Goal: Transaction & Acquisition: Purchase product/service

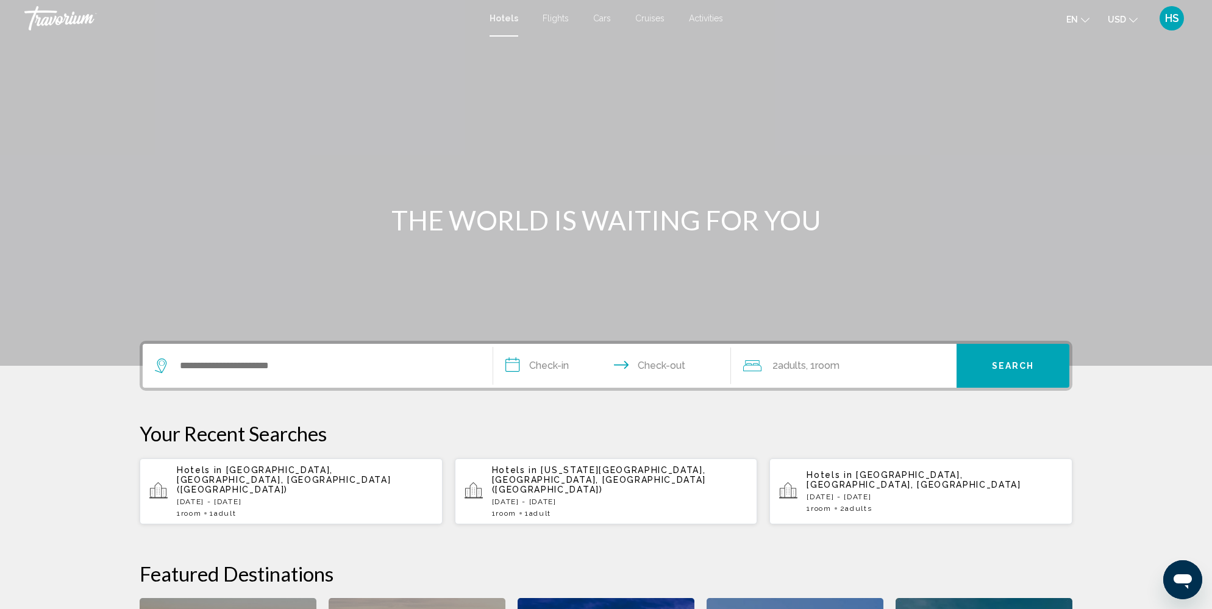
click at [286, 374] on div "Search widget" at bounding box center [317, 366] width 325 height 44
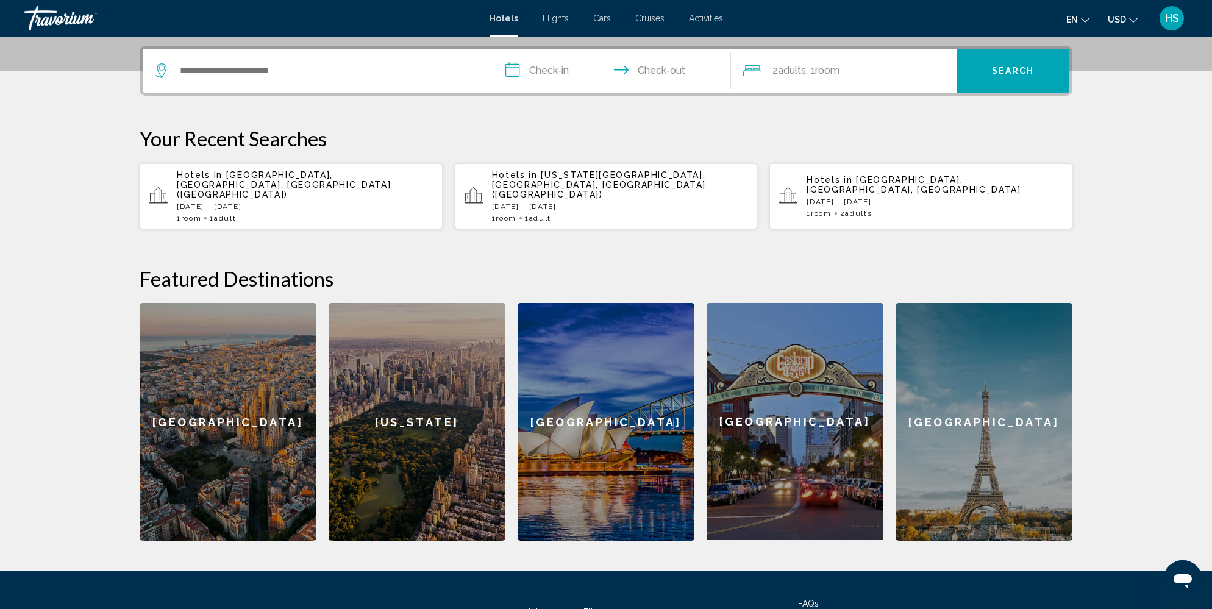
scroll to position [301, 0]
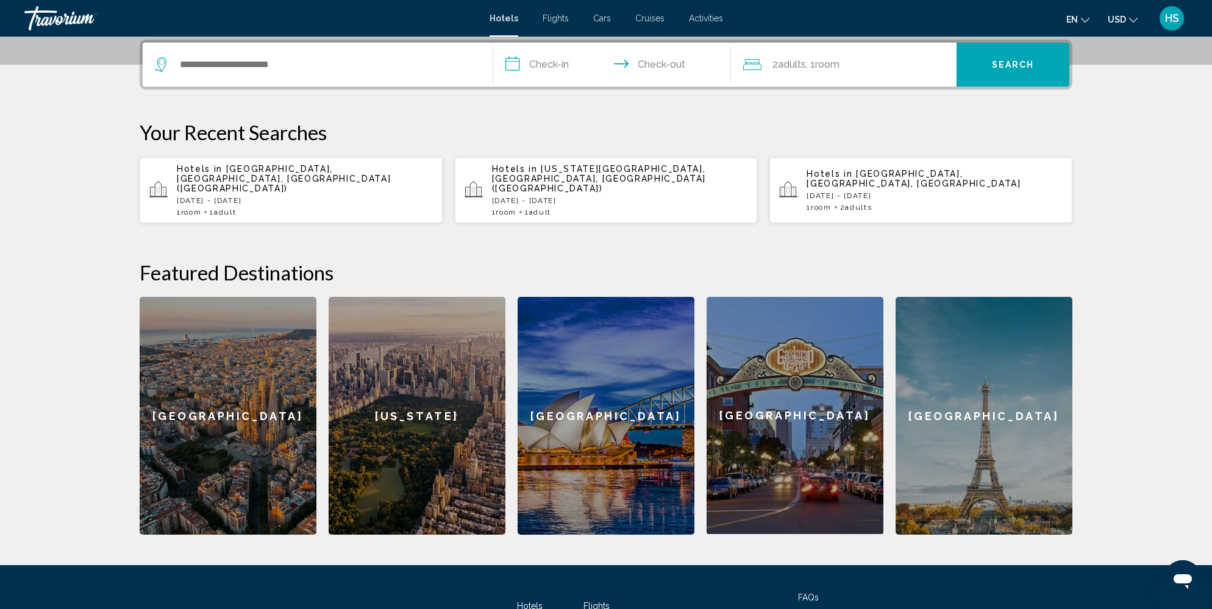
click at [271, 208] on div "1 Room rooms 1 Adult Adults" at bounding box center [305, 212] width 256 height 9
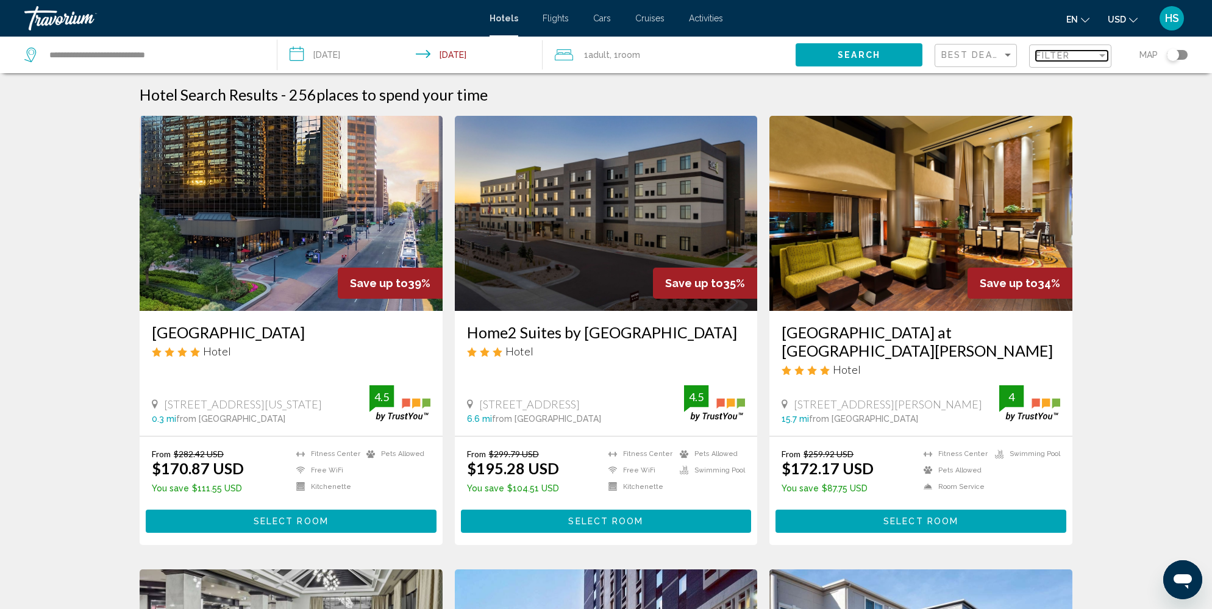
click at [1059, 57] on span "Filter" at bounding box center [1053, 56] width 35 height 10
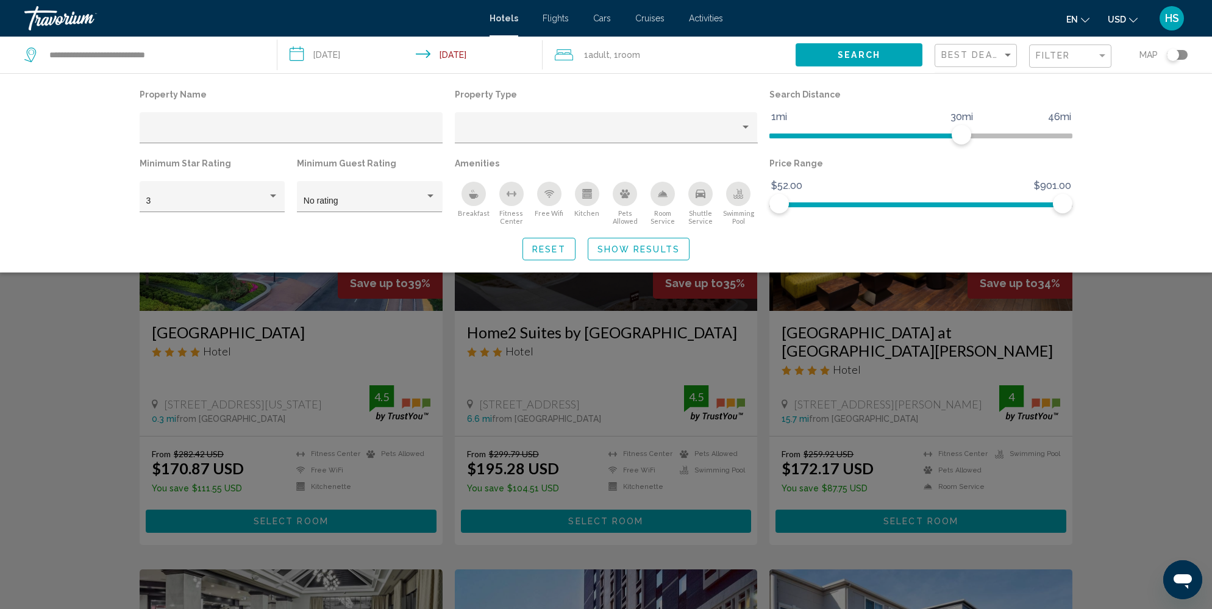
click at [541, 197] on div "Free Wifi" at bounding box center [549, 194] width 24 height 24
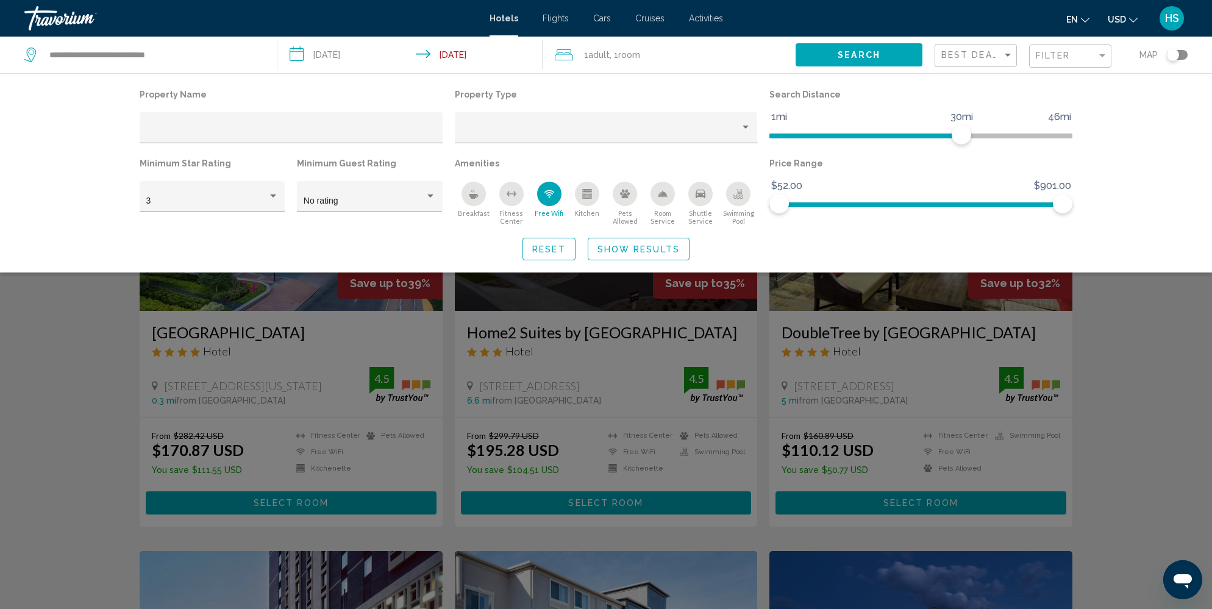
click at [482, 201] on div "Breakfast" at bounding box center [473, 194] width 24 height 24
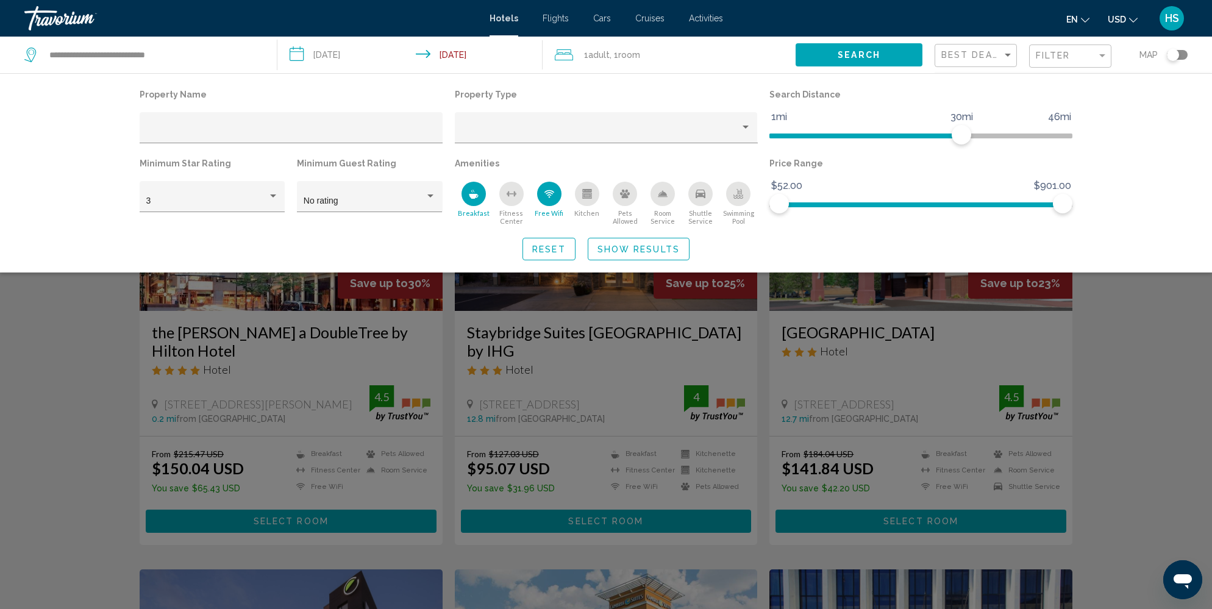
click at [626, 197] on icon "Pets Allowed" at bounding box center [625, 194] width 10 height 9
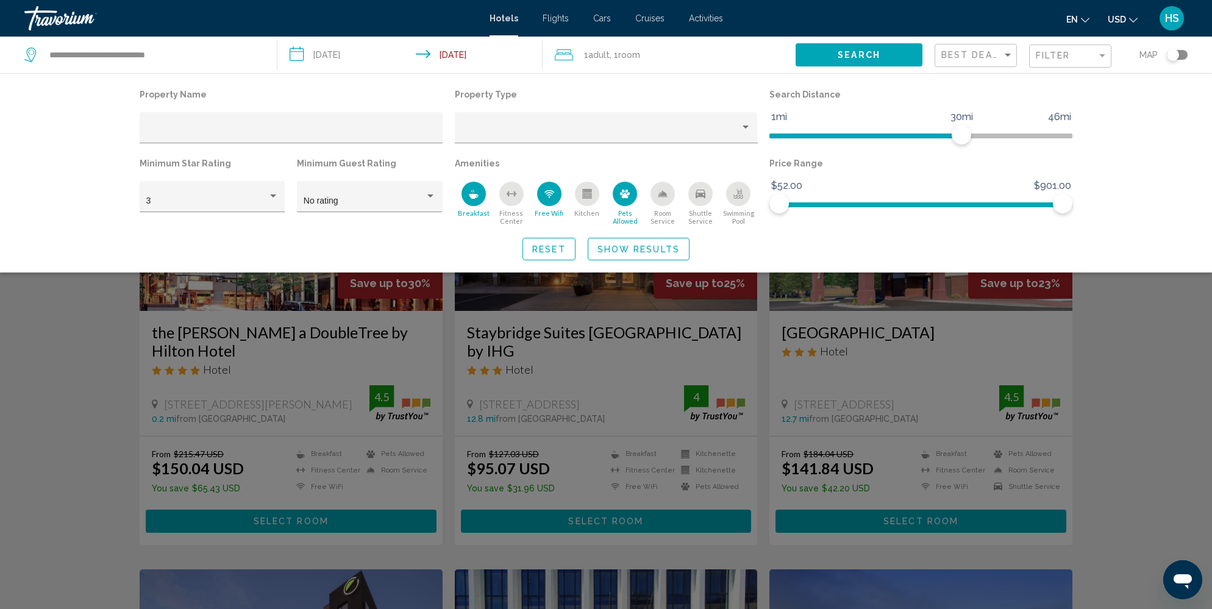
click at [662, 239] on button "Show Results" at bounding box center [639, 249] width 102 height 23
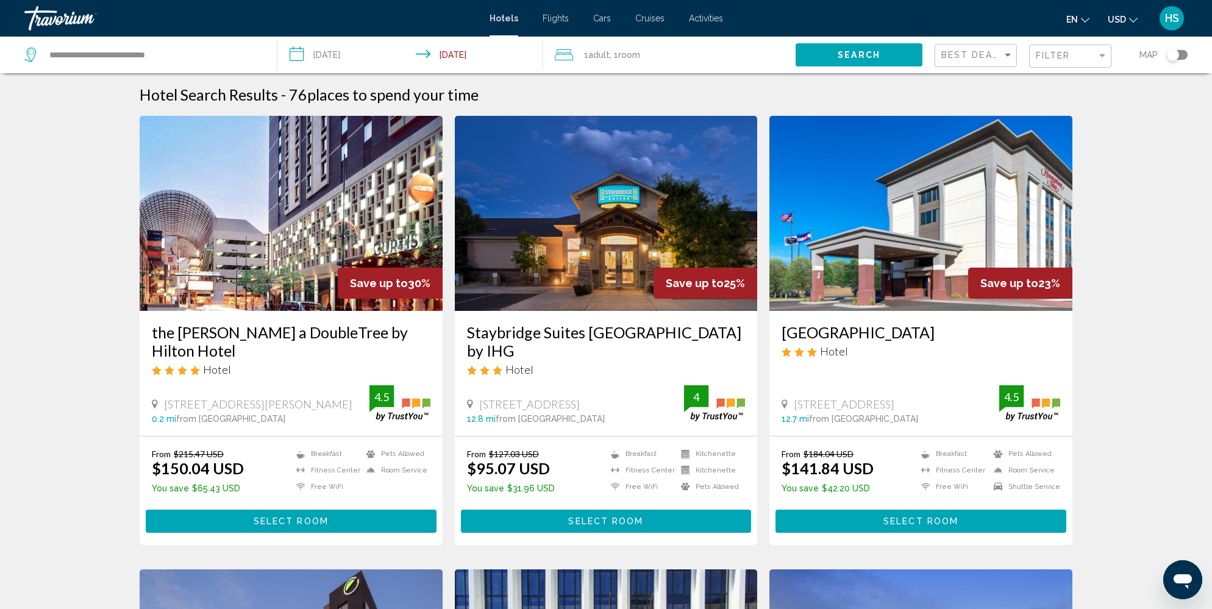
click at [1187, 54] on div "Toggle map" at bounding box center [1177, 55] width 21 height 10
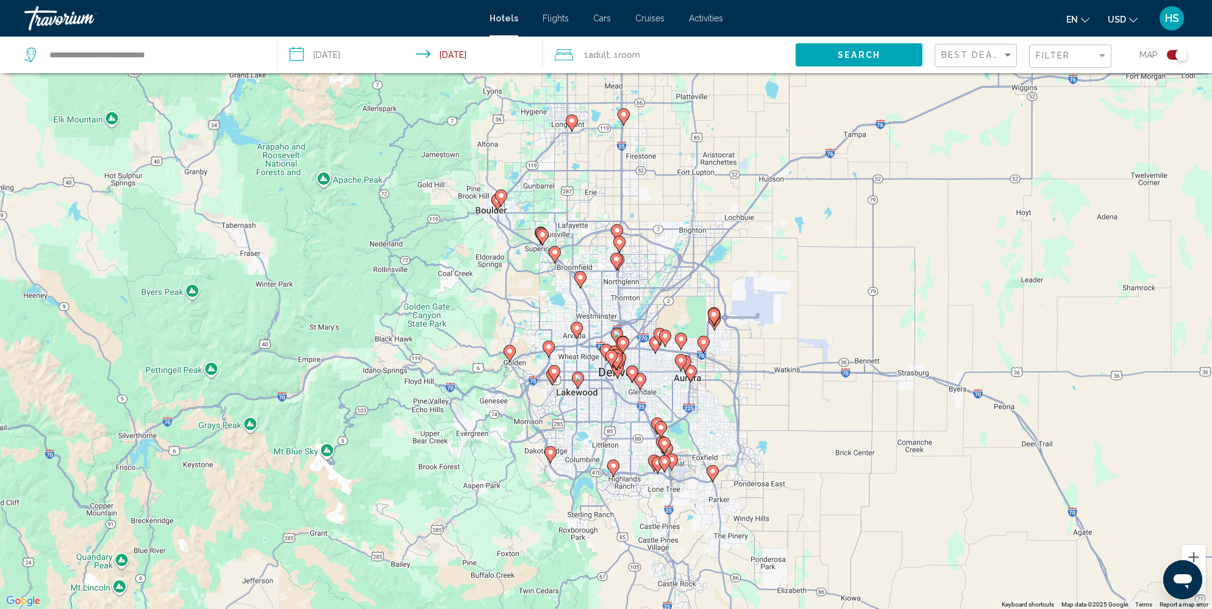
click at [511, 349] on image "Main content" at bounding box center [509, 350] width 7 height 7
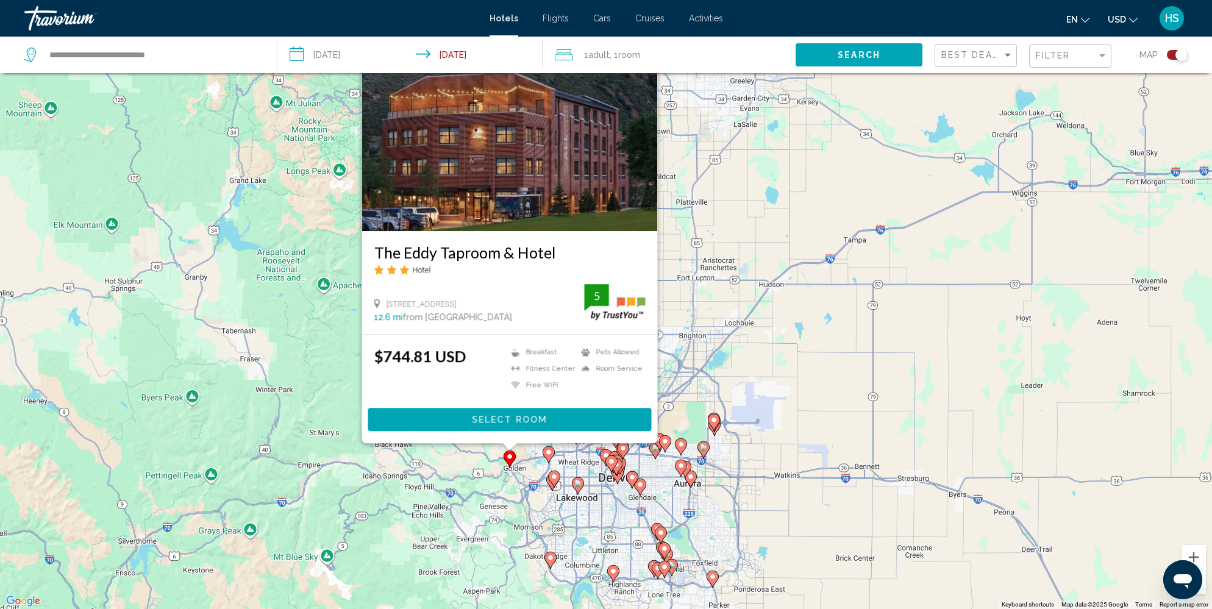
click at [549, 454] on image "Main content" at bounding box center [548, 452] width 7 height 7
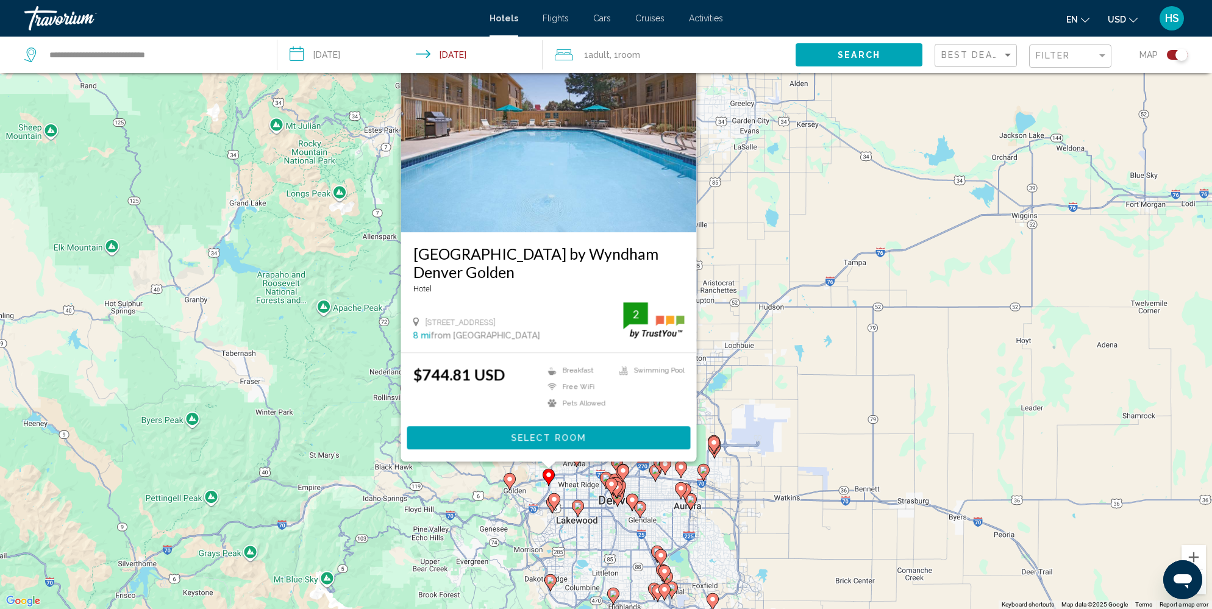
click at [352, 48] on input "**********" at bounding box center [412, 57] width 270 height 40
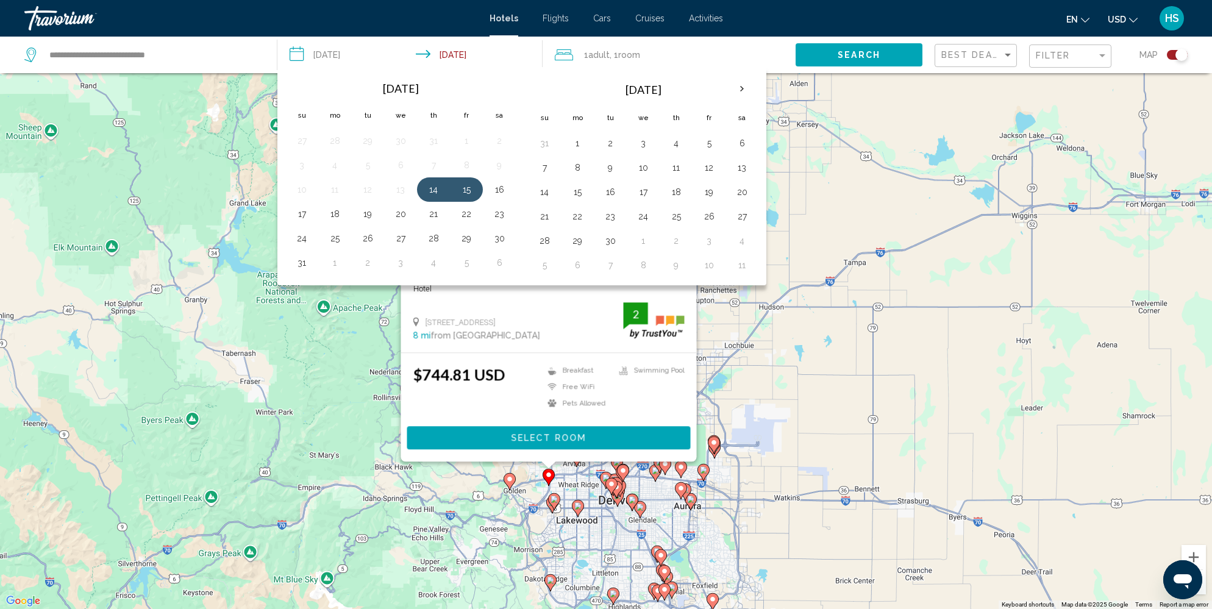
click at [825, 215] on div "To activate drag with keyboard, press Alt + Enter. Once in keyboard drag state,…" at bounding box center [606, 304] width 1212 height 609
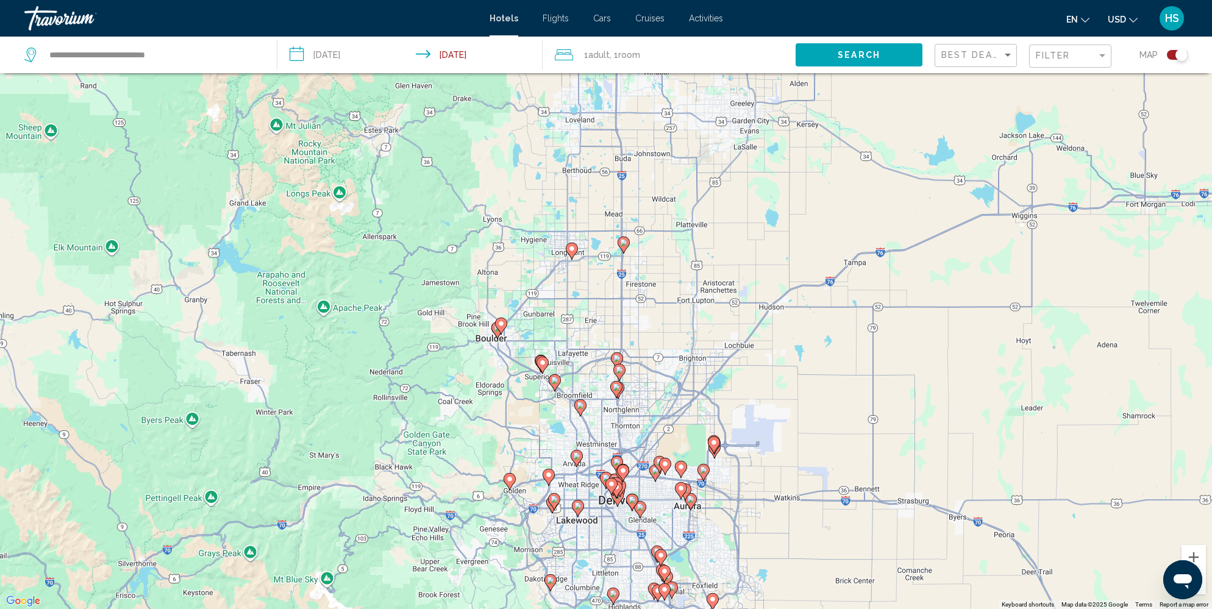
click at [557, 383] on icon "Main content" at bounding box center [554, 382] width 11 height 16
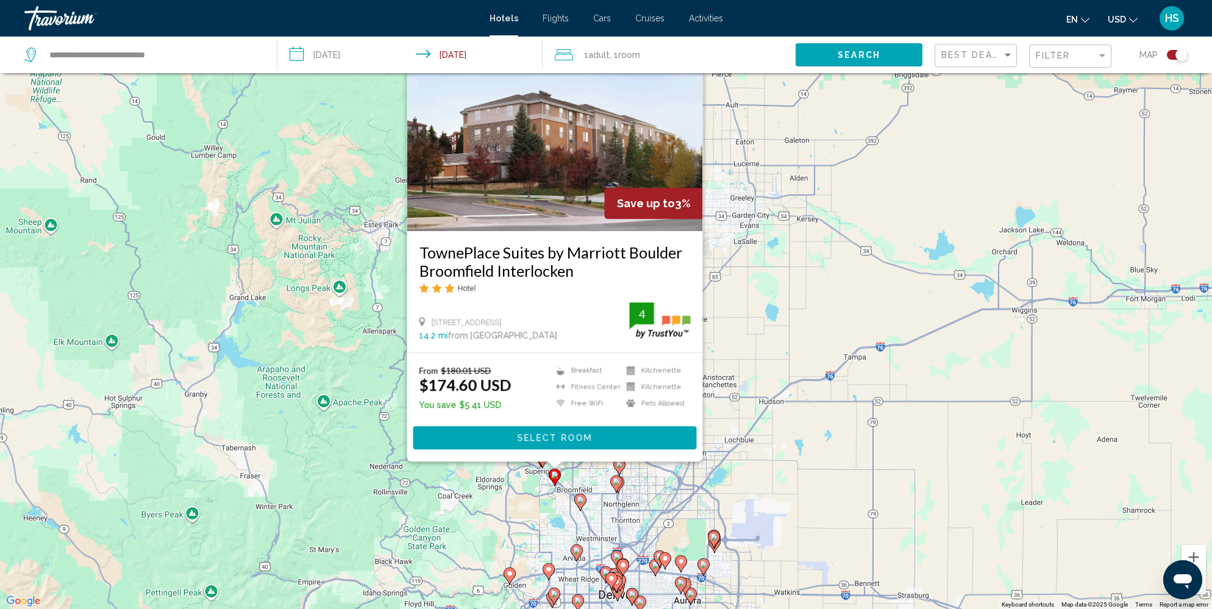
click at [556, 477] on image "Main content" at bounding box center [554, 474] width 7 height 7
click at [556, 475] on image "Main content" at bounding box center [554, 474] width 7 height 7
click at [580, 500] on image "Main content" at bounding box center [580, 499] width 7 height 7
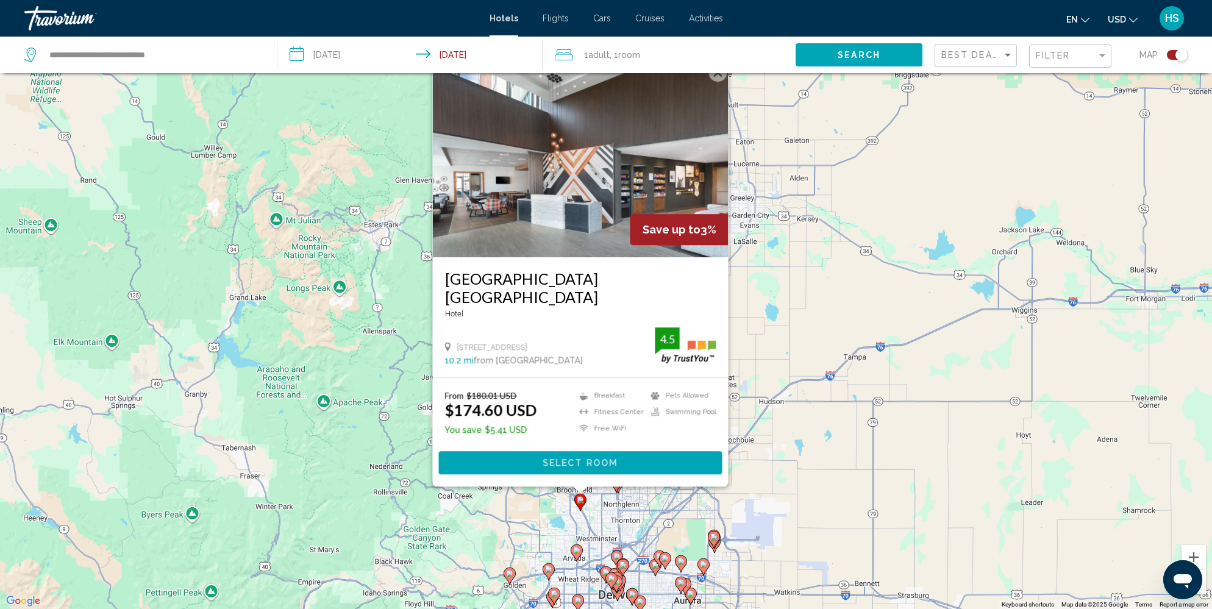
click at [603, 516] on div "To activate drag with keyboard, press Alt + Enter. Once in keyboard drag state,…" at bounding box center [606, 304] width 1212 height 609
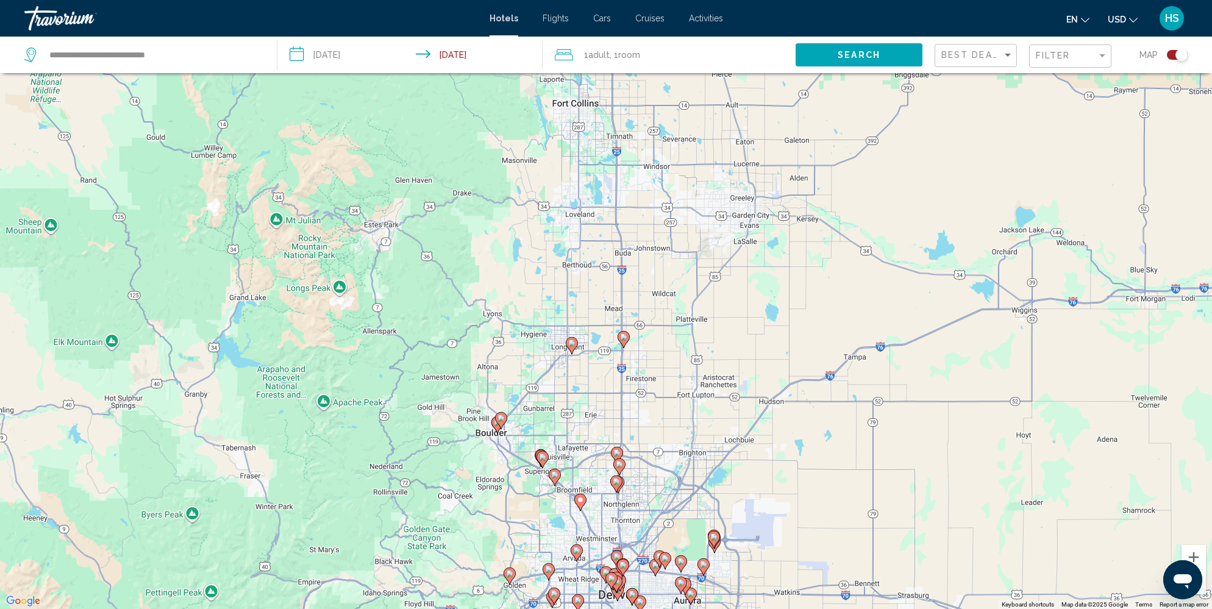
click at [554, 475] on image "Main content" at bounding box center [554, 474] width 7 height 7
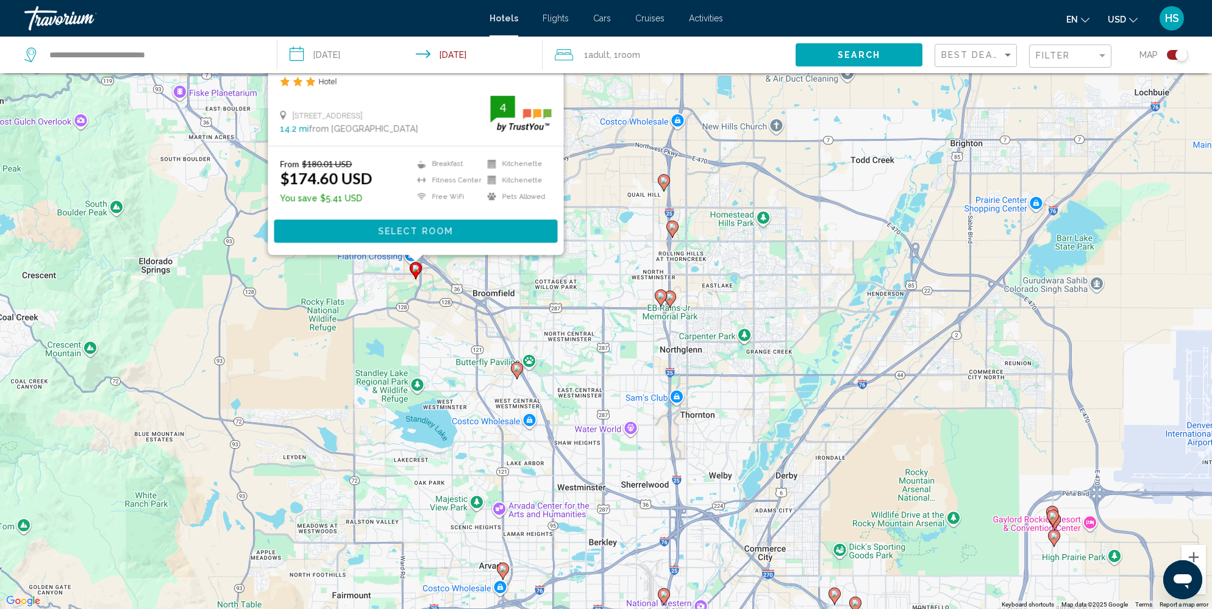
drag, startPoint x: 594, startPoint y: 495, endPoint x: 571, endPoint y: 308, distance: 188.6
click at [571, 307] on div "To activate drag with keyboard, press Alt + Enter. Once in keyboard drag state,…" at bounding box center [606, 304] width 1212 height 609
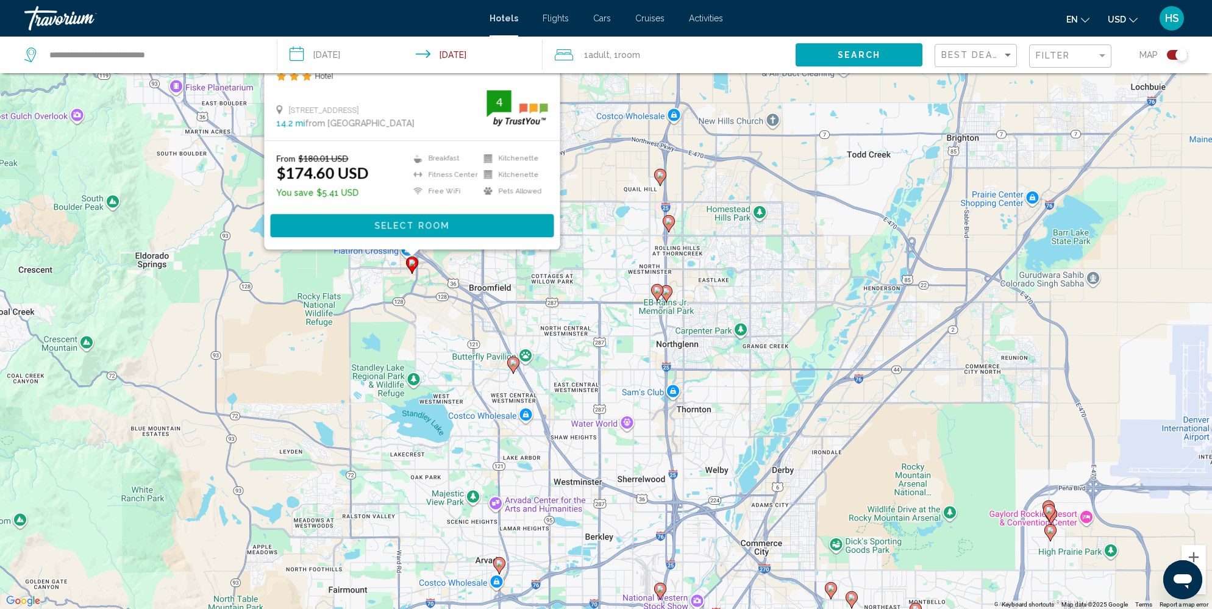
click at [501, 559] on icon "Main content" at bounding box center [499, 565] width 11 height 16
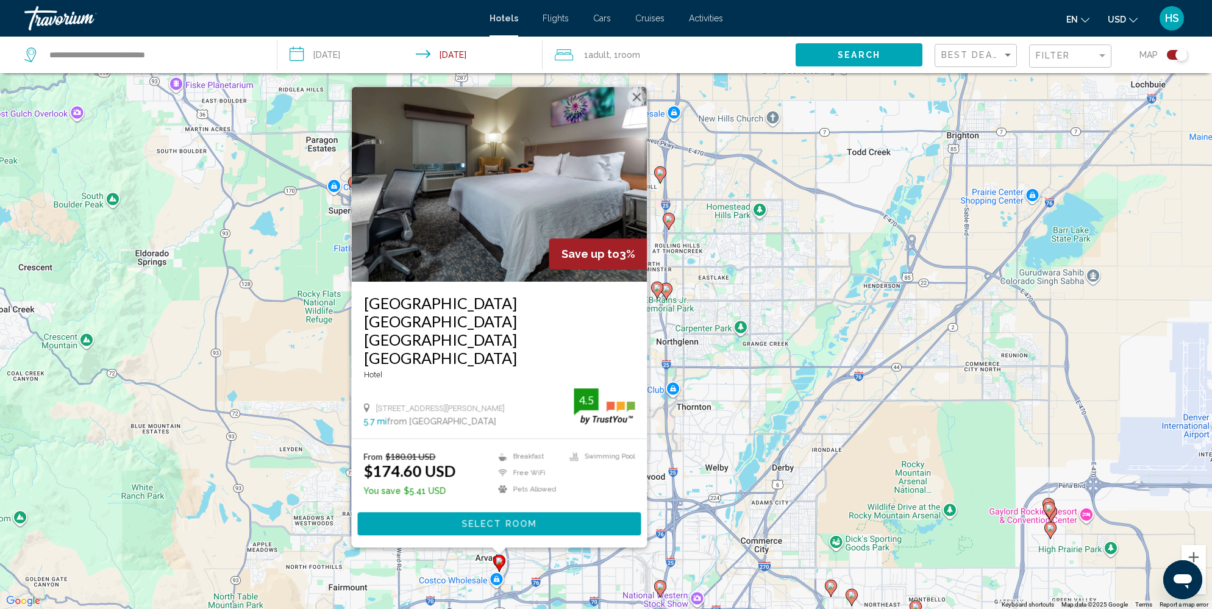
click at [449, 563] on div "To activate drag with keyboard, press Alt + Enter. Once in keyboard drag state,…" at bounding box center [606, 304] width 1212 height 609
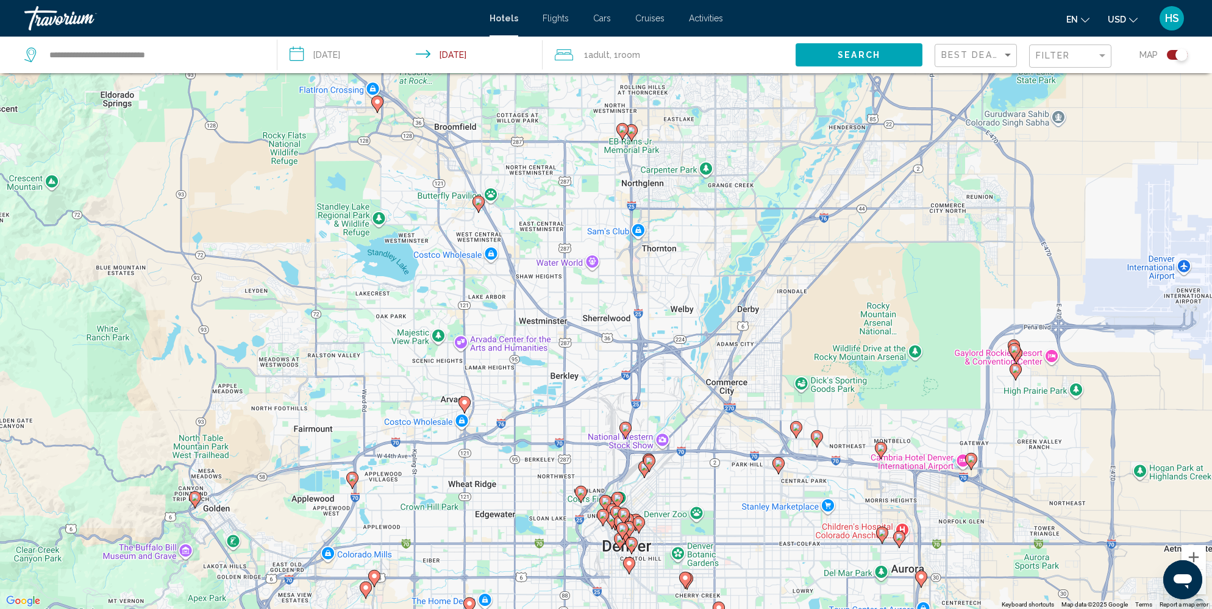
drag, startPoint x: 557, startPoint y: 553, endPoint x: 522, endPoint y: 396, distance: 160.5
click at [522, 396] on div "To activate drag with keyboard, press Alt + Enter. Once in keyboard drag state,…" at bounding box center [606, 304] width 1212 height 609
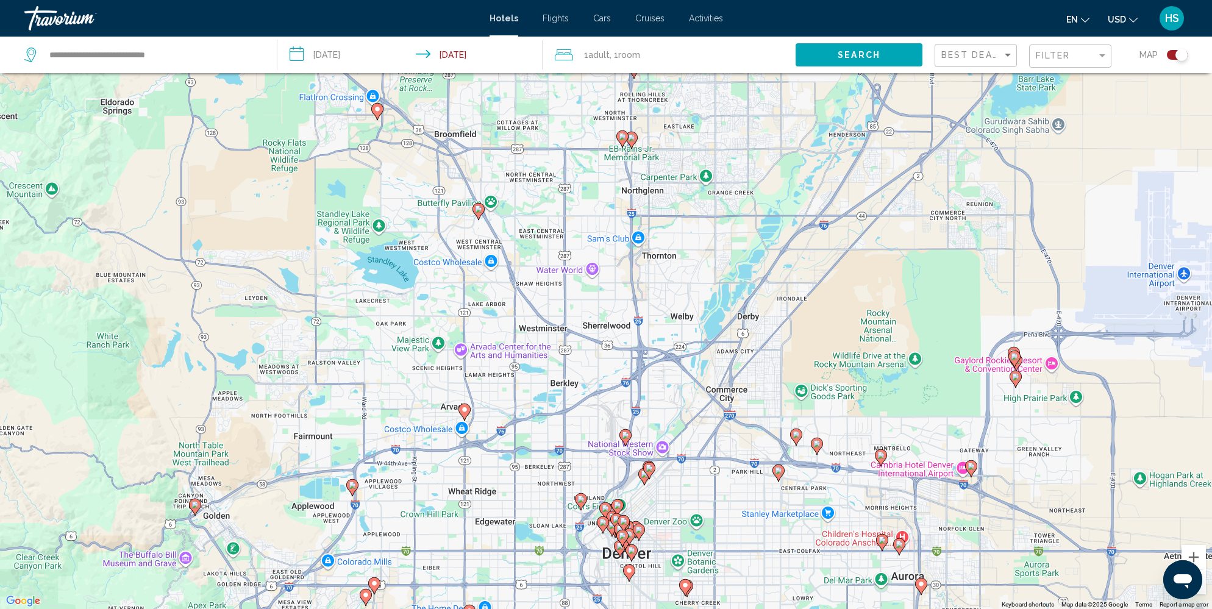
click at [352, 483] on image "Main content" at bounding box center [352, 485] width 7 height 7
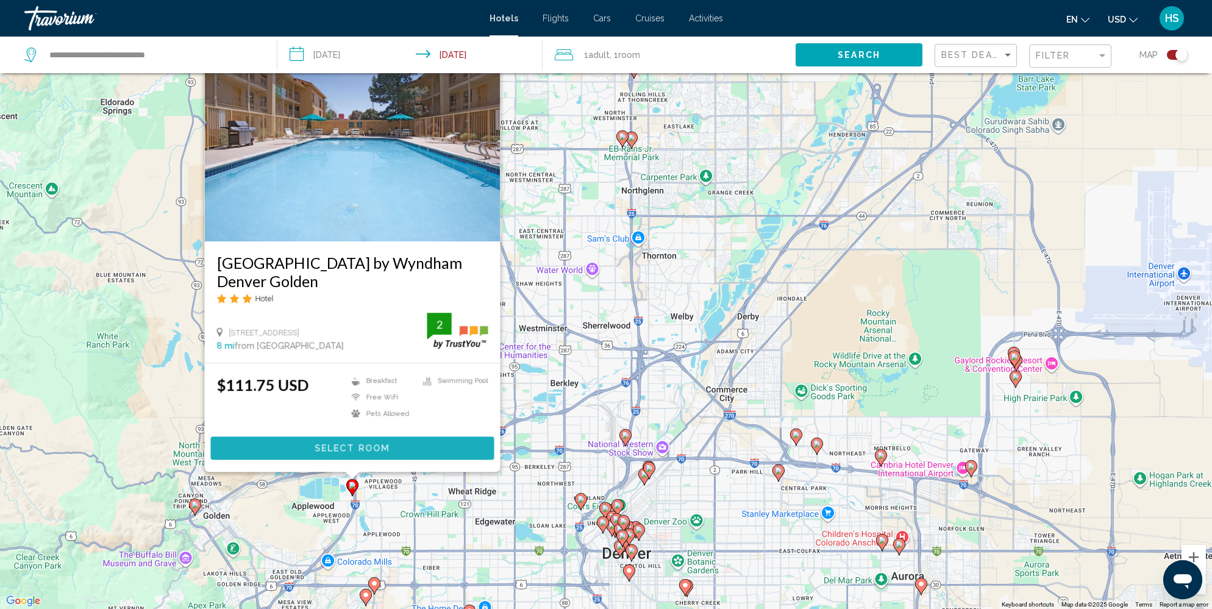
click at [375, 444] on span "Select Room" at bounding box center [352, 449] width 75 height 10
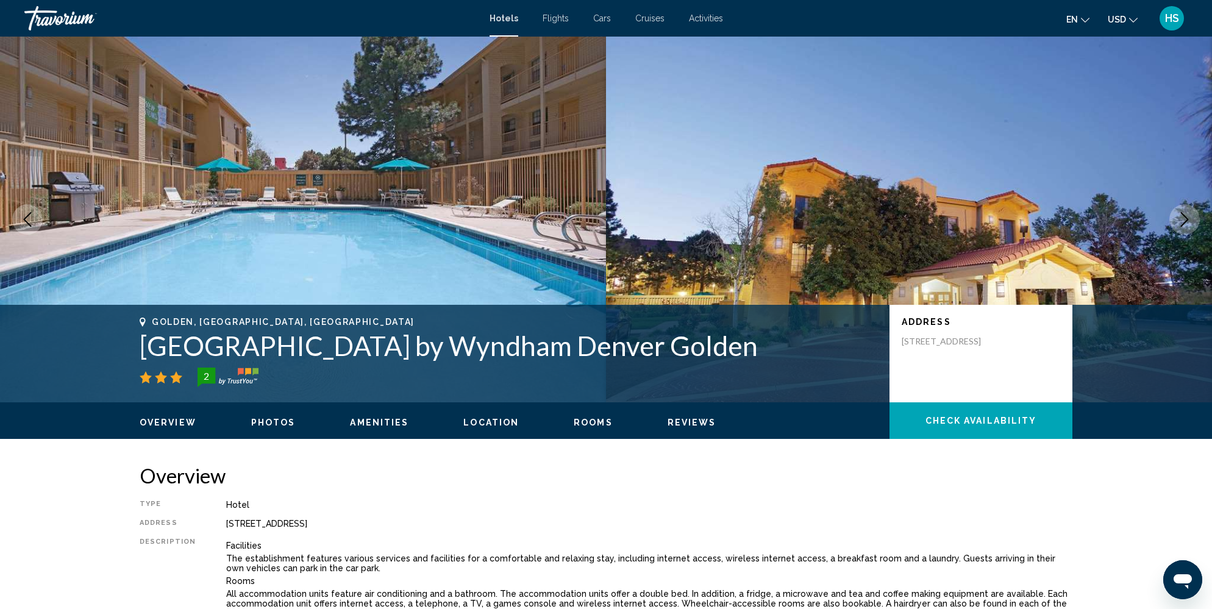
click at [1187, 219] on icon "Next image" at bounding box center [1185, 219] width 8 height 15
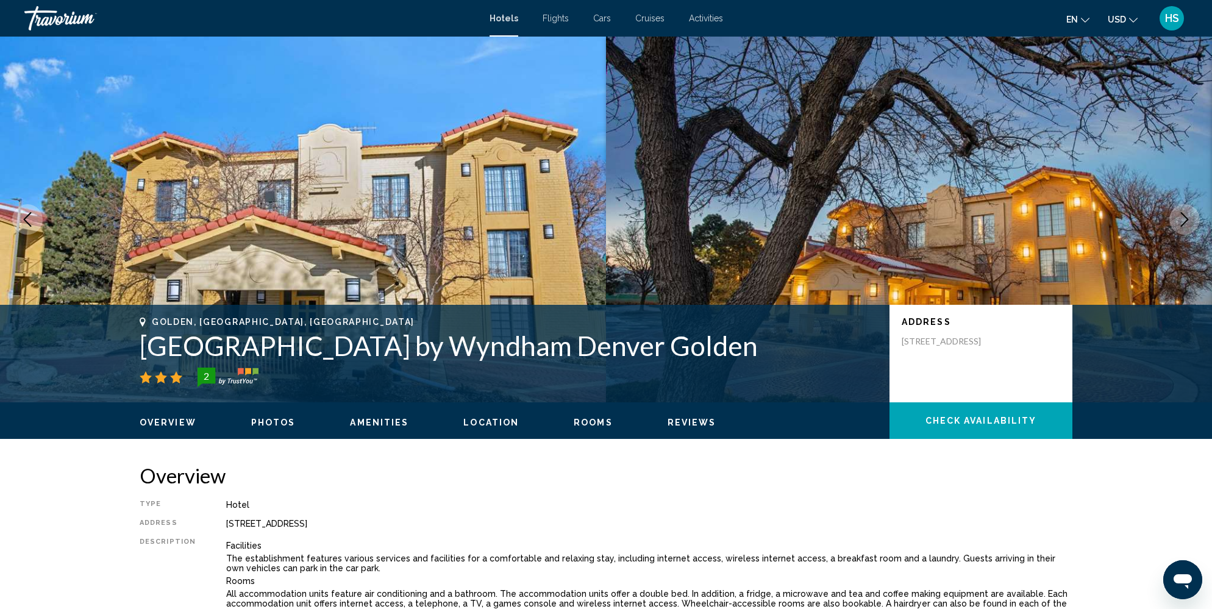
click at [1187, 219] on icon "Next image" at bounding box center [1185, 219] width 8 height 15
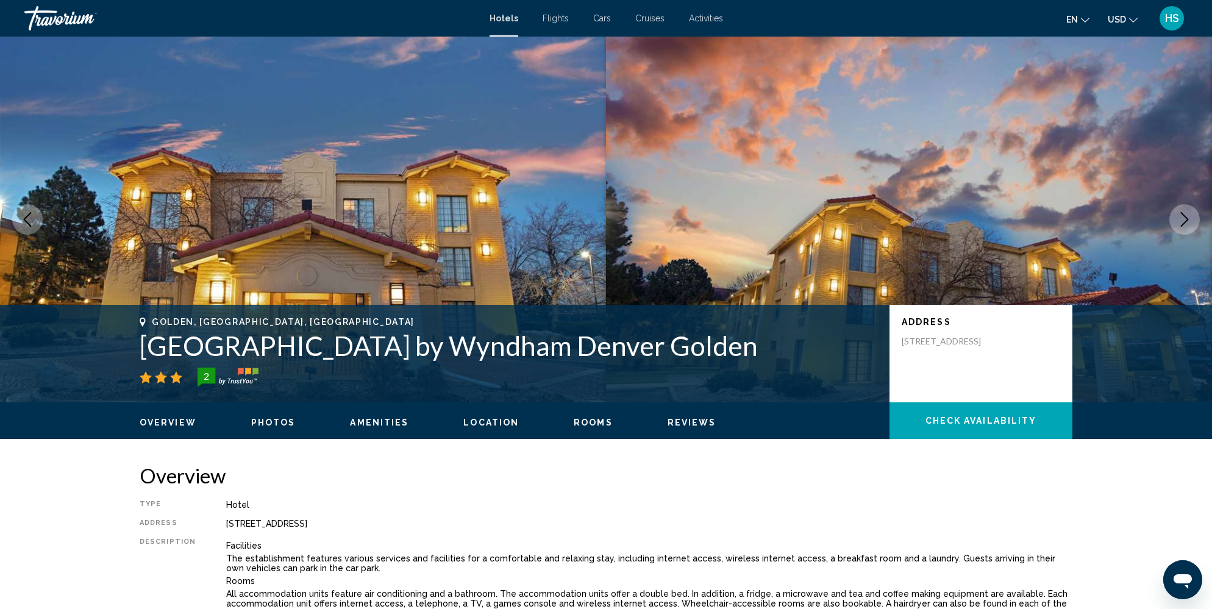
click at [1187, 218] on icon "Next image" at bounding box center [1185, 219] width 8 height 15
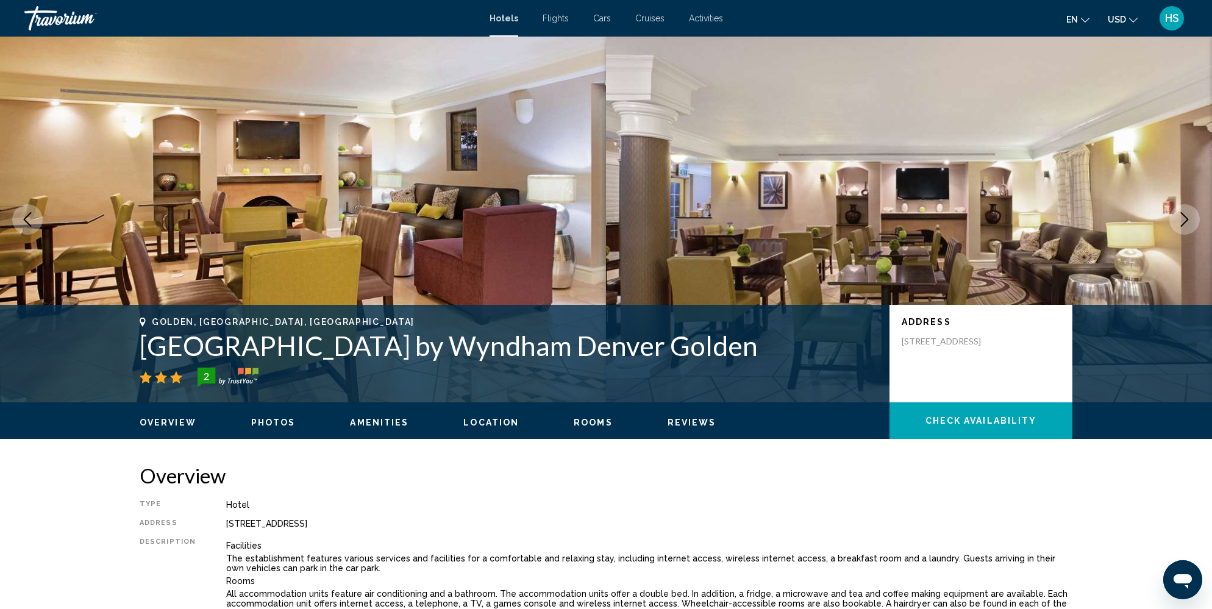
click at [1187, 218] on icon "Next image" at bounding box center [1185, 219] width 8 height 15
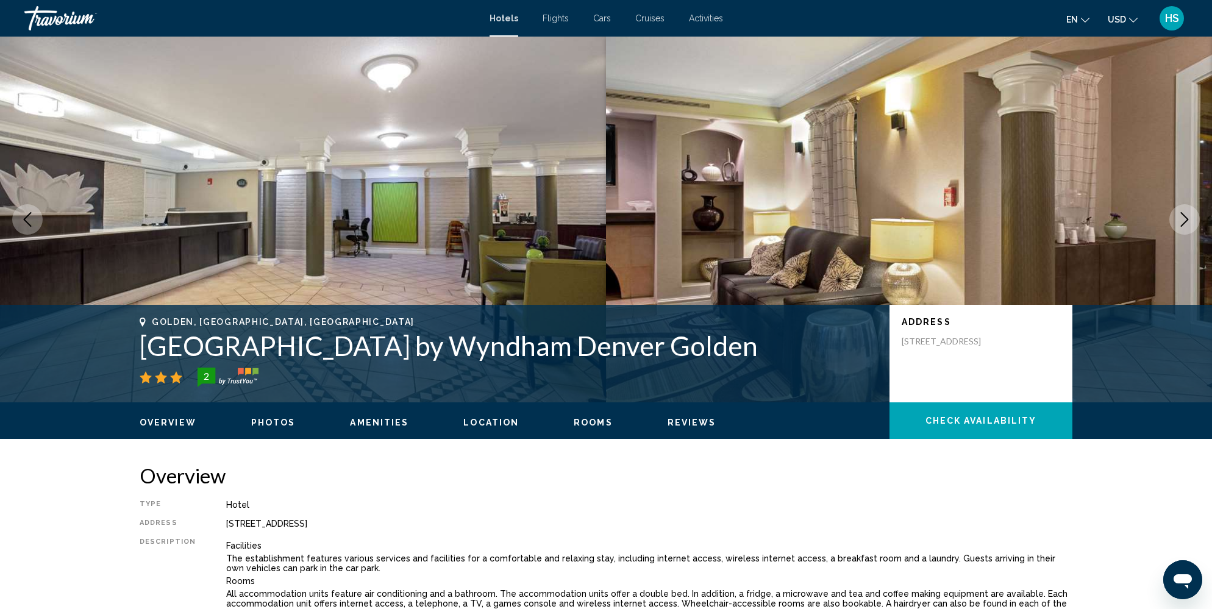
click at [1187, 218] on icon "Next image" at bounding box center [1185, 219] width 8 height 15
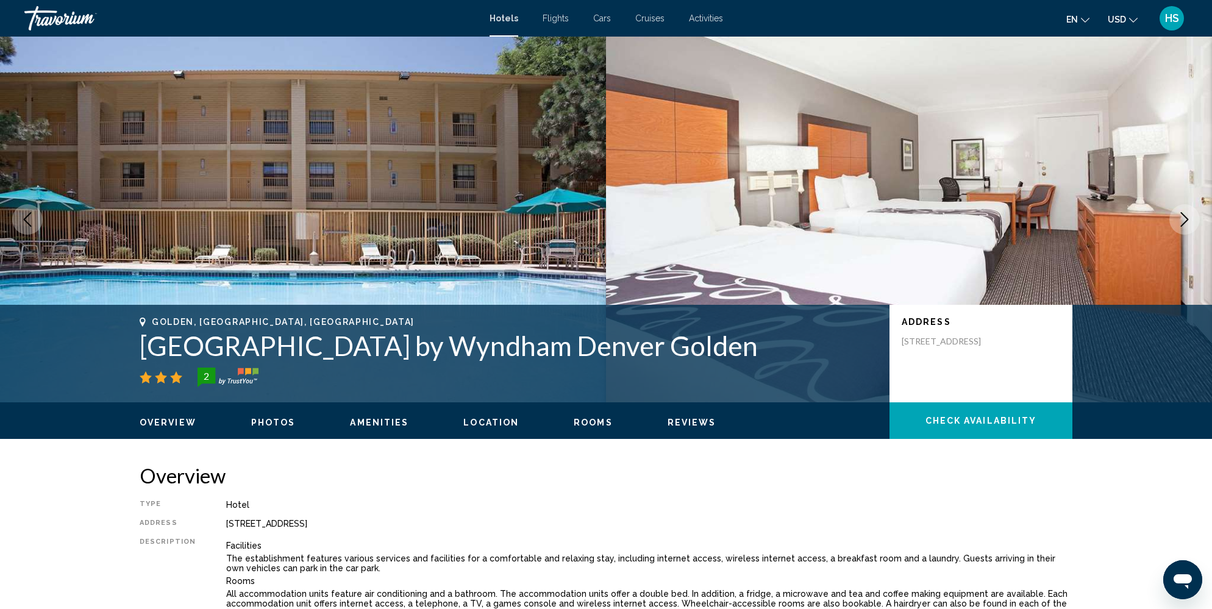
click at [1187, 218] on icon "Next image" at bounding box center [1185, 219] width 8 height 15
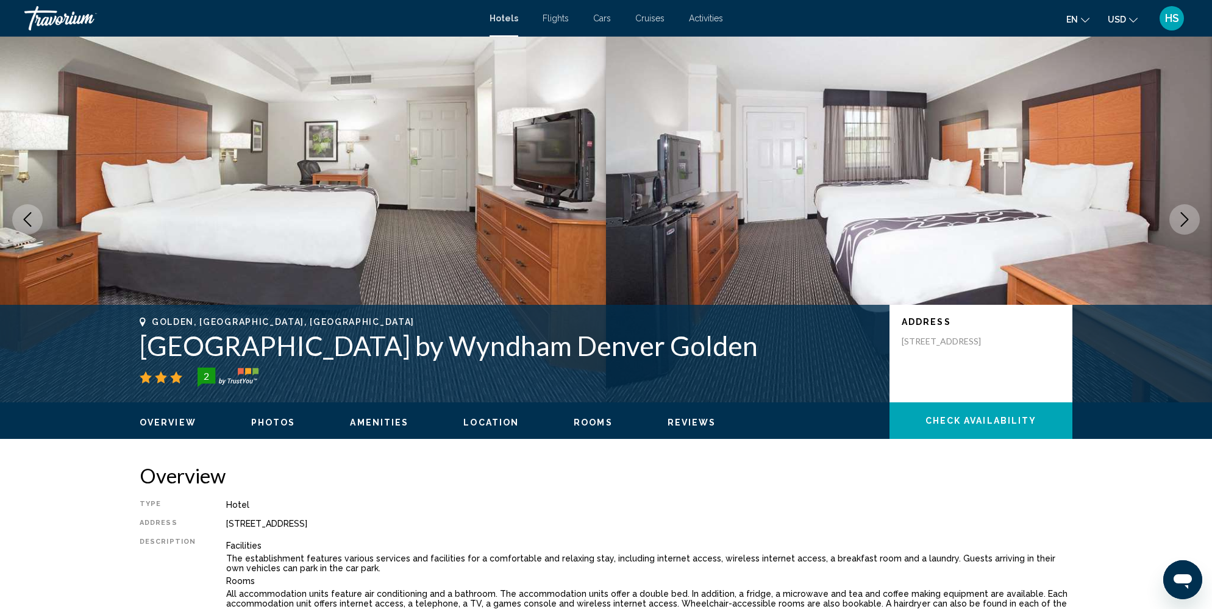
click at [1187, 218] on icon "Next image" at bounding box center [1185, 219] width 8 height 15
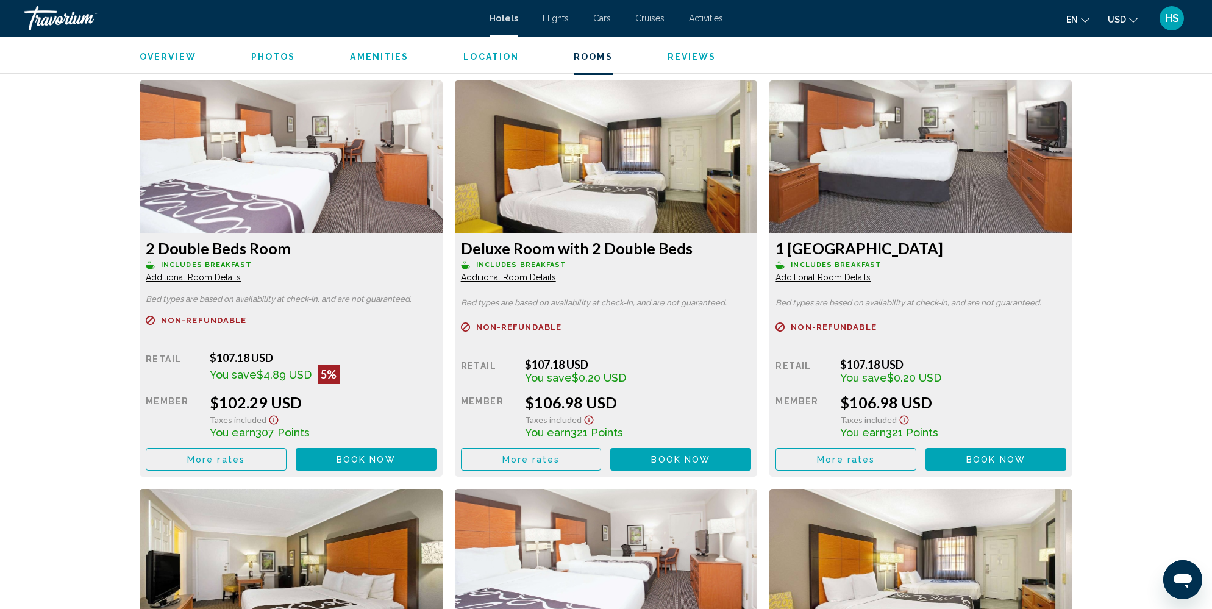
scroll to position [1642, 0]
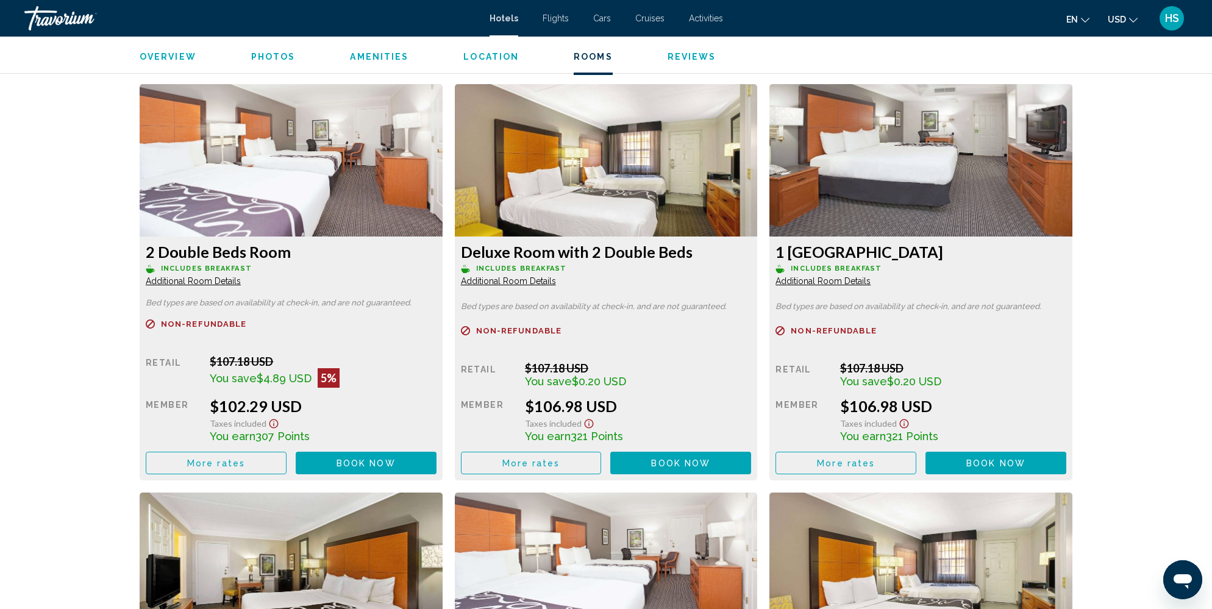
click at [383, 461] on span "Book now" at bounding box center [365, 463] width 59 height 10
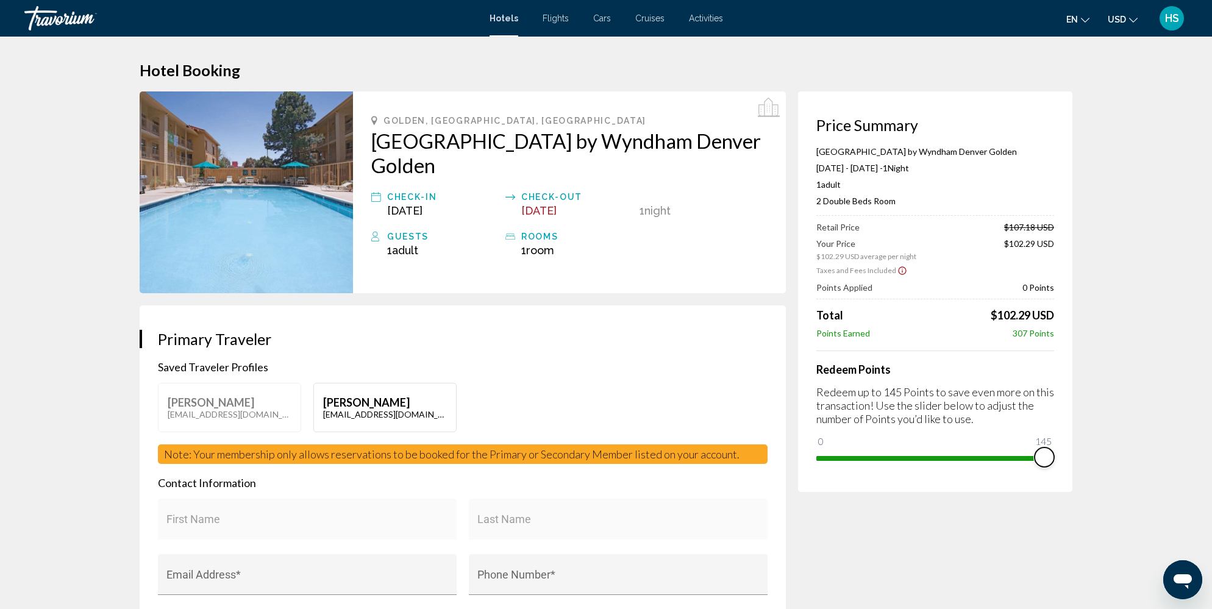
drag, startPoint x: 831, startPoint y: 443, endPoint x: 1109, endPoint y: 451, distance: 278.1
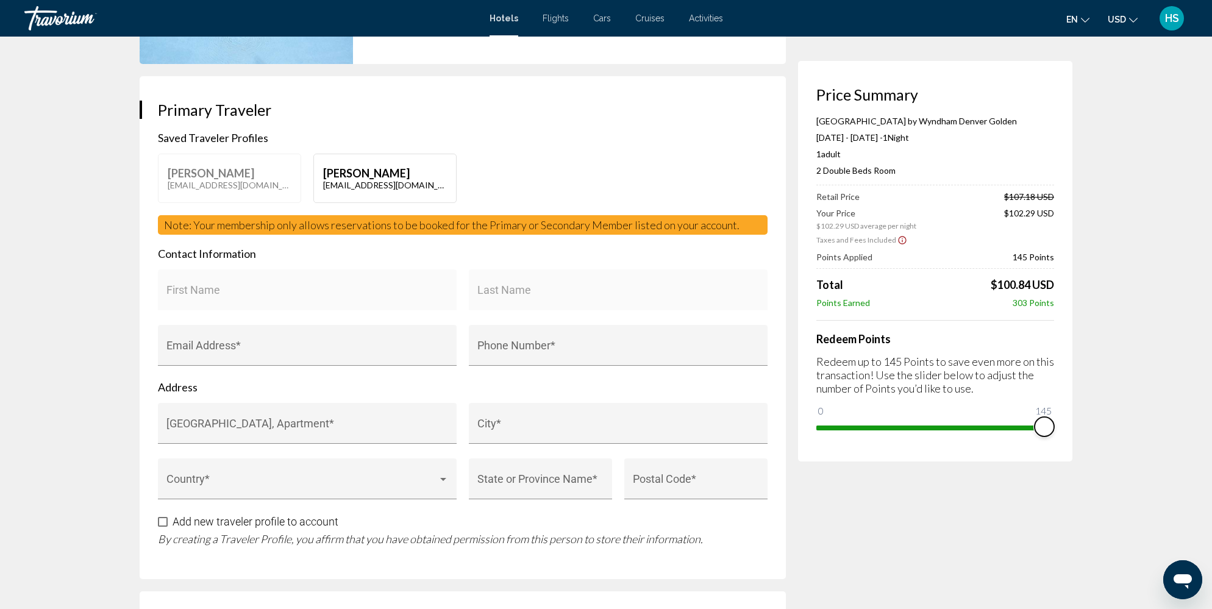
scroll to position [268, 0]
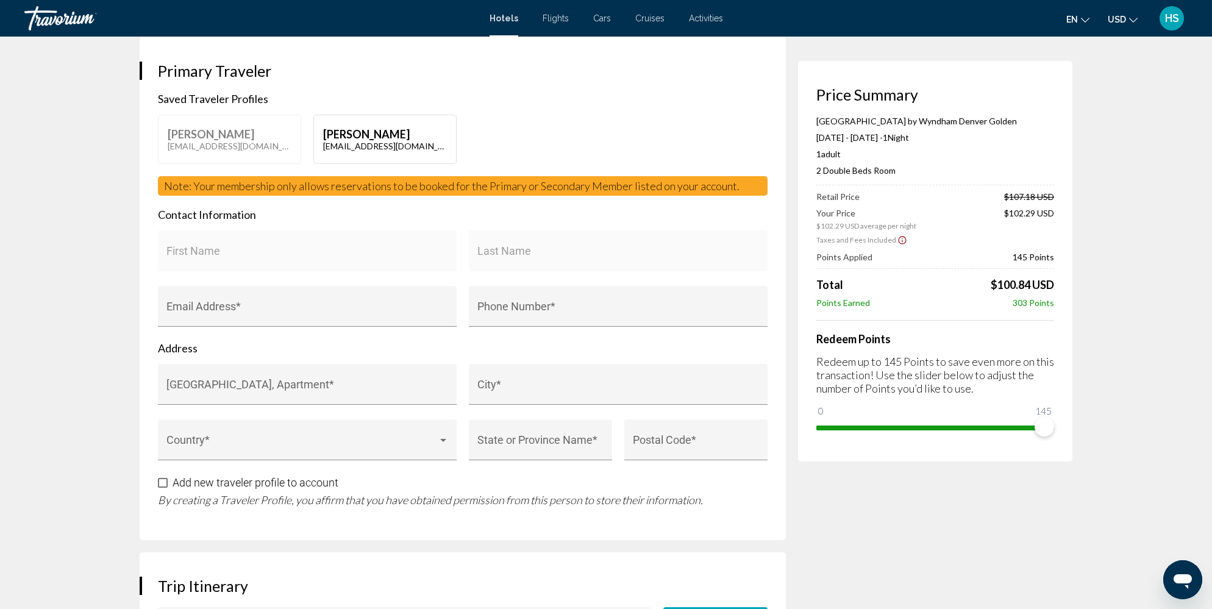
click at [329, 239] on div "First Name" at bounding box center [307, 255] width 282 height 32
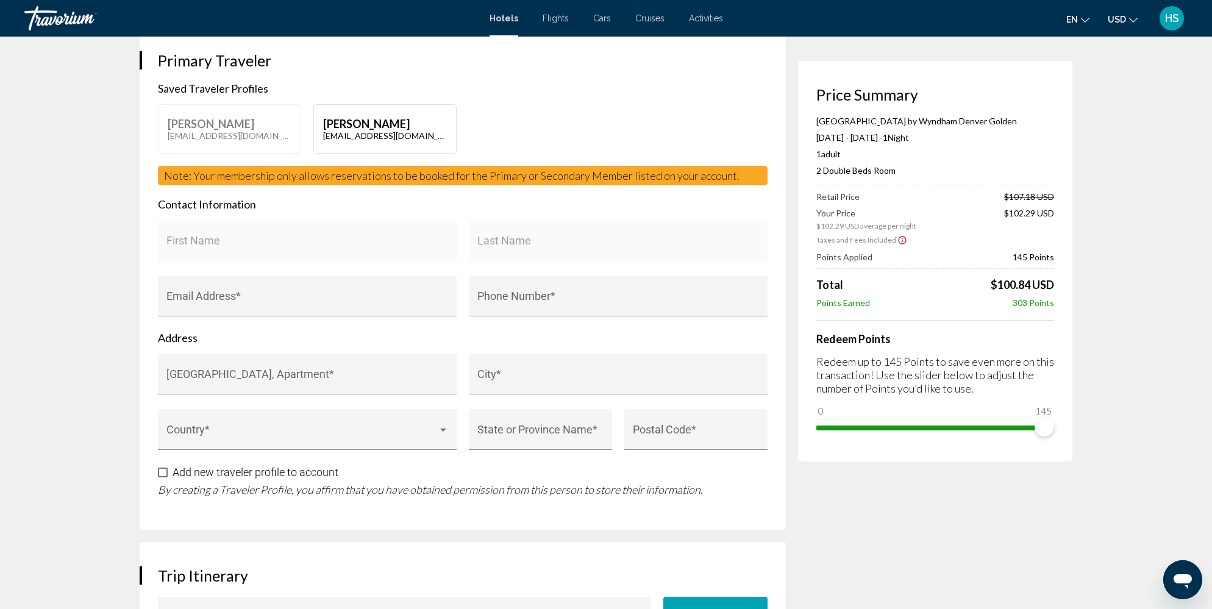
scroll to position [263, 0]
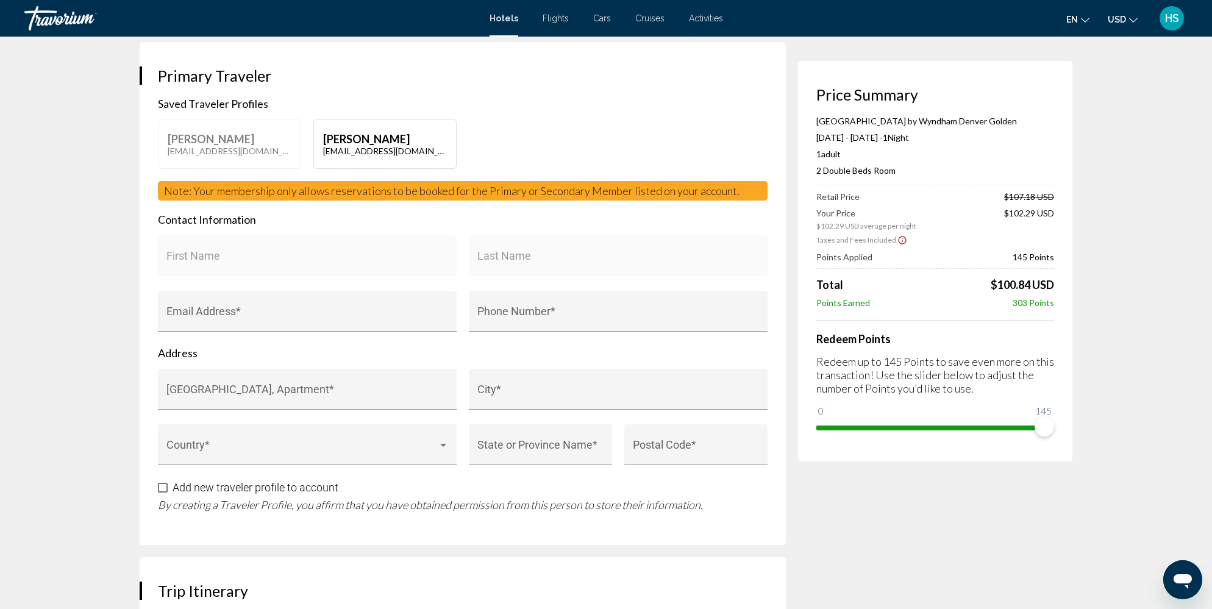
click at [371, 119] on button "[PERSON_NAME] [EMAIL_ADDRESS][DOMAIN_NAME]" at bounding box center [384, 143] width 143 height 49
type input "*******"
type input "****"
type input "**********"
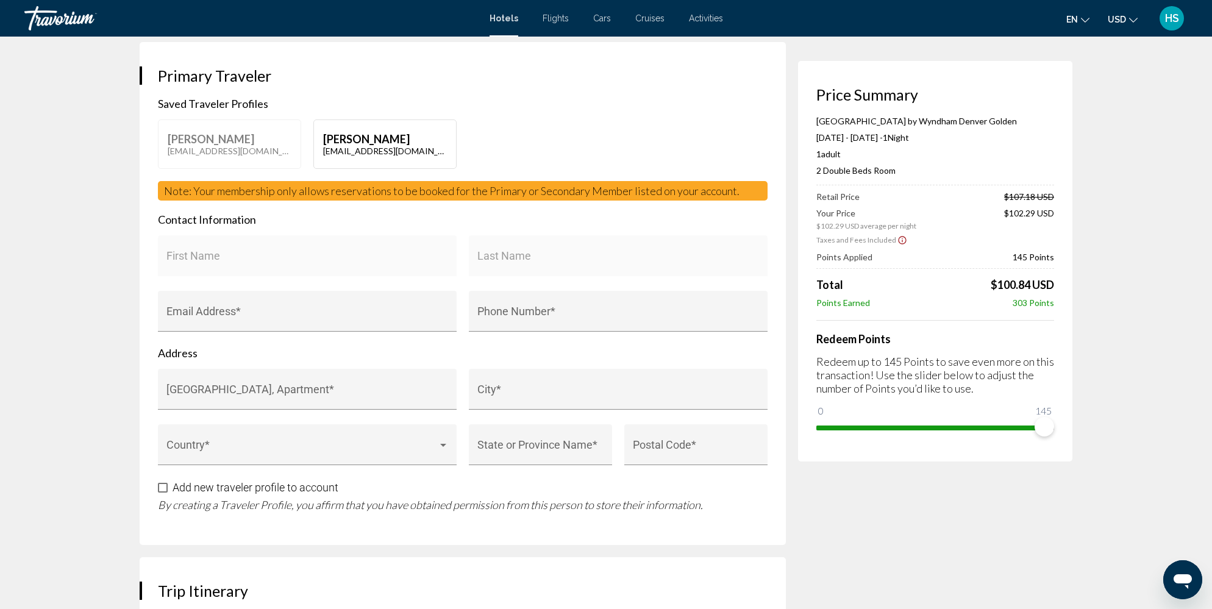
type input "**********"
type input "******"
type input "*****"
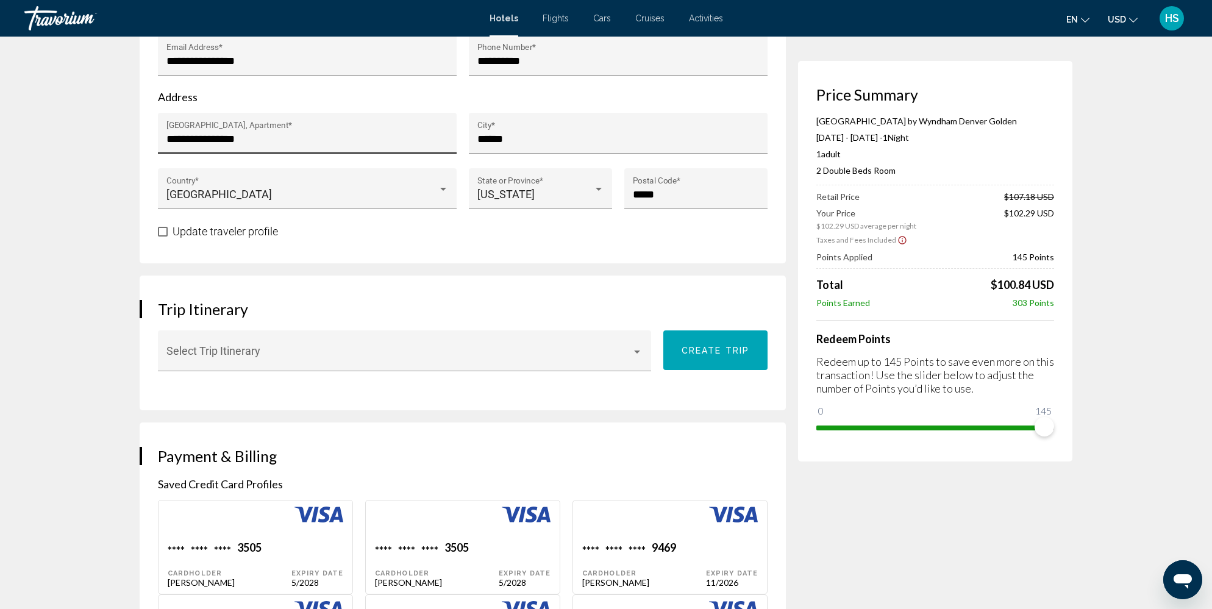
scroll to position [521, 0]
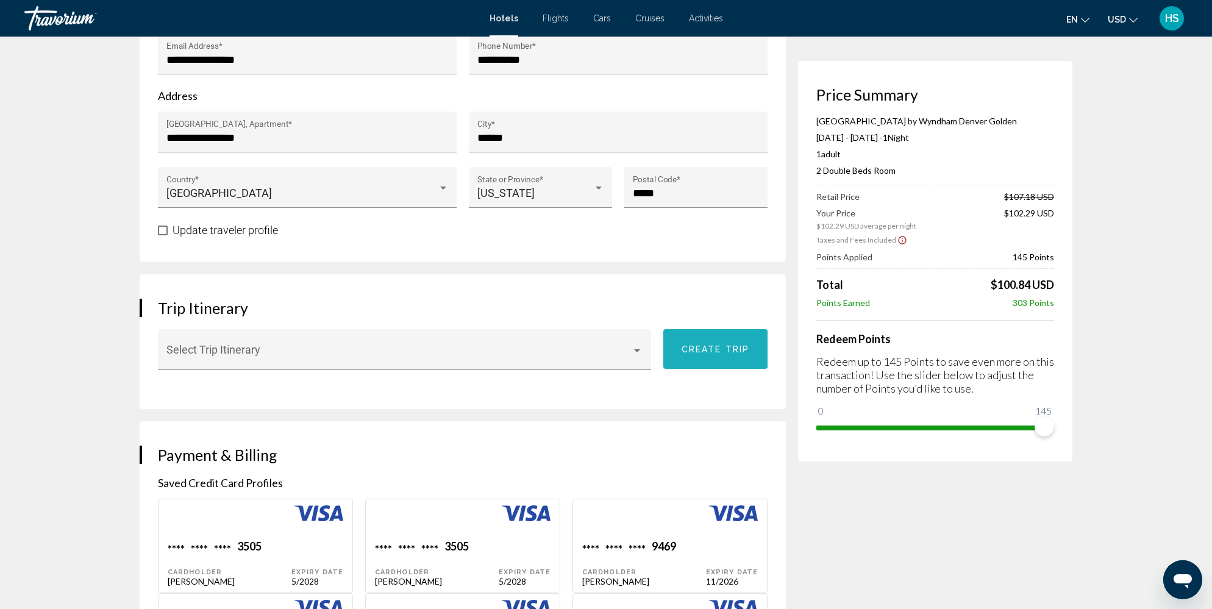
click at [708, 344] on span "Create trip" at bounding box center [715, 349] width 68 height 10
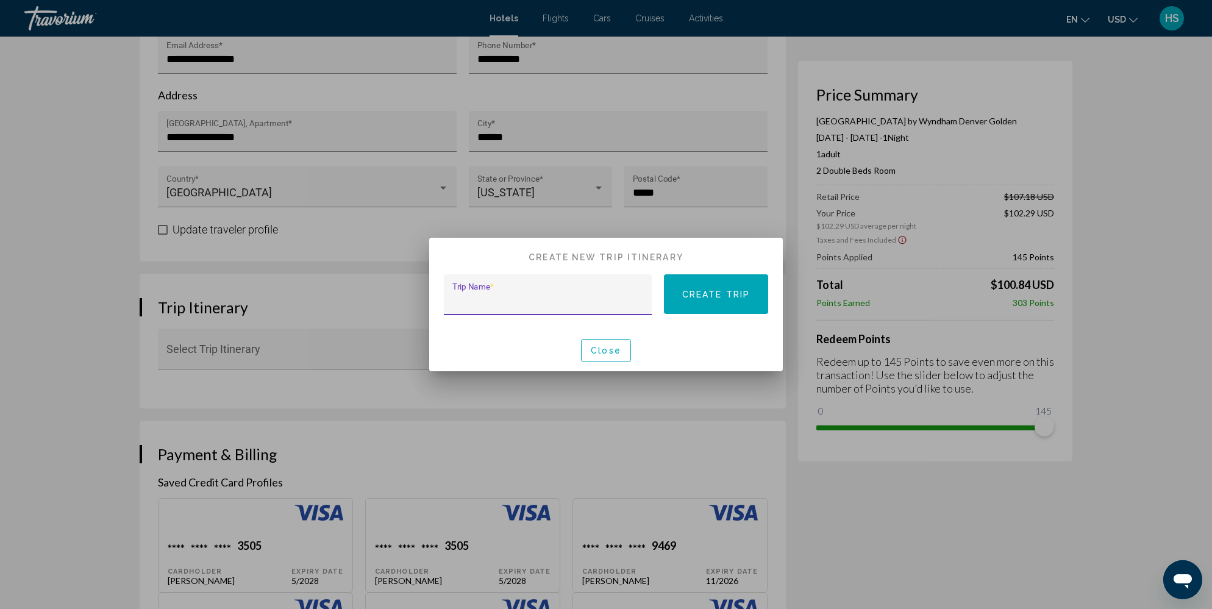
click at [543, 297] on input "Trip Name *" at bounding box center [547, 300] width 191 height 12
type input "**********"
click at [728, 291] on span "Create trip" at bounding box center [716, 295] width 68 height 10
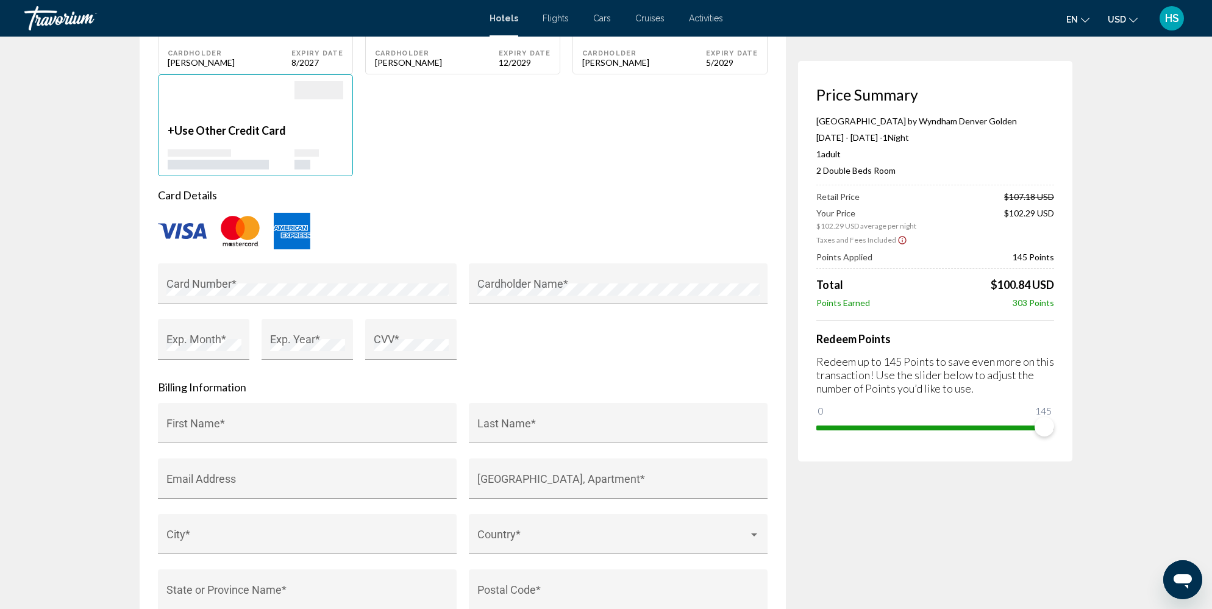
scroll to position [1342, 0]
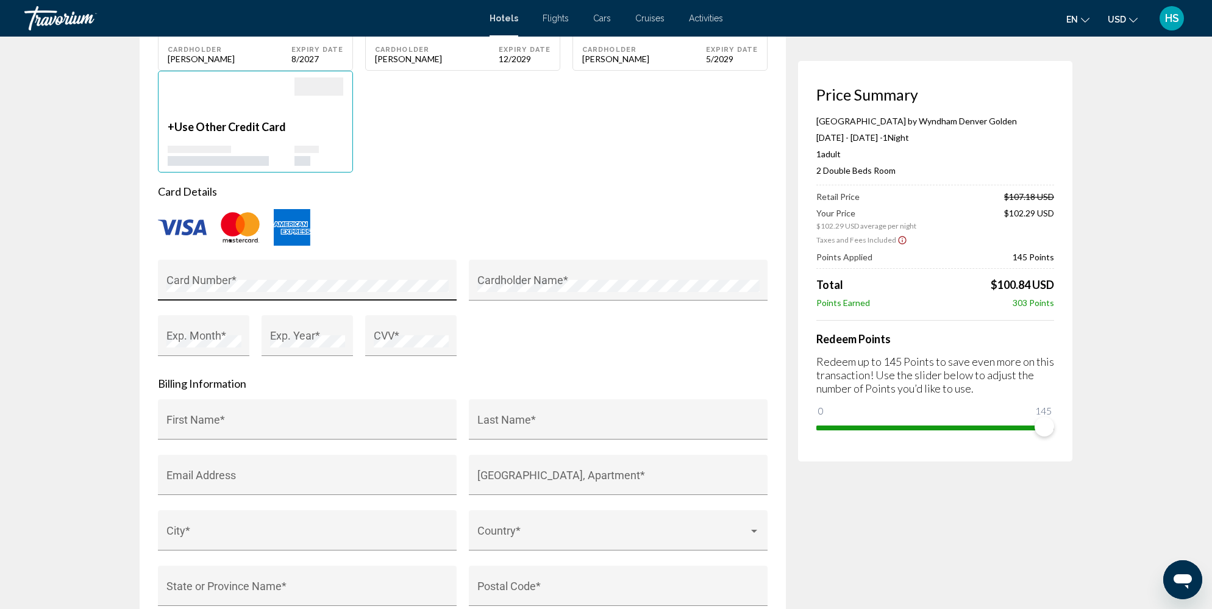
click at [254, 268] on div "Card Number *" at bounding box center [307, 284] width 282 height 32
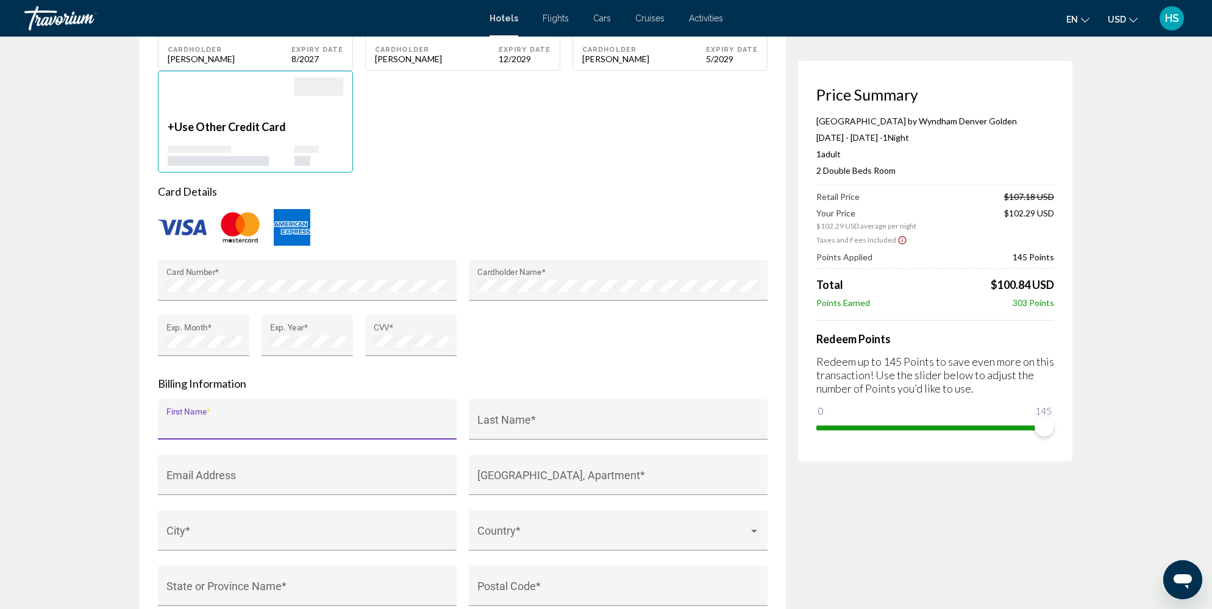
click at [318, 419] on input "First Name *" at bounding box center [307, 425] width 282 height 12
type input "*******"
type input "****"
type input "**********"
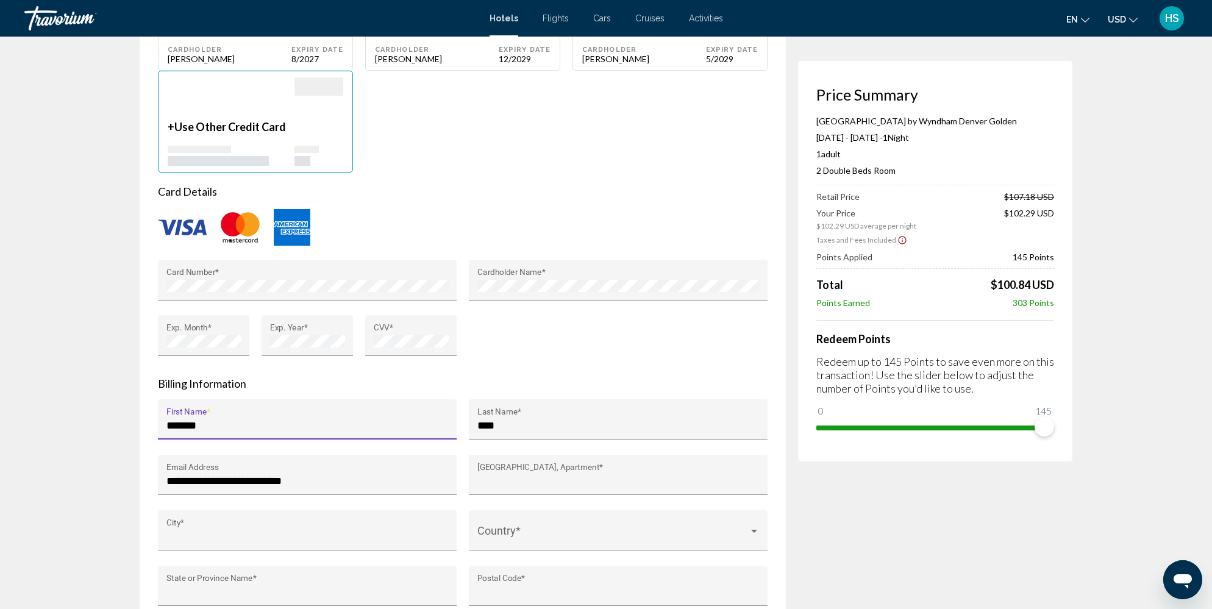
type input "**********"
type input "******"
type input "**"
type input "*****"
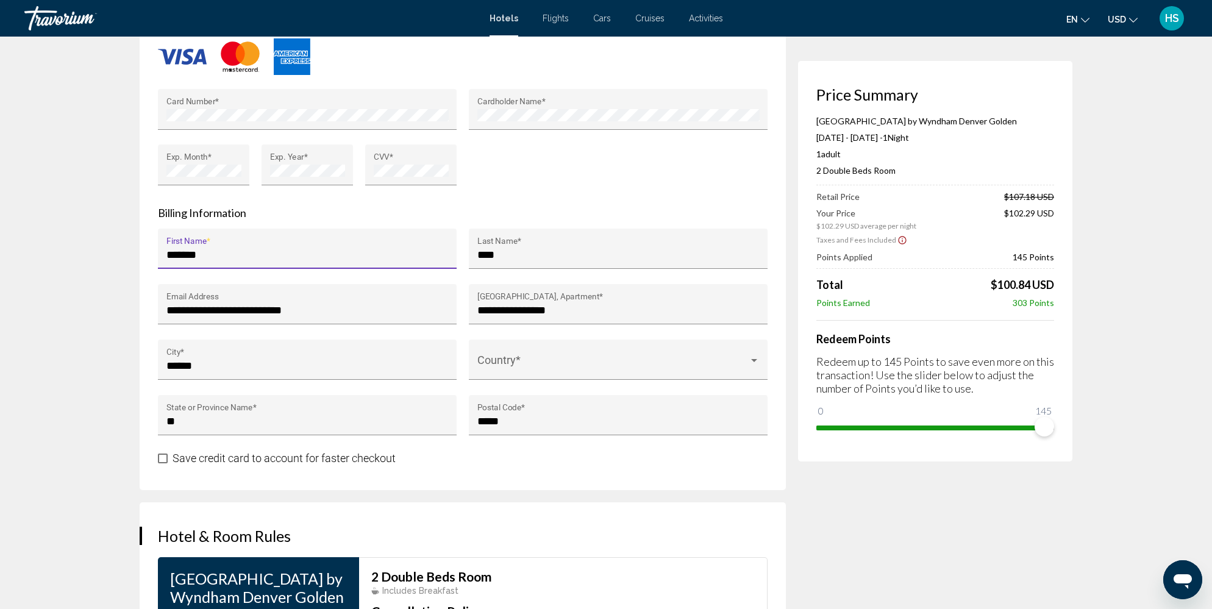
scroll to position [1520, 0]
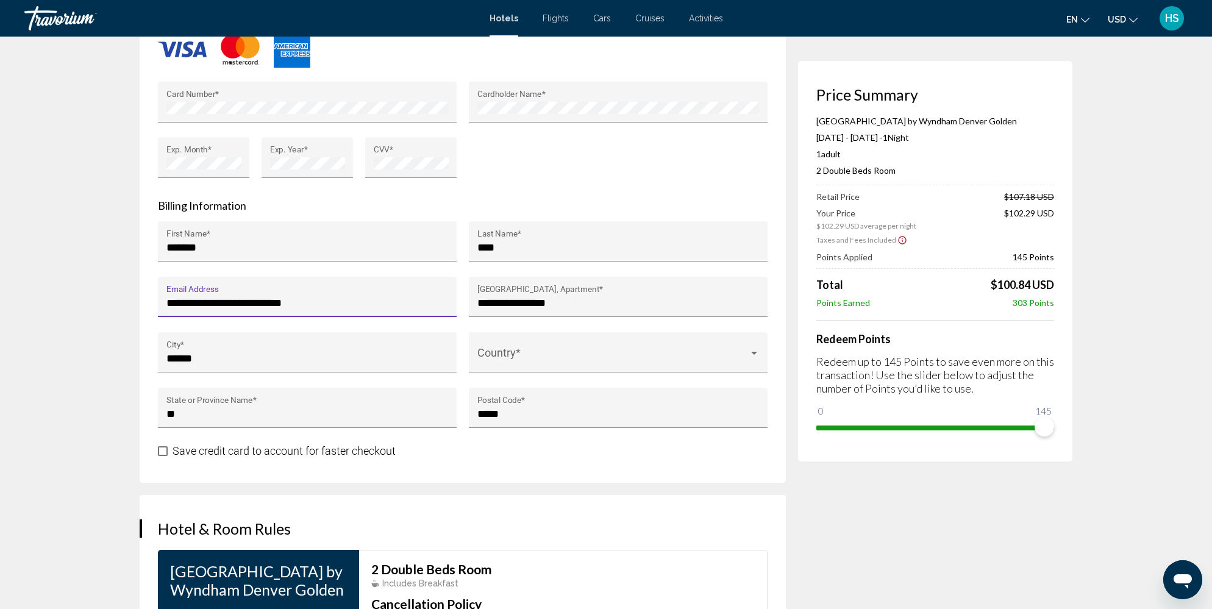
click at [232, 297] on input "**********" at bounding box center [307, 303] width 282 height 12
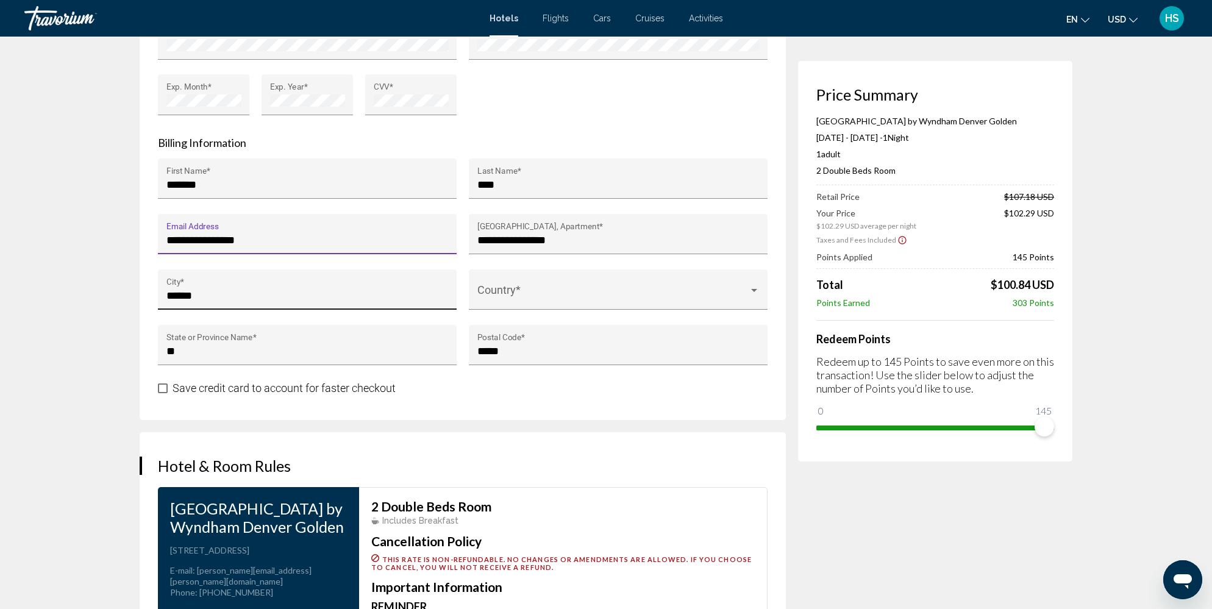
scroll to position [1588, 0]
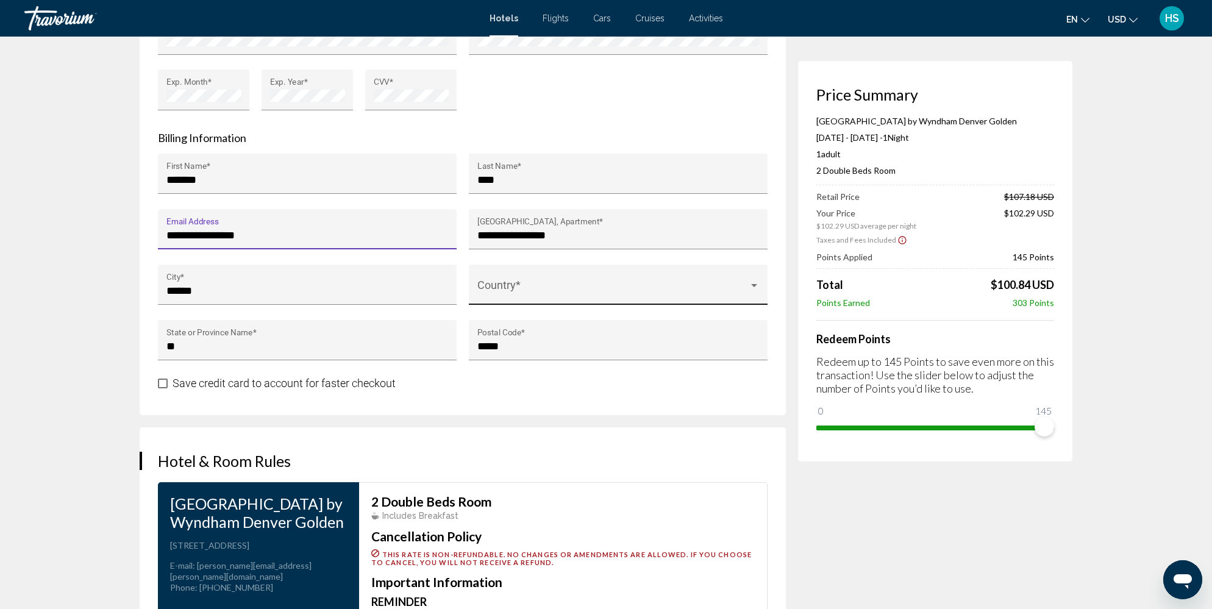
type input "**********"
click at [521, 272] on div "Country *" at bounding box center [618, 288] width 282 height 32
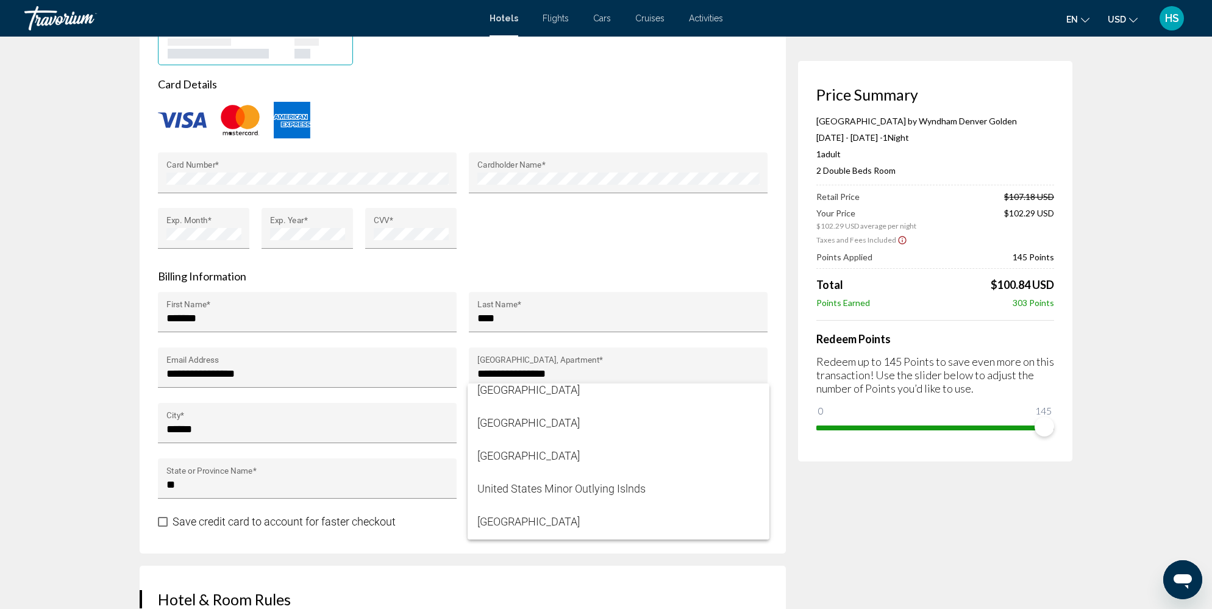
scroll to position [7919, 0]
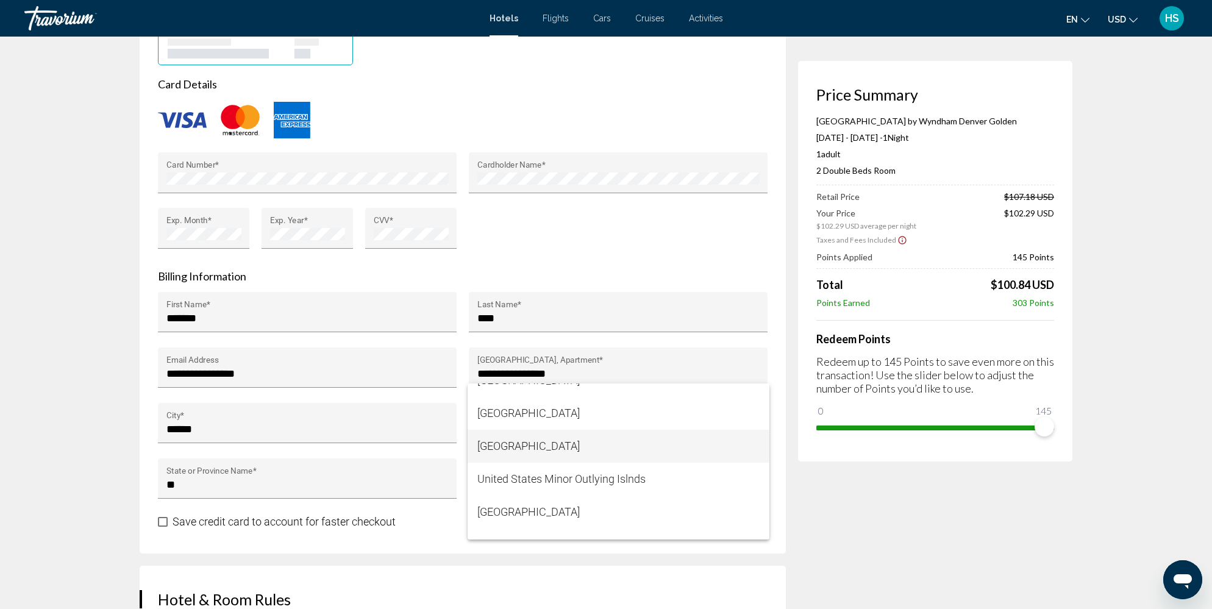
click at [558, 445] on span "[GEOGRAPHIC_DATA]" at bounding box center [618, 446] width 282 height 33
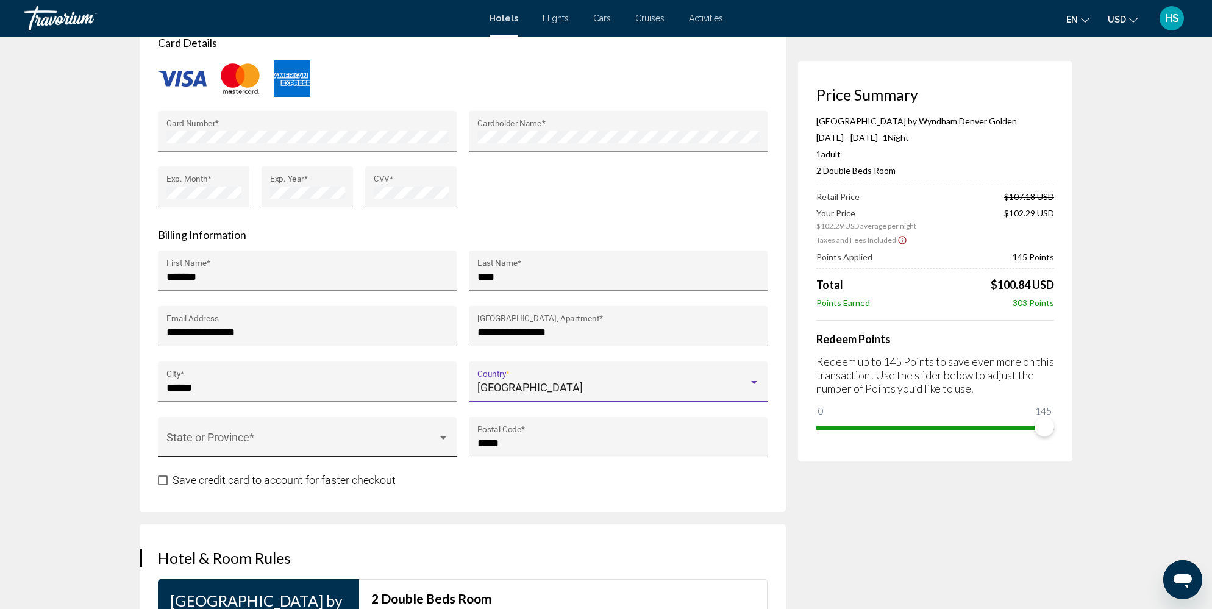
scroll to position [1493, 0]
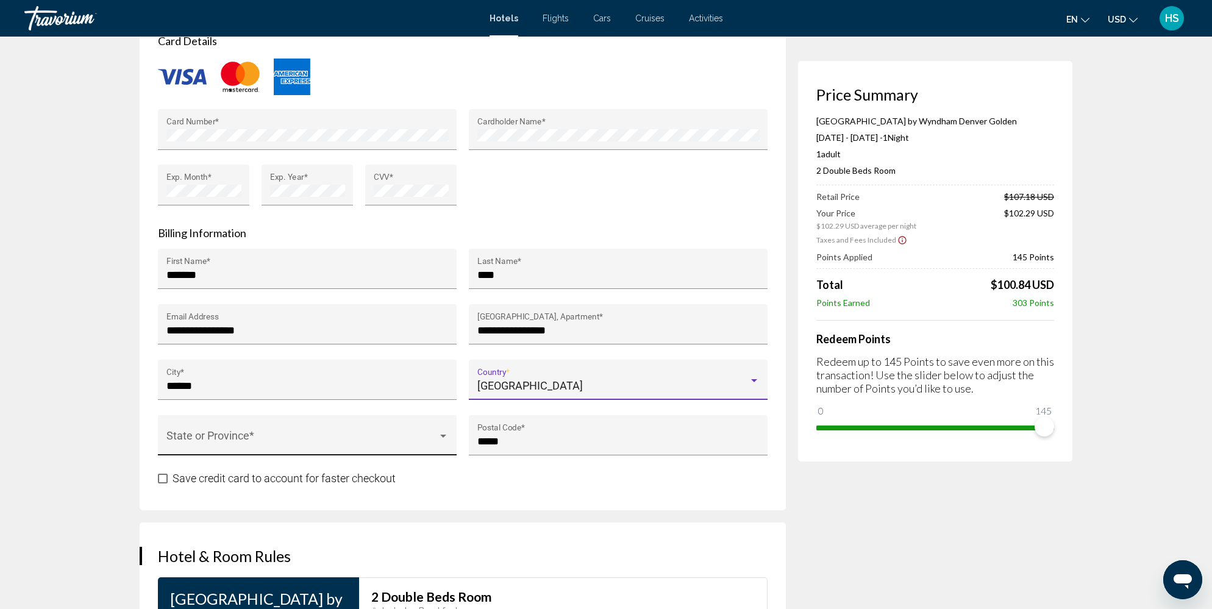
click at [303, 435] on span "Main content" at bounding box center [301, 441] width 271 height 12
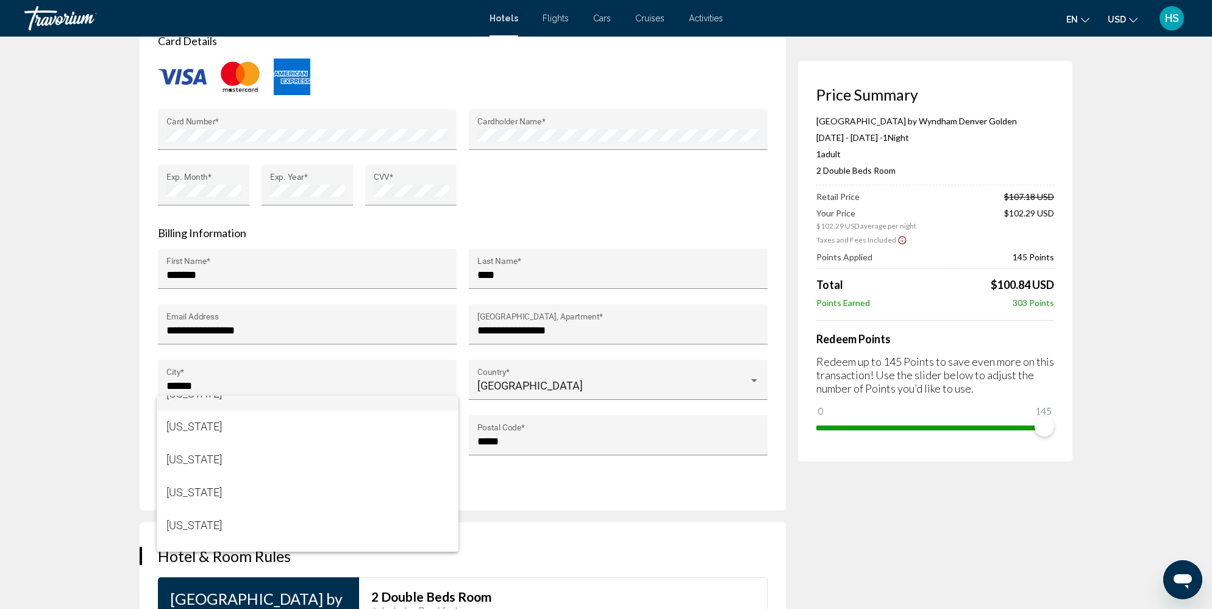
scroll to position [91, 0]
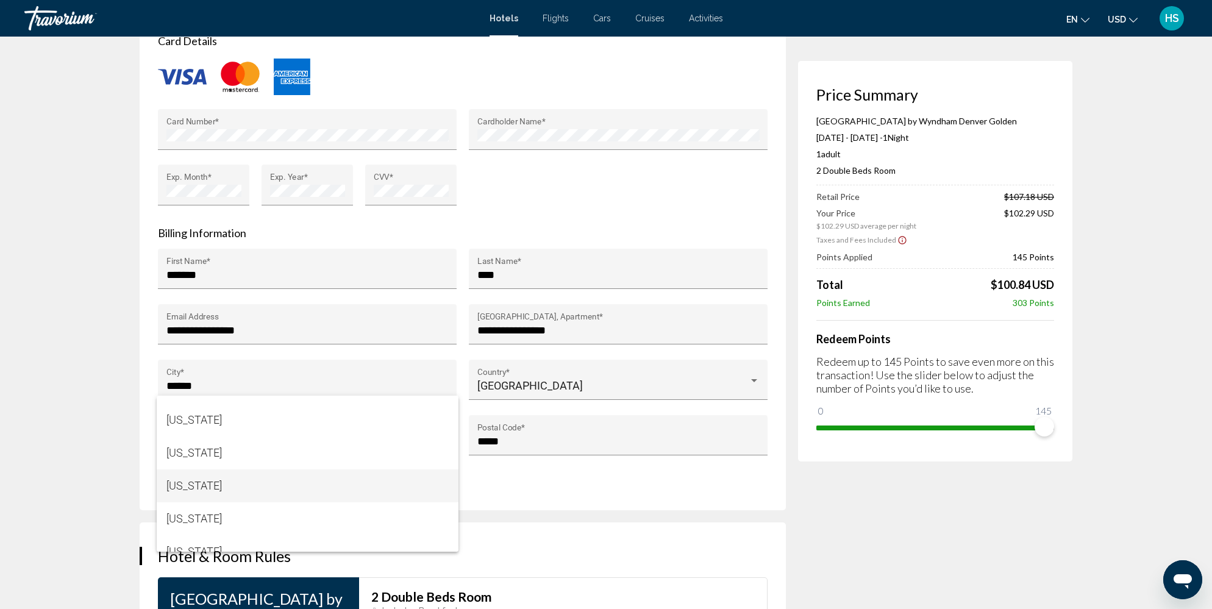
click at [284, 486] on span "[US_STATE]" at bounding box center [307, 485] width 282 height 33
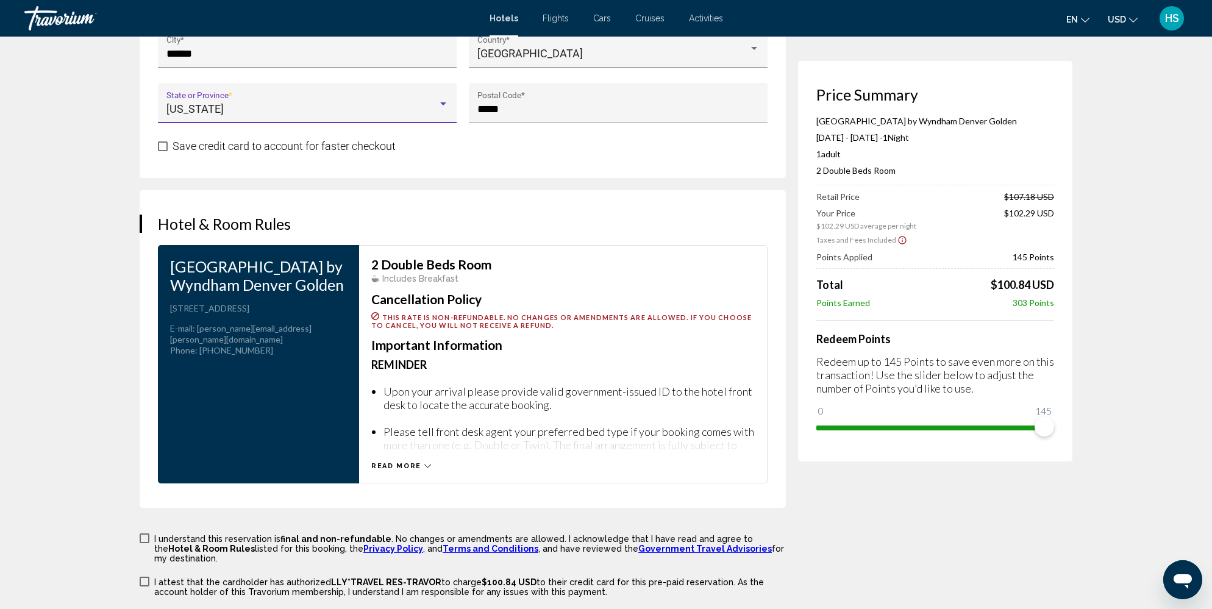
scroll to position [1852, 0]
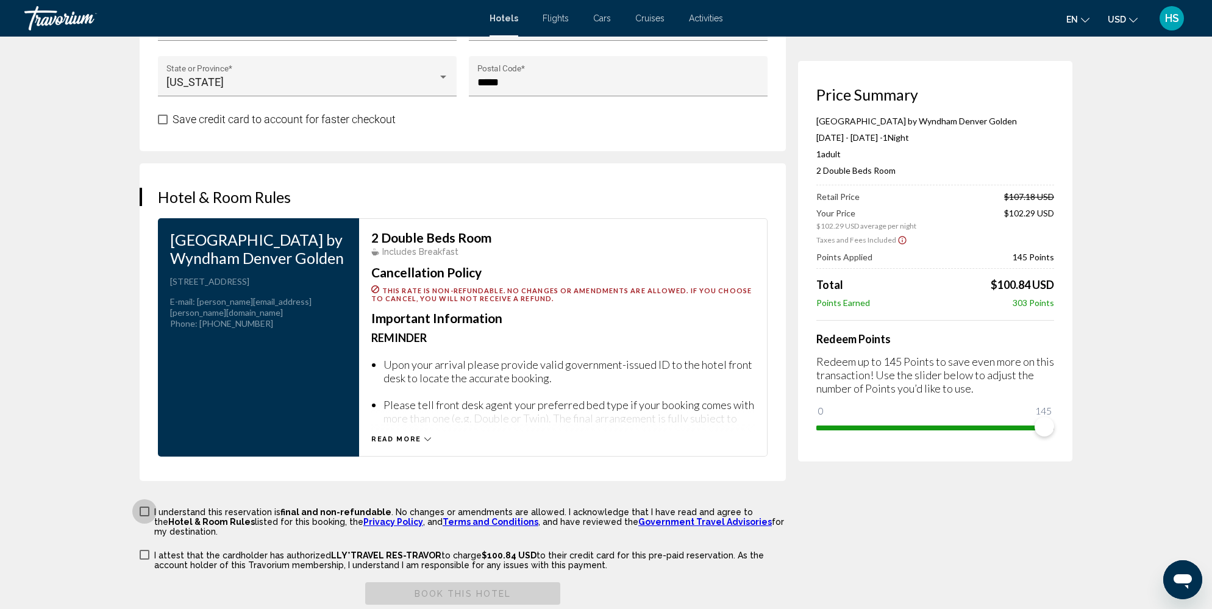
click at [147, 507] on span "Main content" at bounding box center [145, 512] width 10 height 10
click at [149, 550] on span "Main content" at bounding box center [145, 555] width 10 height 10
click at [441, 589] on span "Book this hotel" at bounding box center [462, 594] width 97 height 10
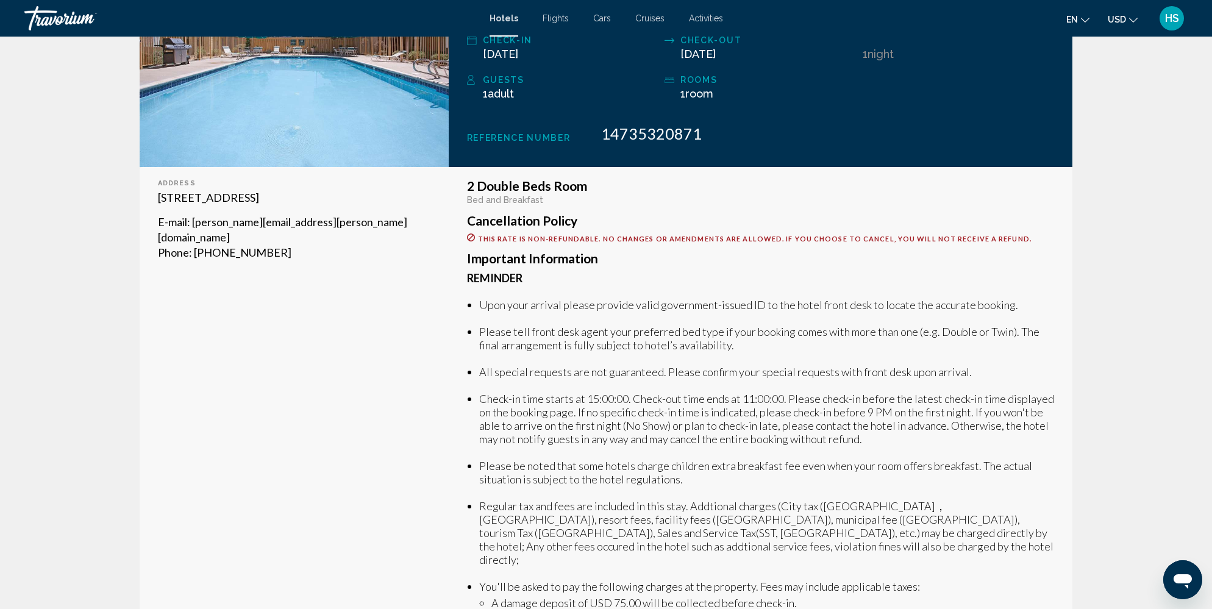
scroll to position [237, 0]
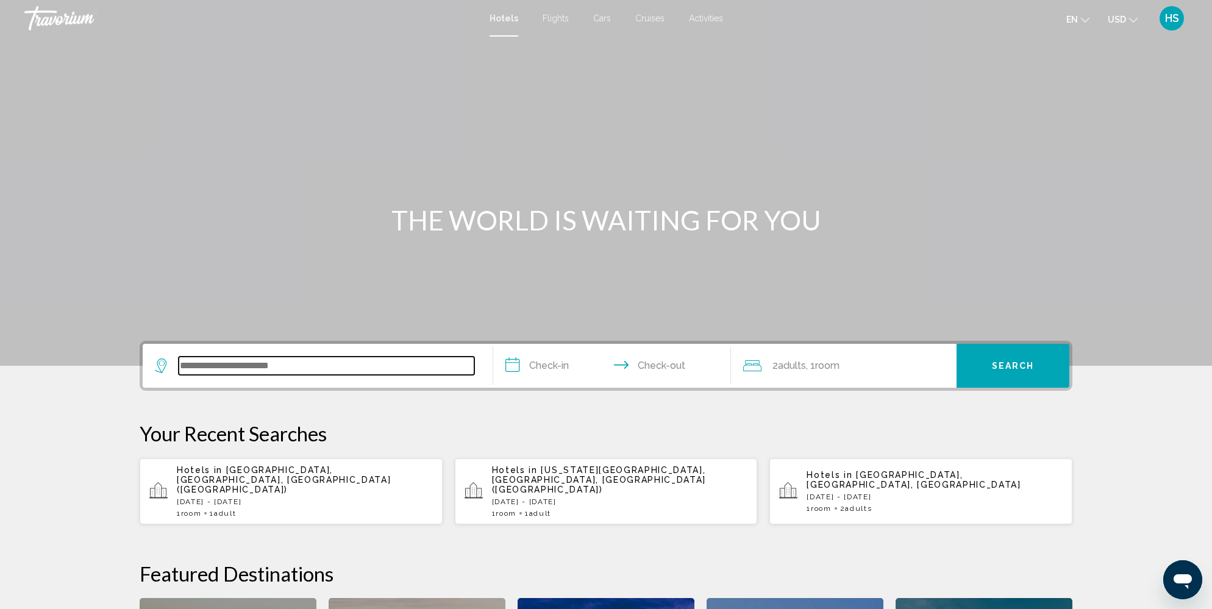
click at [276, 369] on input "Search widget" at bounding box center [327, 366] width 296 height 18
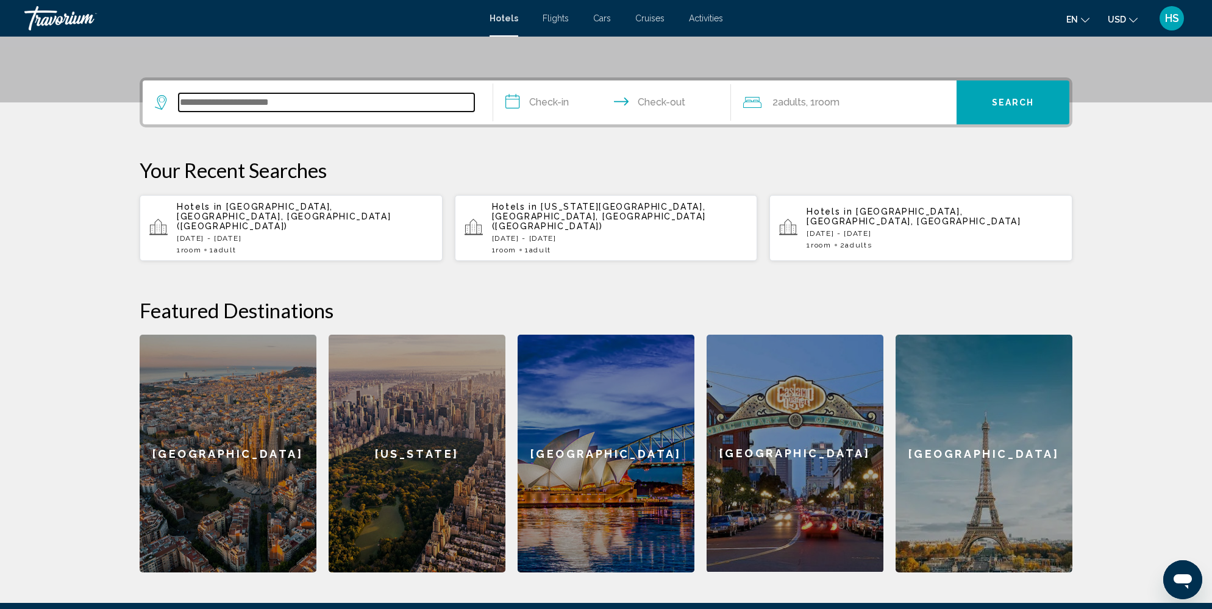
scroll to position [301, 0]
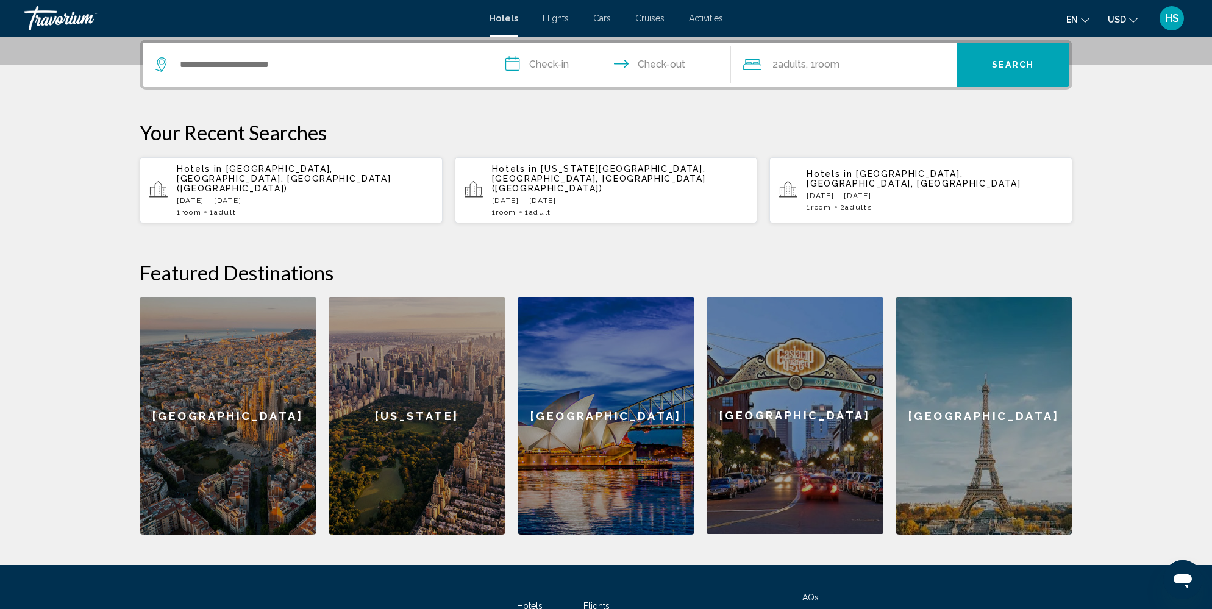
click at [567, 196] on p "[DATE] - [DATE]" at bounding box center [620, 200] width 256 height 9
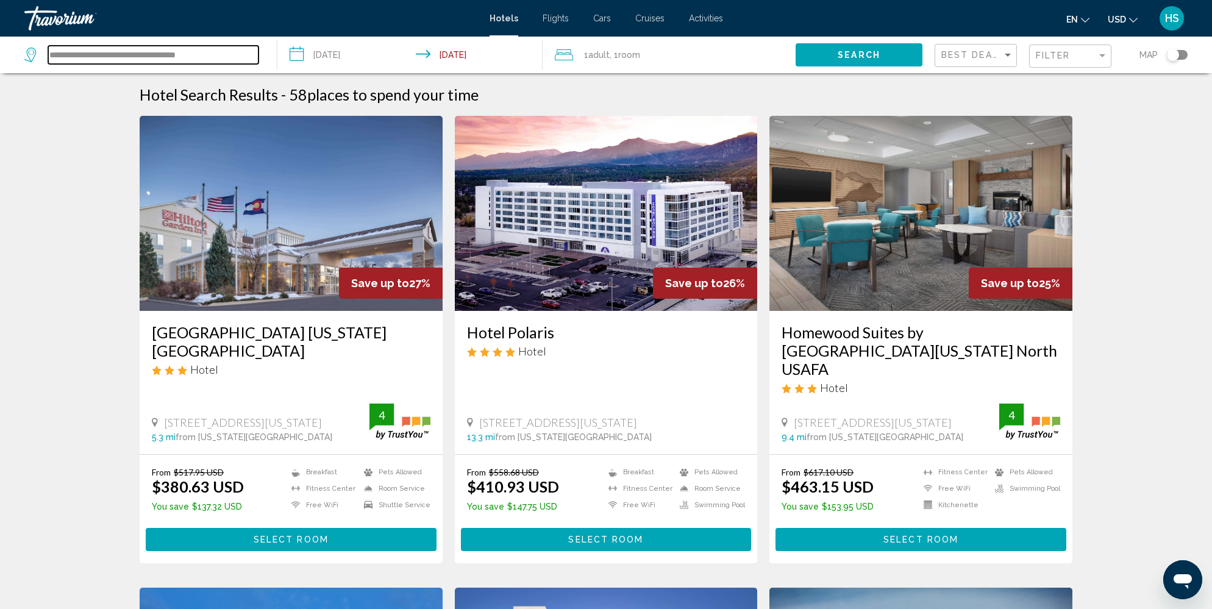
click at [188, 51] on input "**********" at bounding box center [153, 55] width 210 height 18
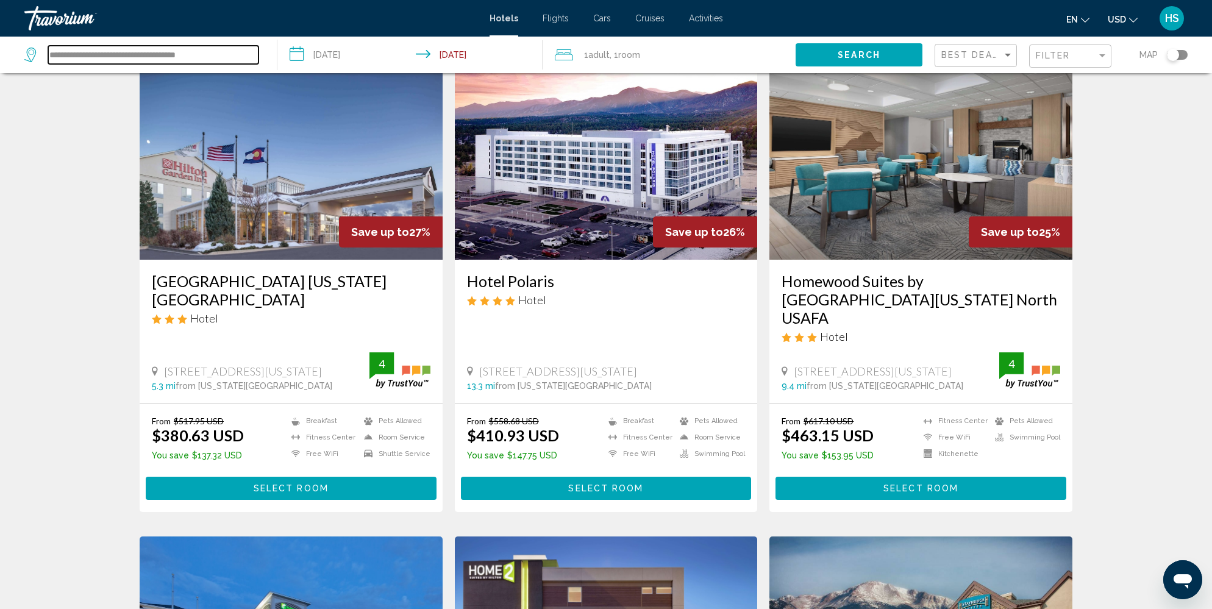
scroll to position [52, 0]
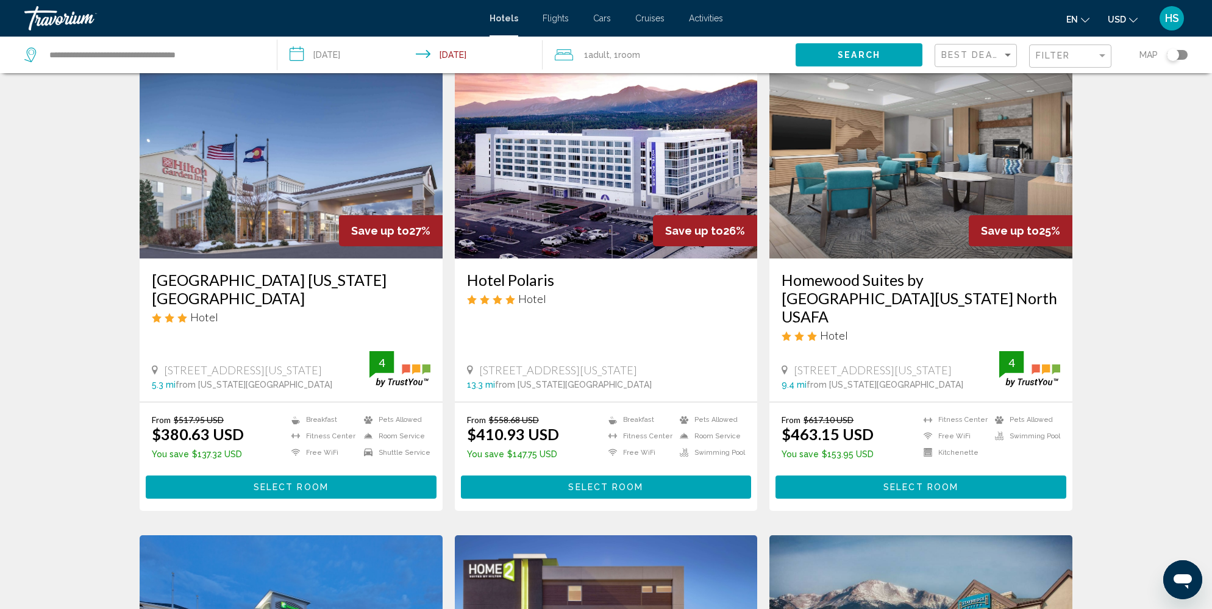
click at [1181, 56] on div "Toggle map" at bounding box center [1177, 55] width 21 height 10
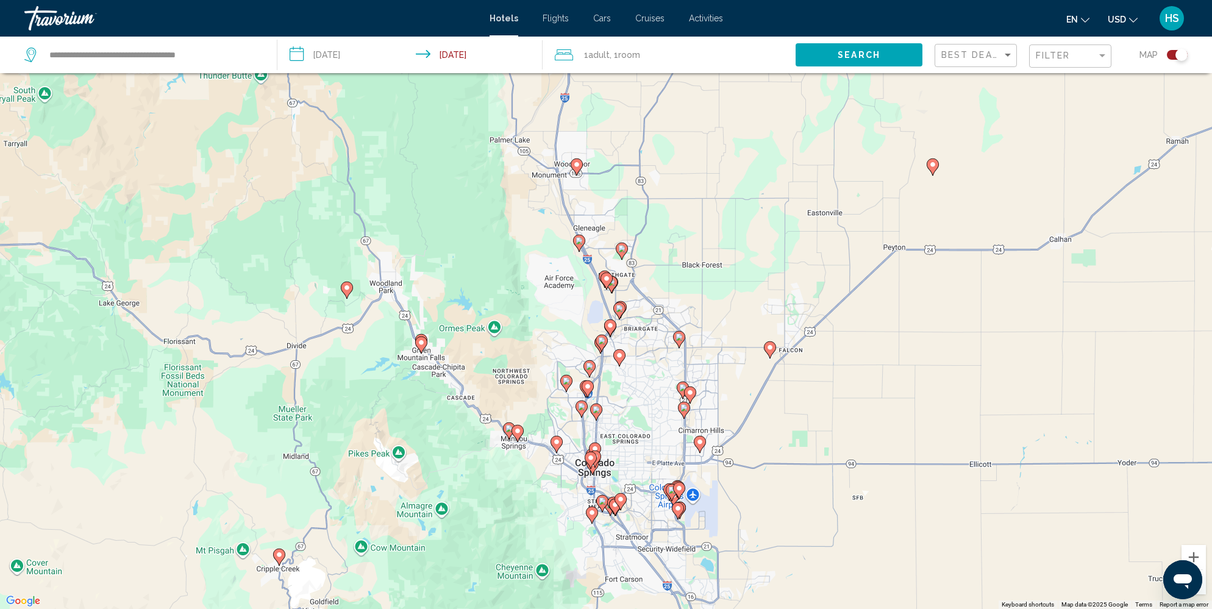
click at [349, 288] on image "Main content" at bounding box center [346, 287] width 7 height 7
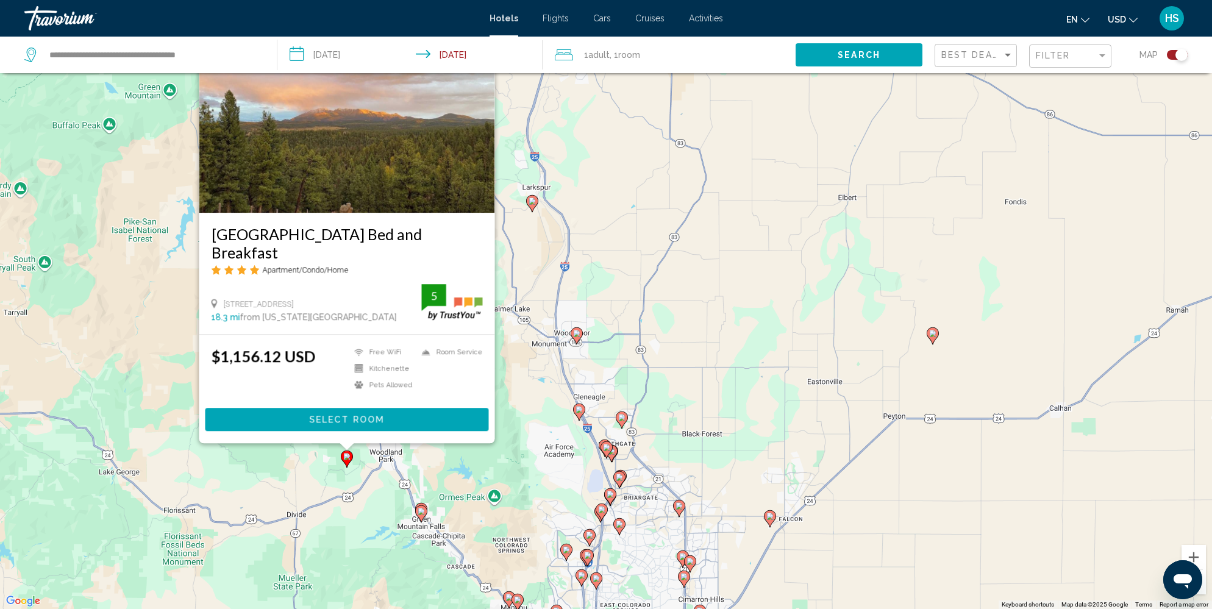
click at [375, 563] on div "To activate drag with keyboard, press Alt + Enter. Once in keyboard drag state,…" at bounding box center [606, 304] width 1212 height 609
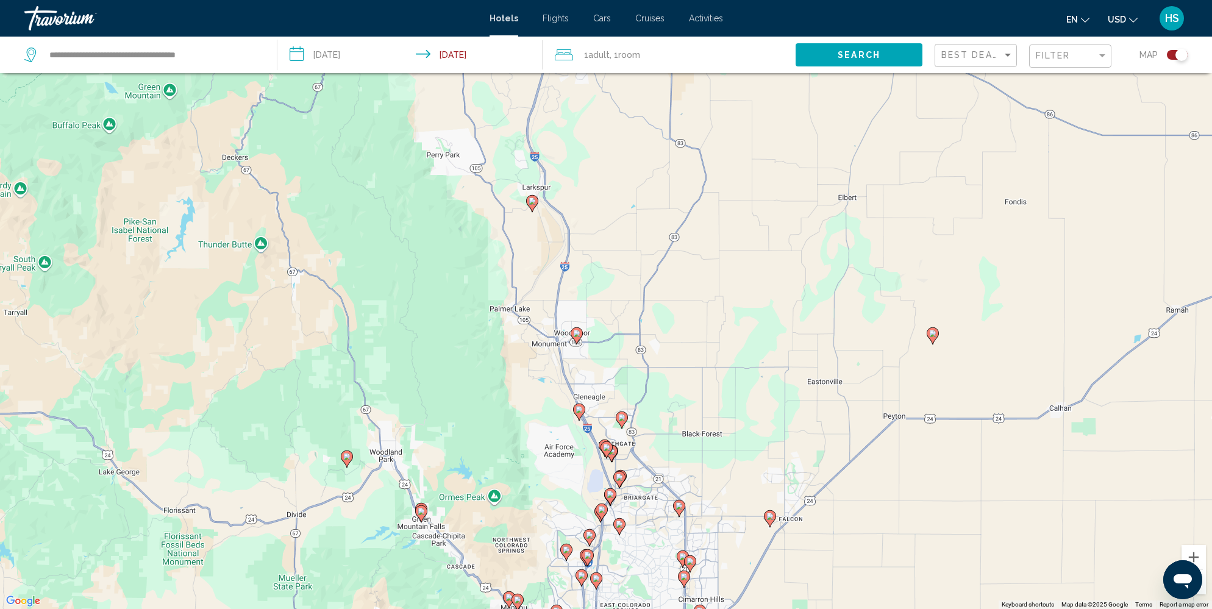
click at [419, 510] on image "Main content" at bounding box center [421, 511] width 7 height 7
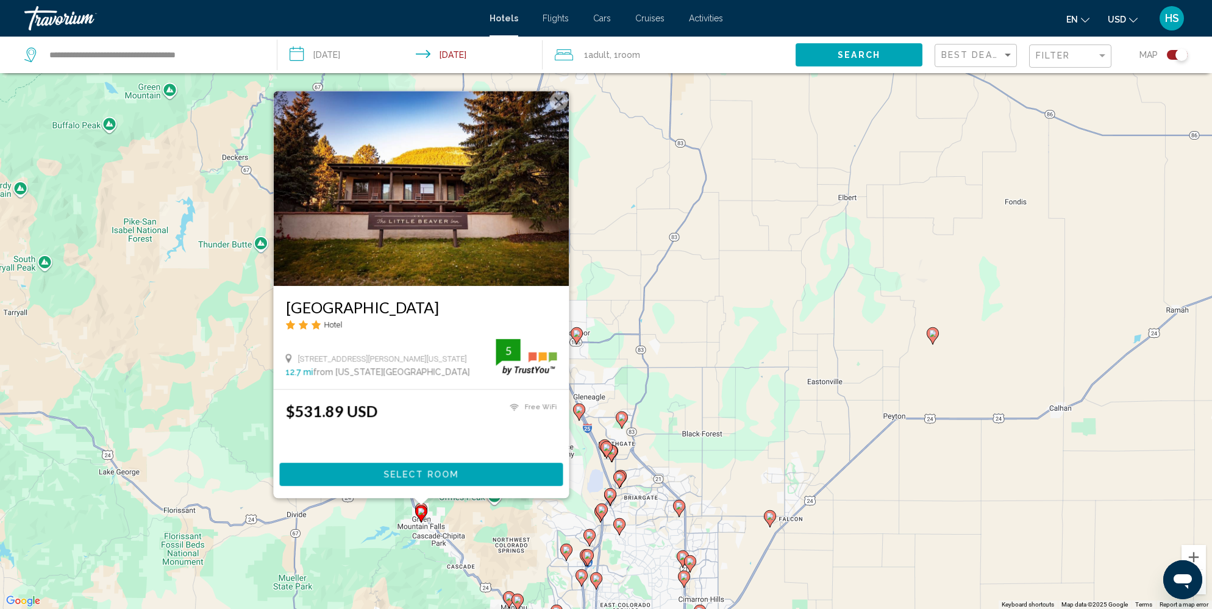
click at [392, 544] on div "To activate drag with keyboard, press Alt + Enter. Once in keyboard drag state,…" at bounding box center [606, 304] width 1212 height 609
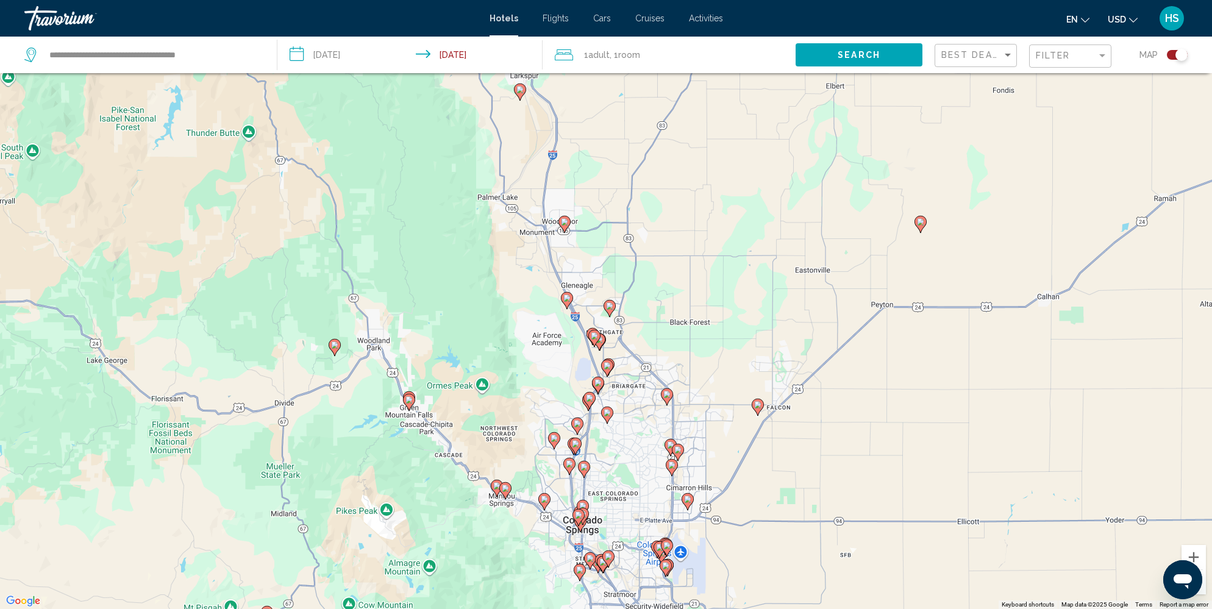
drag, startPoint x: 482, startPoint y: 457, endPoint x: 466, endPoint y: 318, distance: 140.5
click at [466, 318] on div "To activate drag with keyboard, press Alt + Enter. Once in keyboard drag state,…" at bounding box center [606, 304] width 1212 height 609
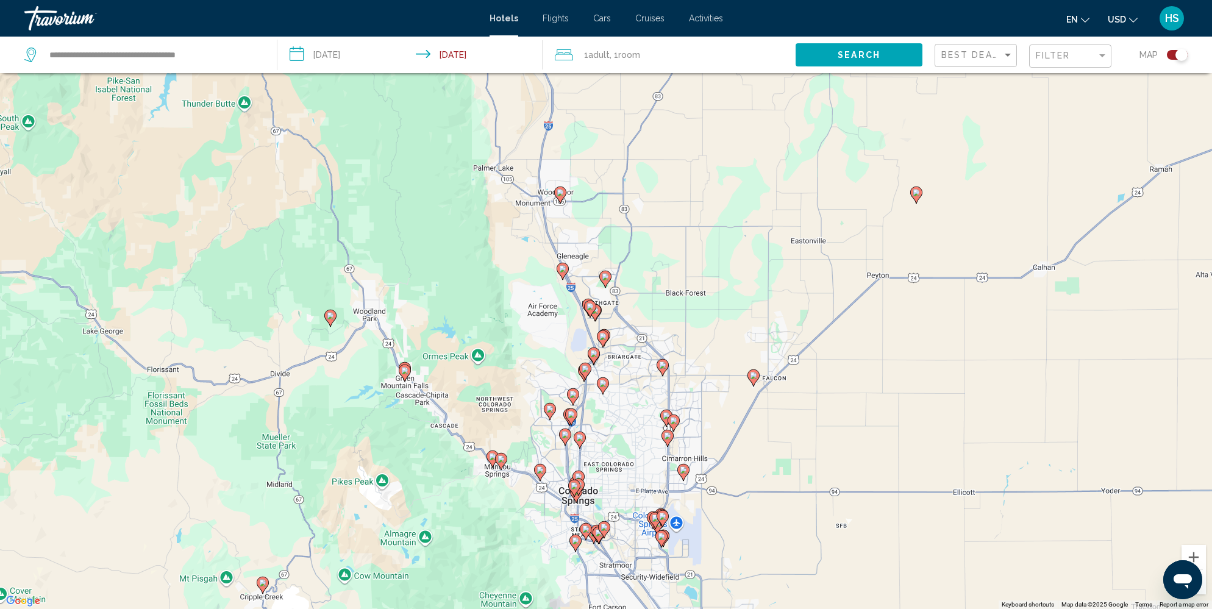
click at [505, 460] on icon "Main content" at bounding box center [501, 461] width 11 height 16
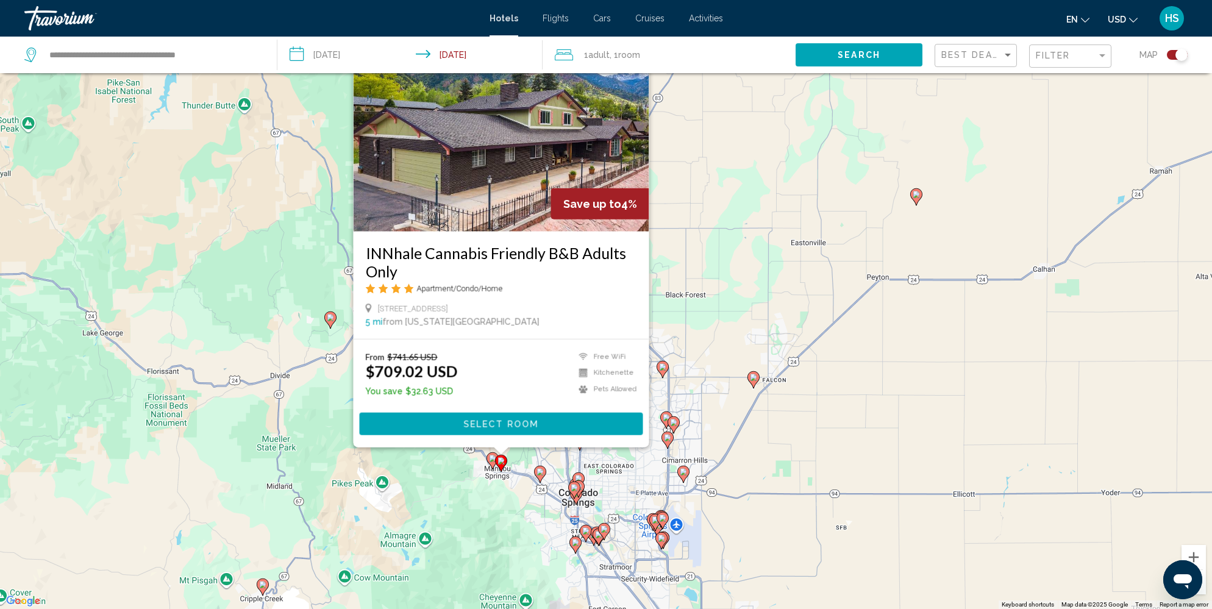
click at [491, 457] on image "Main content" at bounding box center [492, 458] width 7 height 7
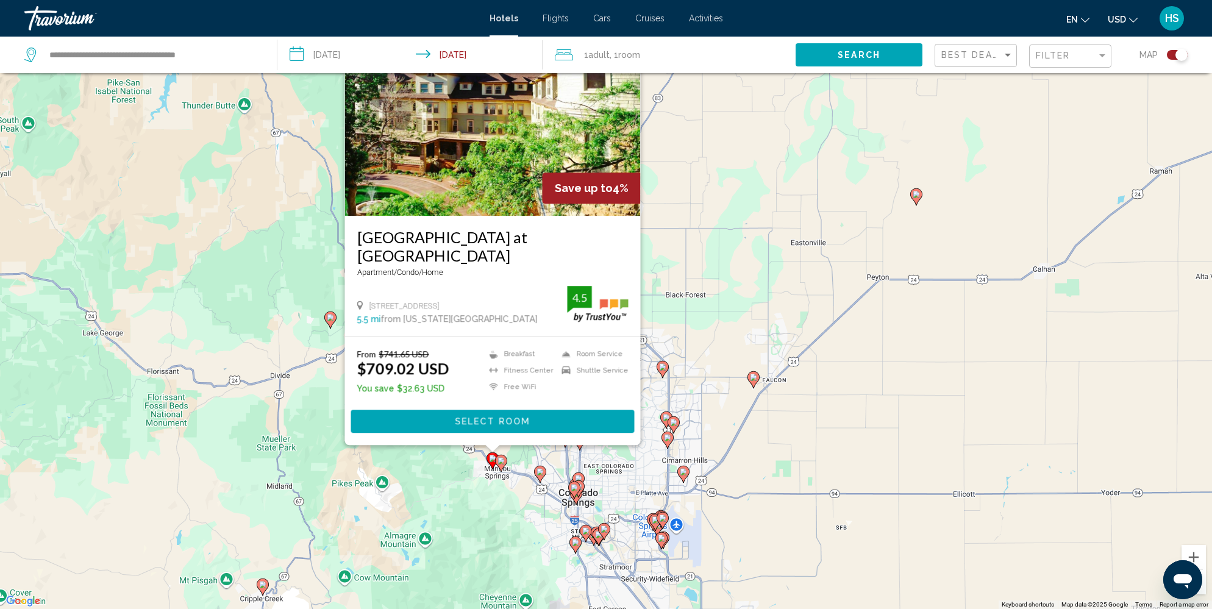
click at [460, 473] on div "To activate drag with keyboard, press Alt + Enter. Once in keyboard drag state,…" at bounding box center [606, 304] width 1212 height 609
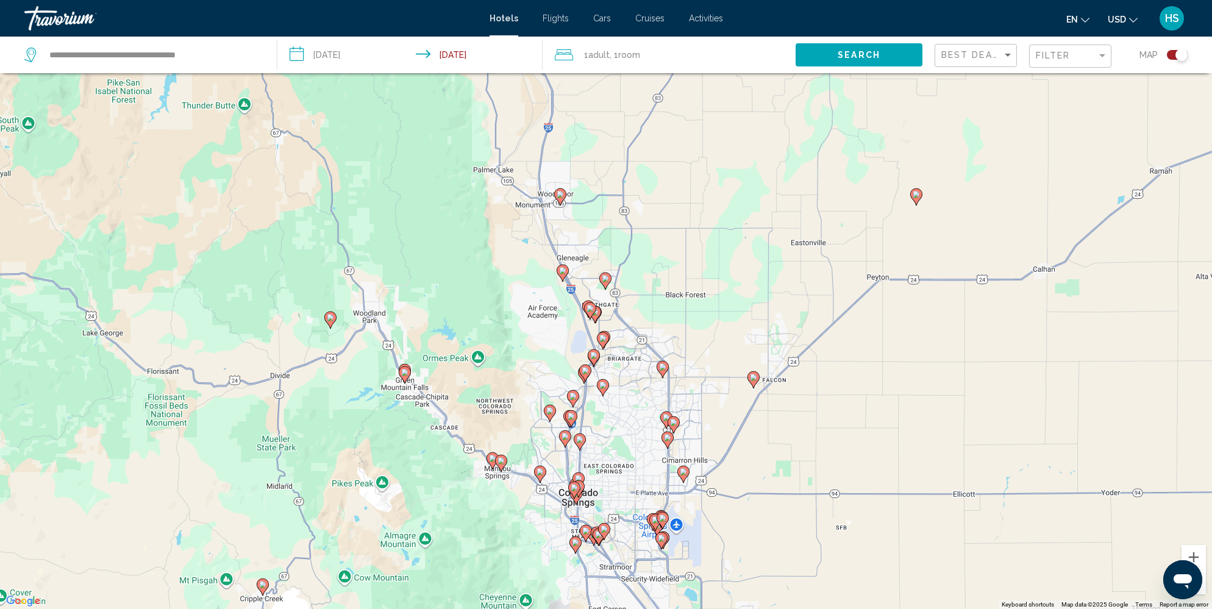
click at [328, 316] on image "Main content" at bounding box center [330, 317] width 7 height 7
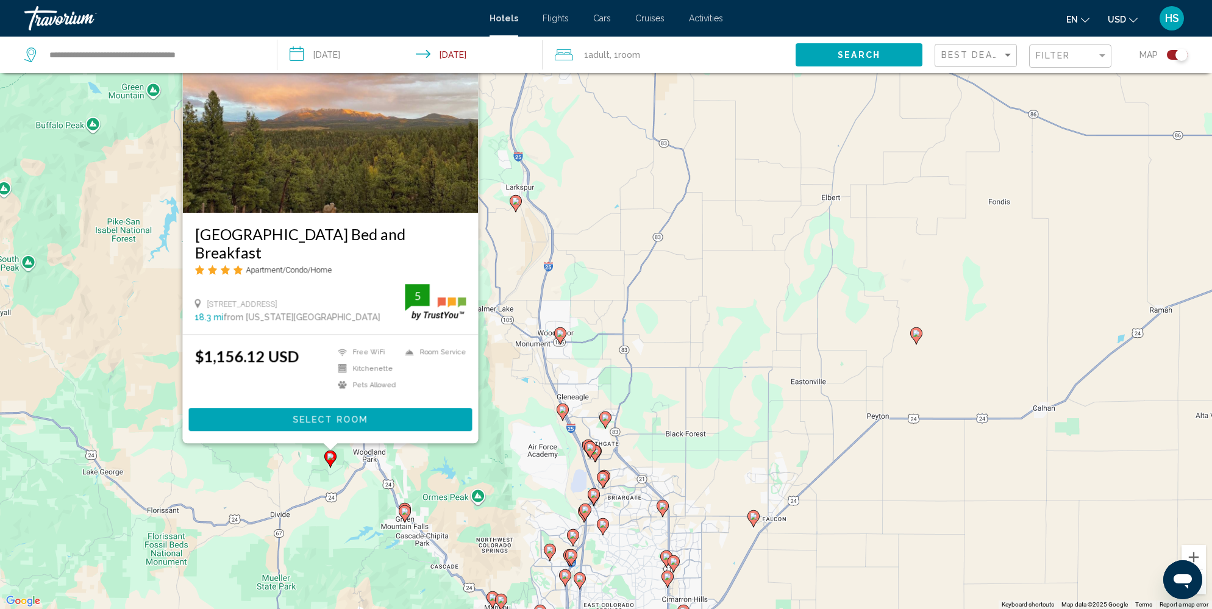
click at [405, 510] on image "Main content" at bounding box center [404, 511] width 7 height 7
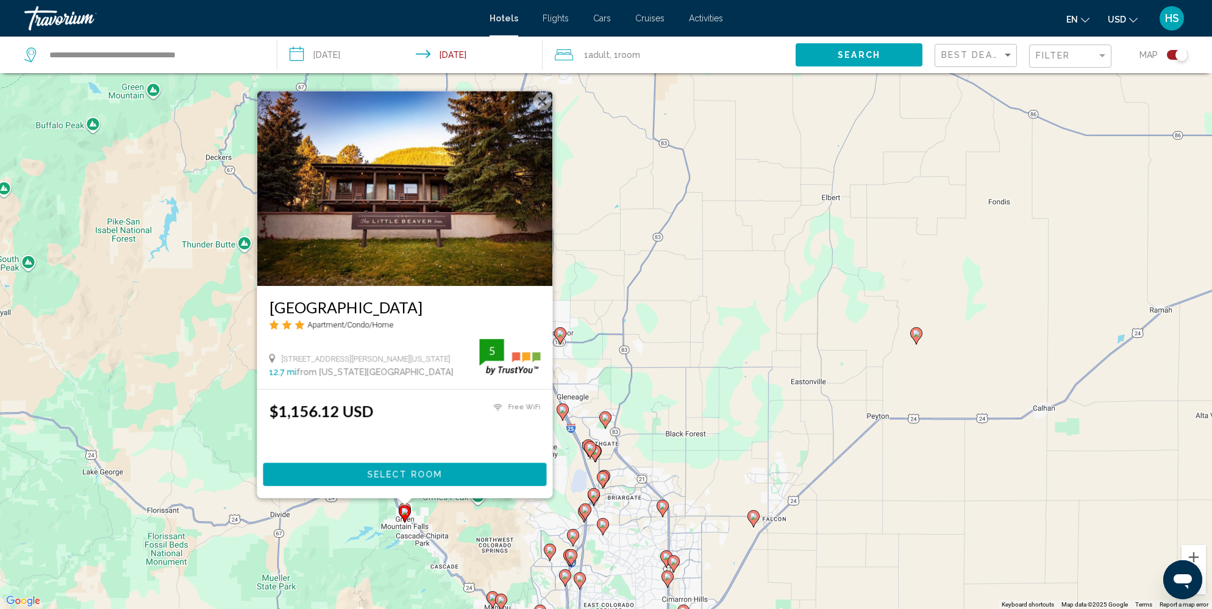
click at [376, 555] on div "To activate drag with keyboard, press Alt + Enter. Once in keyboard drag state,…" at bounding box center [606, 304] width 1212 height 609
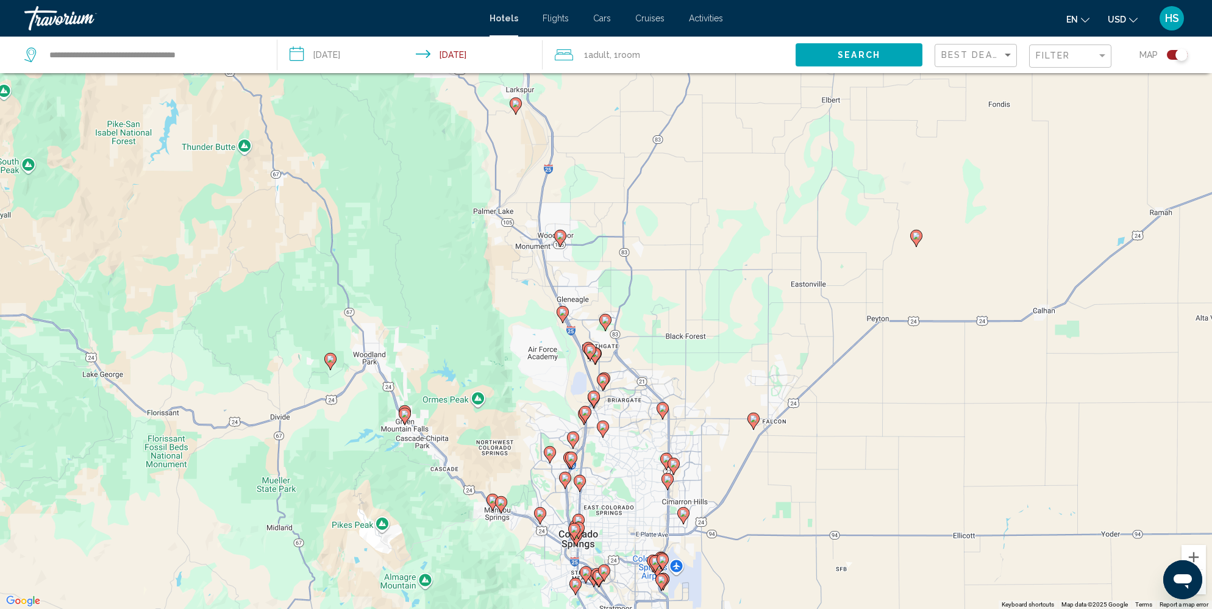
drag, startPoint x: 464, startPoint y: 504, endPoint x: 463, endPoint y: 388, distance: 115.8
click at [463, 388] on div "To activate drag with keyboard, press Alt + Enter. Once in keyboard drag state,…" at bounding box center [606, 304] width 1212 height 609
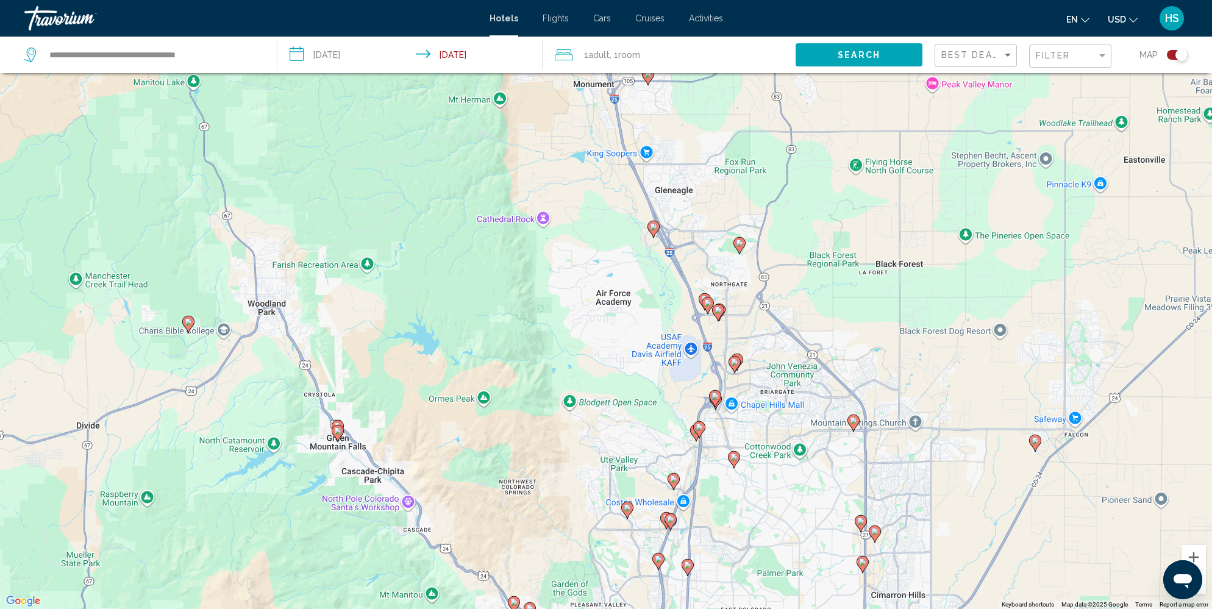
click at [338, 420] on icon "Main content" at bounding box center [337, 428] width 11 height 16
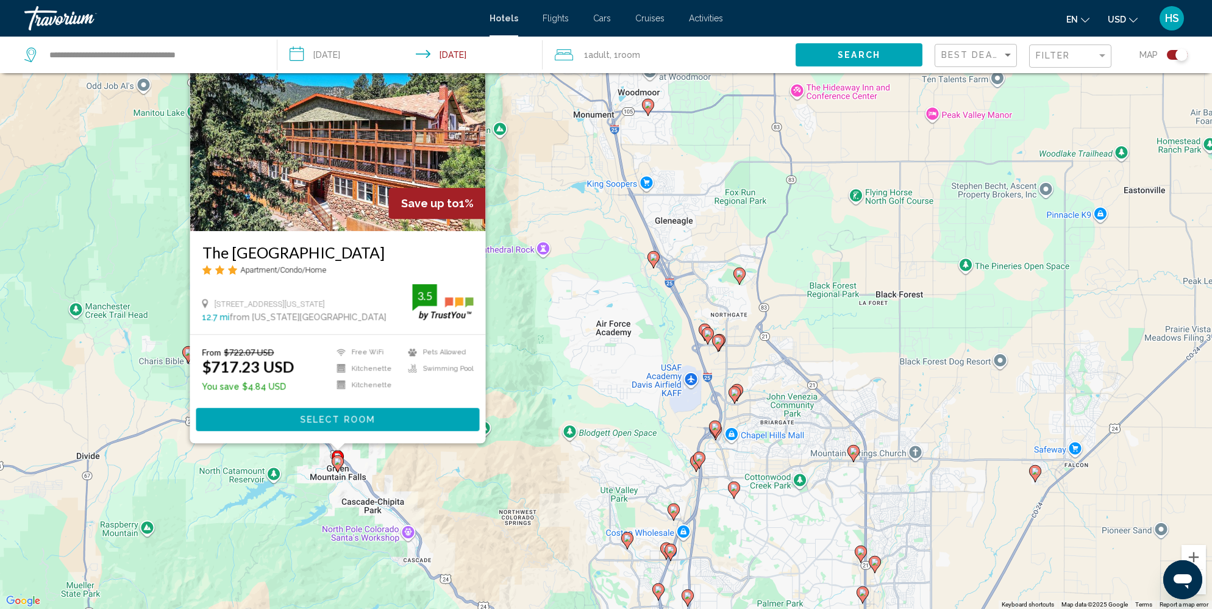
click at [338, 461] on image "Main content" at bounding box center [337, 461] width 7 height 7
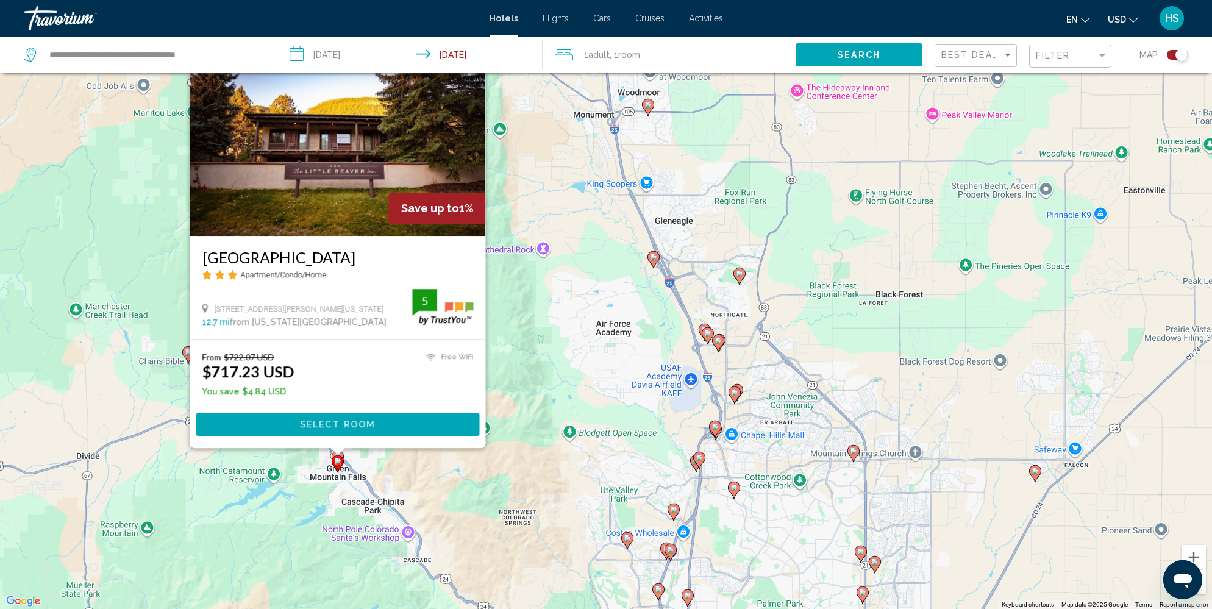
click at [449, 474] on div "To activate drag with keyboard, press Alt + Enter. Once in keyboard drag state,…" at bounding box center [606, 304] width 1212 height 609
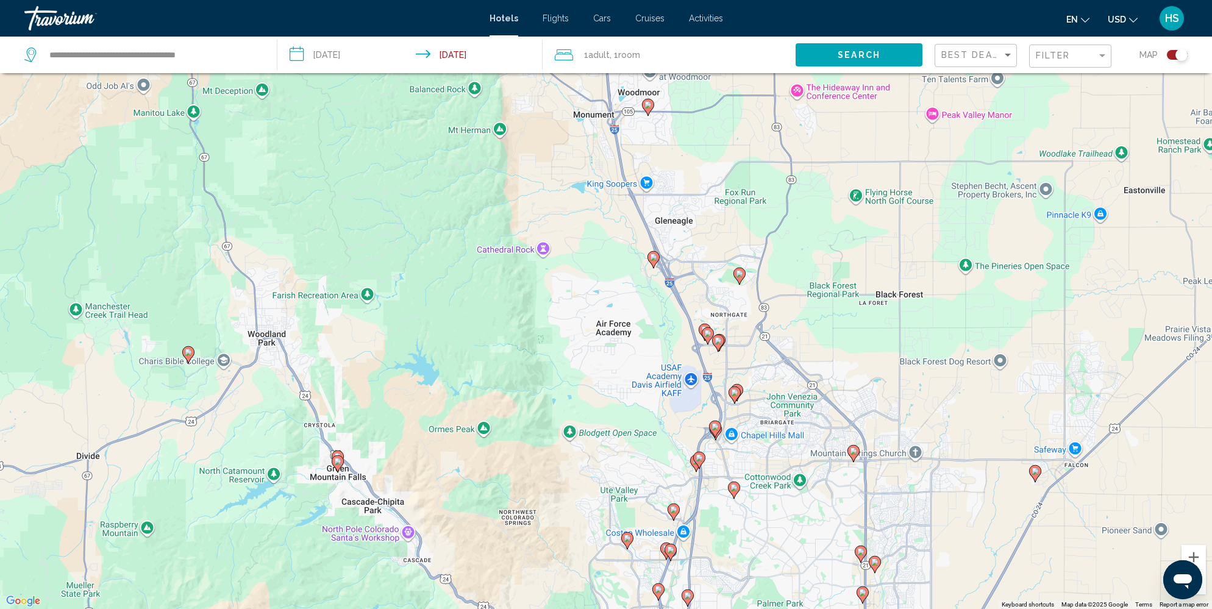
click at [189, 349] on image "Main content" at bounding box center [188, 352] width 7 height 7
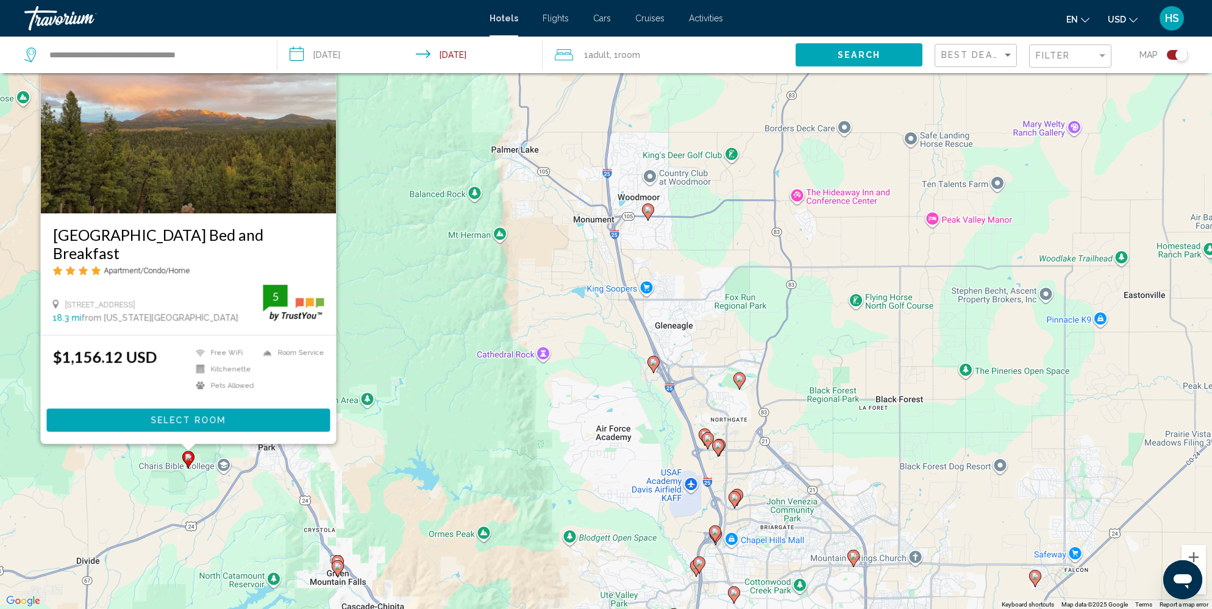
click at [466, 399] on div "To activate drag with keyboard, press Alt + Enter. Once in keyboard drag state,…" at bounding box center [606, 304] width 1212 height 609
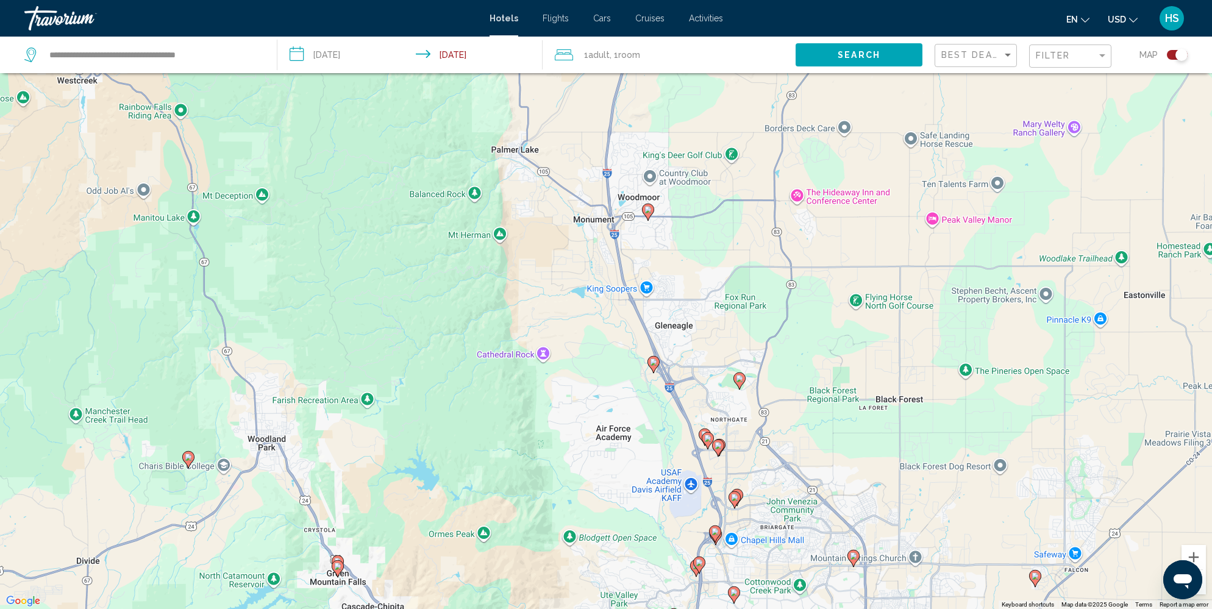
click at [650, 208] on image "Main content" at bounding box center [647, 209] width 7 height 7
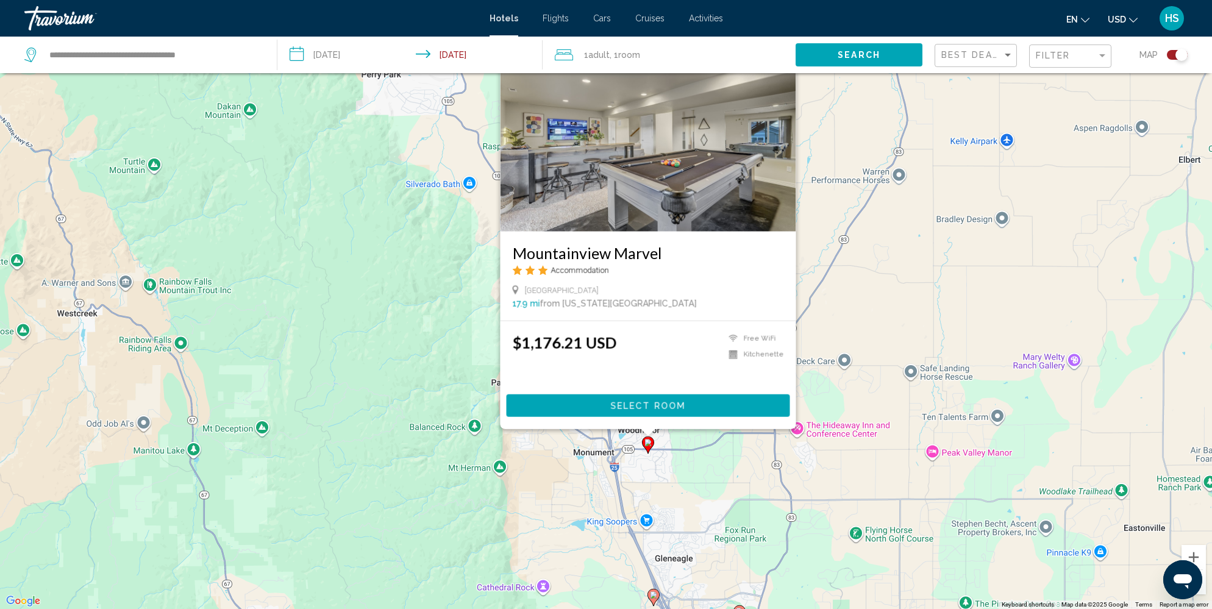
click at [648, 443] on image "Main content" at bounding box center [647, 442] width 7 height 7
click at [547, 533] on div "To activate drag with keyboard, press Alt + Enter. Once in keyboard drag state,…" at bounding box center [606, 304] width 1212 height 609
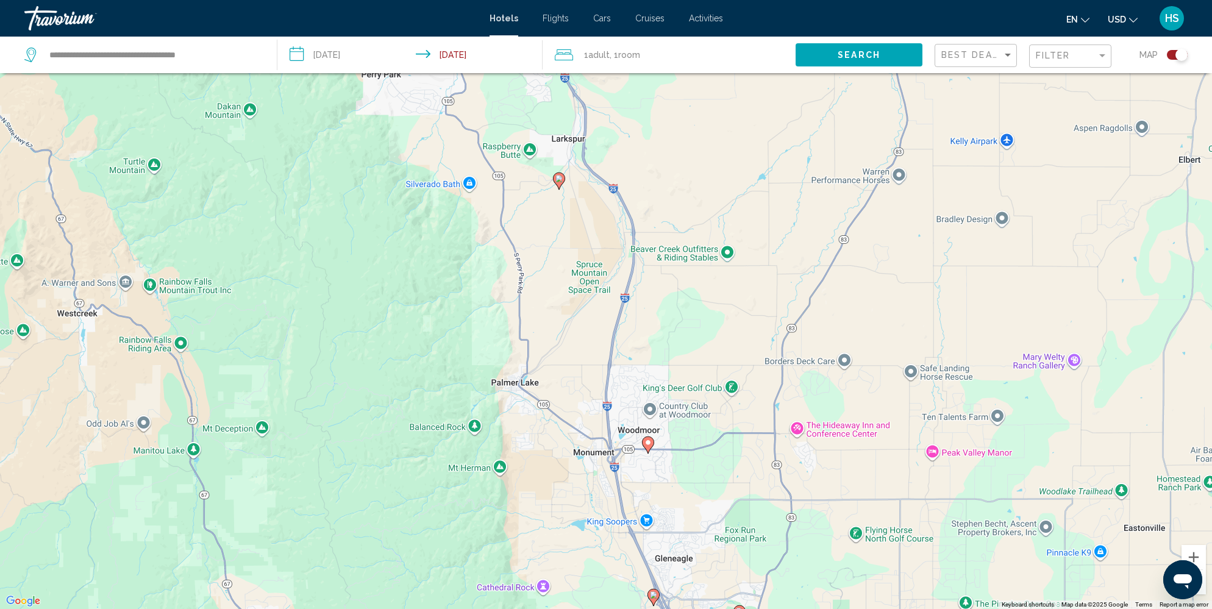
click at [559, 177] on image "Main content" at bounding box center [558, 178] width 7 height 7
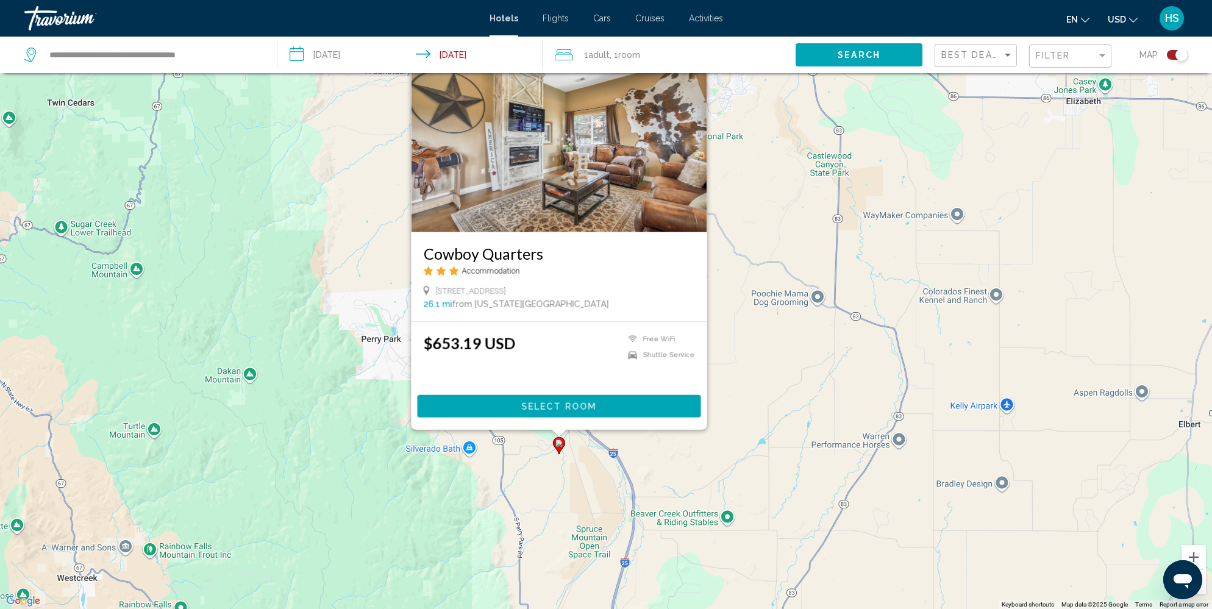
click at [561, 525] on div "To activate drag with keyboard, press Alt + Enter. Once in keyboard drag state,…" at bounding box center [606, 304] width 1212 height 609
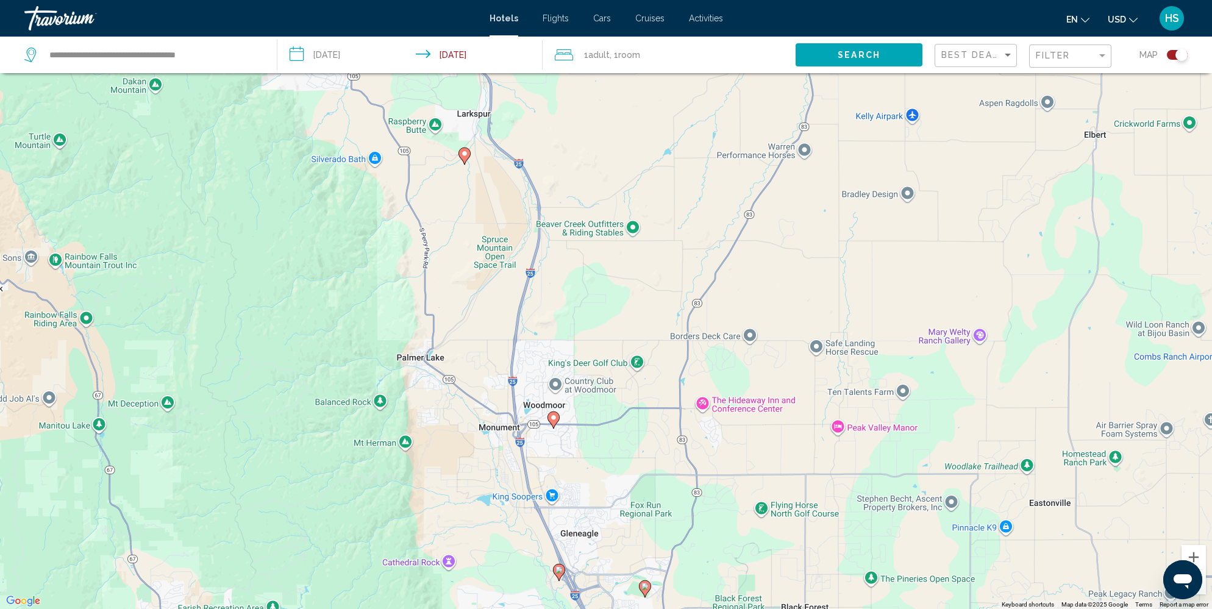
drag, startPoint x: 697, startPoint y: 541, endPoint x: 593, endPoint y: 230, distance: 327.7
click at [593, 230] on div "To activate drag with keyboard, press Alt + Enter. Once in keyboard drag state,…" at bounding box center [606, 304] width 1212 height 609
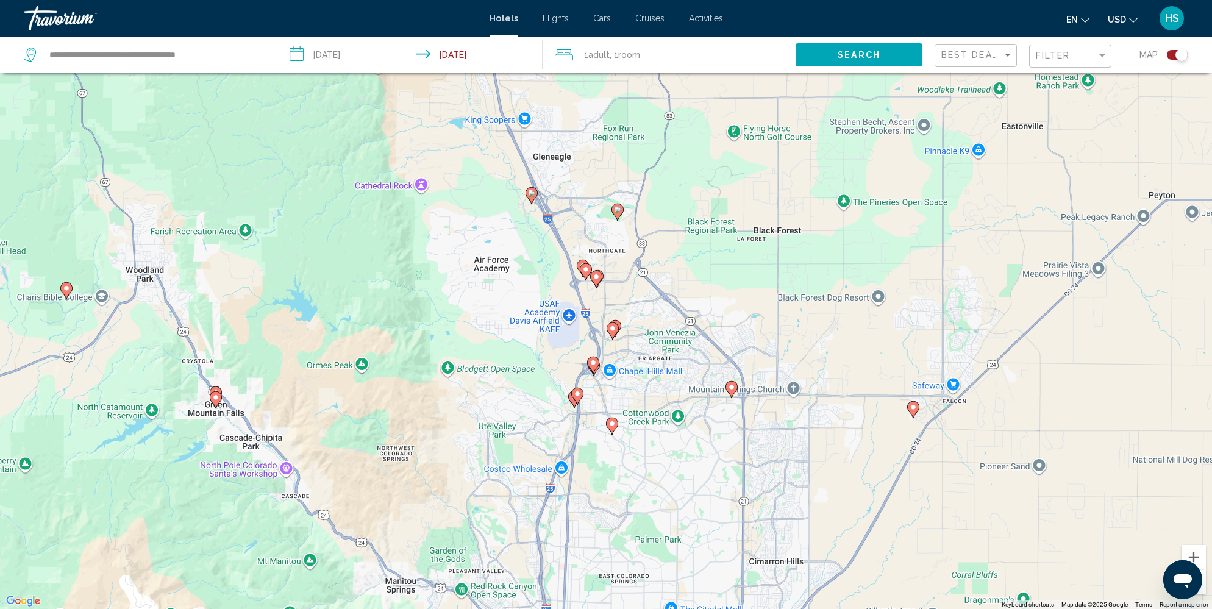
drag, startPoint x: 605, startPoint y: 491, endPoint x: 596, endPoint y: 156, distance: 335.4
click at [596, 155] on div "To activate drag with keyboard, press Alt + Enter. Once in keyboard drag state,…" at bounding box center [606, 304] width 1212 height 609
click at [532, 194] on image "Main content" at bounding box center [531, 193] width 7 height 7
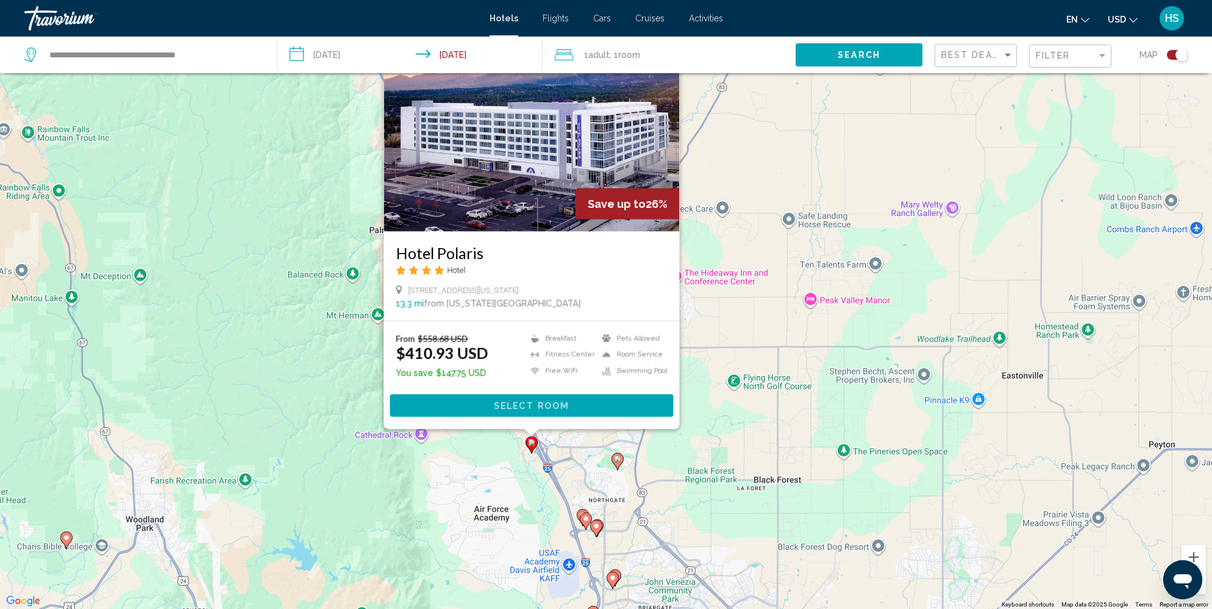
click at [617, 458] on image "Main content" at bounding box center [617, 458] width 7 height 7
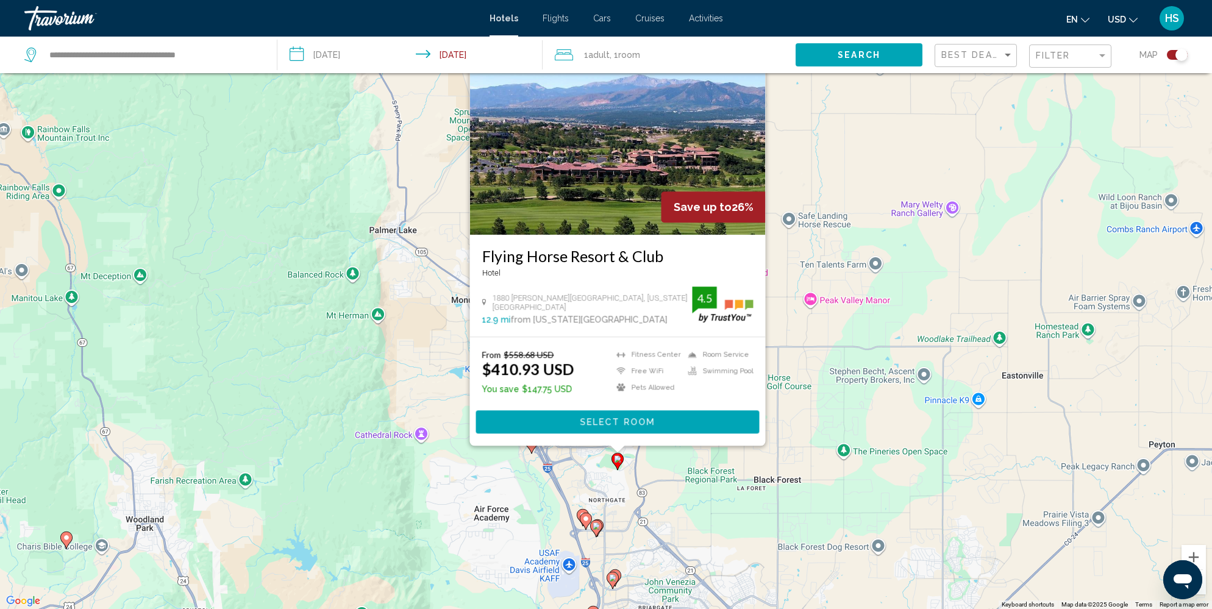
click at [670, 499] on div "To activate drag with keyboard, press Alt + Enter. Once in keyboard drag state,…" at bounding box center [606, 304] width 1212 height 609
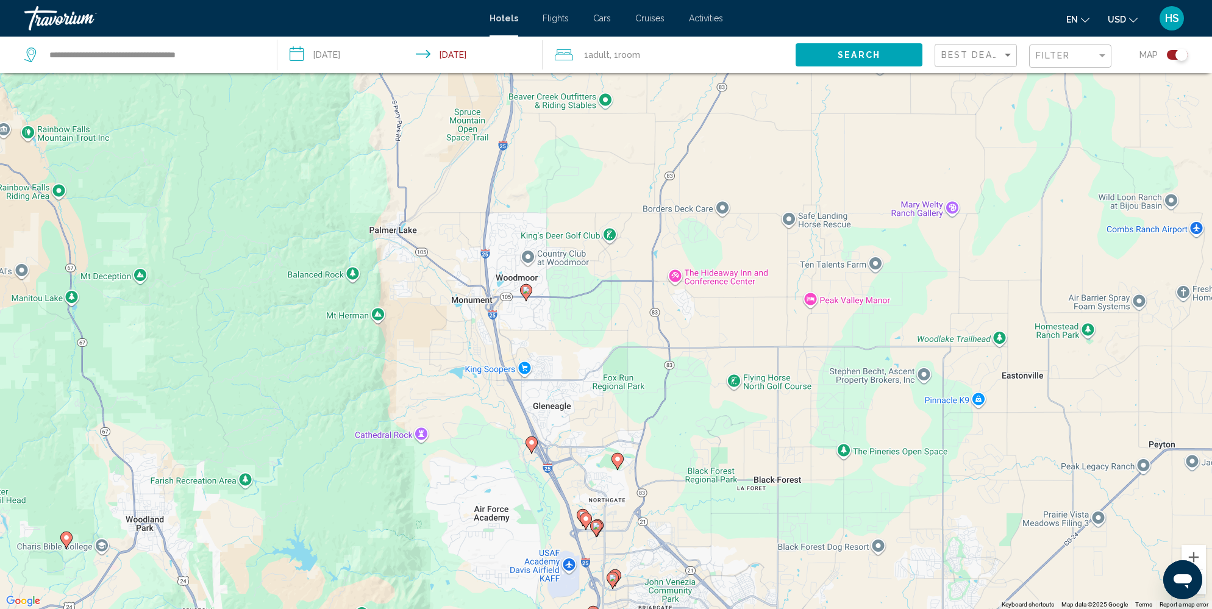
click at [597, 529] on icon "Main content" at bounding box center [596, 528] width 11 height 16
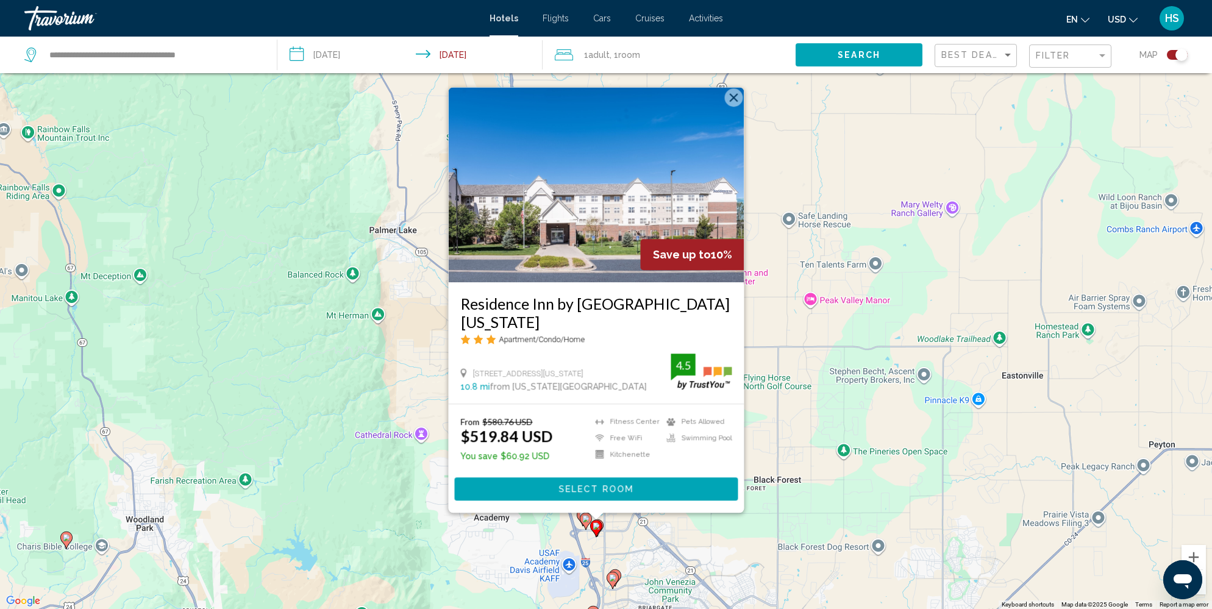
click at [686, 528] on div "To activate drag with keyboard, press Alt + Enter. Once in keyboard drag state,…" at bounding box center [606, 304] width 1212 height 609
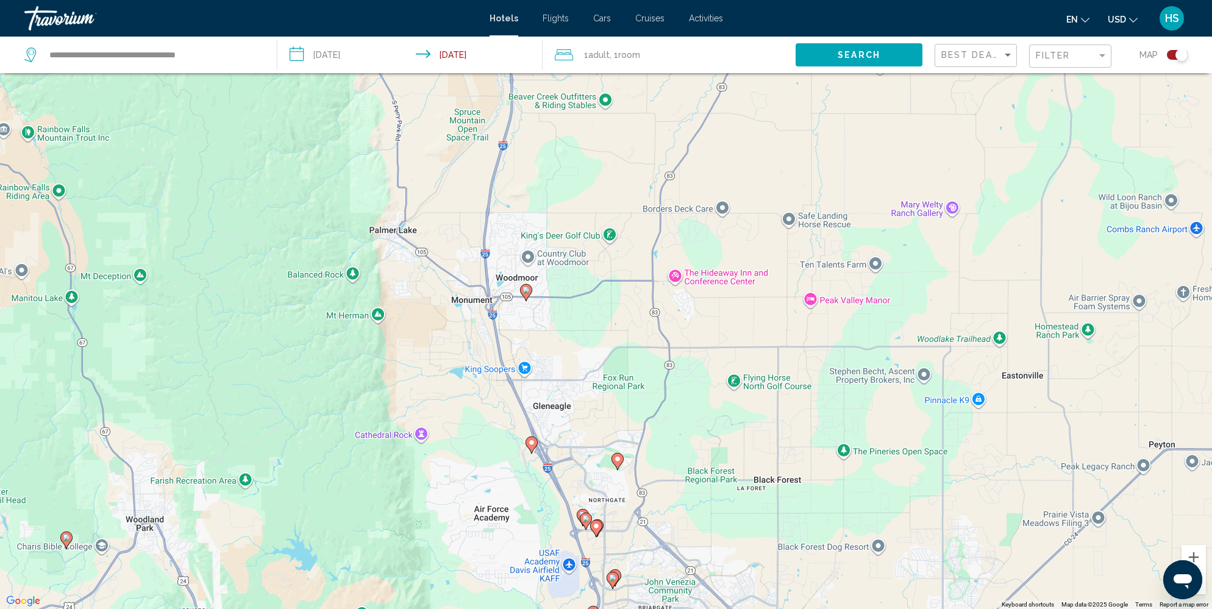
click at [620, 458] on image "Main content" at bounding box center [617, 458] width 7 height 7
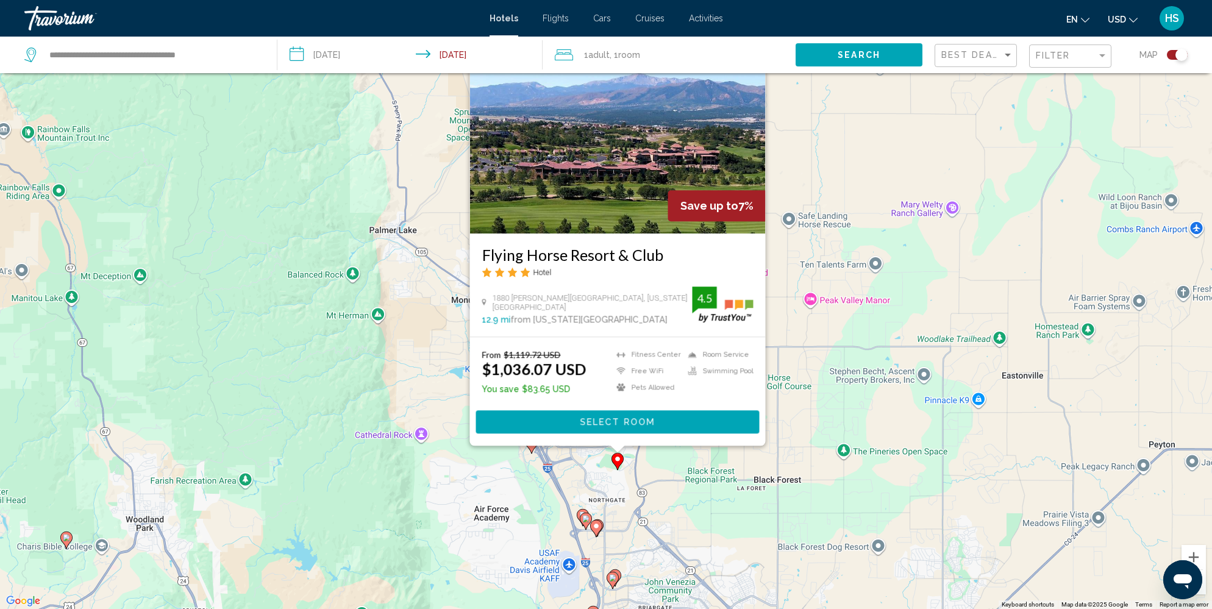
click at [672, 486] on div "To activate drag with keyboard, press Alt + Enter. Once in keyboard drag state,…" at bounding box center [606, 304] width 1212 height 609
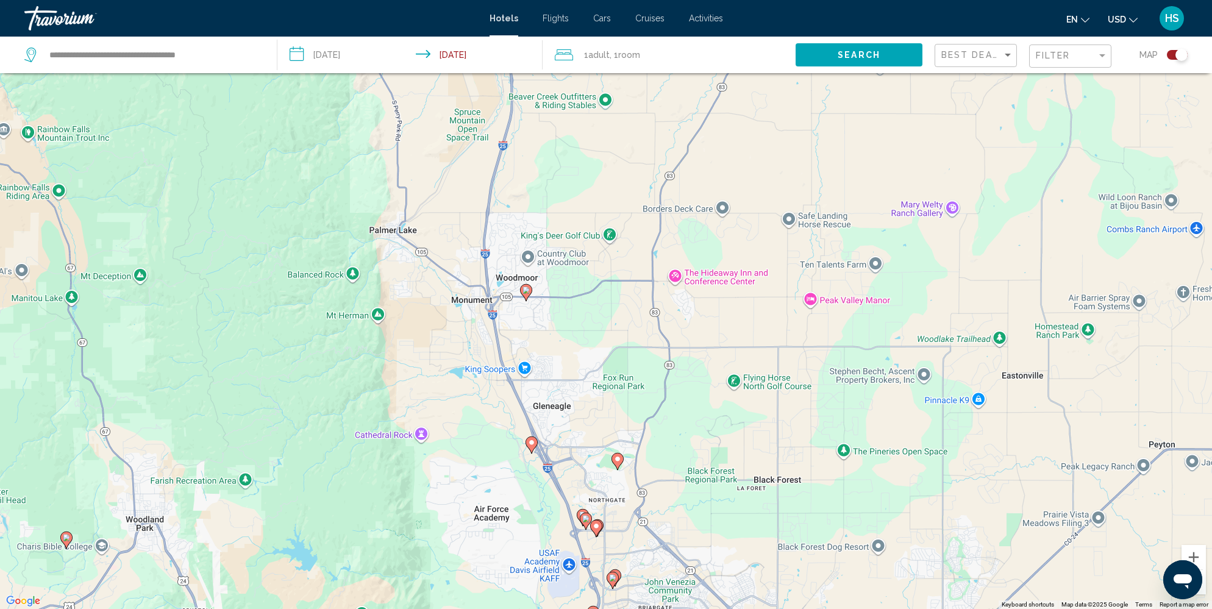
click at [531, 443] on image "Main content" at bounding box center [531, 442] width 7 height 7
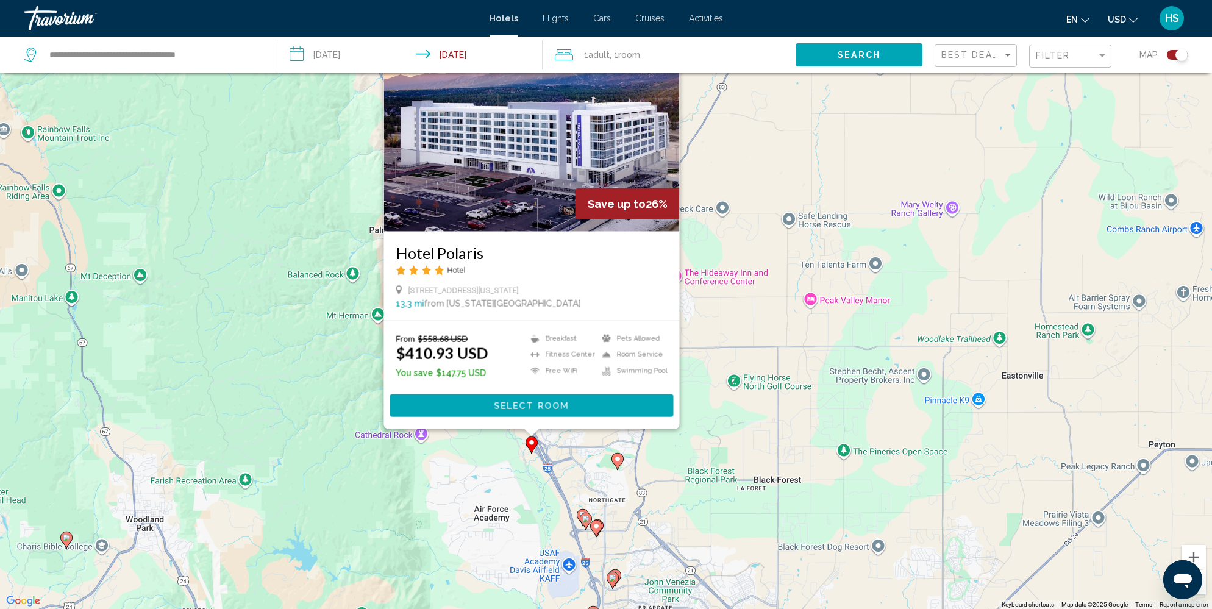
click at [618, 455] on image "Main content" at bounding box center [617, 458] width 7 height 7
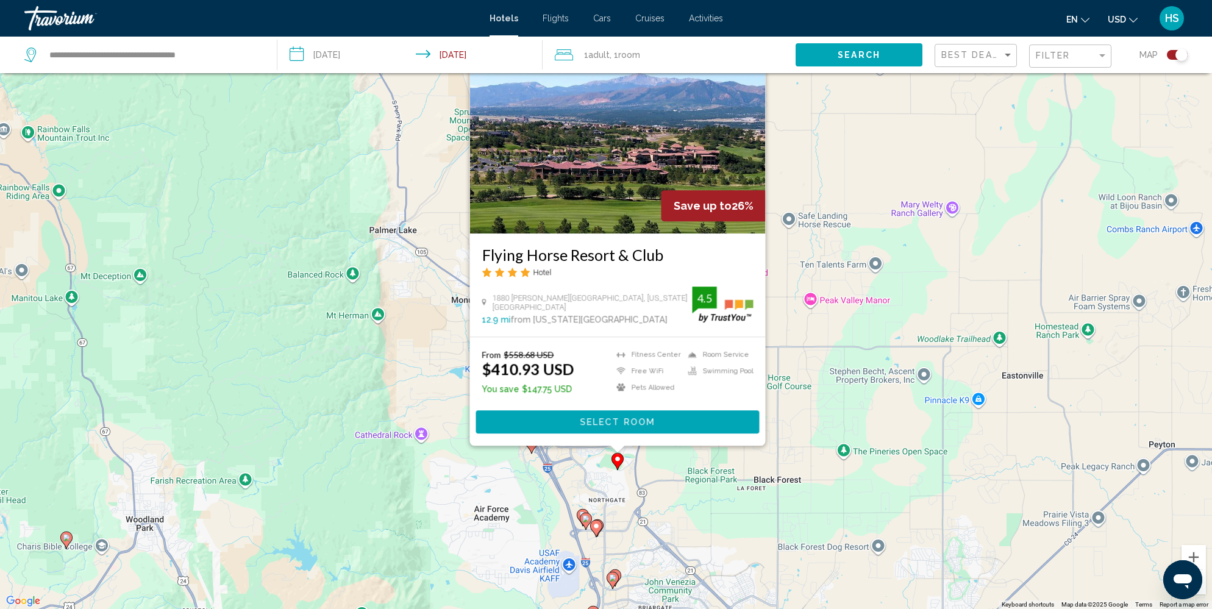
click at [653, 465] on div "To activate drag with keyboard, press Alt + Enter. Once in keyboard drag state,…" at bounding box center [606, 304] width 1212 height 609
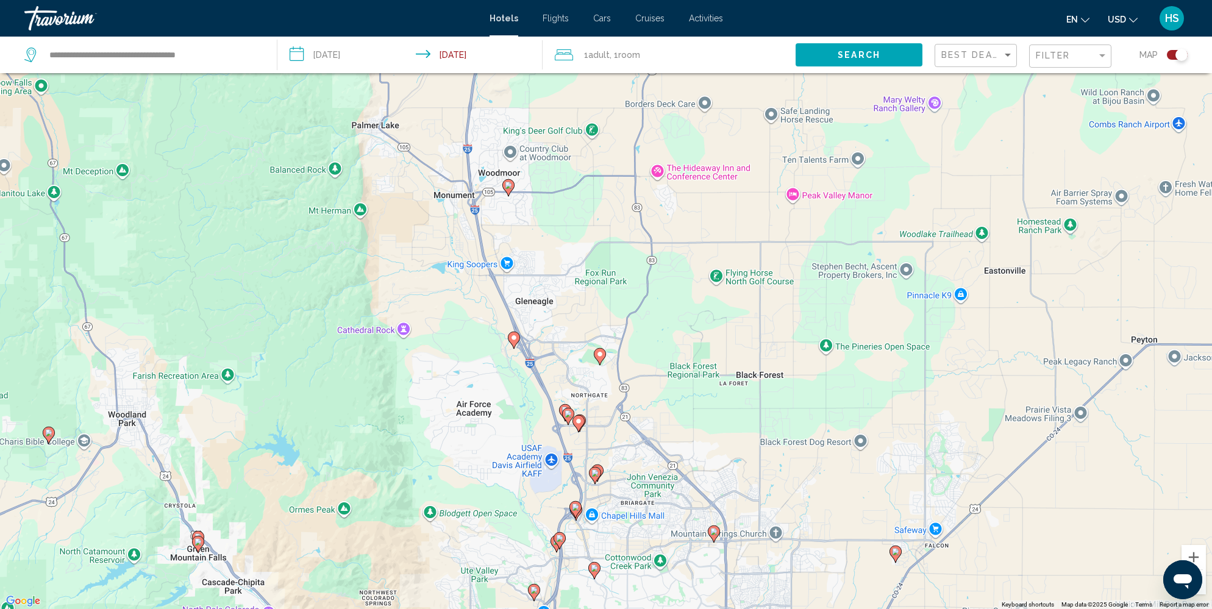
drag, startPoint x: 653, startPoint y: 465, endPoint x: 631, endPoint y: 344, distance: 123.4
click at [631, 344] on div "To activate drag with keyboard, press Alt + Enter. Once in keyboard drag state,…" at bounding box center [606, 304] width 1212 height 609
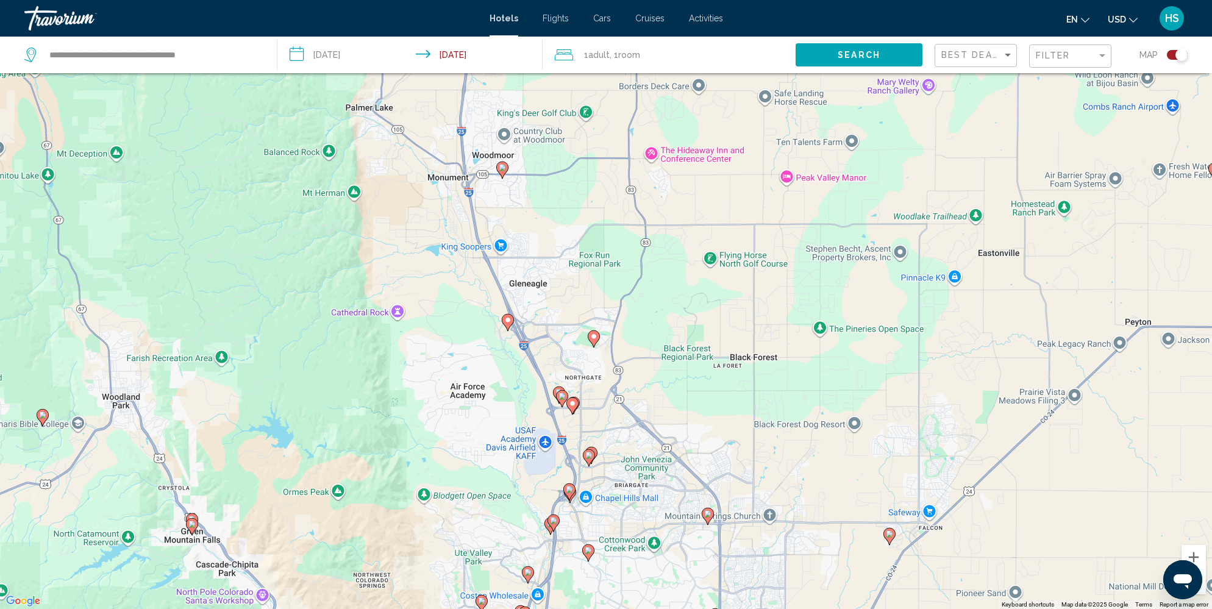
click at [572, 402] on image "Main content" at bounding box center [572, 403] width 7 height 7
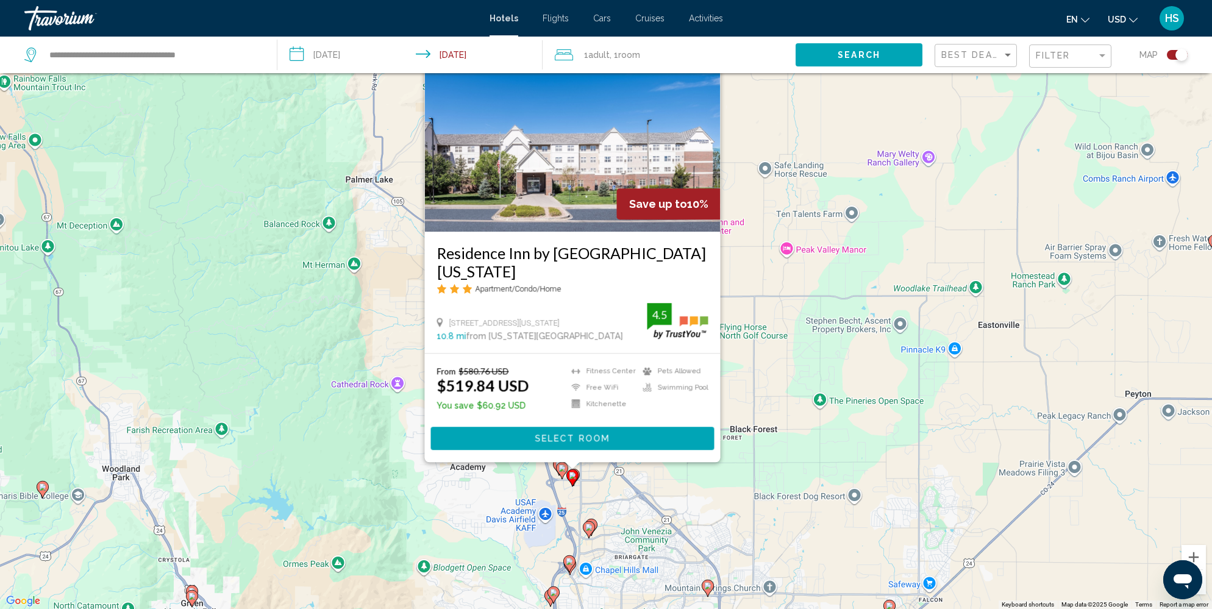
click at [590, 527] on image "Main content" at bounding box center [588, 527] width 7 height 7
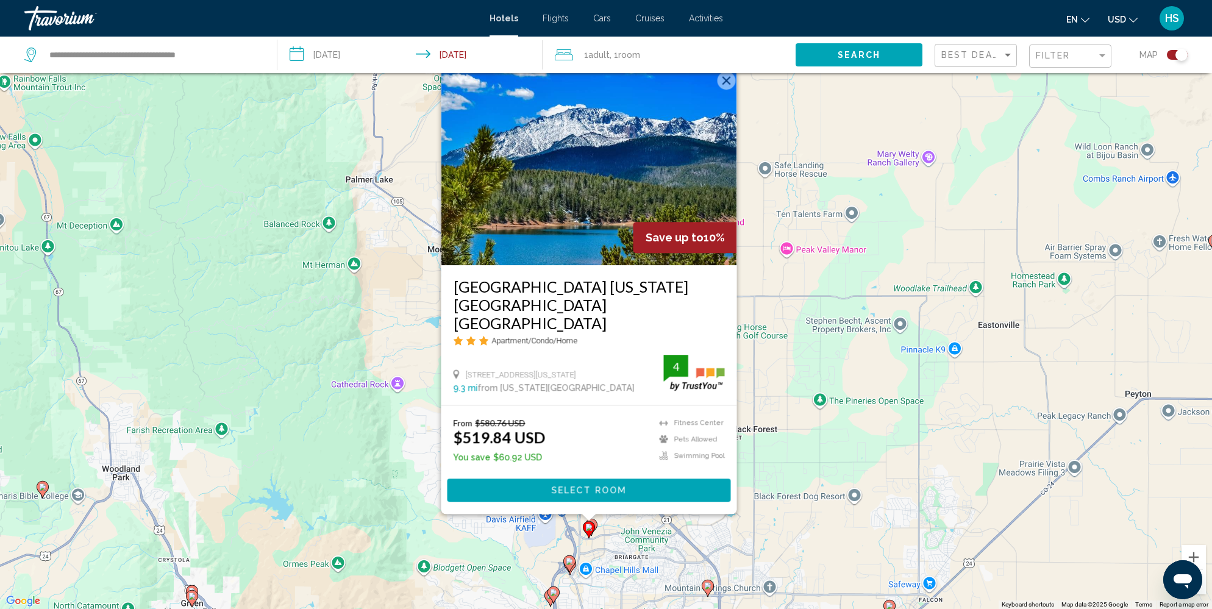
click at [550, 541] on div "To activate drag with keyboard, press Alt + Enter. Once in keyboard drag state,…" at bounding box center [606, 304] width 1212 height 609
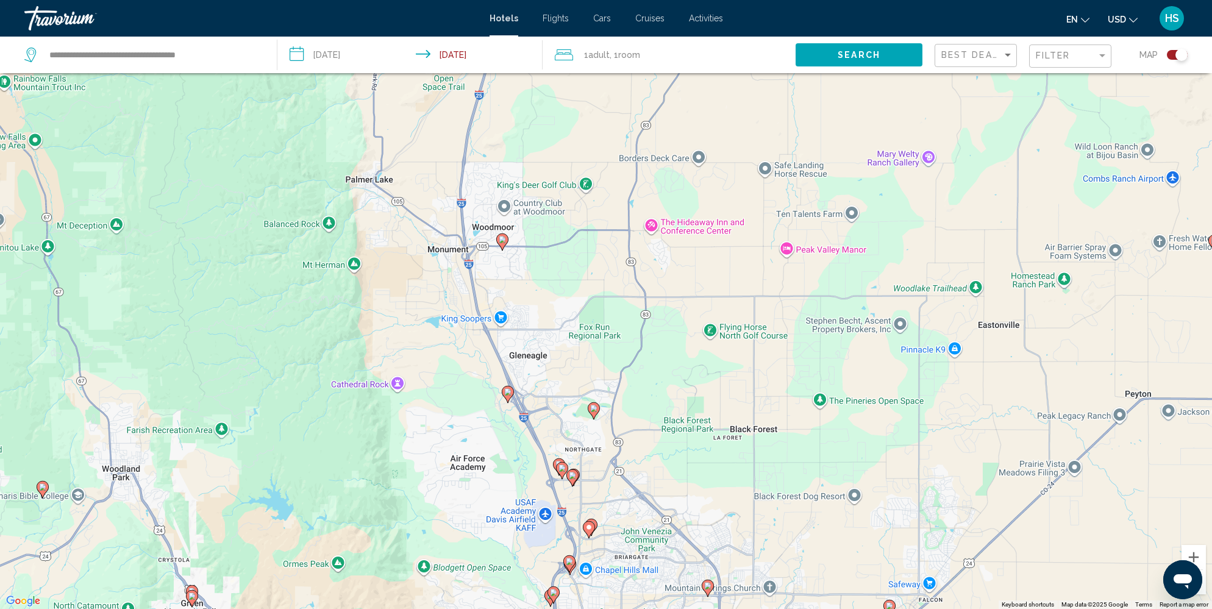
click at [563, 470] on image "Main content" at bounding box center [561, 467] width 7 height 7
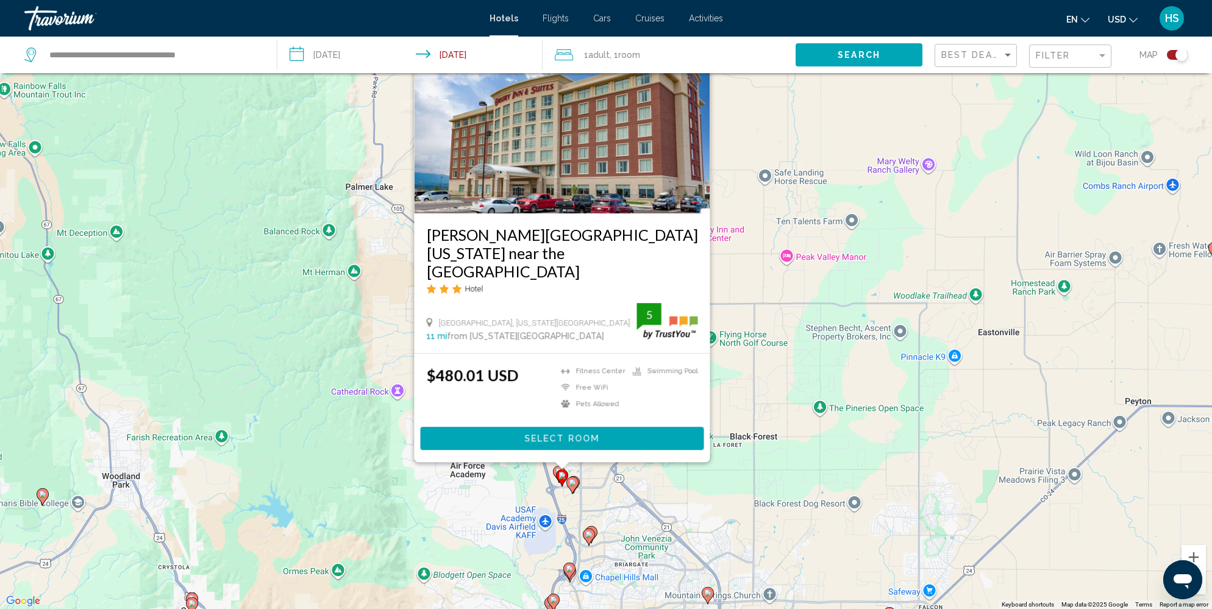
click at [502, 502] on div "To activate drag with keyboard, press Alt + Enter. Once in keyboard drag state,…" at bounding box center [606, 304] width 1212 height 609
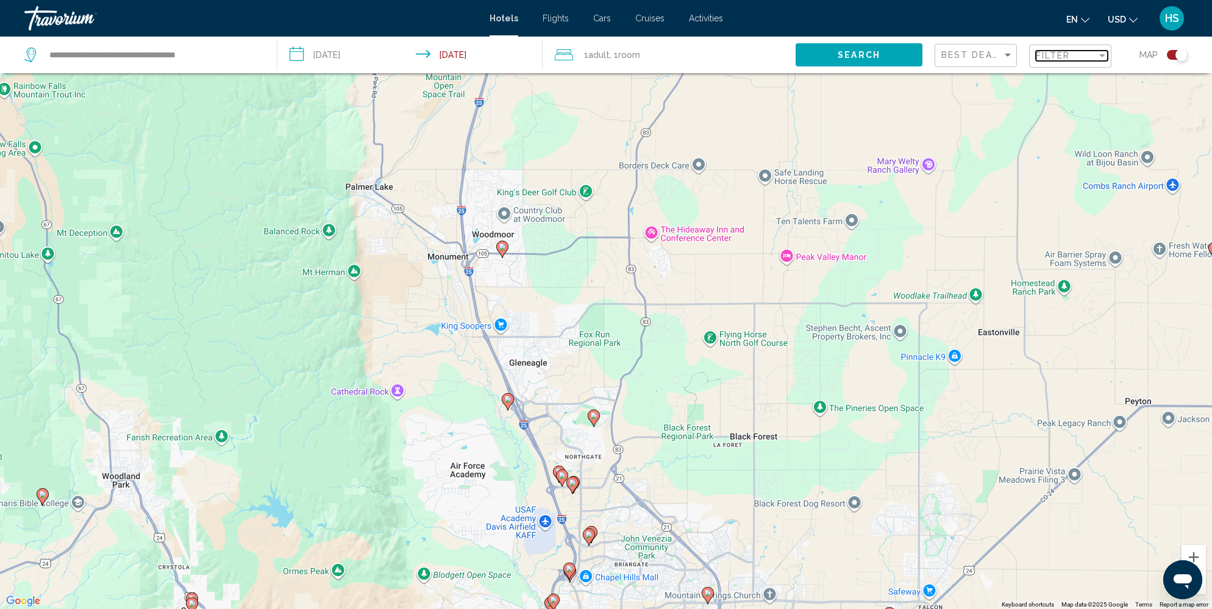
click at [1052, 55] on span "Filter" at bounding box center [1053, 56] width 35 height 10
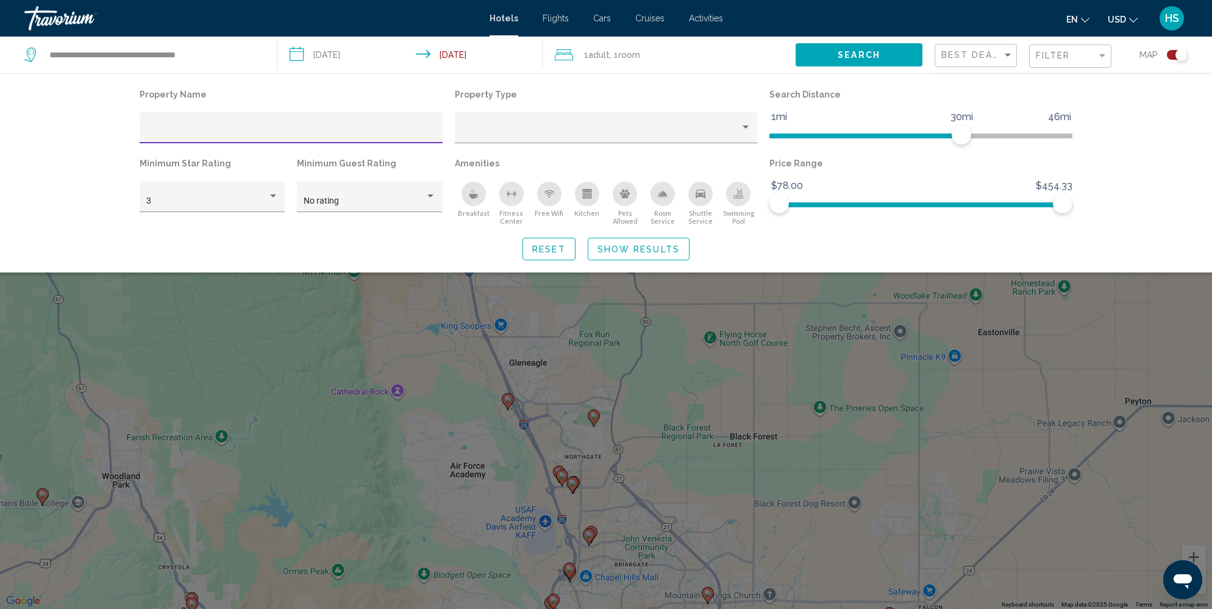
click at [549, 193] on icon "Free Wifi" at bounding box center [549, 194] width 10 height 10
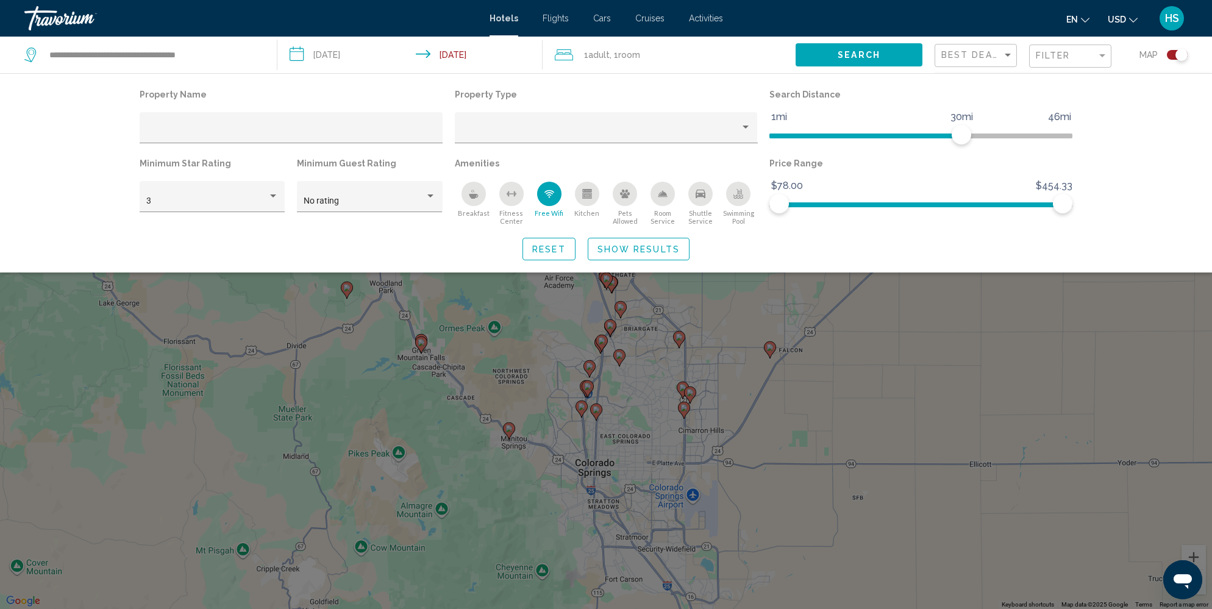
click at [476, 201] on div "Breakfast" at bounding box center [473, 194] width 24 height 24
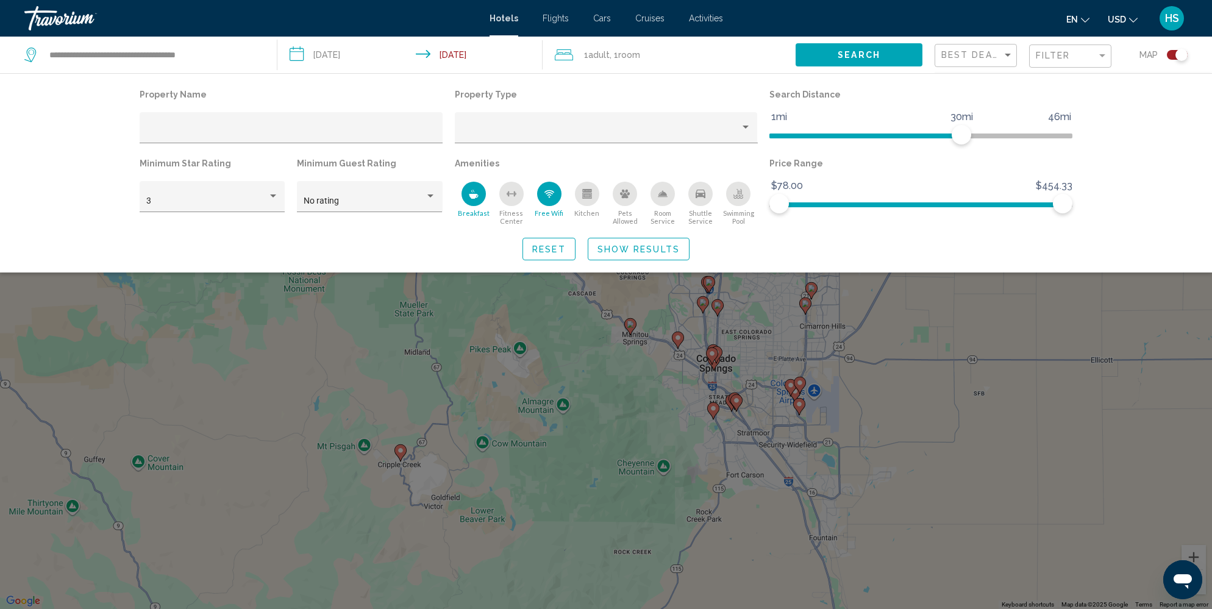
click at [622, 201] on div "Pets Allowed" at bounding box center [625, 194] width 24 height 24
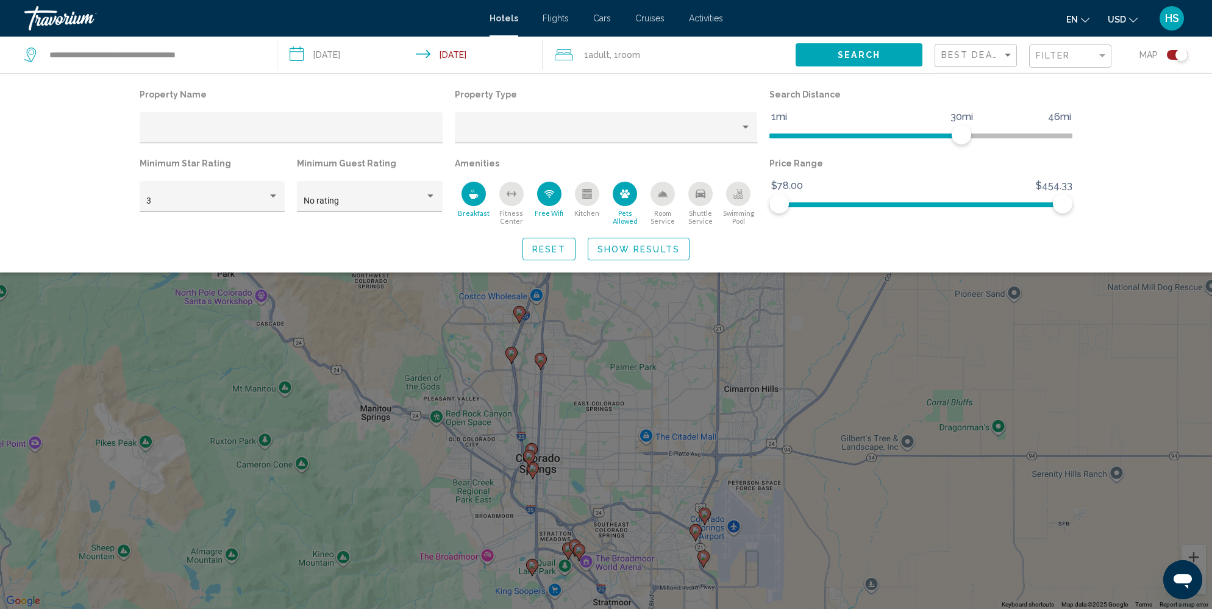
click at [630, 247] on span "Show Results" at bounding box center [638, 249] width 82 height 10
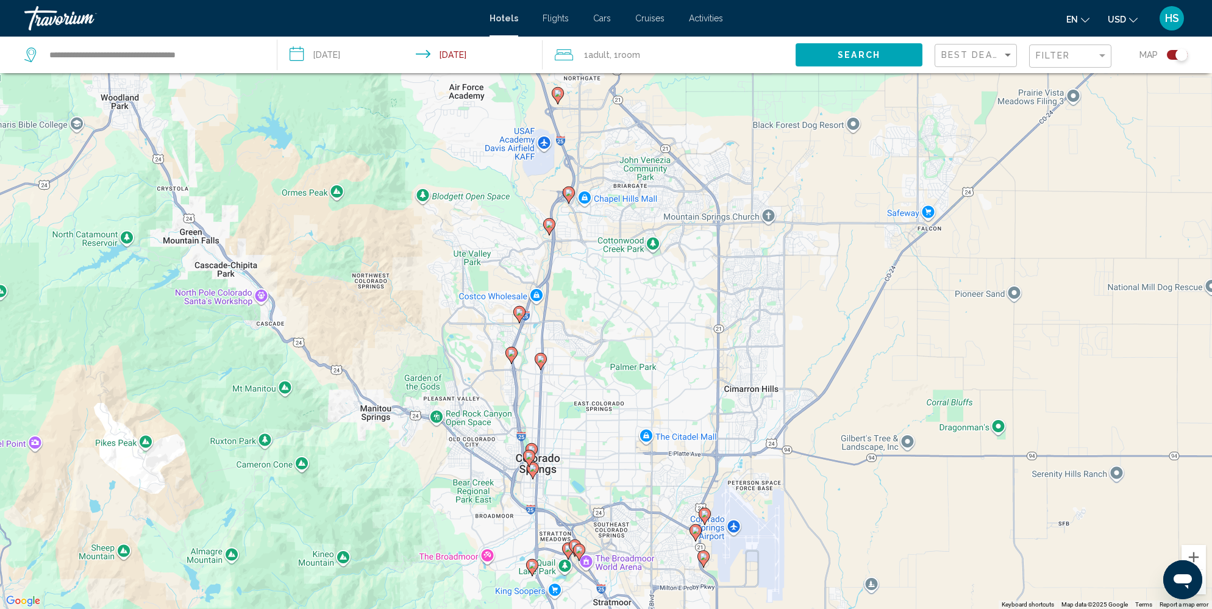
click at [542, 365] on icon "Main content" at bounding box center [540, 361] width 11 height 16
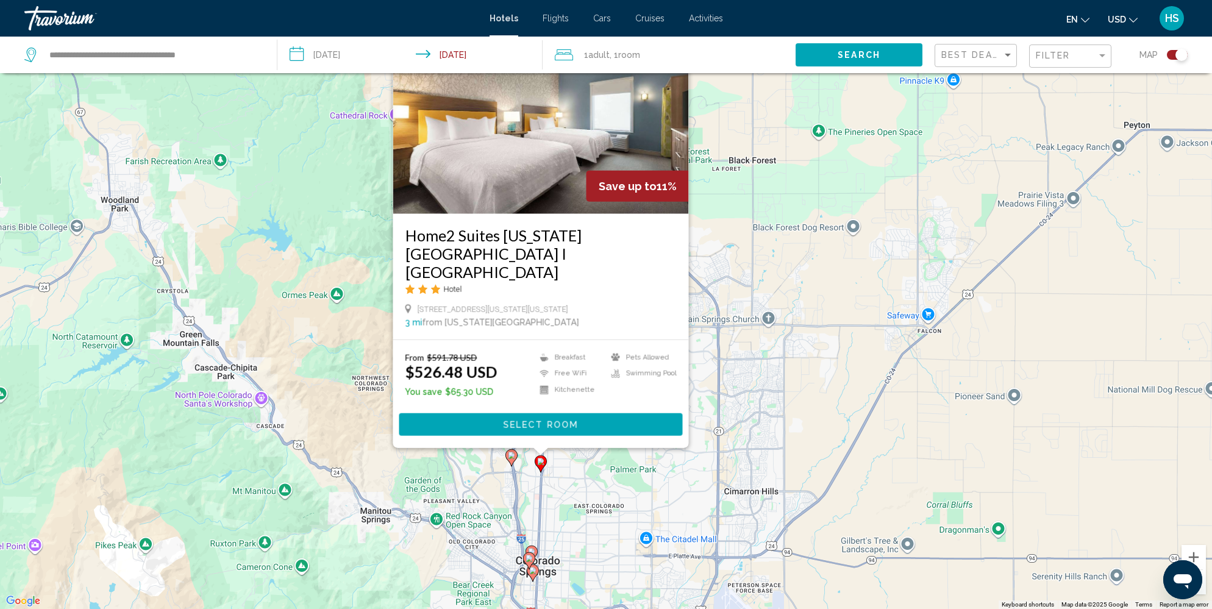
click at [567, 470] on div "To activate drag with keyboard, press Alt + Enter. Once in keyboard drag state,…" at bounding box center [606, 304] width 1212 height 609
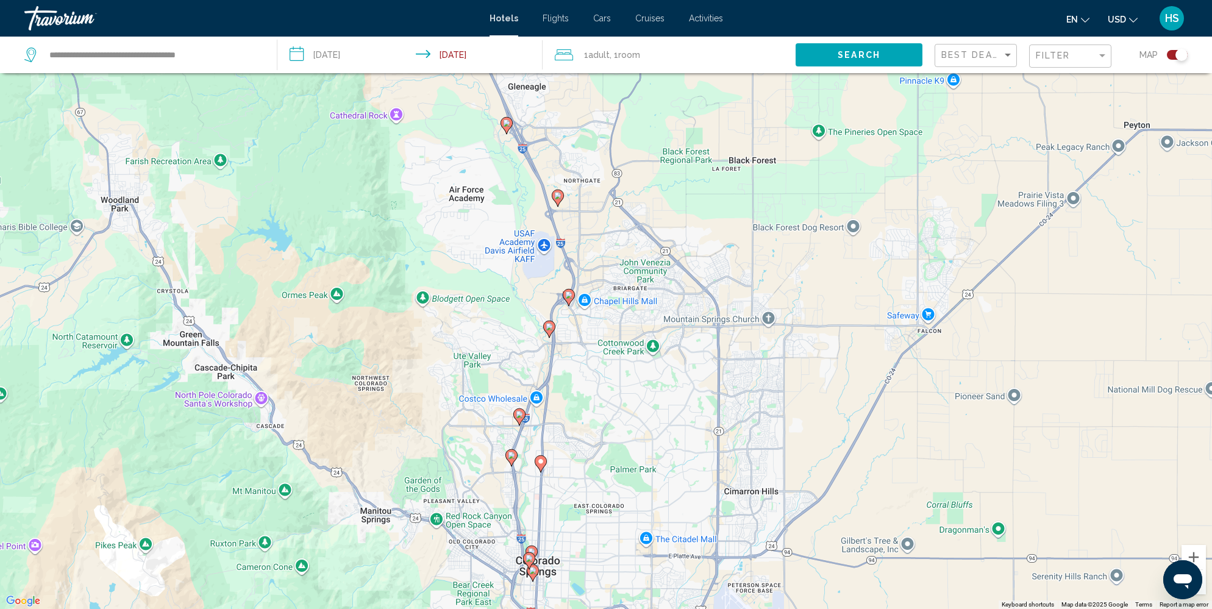
click at [513, 454] on image "Main content" at bounding box center [511, 455] width 7 height 7
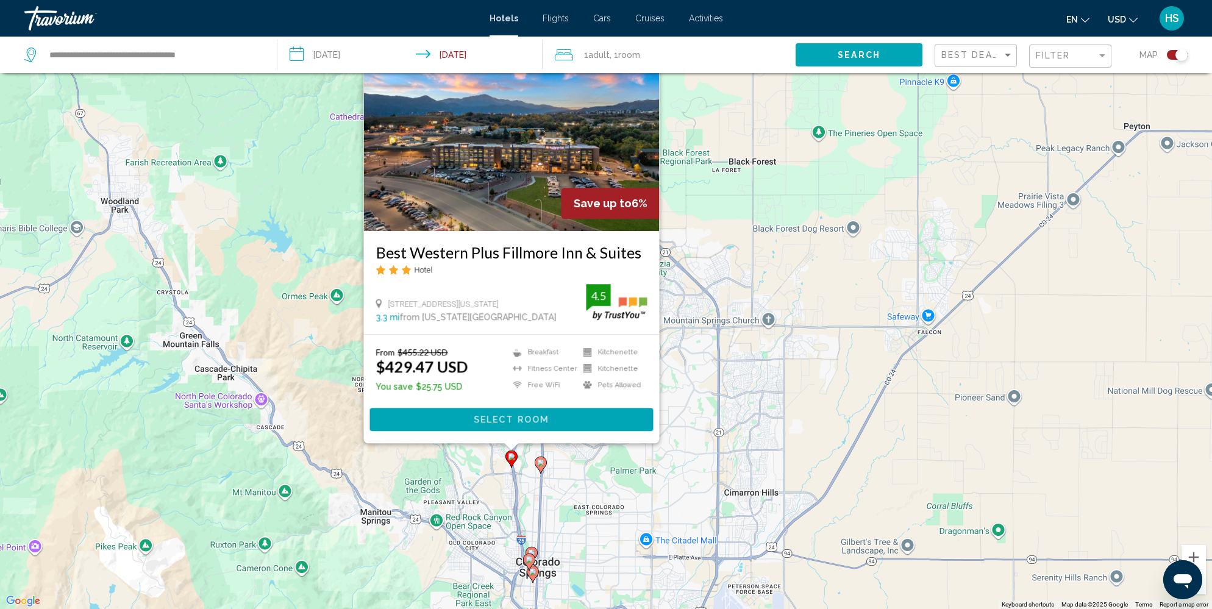
click at [578, 485] on div "To activate drag with keyboard, press Alt + Enter. Once in keyboard drag state,…" at bounding box center [606, 304] width 1212 height 609
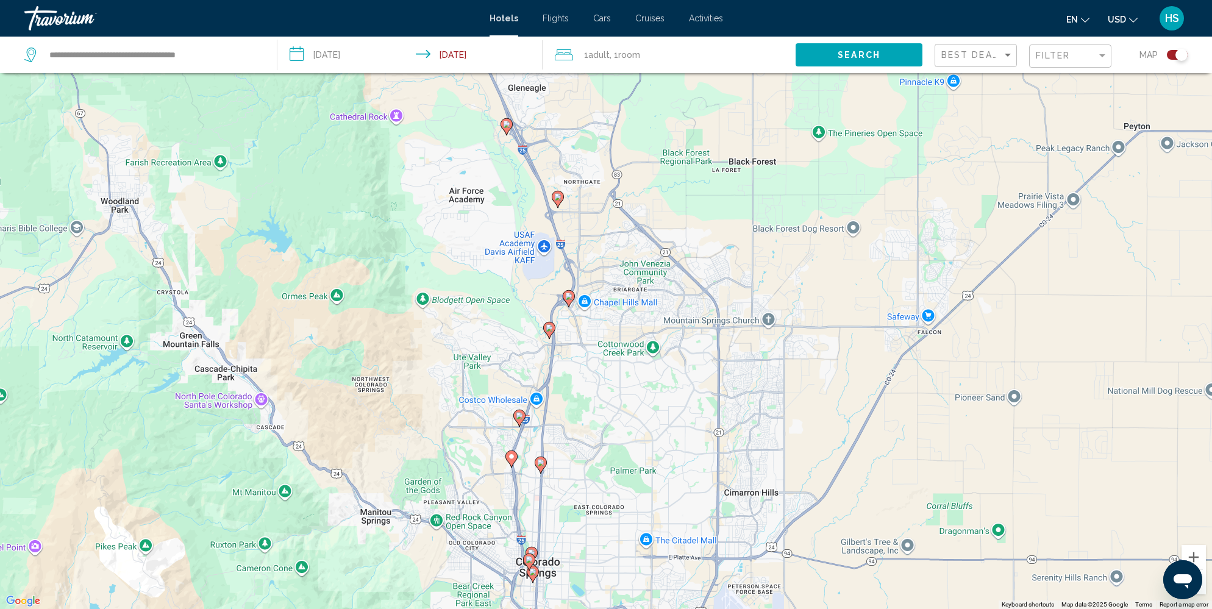
click at [519, 416] on image "Main content" at bounding box center [519, 415] width 7 height 7
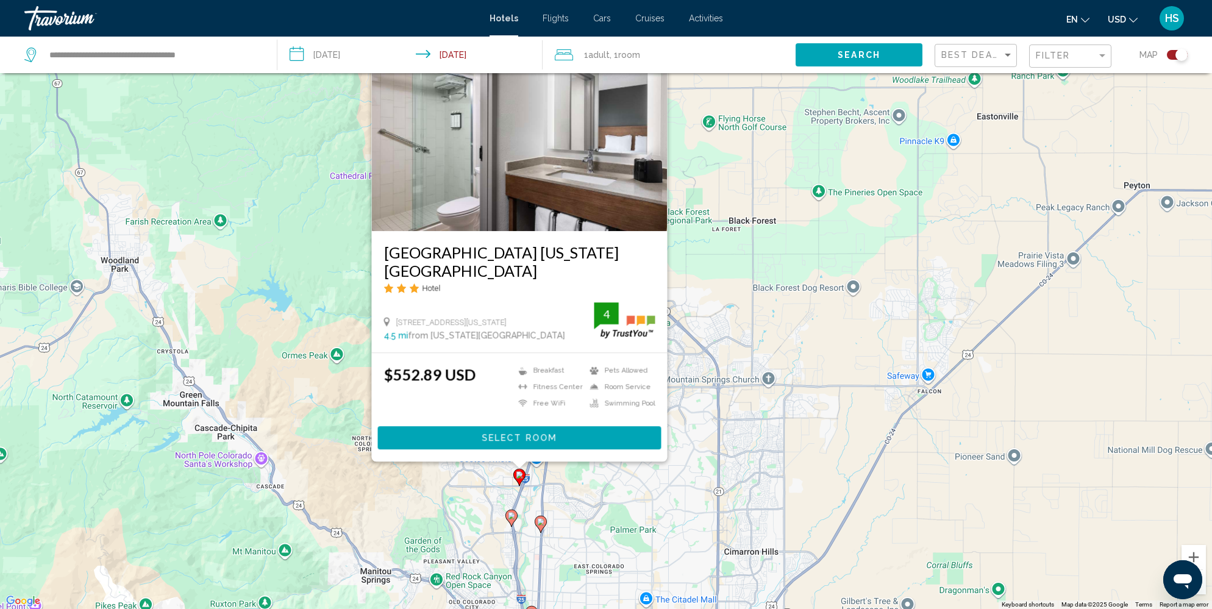
click at [595, 507] on div "To activate drag with keyboard, press Alt + Enter. Once in keyboard drag state,…" at bounding box center [606, 304] width 1212 height 609
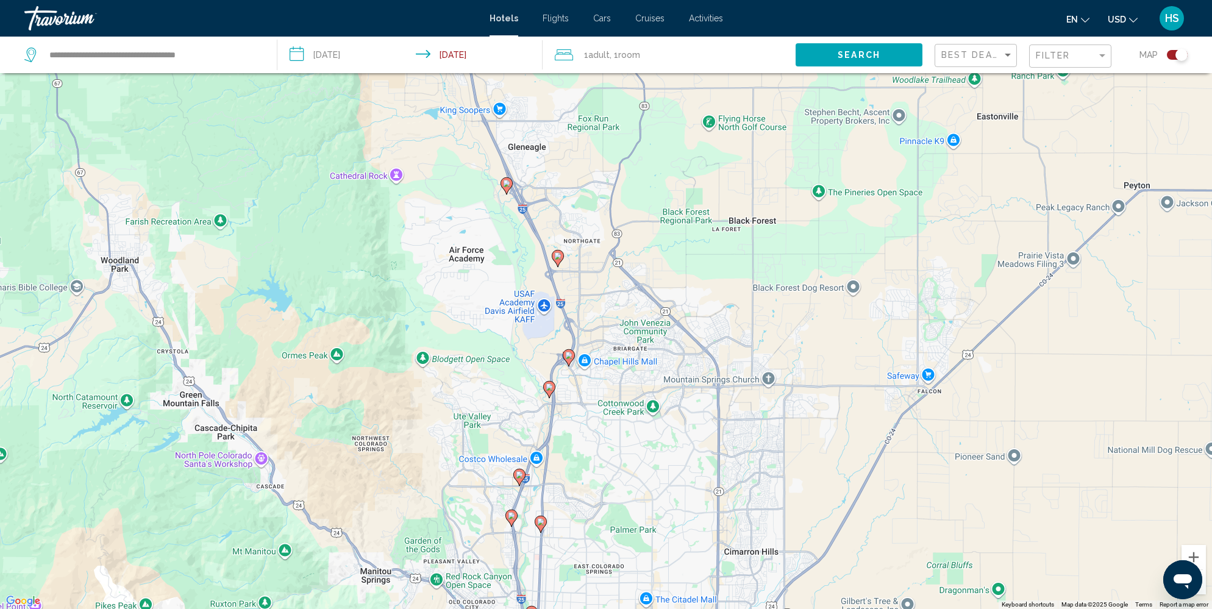
click at [552, 385] on icon "Main content" at bounding box center [549, 389] width 11 height 16
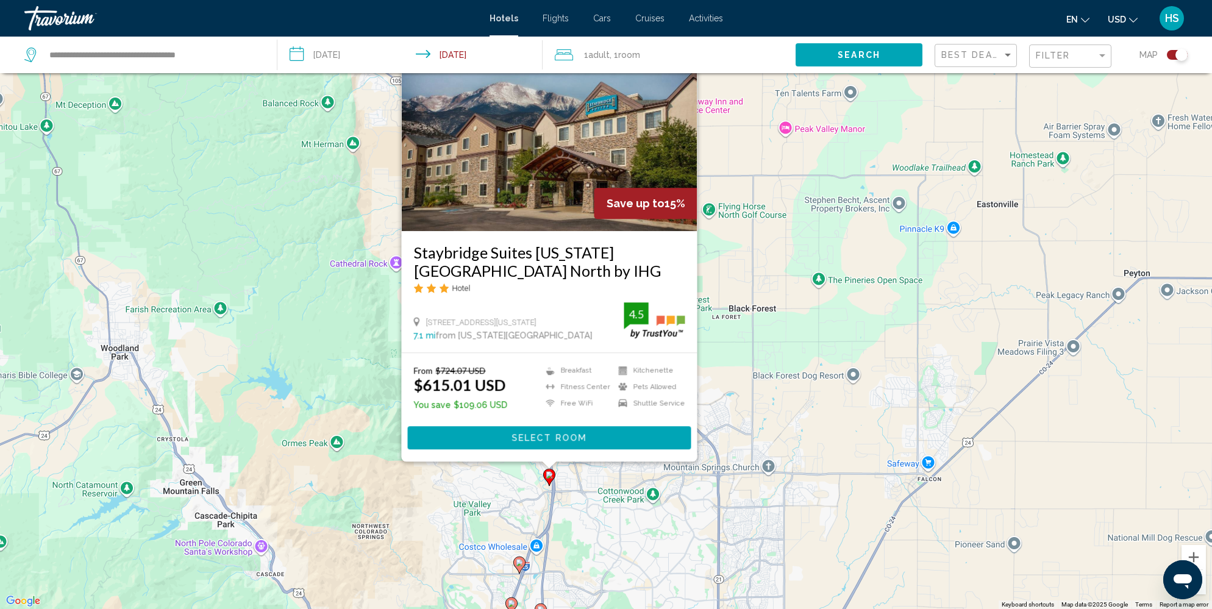
click at [602, 513] on div "To activate drag with keyboard, press Alt + Enter. Once in keyboard drag state,…" at bounding box center [606, 304] width 1212 height 609
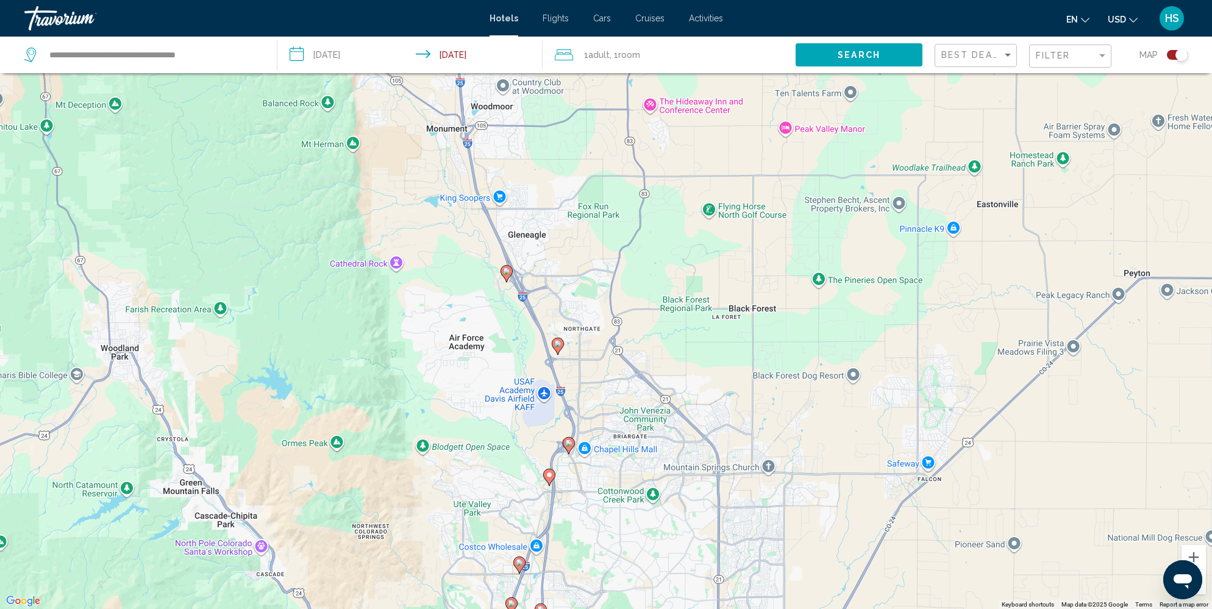
click at [552, 473] on image "Main content" at bounding box center [549, 474] width 7 height 7
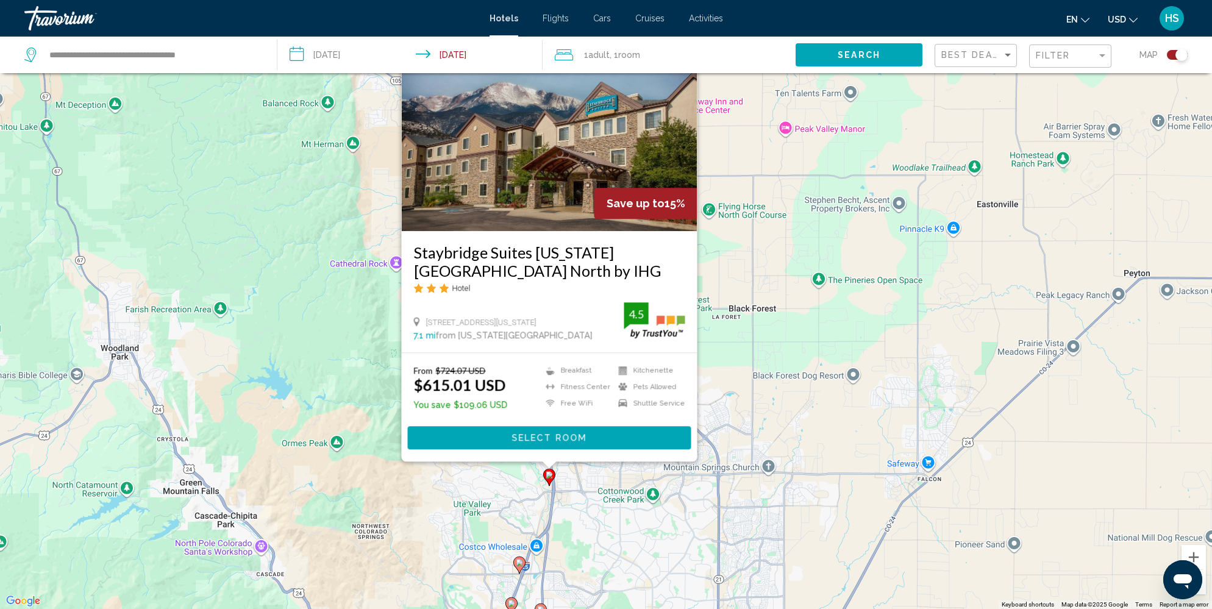
click at [600, 521] on div "To activate drag with keyboard, press Alt + Enter. Once in keyboard drag state,…" at bounding box center [606, 304] width 1212 height 609
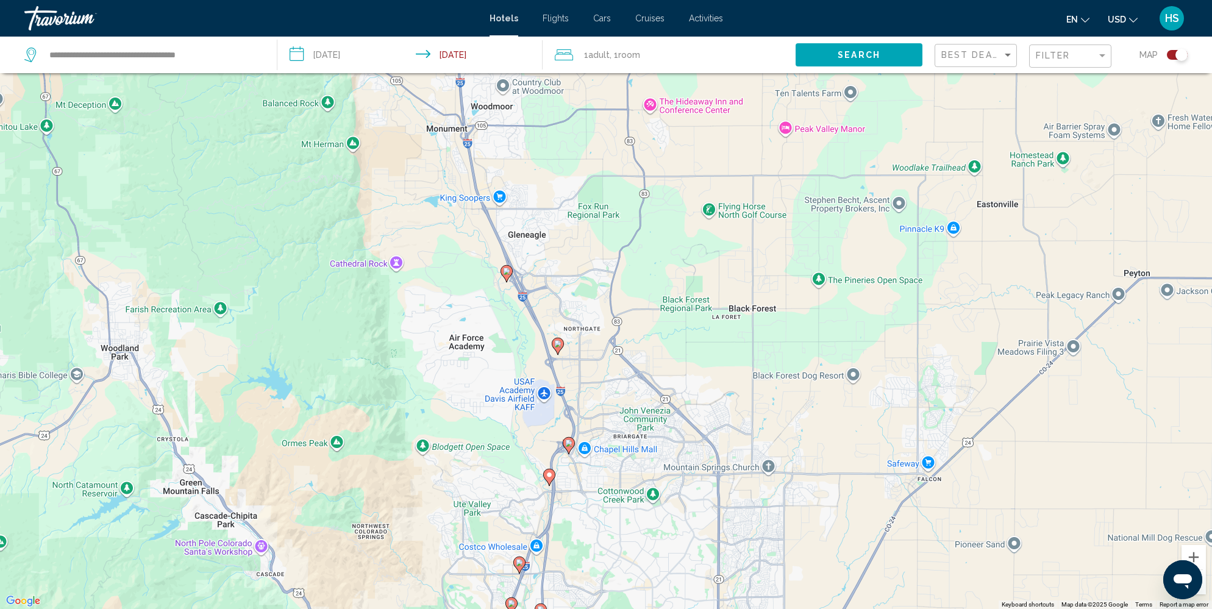
click at [560, 345] on image "Main content" at bounding box center [557, 343] width 7 height 7
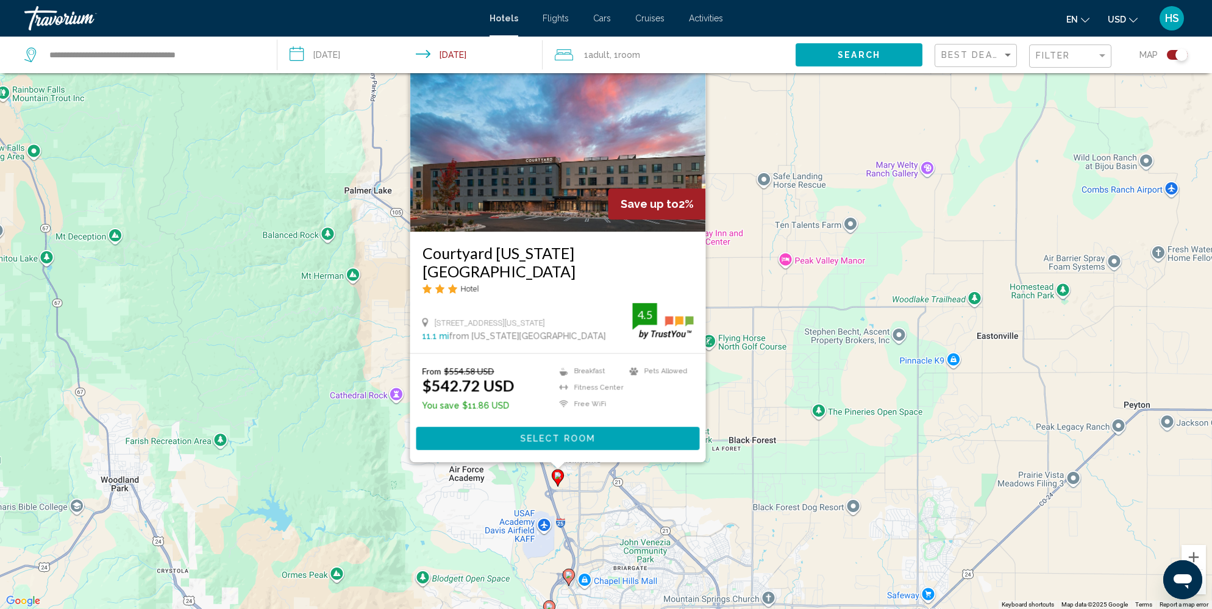
click at [482, 503] on div "To activate drag with keyboard, press Alt + Enter. Once in keyboard drag state,…" at bounding box center [606, 304] width 1212 height 609
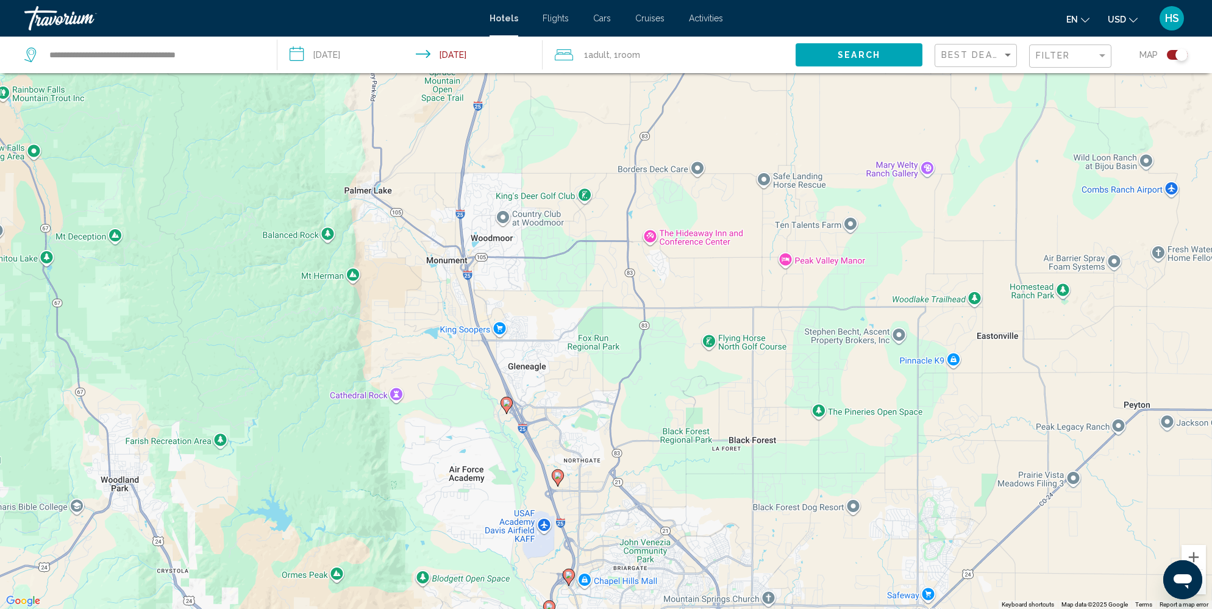
click at [508, 402] on image "Main content" at bounding box center [506, 402] width 7 height 7
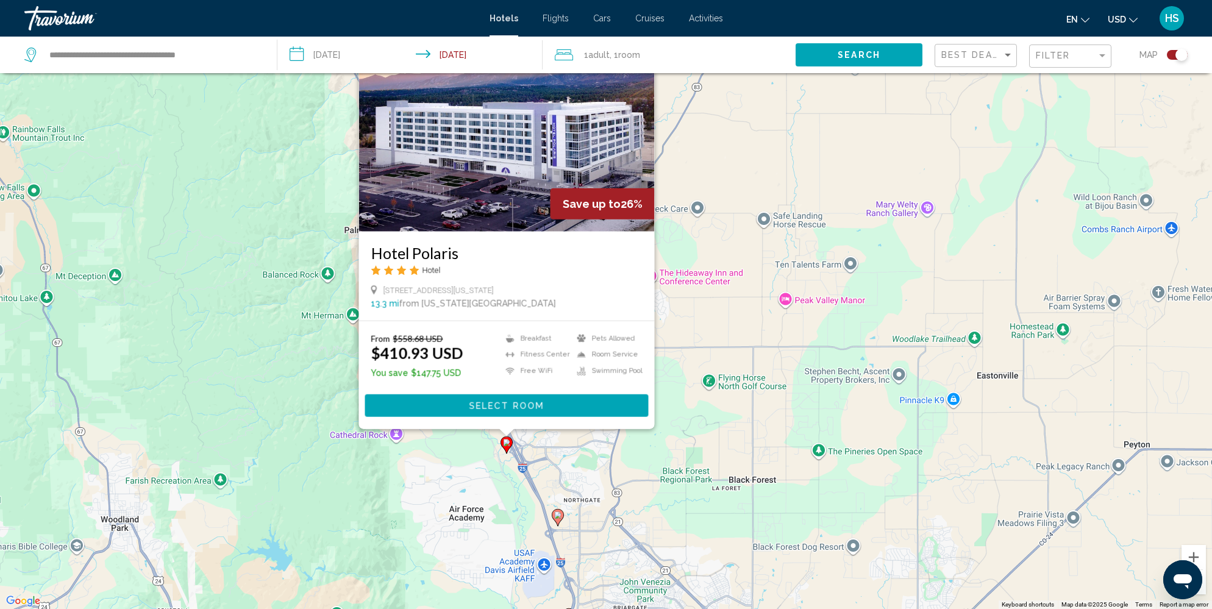
click at [464, 462] on div "To activate drag with keyboard, press Alt + Enter. Once in keyboard drag state,…" at bounding box center [606, 304] width 1212 height 609
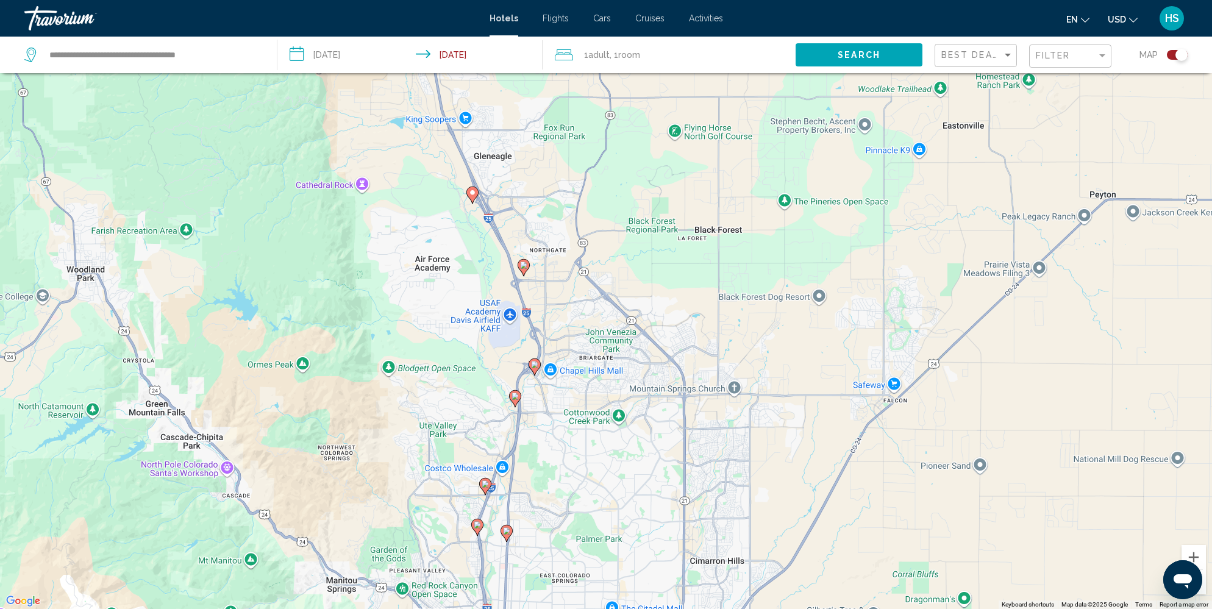
drag, startPoint x: 599, startPoint y: 486, endPoint x: 565, endPoint y: 233, distance: 254.6
click at [565, 233] on div "To activate drag with keyboard, press Alt + Enter. Once in keyboard drag state,…" at bounding box center [606, 304] width 1212 height 609
click at [509, 532] on image "Main content" at bounding box center [506, 530] width 7 height 7
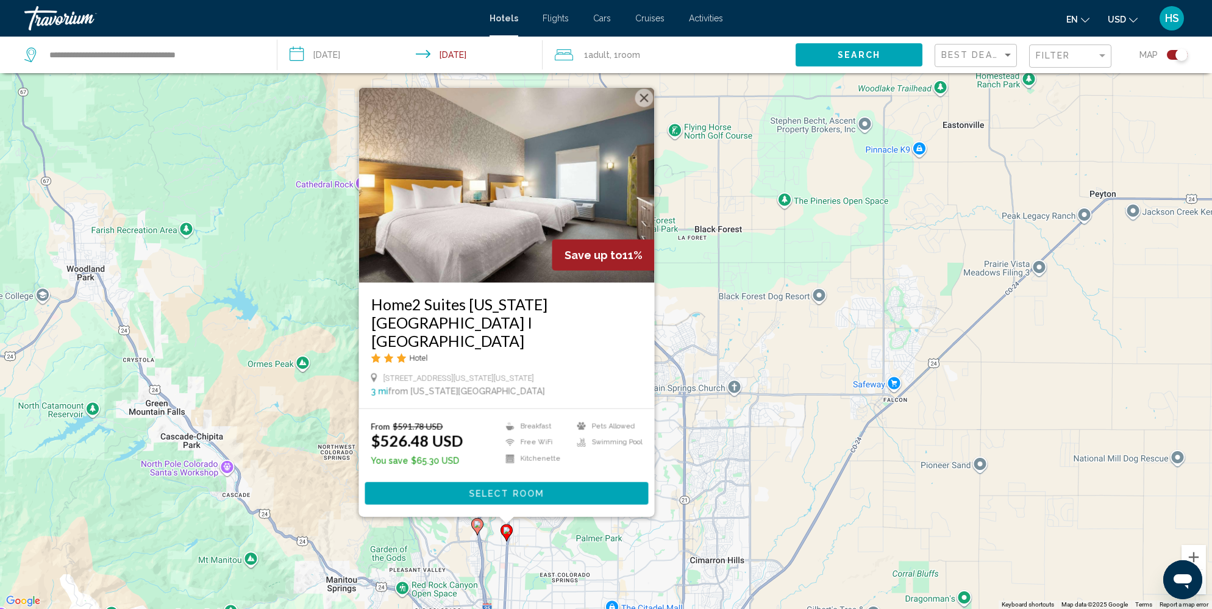
click at [457, 552] on div "To activate drag with keyboard, press Alt + Enter. Once in keyboard drag state,…" at bounding box center [606, 304] width 1212 height 609
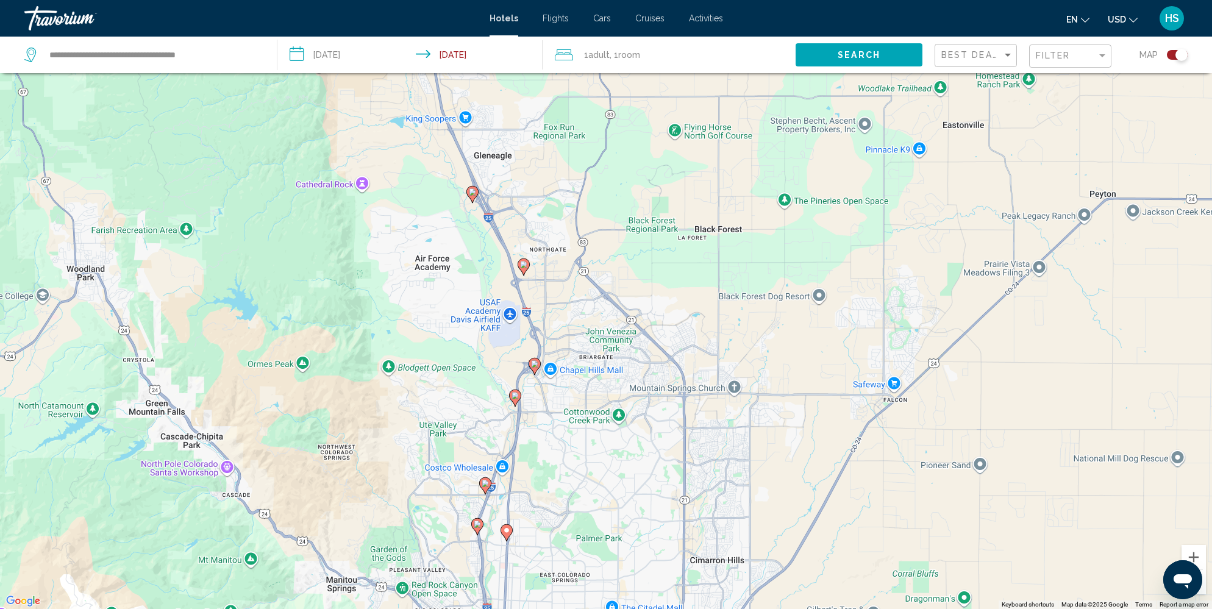
click at [479, 527] on icon "Main content" at bounding box center [477, 526] width 11 height 16
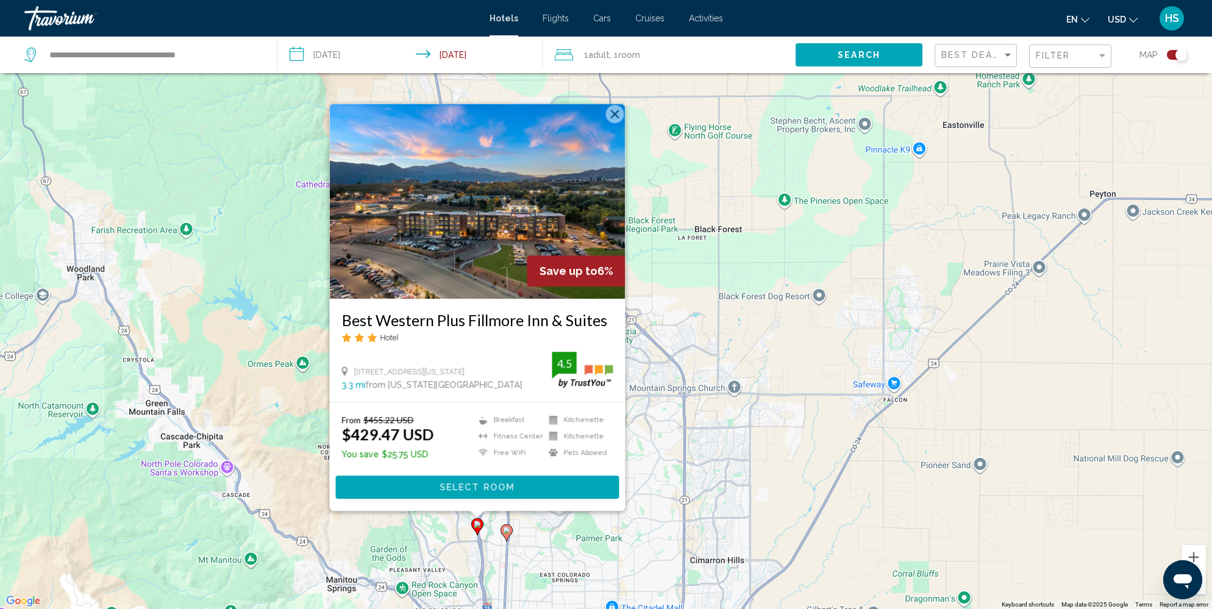
click at [542, 540] on div "To activate drag with keyboard, press Alt + Enter. Once in keyboard drag state,…" at bounding box center [606, 304] width 1212 height 609
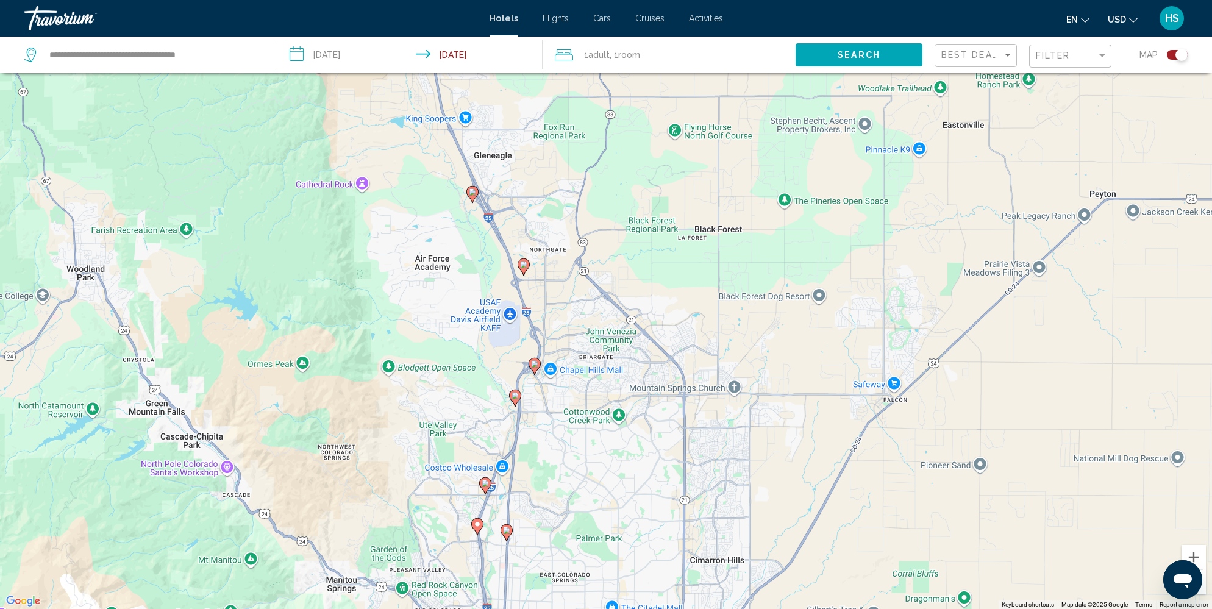
click at [483, 481] on image "Main content" at bounding box center [485, 483] width 7 height 7
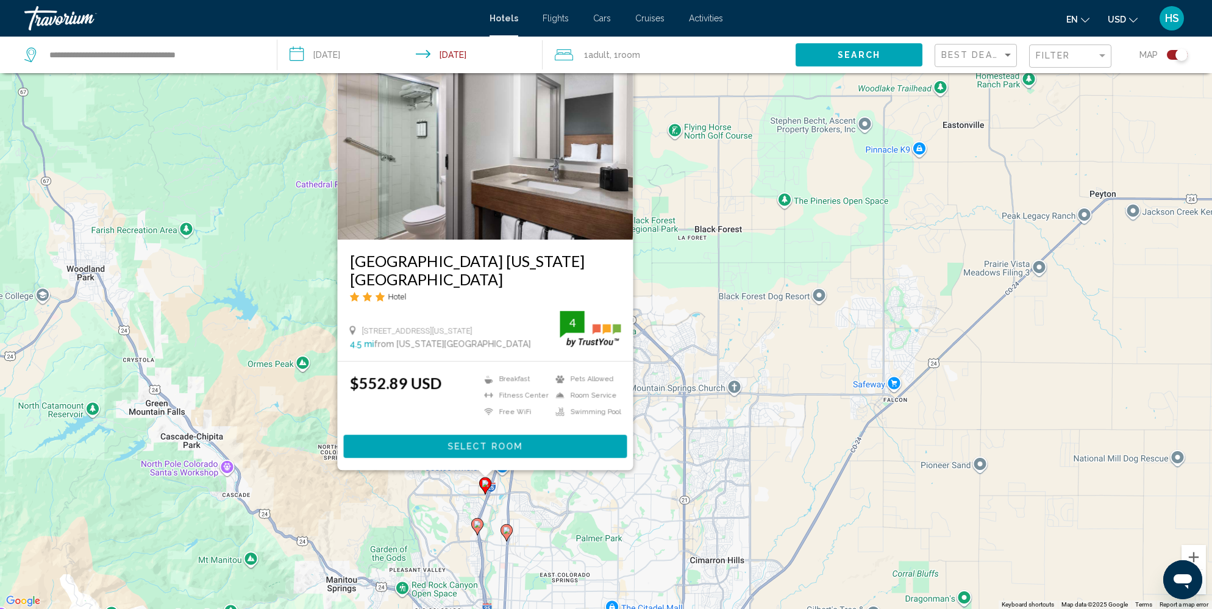
click at [533, 539] on div "To activate drag with keyboard, press Alt + Enter. Once in keyboard drag state,…" at bounding box center [606, 304] width 1212 height 609
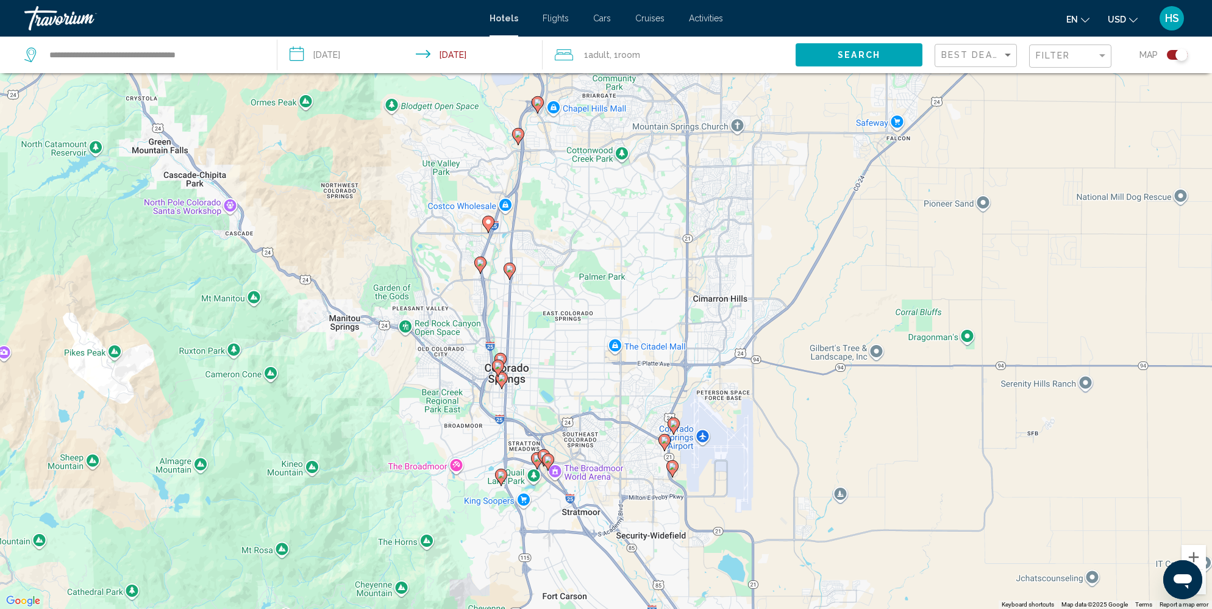
drag, startPoint x: 532, startPoint y: 553, endPoint x: 535, endPoint y: 290, distance: 262.7
click at [535, 290] on div "To activate drag with keyboard, press Alt + Enter. Once in keyboard drag state,…" at bounding box center [606, 304] width 1212 height 609
click at [501, 365] on image "Main content" at bounding box center [497, 364] width 7 height 7
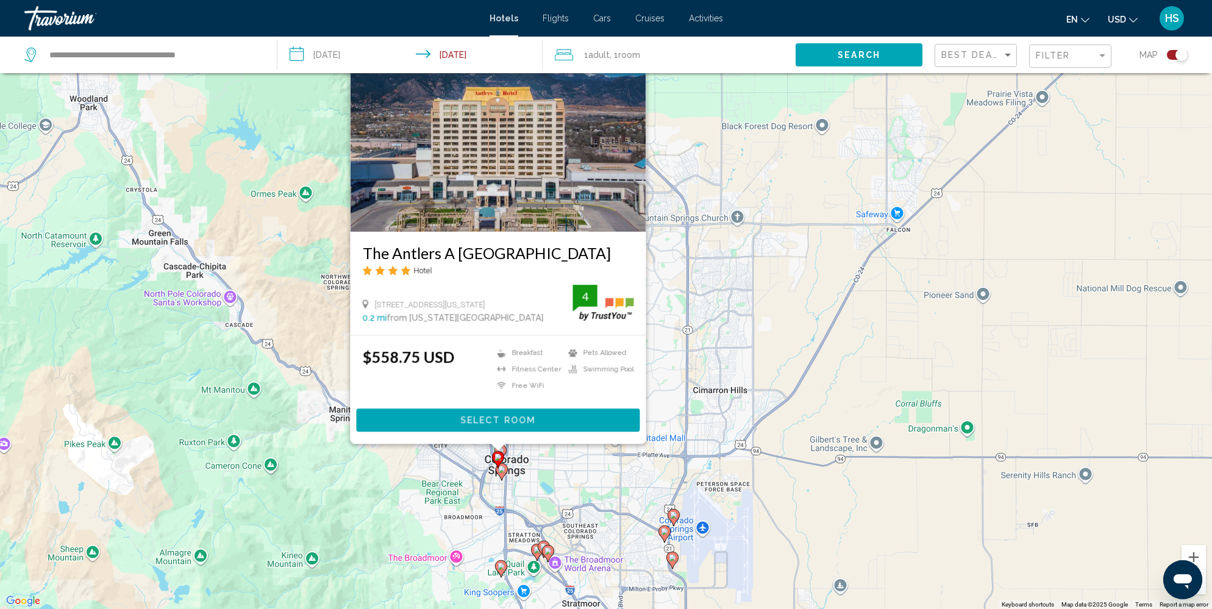
click at [502, 468] on gmp-advanced-marker "Main content" at bounding box center [498, 459] width 12 height 18
click at [503, 471] on image "Main content" at bounding box center [501, 469] width 7 height 7
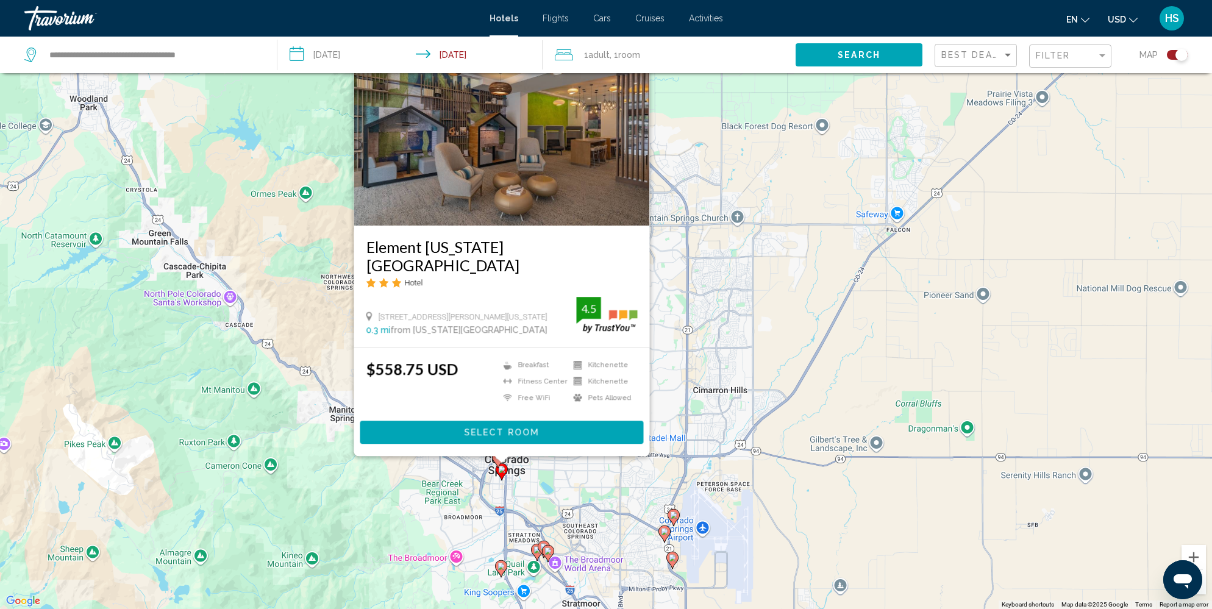
click at [556, 488] on div "To activate drag with keyboard, press Alt + Enter. Once in keyboard drag state,…" at bounding box center [606, 304] width 1212 height 609
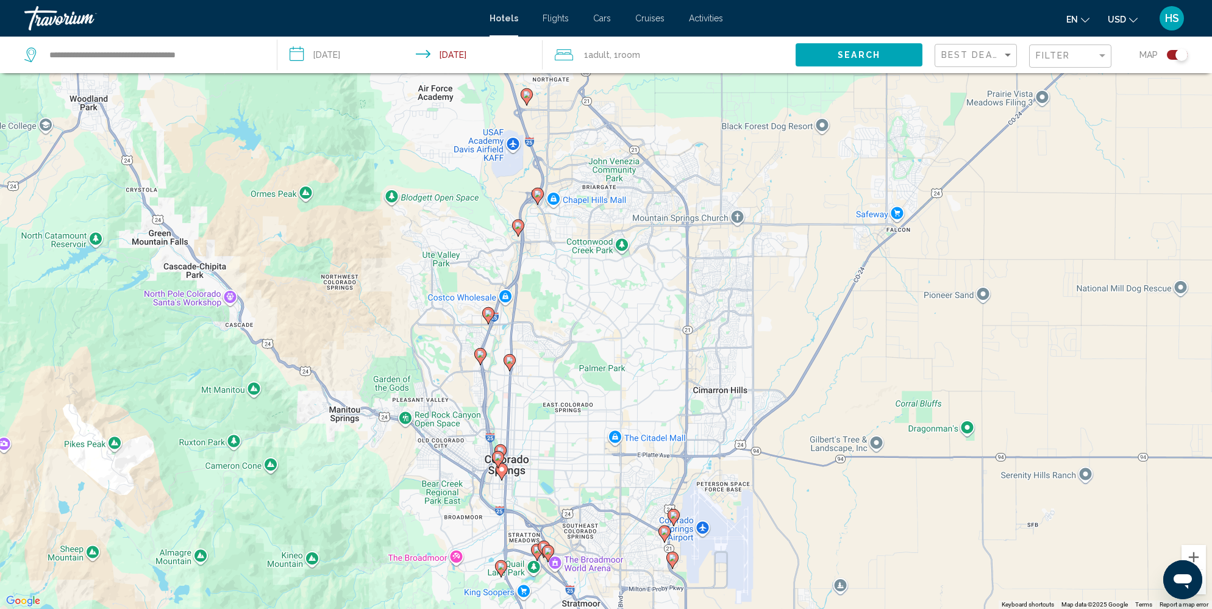
click at [500, 447] on image "Main content" at bounding box center [500, 450] width 7 height 7
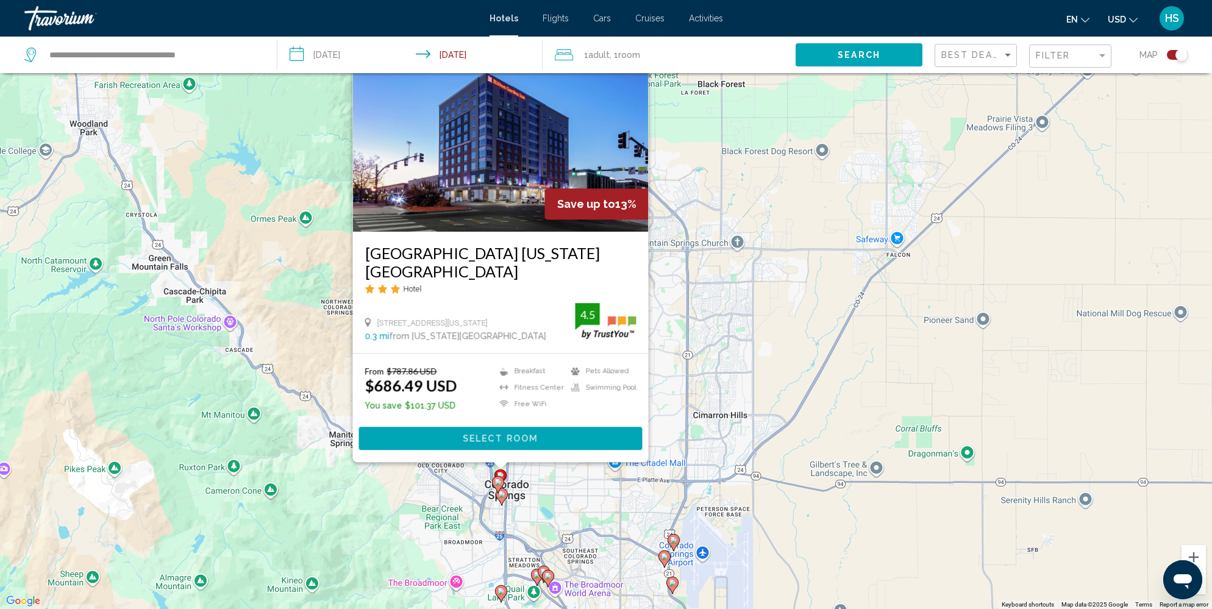
click at [544, 487] on div "To activate drag with keyboard, press Alt + Enter. Once in keyboard drag state,…" at bounding box center [606, 304] width 1212 height 609
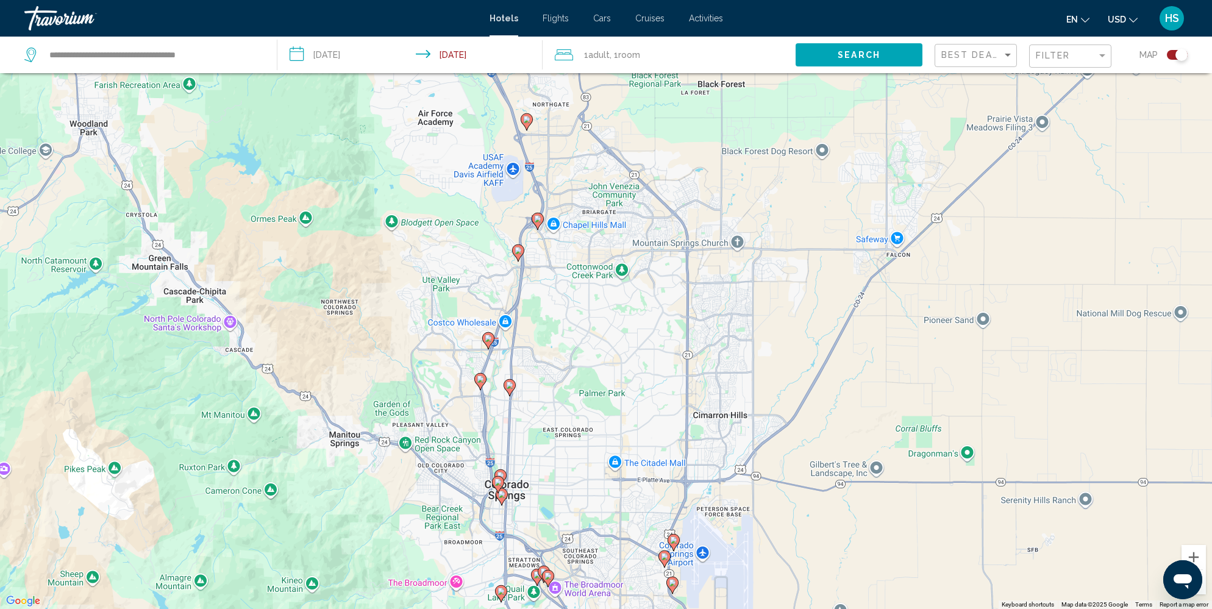
click at [501, 585] on icon "Main content" at bounding box center [501, 593] width 11 height 16
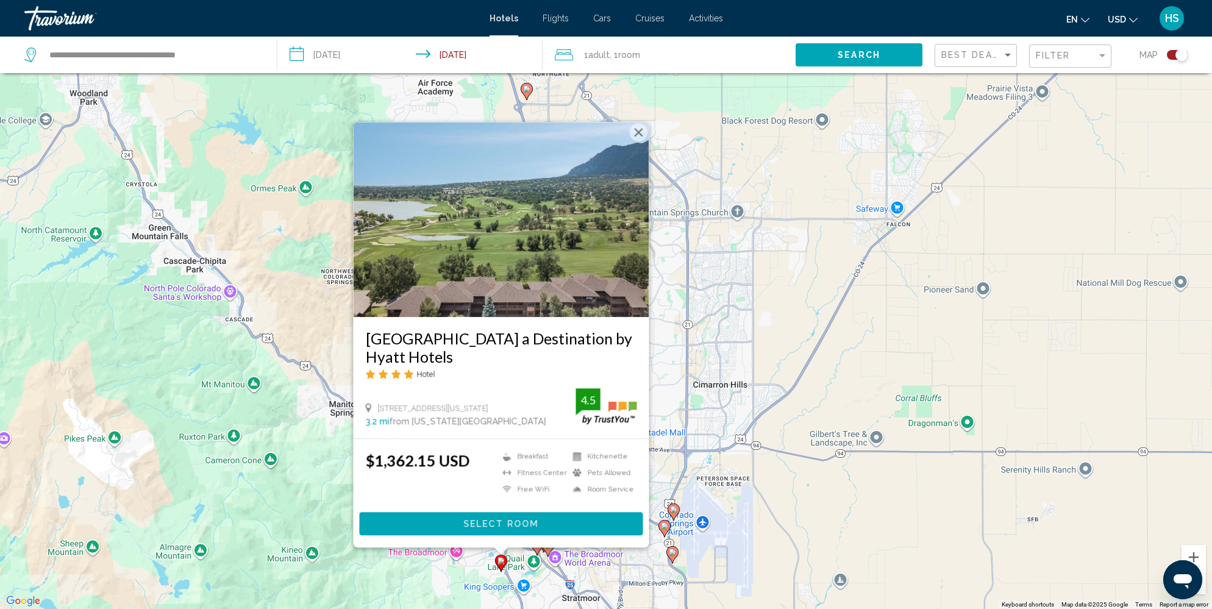
click at [449, 598] on div "To activate drag with keyboard, press Alt + Enter. Once in keyboard drag state,…" at bounding box center [606, 304] width 1212 height 609
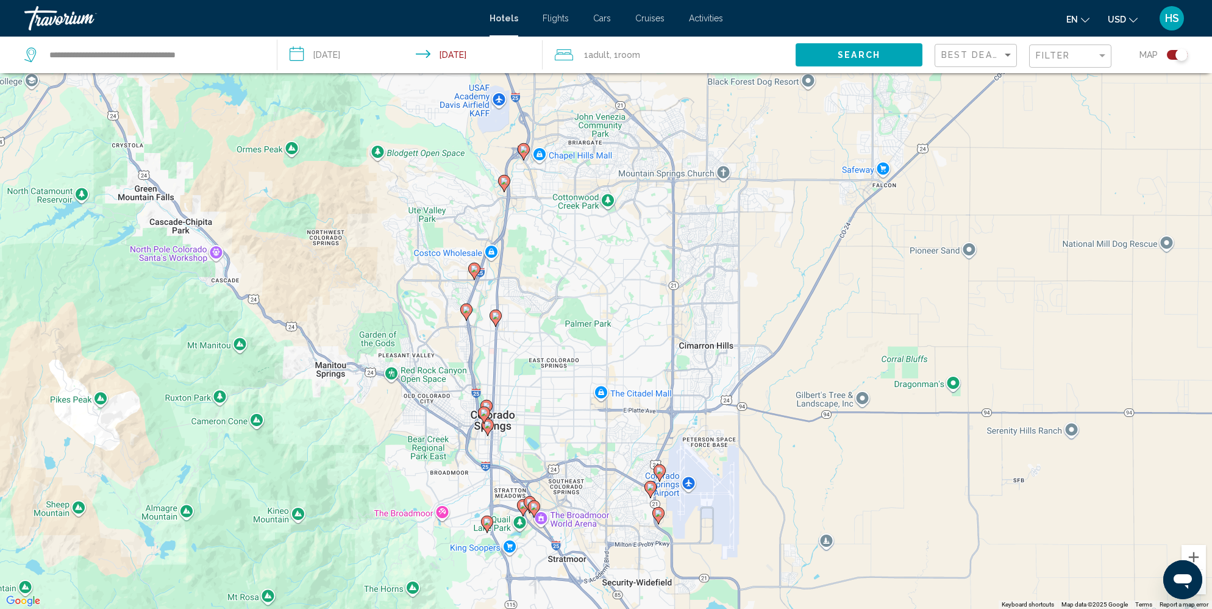
drag, startPoint x: 575, startPoint y: 545, endPoint x: 550, endPoint y: 457, distance: 91.3
click at [550, 457] on div "To activate drag with keyboard, press Alt + Enter. Once in keyboard drag state,…" at bounding box center [606, 304] width 1212 height 609
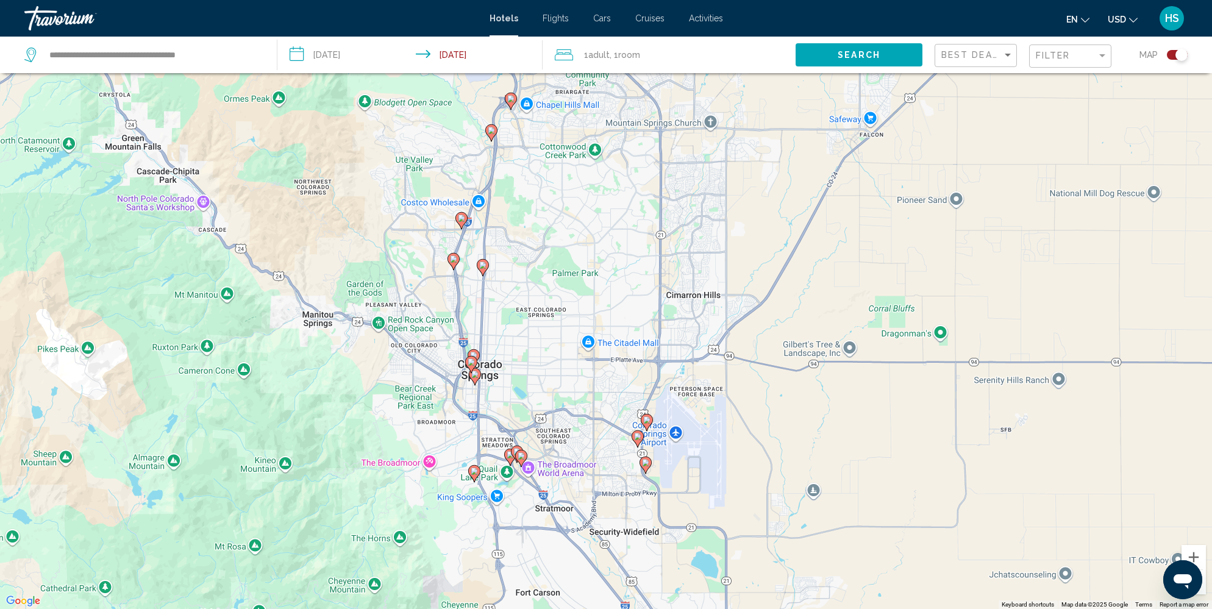
click at [519, 457] on image "Main content" at bounding box center [520, 455] width 7 height 7
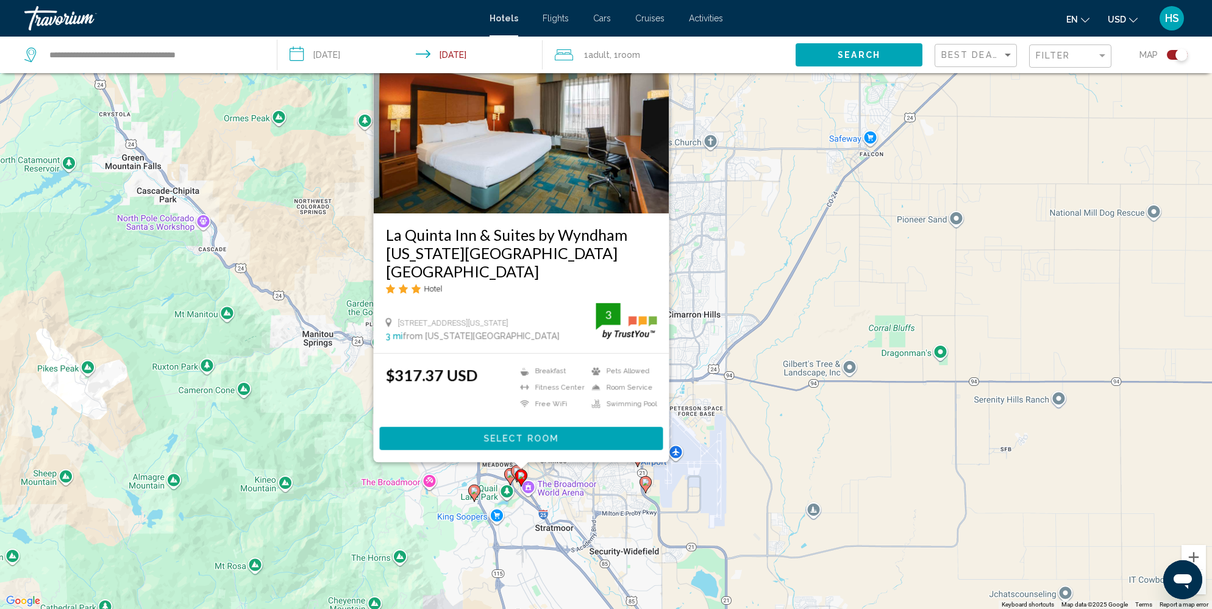
click at [589, 488] on div "To activate drag with keyboard, press Alt + Enter. Once in keyboard drag state,…" at bounding box center [606, 304] width 1212 height 609
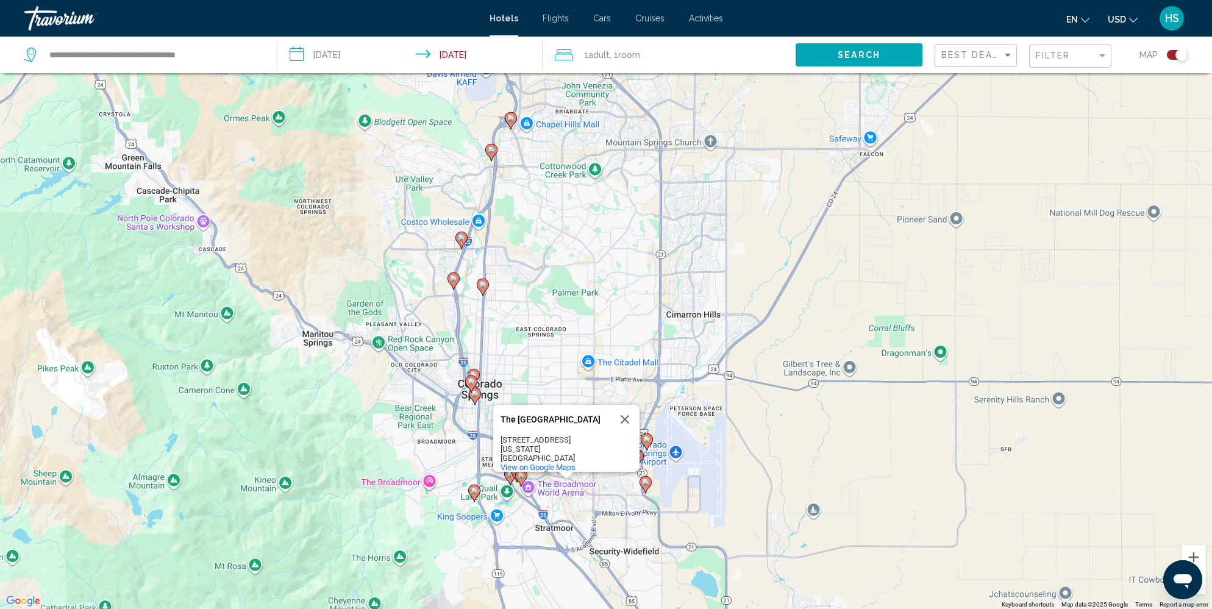
click at [589, 511] on div "To activate drag with keyboard, press Alt + Enter. Once in keyboard drag state,…" at bounding box center [606, 304] width 1212 height 609
click at [626, 418] on button "Close" at bounding box center [624, 419] width 29 height 29
click at [648, 481] on image "Main content" at bounding box center [645, 481] width 7 height 7
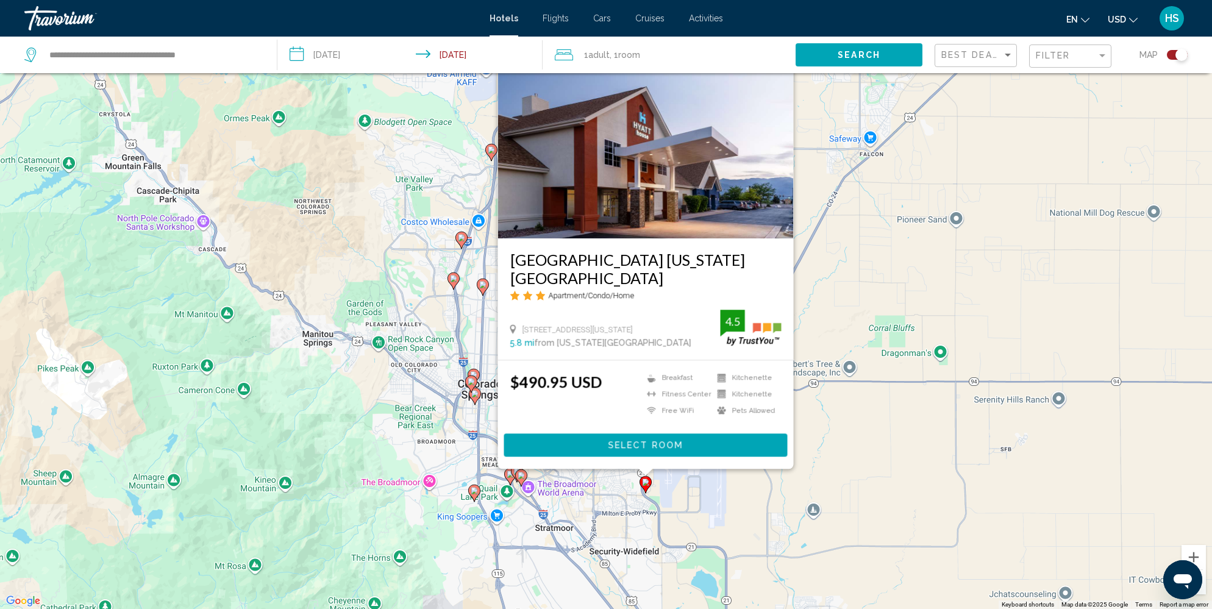
click at [631, 530] on div "To activate drag with keyboard, press Alt + Enter. Once in keyboard drag state,…" at bounding box center [606, 304] width 1212 height 609
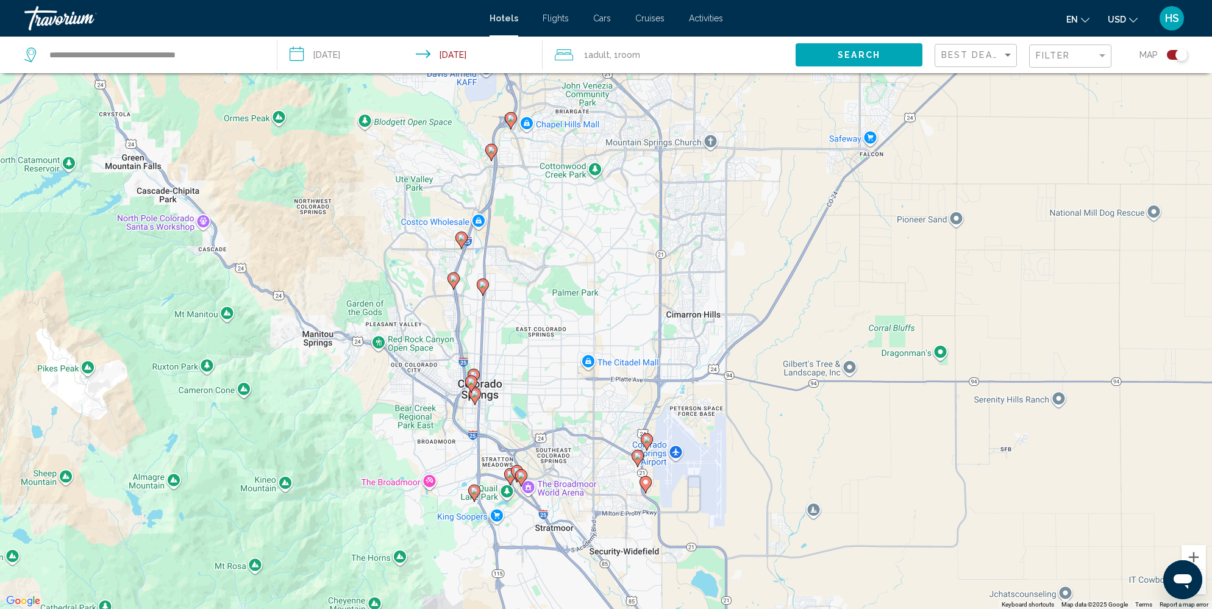
click at [638, 453] on image "Main content" at bounding box center [637, 455] width 7 height 7
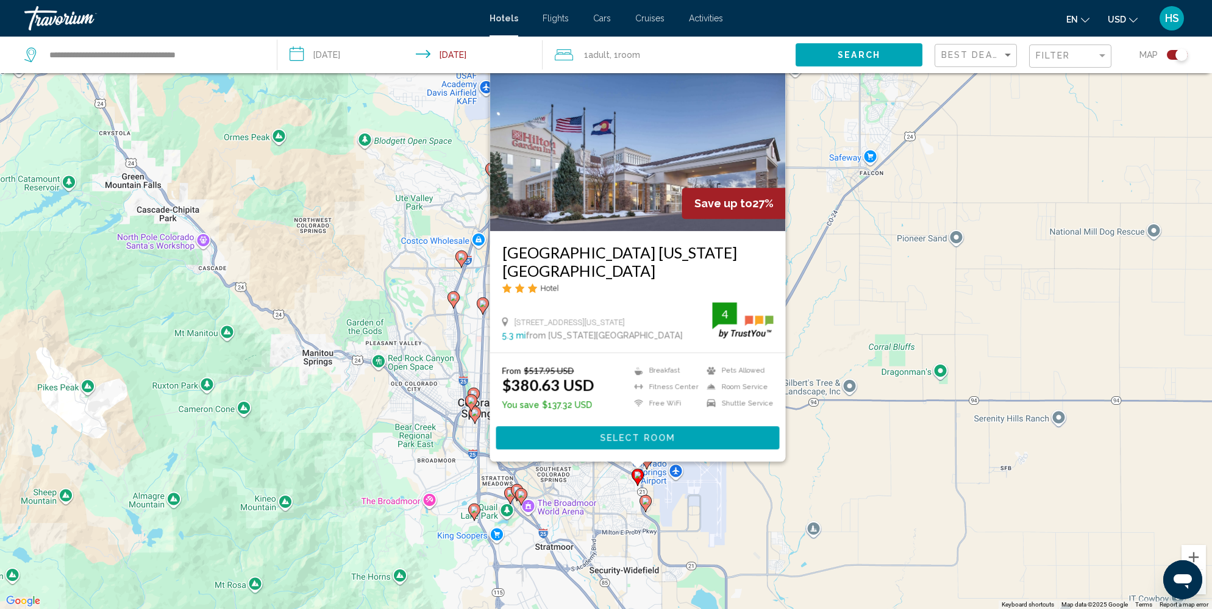
click at [617, 508] on div "To activate drag with keyboard, press Alt + Enter. Once in keyboard drag state,…" at bounding box center [606, 304] width 1212 height 609
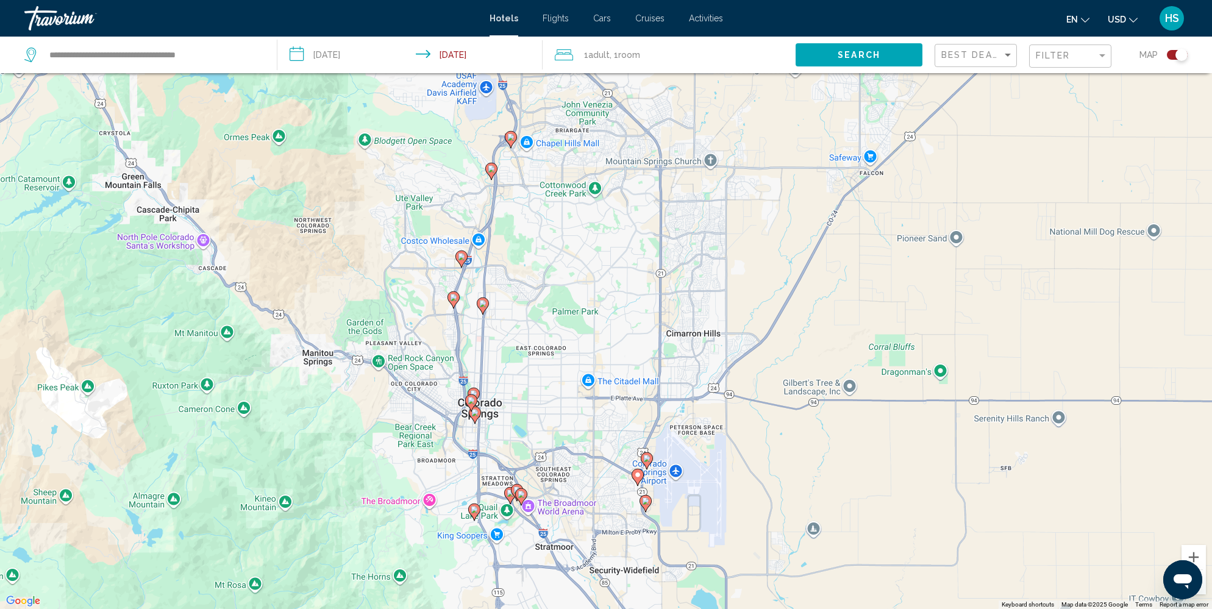
click at [647, 460] on image "Main content" at bounding box center [646, 458] width 7 height 7
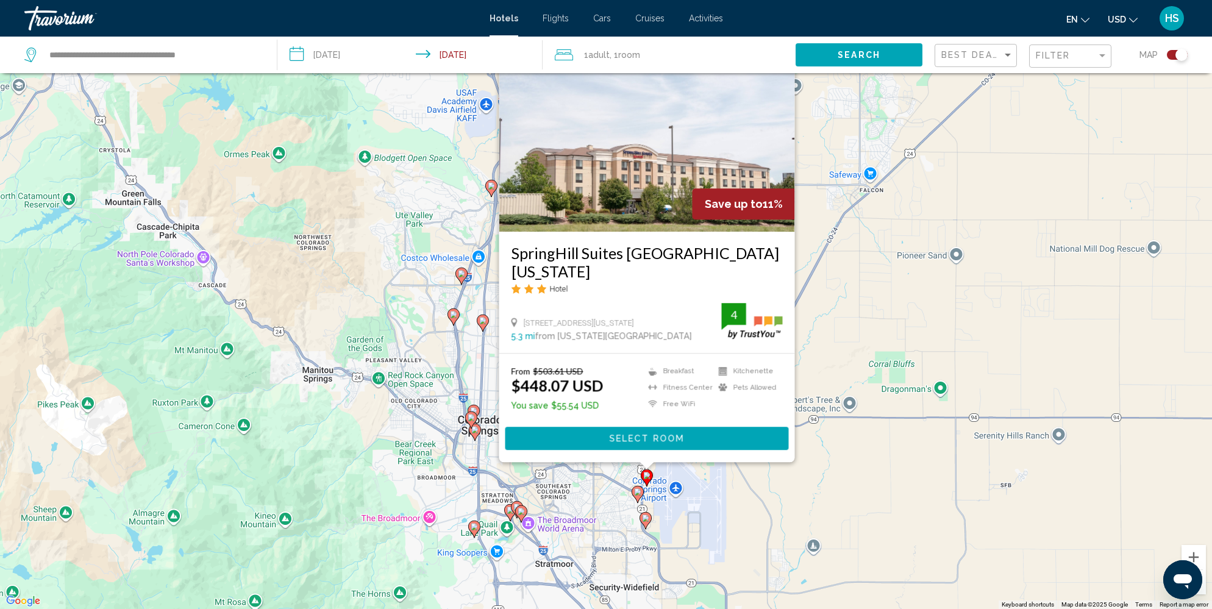
click at [606, 511] on div "To activate drag with keyboard, press Alt + Enter. Once in keyboard drag state,…" at bounding box center [606, 304] width 1212 height 609
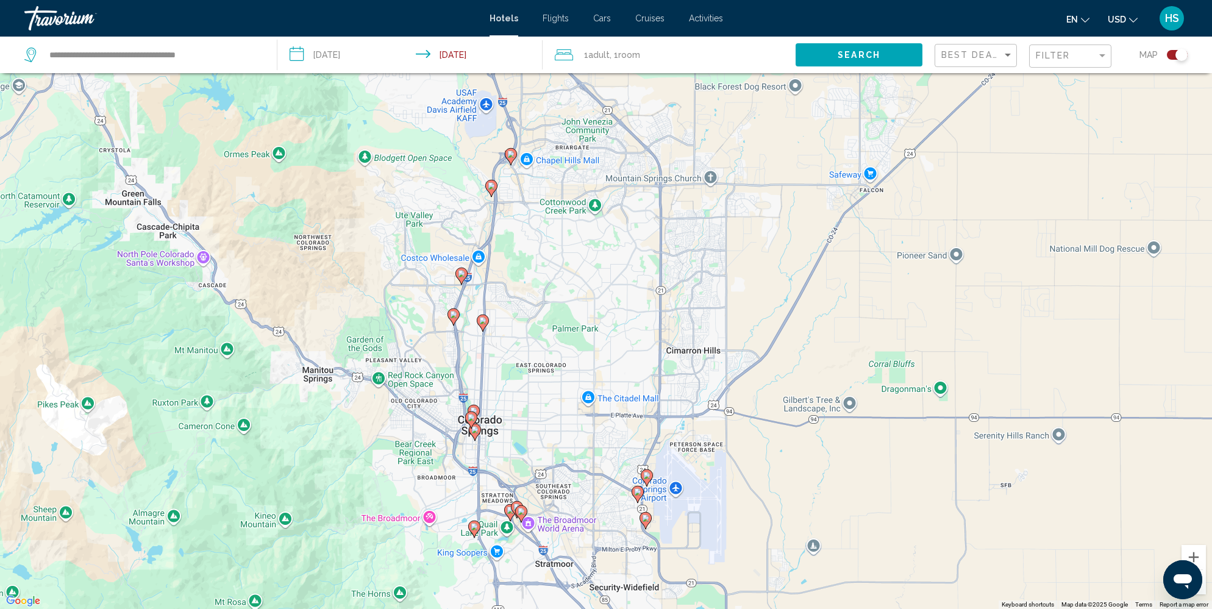
click at [516, 503] on g "Main content" at bounding box center [517, 508] width 12 height 17
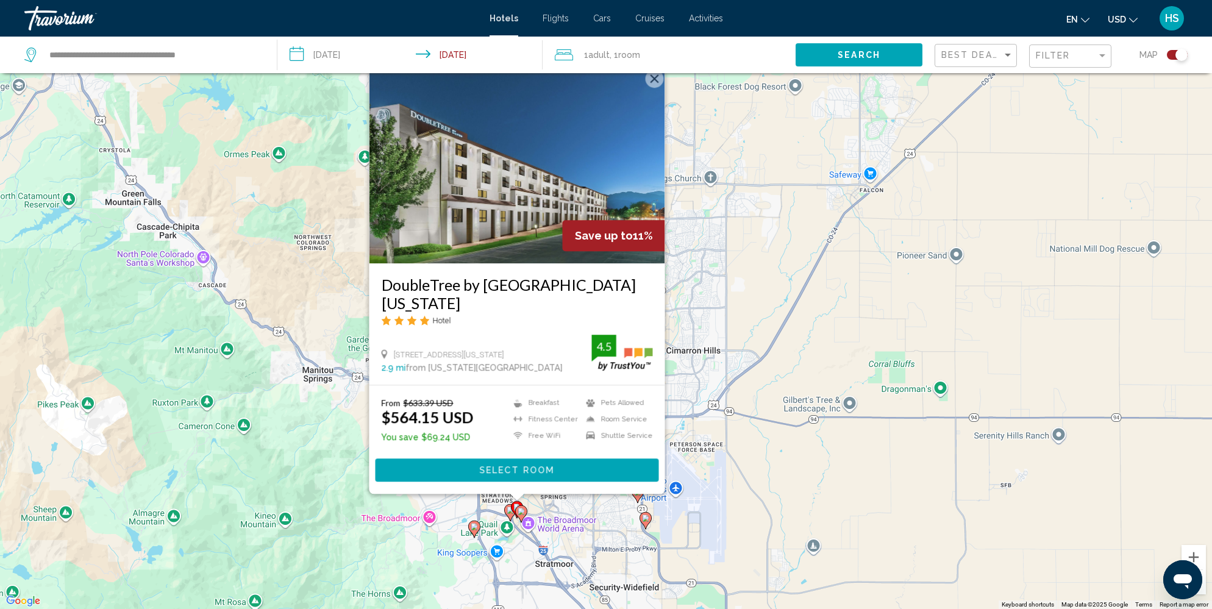
click at [511, 510] on gmp-advanced-marker "Main content" at bounding box center [517, 509] width 12 height 18
click at [507, 506] on icon "Main content" at bounding box center [510, 512] width 11 height 16
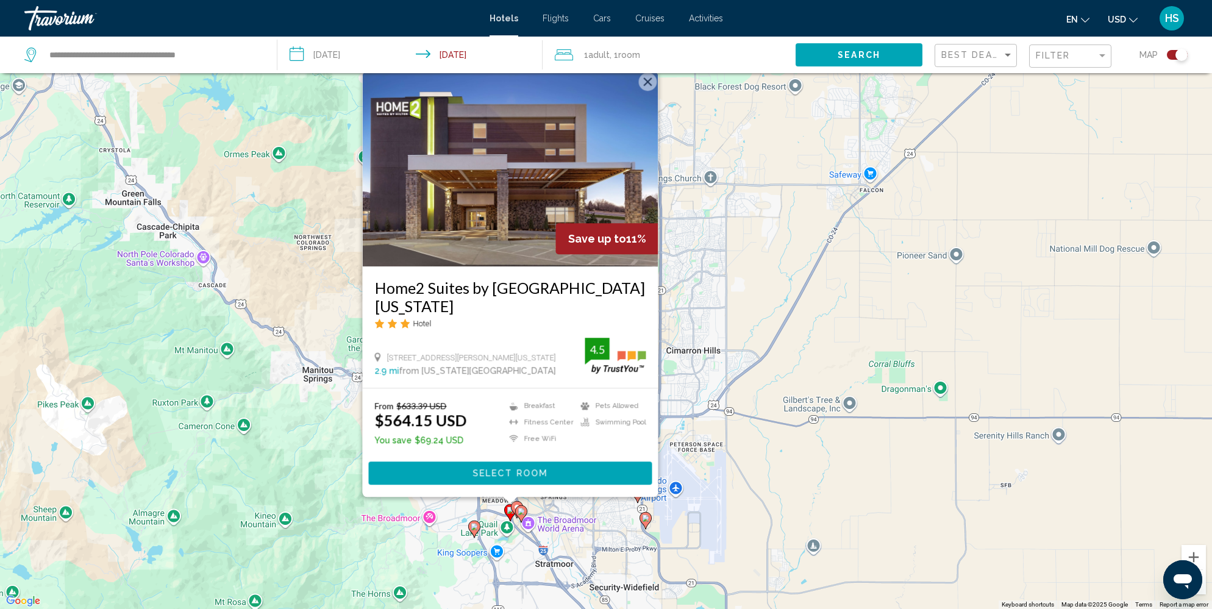
click at [620, 527] on div "To activate drag with keyboard, press Alt + Enter. Once in keyboard drag state,…" at bounding box center [606, 304] width 1212 height 609
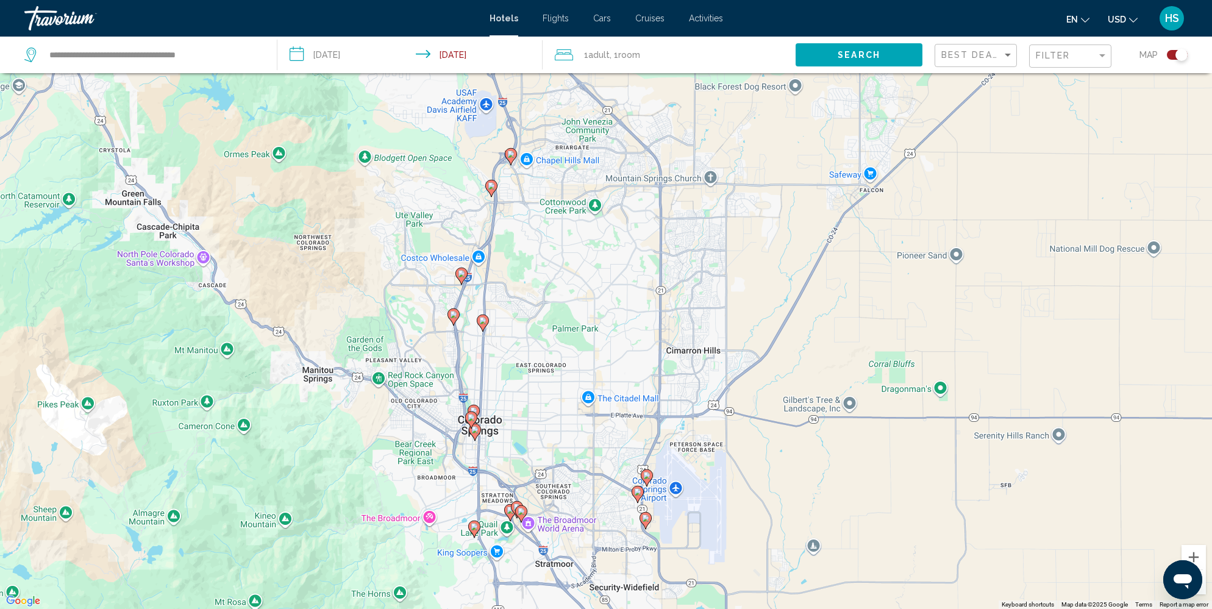
click at [483, 321] on image "Main content" at bounding box center [482, 320] width 7 height 7
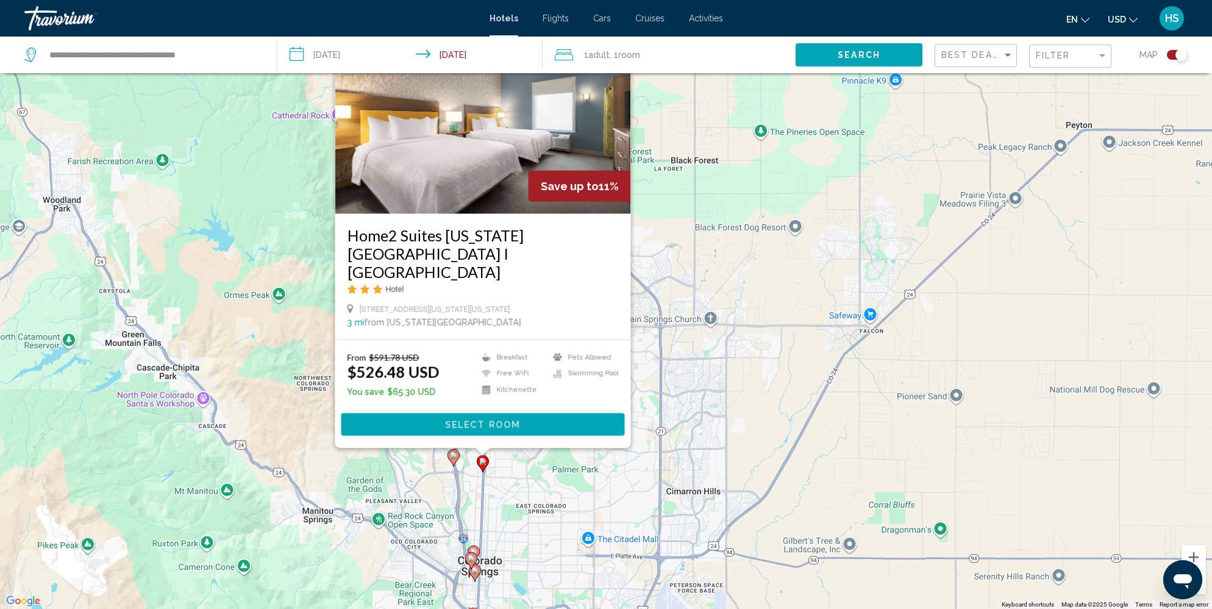
click at [416, 496] on div "To activate drag with keyboard, press Alt + Enter. Once in keyboard drag state,…" at bounding box center [606, 304] width 1212 height 609
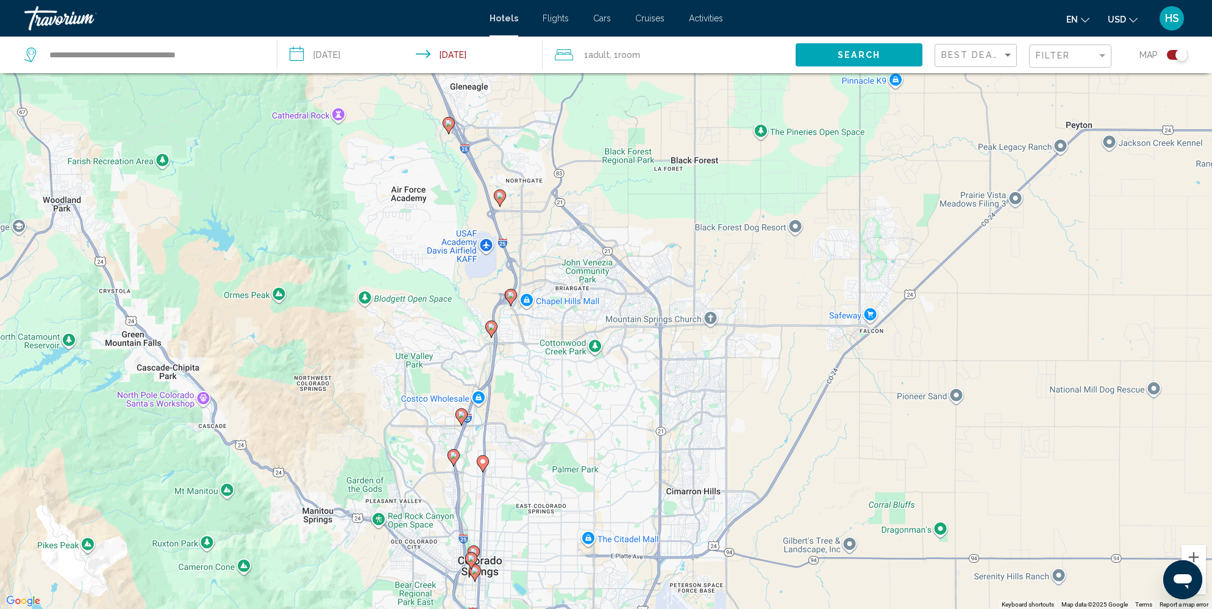
click at [499, 199] on icon "Main content" at bounding box center [499, 198] width 11 height 16
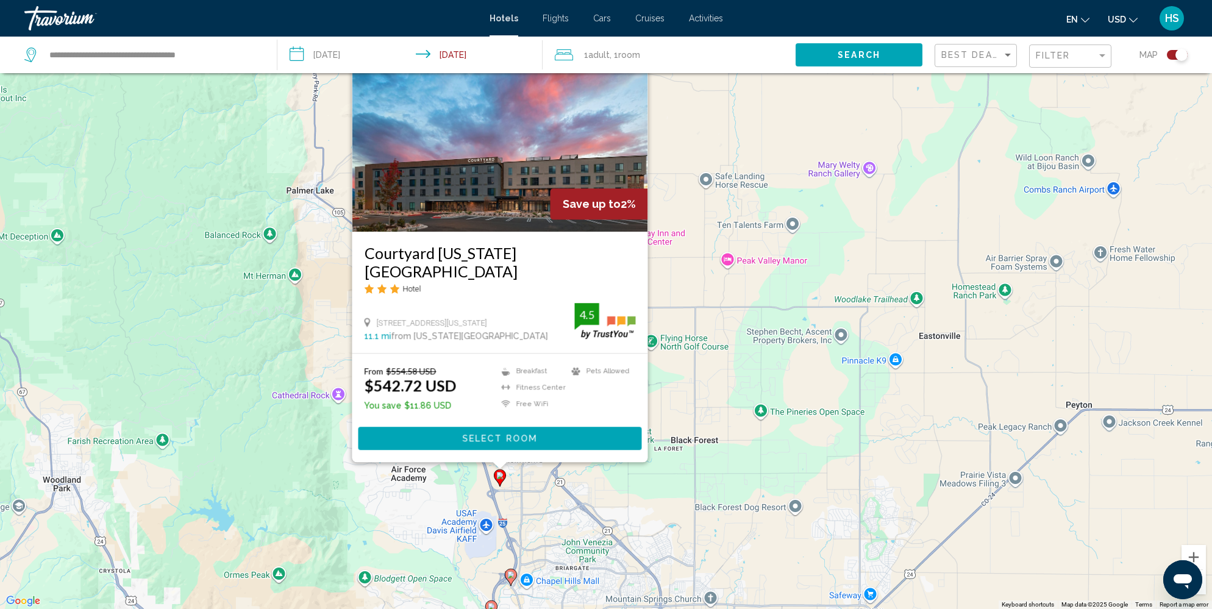
click at [322, 320] on div "To activate drag with keyboard, press Alt + Enter. Once in keyboard drag state,…" at bounding box center [606, 304] width 1212 height 609
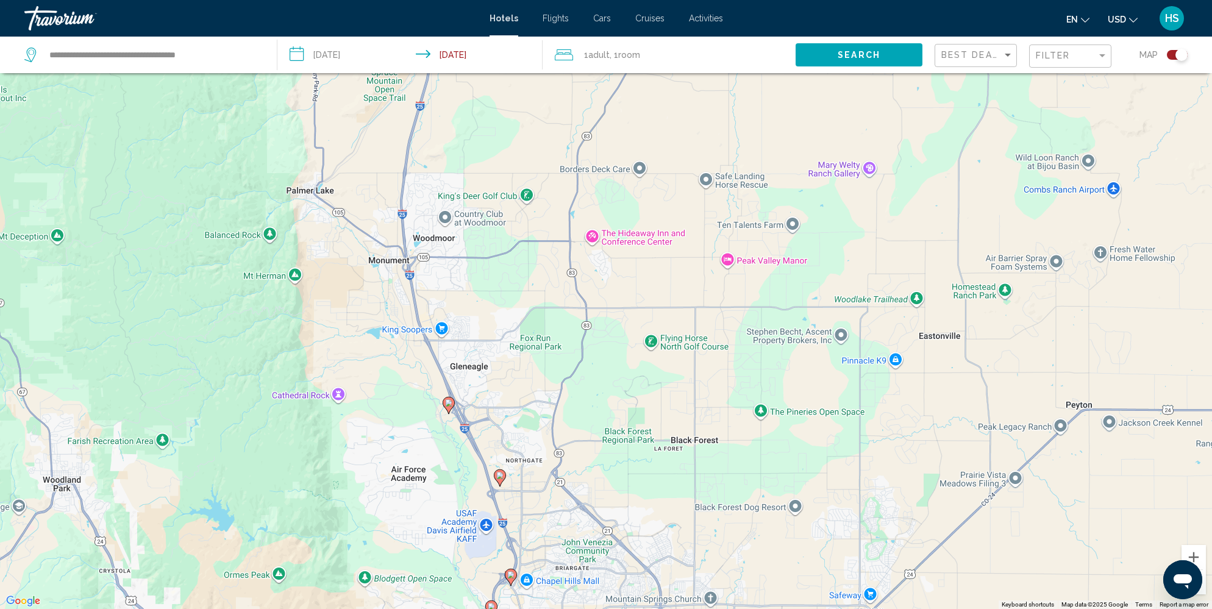
click at [451, 406] on icon "Main content" at bounding box center [448, 405] width 11 height 16
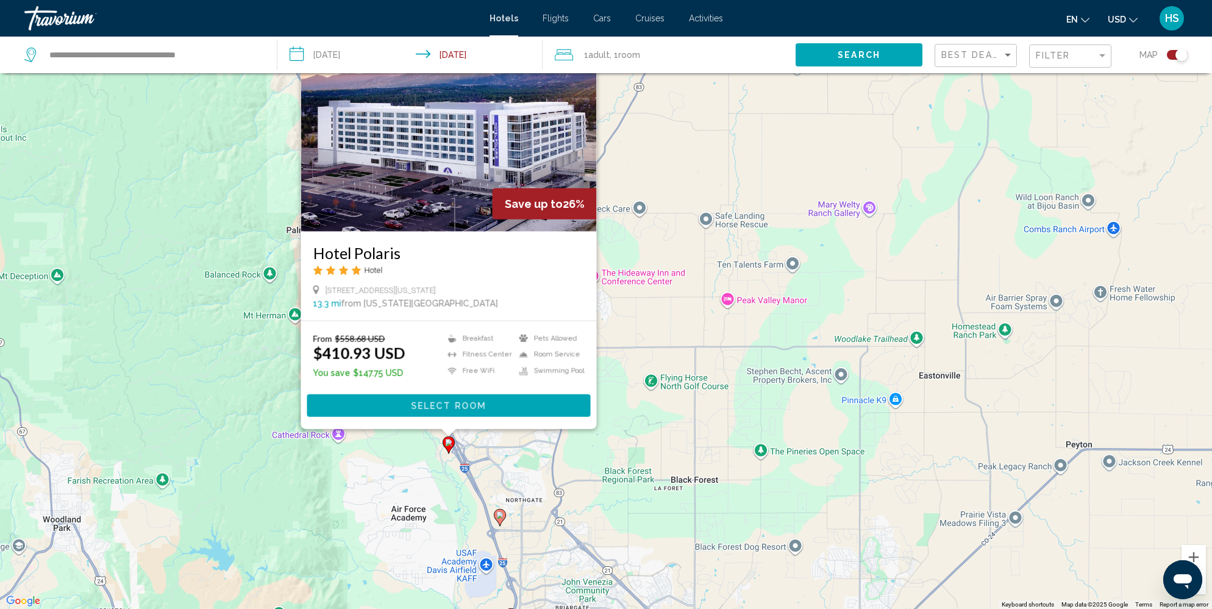
click at [405, 447] on div "To activate drag with keyboard, press Alt + Enter. Once in keyboard drag state,…" at bounding box center [606, 304] width 1212 height 609
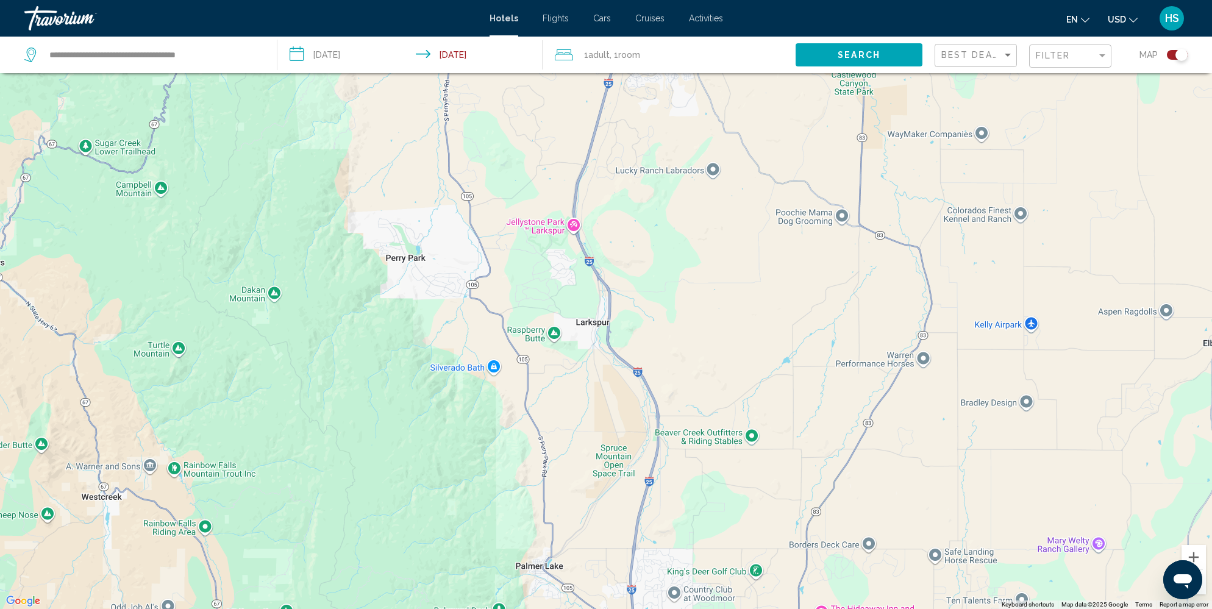
drag, startPoint x: 487, startPoint y: 328, endPoint x: 718, endPoint y: 667, distance: 410.1
click at [718, 536] on html "**********" at bounding box center [606, 231] width 1212 height 609
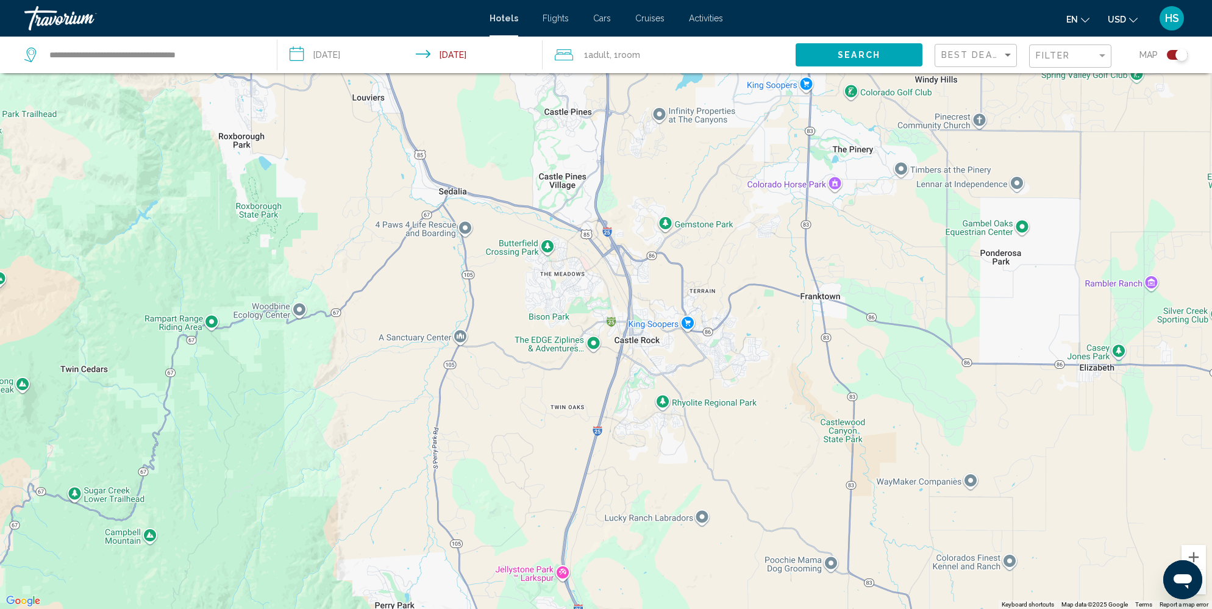
drag, startPoint x: 687, startPoint y: 240, endPoint x: 676, endPoint y: 589, distance: 350.0
click at [676, 589] on div "To activate drag with keyboard, press Alt + Enter. Once in keyboard drag state,…" at bounding box center [606, 304] width 1212 height 609
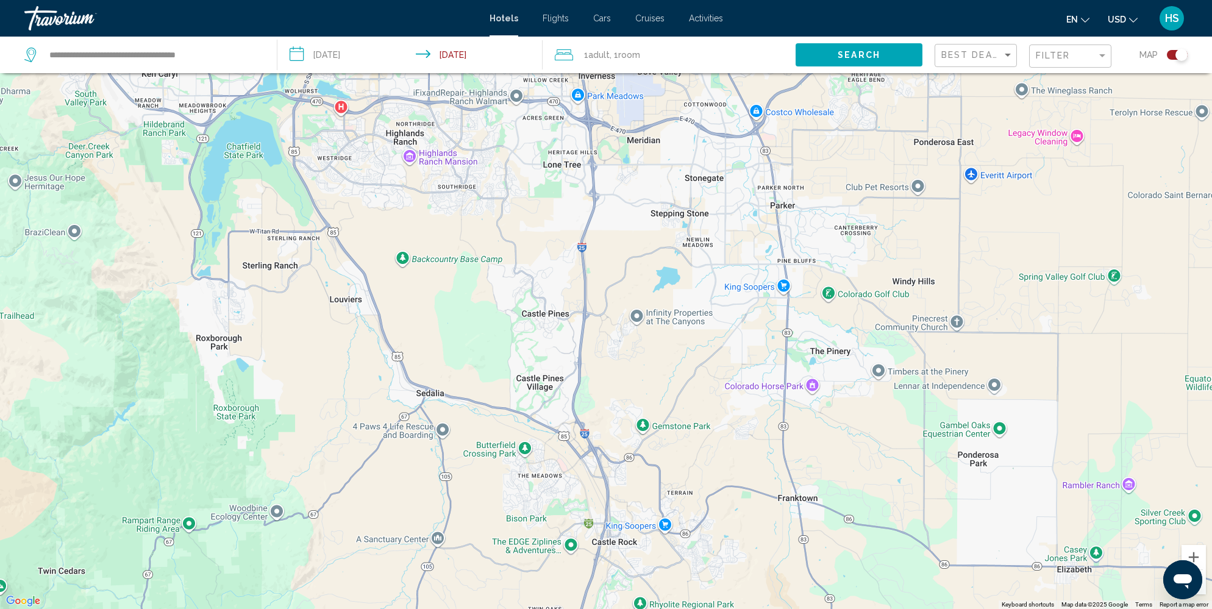
drag, startPoint x: 661, startPoint y: 463, endPoint x: 637, endPoint y: 667, distance: 205.0
click at [637, 536] on html "**********" at bounding box center [606, 231] width 1212 height 609
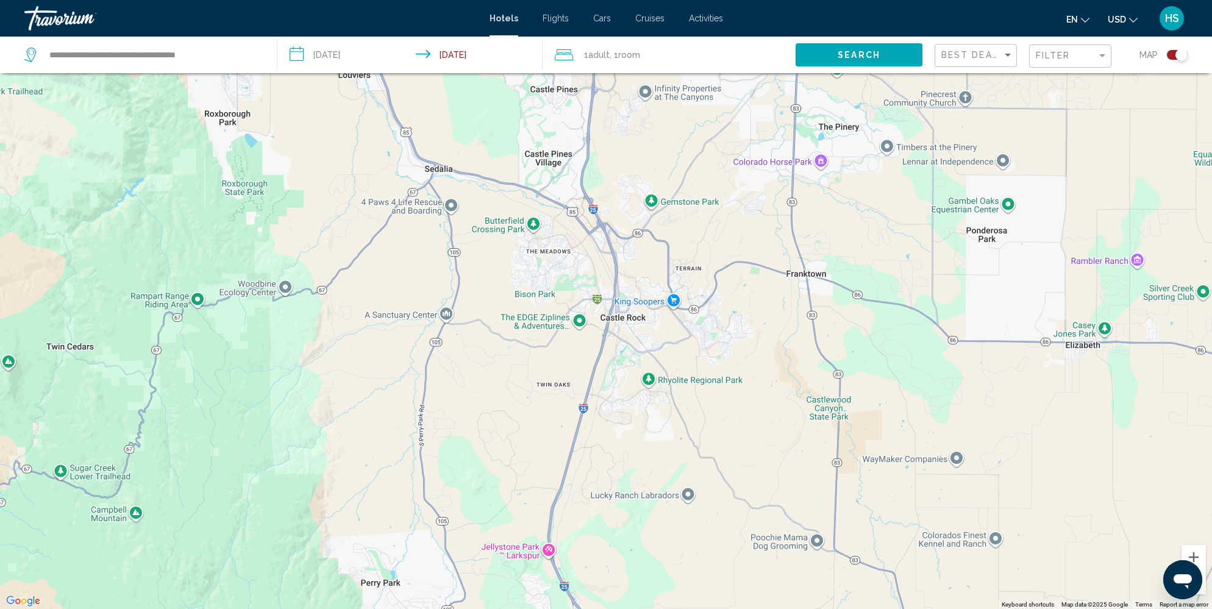
drag, startPoint x: 658, startPoint y: 558, endPoint x: 673, endPoint y: 321, distance: 237.6
click at [673, 321] on div "Main content" at bounding box center [606, 304] width 1212 height 609
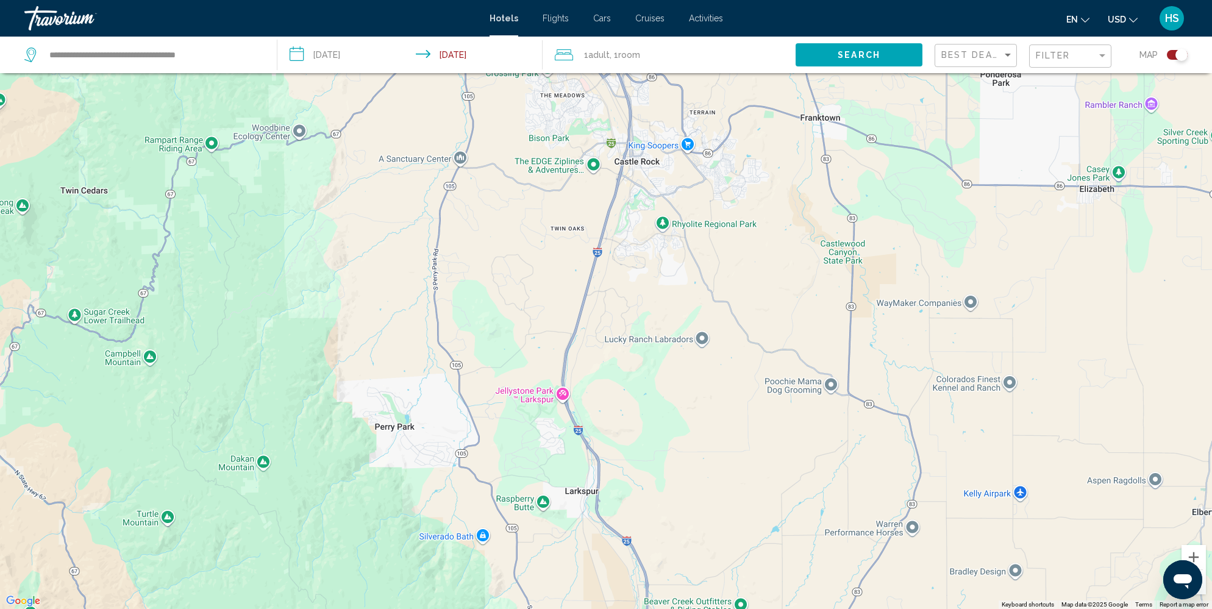
drag, startPoint x: 653, startPoint y: 438, endPoint x: 663, endPoint y: 241, distance: 196.5
click at [663, 241] on div "Main content" at bounding box center [606, 304] width 1212 height 609
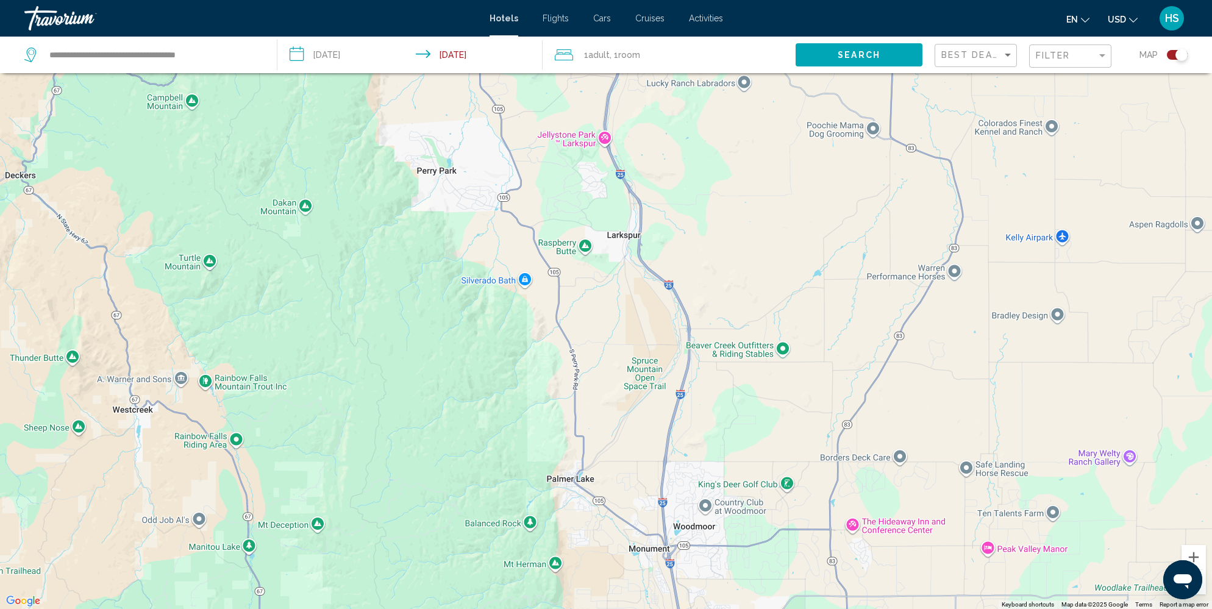
drag, startPoint x: 673, startPoint y: 382, endPoint x: 706, endPoint y: 192, distance: 193.1
click at [706, 192] on div "Main content" at bounding box center [606, 304] width 1212 height 609
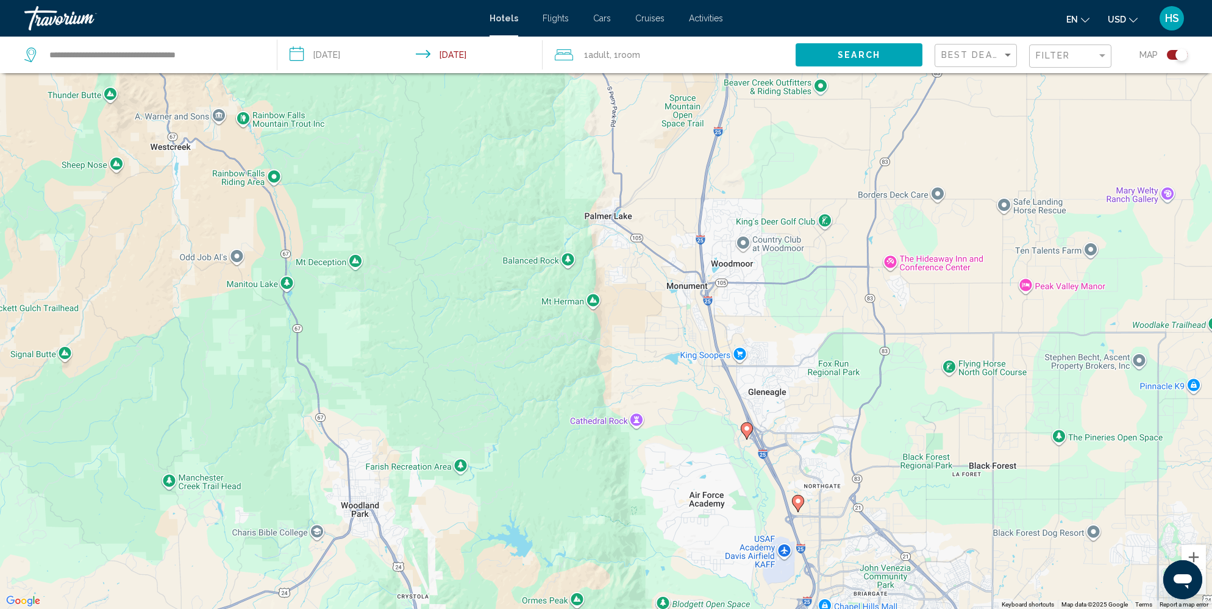
drag, startPoint x: 714, startPoint y: 388, endPoint x: 748, endPoint y: 138, distance: 251.6
click at [748, 138] on div "To activate drag with keyboard, press Alt + Enter. Once in keyboard drag state,…" at bounding box center [606, 304] width 1212 height 609
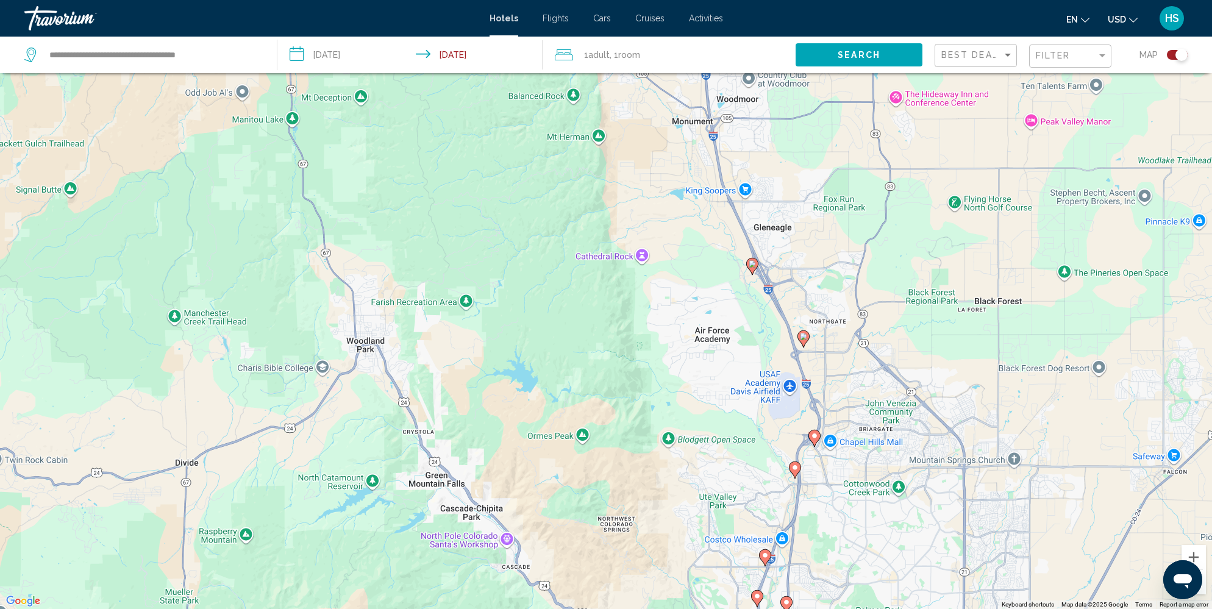
drag, startPoint x: 717, startPoint y: 464, endPoint x: 727, endPoint y: 287, distance: 177.0
click at [727, 287] on div "To activate drag with keyboard, press Alt + Enter. Once in keyboard drag state,…" at bounding box center [606, 304] width 1212 height 609
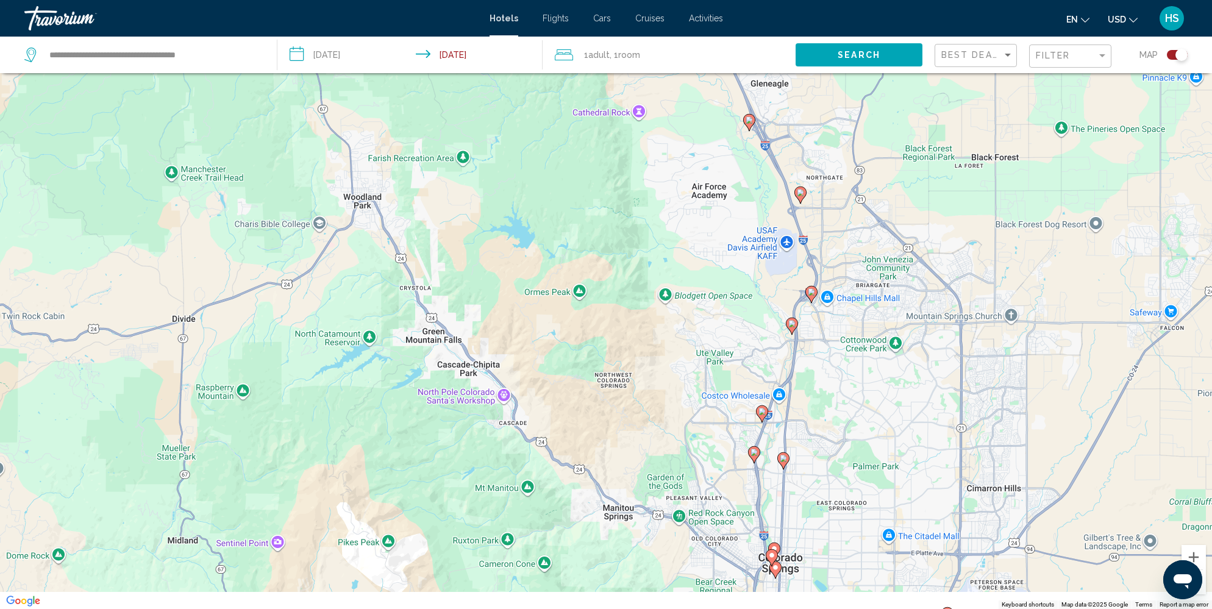
drag, startPoint x: 764, startPoint y: 496, endPoint x: 760, endPoint y: 329, distance: 166.5
click at [760, 329] on div "To activate drag with keyboard, press Alt + Enter. Once in keyboard drag state,…" at bounding box center [606, 304] width 1212 height 609
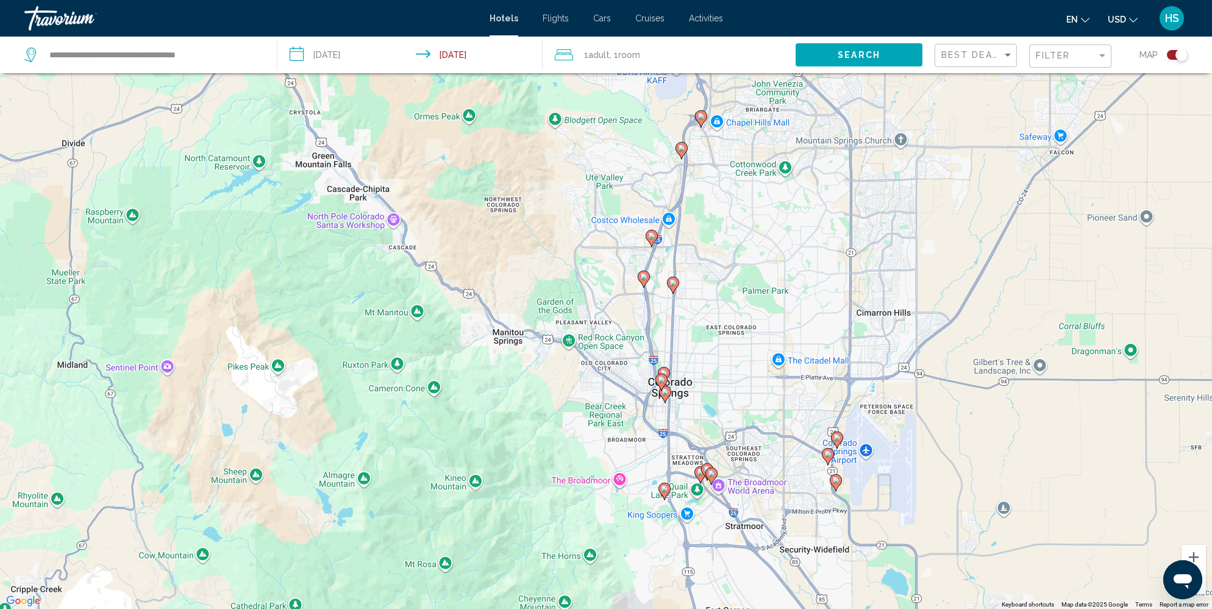
drag, startPoint x: 740, startPoint y: 444, endPoint x: 616, endPoint y: 322, distance: 173.7
click at [615, 322] on div "To activate drag with keyboard, press Alt + Enter. Once in keyboard drag state,…" at bounding box center [606, 304] width 1212 height 609
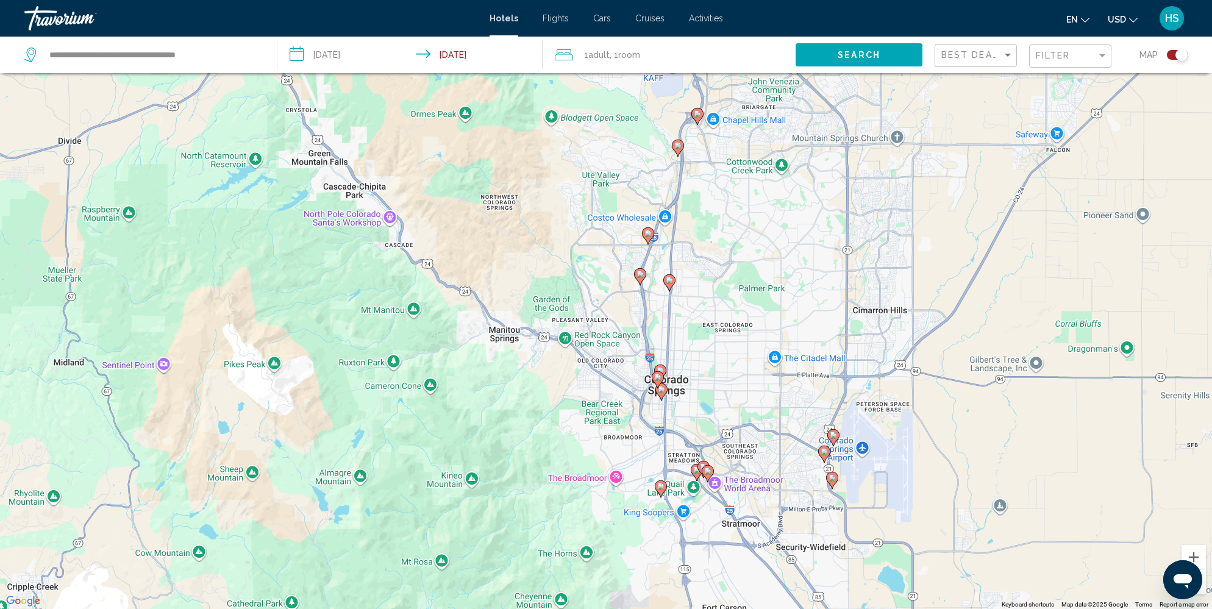
click at [661, 484] on image "Main content" at bounding box center [660, 486] width 7 height 7
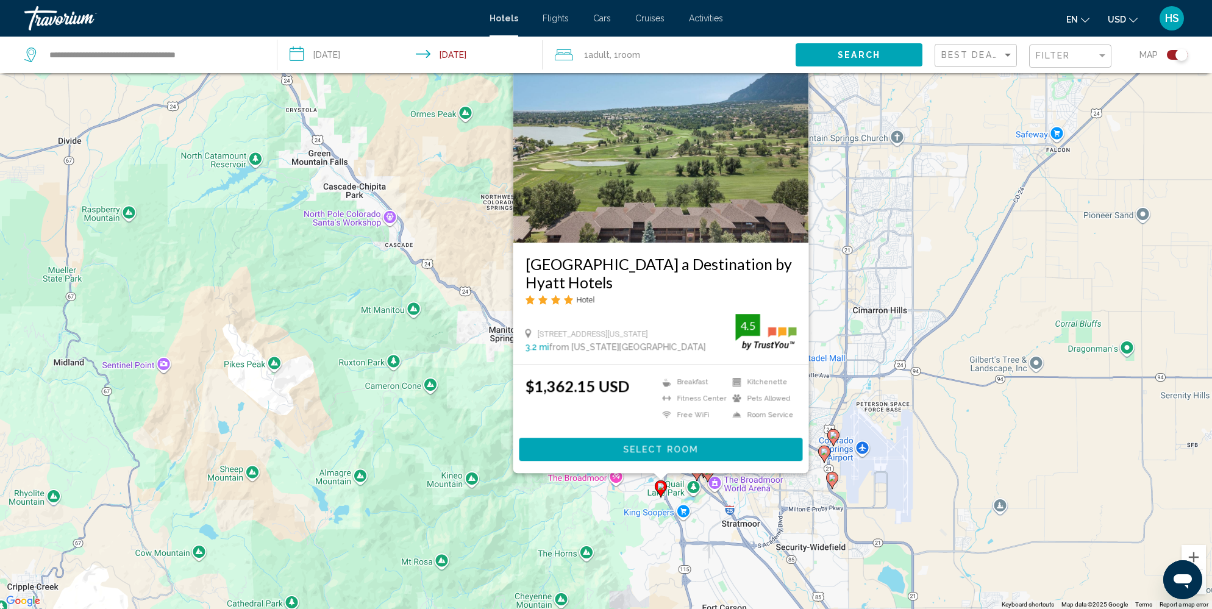
click at [643, 541] on div "To activate drag with keyboard, press Alt + Enter. Once in keyboard drag state,…" at bounding box center [606, 304] width 1212 height 609
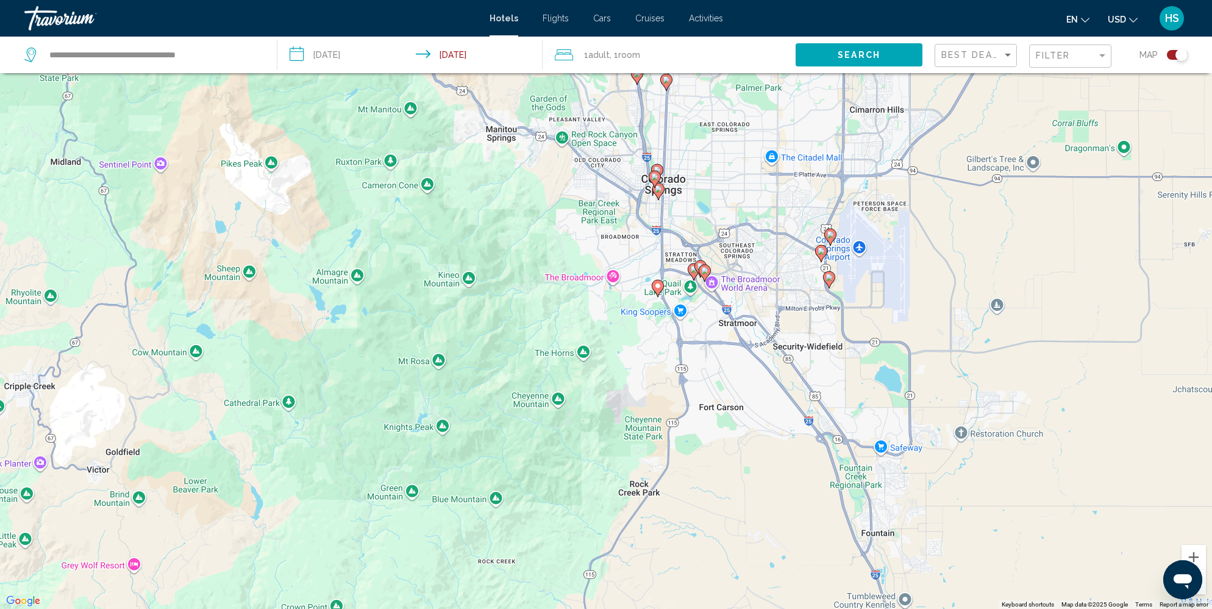
drag, startPoint x: 656, startPoint y: 572, endPoint x: 719, endPoint y: 564, distance: 63.8
click at [719, 564] on div "To activate drag with keyboard, press Alt + Enter. Once in keyboard drag state,…" at bounding box center [606, 304] width 1212 height 609
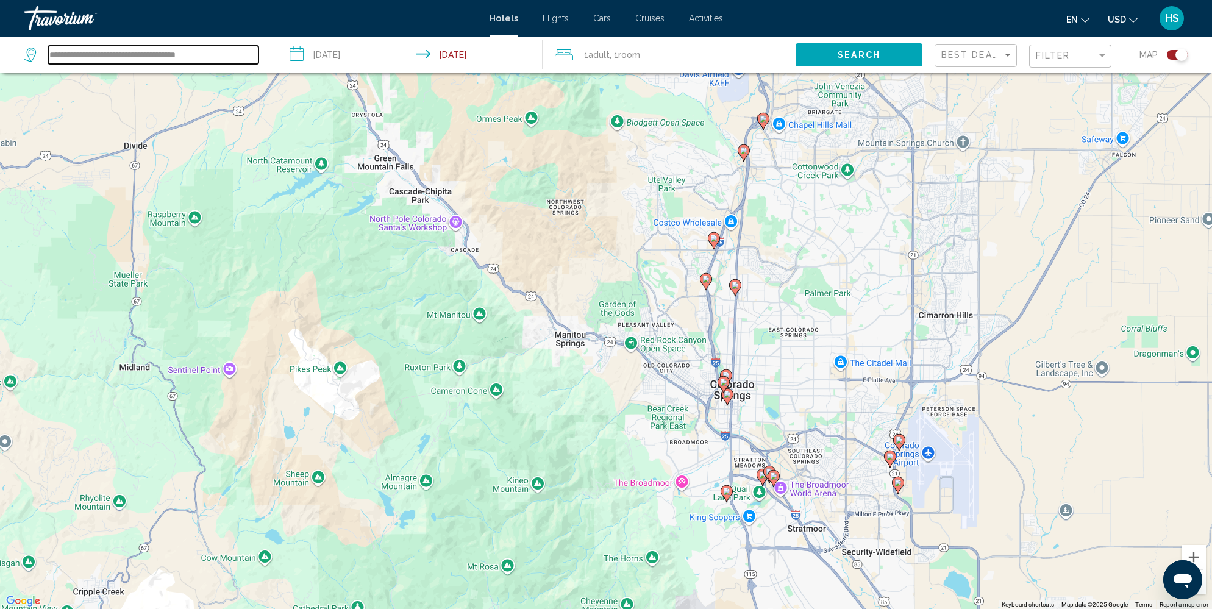
click at [182, 56] on input "**********" at bounding box center [153, 55] width 210 height 18
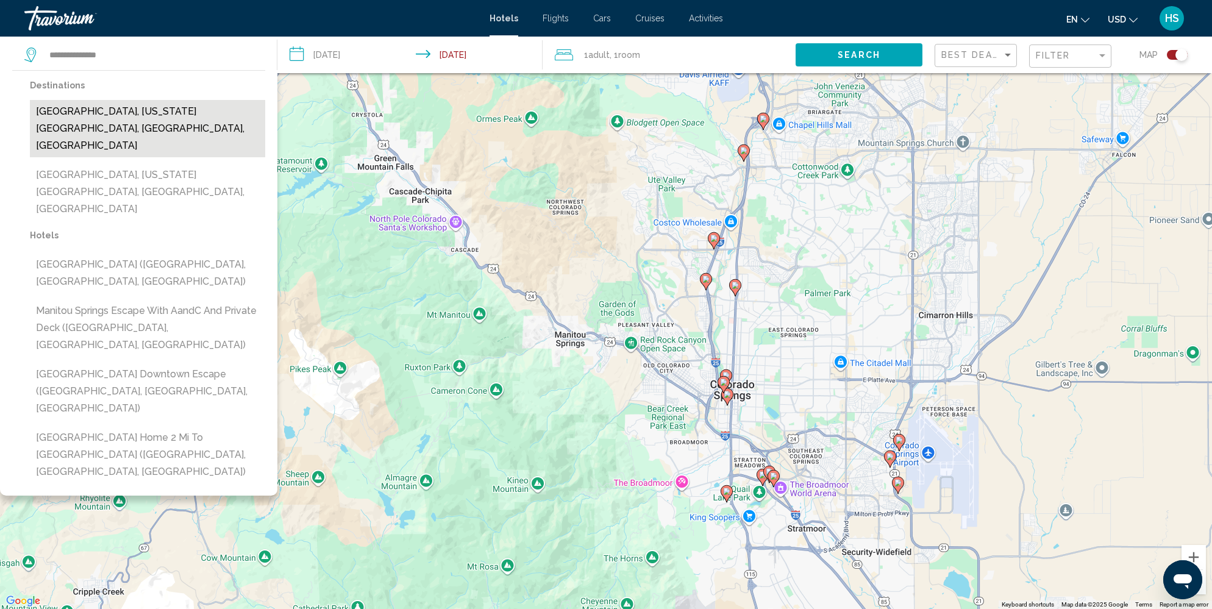
click at [155, 116] on button "[GEOGRAPHIC_DATA], [US_STATE][GEOGRAPHIC_DATA], [GEOGRAPHIC_DATA], [GEOGRAPHIC_…" at bounding box center [147, 128] width 235 height 57
type input "**********"
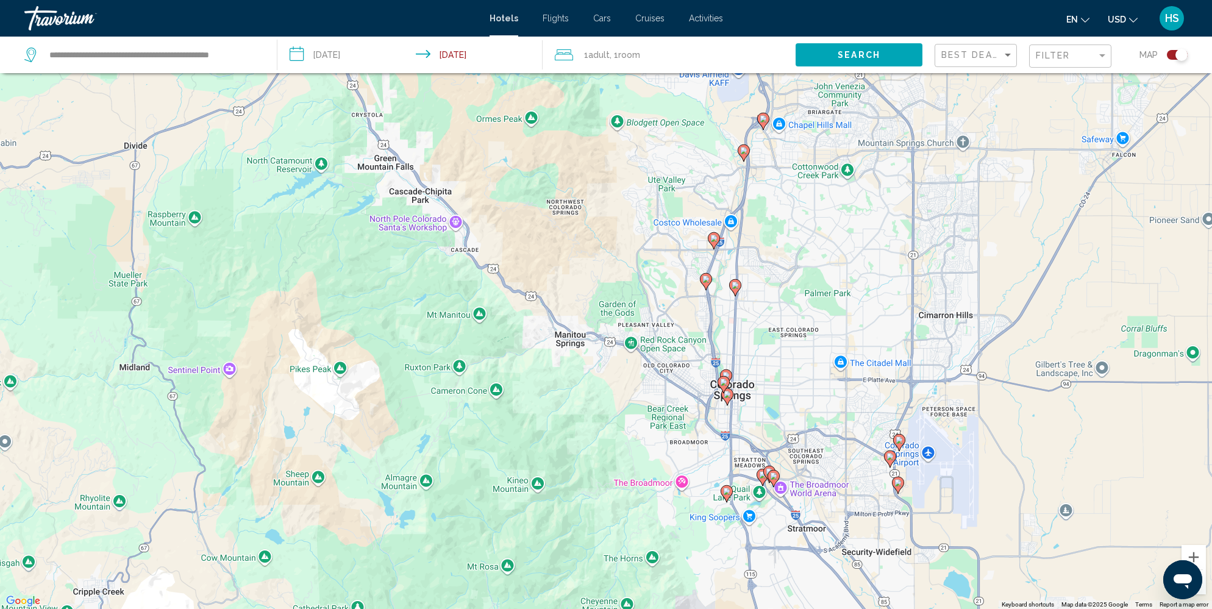
click at [346, 63] on input "**********" at bounding box center [412, 57] width 270 height 40
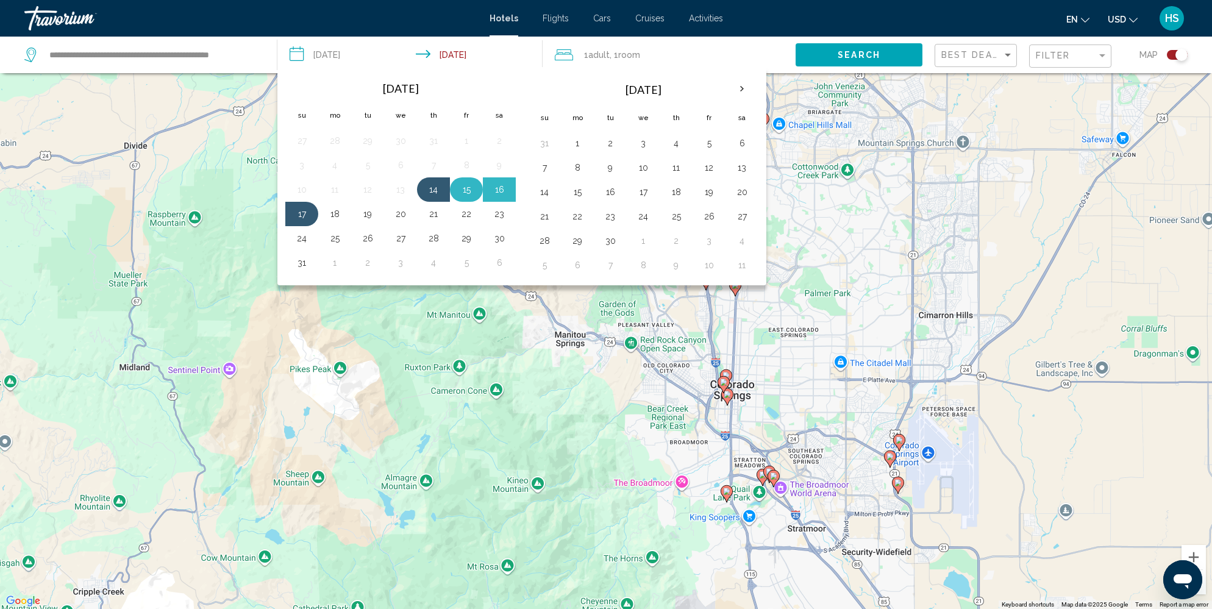
click at [468, 193] on button "15" at bounding box center [467, 189] width 20 height 17
click at [303, 213] on button "17" at bounding box center [302, 213] width 20 height 17
type input "**********"
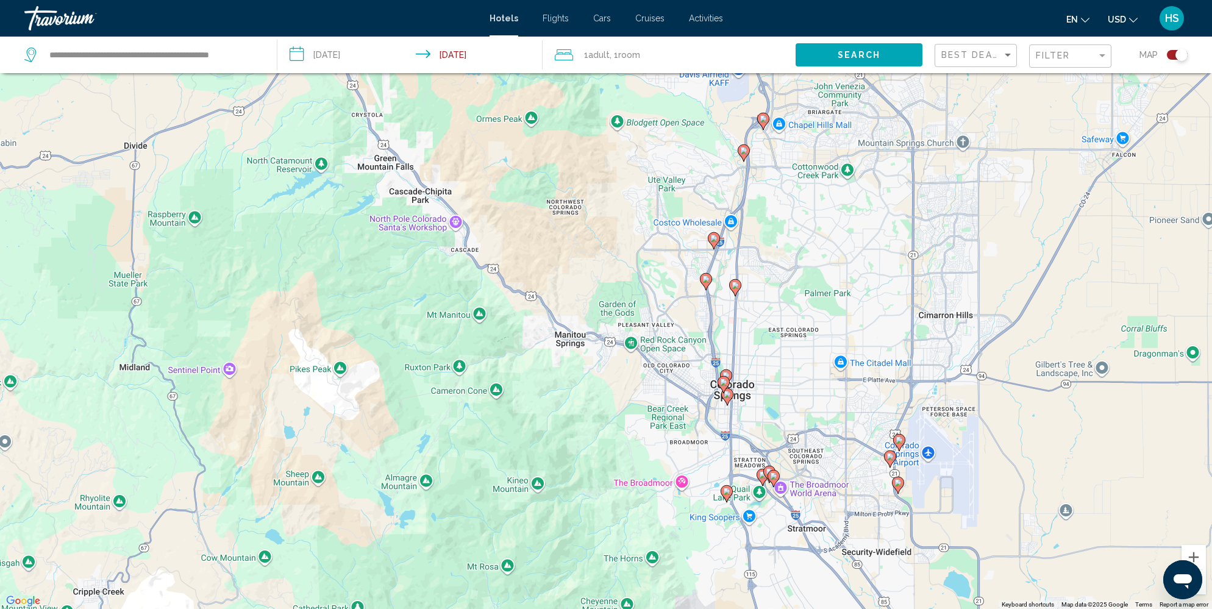
click at [877, 54] on span "Search" at bounding box center [858, 56] width 43 height 10
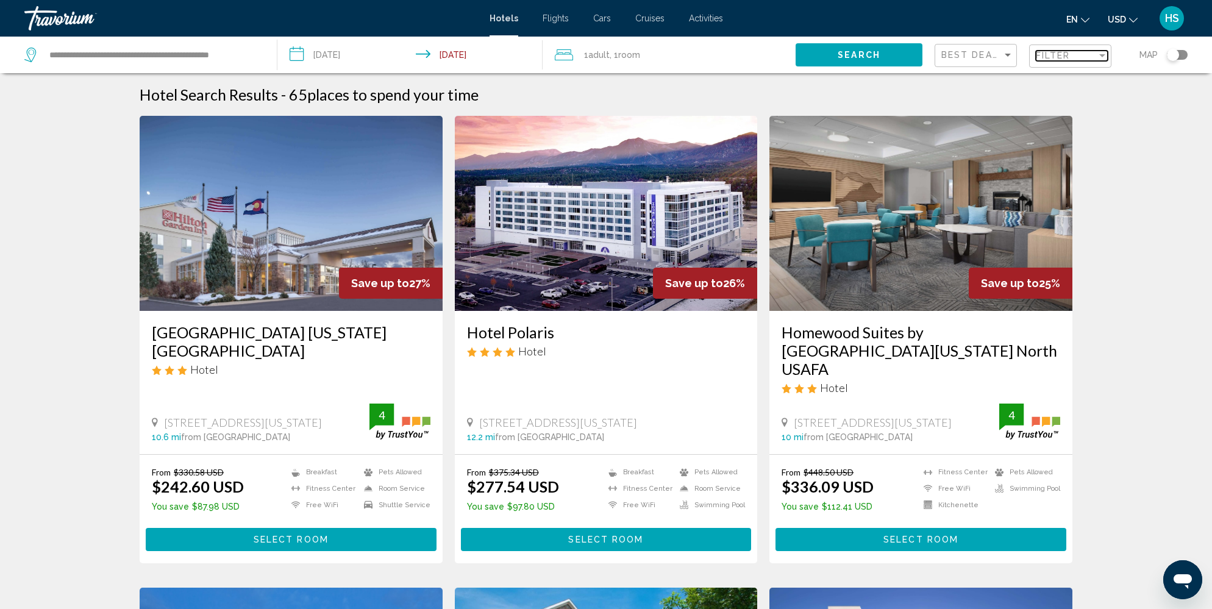
click at [1057, 56] on span "Filter" at bounding box center [1053, 56] width 35 height 10
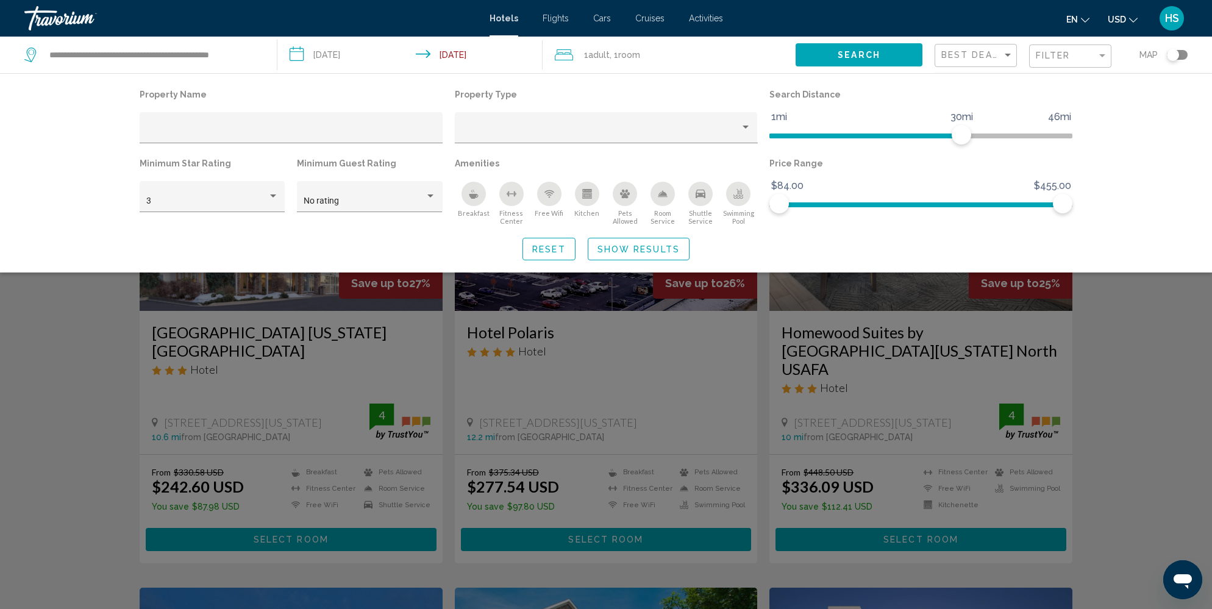
click at [476, 202] on div "Breakfast" at bounding box center [473, 194] width 24 height 24
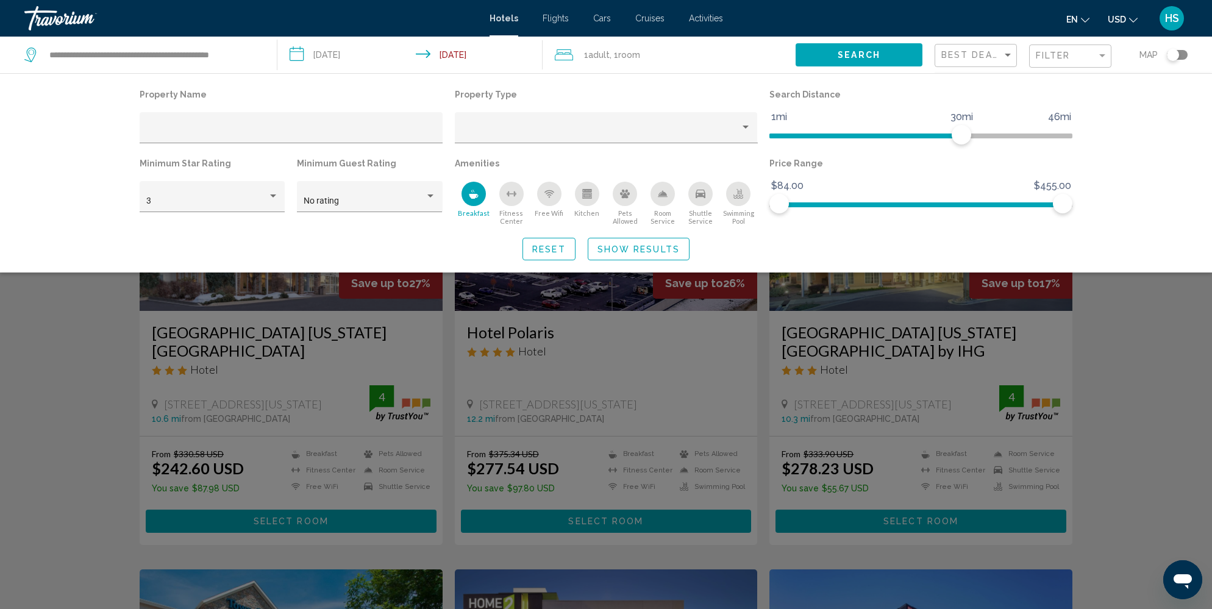
click at [552, 200] on div "Free Wifi" at bounding box center [549, 194] width 24 height 24
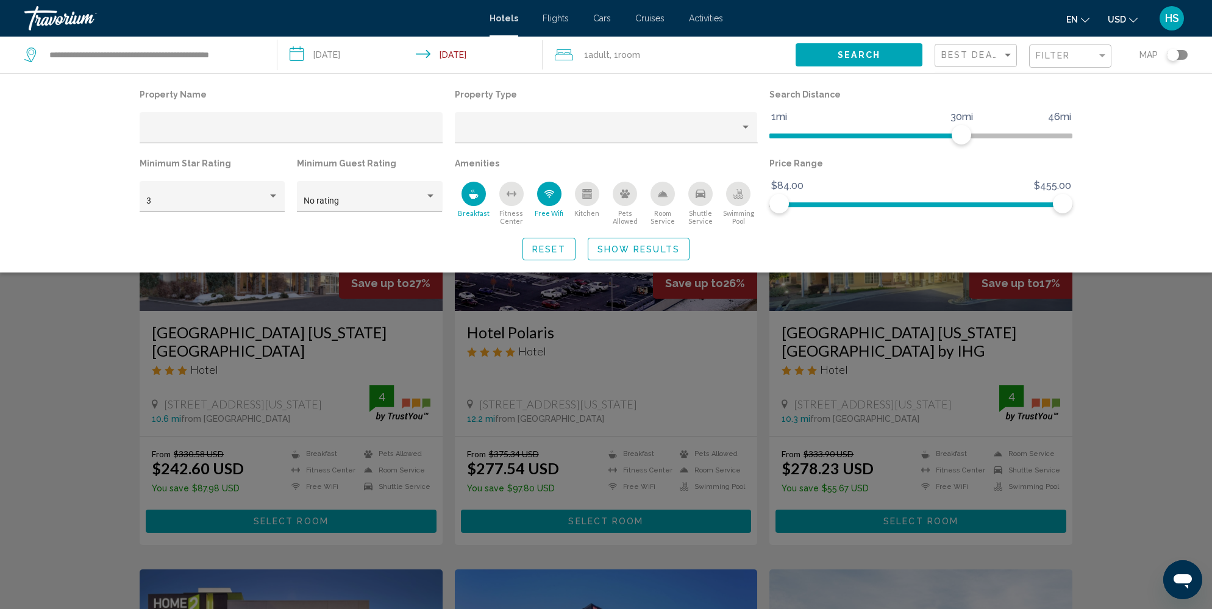
click at [623, 206] on button "Pets Allowed" at bounding box center [625, 203] width 38 height 44
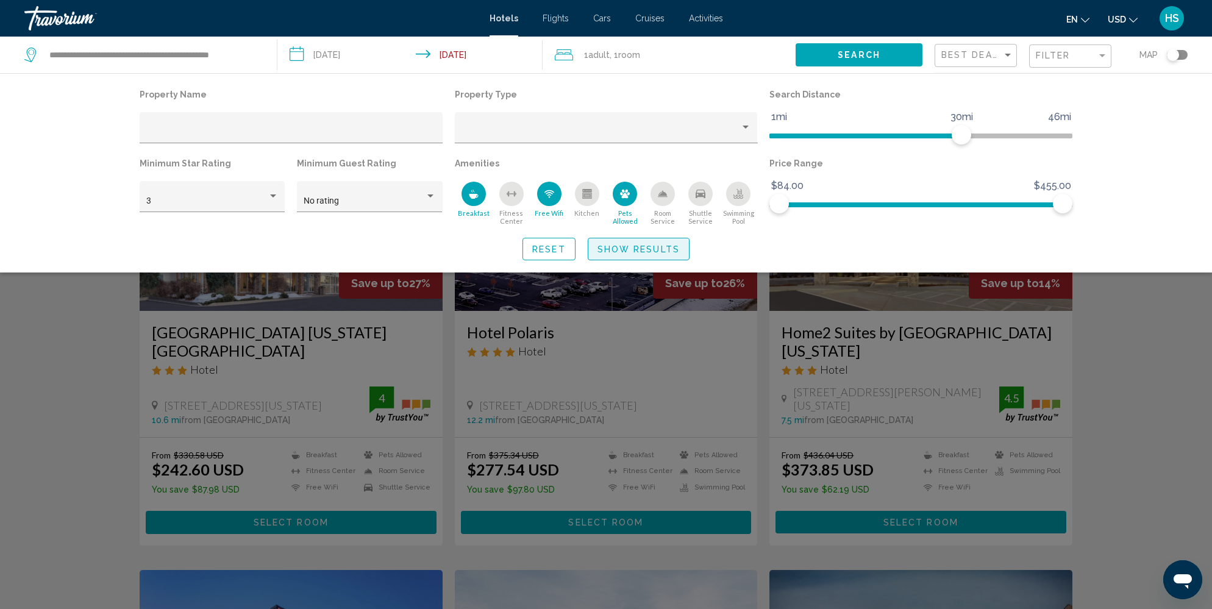
click at [637, 254] on span "Show Results" at bounding box center [638, 249] width 82 height 10
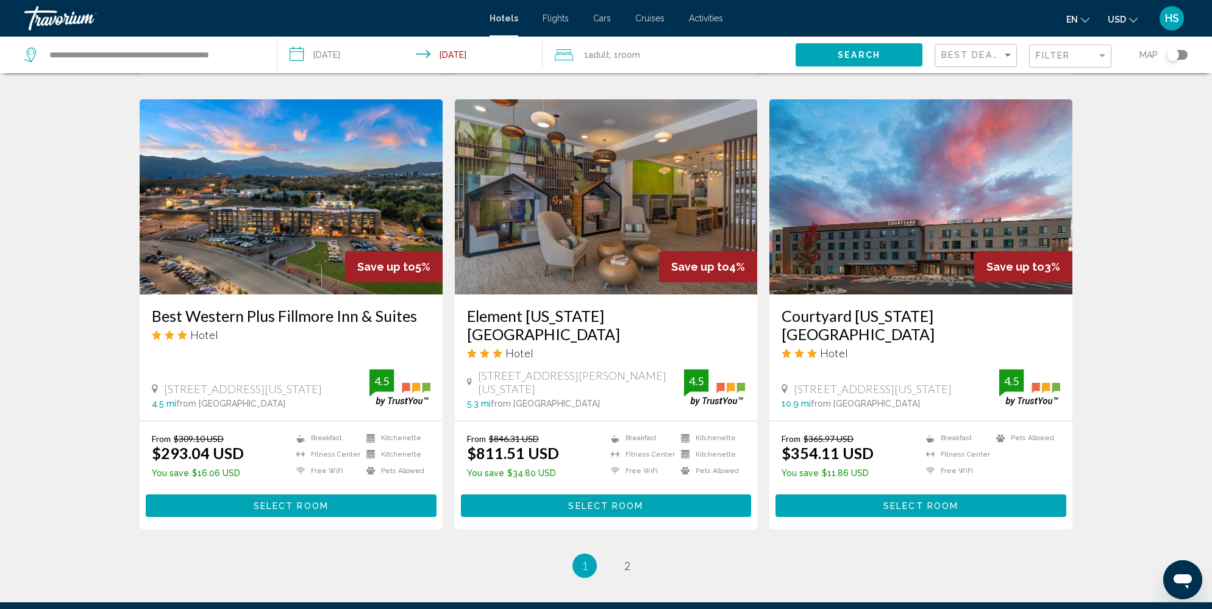
scroll to position [1384, 0]
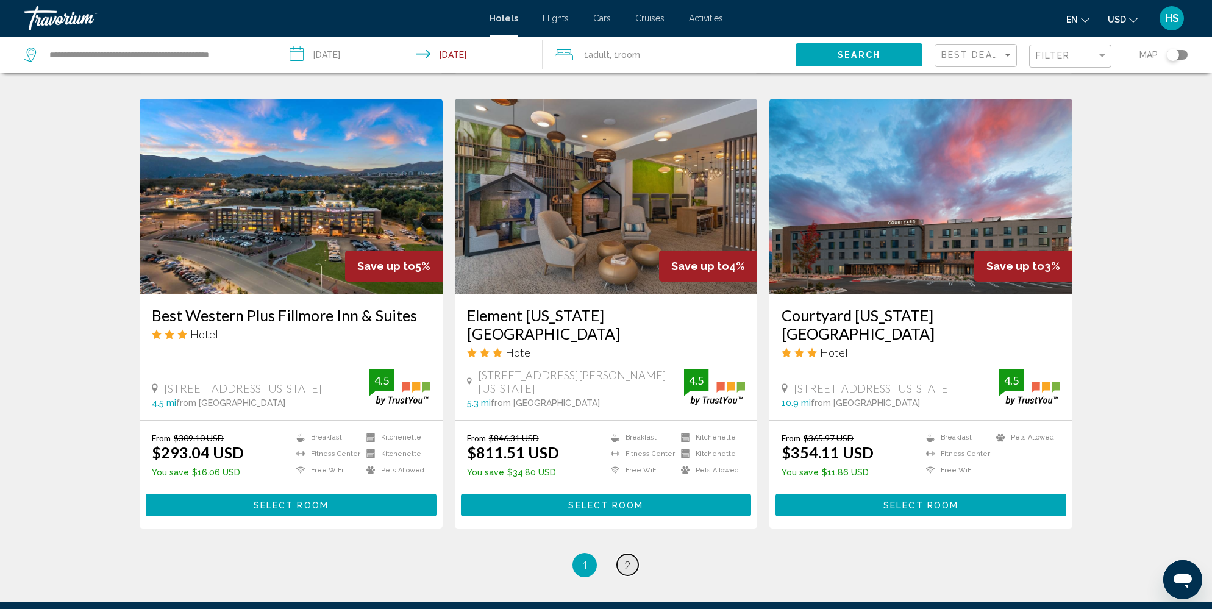
click at [626, 560] on span "2" at bounding box center [627, 564] width 6 height 13
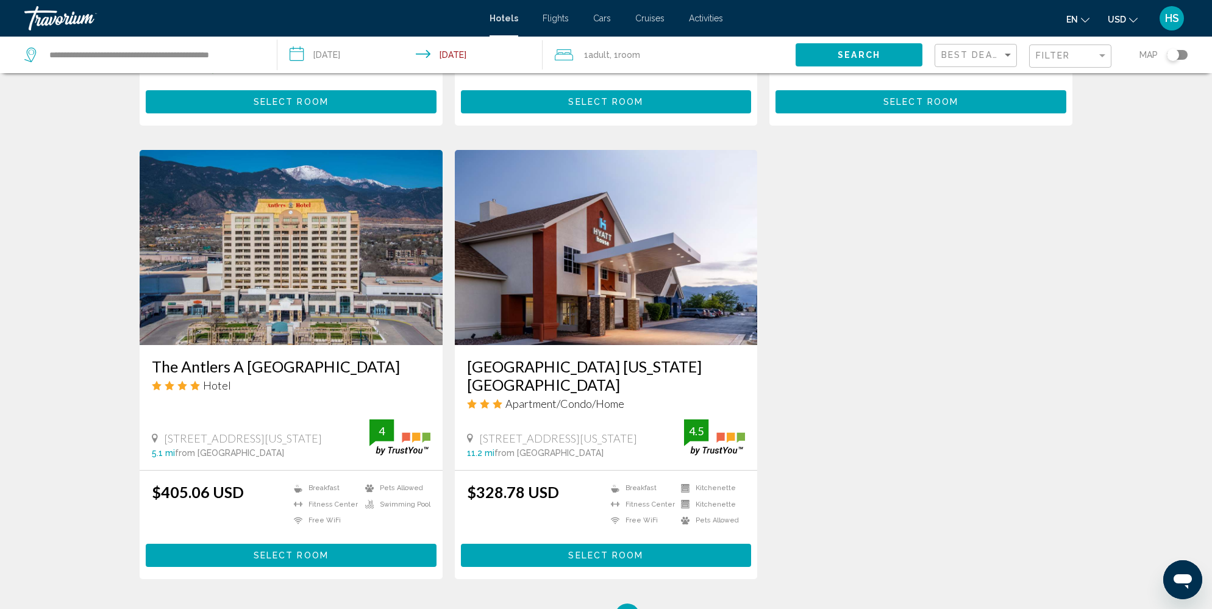
scroll to position [455, 0]
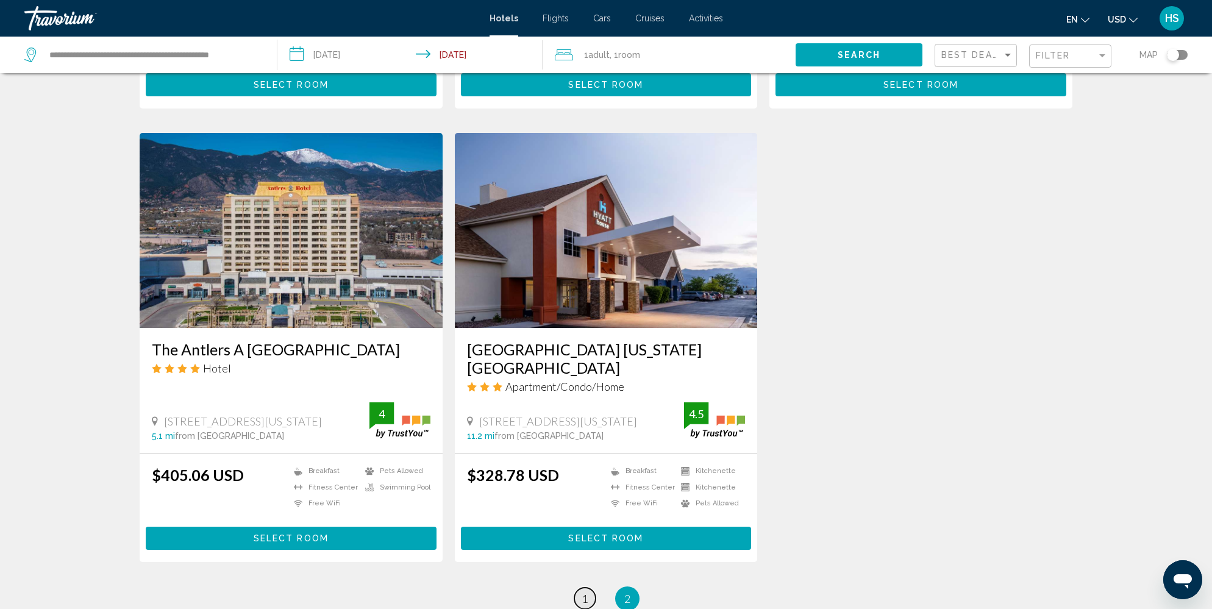
click at [581, 592] on span "1" at bounding box center [584, 598] width 6 height 13
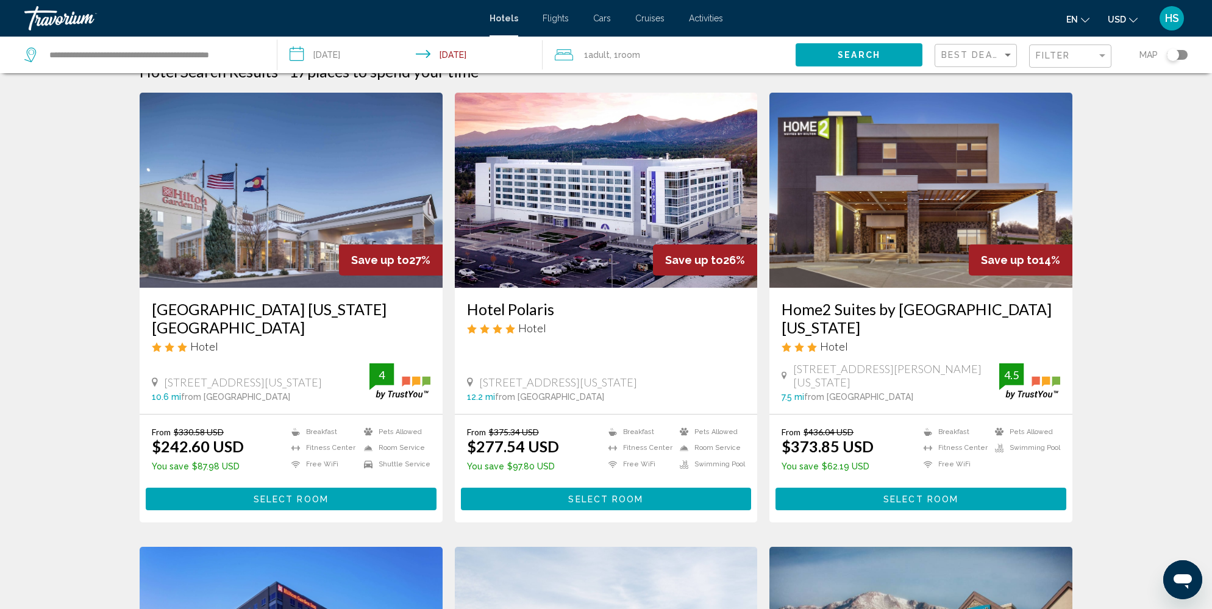
scroll to position [16, 0]
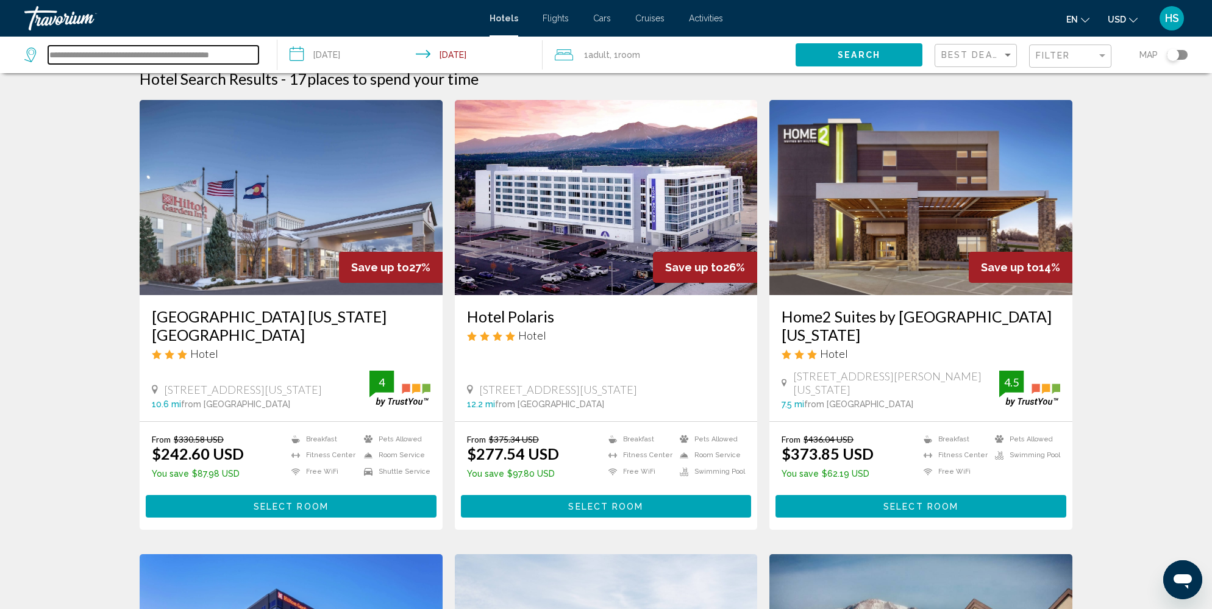
click at [160, 52] on input "**********" at bounding box center [153, 55] width 210 height 18
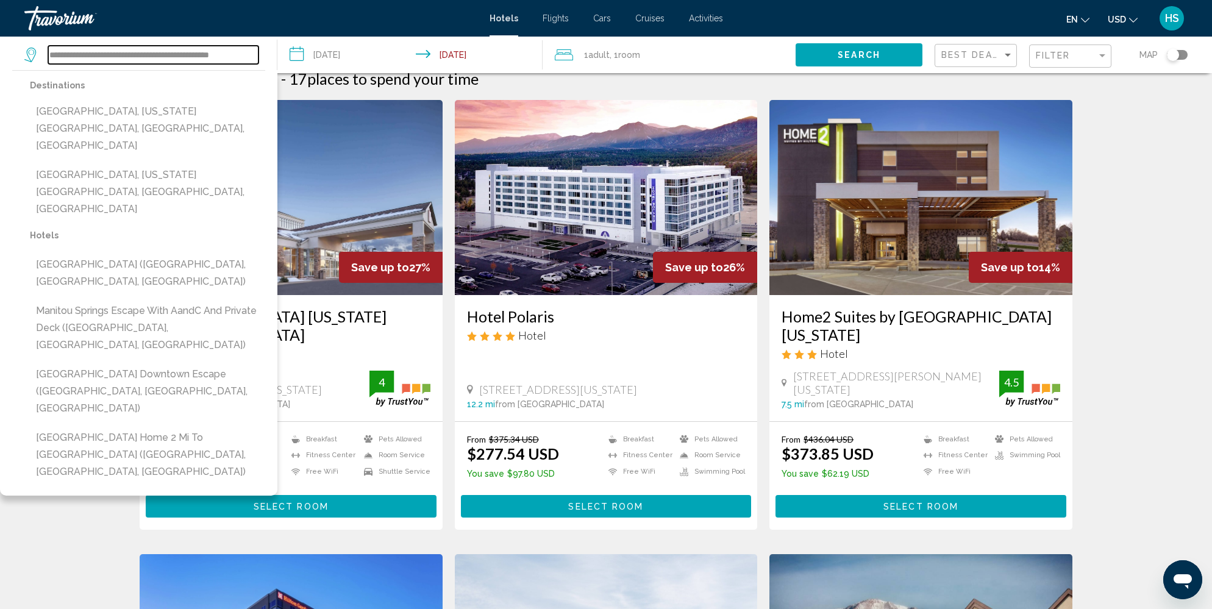
click at [160, 52] on input "**********" at bounding box center [153, 55] width 210 height 18
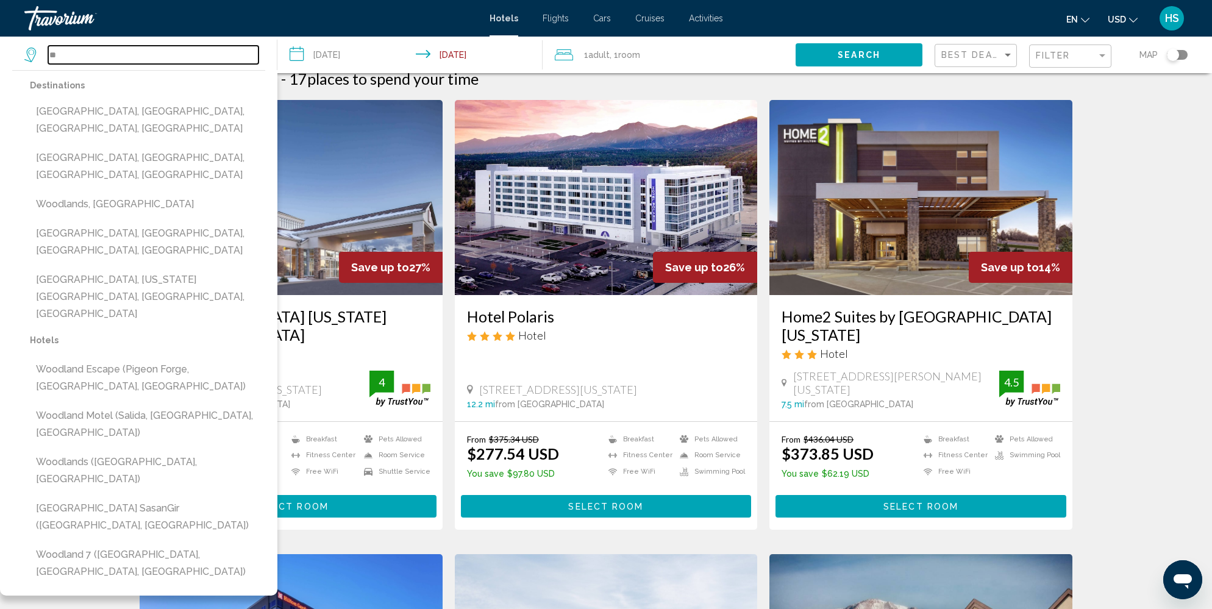
type input "*"
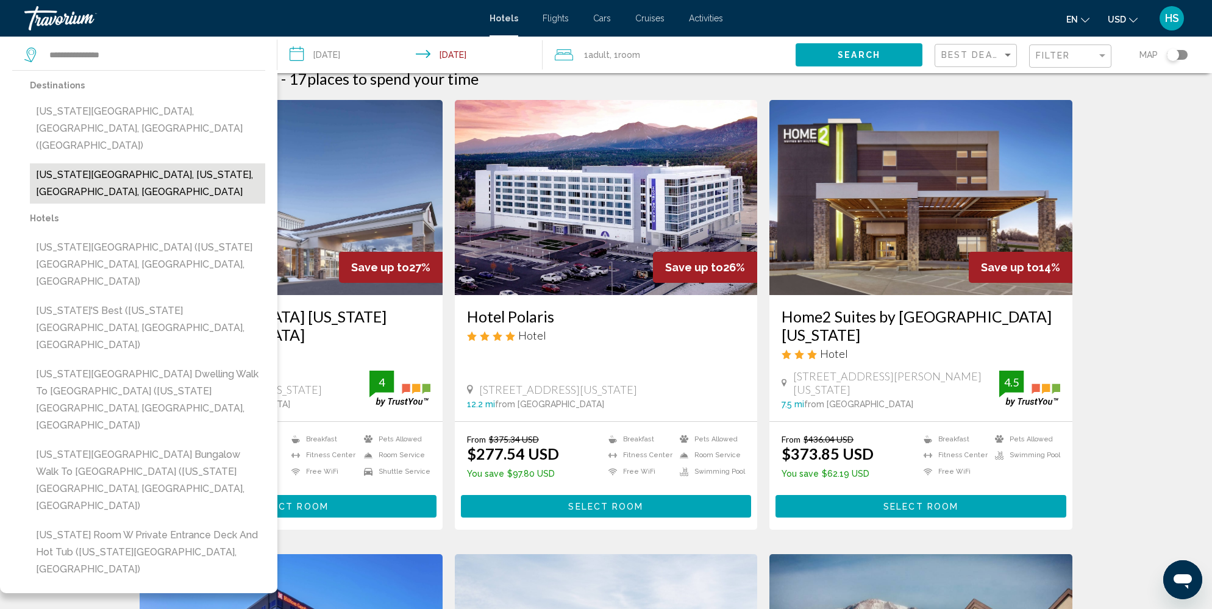
click at [138, 163] on button "[US_STATE][GEOGRAPHIC_DATA], [US_STATE], [GEOGRAPHIC_DATA], [GEOGRAPHIC_DATA]" at bounding box center [147, 183] width 235 height 40
type input "**********"
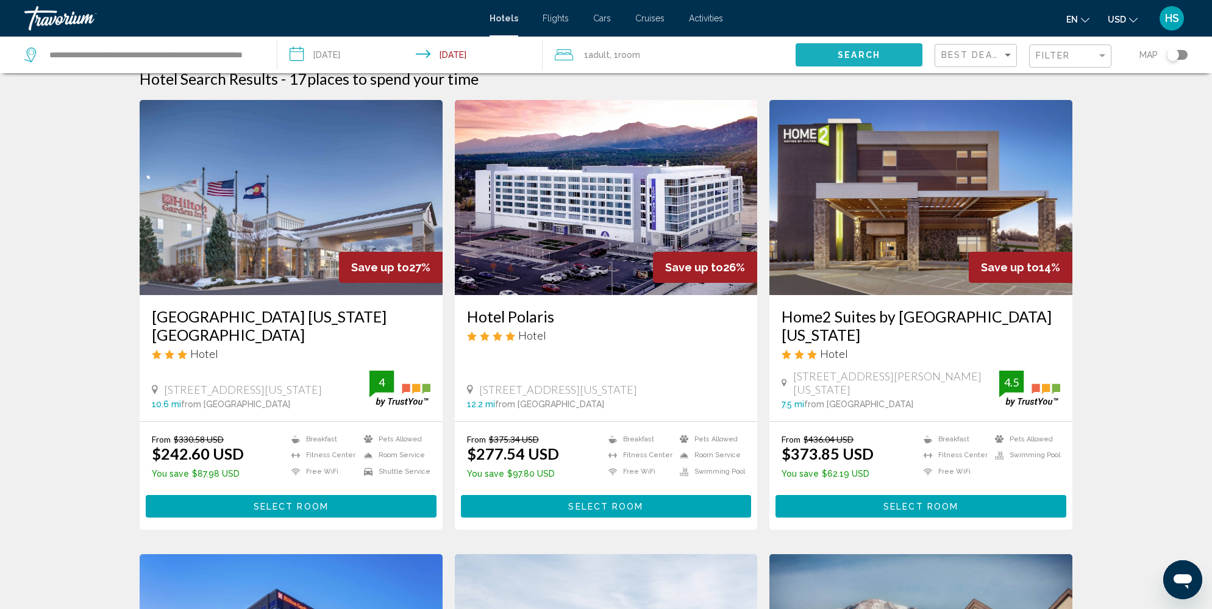
click at [872, 55] on span "Search" at bounding box center [858, 56] width 43 height 10
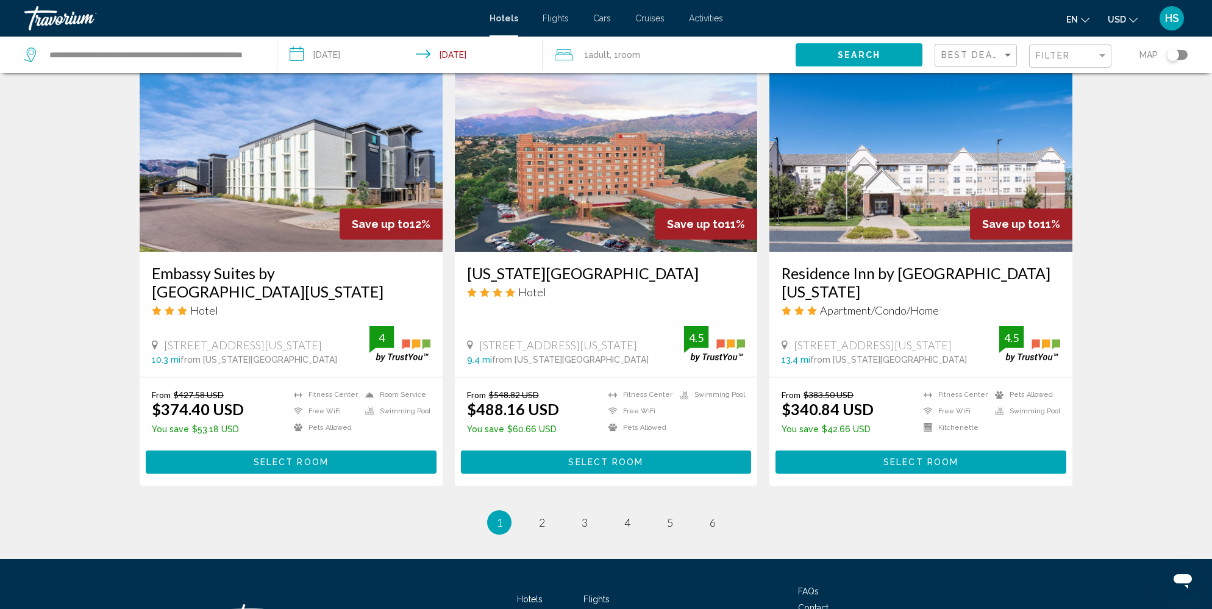
scroll to position [1459, 0]
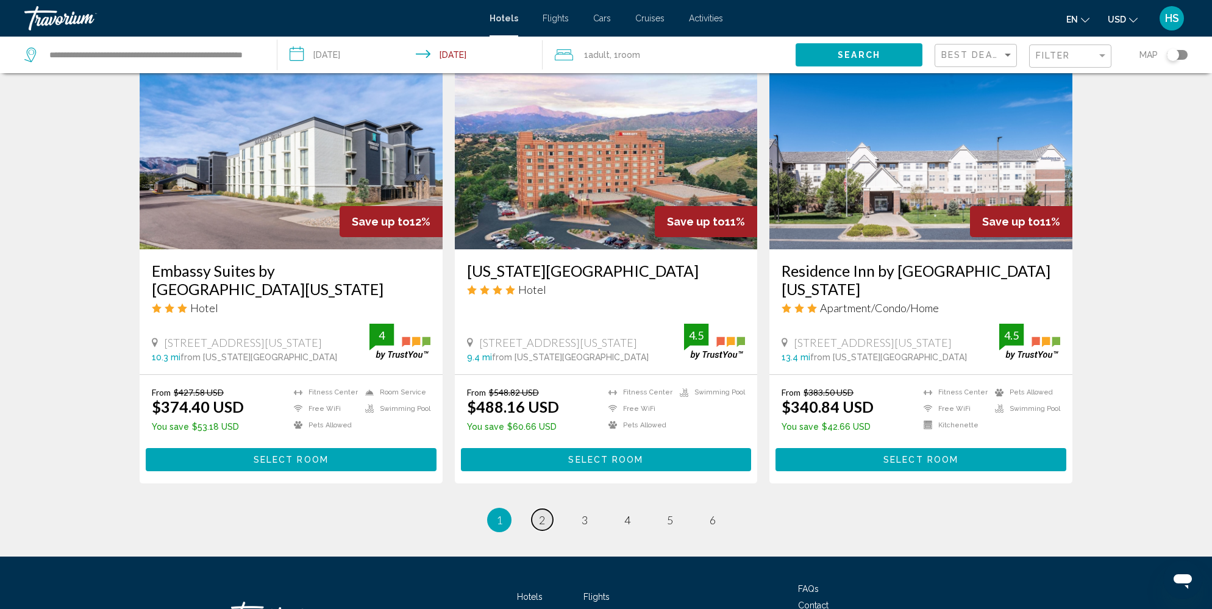
click at [539, 513] on span "2" at bounding box center [542, 519] width 6 height 13
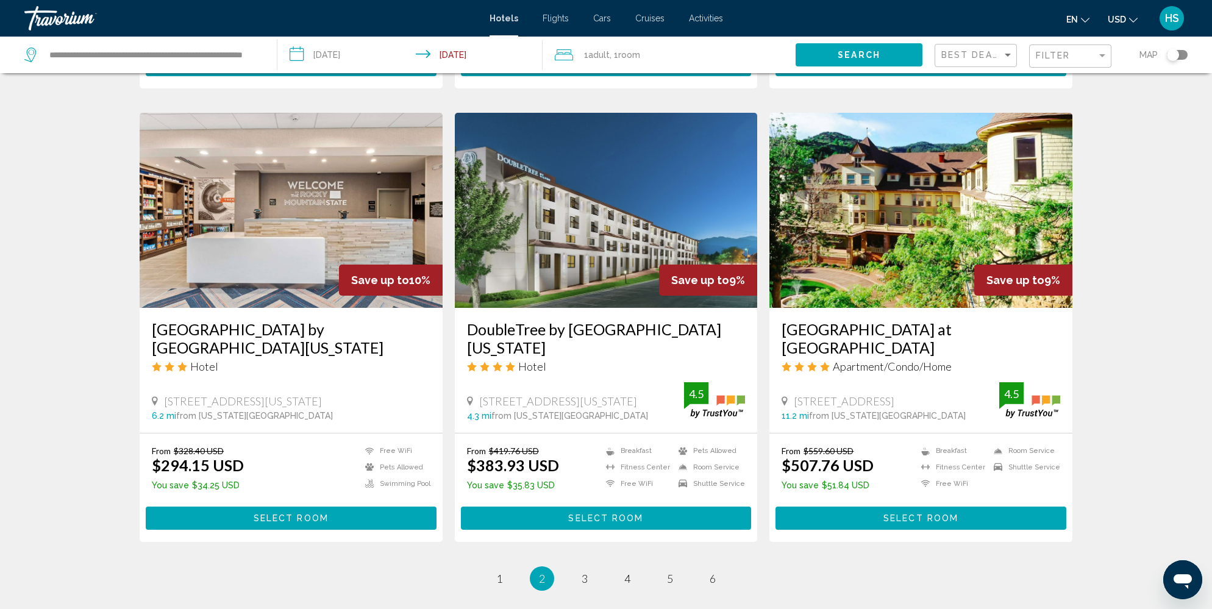
scroll to position [1376, 0]
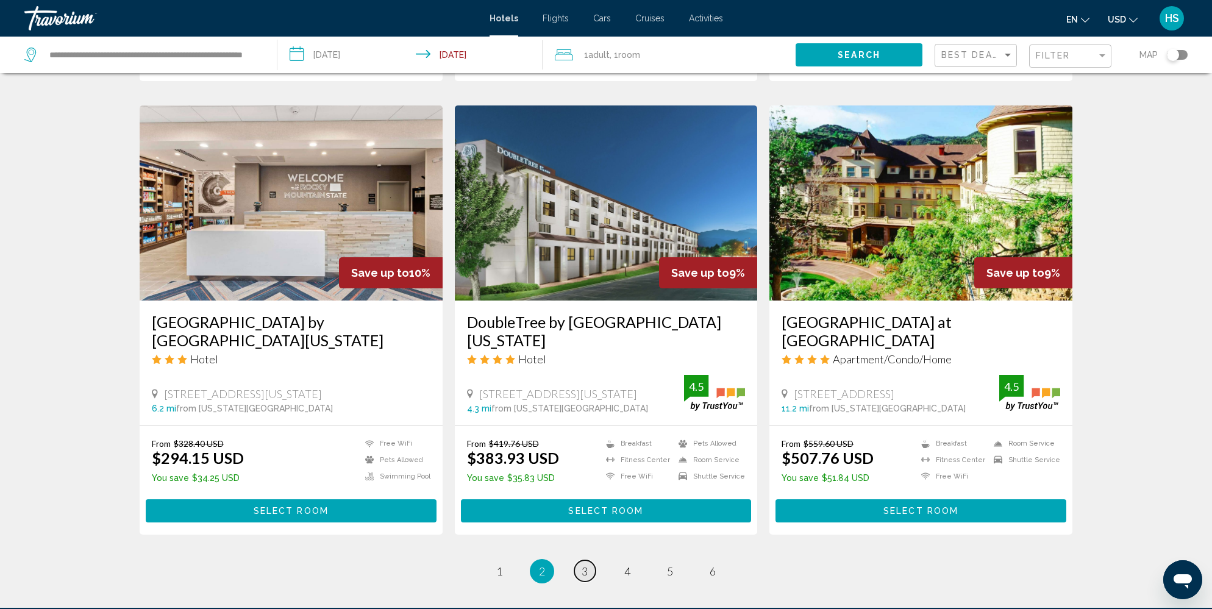
click at [577, 571] on link "page 3" at bounding box center [584, 570] width 21 height 21
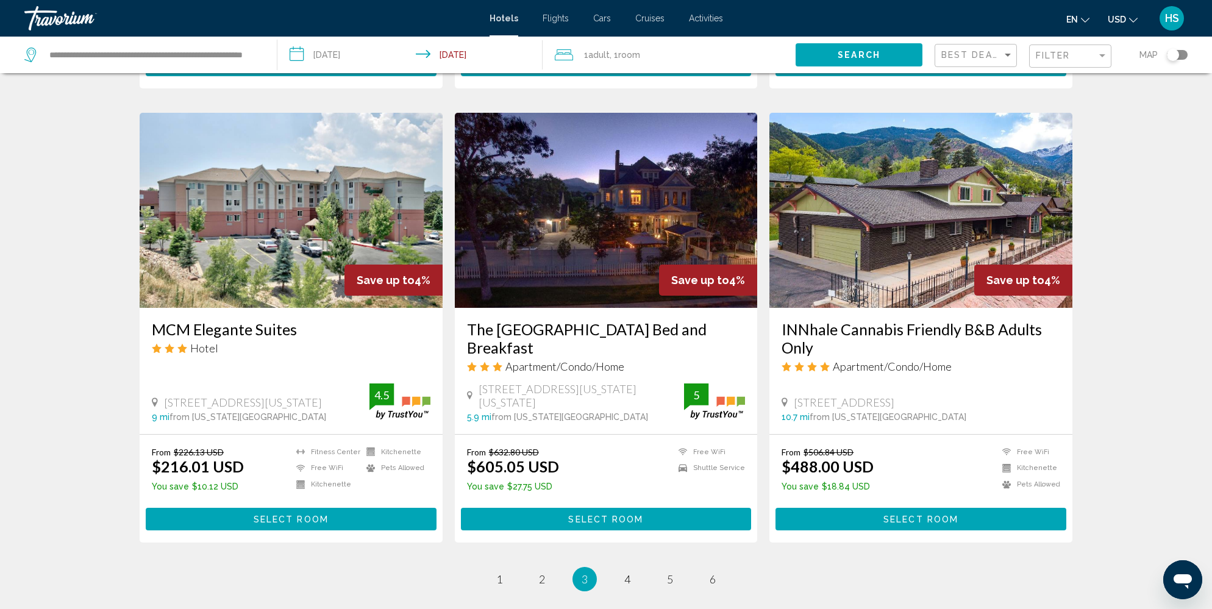
scroll to position [1374, 0]
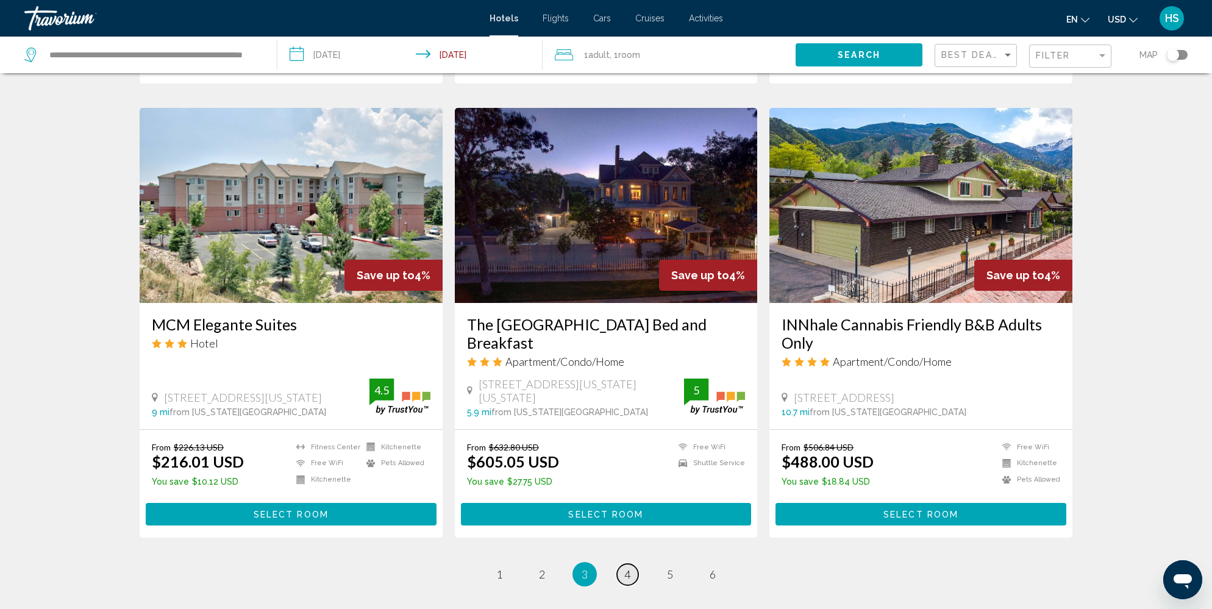
click at [628, 572] on span "4" at bounding box center [627, 573] width 6 height 13
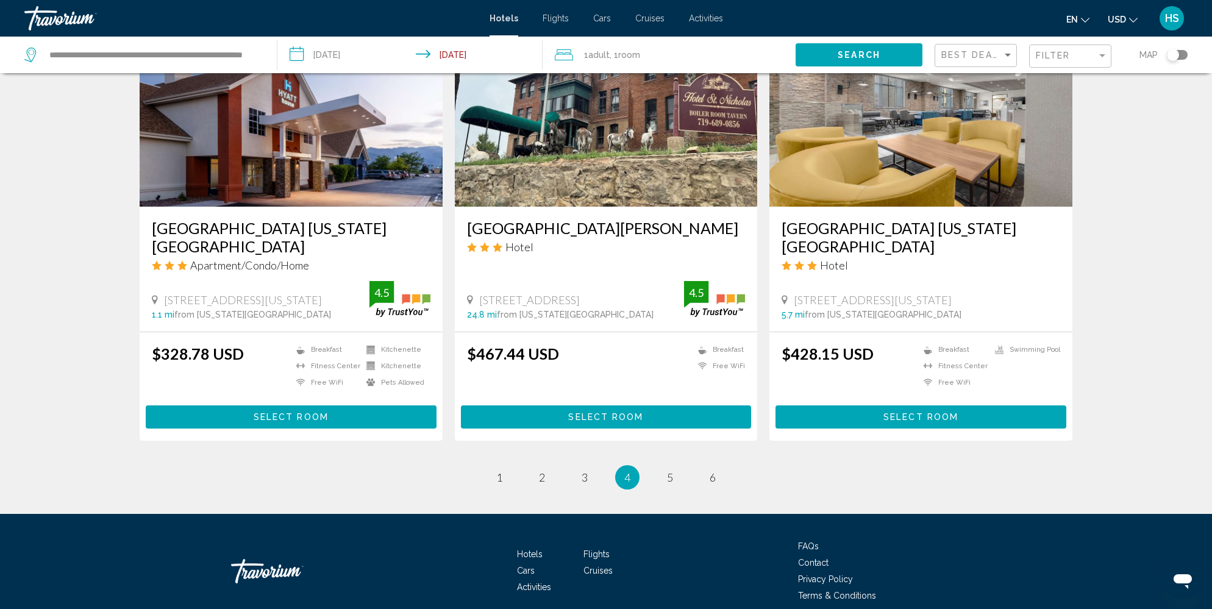
scroll to position [1509, 0]
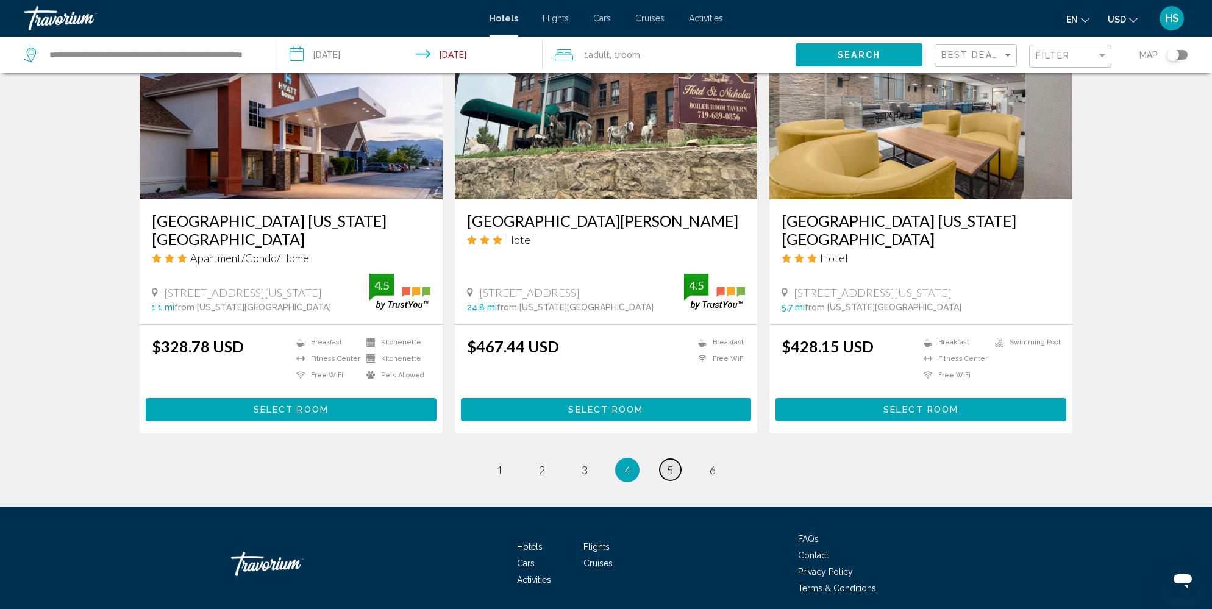
click at [670, 463] on span "5" at bounding box center [670, 469] width 6 height 13
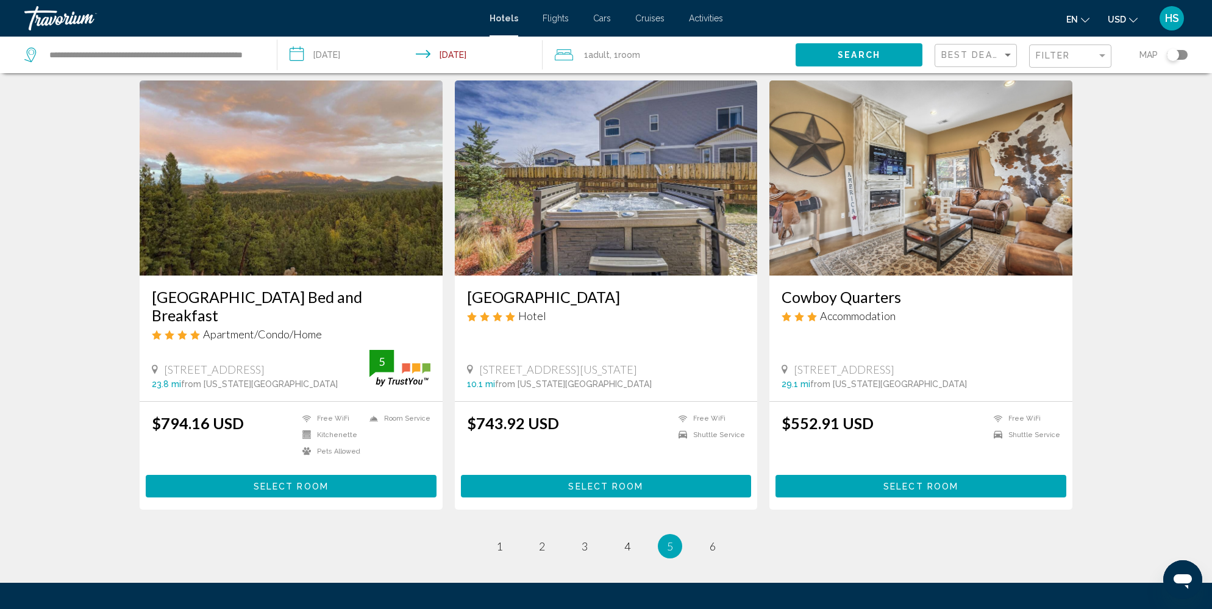
scroll to position [1386, 0]
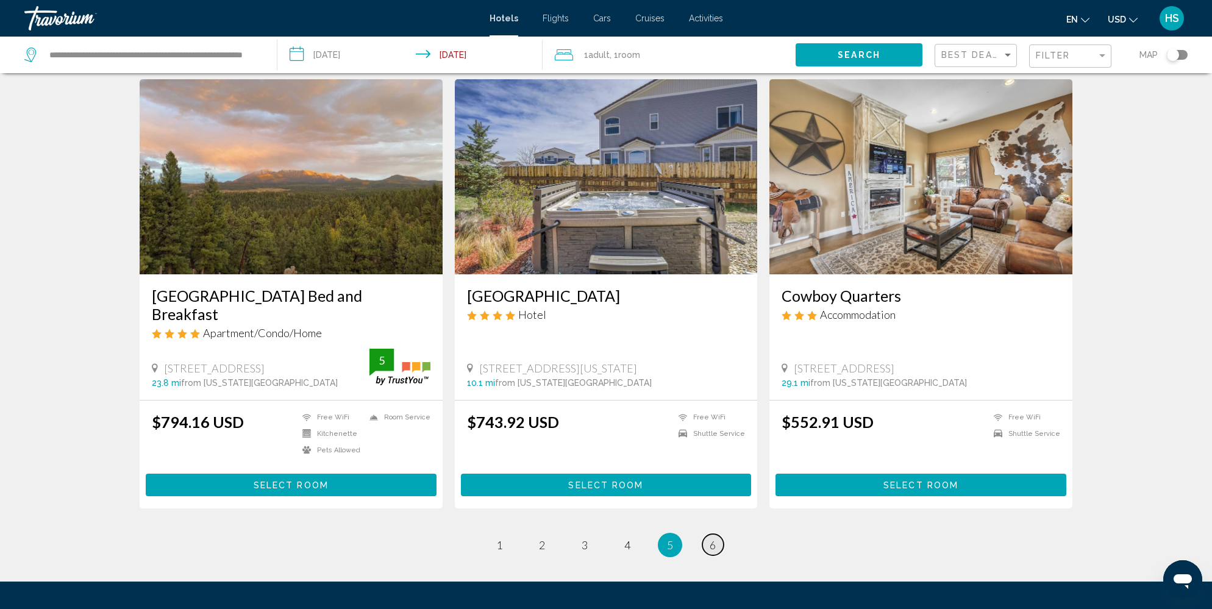
click at [708, 534] on link "page 6" at bounding box center [712, 544] width 21 height 21
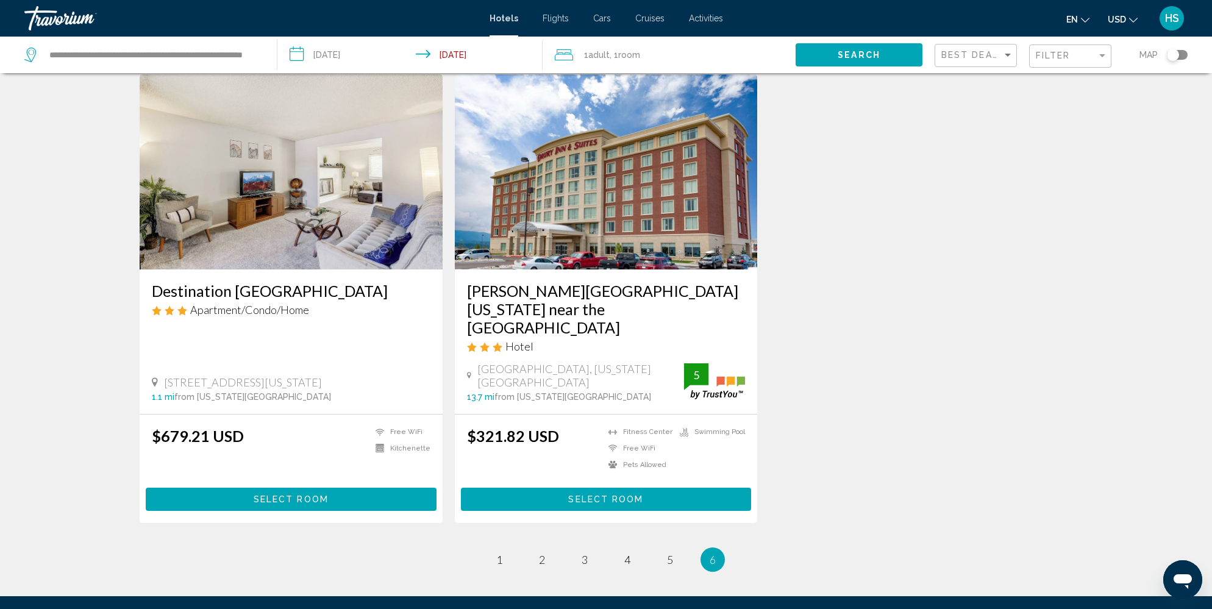
scroll to position [446, 0]
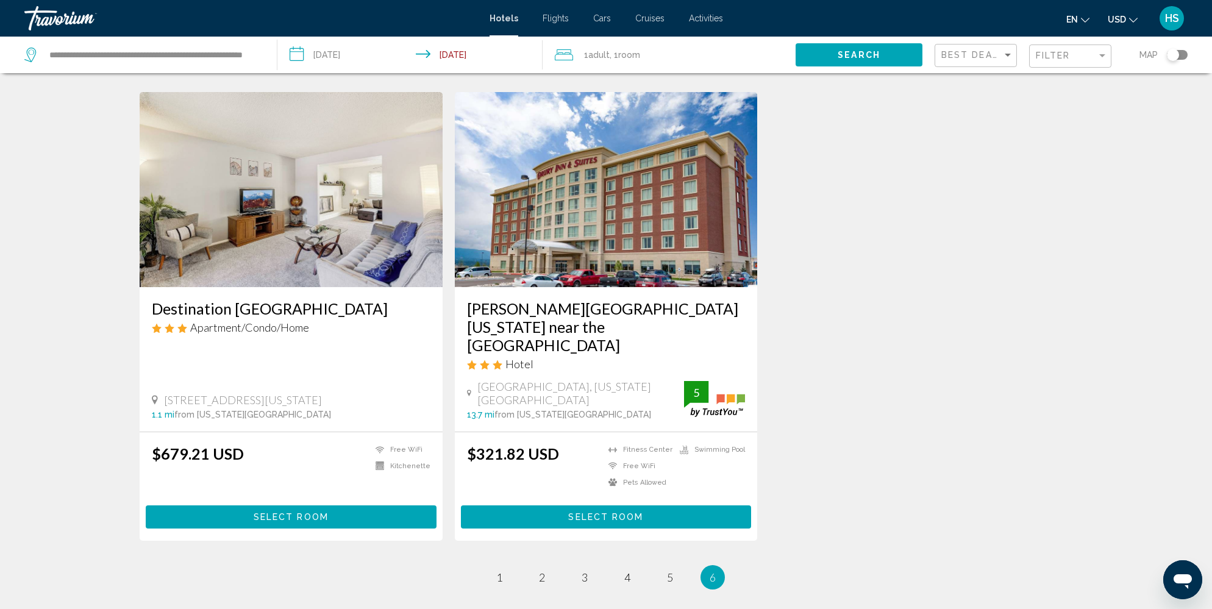
click at [580, 380] on span "[GEOGRAPHIC_DATA], [US_STATE][GEOGRAPHIC_DATA]" at bounding box center [580, 393] width 207 height 27
copy span "[GEOGRAPHIC_DATA], [US_STATE][GEOGRAPHIC_DATA]"
click at [630, 324] on h3 "[PERSON_NAME][GEOGRAPHIC_DATA][US_STATE] near the [GEOGRAPHIC_DATA]" at bounding box center [606, 326] width 279 height 55
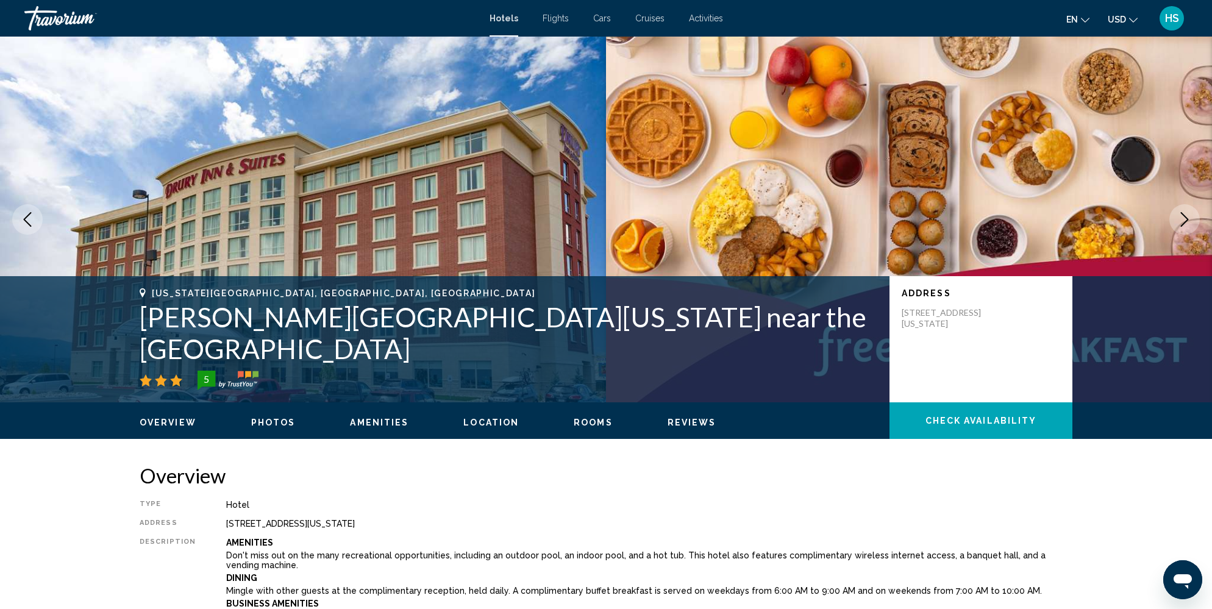
click at [1184, 217] on icon "Next image" at bounding box center [1184, 219] width 15 height 15
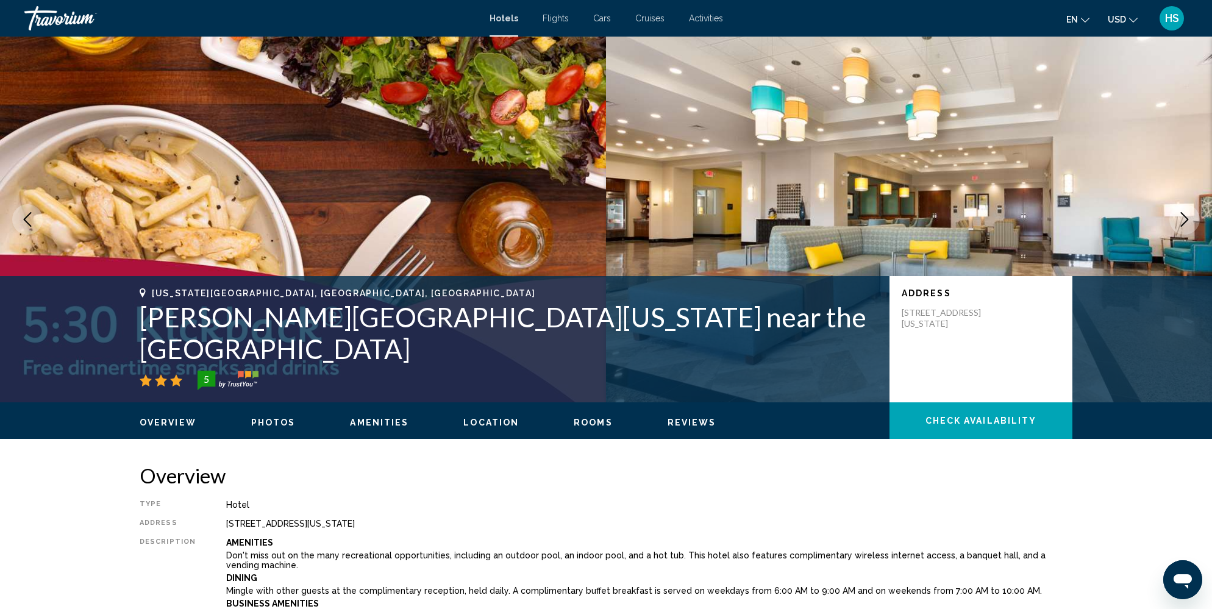
click at [1184, 217] on icon "Next image" at bounding box center [1184, 219] width 15 height 15
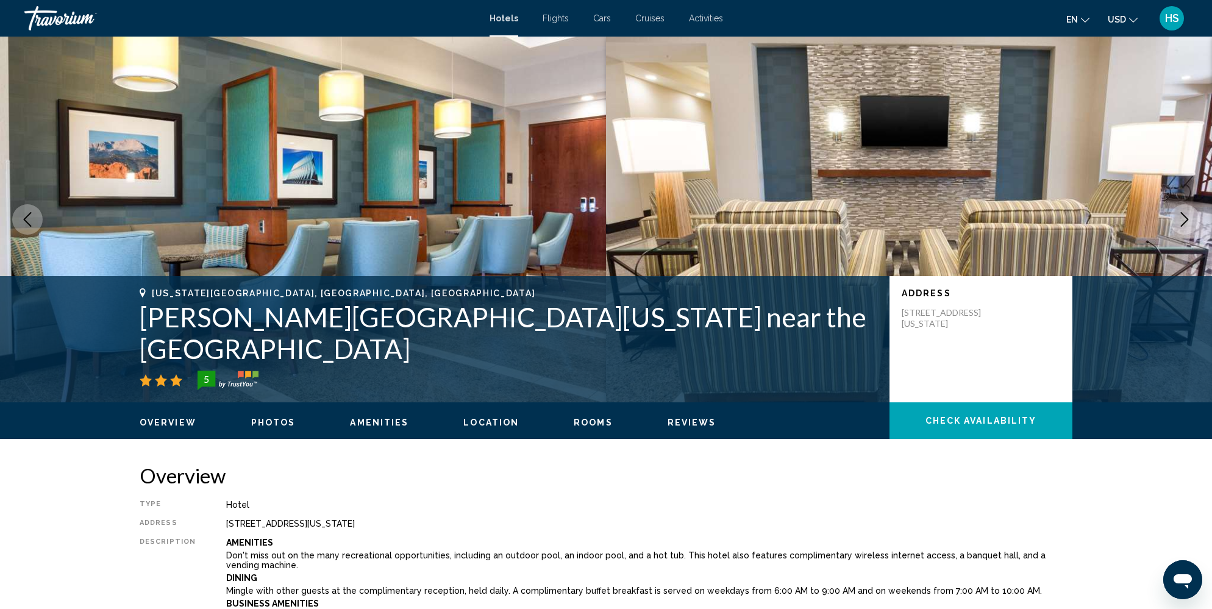
click at [1184, 217] on icon "Next image" at bounding box center [1184, 219] width 15 height 15
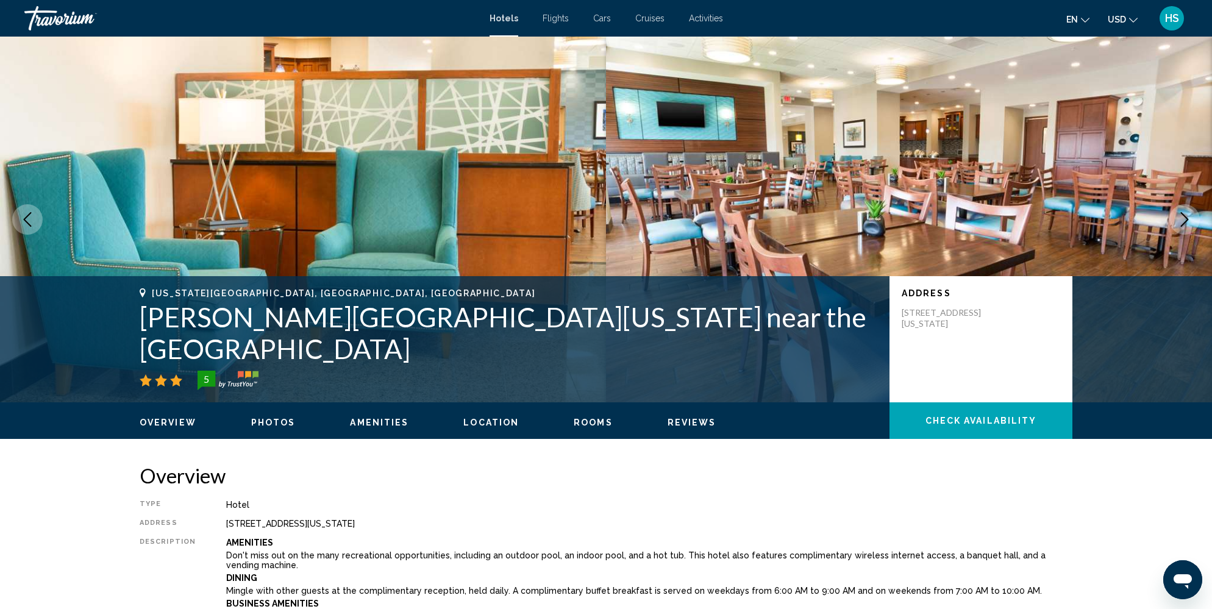
click at [1184, 217] on icon "Next image" at bounding box center [1184, 219] width 15 height 15
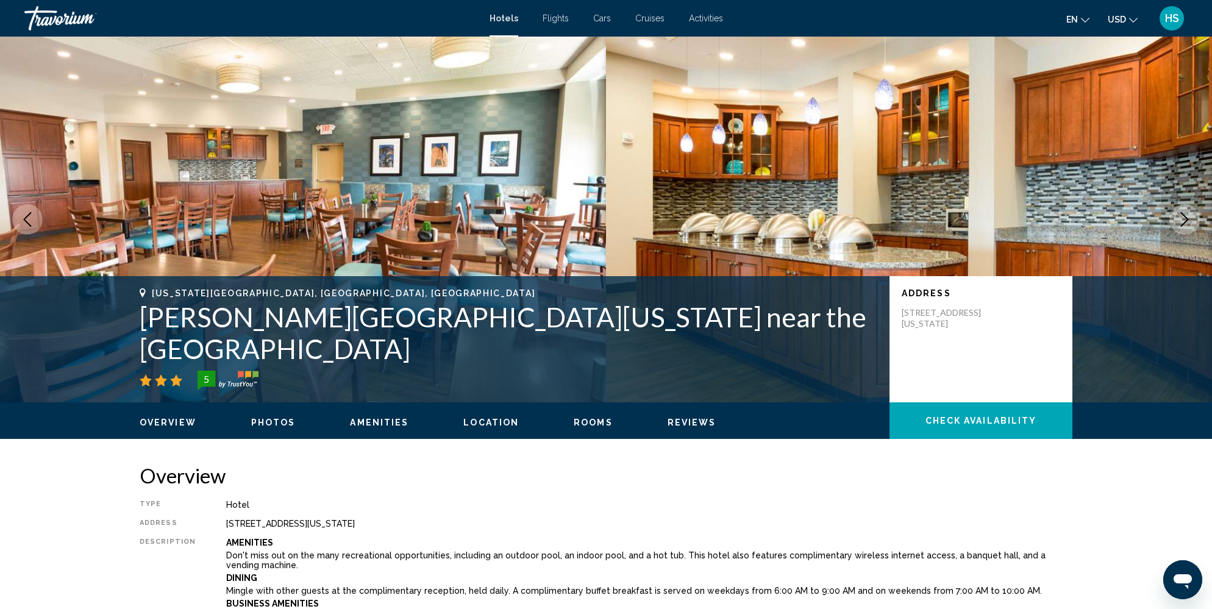
click at [1184, 217] on icon "Next image" at bounding box center [1184, 219] width 15 height 15
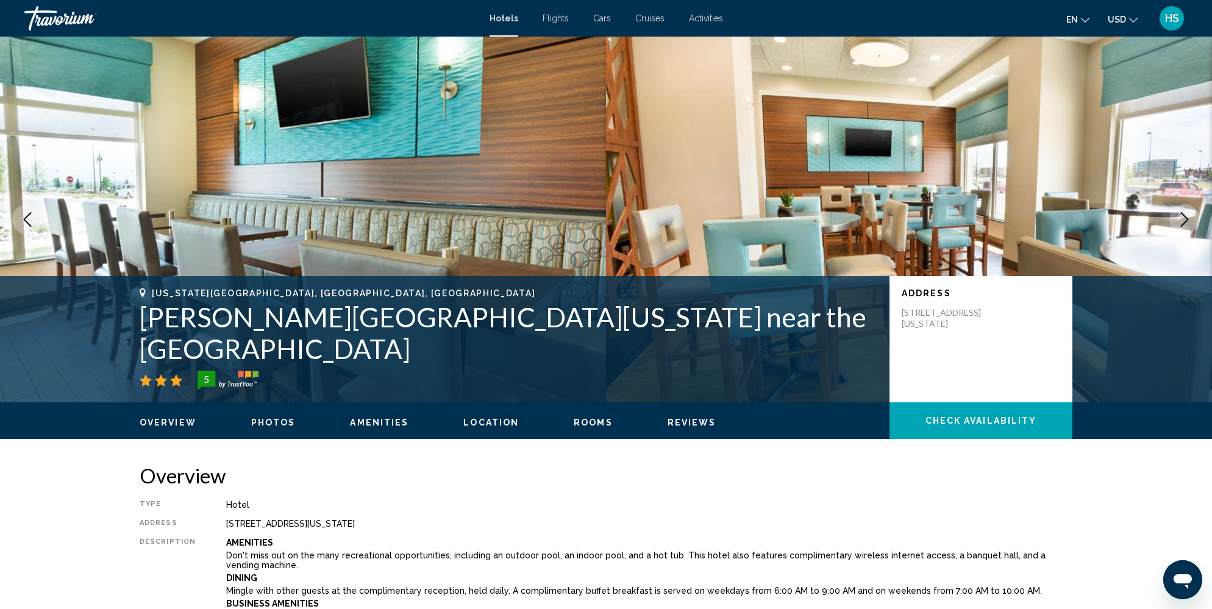
click at [1184, 217] on icon "Next image" at bounding box center [1184, 219] width 15 height 15
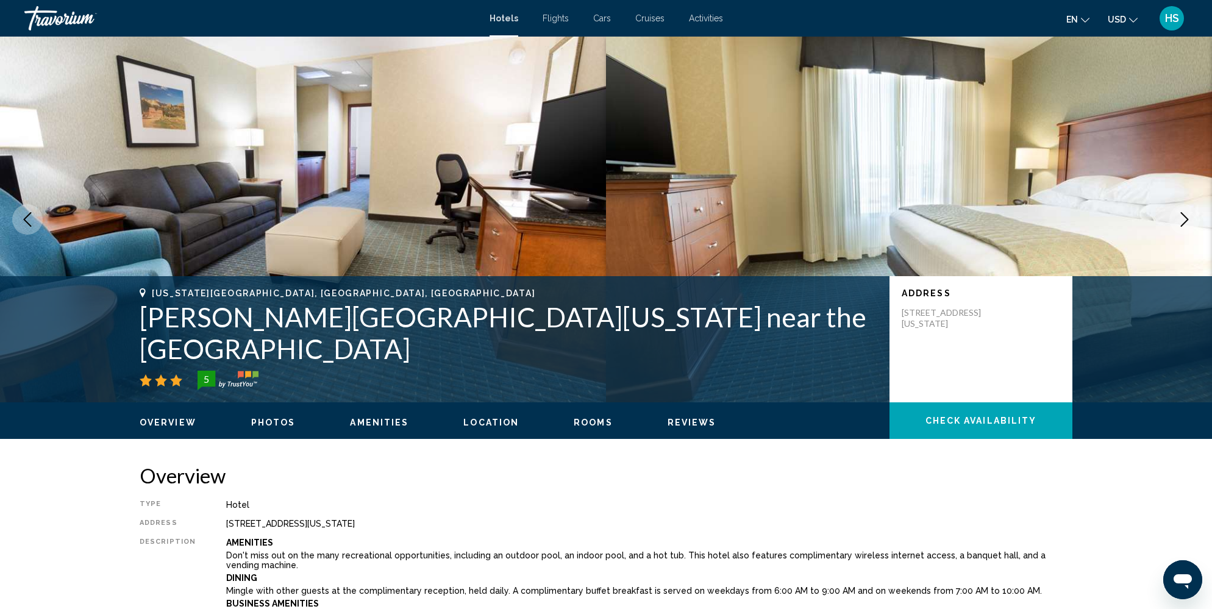
click at [1184, 217] on icon "Next image" at bounding box center [1184, 219] width 15 height 15
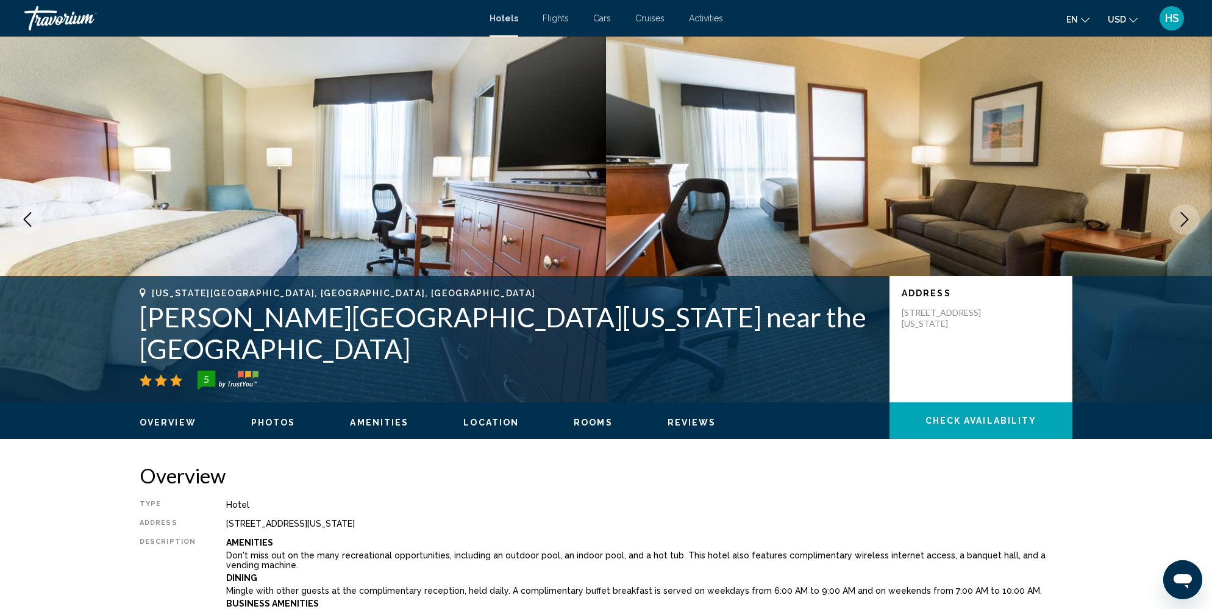
click at [1184, 217] on icon "Next image" at bounding box center [1184, 219] width 15 height 15
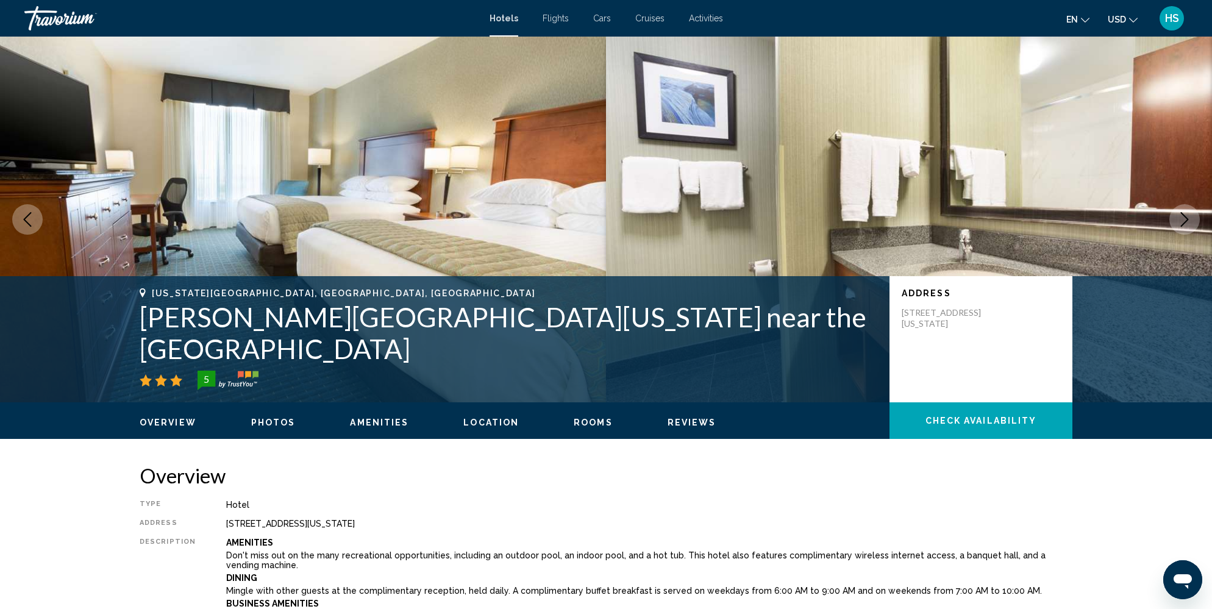
click at [1184, 217] on icon "Next image" at bounding box center [1184, 219] width 15 height 15
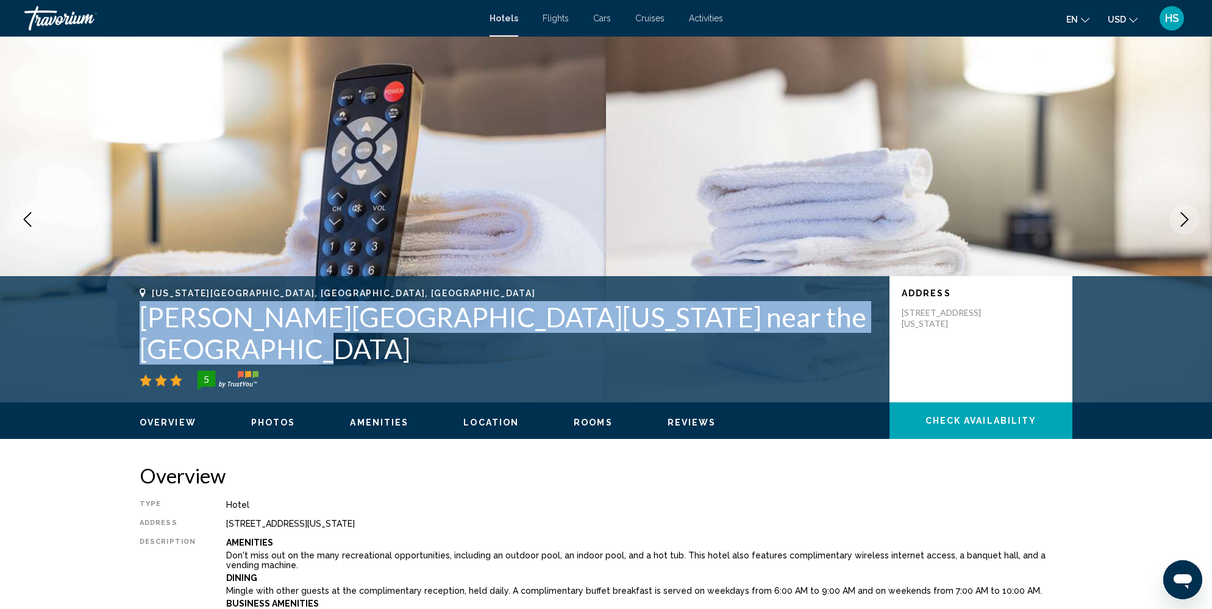
drag, startPoint x: 260, startPoint y: 351, endPoint x: 142, endPoint y: 313, distance: 124.1
click at [142, 313] on h1 "[PERSON_NAME][GEOGRAPHIC_DATA][US_STATE] near the [GEOGRAPHIC_DATA]" at bounding box center [509, 332] width 738 height 63
copy h1 "[PERSON_NAME][GEOGRAPHIC_DATA][US_STATE] near the [GEOGRAPHIC_DATA]"
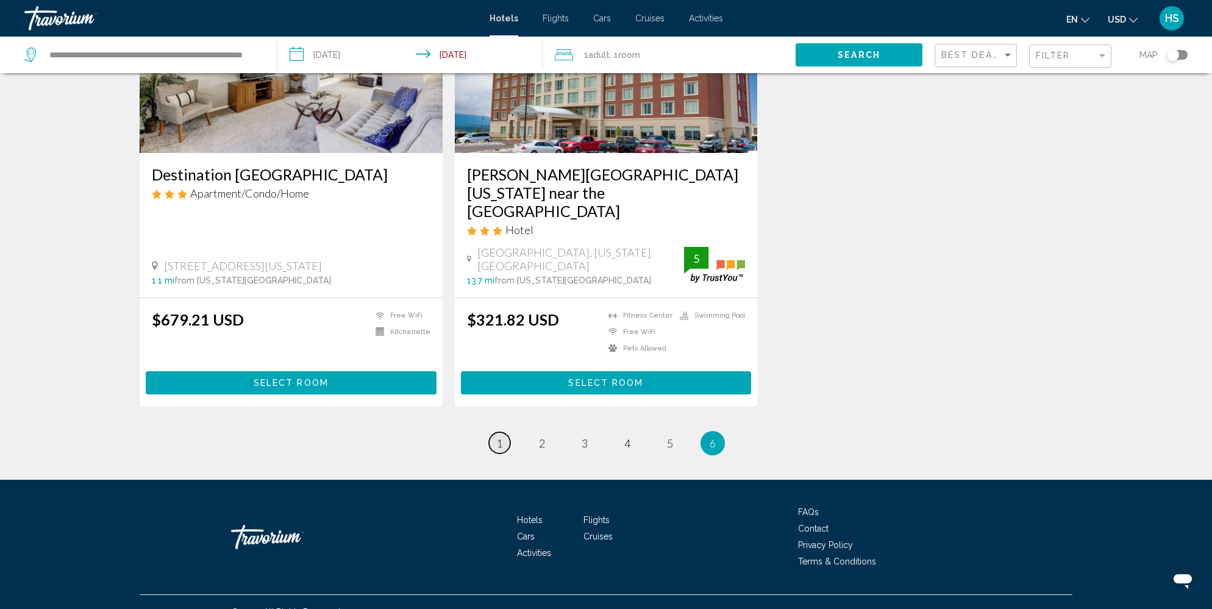
click at [498, 436] on span "1" at bounding box center [499, 442] width 6 height 13
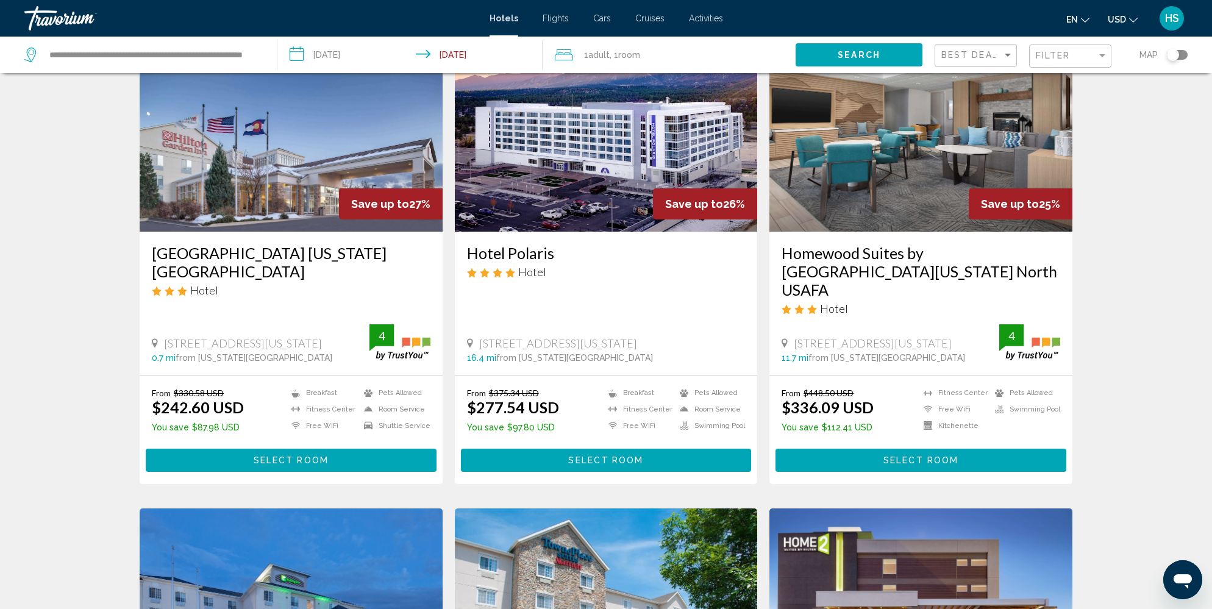
scroll to position [80, 0]
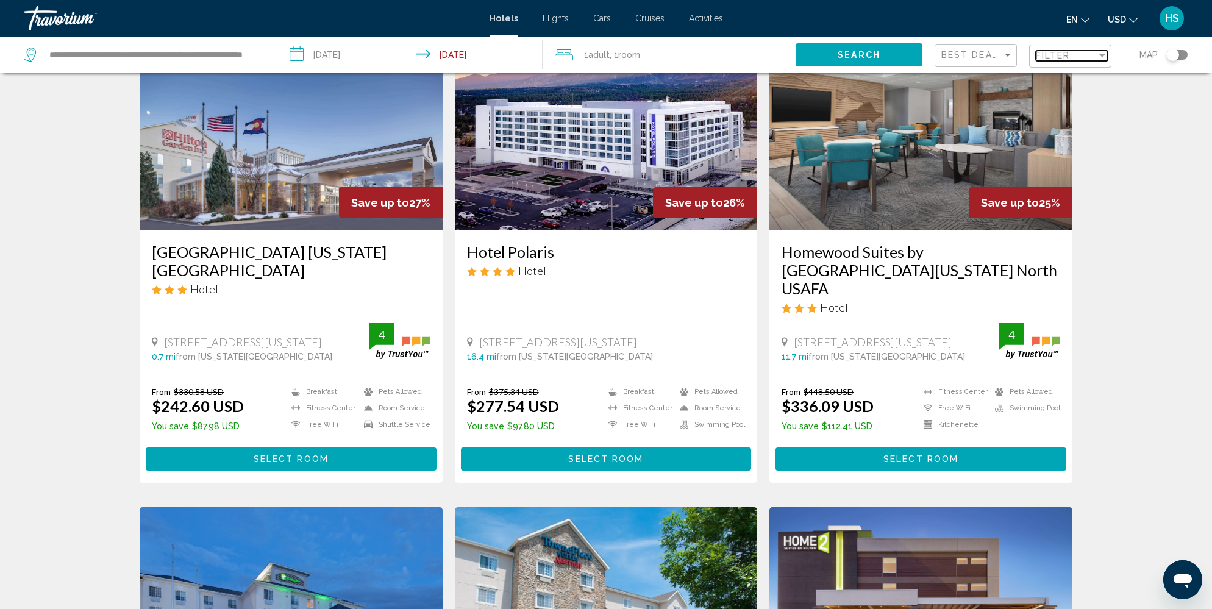
click at [1059, 54] on span "Filter" at bounding box center [1053, 56] width 35 height 10
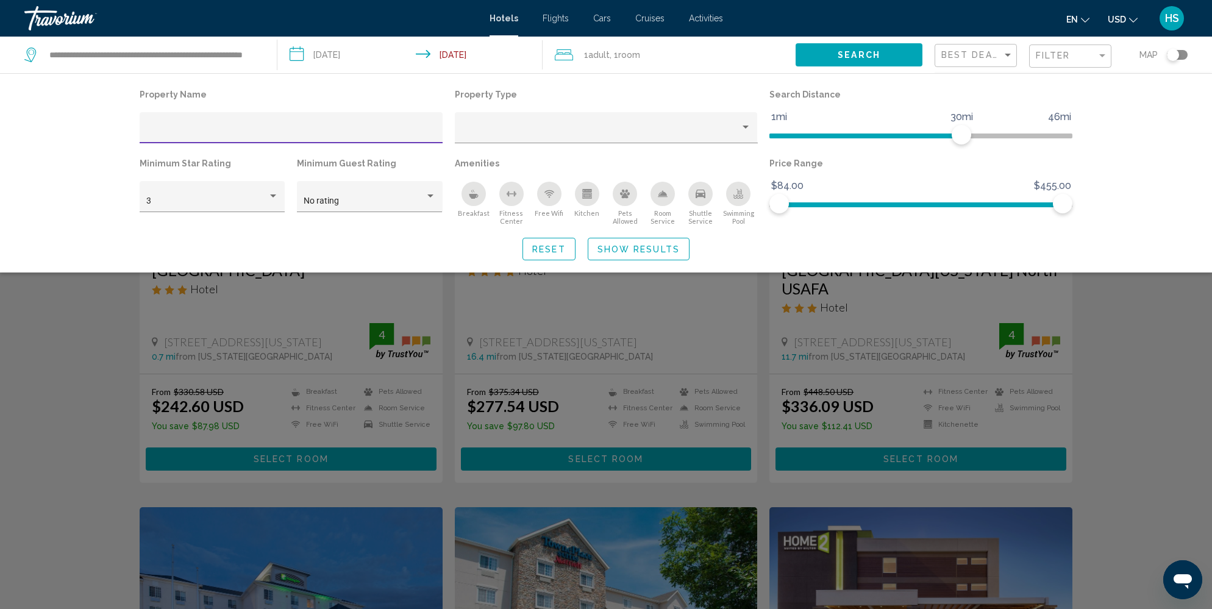
click at [472, 197] on icon "Breakfast" at bounding box center [473, 196] width 9 height 5
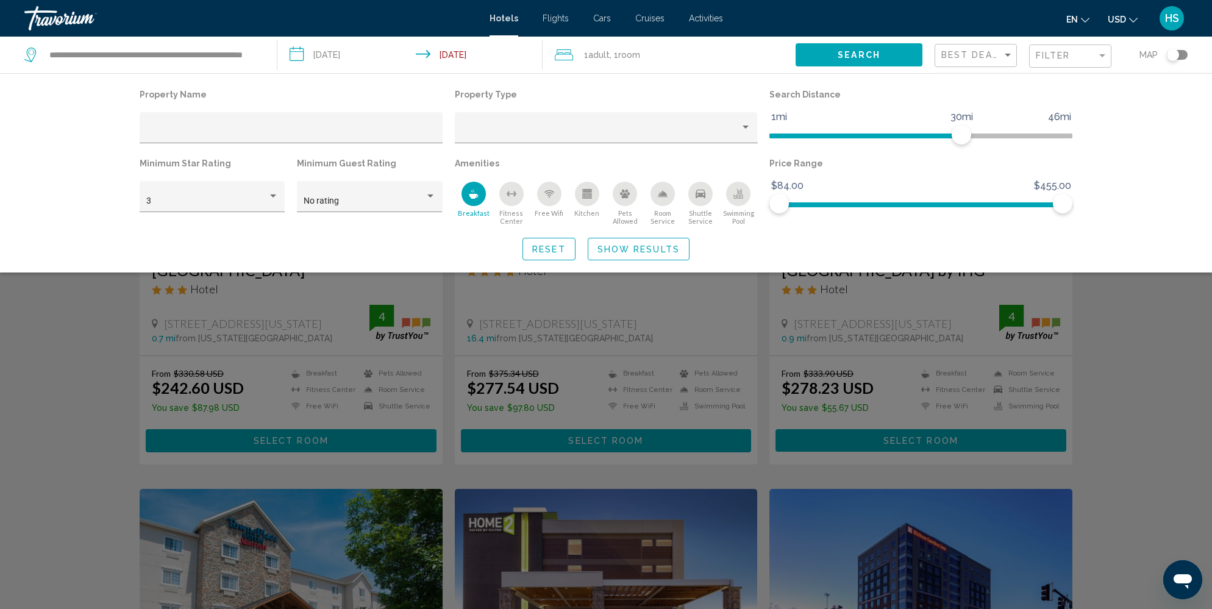
click at [545, 198] on icon "Free Wifi" at bounding box center [549, 194] width 10 height 10
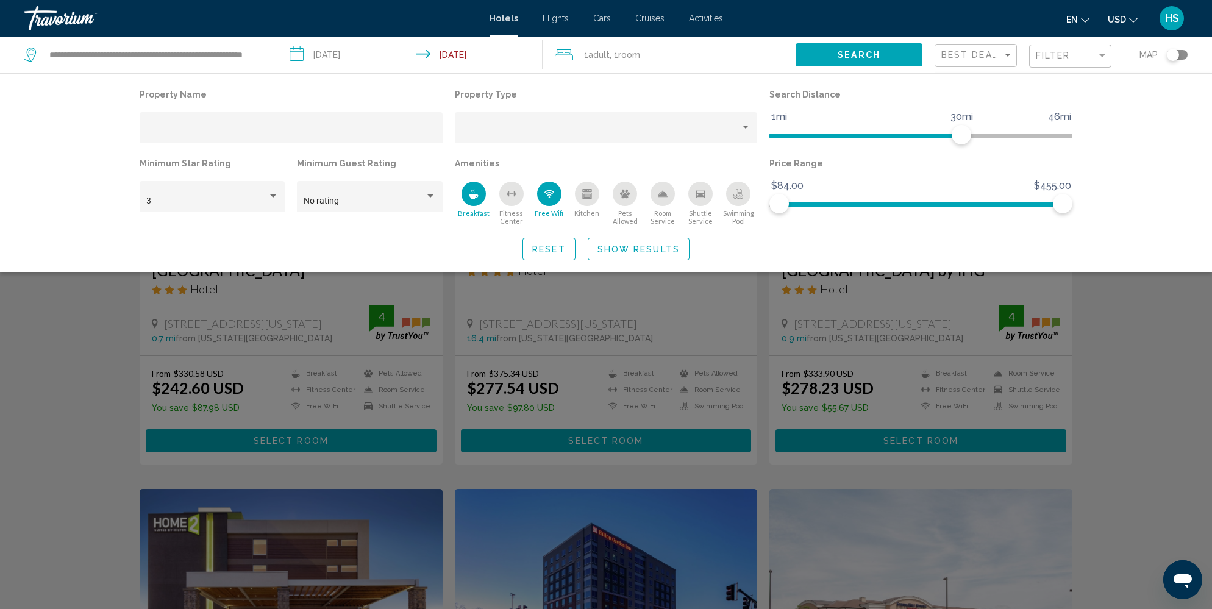
click at [624, 201] on div "Pets Allowed" at bounding box center [625, 194] width 24 height 24
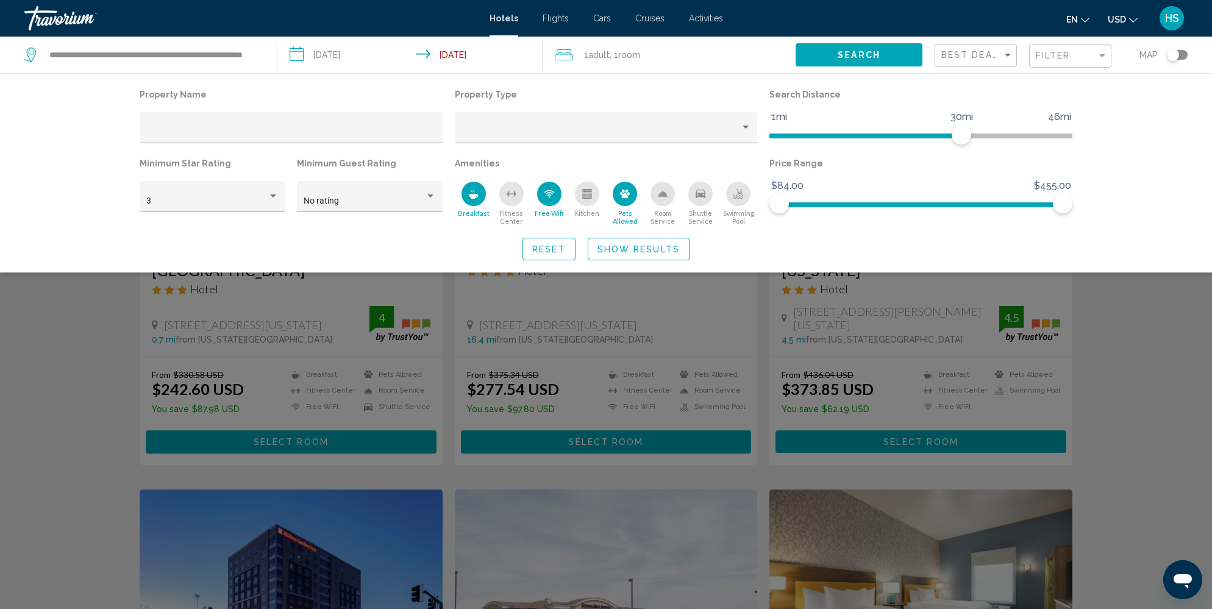
click at [628, 244] on span "Show Results" at bounding box center [638, 249] width 82 height 10
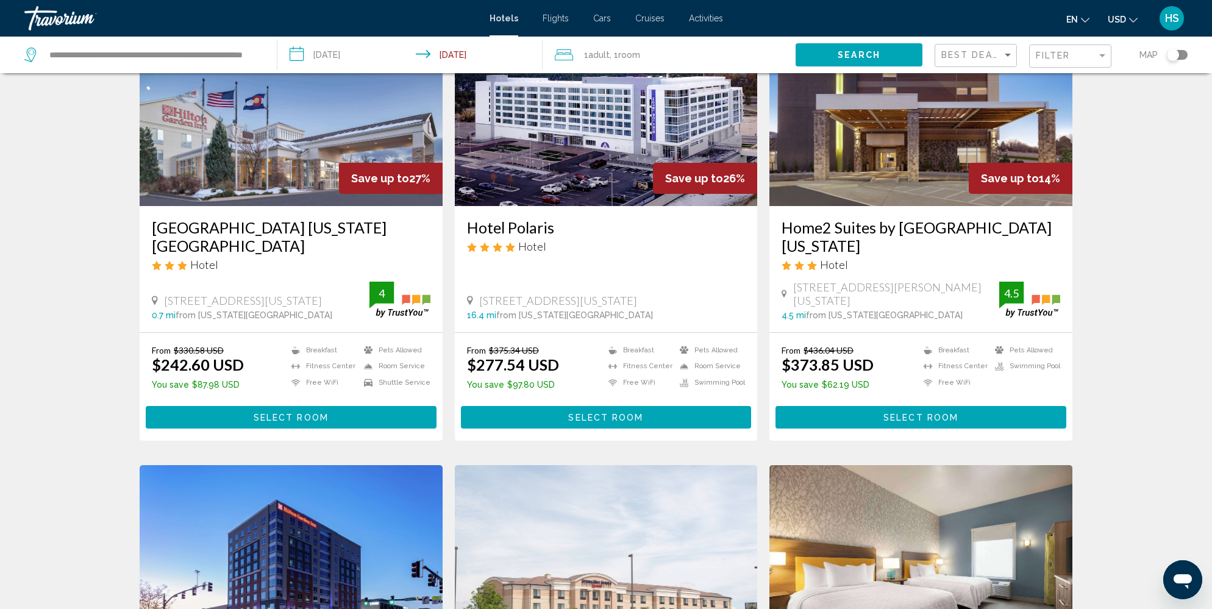
scroll to position [106, 0]
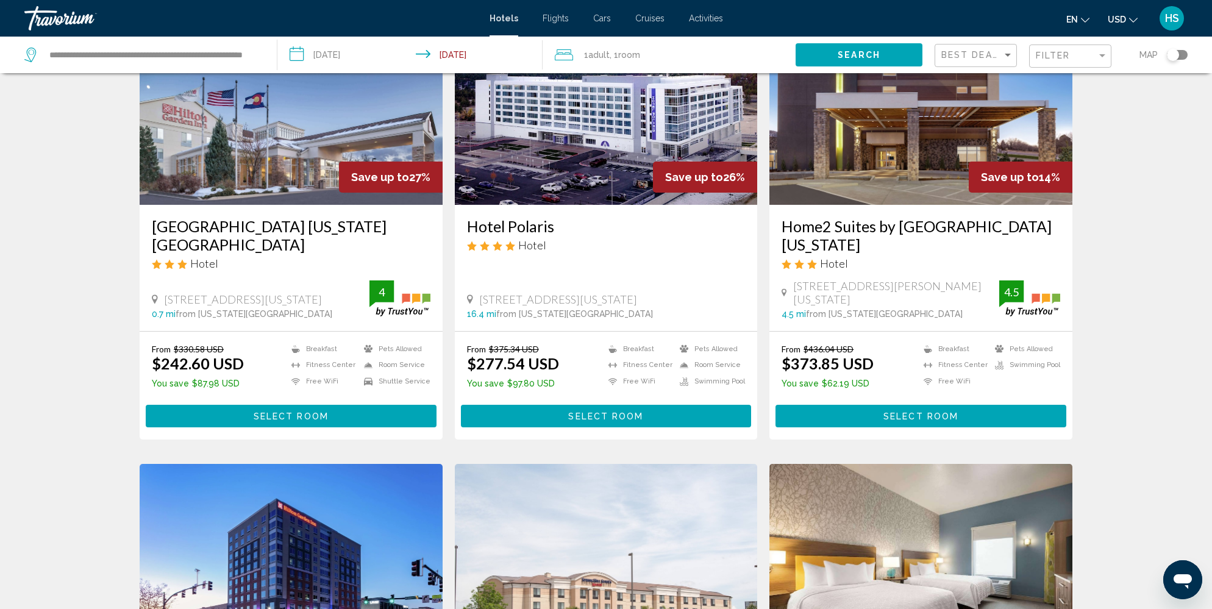
click at [668, 415] on button "Select Room" at bounding box center [606, 416] width 291 height 23
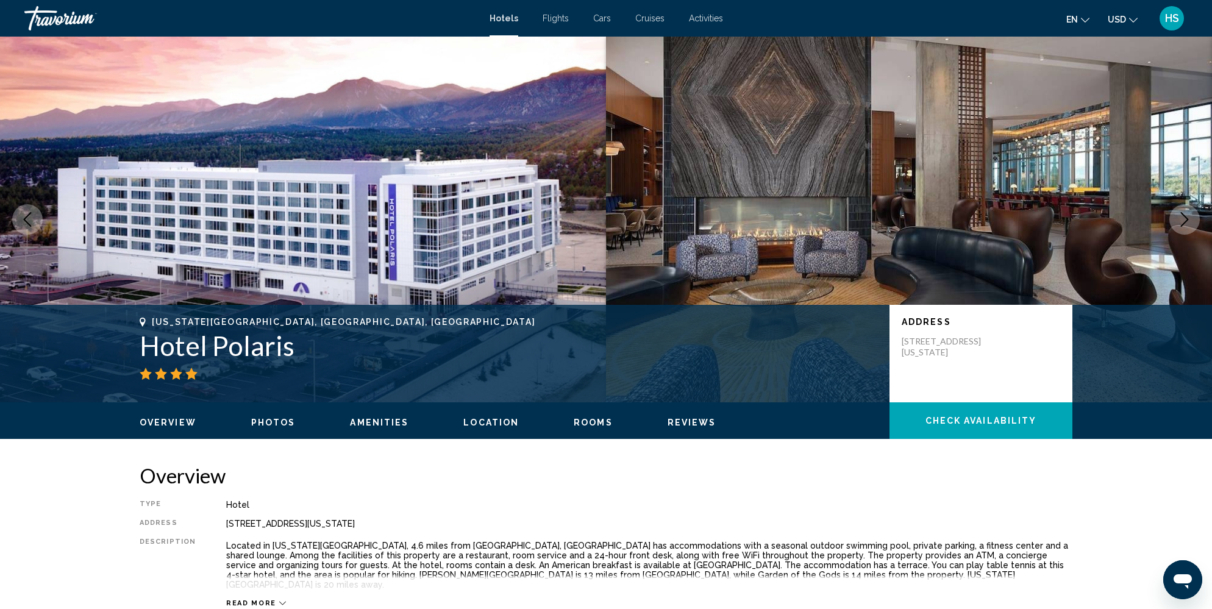
click at [1184, 218] on icon "Next image" at bounding box center [1184, 219] width 15 height 15
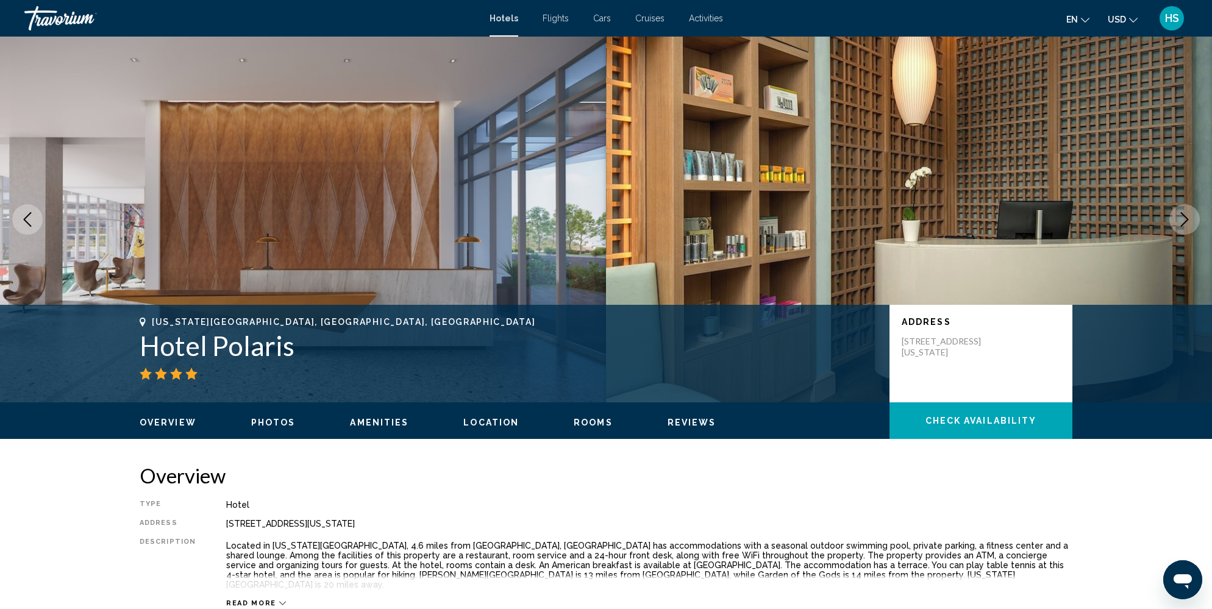
click at [1184, 218] on icon "Next image" at bounding box center [1184, 219] width 15 height 15
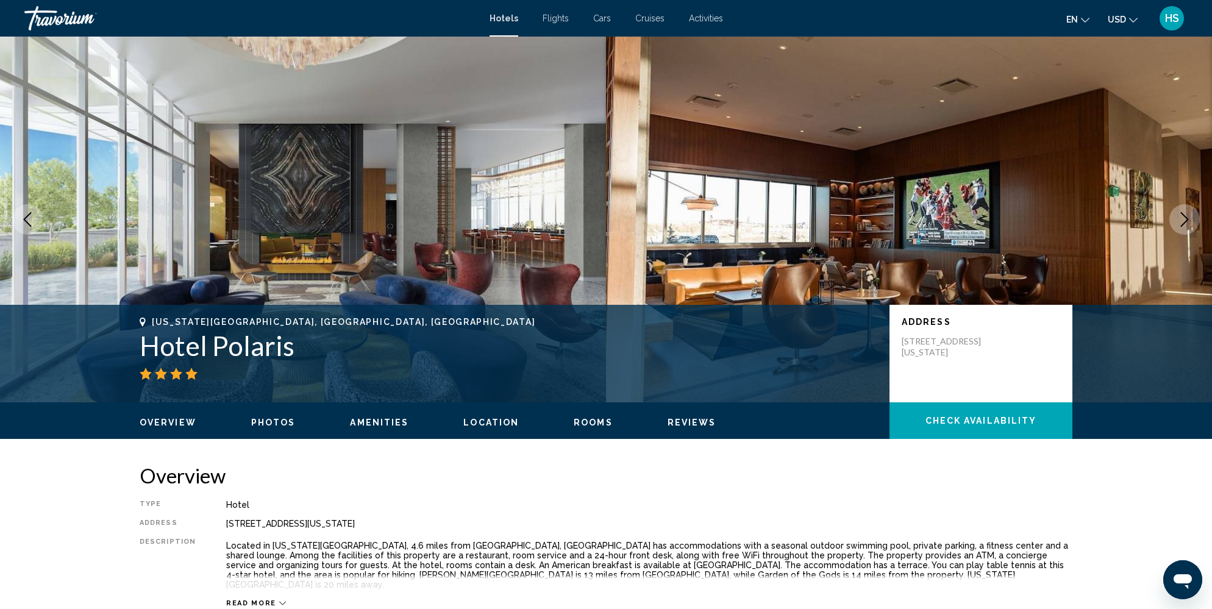
click at [1184, 218] on icon "Next image" at bounding box center [1184, 219] width 15 height 15
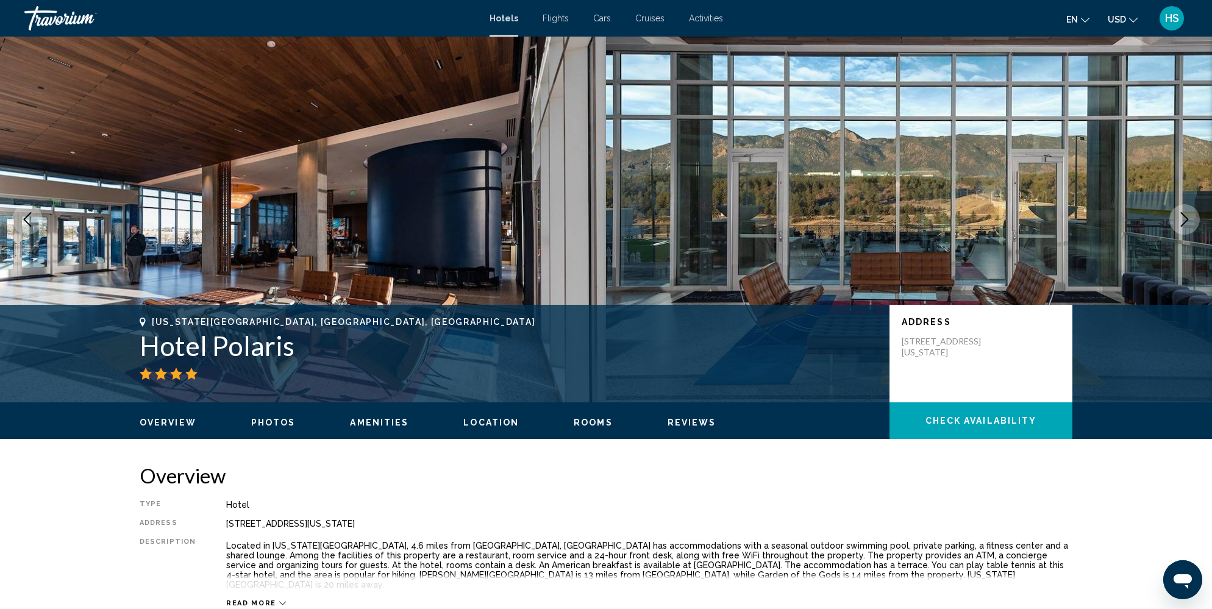
click at [1184, 218] on icon "Next image" at bounding box center [1184, 219] width 15 height 15
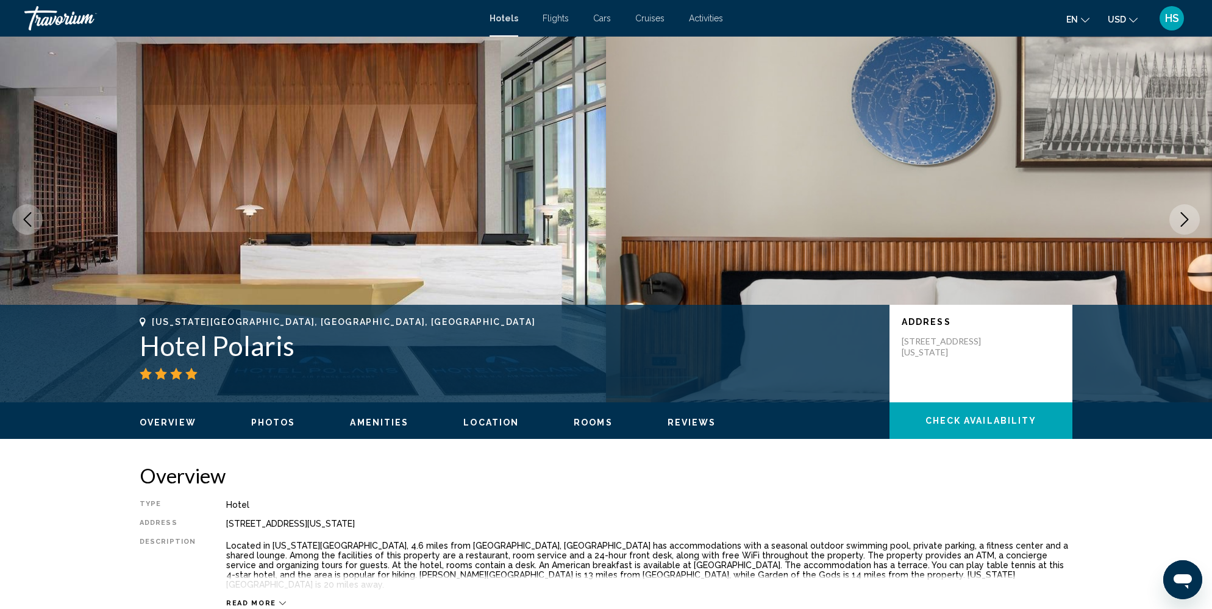
click at [1184, 218] on icon "Next image" at bounding box center [1184, 219] width 15 height 15
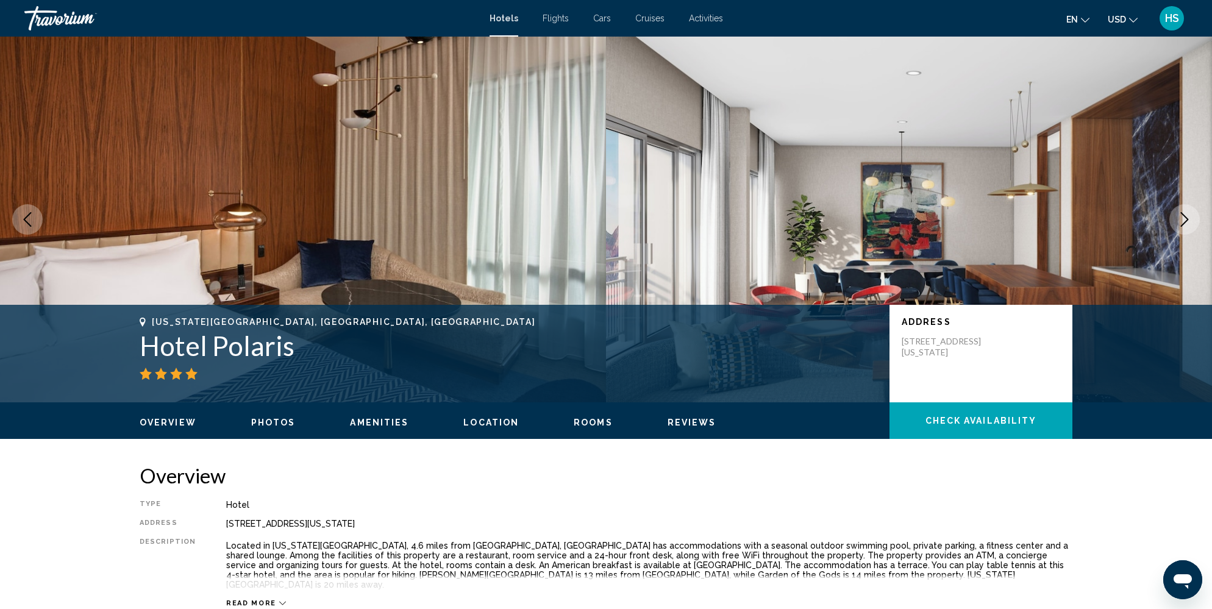
click at [1184, 218] on icon "Next image" at bounding box center [1184, 219] width 15 height 15
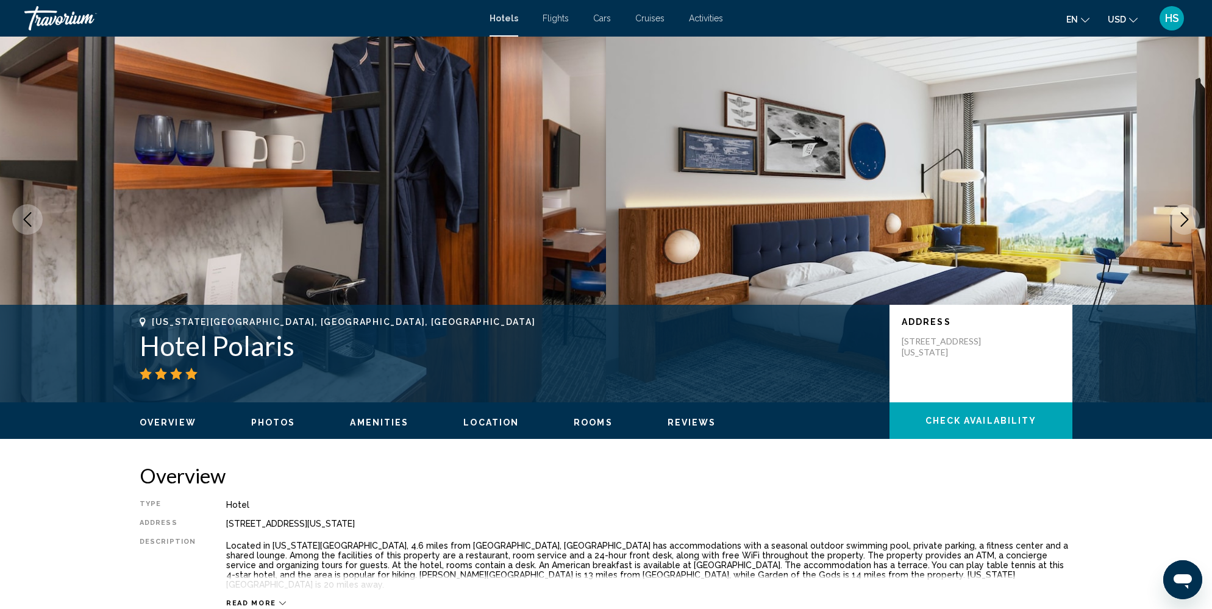
click at [1184, 218] on icon "Next image" at bounding box center [1184, 219] width 15 height 15
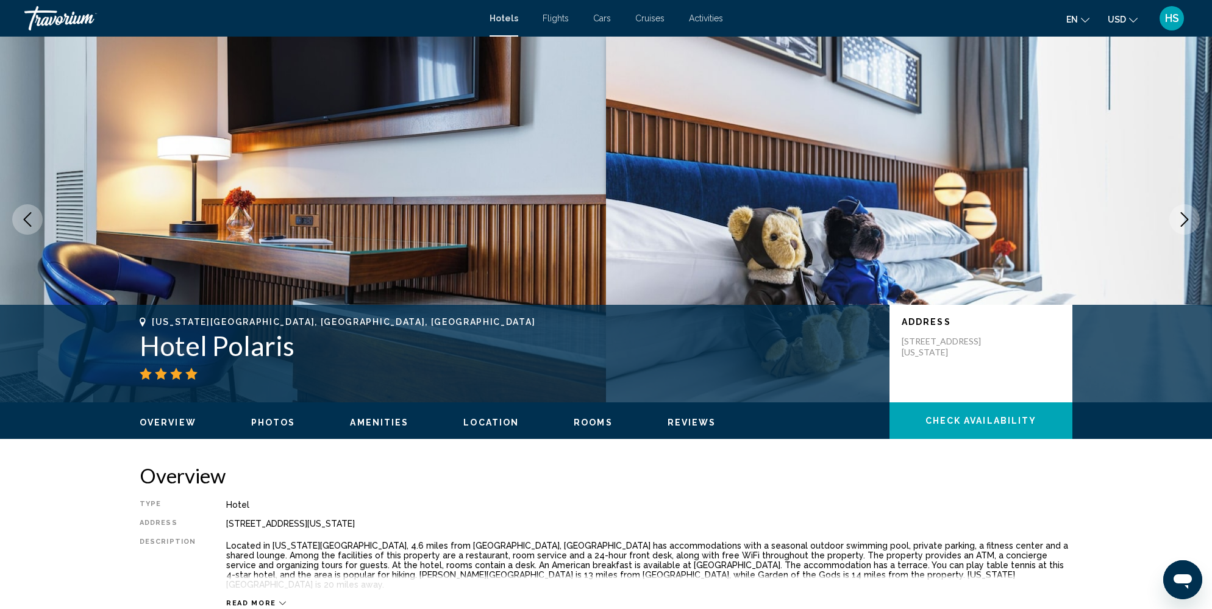
click at [1184, 218] on icon "Next image" at bounding box center [1184, 219] width 15 height 15
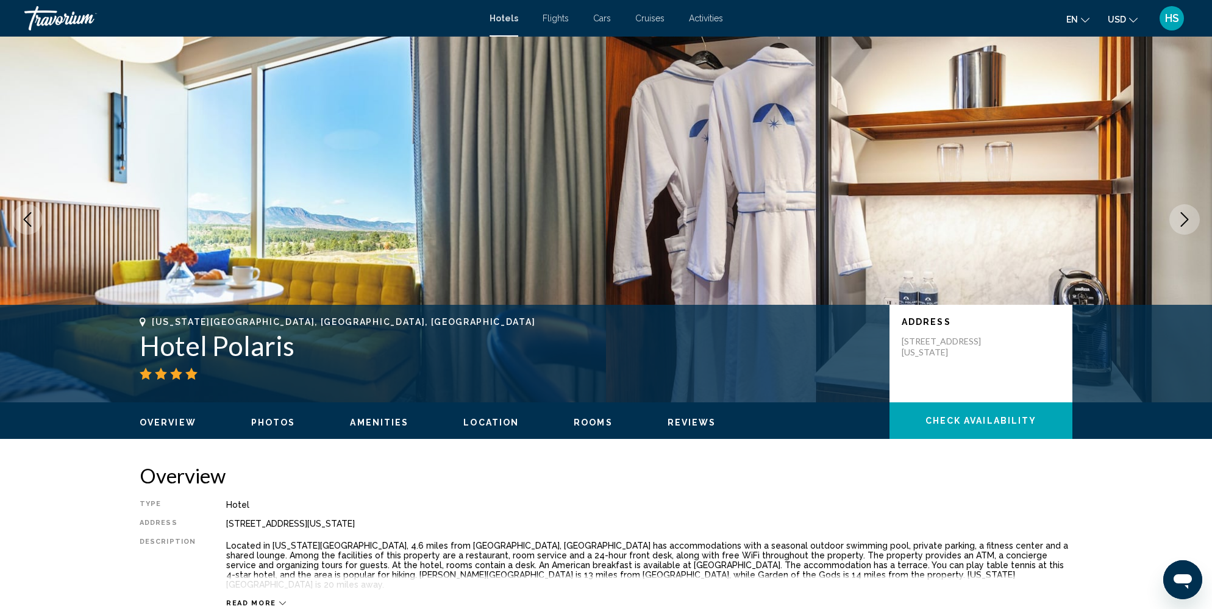
click at [1184, 218] on icon "Next image" at bounding box center [1184, 219] width 15 height 15
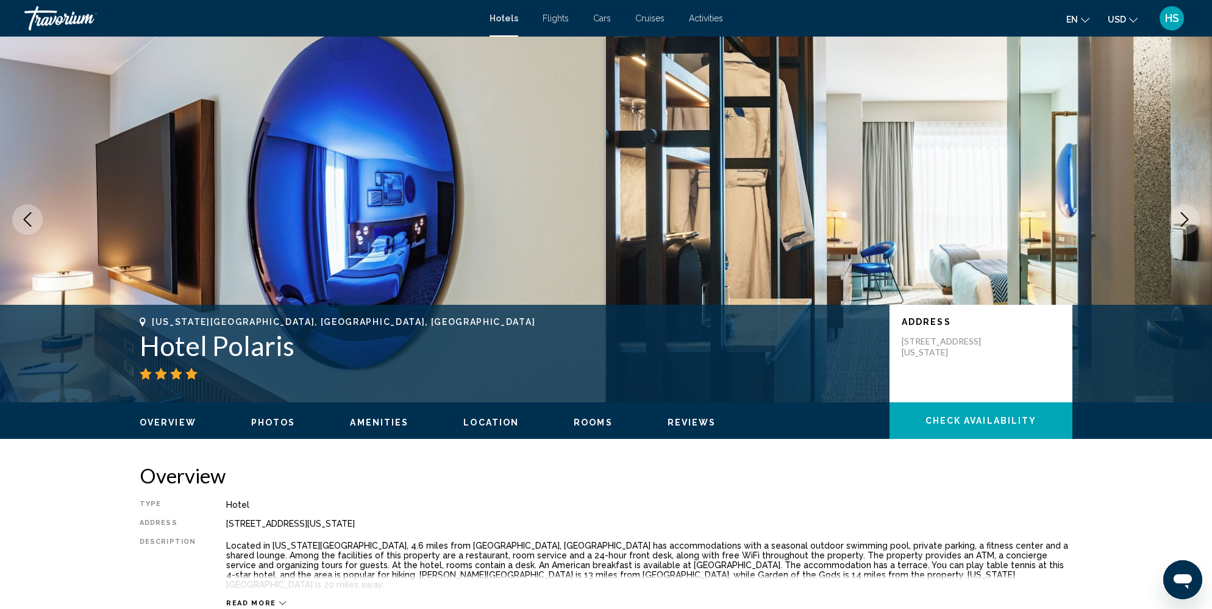
click at [1184, 218] on icon "Next image" at bounding box center [1184, 219] width 15 height 15
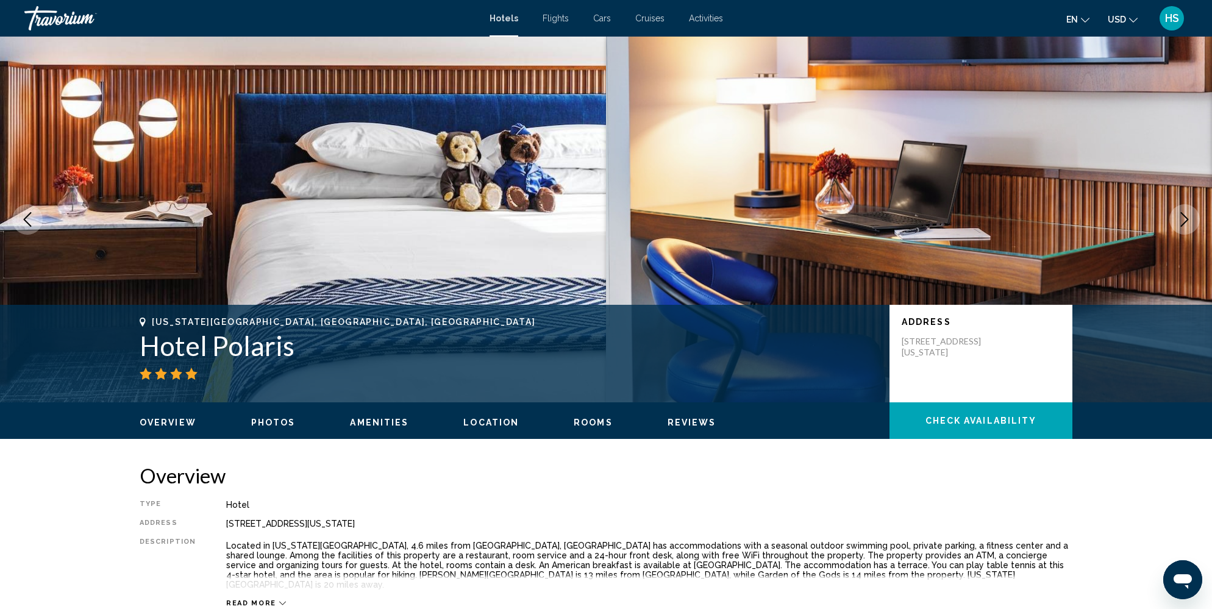
click at [1184, 218] on icon "Next image" at bounding box center [1184, 219] width 15 height 15
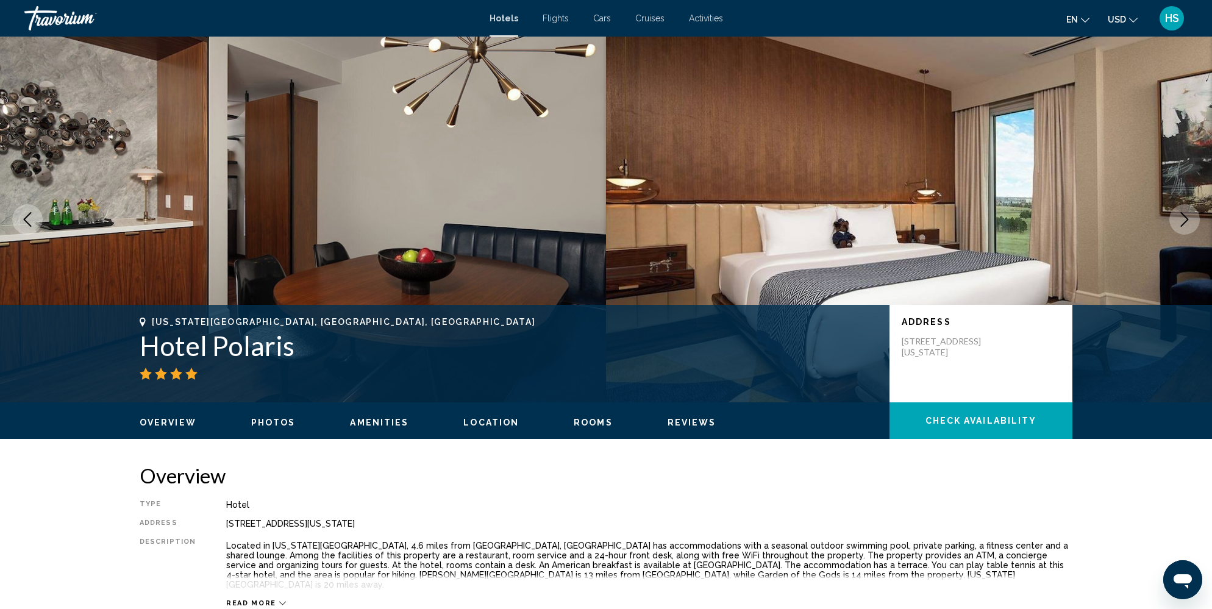
click at [1184, 218] on icon "Next image" at bounding box center [1184, 219] width 15 height 15
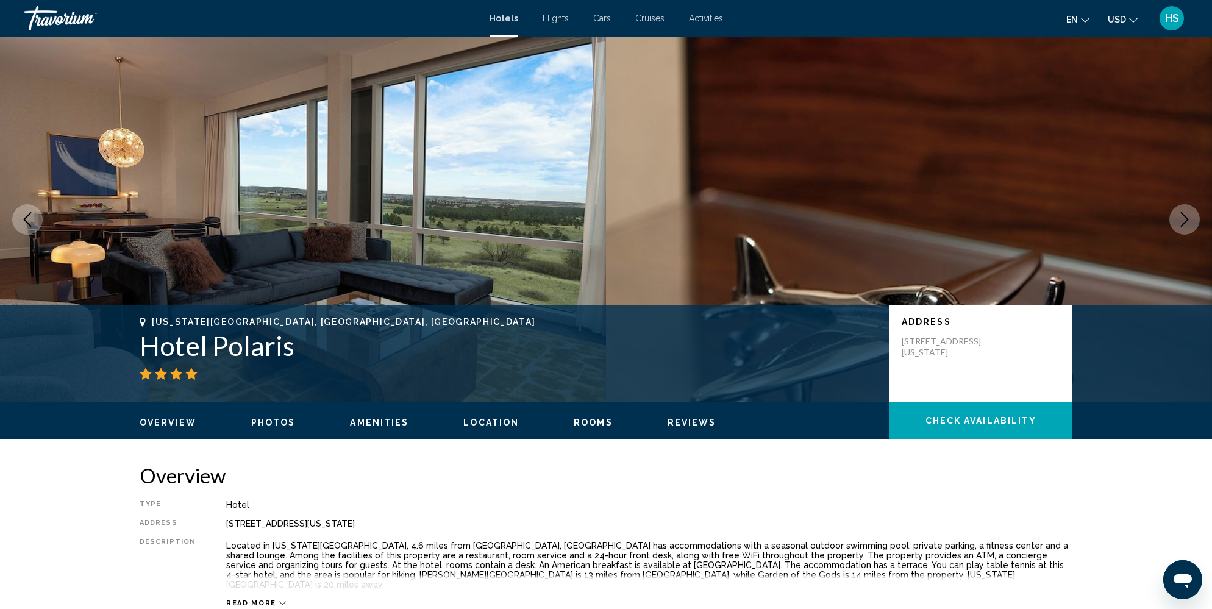
click at [1182, 221] on icon "Next image" at bounding box center [1184, 219] width 15 height 15
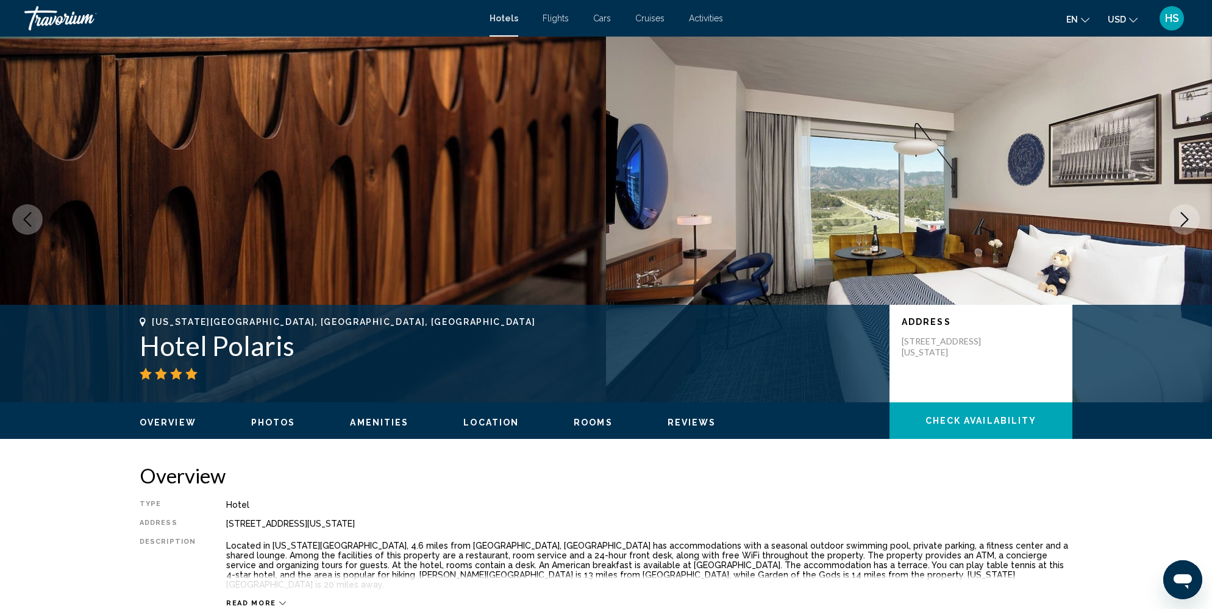
click at [1182, 221] on icon "Next image" at bounding box center [1184, 219] width 15 height 15
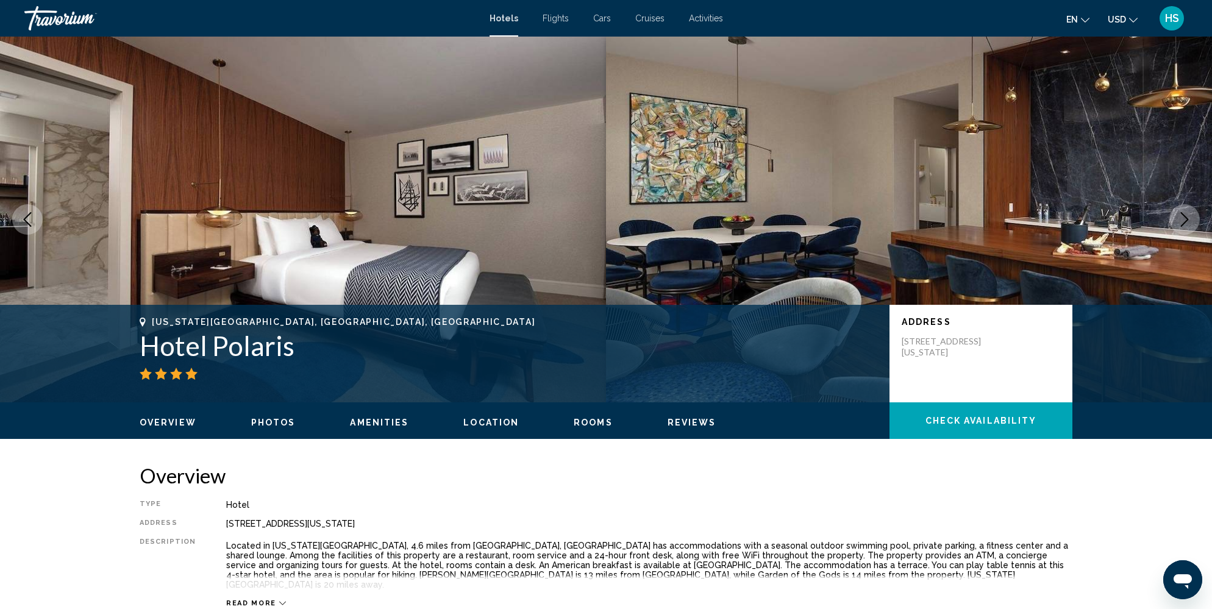
click at [1182, 221] on icon "Next image" at bounding box center [1184, 219] width 15 height 15
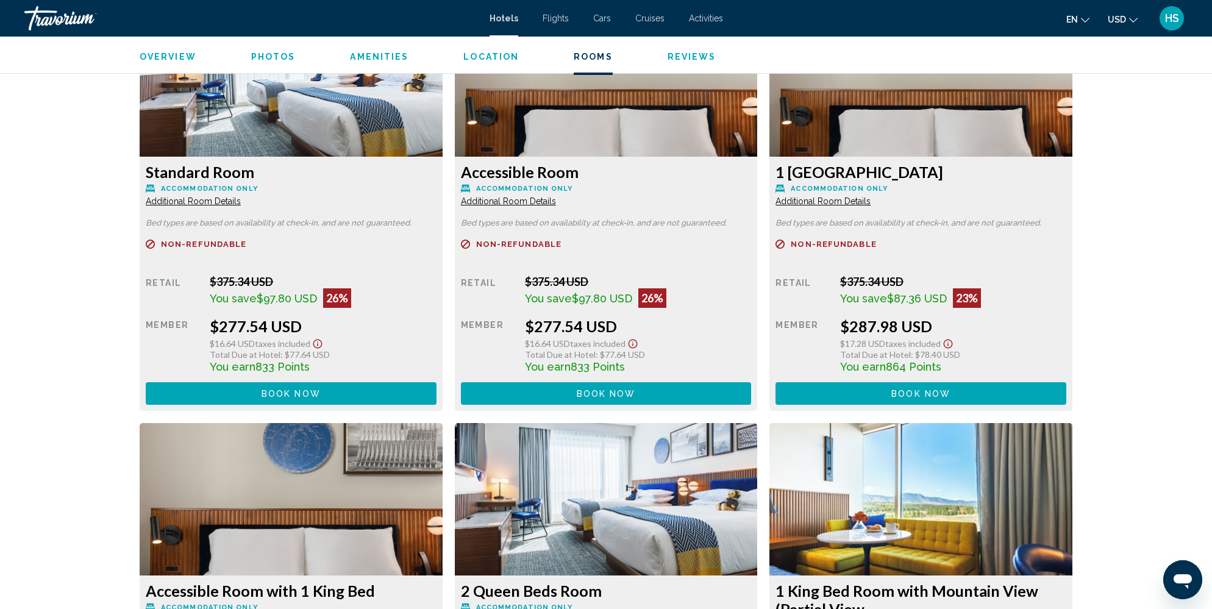
scroll to position [1751, 0]
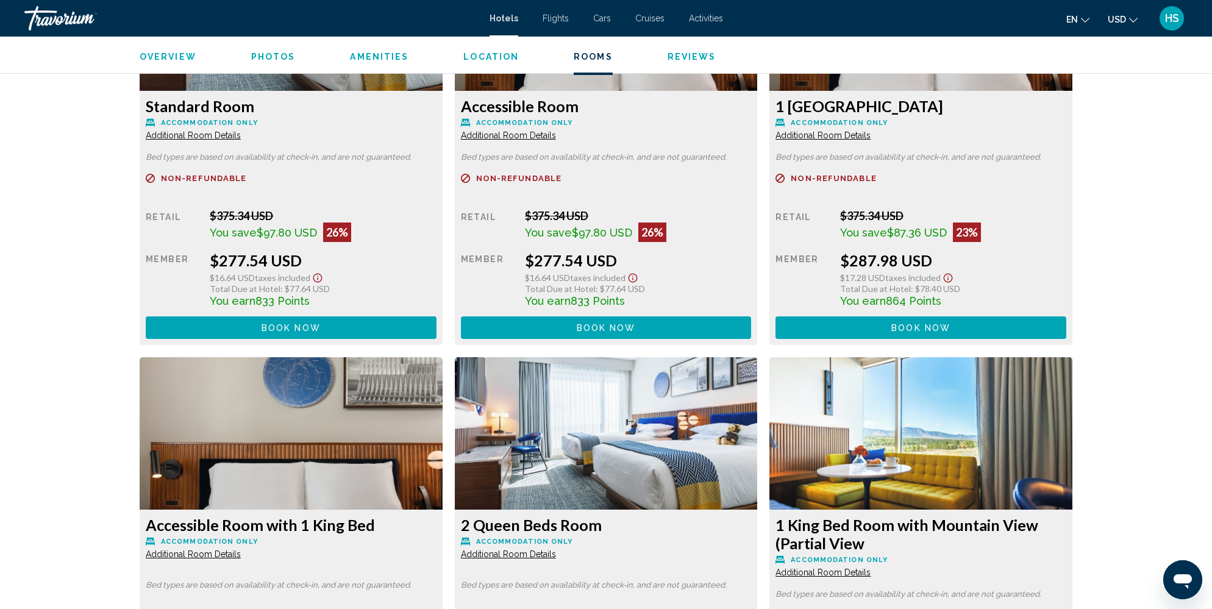
click at [315, 323] on span "Book now" at bounding box center [290, 328] width 59 height 10
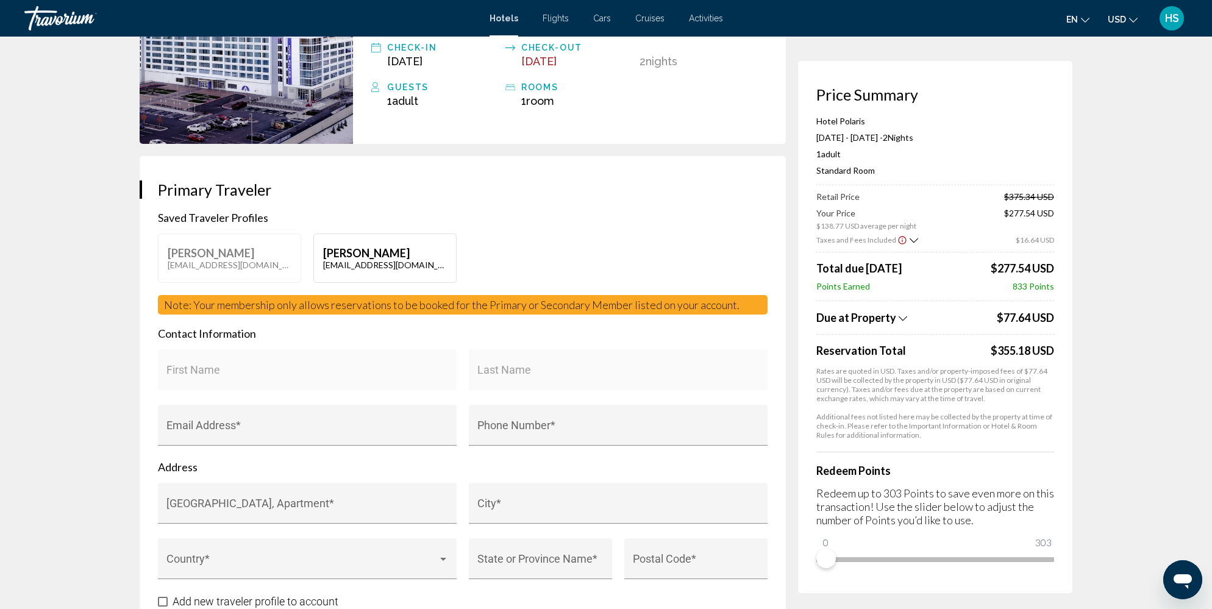
scroll to position [149, 0]
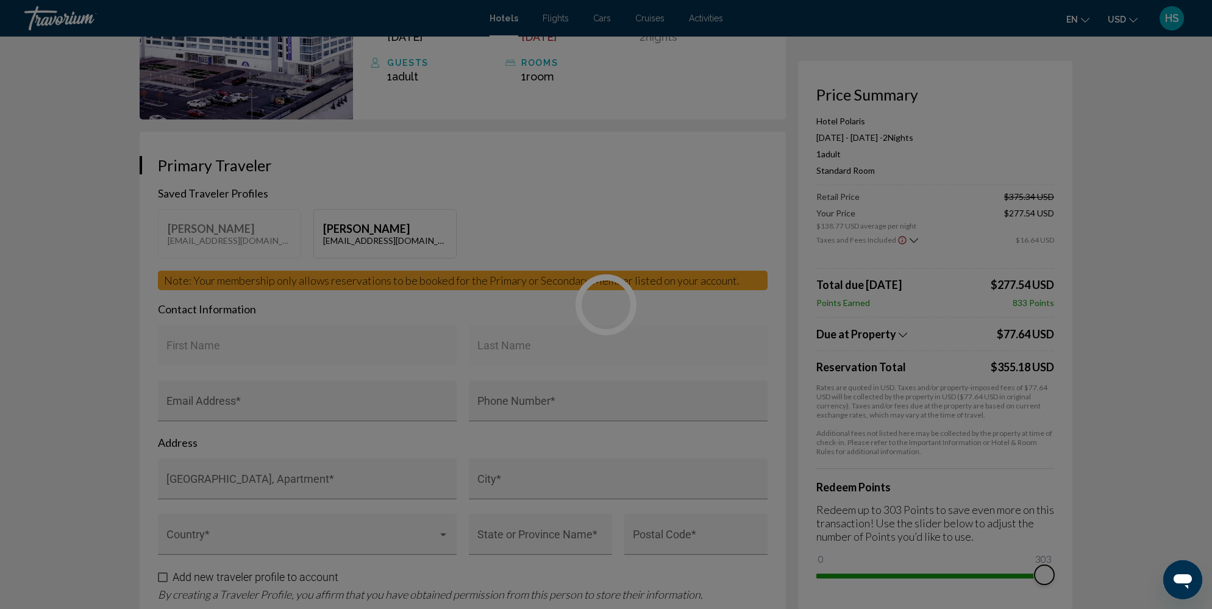
drag, startPoint x: 825, startPoint y: 557, endPoint x: 1062, endPoint y: 564, distance: 236.6
click at [1062, 460] on div "Skip to main content Hotels Flights Cars Cruises Activities Hotels Flights Cars…" at bounding box center [606, 155] width 1212 height 609
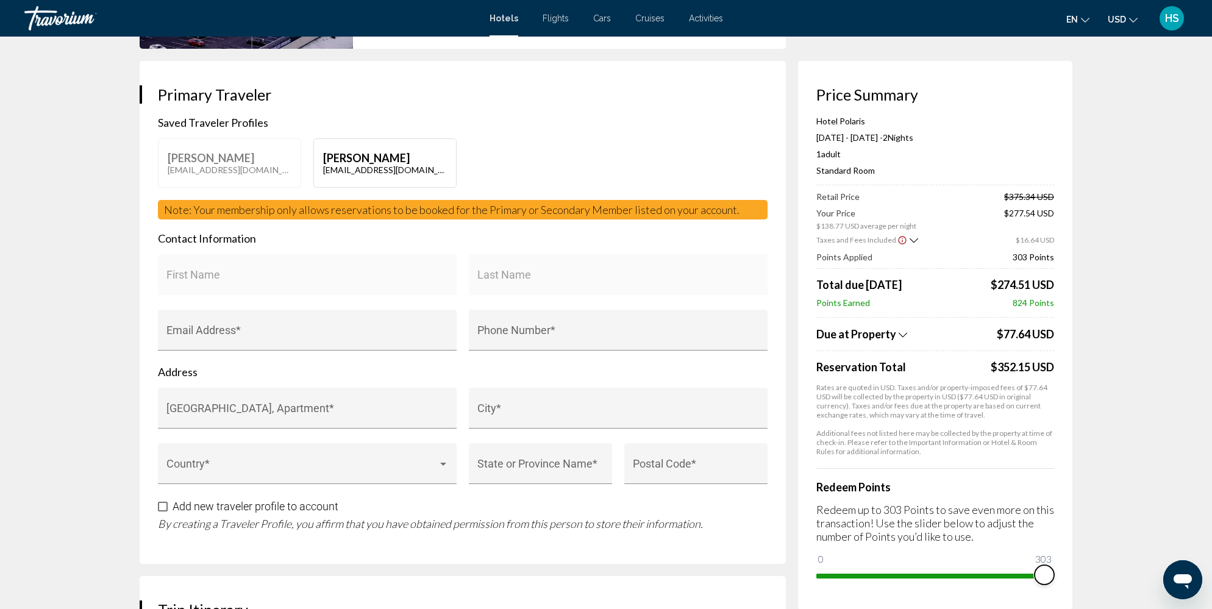
scroll to position [215, 0]
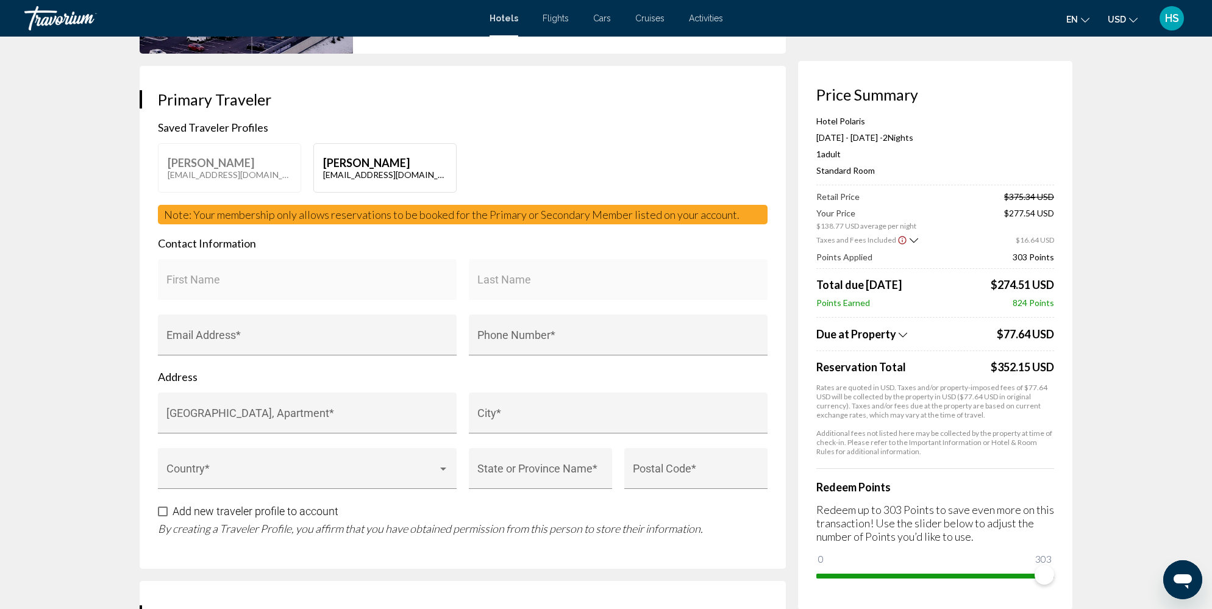
click at [349, 165] on p "[PERSON_NAME]" at bounding box center [385, 162] width 124 height 13
type input "*******"
type input "****"
type input "**********"
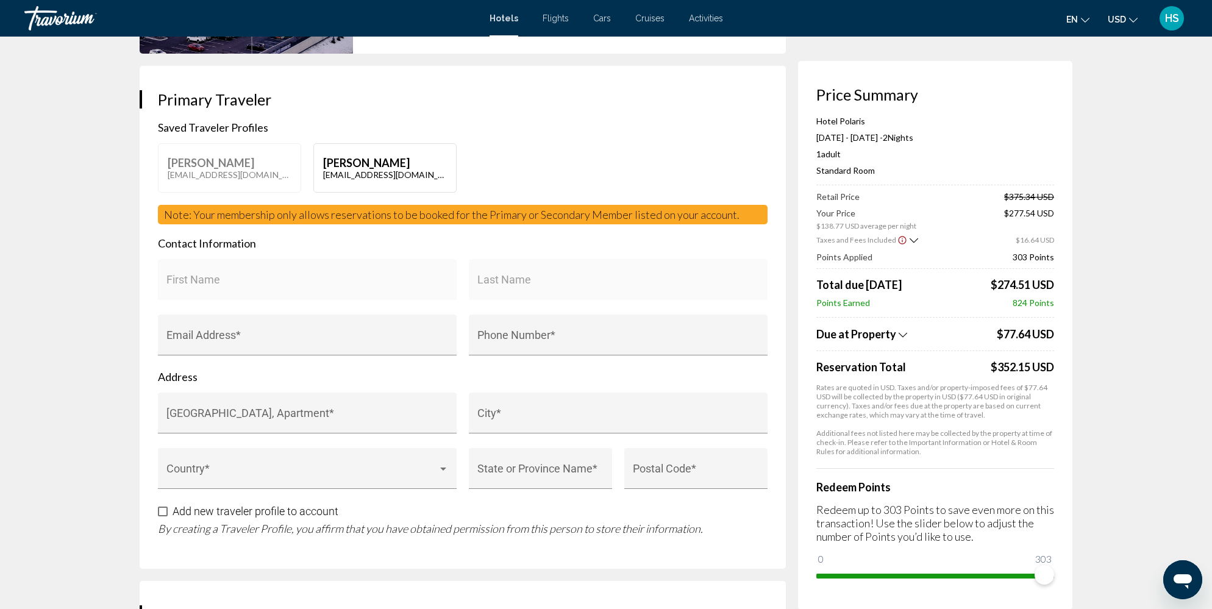
type input "**********"
type input "******"
type input "*****"
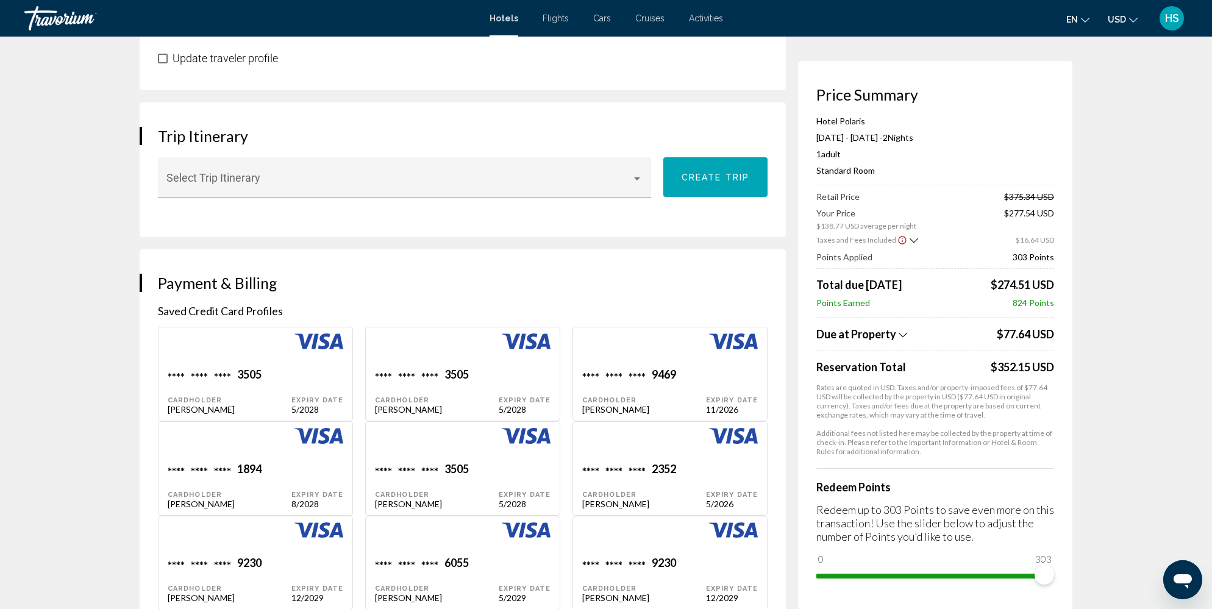
scroll to position [673, 0]
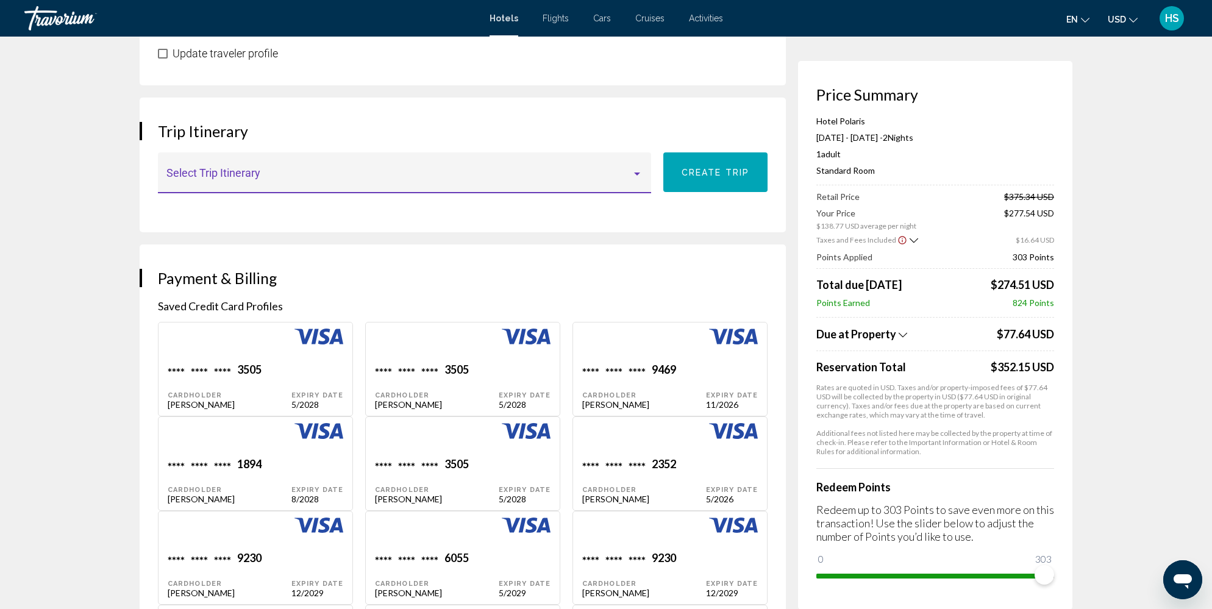
click at [277, 173] on span "Main content" at bounding box center [399, 178] width 466 height 12
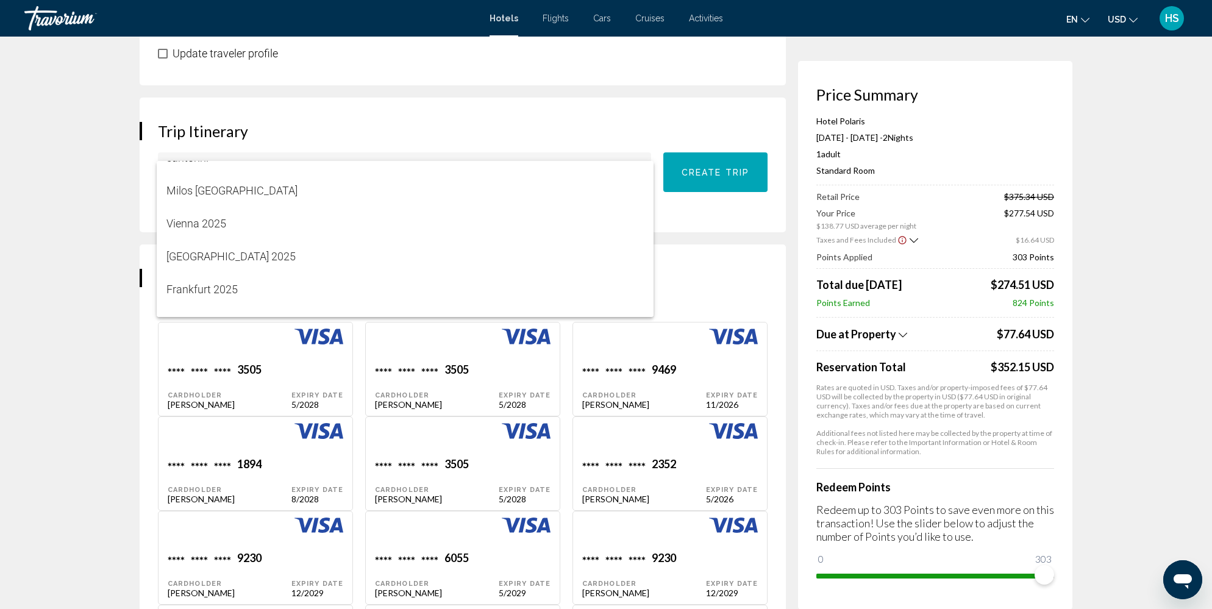
scroll to position [206, 0]
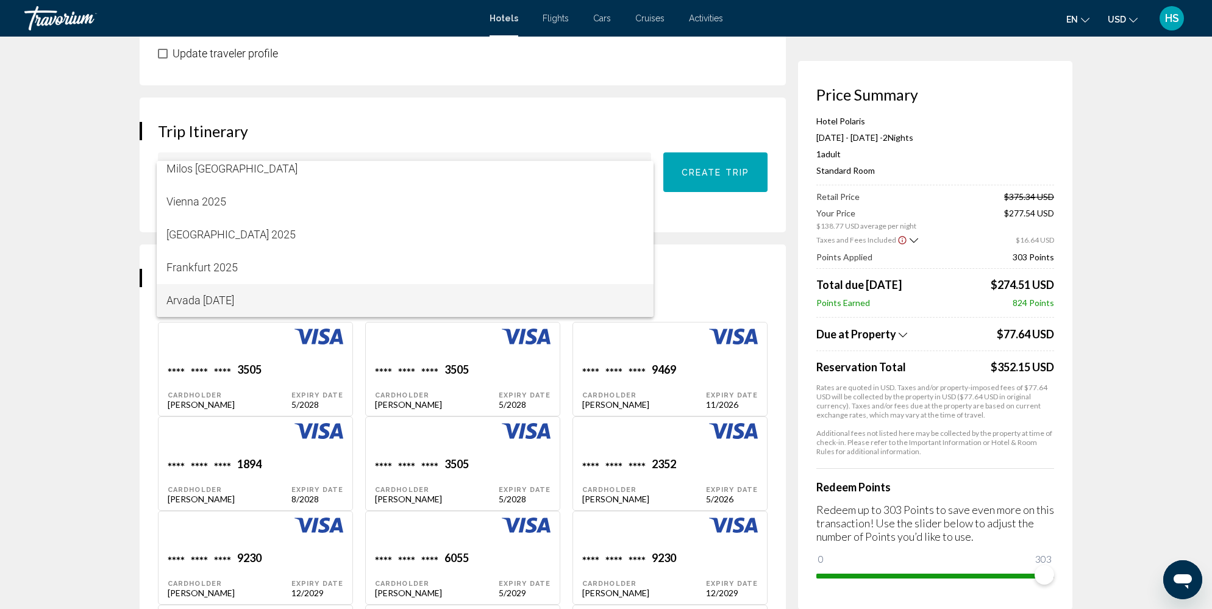
click at [283, 303] on span "Arvada [DATE]" at bounding box center [405, 300] width 478 height 33
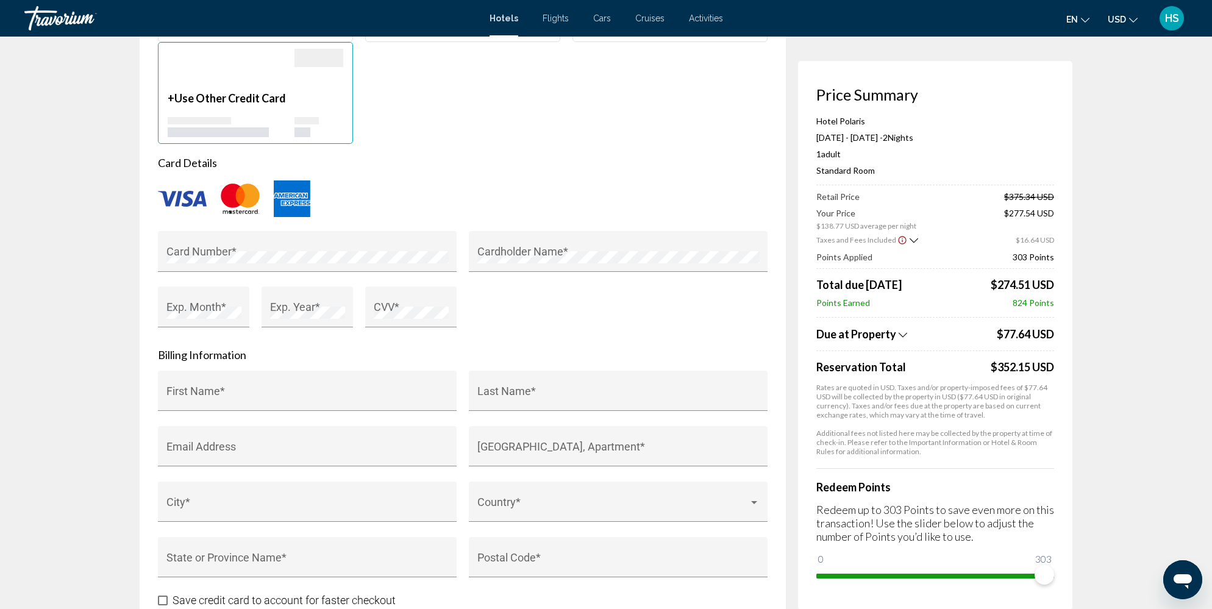
scroll to position [1342, 0]
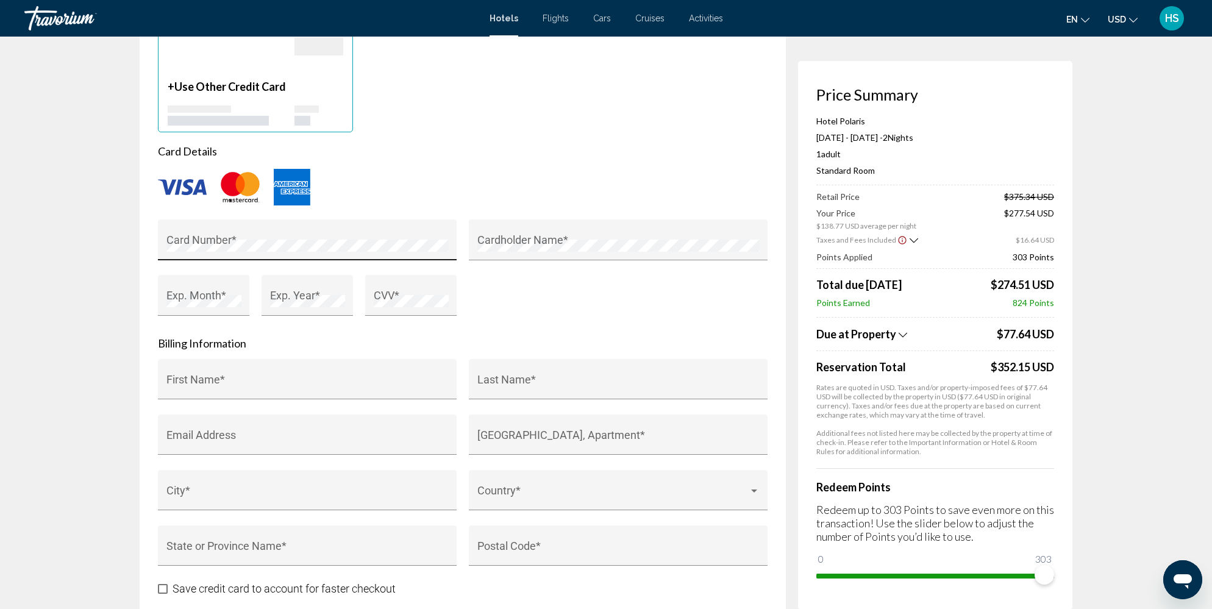
click at [311, 228] on div "Card Number *" at bounding box center [307, 243] width 282 height 32
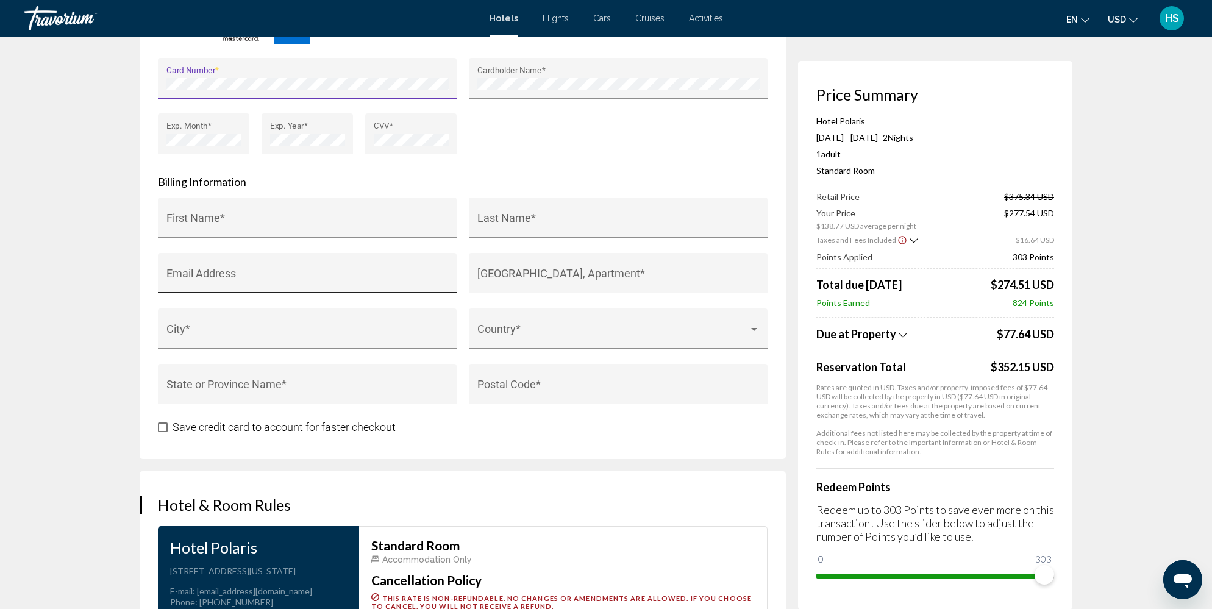
scroll to position [1573, 0]
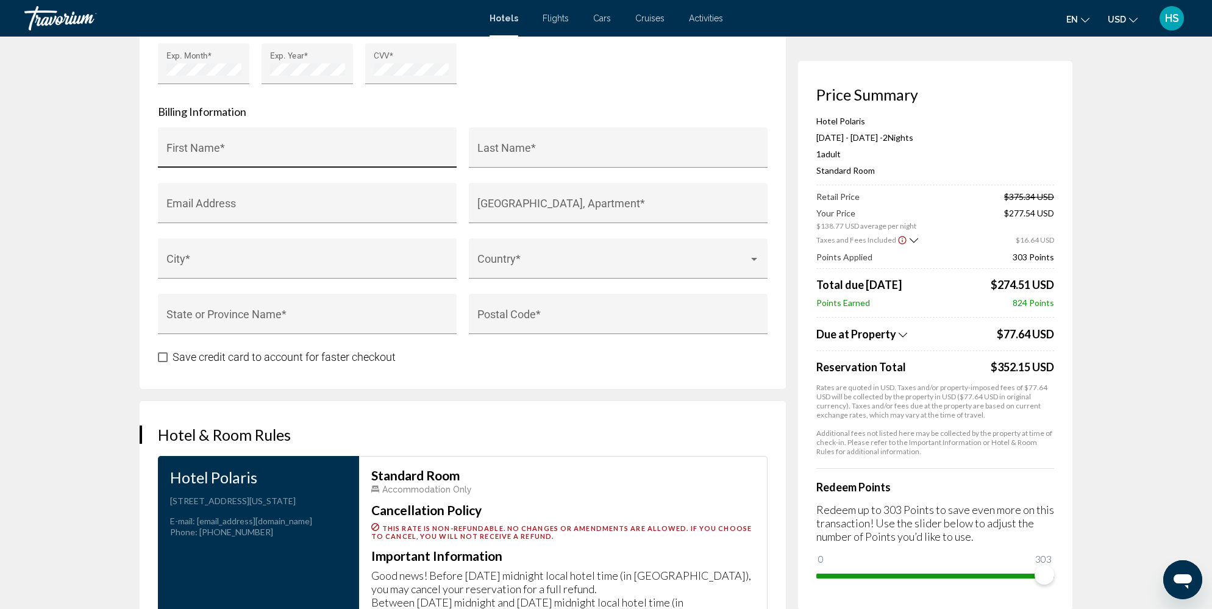
click at [312, 141] on div "First Name *" at bounding box center [307, 151] width 282 height 32
click at [279, 152] on input "First Name *" at bounding box center [307, 154] width 282 height 12
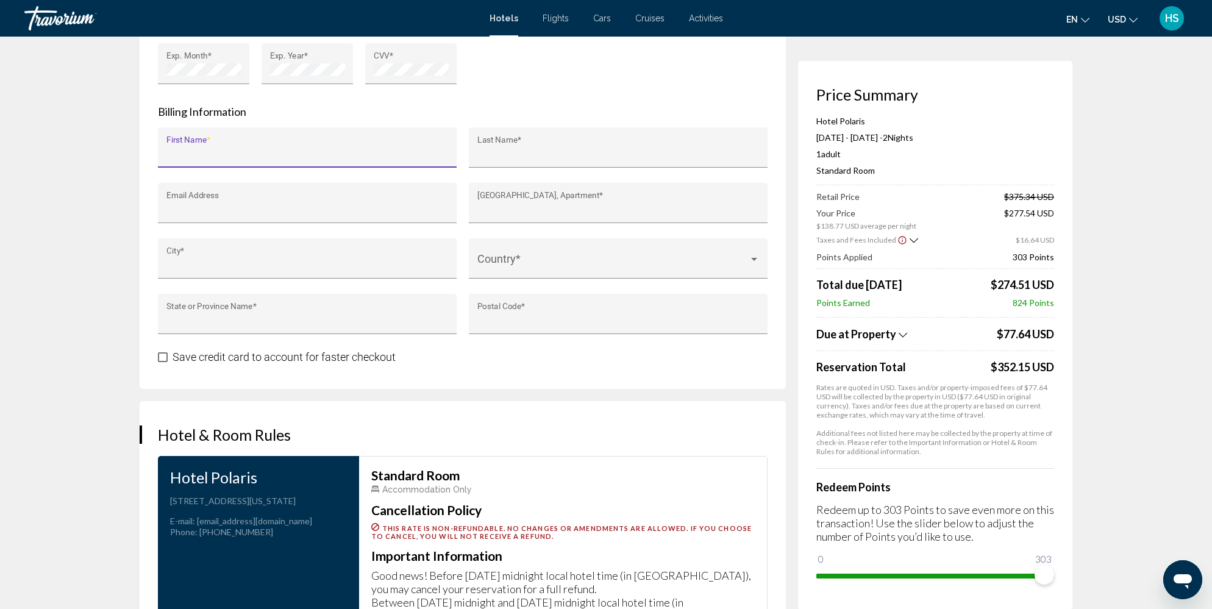
type input "*******"
type input "****"
type input "**********"
type input "******"
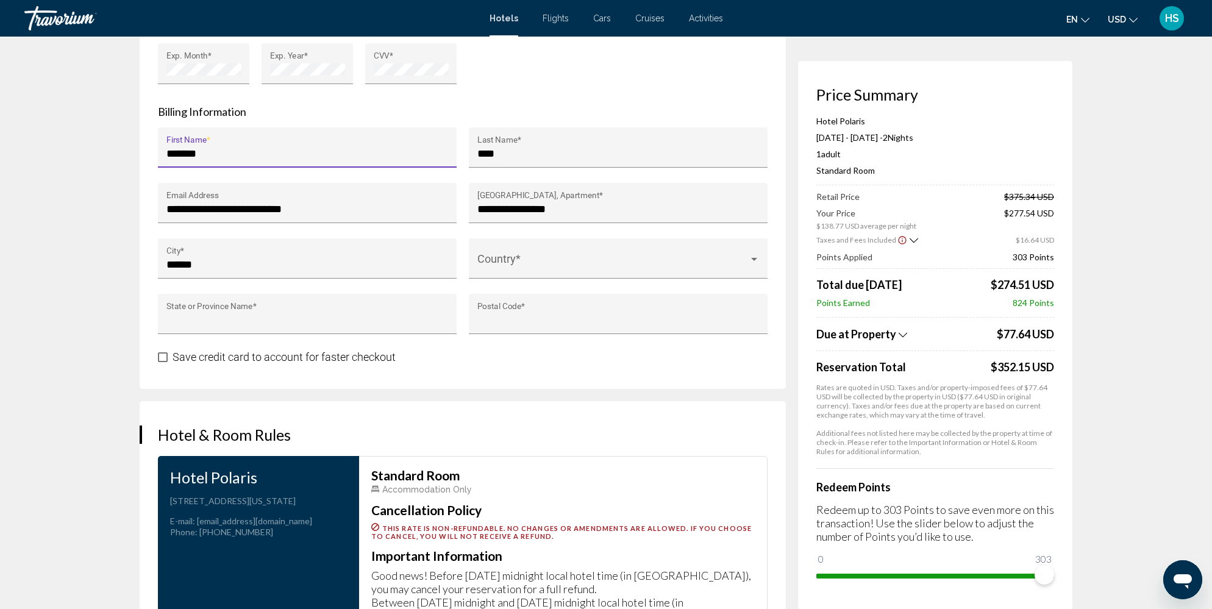
type input "**"
type input "*****"
click at [223, 204] on input "**********" at bounding box center [307, 209] width 282 height 12
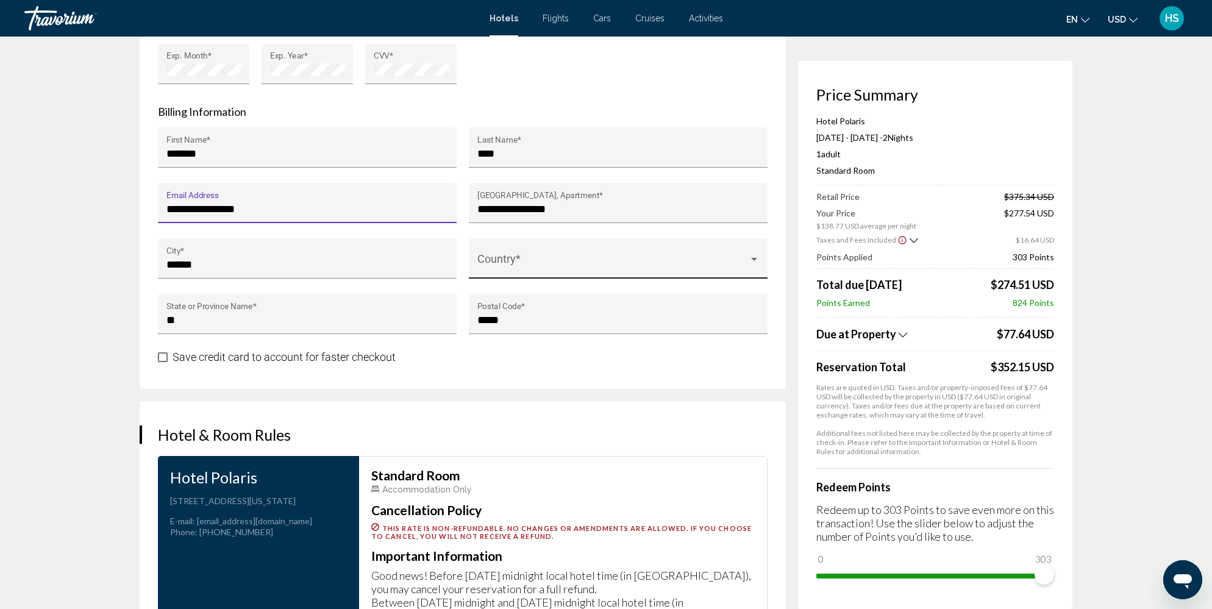
type input "**********"
click at [536, 261] on span "Main content" at bounding box center [612, 264] width 271 height 12
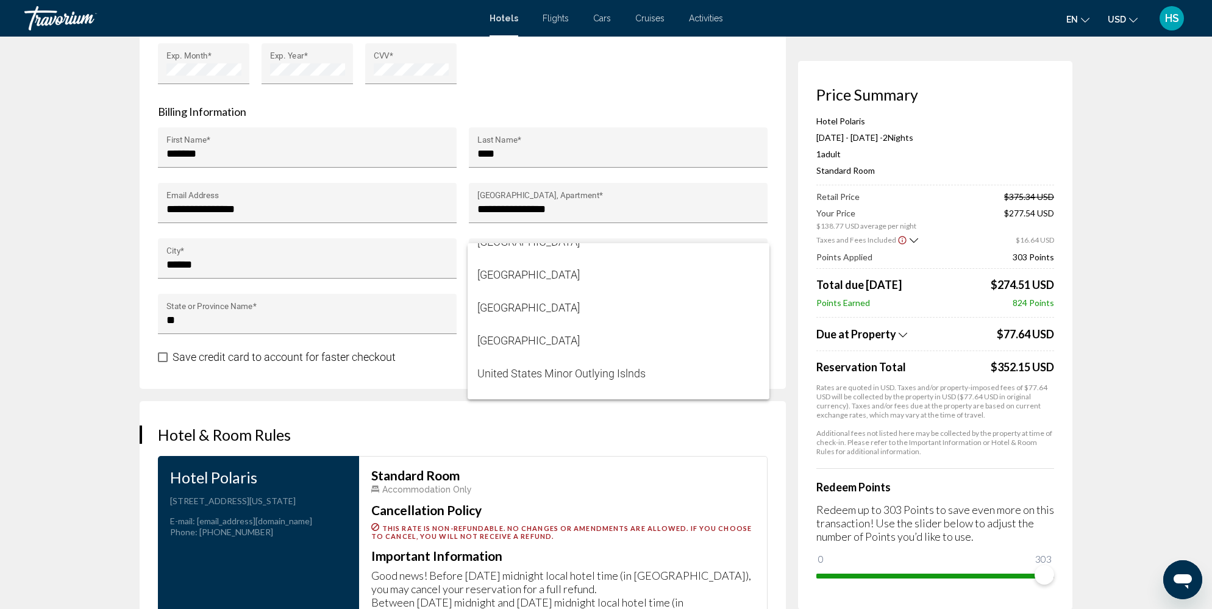
scroll to position [7886, 0]
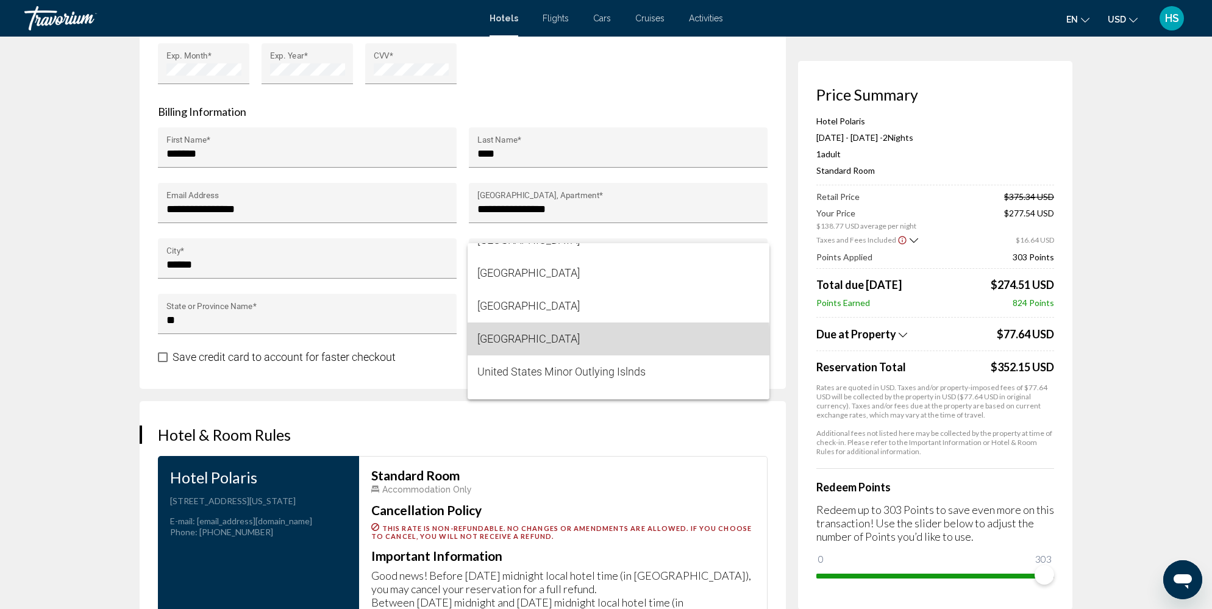
click at [546, 344] on span "[GEOGRAPHIC_DATA]" at bounding box center [618, 338] width 282 height 33
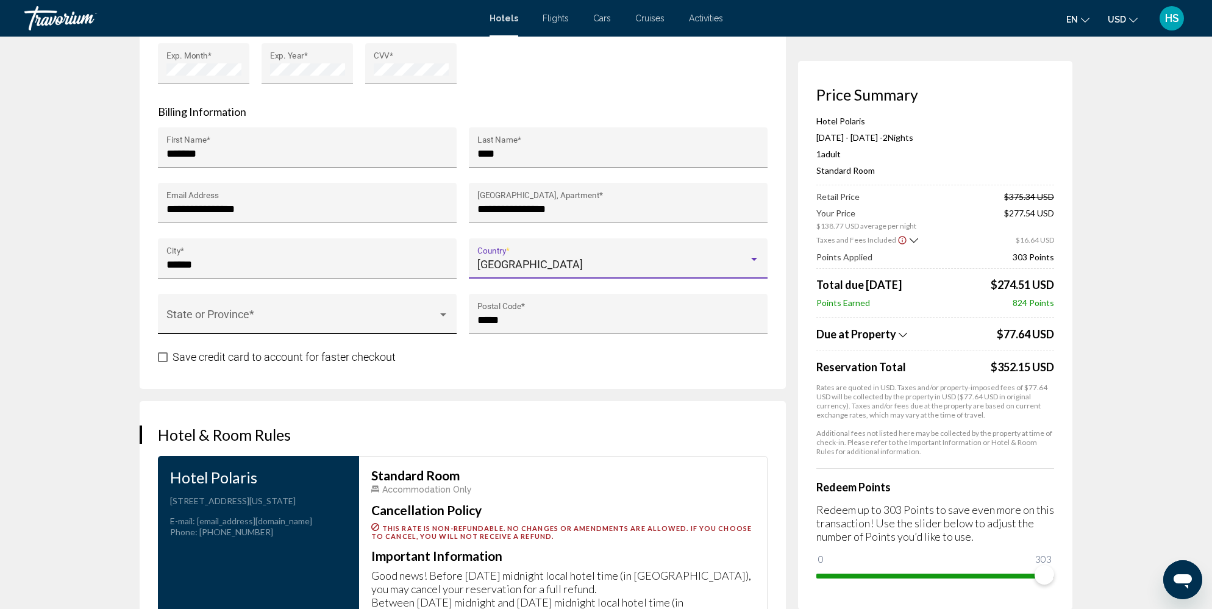
click at [314, 316] on span "Main content" at bounding box center [301, 320] width 271 height 12
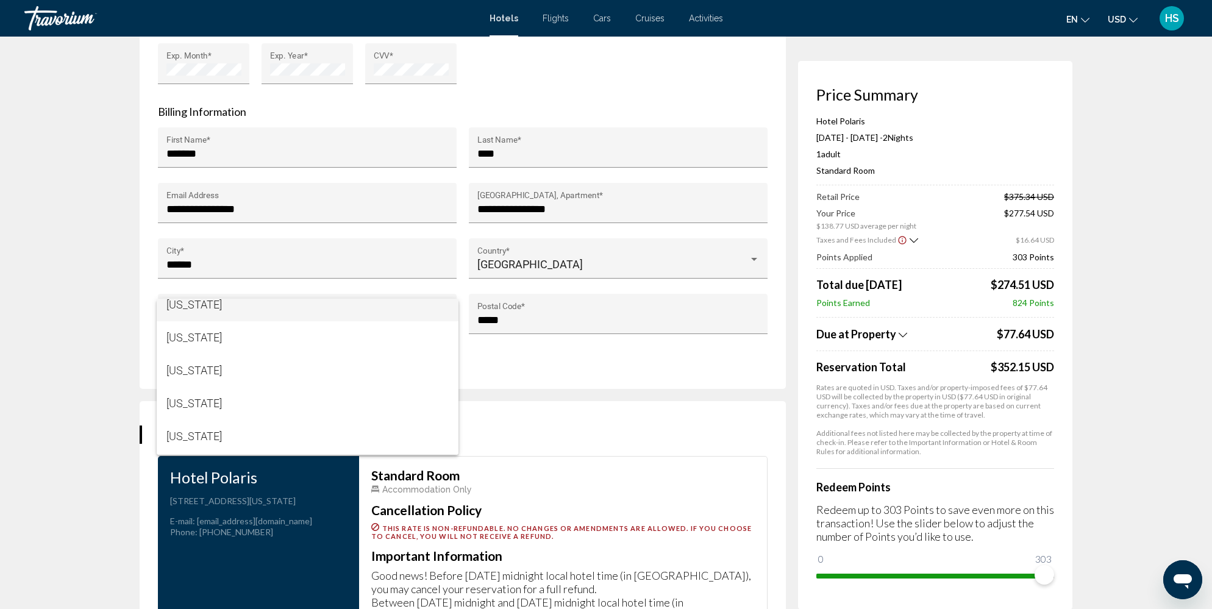
scroll to position [79, 0]
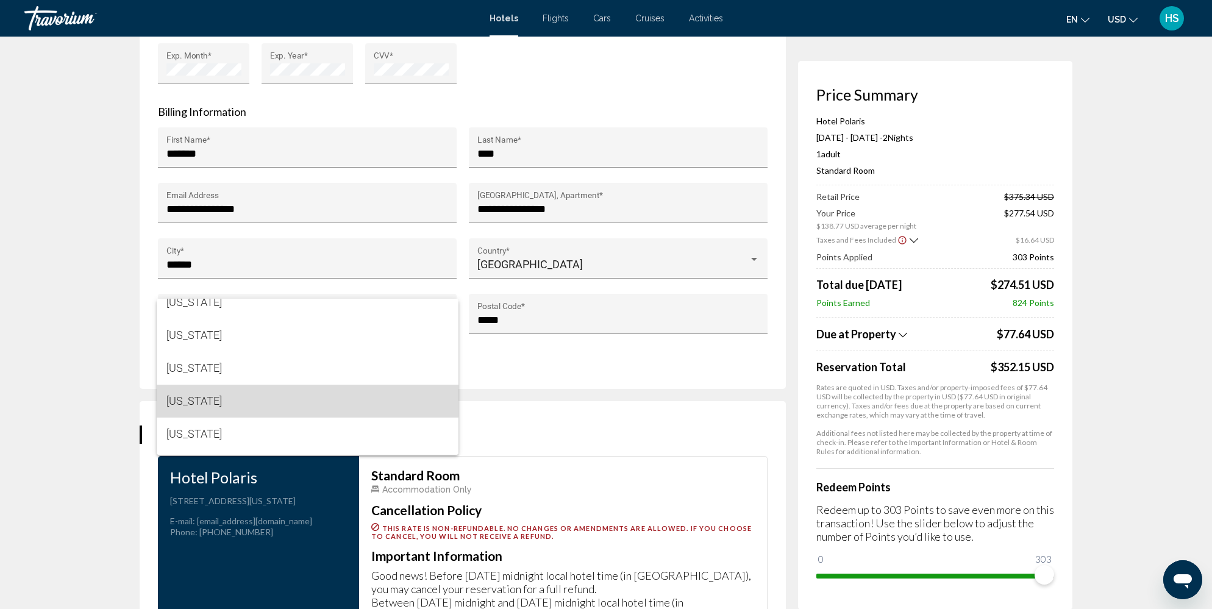
click at [274, 395] on span "[US_STATE]" at bounding box center [307, 401] width 282 height 33
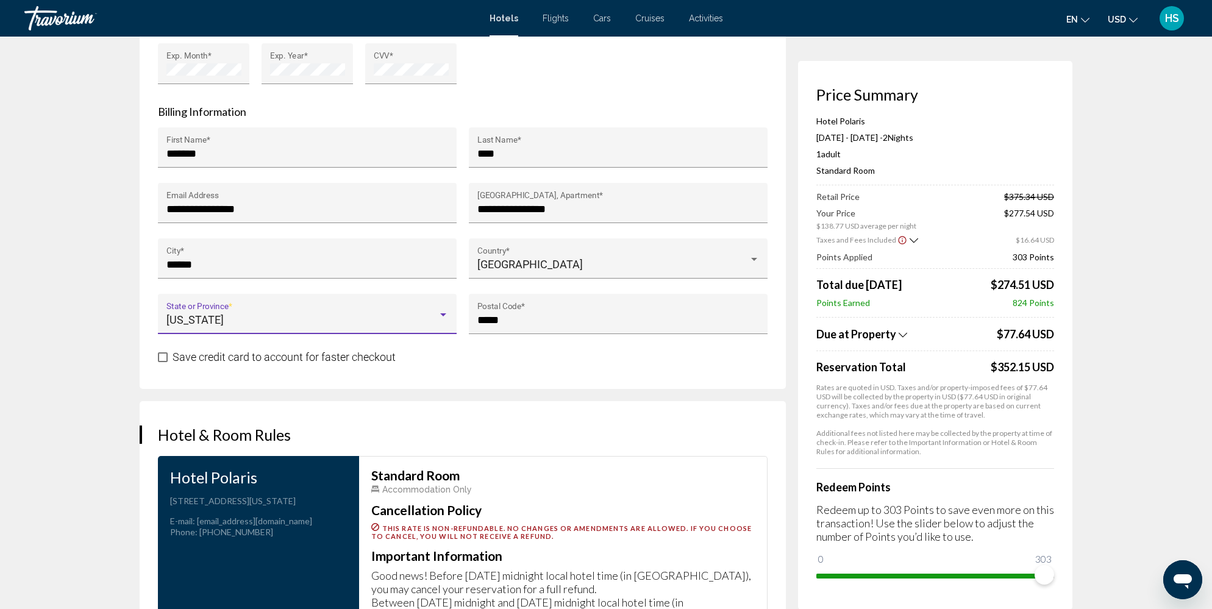
click at [158, 352] on span "Main content" at bounding box center [163, 357] width 10 height 10
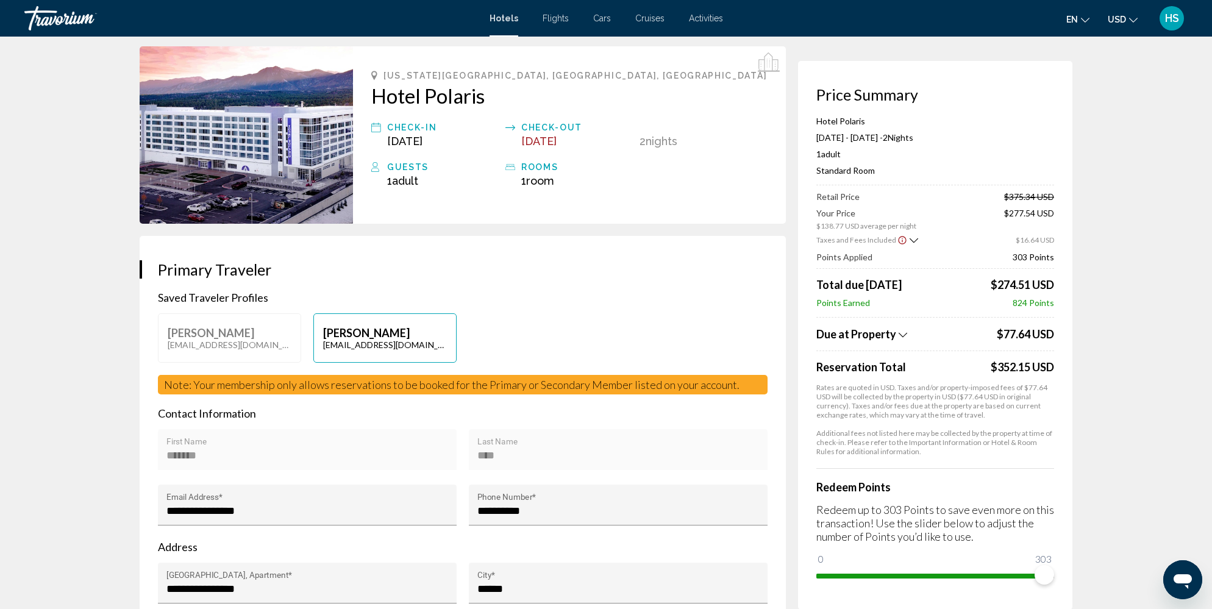
scroll to position [0, 0]
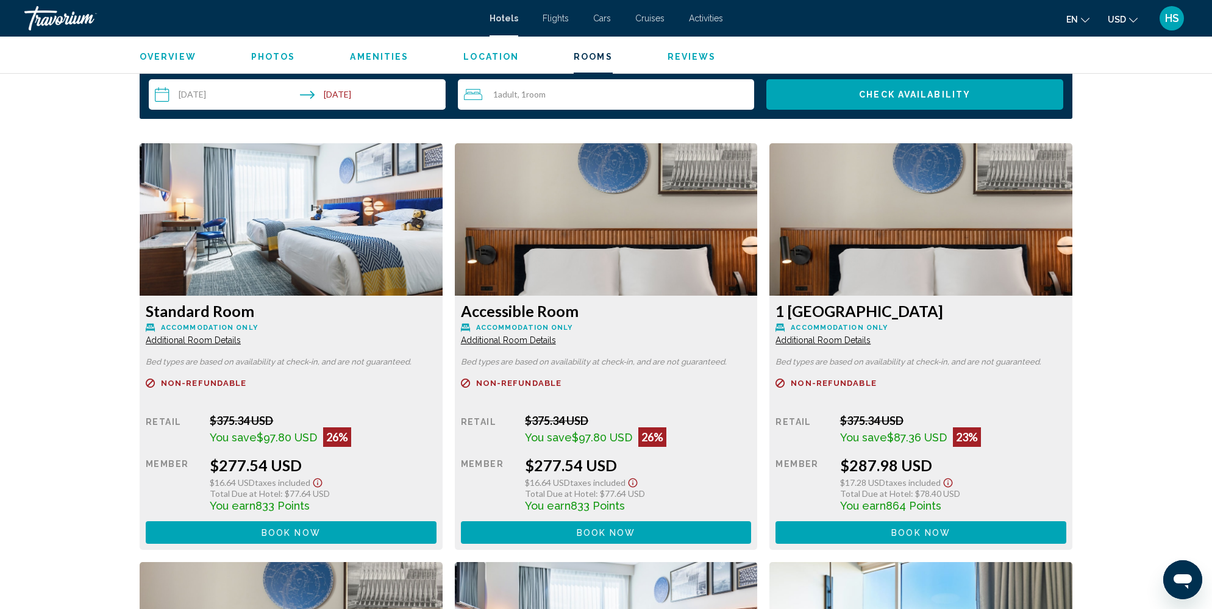
scroll to position [1547, 0]
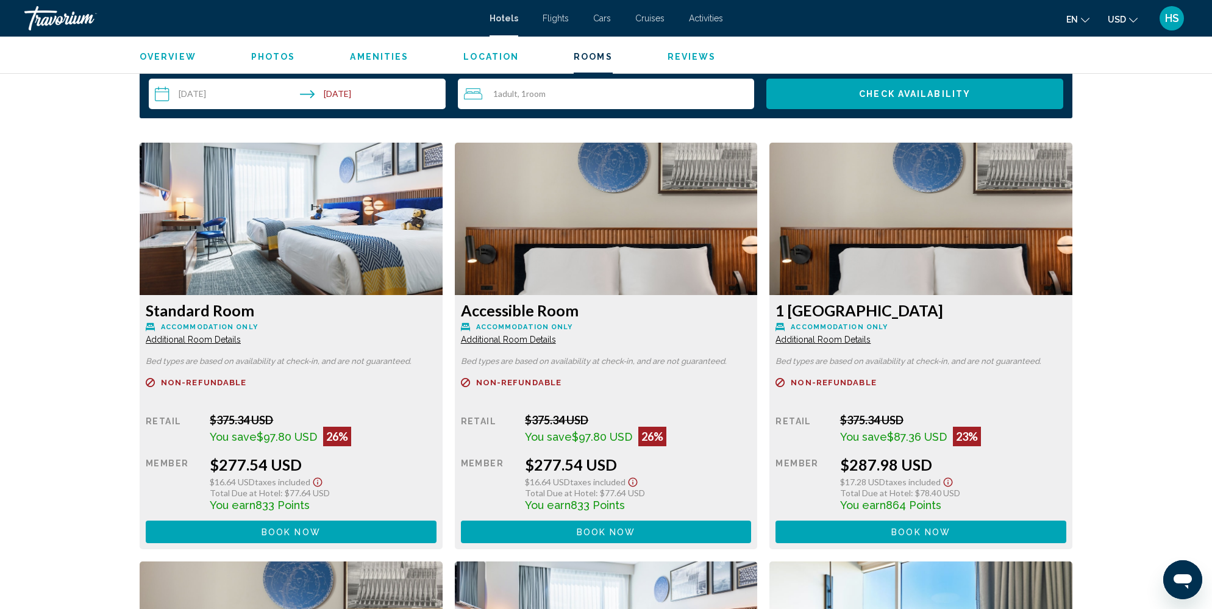
click at [347, 521] on button "Book now No longer available" at bounding box center [291, 532] width 291 height 23
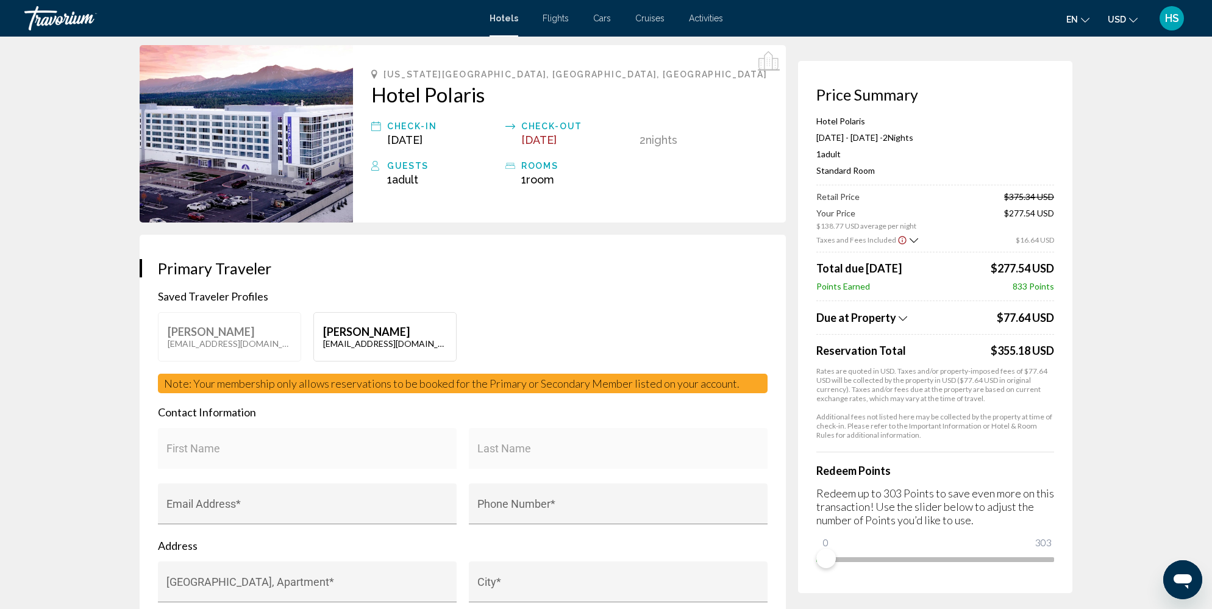
scroll to position [91, 0]
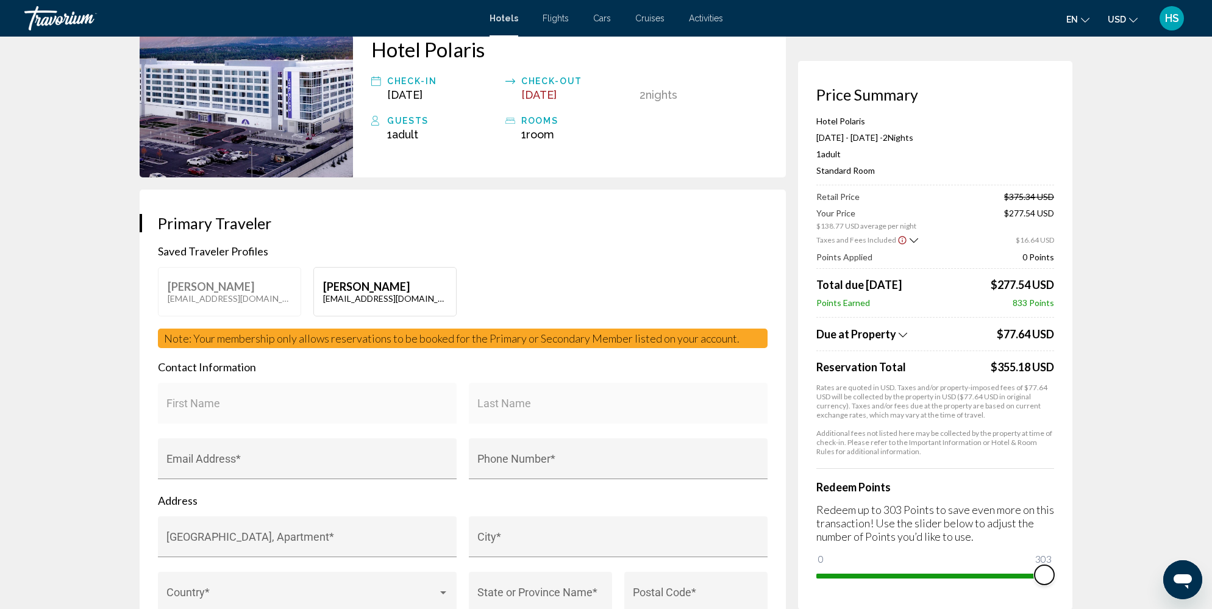
drag, startPoint x: 823, startPoint y: 557, endPoint x: 1061, endPoint y: 557, distance: 237.1
click at [1061, 557] on div "Price Summary Hotel Polaris [DATE] - [DATE] - 2 Night Nights 1 Adult Adults , 0…" at bounding box center [935, 335] width 274 height 549
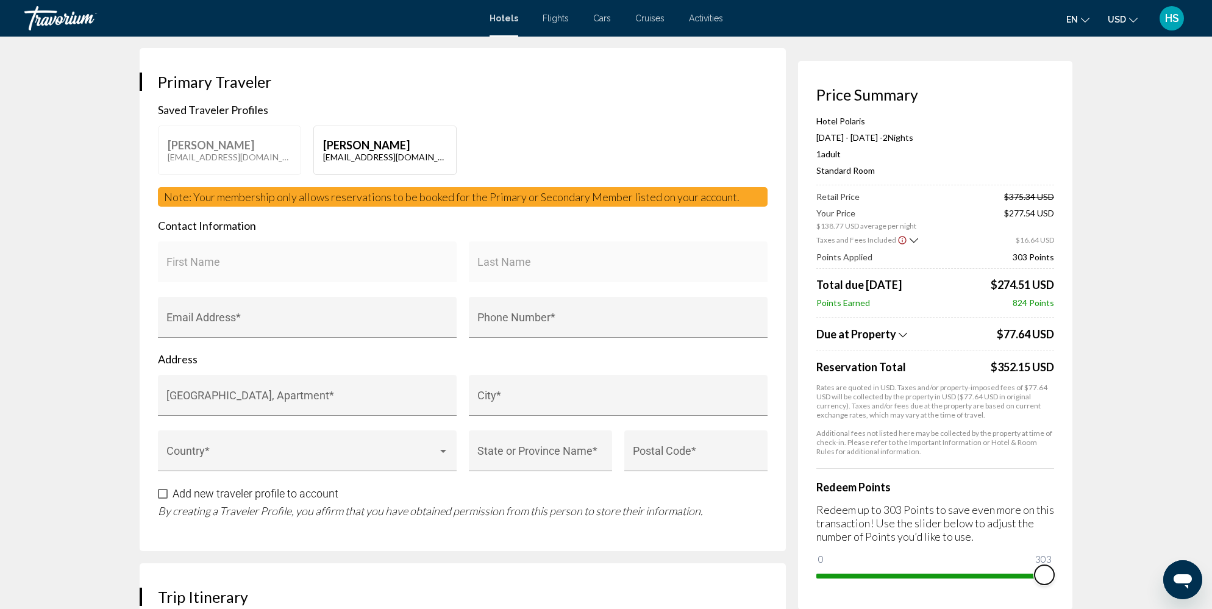
scroll to position [235, 0]
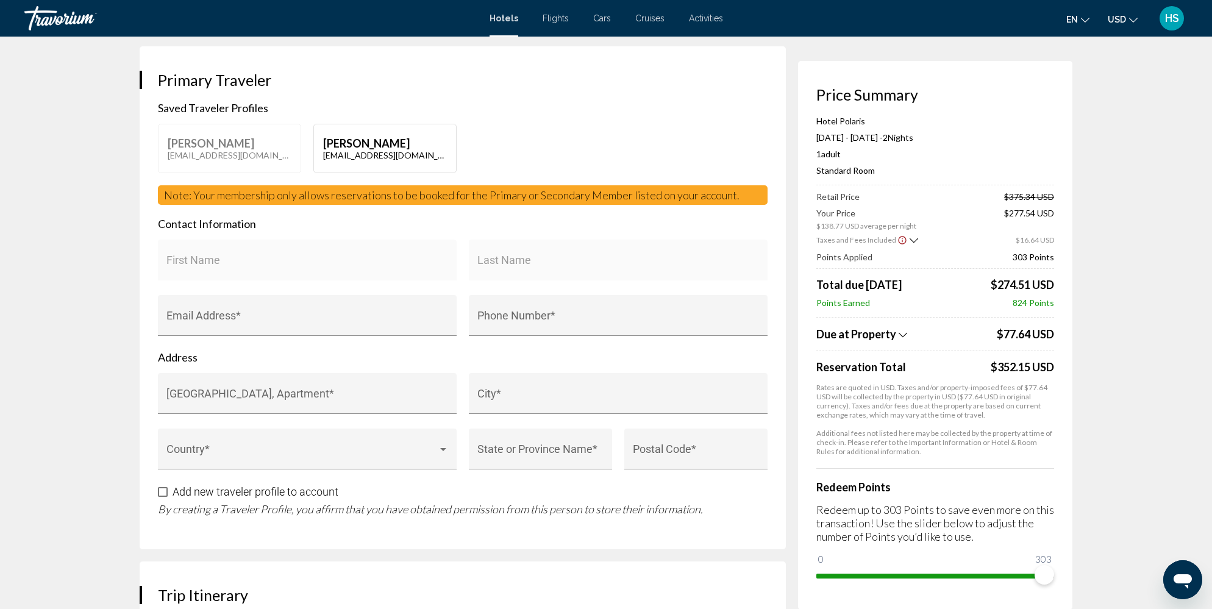
click at [899, 336] on icon "Show Taxes and Fees breakdown" at bounding box center [902, 335] width 9 height 10
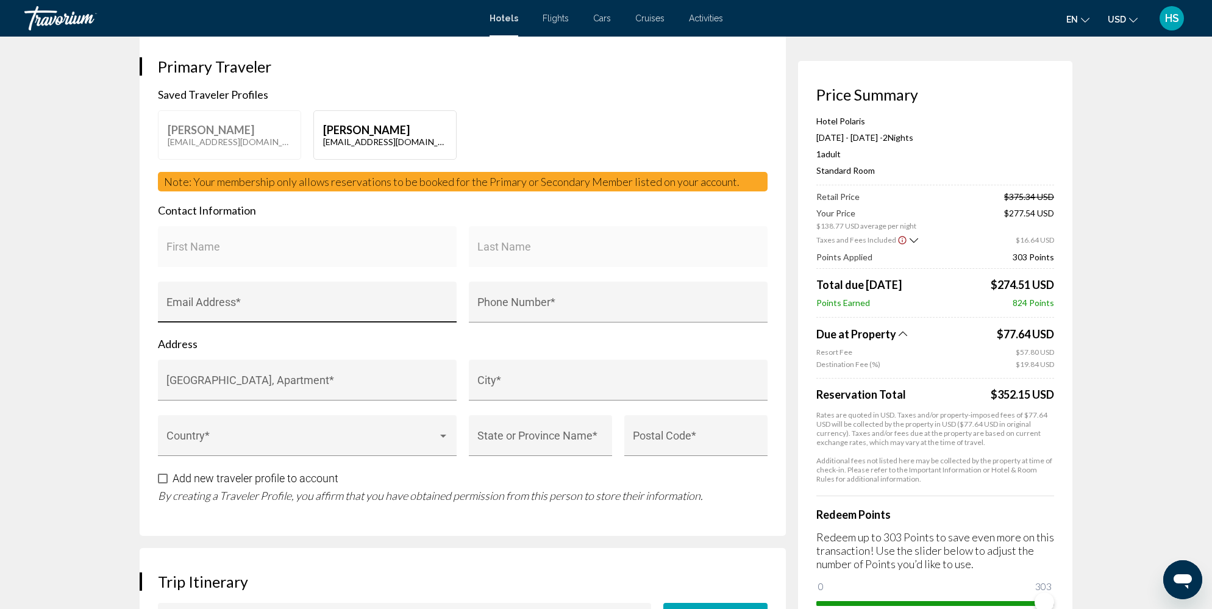
scroll to position [213, 0]
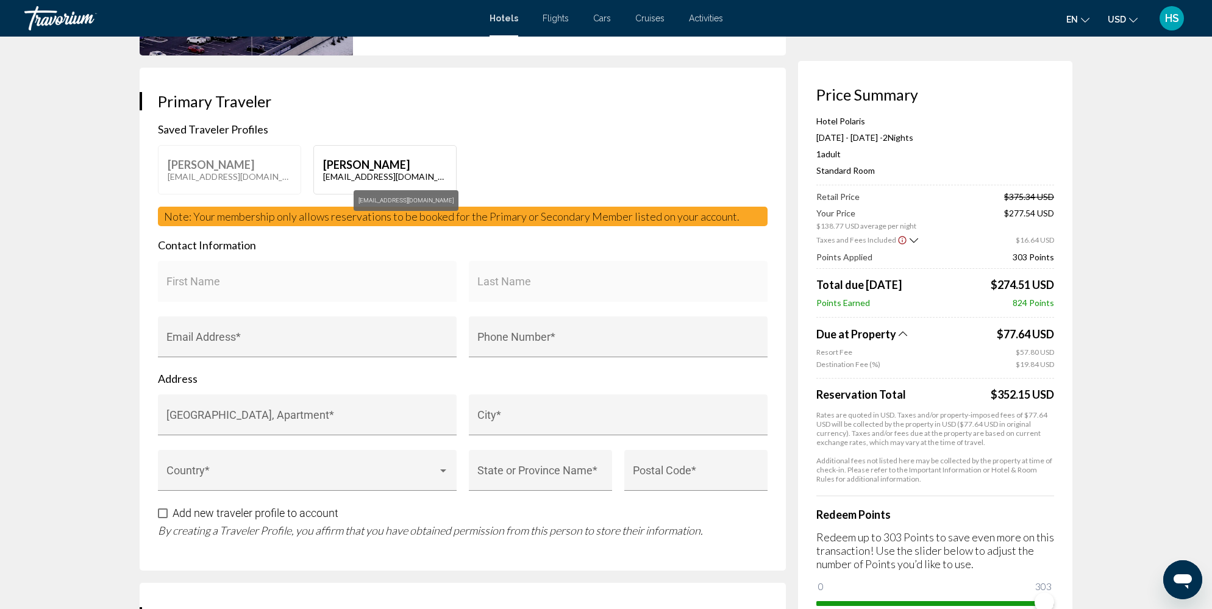
click at [347, 172] on p "[EMAIL_ADDRESS][DOMAIN_NAME]" at bounding box center [385, 176] width 124 height 10
type input "*******"
type input "****"
type input "**********"
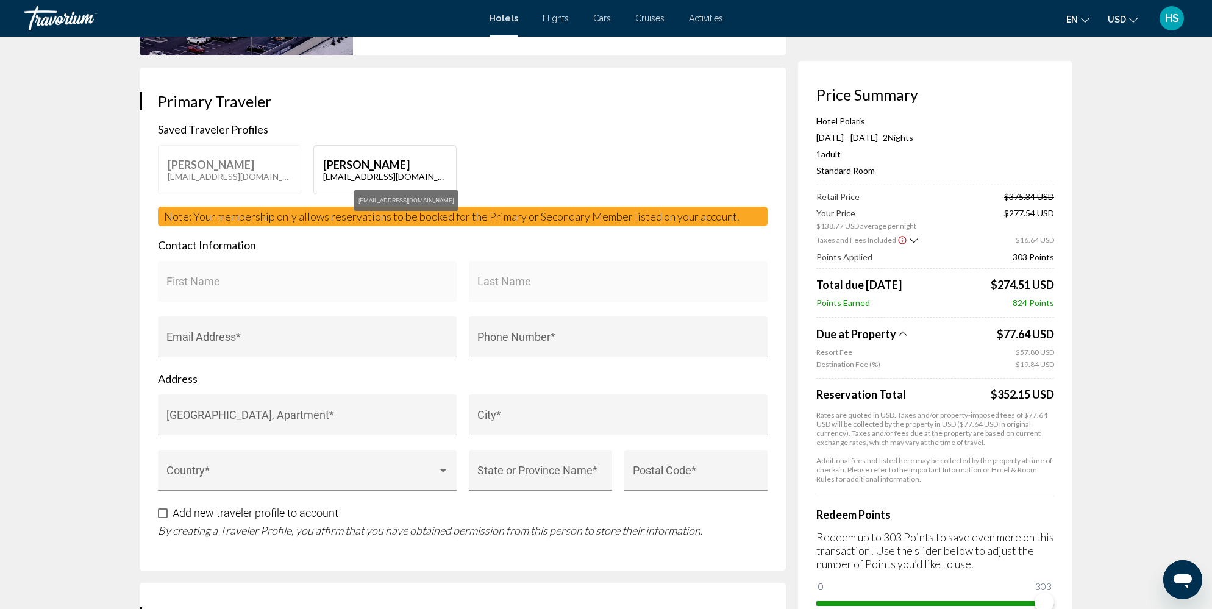
type input "**********"
type input "******"
type input "*****"
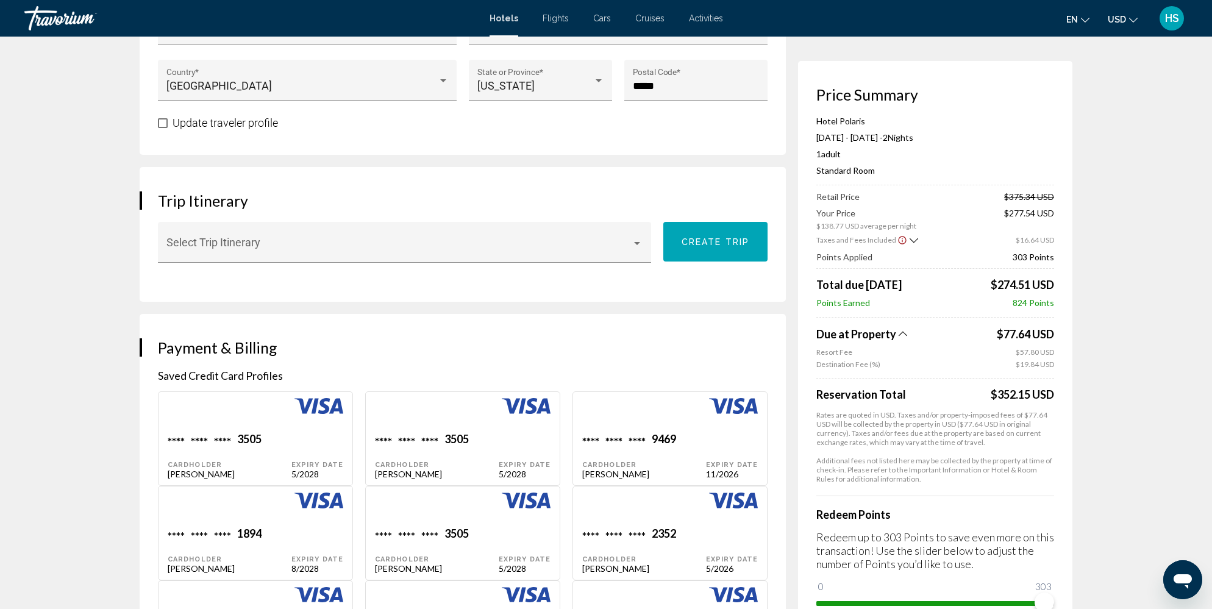
scroll to position [630, 0]
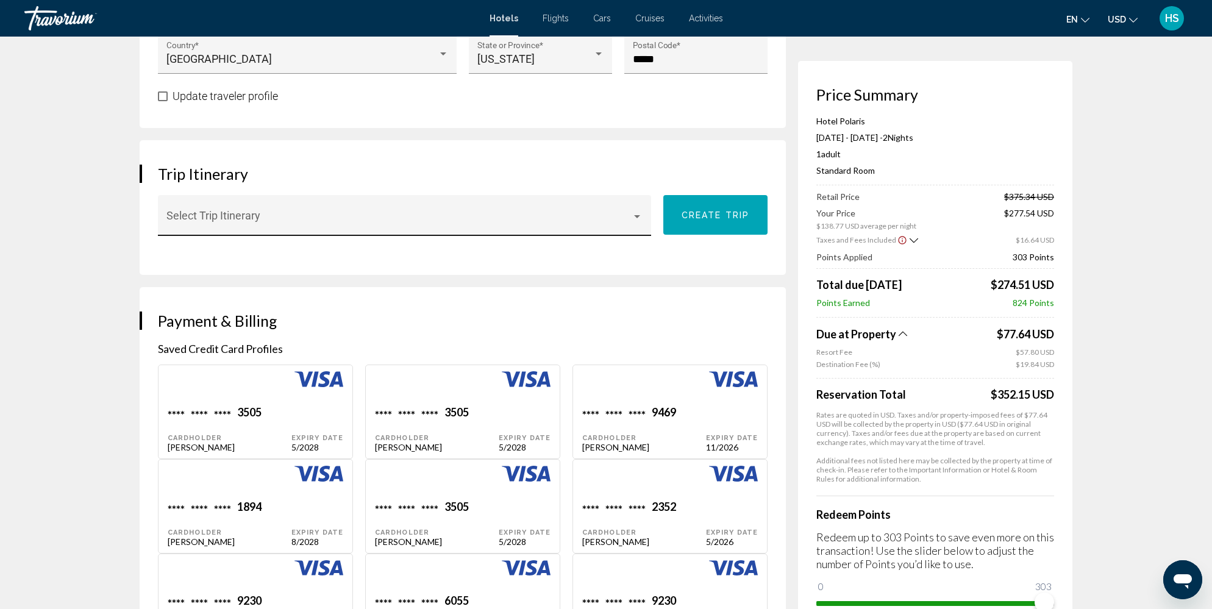
click at [236, 218] on span "Main content" at bounding box center [399, 221] width 466 height 12
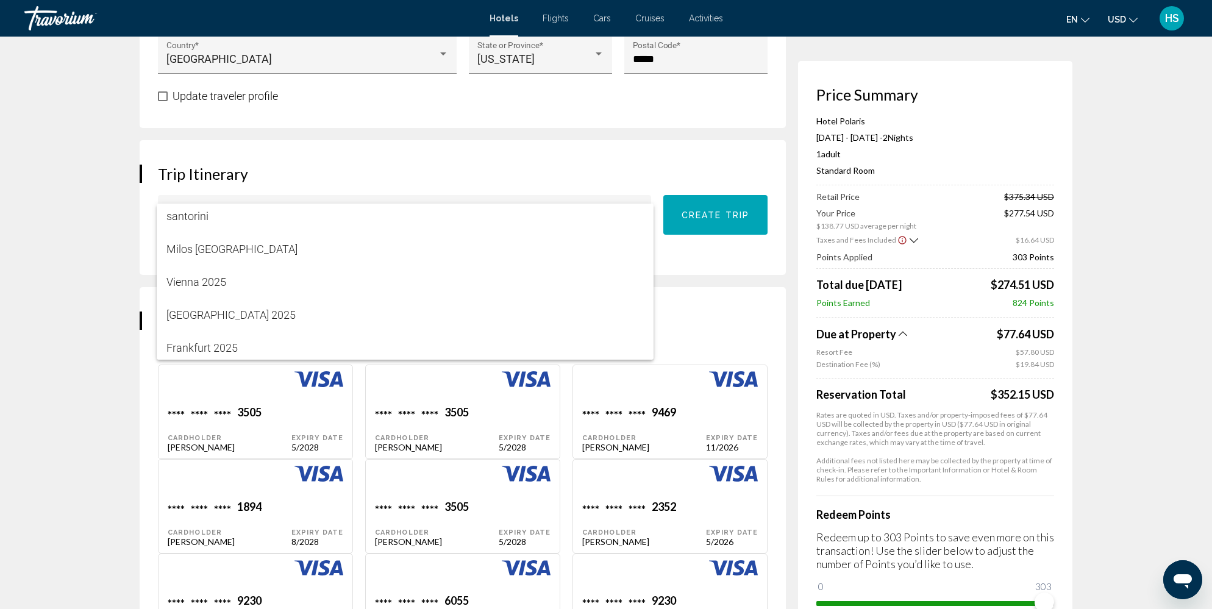
scroll to position [206, 0]
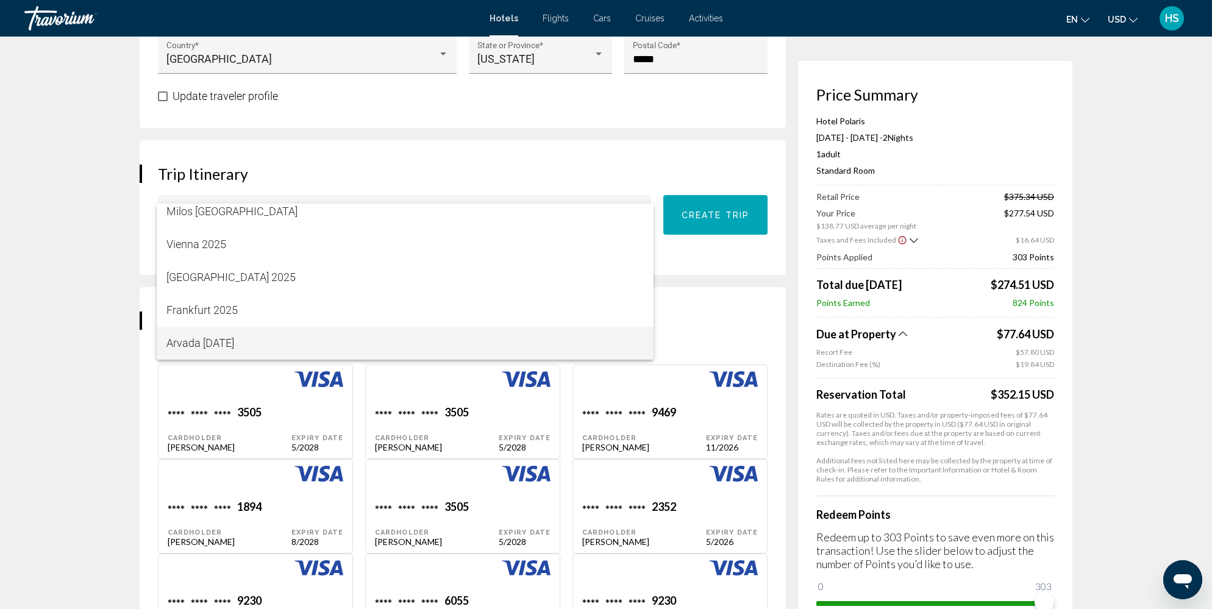
click at [246, 332] on span "Arvada [DATE]" at bounding box center [405, 343] width 478 height 33
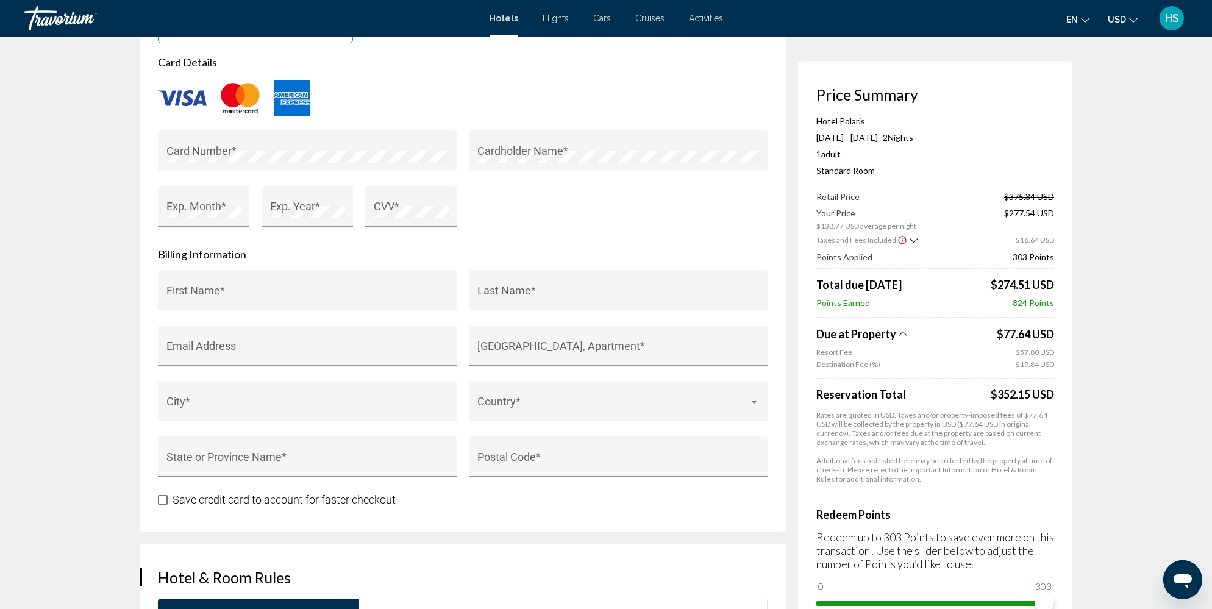
scroll to position [1406, 0]
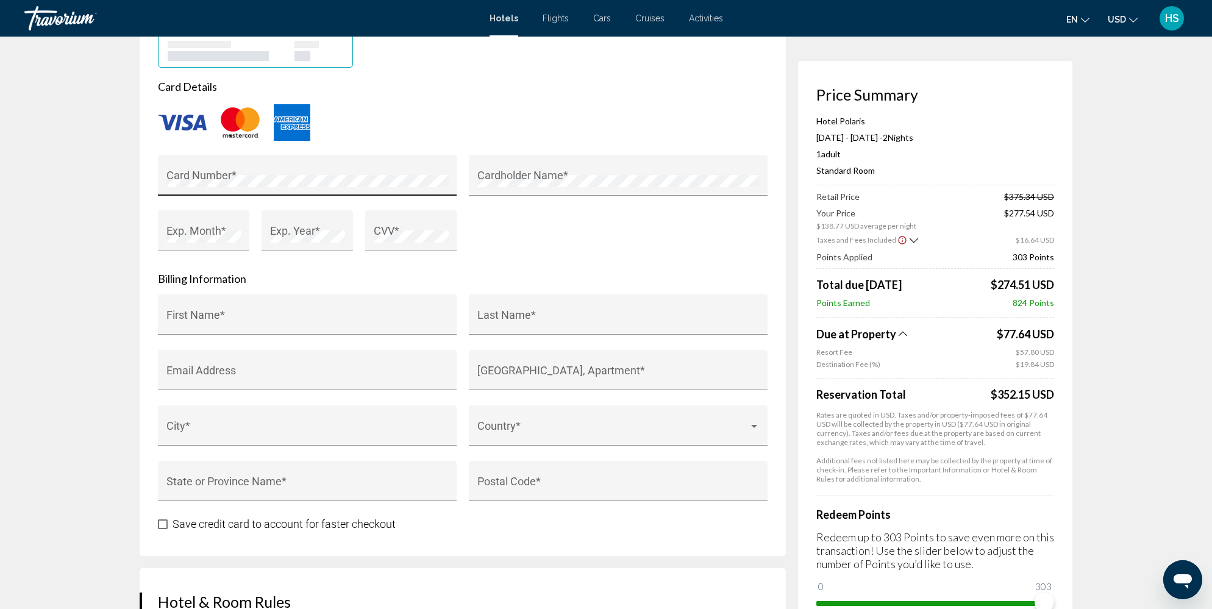
click at [279, 165] on div "Card Number *" at bounding box center [307, 179] width 282 height 32
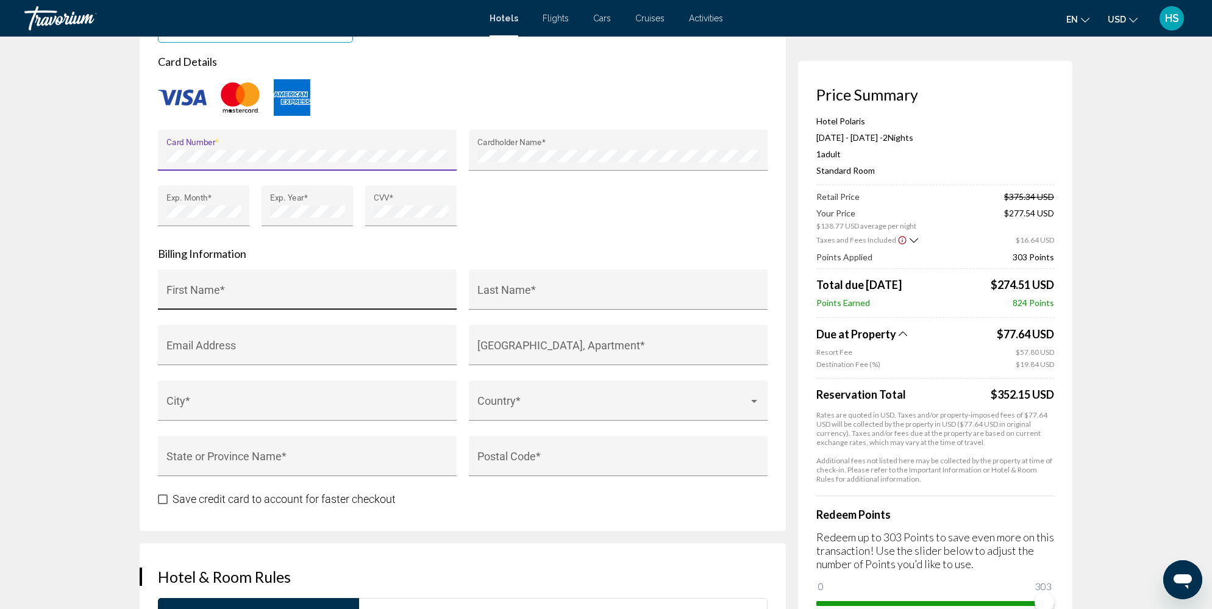
scroll to position [1433, 0]
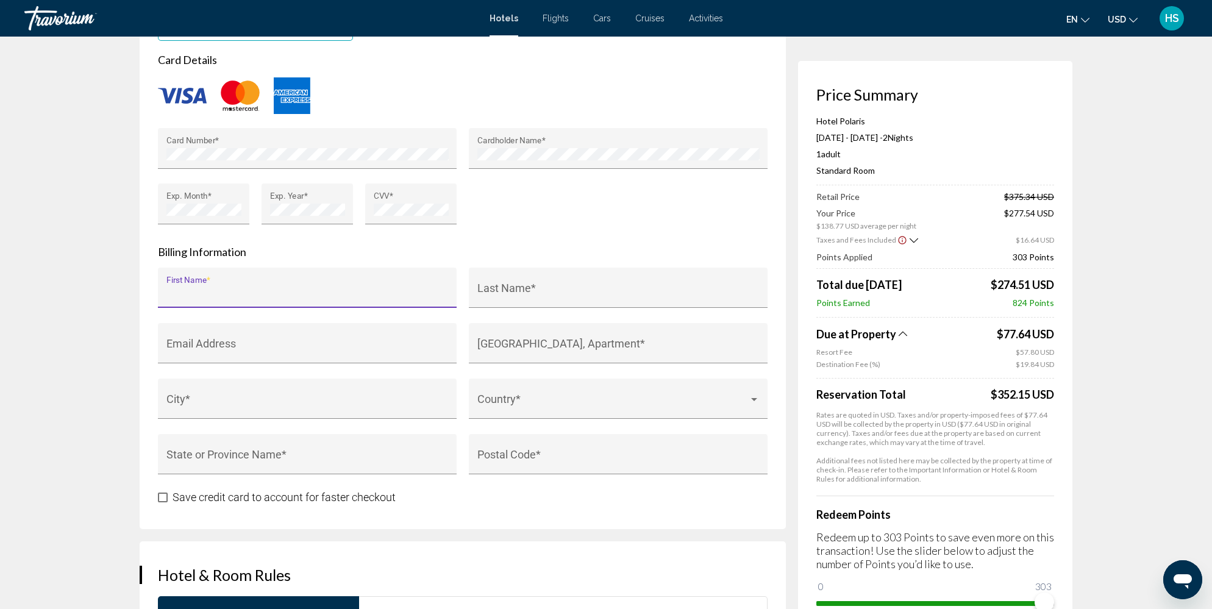
click at [299, 288] on input "First Name *" at bounding box center [307, 294] width 282 height 12
type input "*******"
type input "****"
type input "**********"
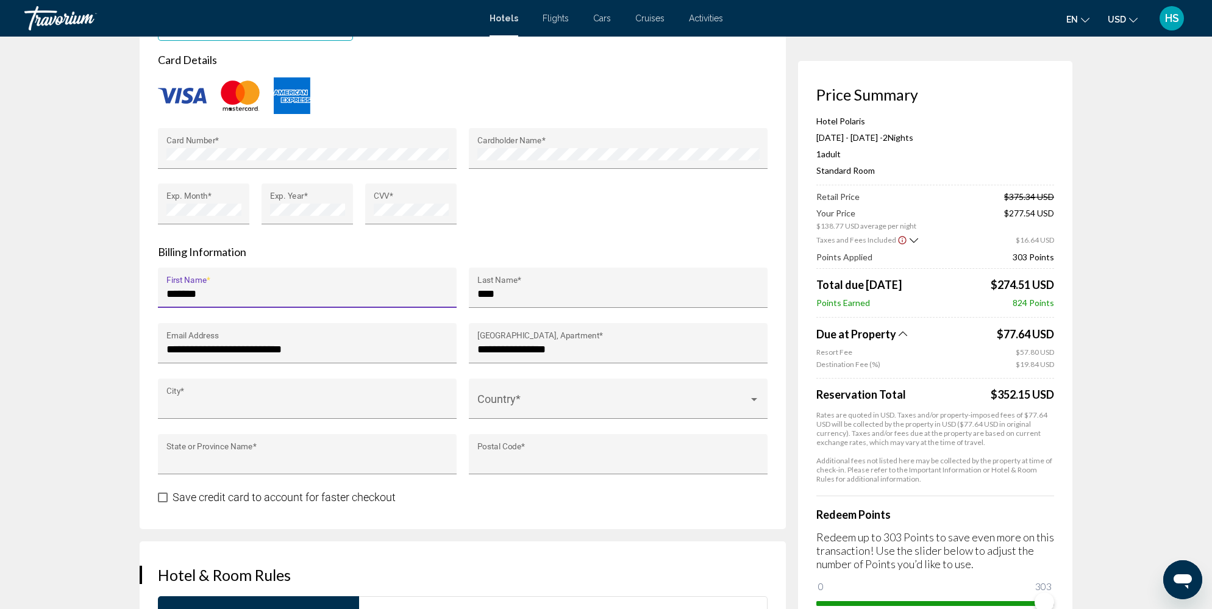
type input "******"
type input "**"
type input "*****"
click at [229, 343] on input "**********" at bounding box center [307, 349] width 282 height 12
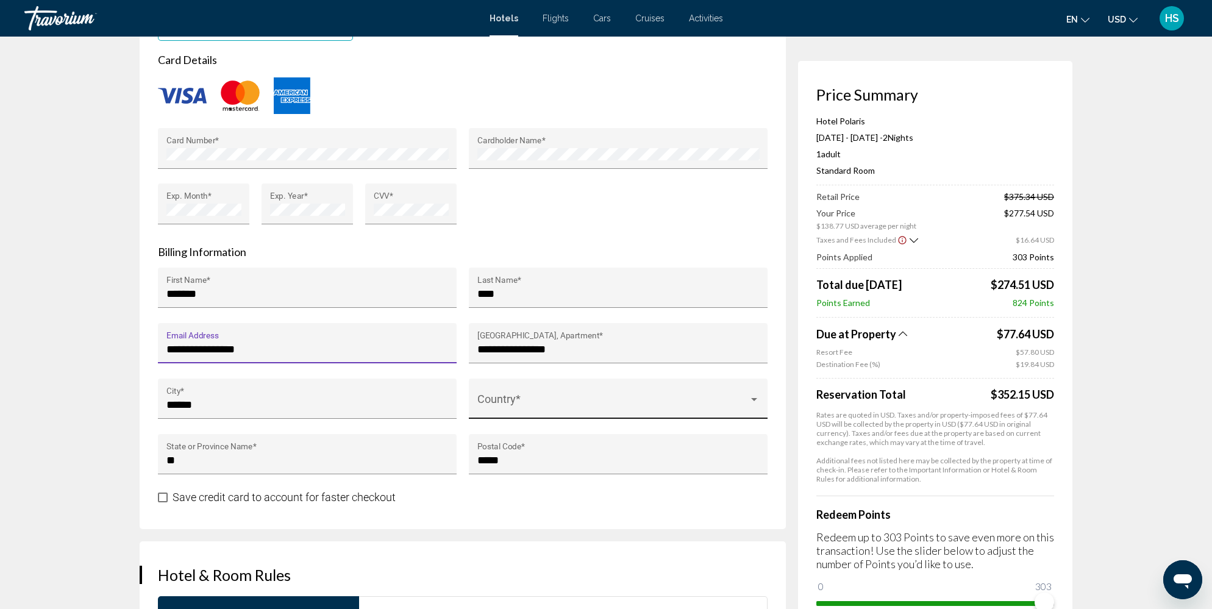
type input "**********"
click at [576, 399] on span "Main content" at bounding box center [612, 405] width 271 height 12
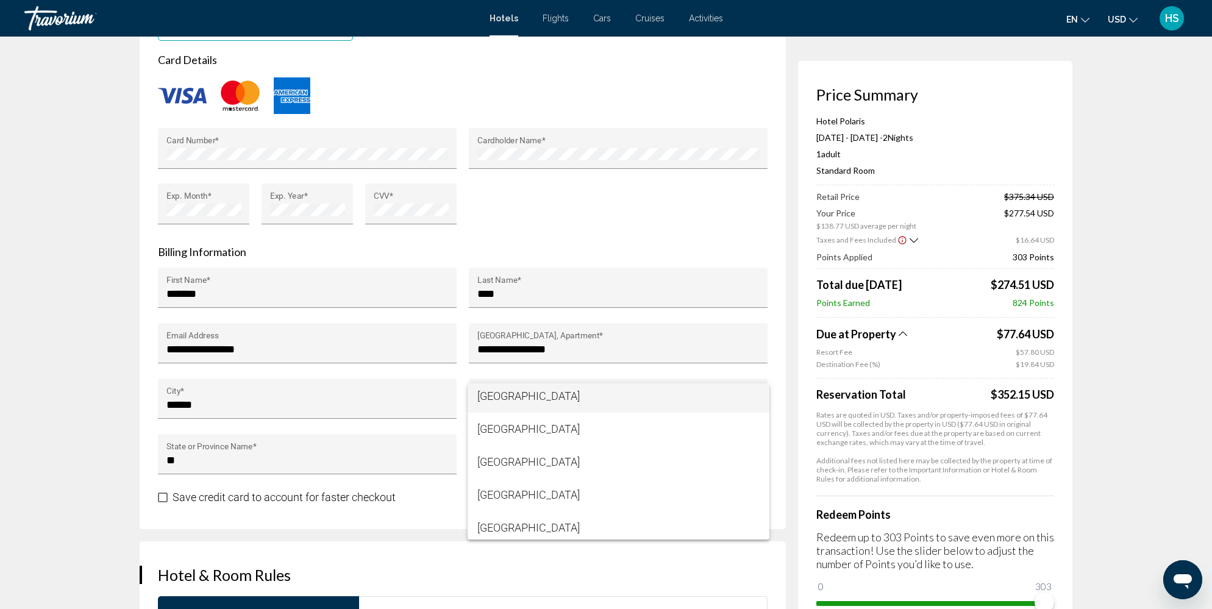
scroll to position [7838, 0]
click at [576, 527] on span "[GEOGRAPHIC_DATA]" at bounding box center [618, 527] width 282 height 33
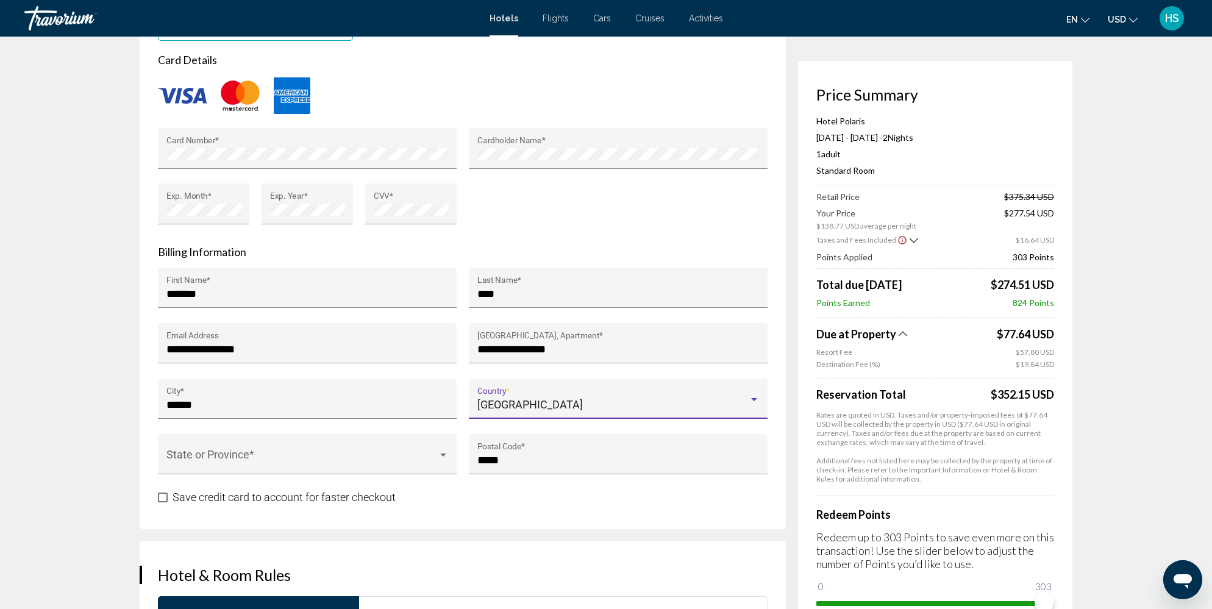
scroll to position [7842, 0]
click at [254, 445] on div "State or Province *" at bounding box center [307, 458] width 282 height 32
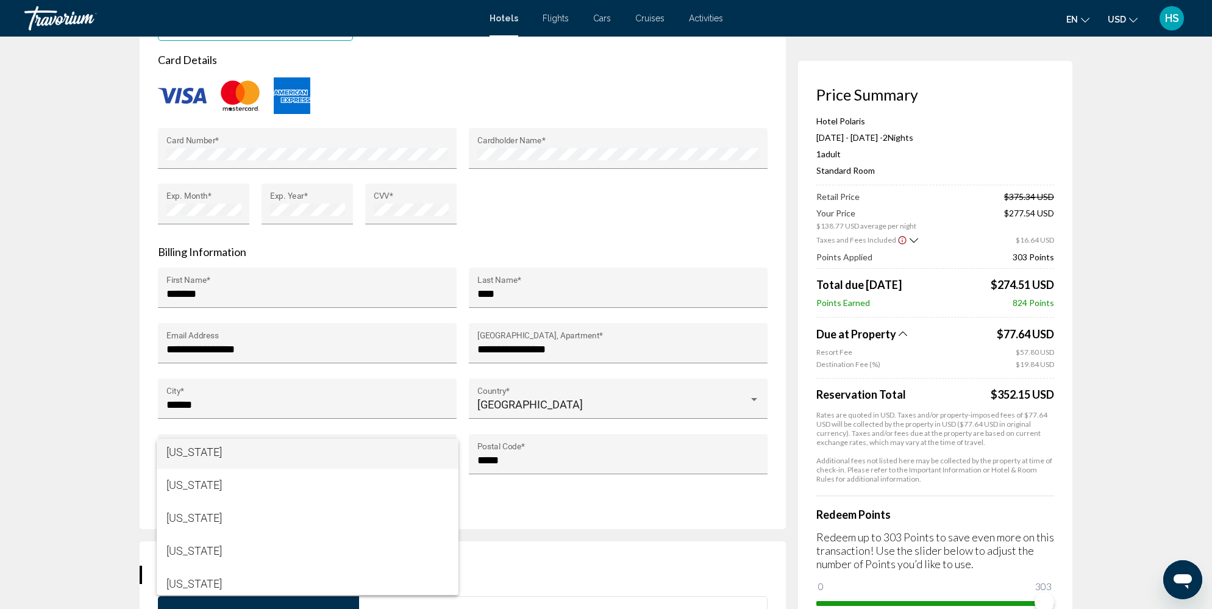
scroll to position [93, 0]
click at [274, 513] on span "[US_STATE]" at bounding box center [307, 526] width 282 height 33
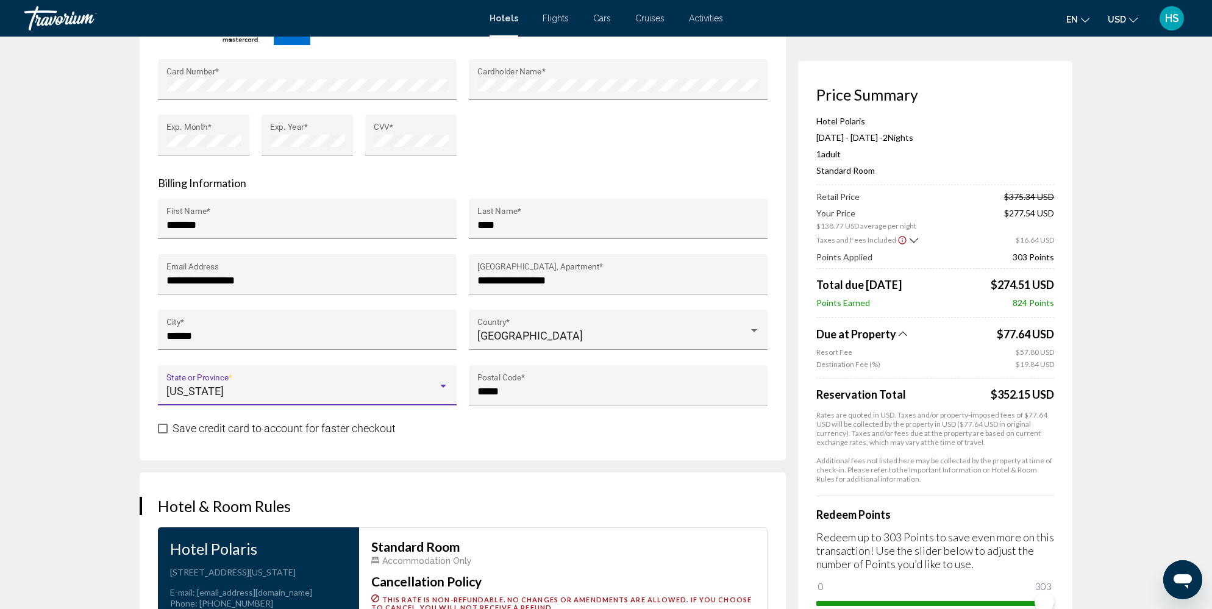
scroll to position [1513, 0]
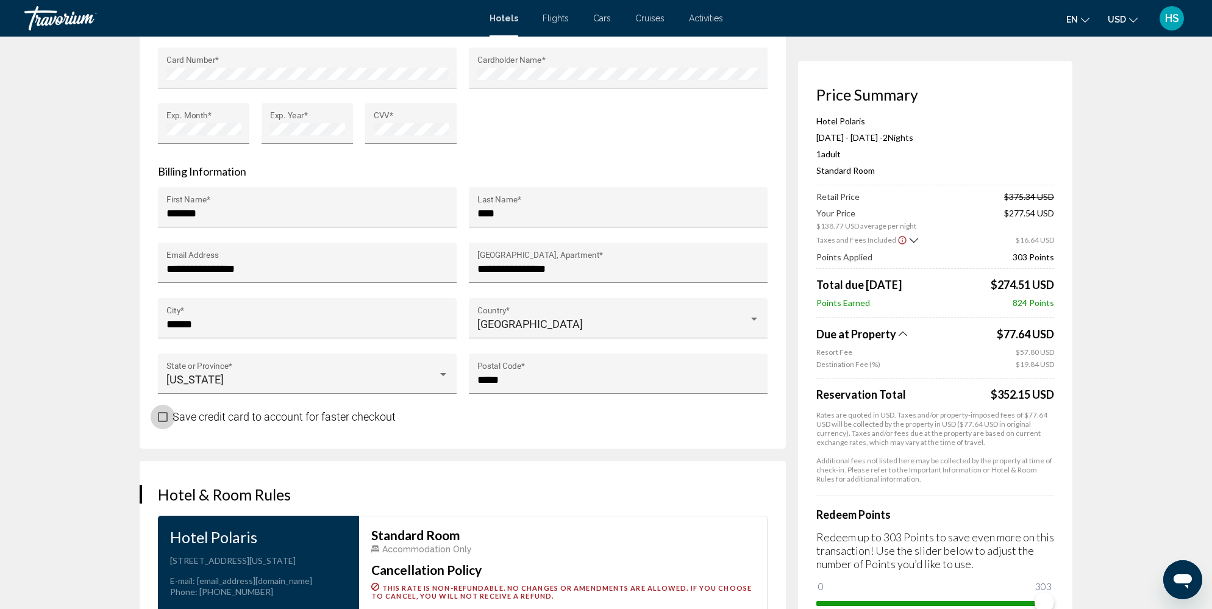
click at [165, 412] on span "Main content" at bounding box center [163, 417] width 10 height 10
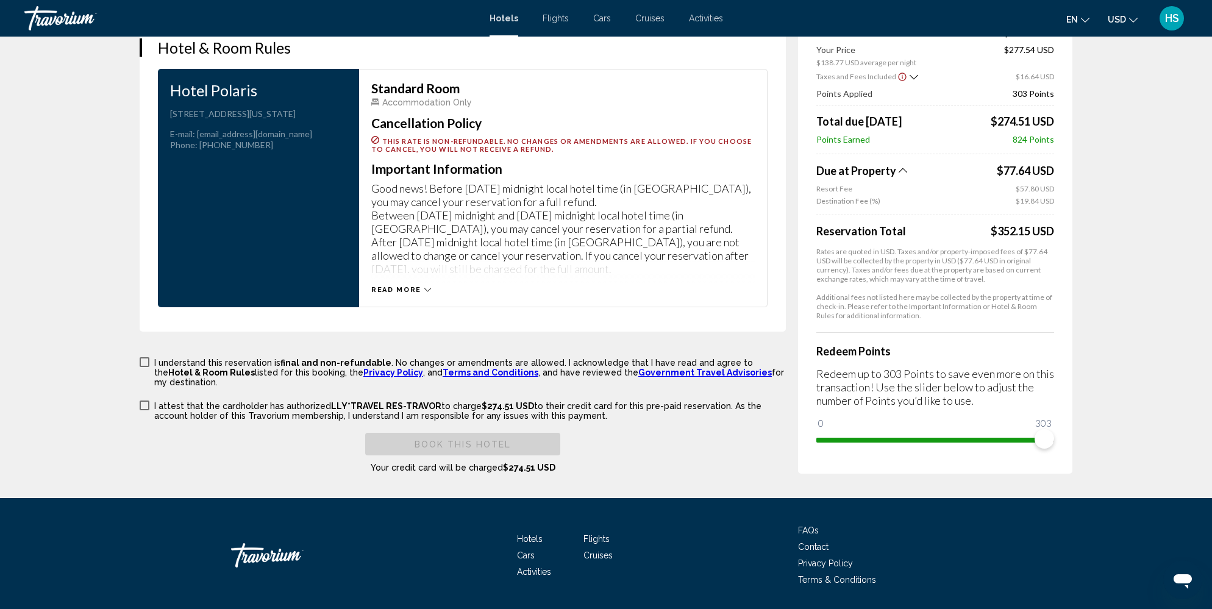
scroll to position [1985, 0]
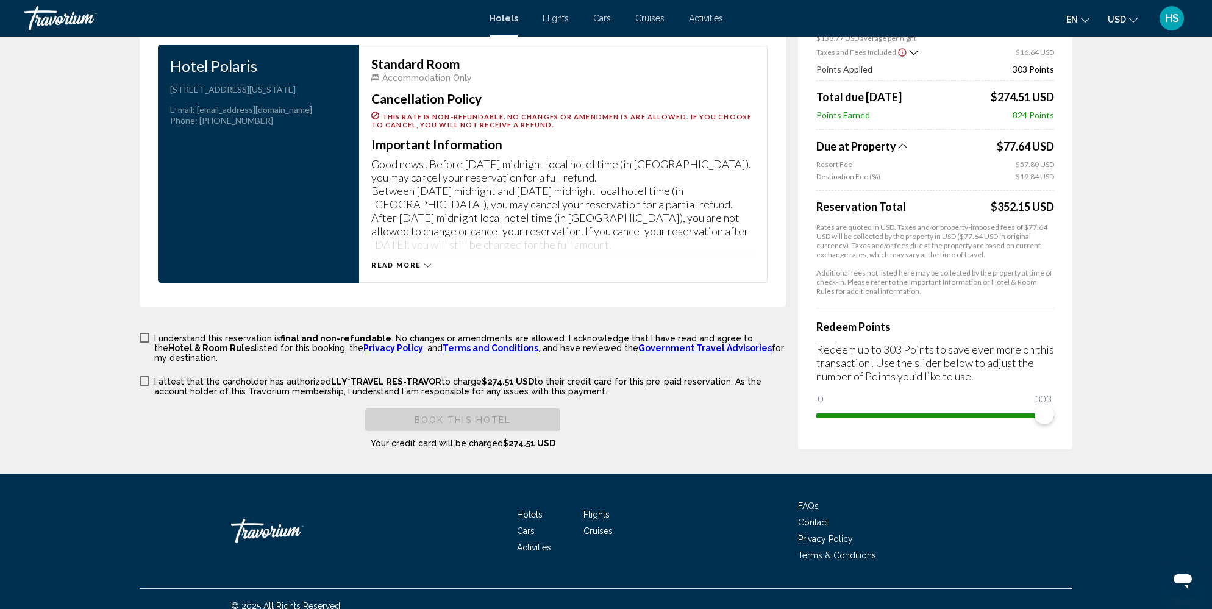
click at [144, 333] on span "Main content" at bounding box center [145, 338] width 10 height 10
click at [143, 376] on span "Main content" at bounding box center [145, 381] width 10 height 10
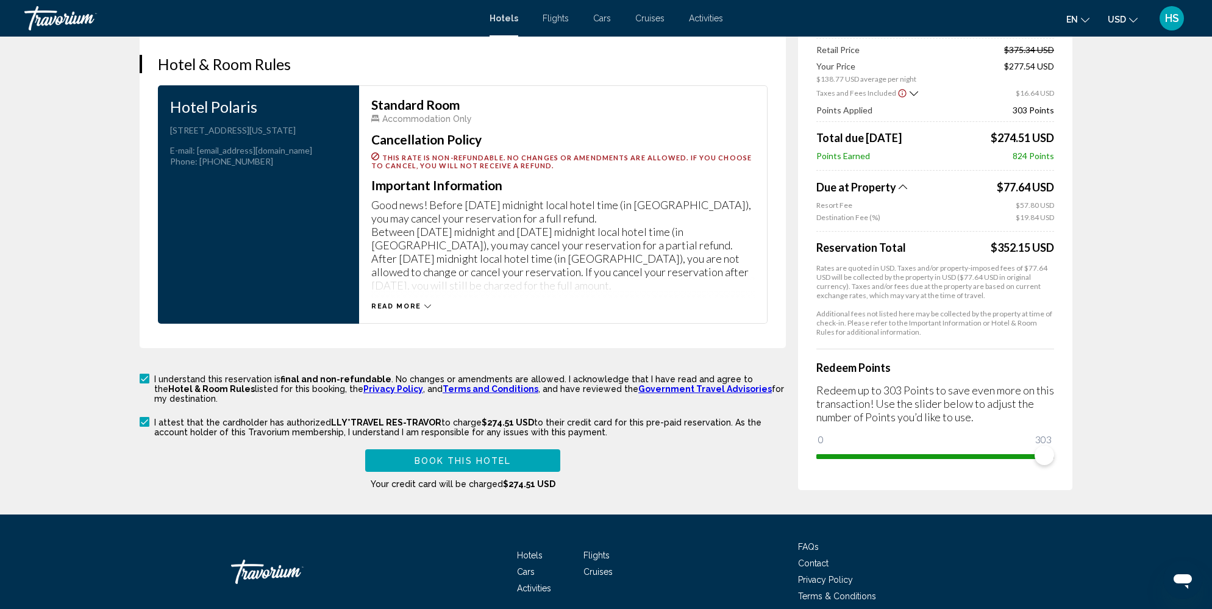
scroll to position [1941, 0]
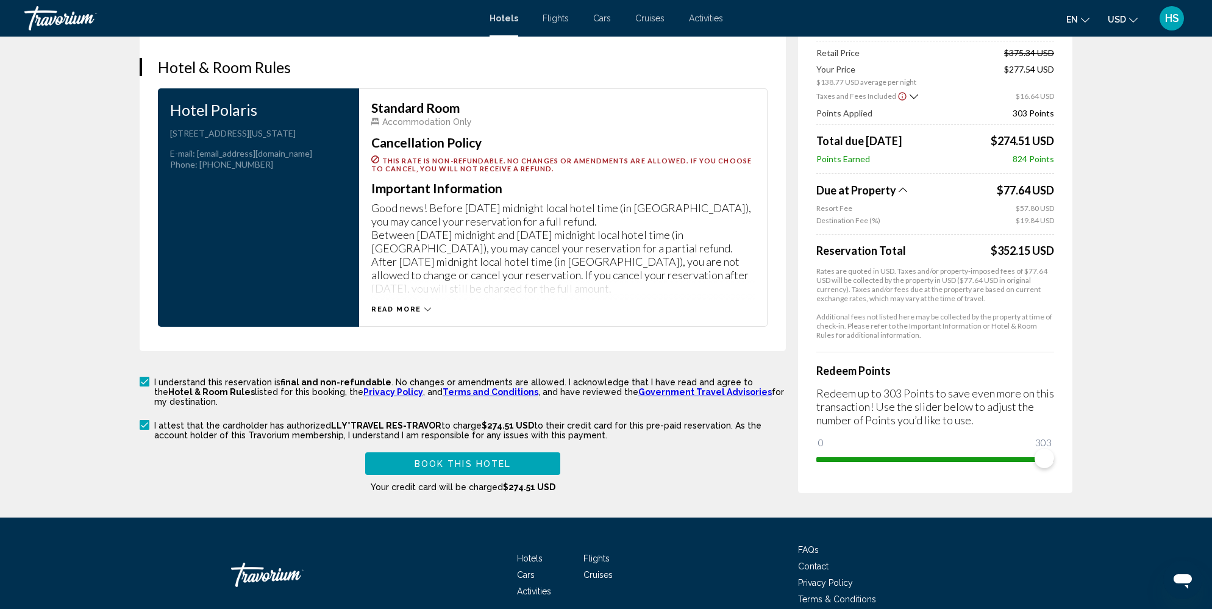
click at [483, 459] on span "Book this hotel" at bounding box center [462, 464] width 97 height 10
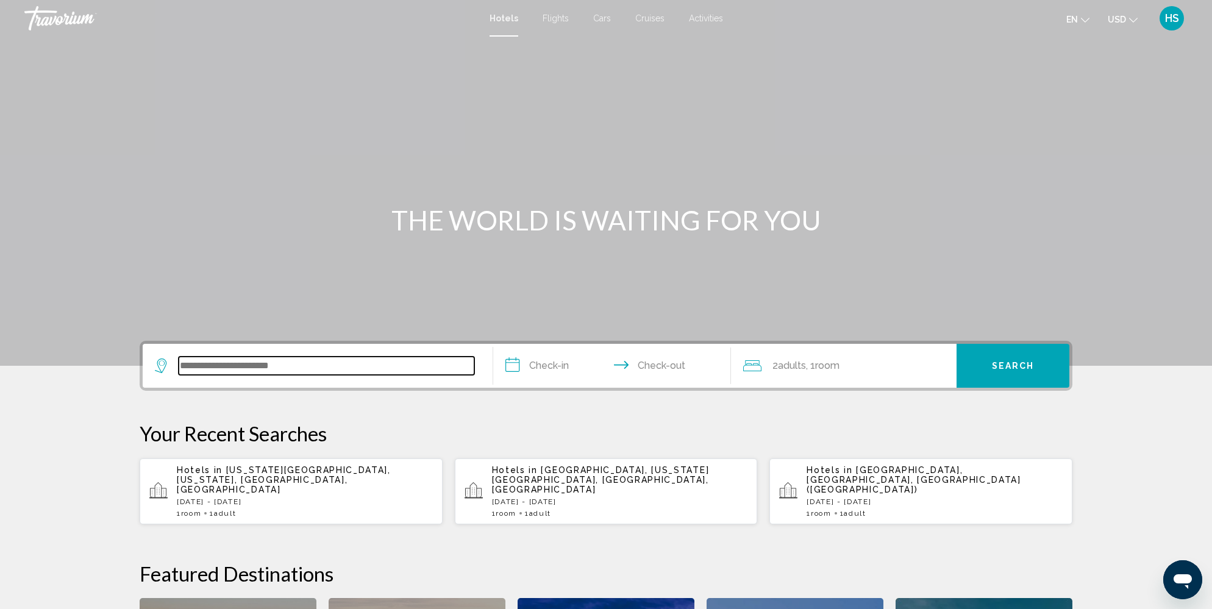
click at [261, 369] on input "Search widget" at bounding box center [327, 366] width 296 height 18
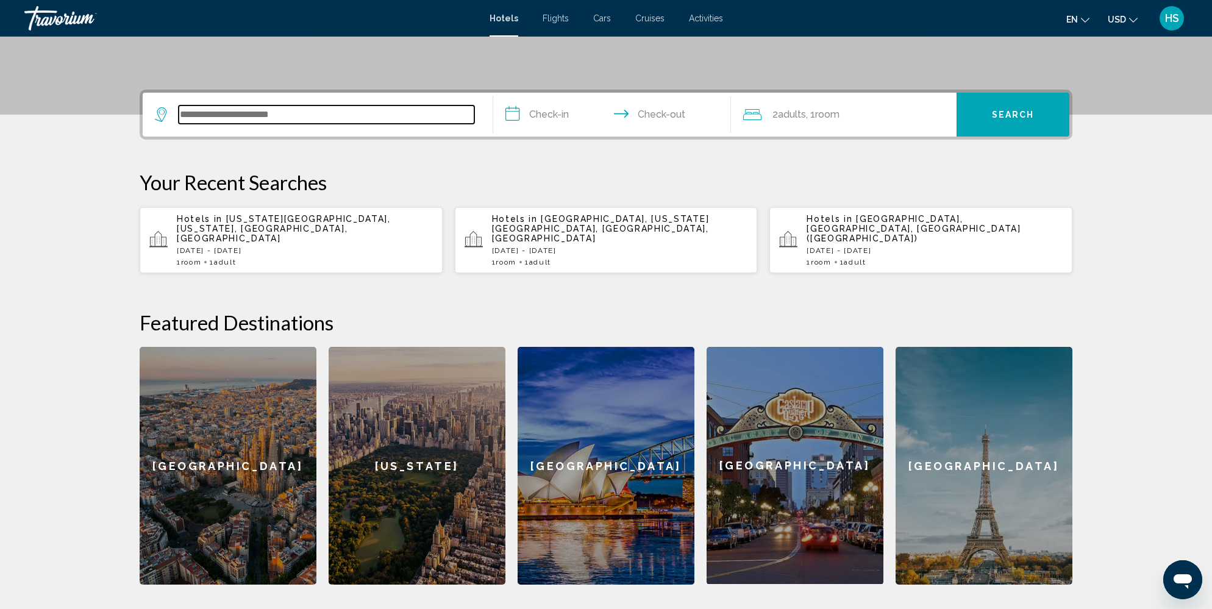
scroll to position [301, 0]
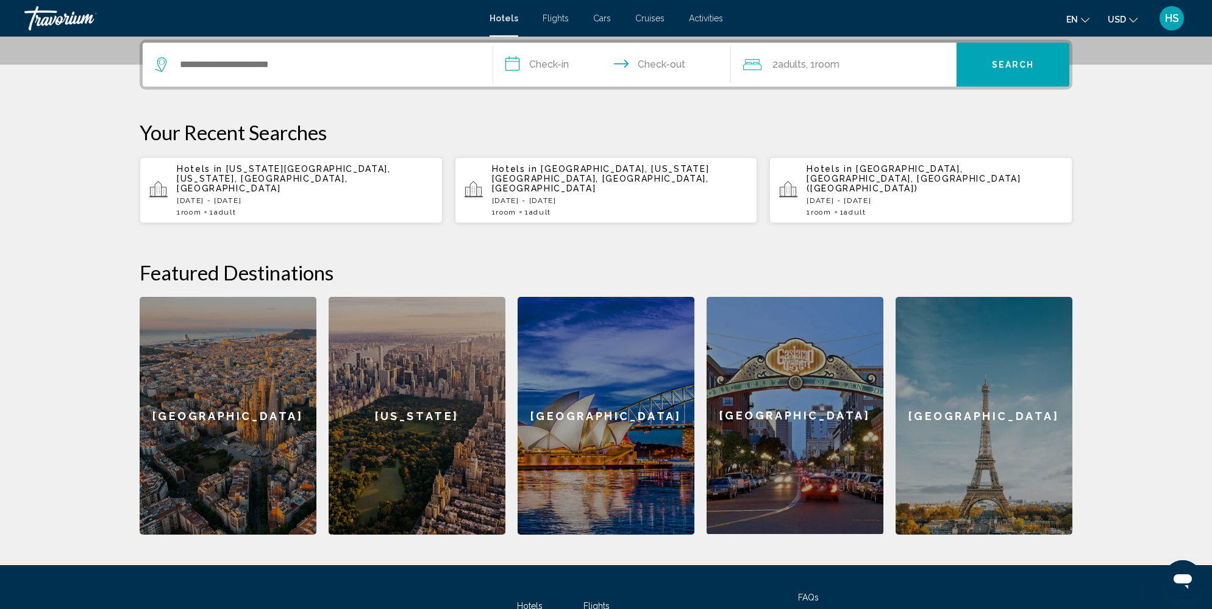
click at [858, 176] on span "[GEOGRAPHIC_DATA], [GEOGRAPHIC_DATA], [GEOGRAPHIC_DATA] ([GEOGRAPHIC_DATA])" at bounding box center [913, 178] width 214 height 29
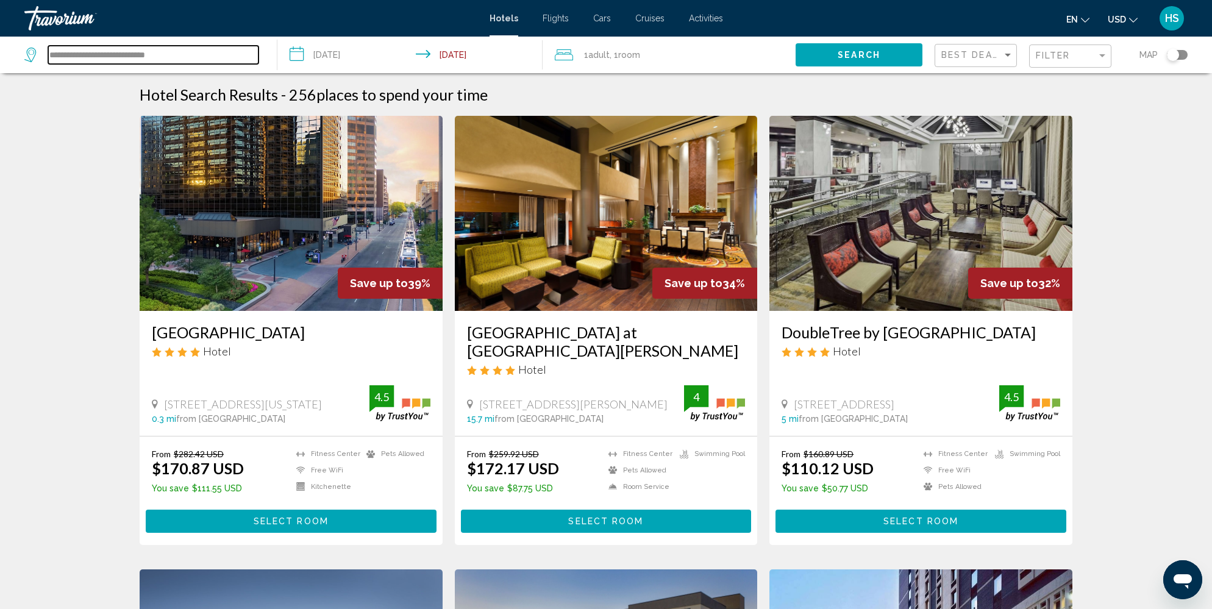
click at [138, 49] on input "**********" at bounding box center [153, 55] width 210 height 18
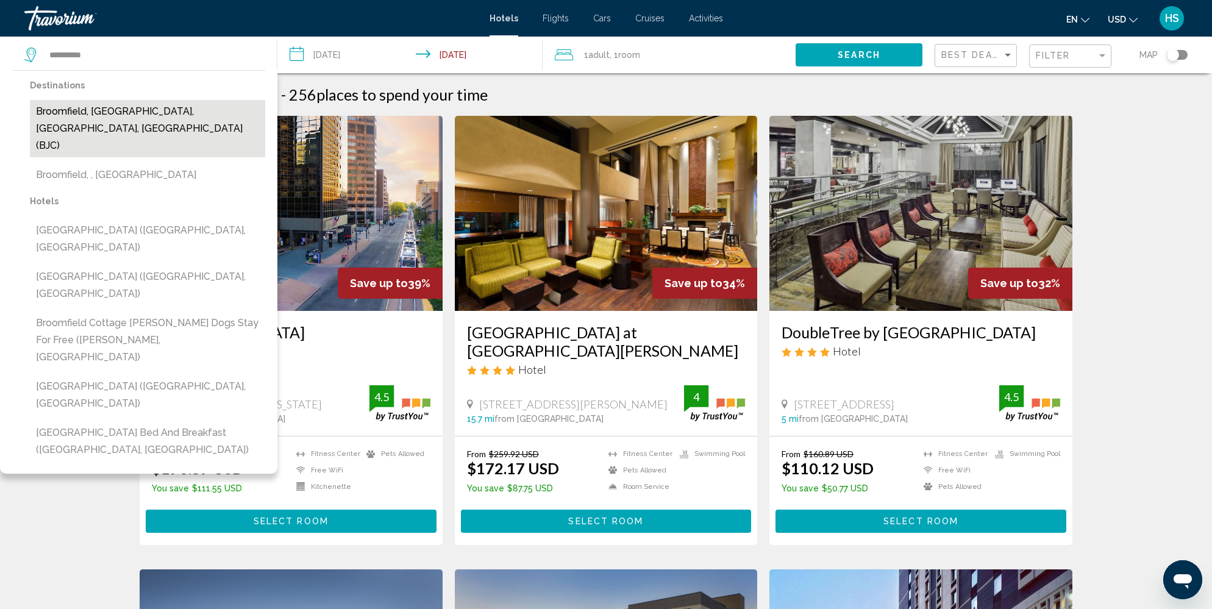
click at [132, 115] on button "Broomfield, Boulder, CO, United States (BJC)" at bounding box center [147, 128] width 235 height 57
type input "**********"
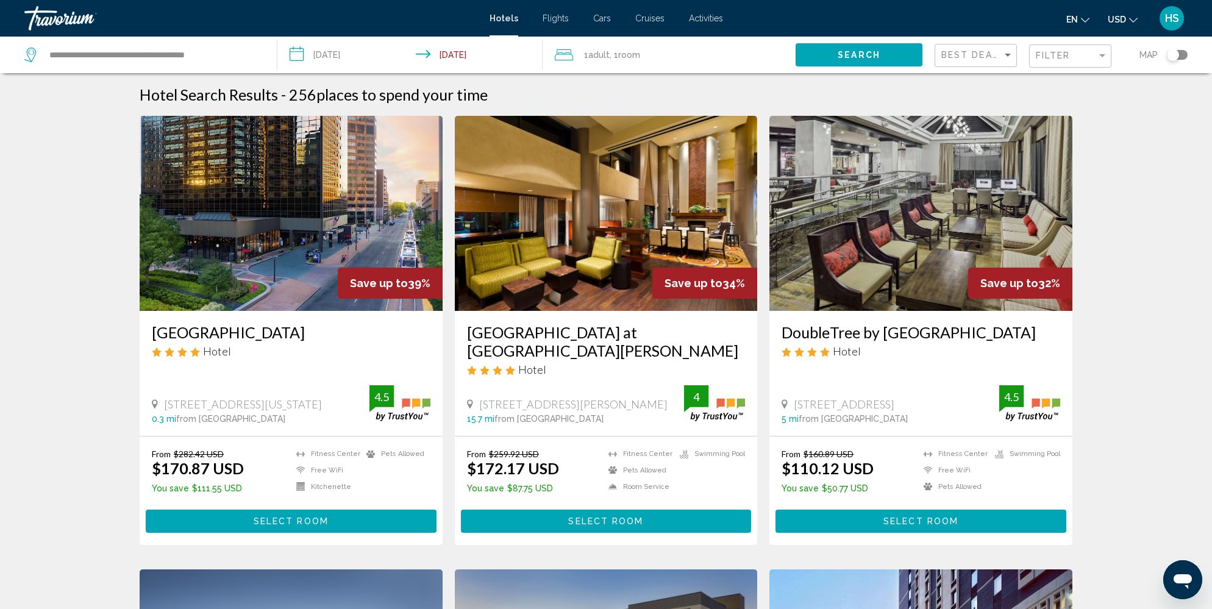
click at [390, 54] on input "**********" at bounding box center [412, 57] width 270 height 40
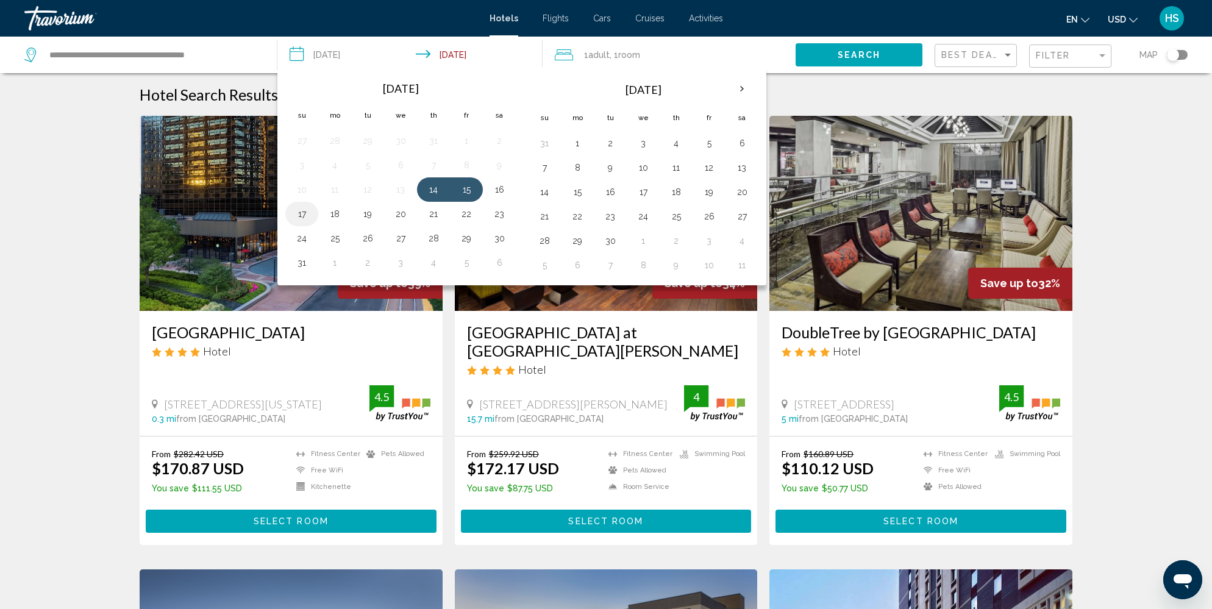
click at [302, 210] on button "17" at bounding box center [302, 213] width 20 height 17
click at [334, 210] on button "18" at bounding box center [335, 213] width 20 height 17
type input "**********"
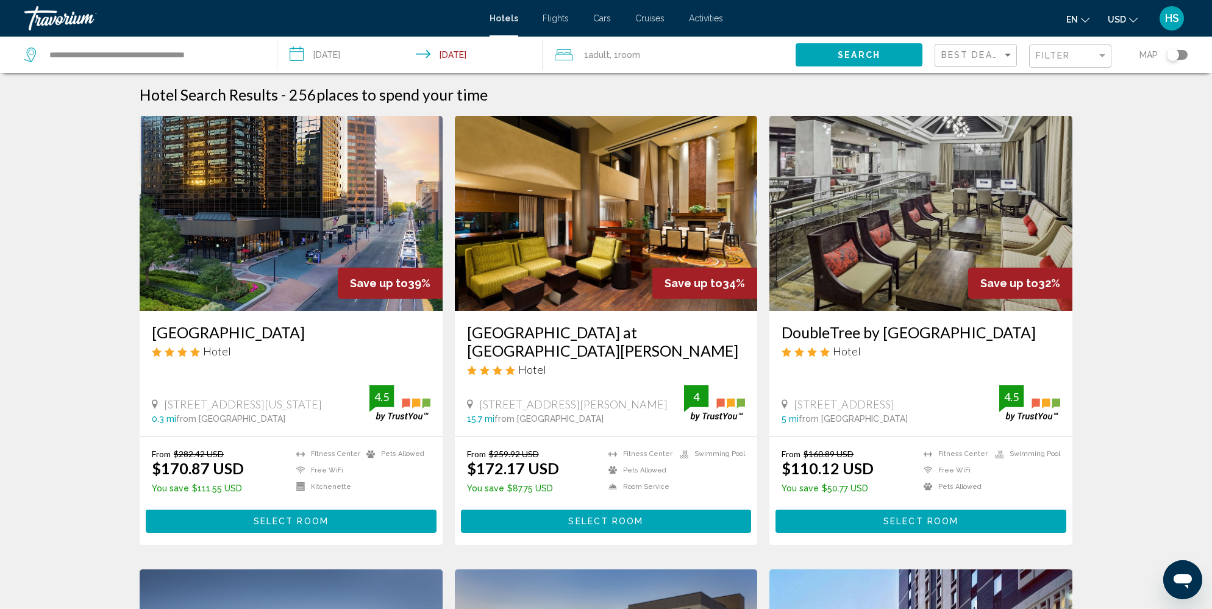
click at [704, 50] on div "1 Adult Adults , 1 Room rooms" at bounding box center [675, 54] width 241 height 17
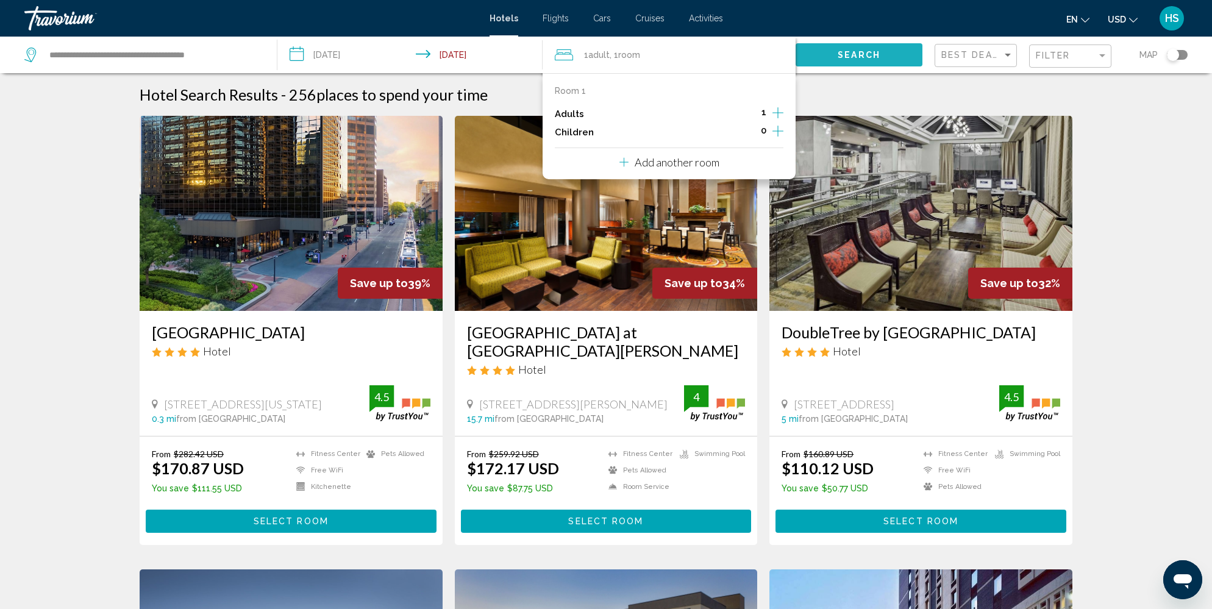
click at [845, 61] on button "Search" at bounding box center [858, 54] width 127 height 23
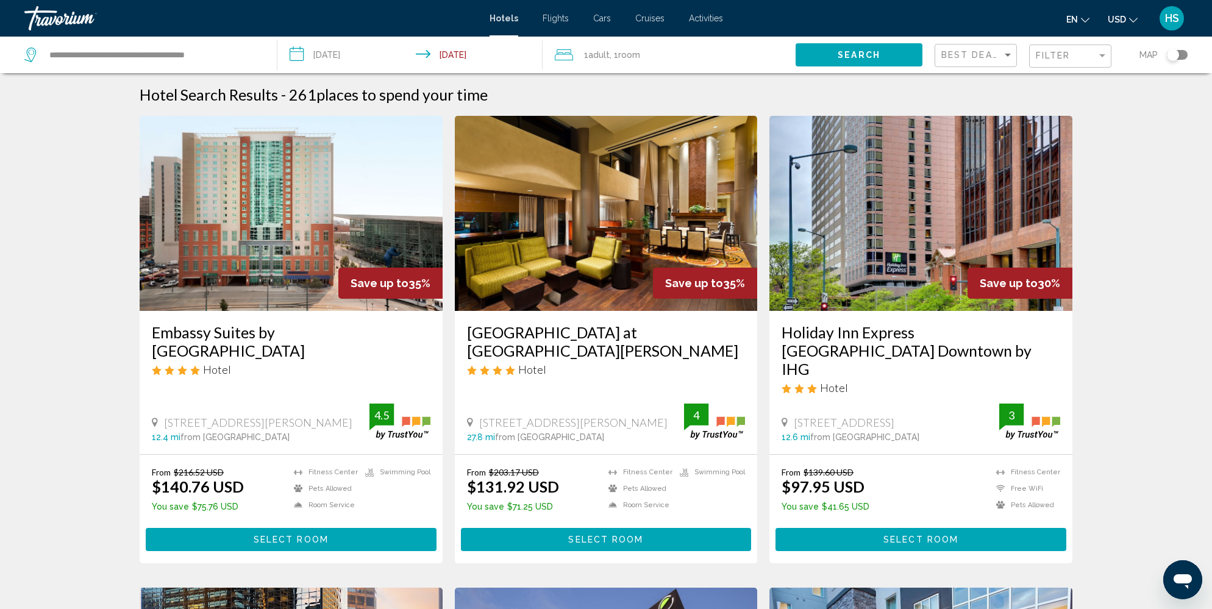
click at [1066, 49] on div "Filter" at bounding box center [1072, 56] width 72 height 23
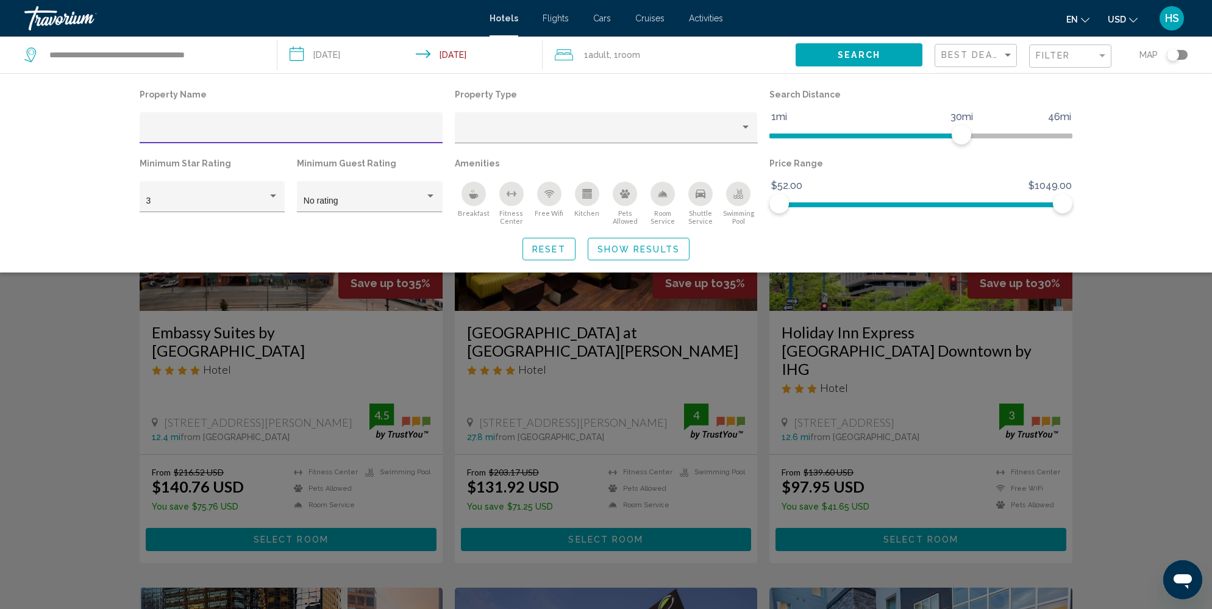
click at [471, 199] on div "Breakfast" at bounding box center [473, 194] width 24 height 24
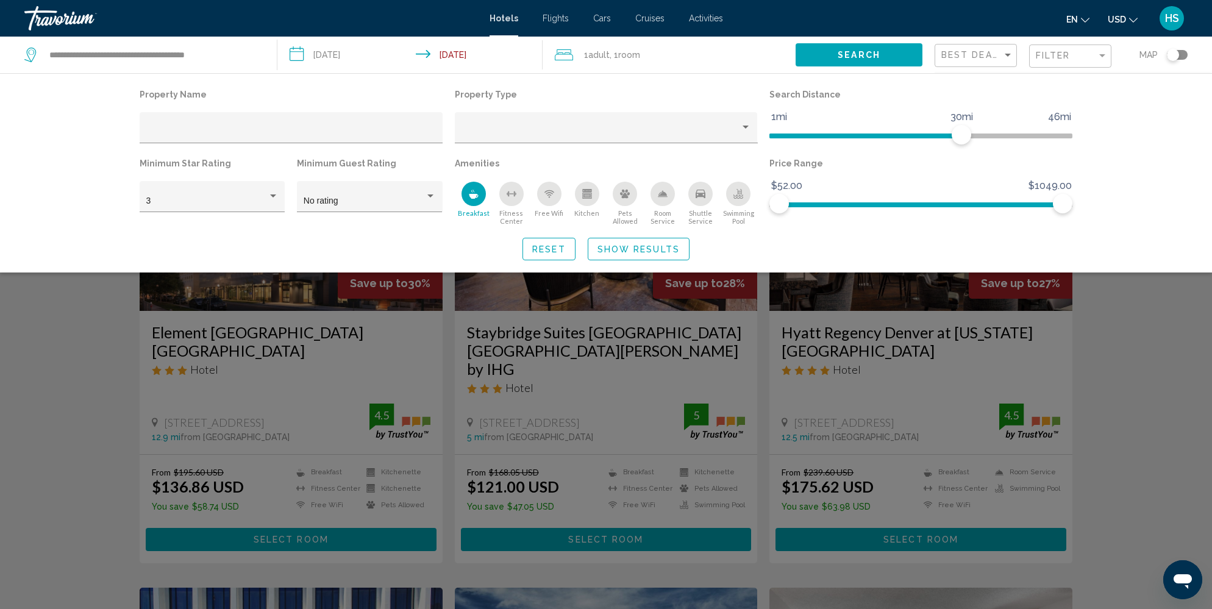
click at [553, 197] on div "Free Wifi" at bounding box center [549, 194] width 24 height 24
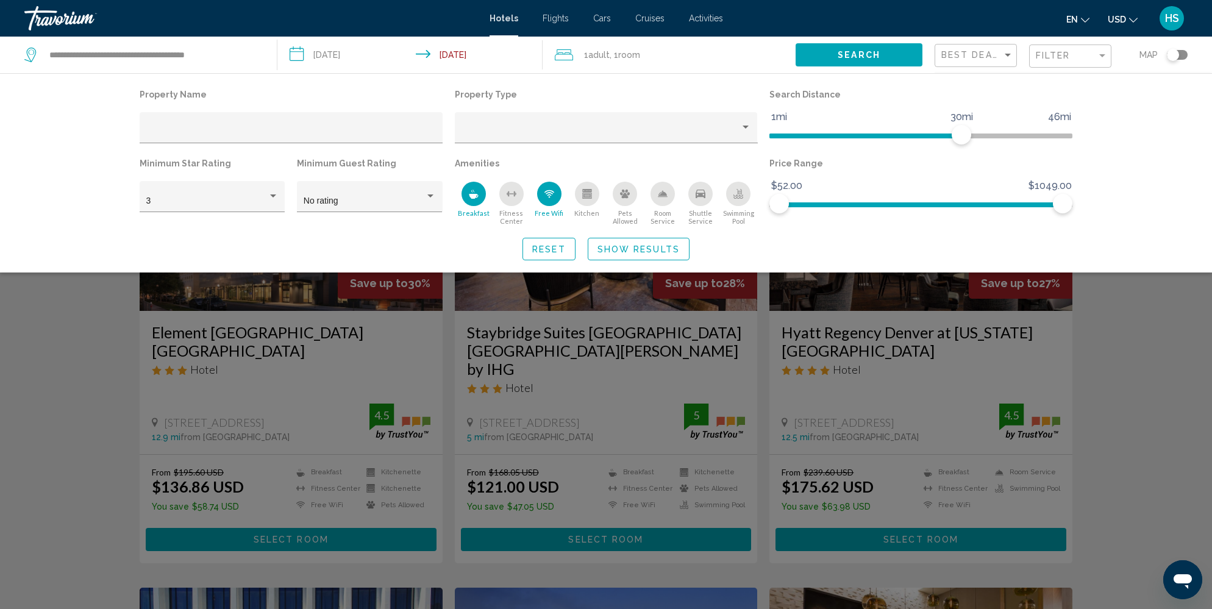
click at [630, 206] on button "Pets Allowed" at bounding box center [625, 203] width 38 height 44
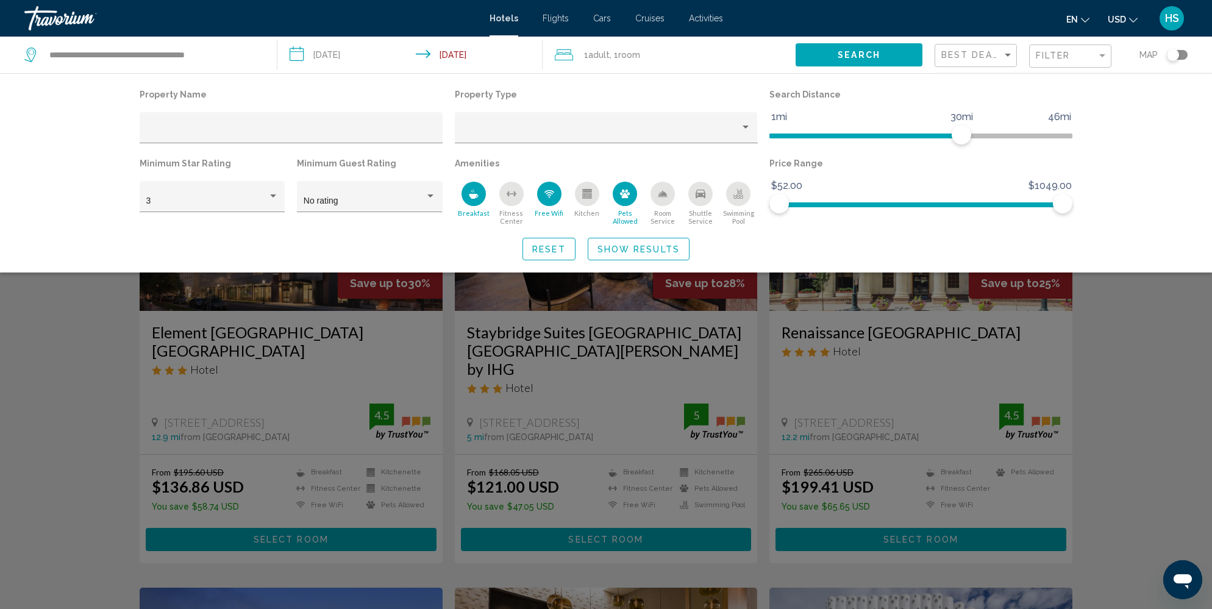
click at [634, 251] on span "Show Results" at bounding box center [638, 249] width 82 height 10
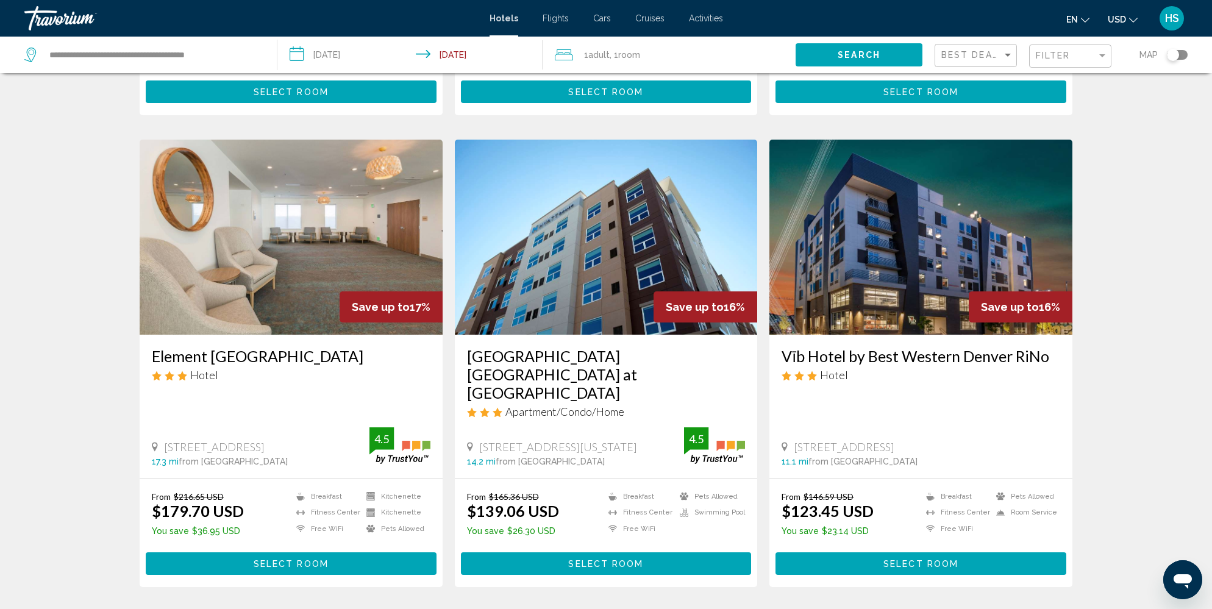
scroll to position [1368, 0]
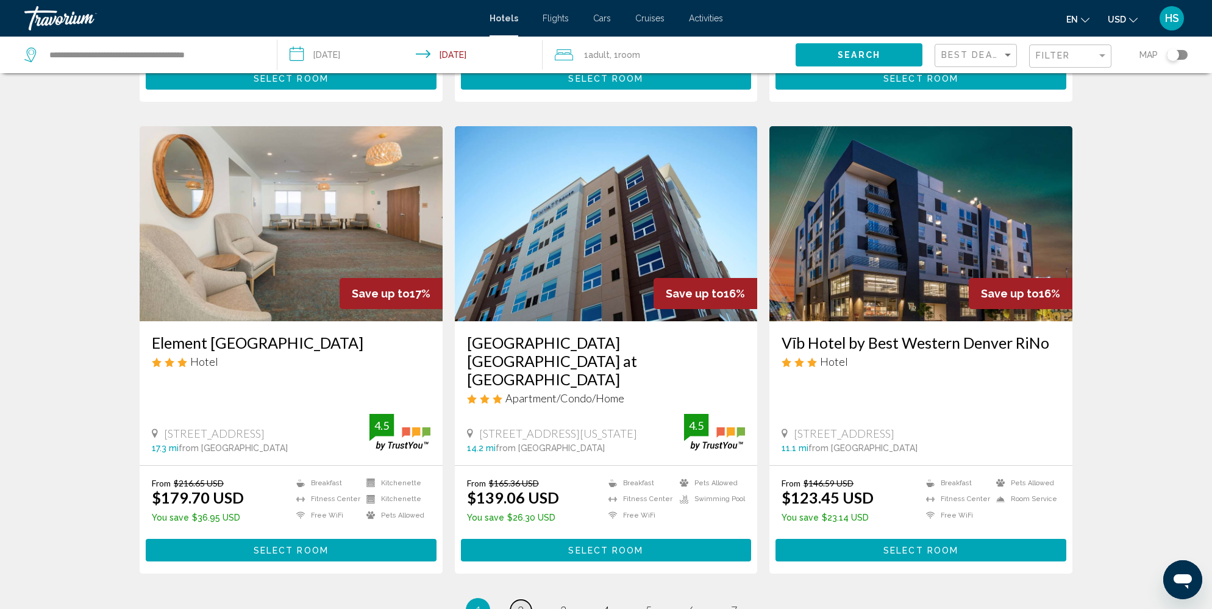
click at [525, 600] on link "page 2" at bounding box center [520, 610] width 21 height 21
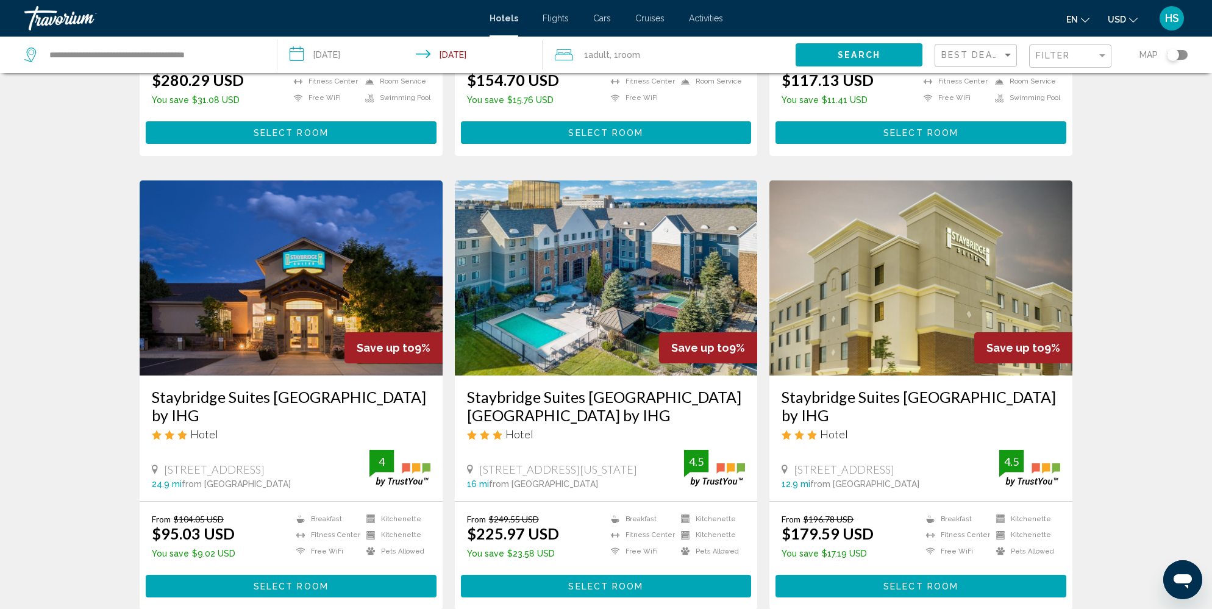
scroll to position [1296, 0]
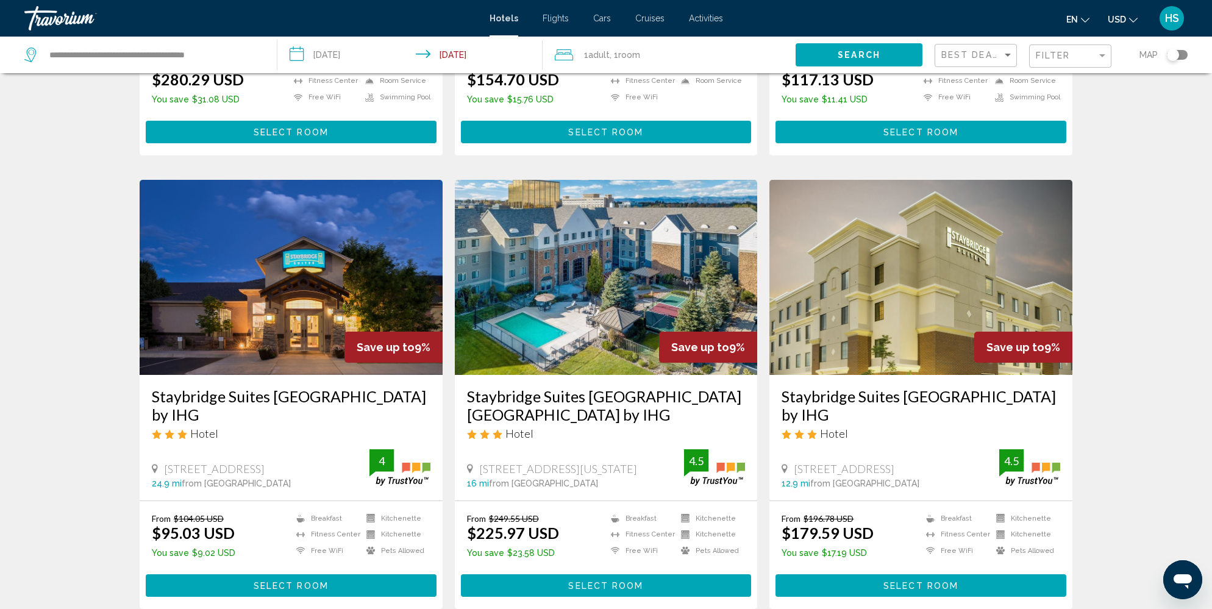
click at [1182, 55] on div "Toggle map" at bounding box center [1177, 55] width 21 height 10
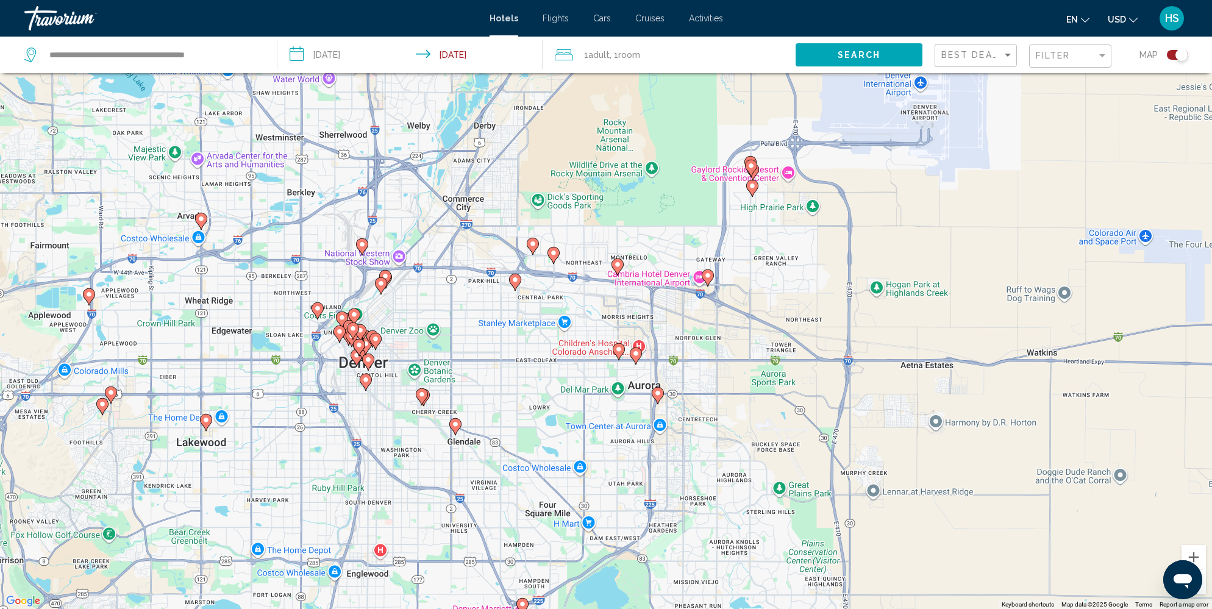
drag, startPoint x: 402, startPoint y: 424, endPoint x: 779, endPoint y: 427, distance: 377.3
click at [779, 427] on div "To activate drag with keyboard, press Alt + Enter. Once in keyboard drag state,…" at bounding box center [606, 304] width 1212 height 609
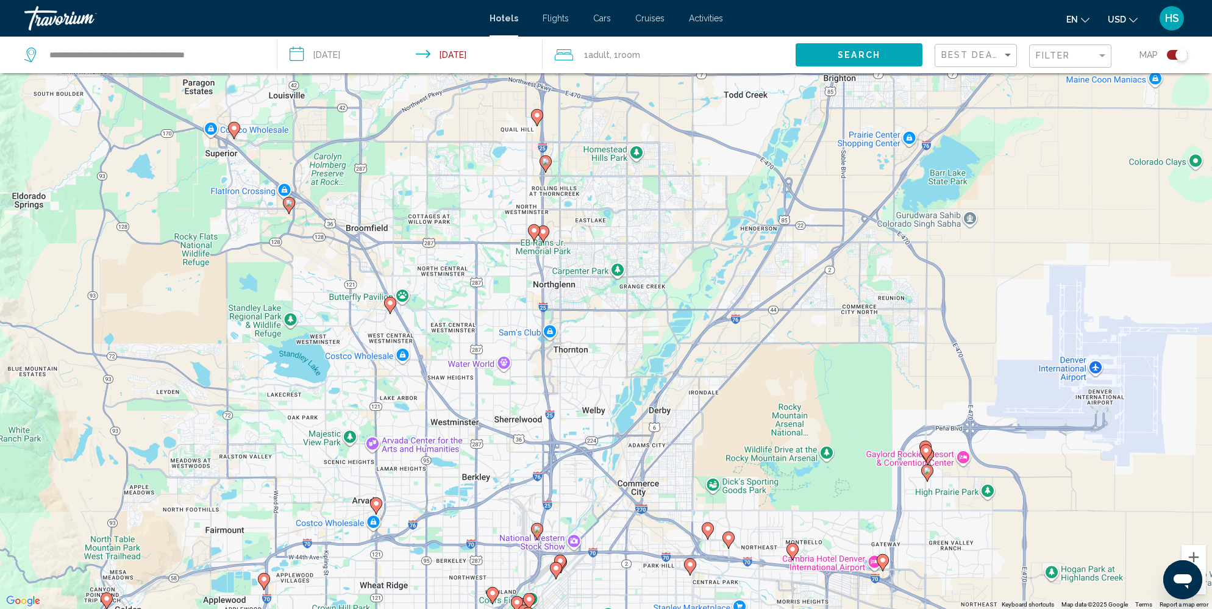
drag, startPoint x: 463, startPoint y: 380, endPoint x: 639, endPoint y: 667, distance: 336.3
click at [639, 536] on html "**********" at bounding box center [606, 231] width 1212 height 609
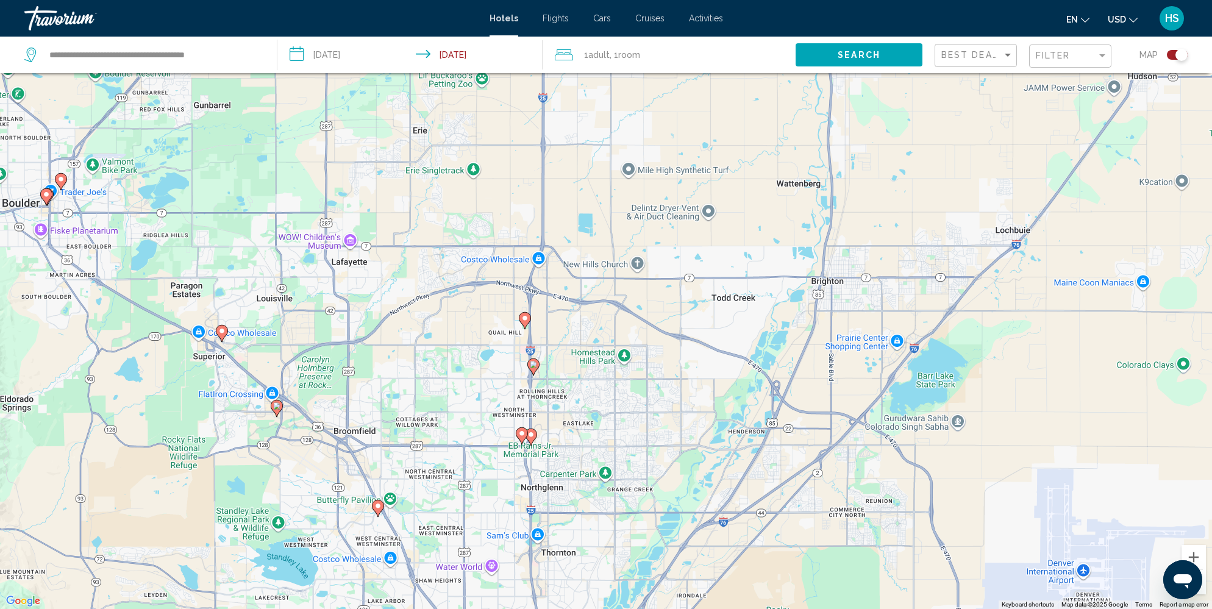
drag, startPoint x: 639, startPoint y: 441, endPoint x: 627, endPoint y: 649, distance: 208.2
click at [627, 536] on html "**********" at bounding box center [606, 231] width 1212 height 609
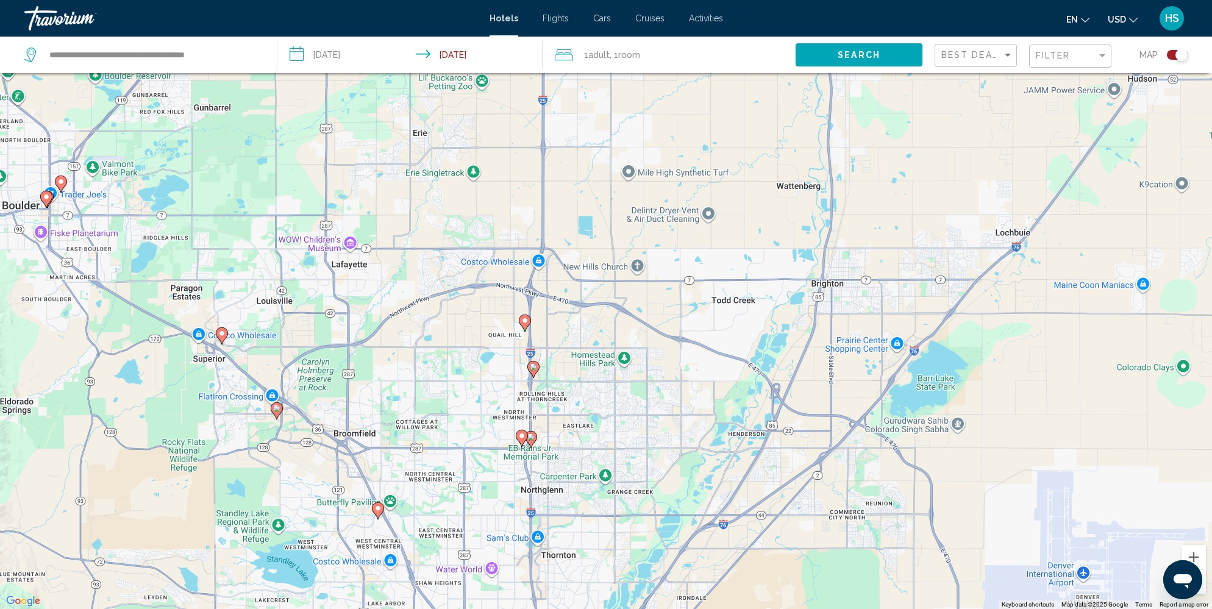
click at [525, 325] on icon "Main content" at bounding box center [524, 323] width 11 height 16
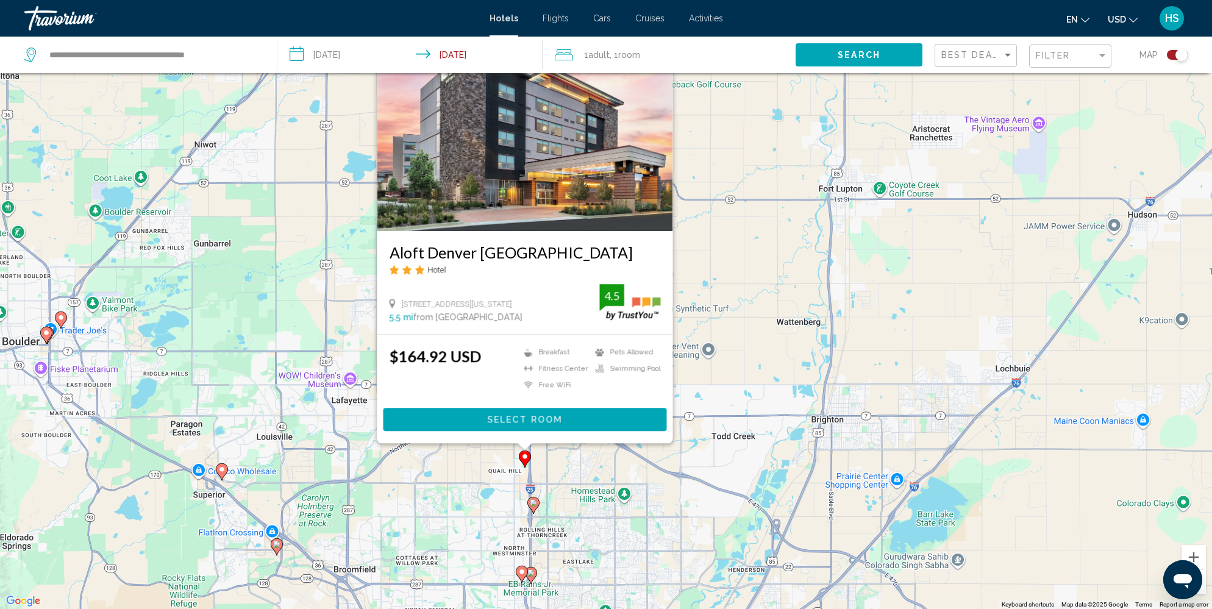
click at [535, 508] on icon "Main content" at bounding box center [533, 505] width 11 height 16
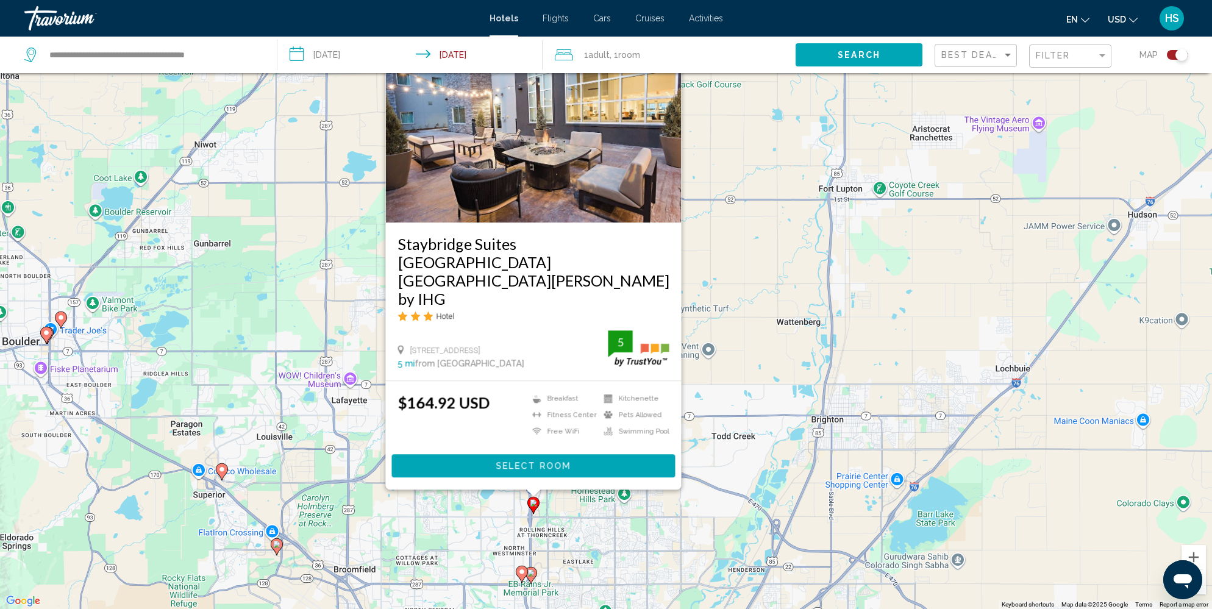
click at [221, 468] on image "Main content" at bounding box center [221, 469] width 7 height 7
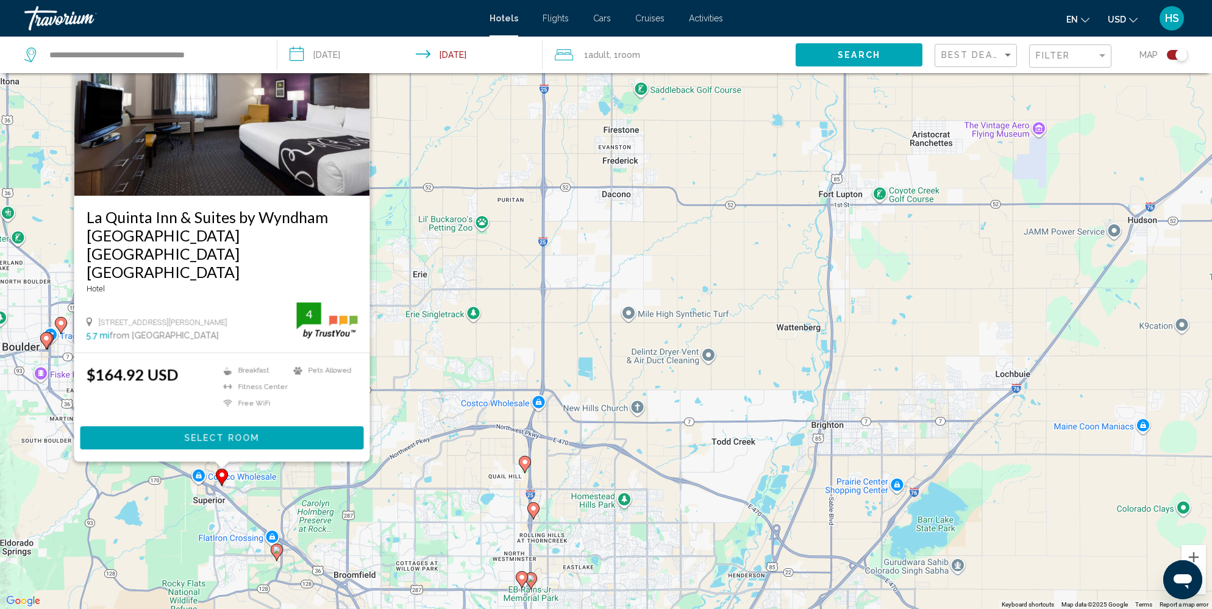
click at [277, 554] on icon "Main content" at bounding box center [276, 552] width 11 height 16
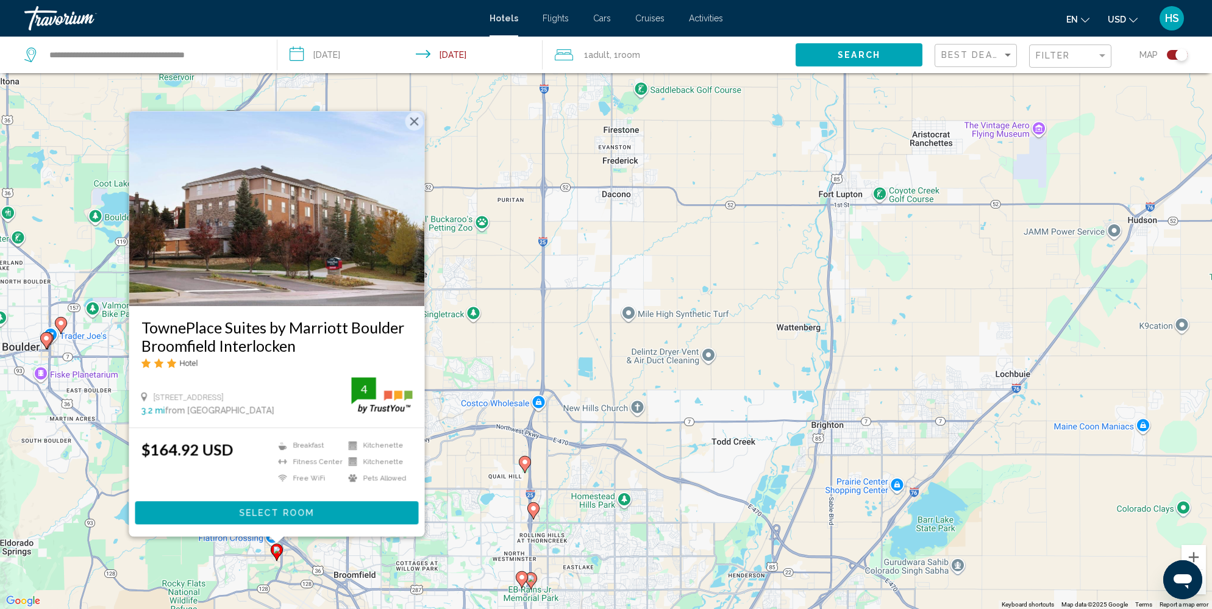
click at [480, 513] on div "To activate drag with keyboard, press Alt + Enter. Once in keyboard drag state,…" at bounding box center [606, 304] width 1212 height 609
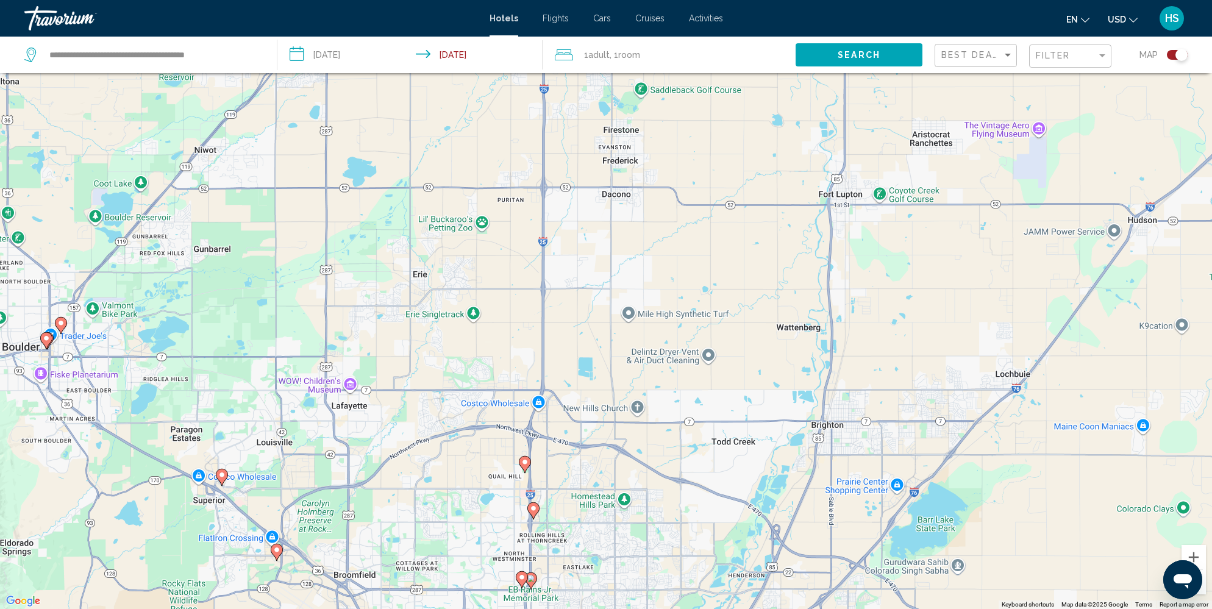
click at [60, 319] on image "Main content" at bounding box center [60, 322] width 7 height 7
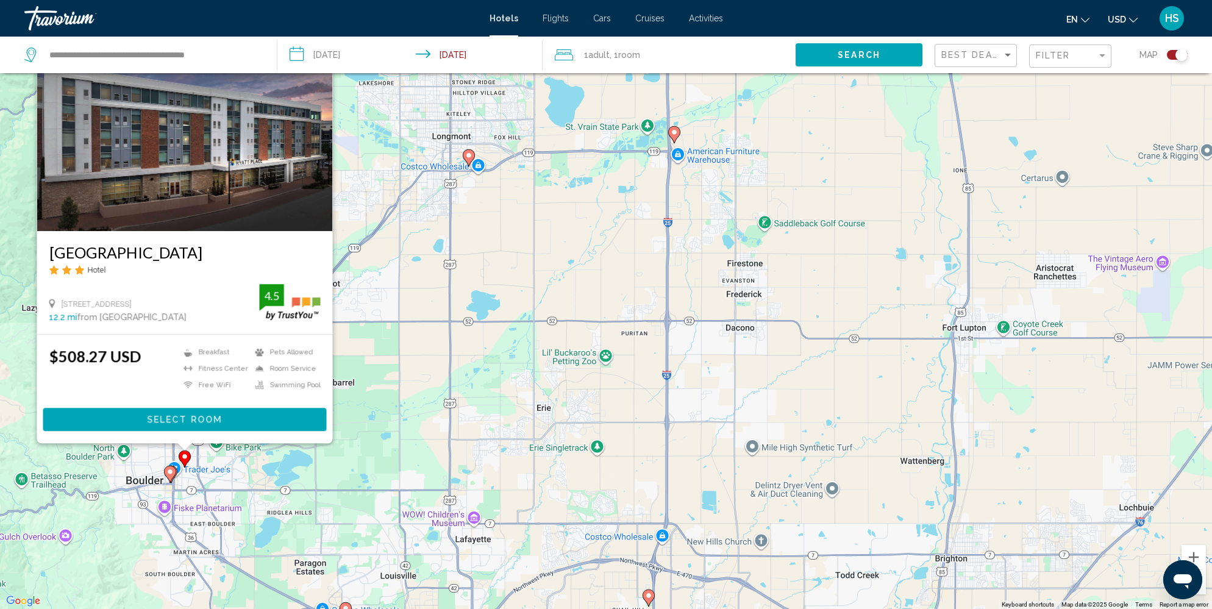
click at [169, 469] on image "Main content" at bounding box center [169, 471] width 7 height 7
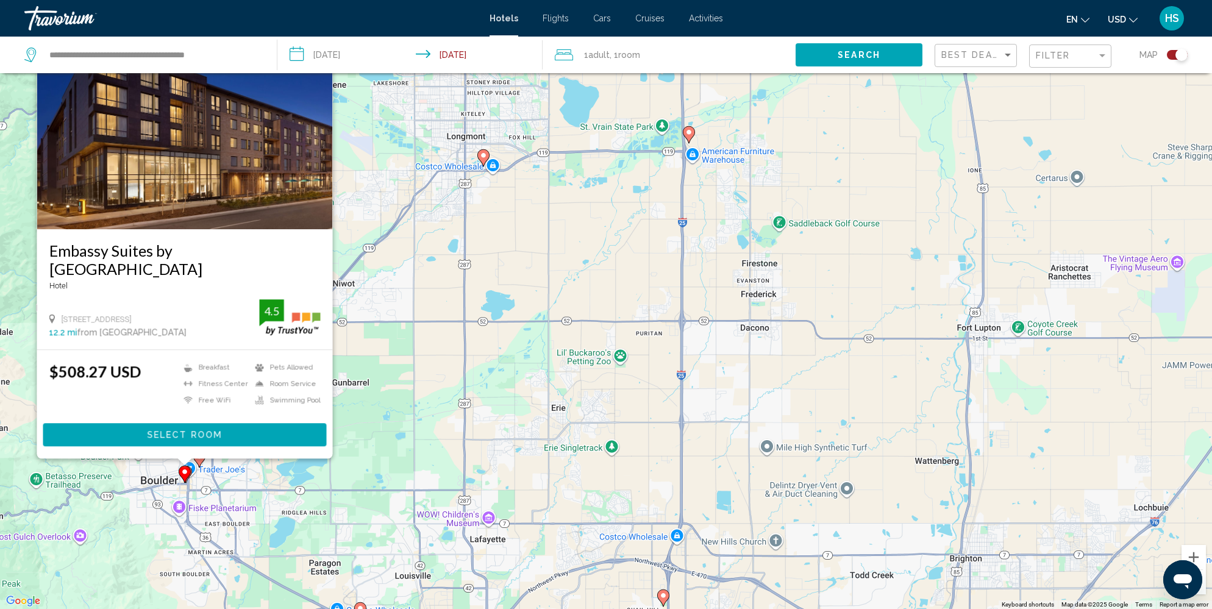
click at [554, 493] on div "To activate drag with keyboard, press Alt + Enter. Once in keyboard drag state,…" at bounding box center [606, 304] width 1212 height 609
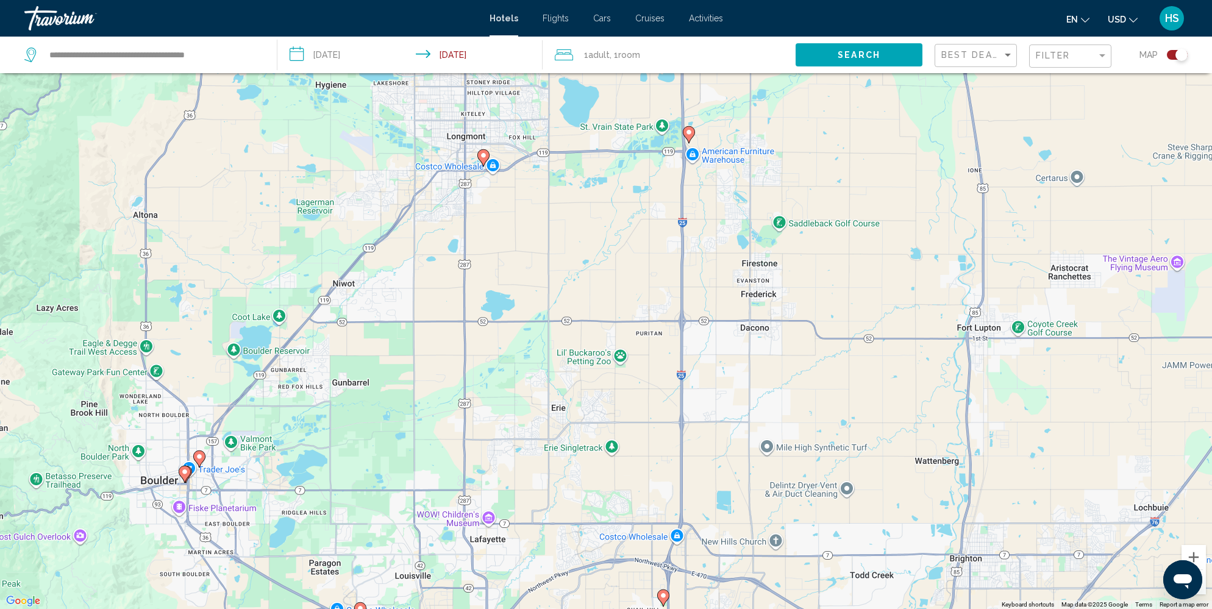
click at [689, 129] on image "Main content" at bounding box center [688, 132] width 7 height 7
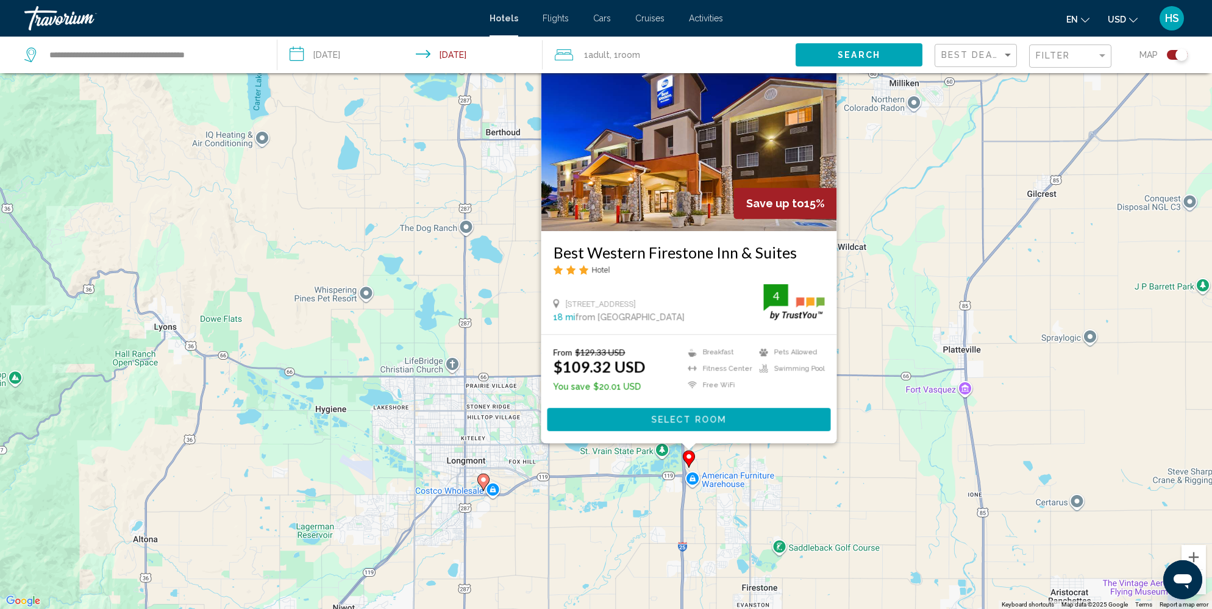
click at [484, 480] on image "Main content" at bounding box center [483, 479] width 7 height 7
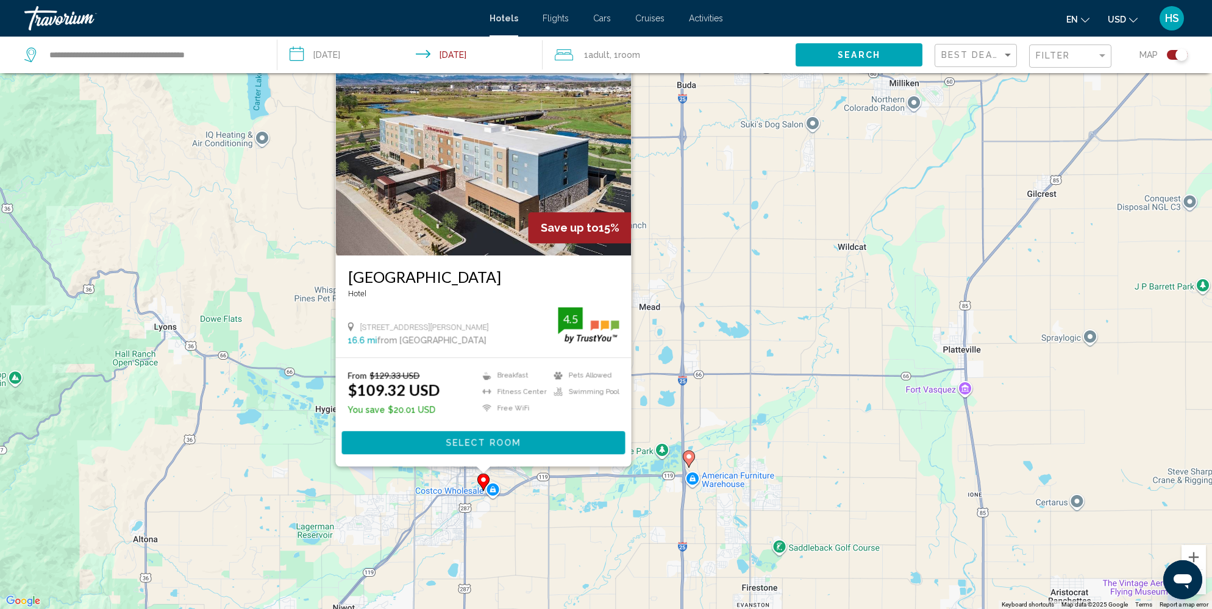
click at [596, 532] on div "To activate drag with keyboard, press Alt + Enter. Once in keyboard drag state,…" at bounding box center [606, 304] width 1212 height 609
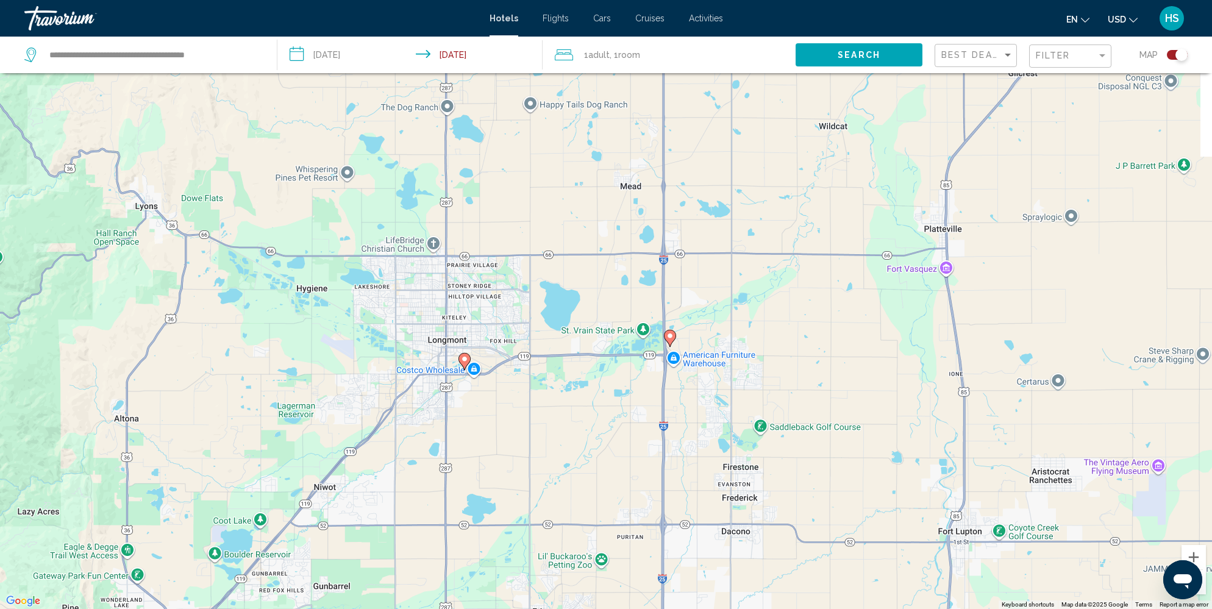
drag, startPoint x: 633, startPoint y: 557, endPoint x: 642, endPoint y: 288, distance: 269.6
click at [644, 288] on div "To activate drag with keyboard, press Alt + Enter. Once in keyboard drag state,…" at bounding box center [606, 304] width 1212 height 609
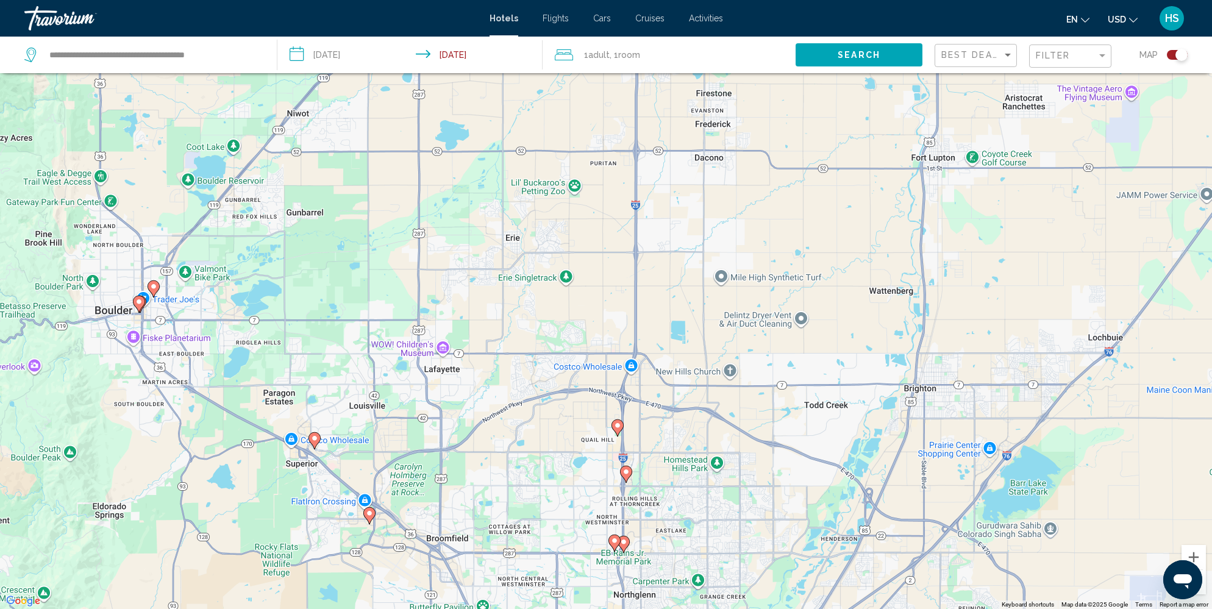
drag, startPoint x: 708, startPoint y: 464, endPoint x: 622, endPoint y: 294, distance: 191.1
click at [622, 294] on div "To activate drag with keyboard, press Alt + Enter. Once in keyboard drag state,…" at bounding box center [606, 304] width 1212 height 609
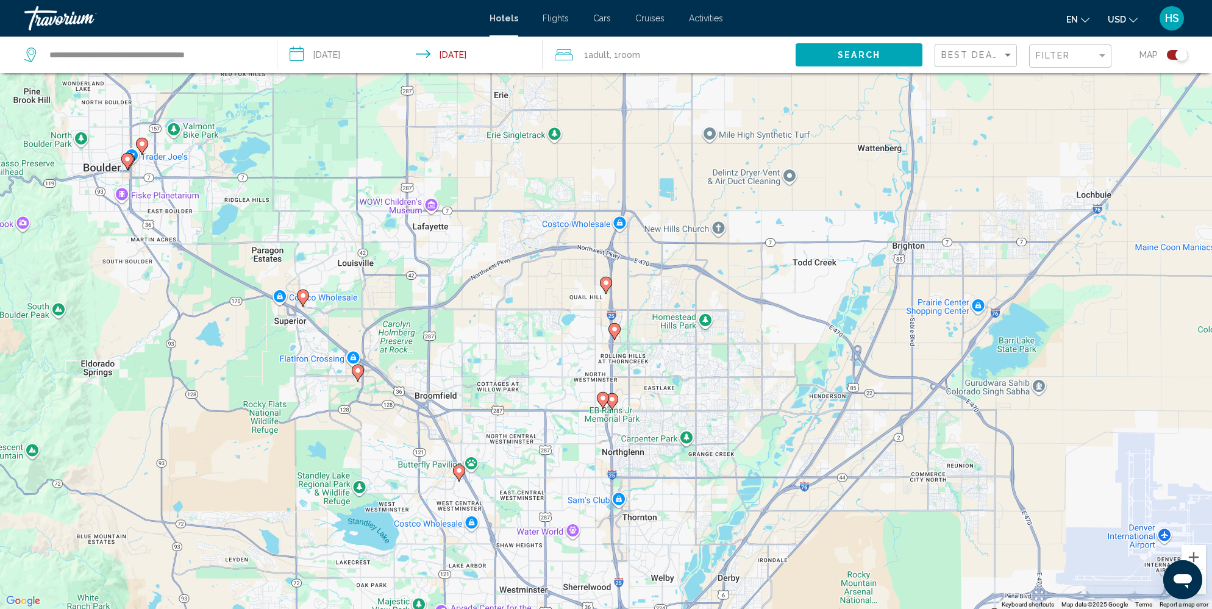
drag, startPoint x: 623, startPoint y: 416, endPoint x: 611, endPoint y: 272, distance: 144.9
click at [611, 272] on div "To activate drag with keyboard, press Alt + Enter. Once in keyboard drag state,…" at bounding box center [606, 304] width 1212 height 609
click at [459, 466] on image "Main content" at bounding box center [458, 469] width 7 height 7
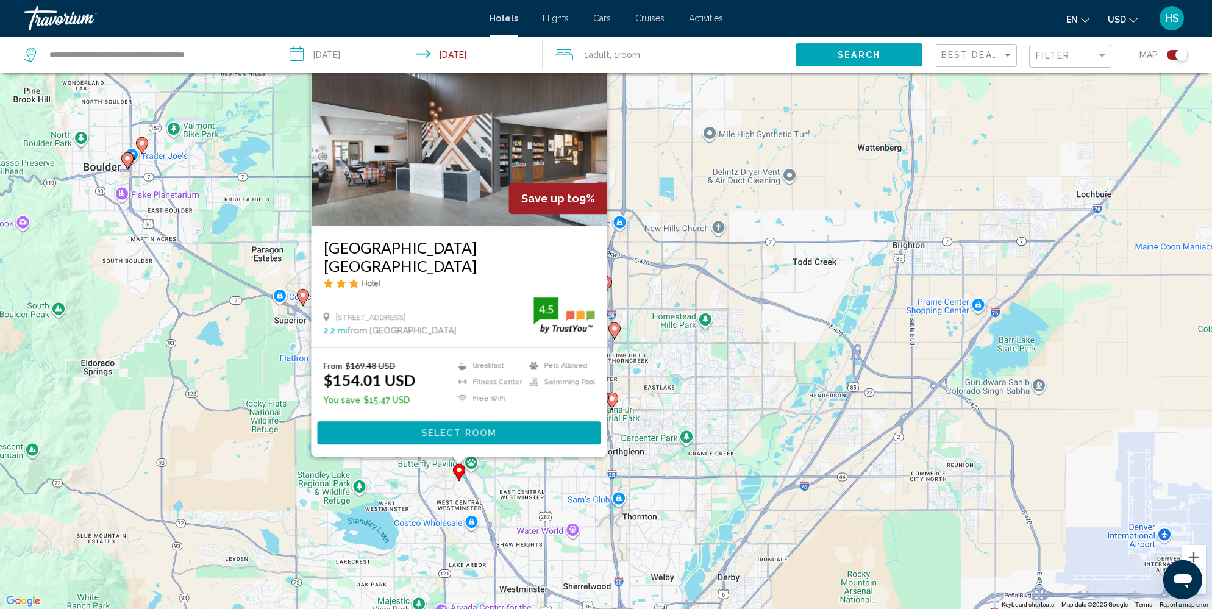
click at [667, 489] on div "To activate drag with keyboard, press Alt + Enter. Once in keyboard drag state,…" at bounding box center [606, 304] width 1212 height 609
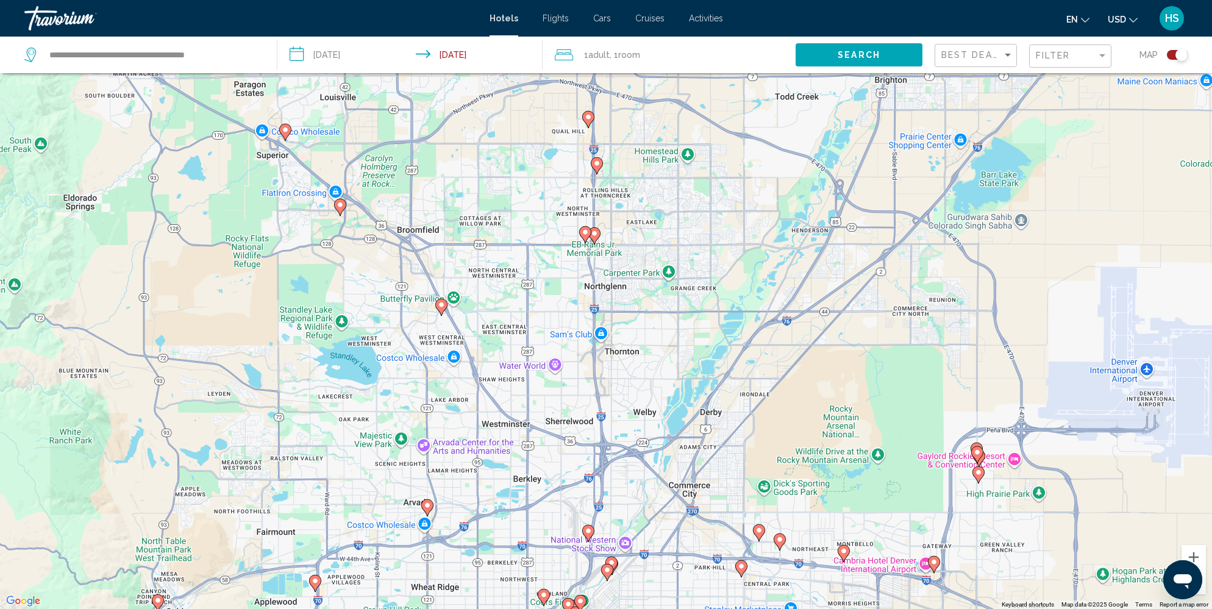
drag, startPoint x: 666, startPoint y: 487, endPoint x: 645, endPoint y: 310, distance: 178.0
click at [645, 310] on div "To activate drag with keyboard, press Alt + Enter. Once in keyboard drag state,…" at bounding box center [606, 304] width 1212 height 609
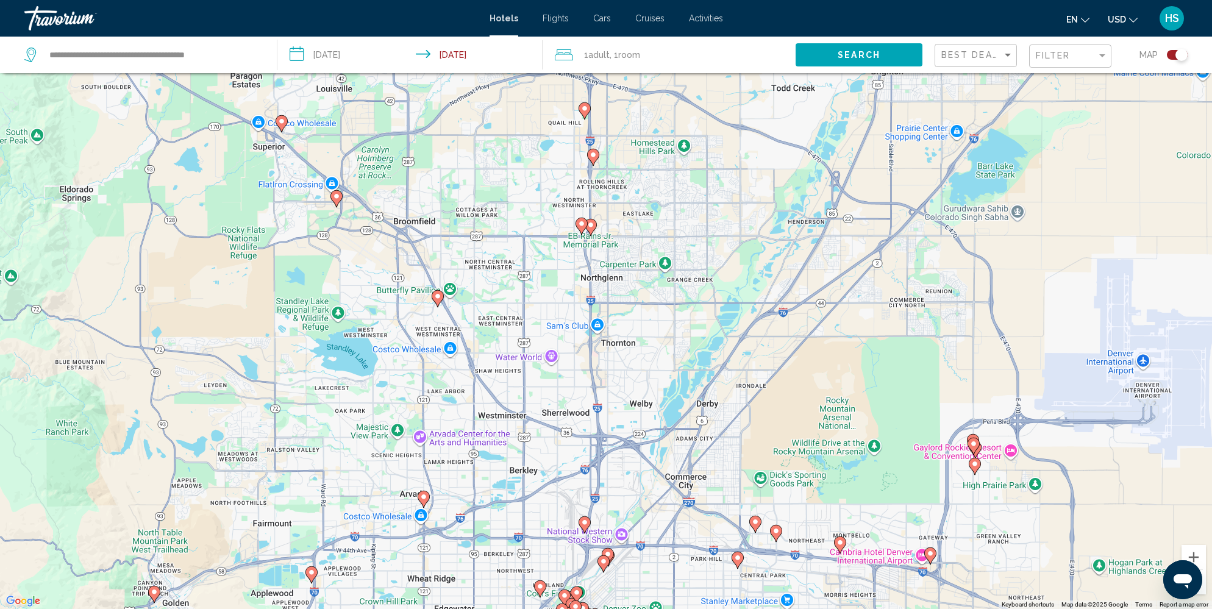
click at [419, 496] on icon "Main content" at bounding box center [423, 499] width 11 height 16
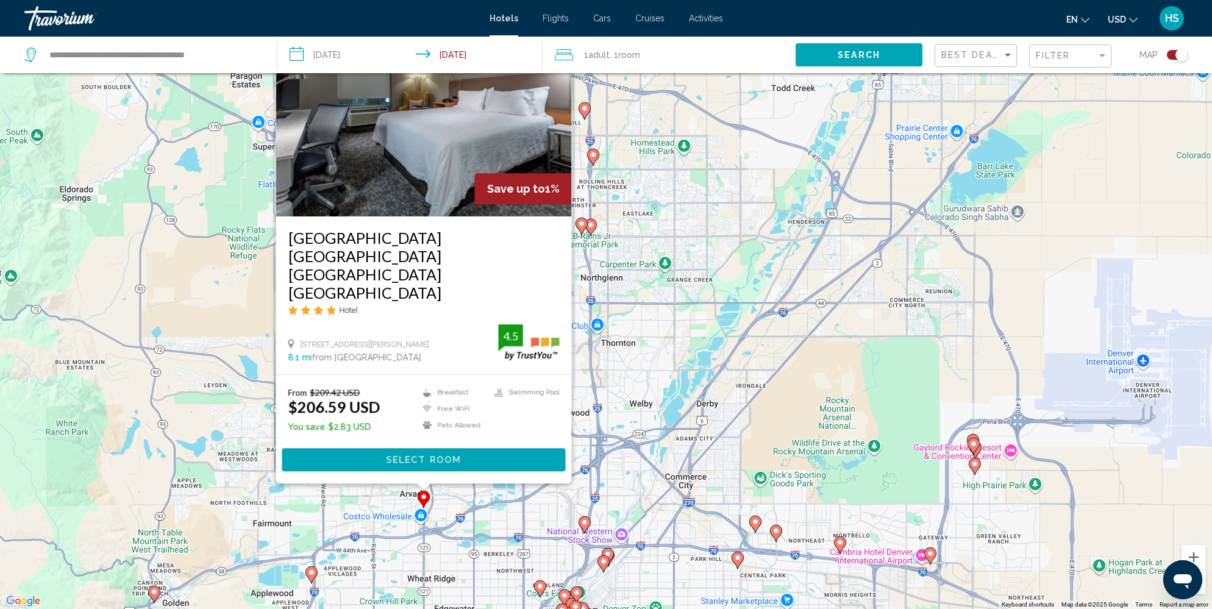
click at [310, 573] on image "Main content" at bounding box center [311, 572] width 7 height 7
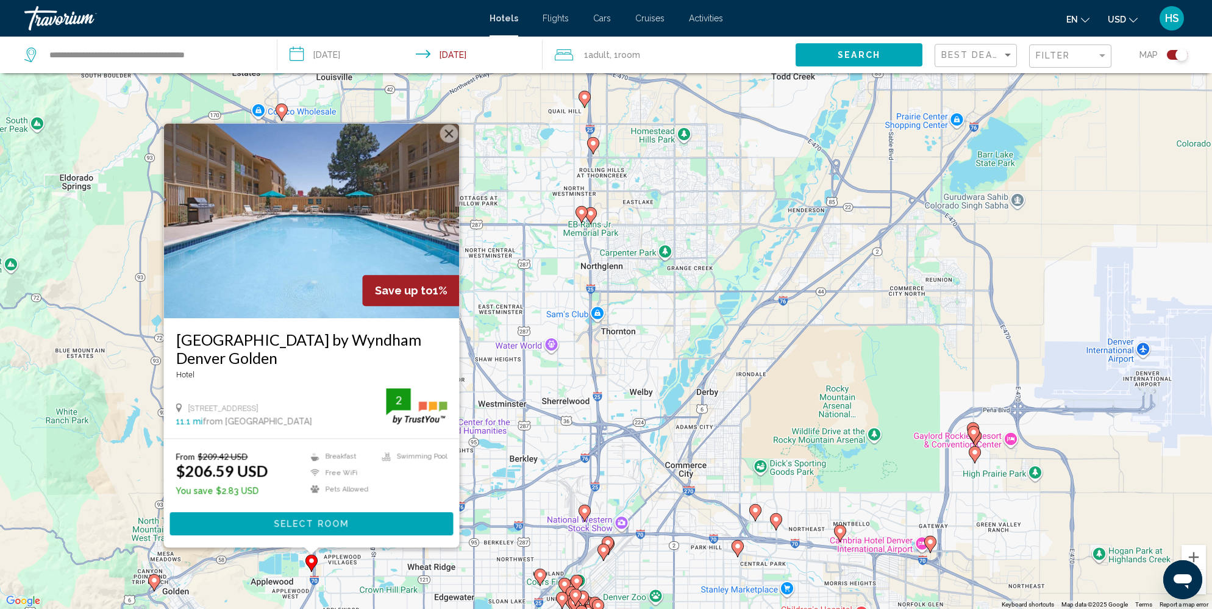
click at [152, 575] on icon "Main content" at bounding box center [154, 582] width 11 height 16
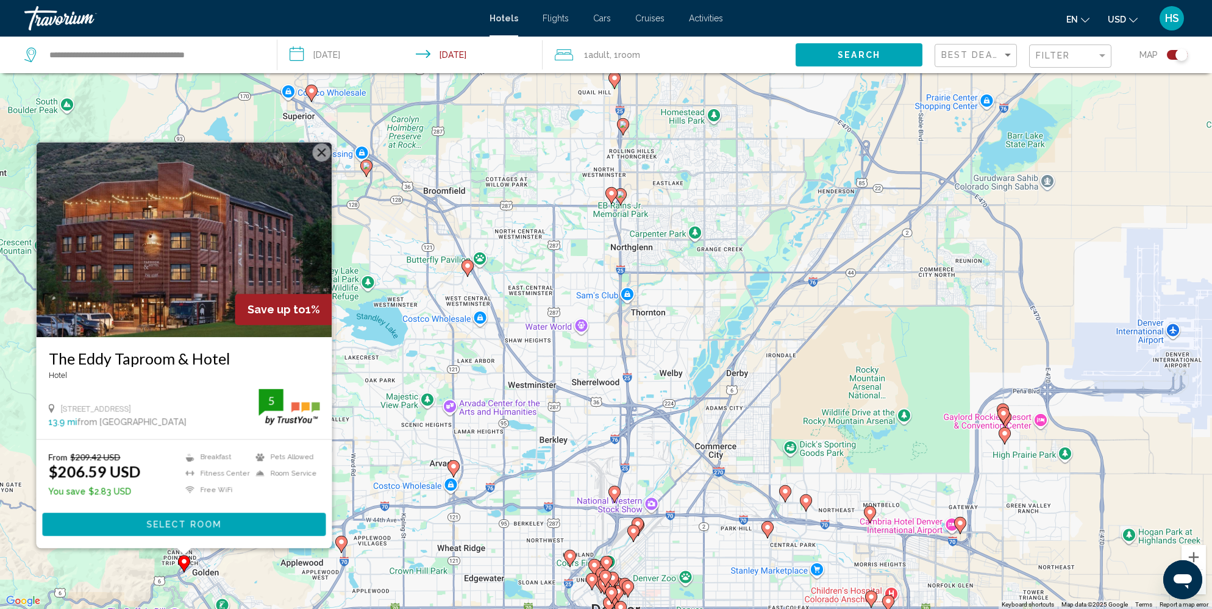
click at [470, 261] on icon "Main content" at bounding box center [467, 268] width 11 height 16
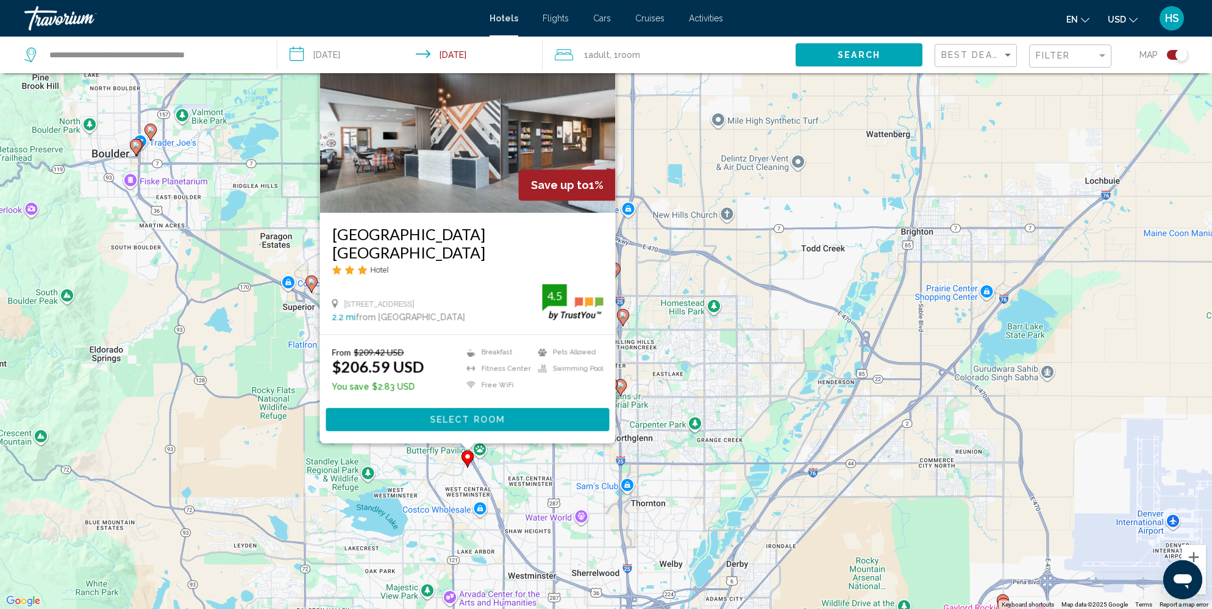
click at [645, 396] on div "To activate drag with keyboard, press Alt + Enter. Once in keyboard drag state,…" at bounding box center [606, 304] width 1212 height 609
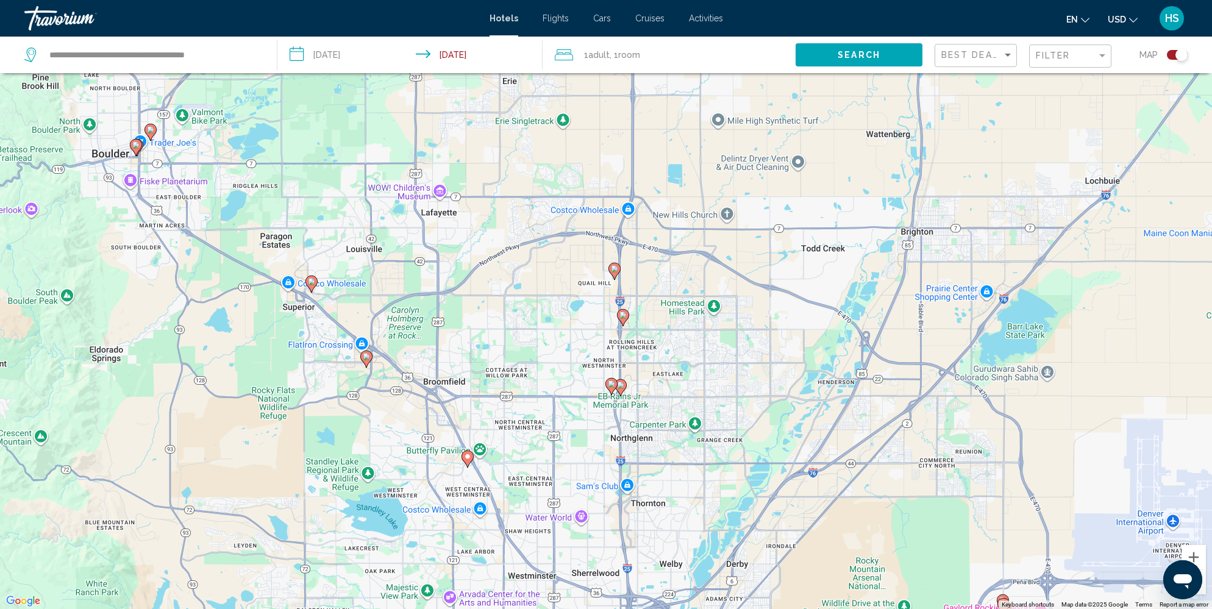
click at [621, 383] on image "Main content" at bounding box center [620, 385] width 7 height 7
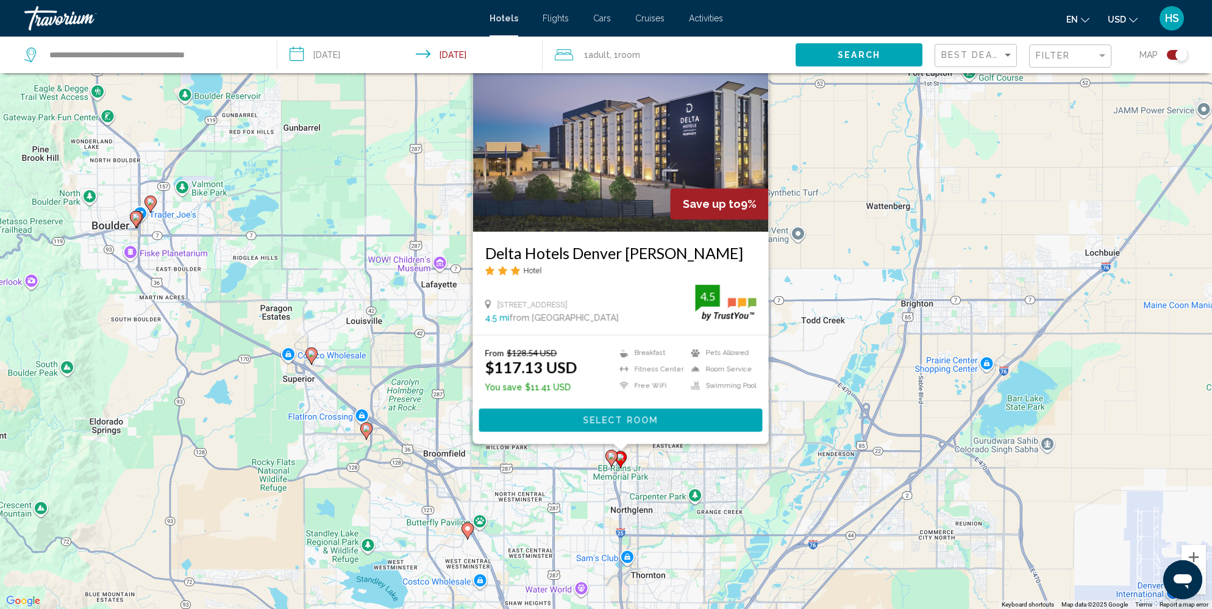
click at [569, 530] on div "To activate drag with keyboard, press Alt + Enter. Once in keyboard drag state,…" at bounding box center [606, 304] width 1212 height 609
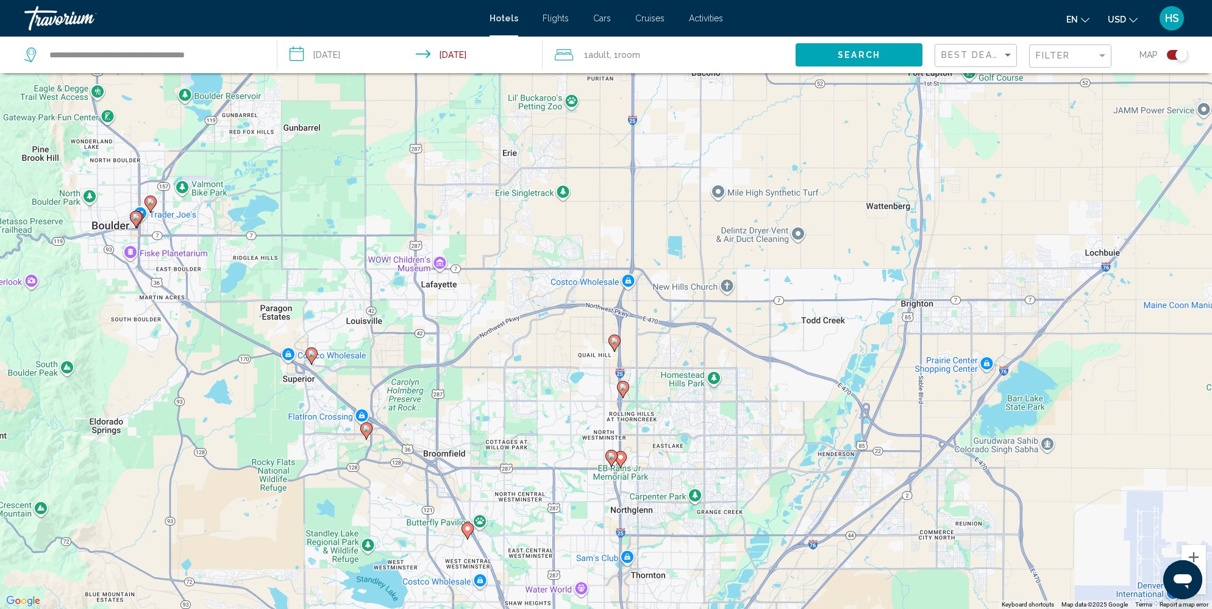
click at [612, 453] on image "Main content" at bounding box center [611, 455] width 7 height 7
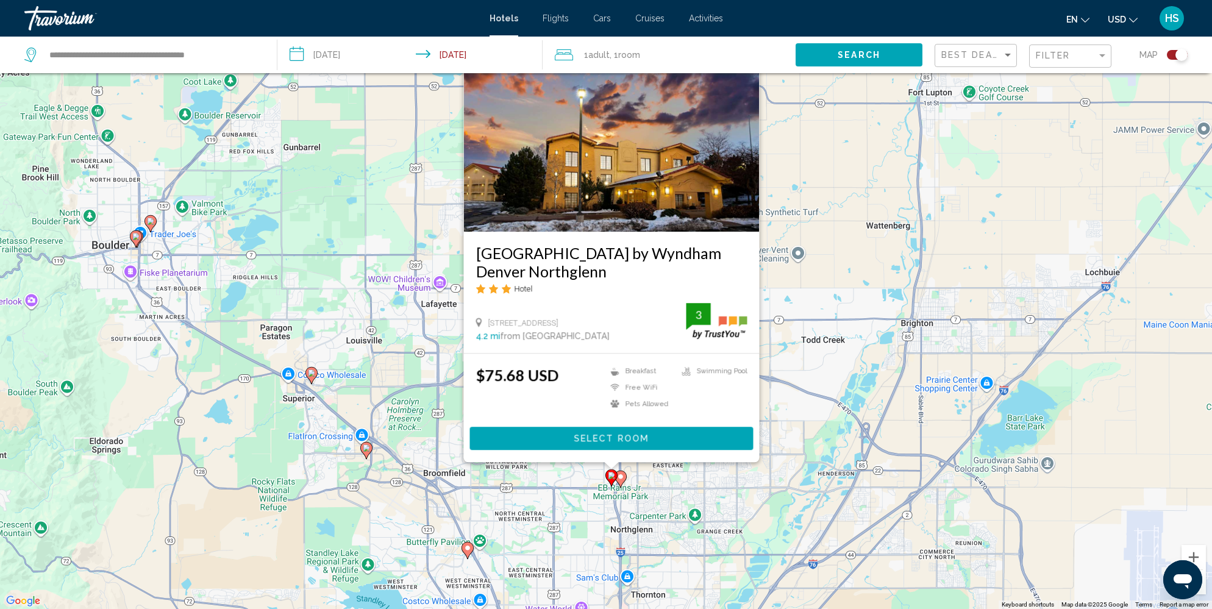
click at [561, 533] on div "To activate drag with keyboard, press Alt + Enter. Once in keyboard drag state,…" at bounding box center [606, 304] width 1212 height 609
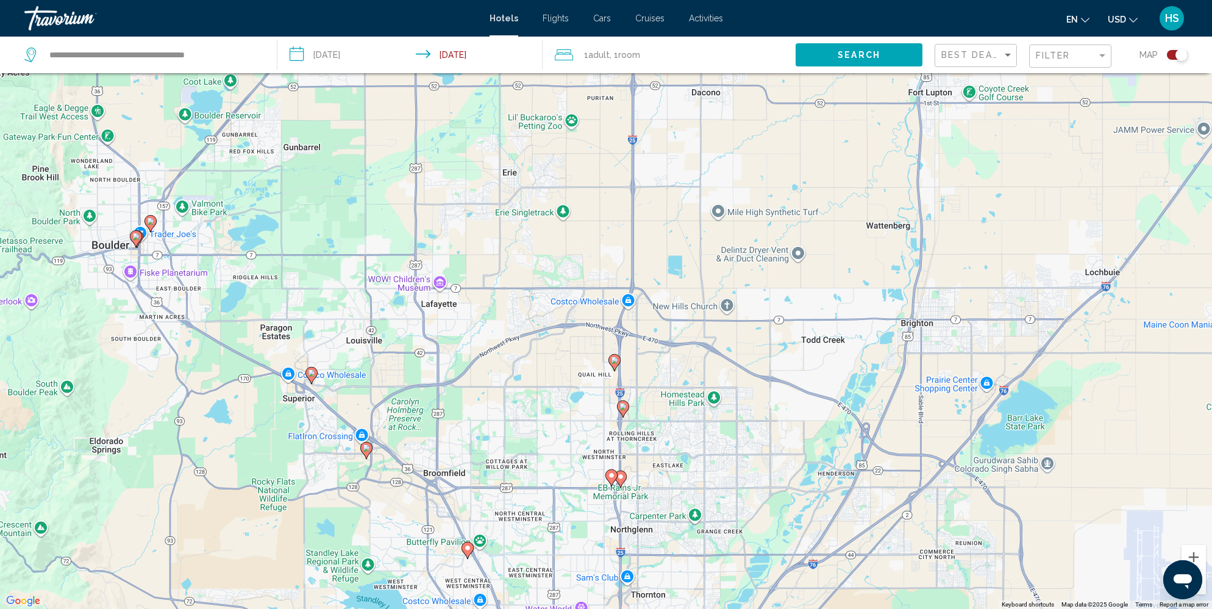
click at [614, 362] on image "Main content" at bounding box center [614, 360] width 7 height 7
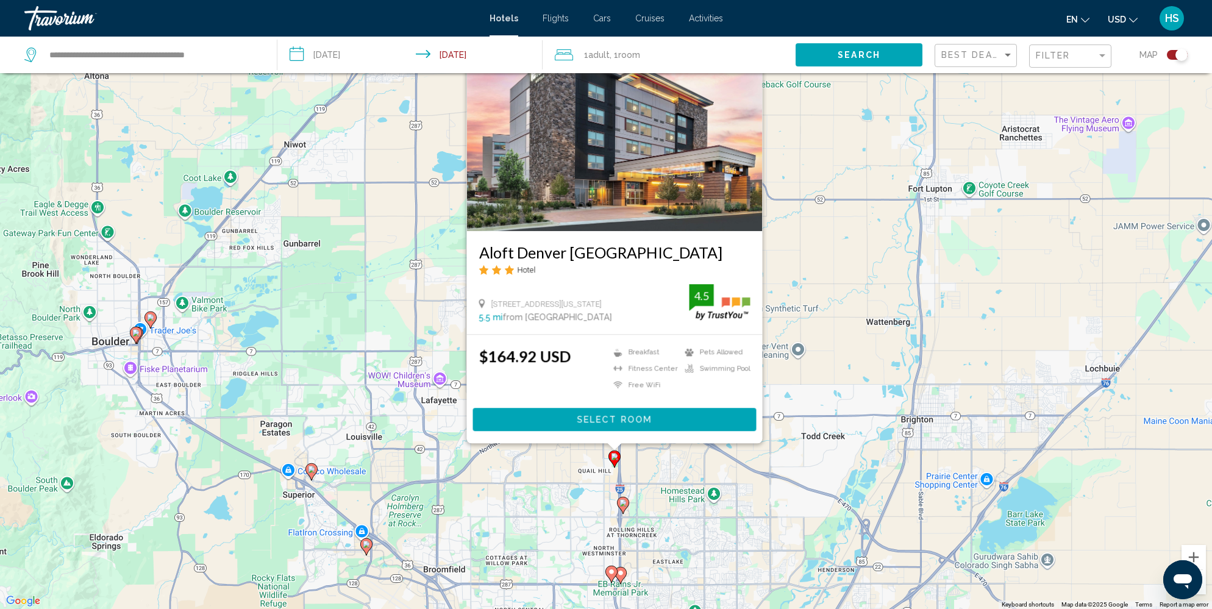
click at [624, 505] on image "Main content" at bounding box center [622, 502] width 7 height 7
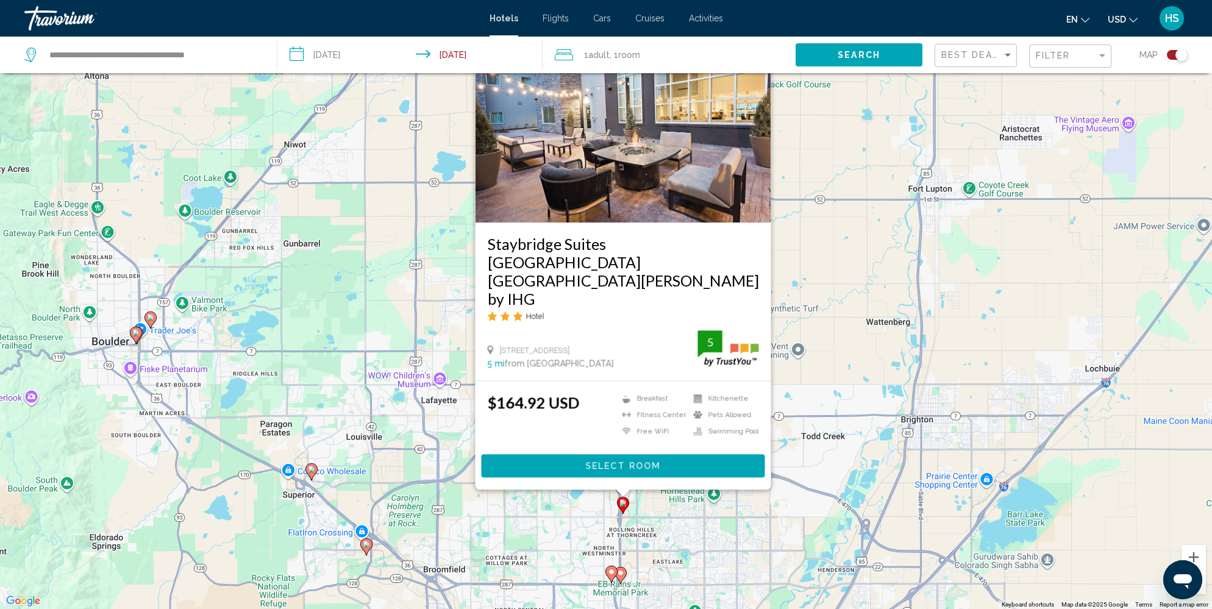
click at [558, 529] on div "To activate drag with keyboard, press Alt + Enter. Once in keyboard drag state,…" at bounding box center [606, 304] width 1212 height 609
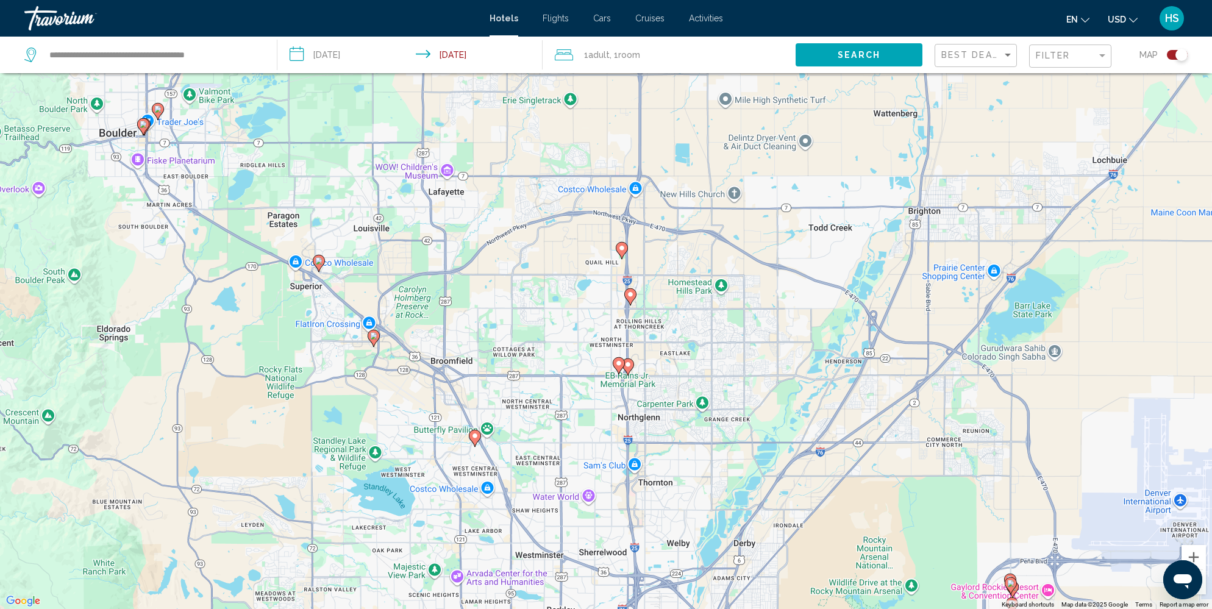
drag, startPoint x: 558, startPoint y: 529, endPoint x: 567, endPoint y: 315, distance: 214.7
click at [567, 315] on div "To activate drag with keyboard, press Alt + Enter. Once in keyboard drag state,…" at bounding box center [606, 304] width 1212 height 609
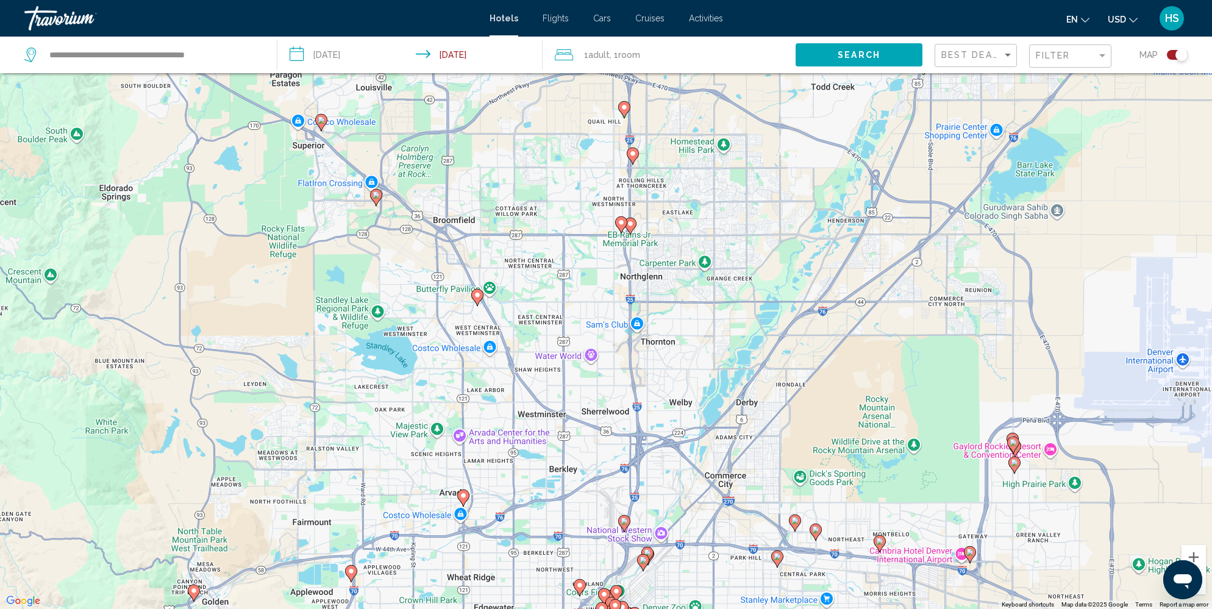
drag, startPoint x: 568, startPoint y: 487, endPoint x: 569, endPoint y: 332, distance: 154.8
click at [569, 332] on div "To activate drag with keyboard, press Alt + Enter. Once in keyboard drag state,…" at bounding box center [606, 304] width 1212 height 609
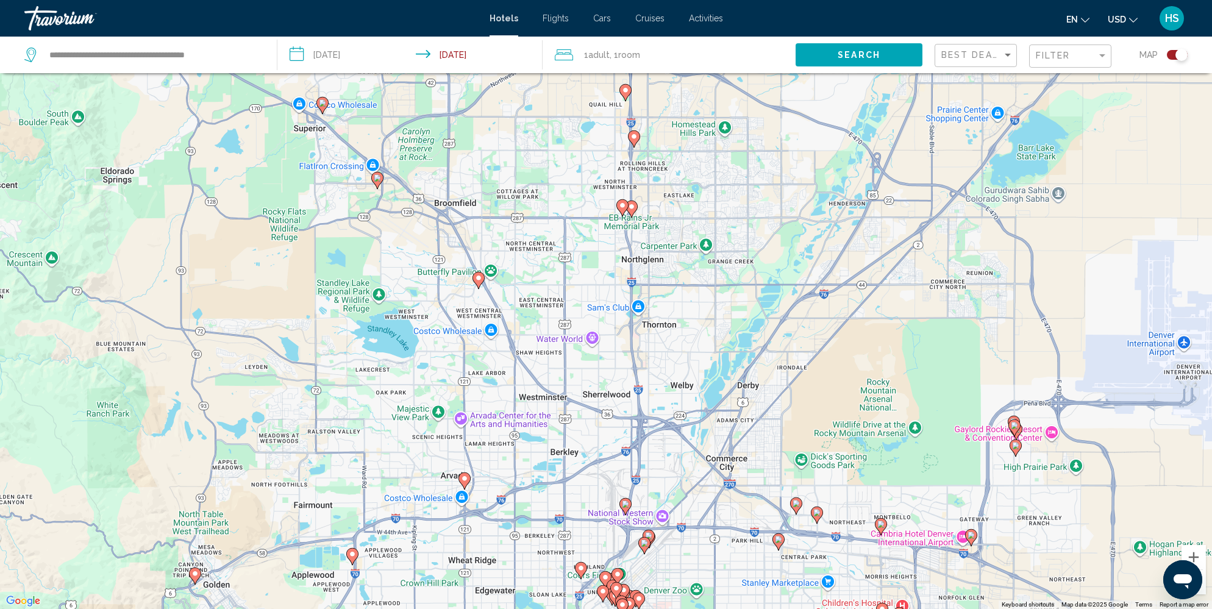
click at [625, 499] on icon "Main content" at bounding box center [625, 506] width 11 height 16
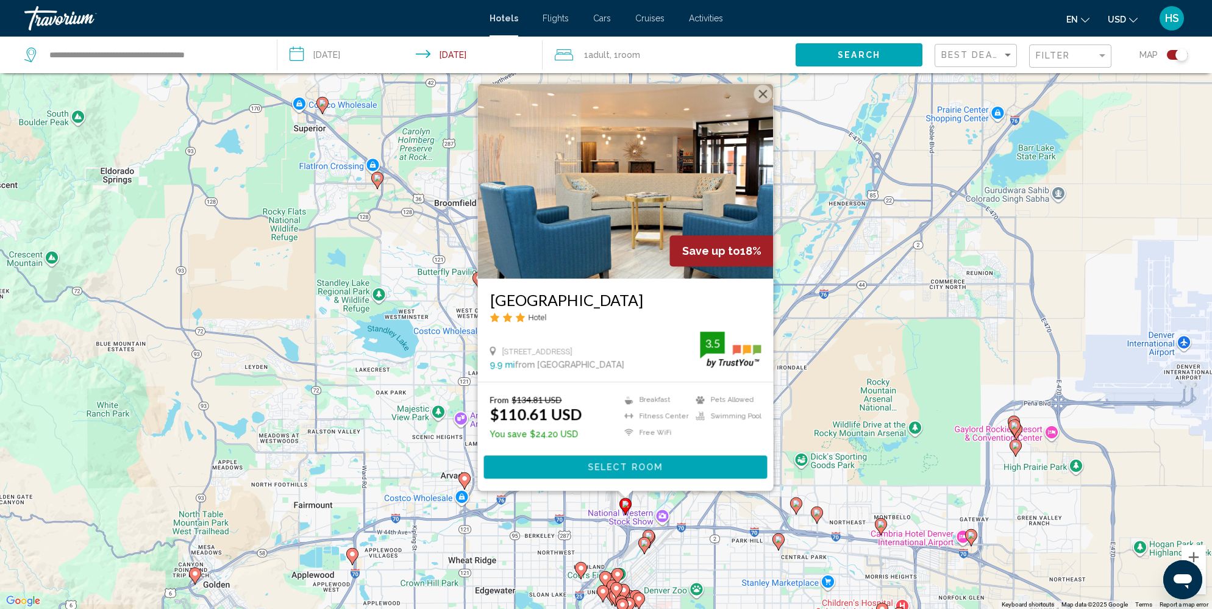
click at [397, 444] on div "To activate drag with keyboard, press Alt + Enter. Once in keyboard drag state,…" at bounding box center [606, 304] width 1212 height 609
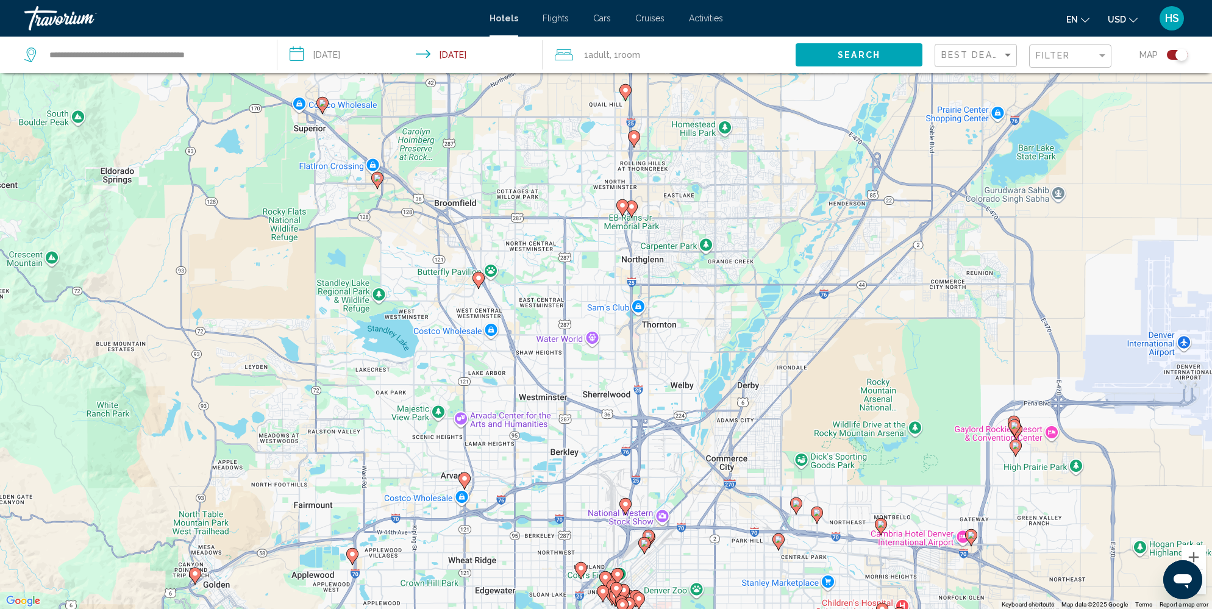
click at [352, 551] on image "Main content" at bounding box center [352, 553] width 7 height 7
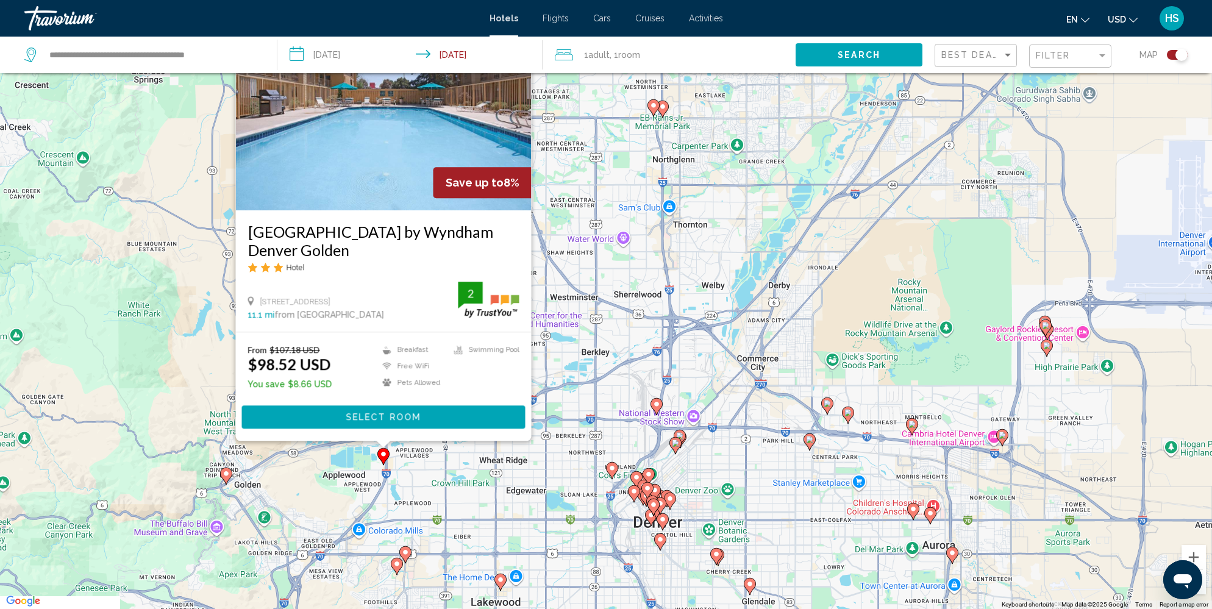
drag, startPoint x: 135, startPoint y: 494, endPoint x: 166, endPoint y: 387, distance: 111.7
click at [166, 387] on div "To activate drag with keyboard, press Alt + Enter. Once in keyboard drag state,…" at bounding box center [606, 304] width 1212 height 609
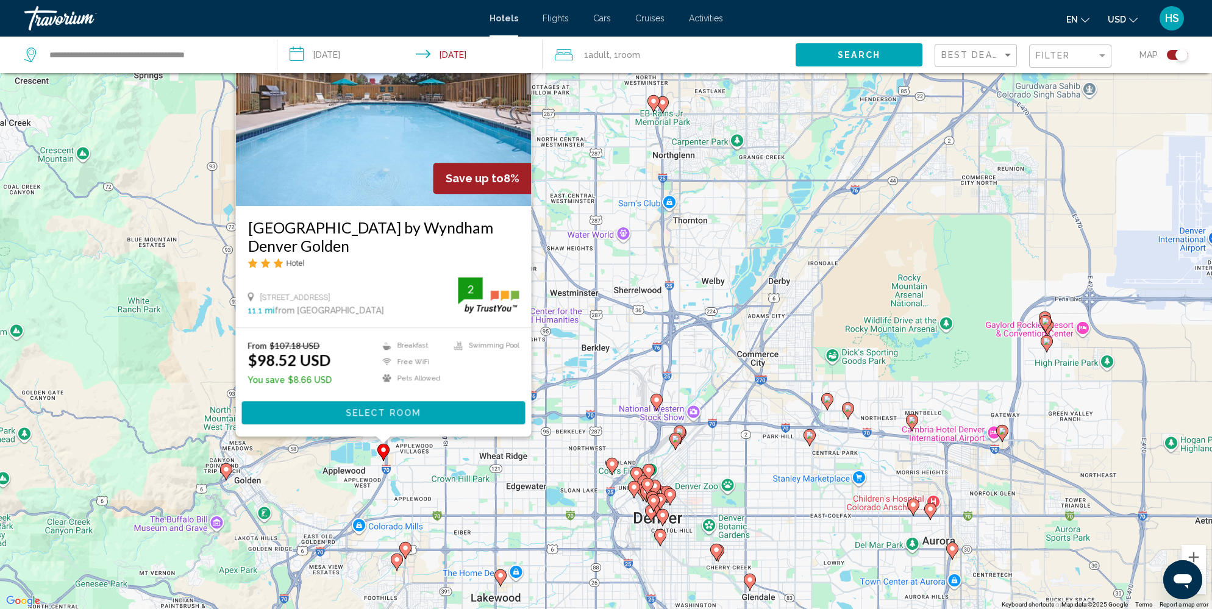
click at [174, 466] on div "To activate drag with keyboard, press Alt + Enter. Once in keyboard drag state,…" at bounding box center [606, 304] width 1212 height 609
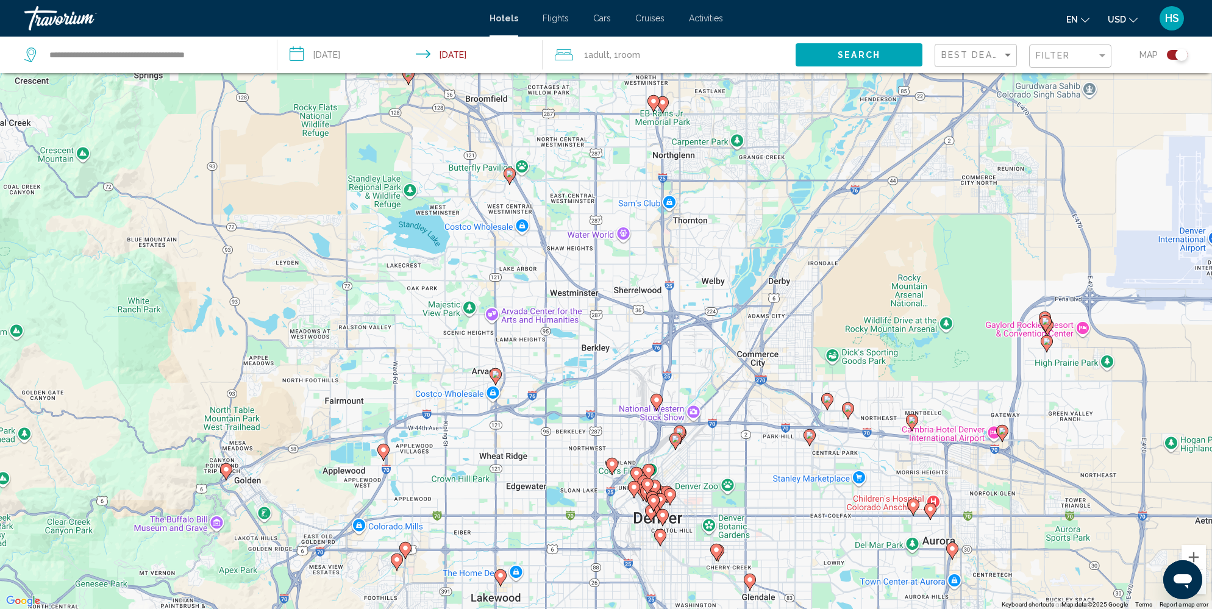
click at [228, 465] on icon "Main content" at bounding box center [226, 471] width 11 height 16
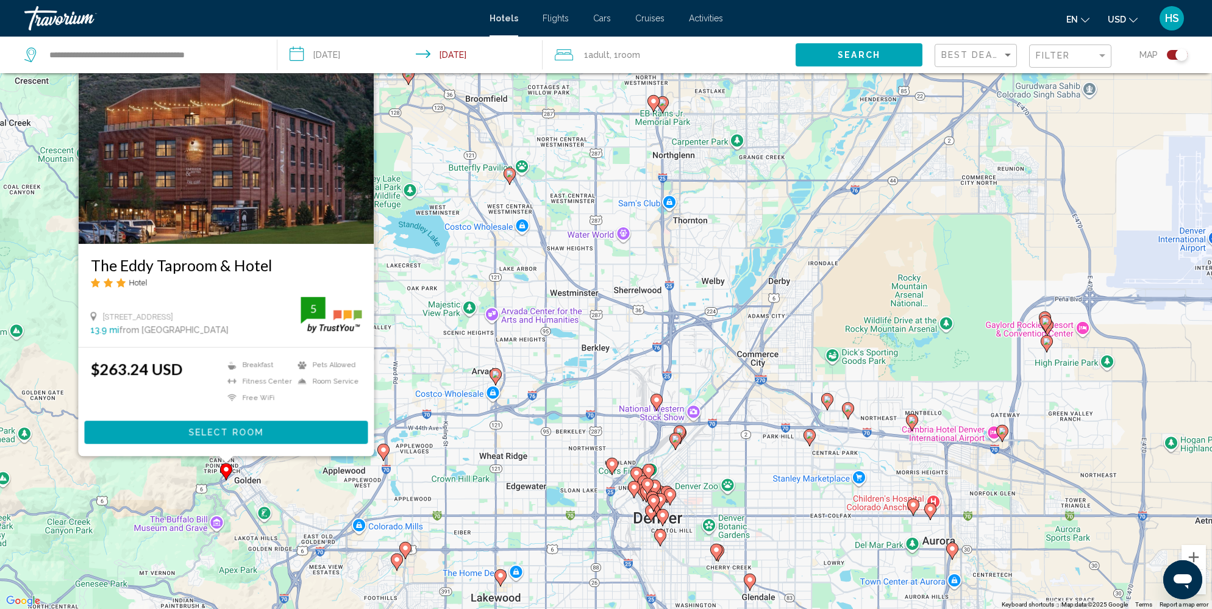
click at [226, 468] on image "Main content" at bounding box center [225, 469] width 7 height 7
click at [227, 472] on image "Main content" at bounding box center [225, 469] width 7 height 7
click at [342, 499] on div "To activate drag with keyboard, press Alt + Enter. Once in keyboard drag state,…" at bounding box center [606, 304] width 1212 height 609
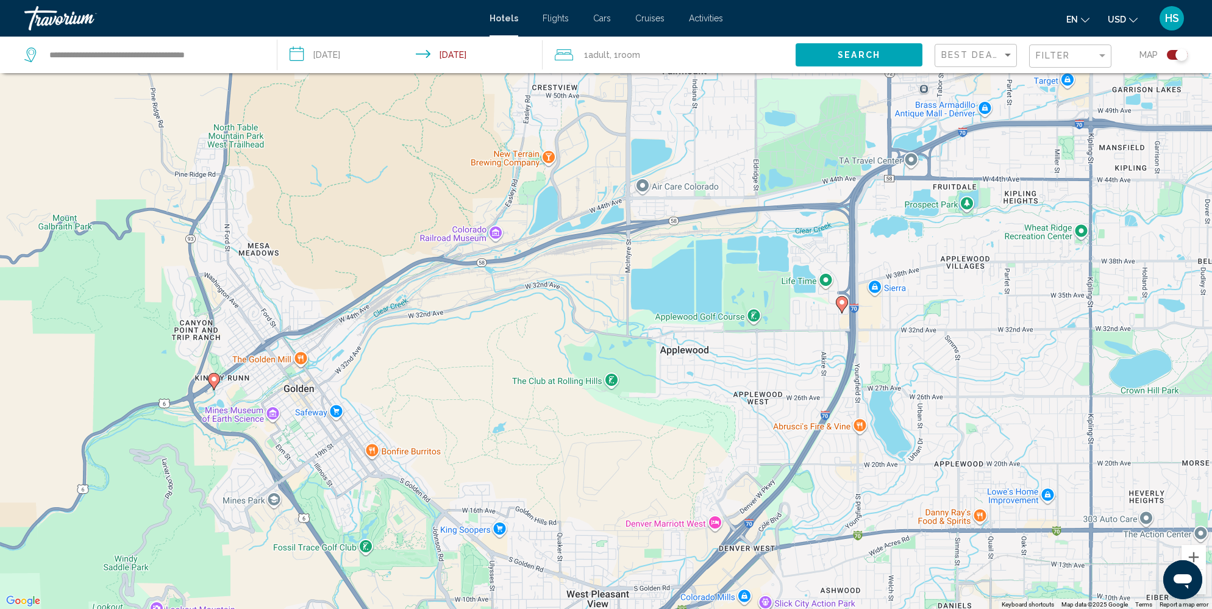
drag, startPoint x: 189, startPoint y: 516, endPoint x: 507, endPoint y: 453, distance: 324.3
click at [507, 453] on div "To activate drag with keyboard, press Alt + Enter. Once in keyboard drag state,…" at bounding box center [606, 304] width 1212 height 609
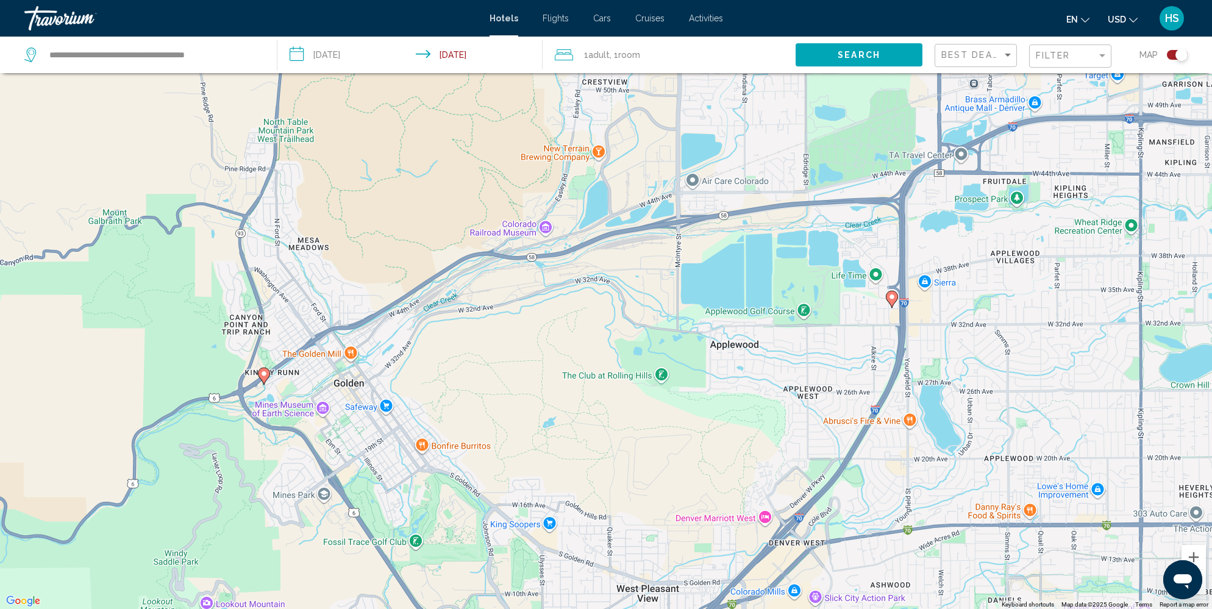
click at [266, 371] on image "Main content" at bounding box center [263, 373] width 7 height 7
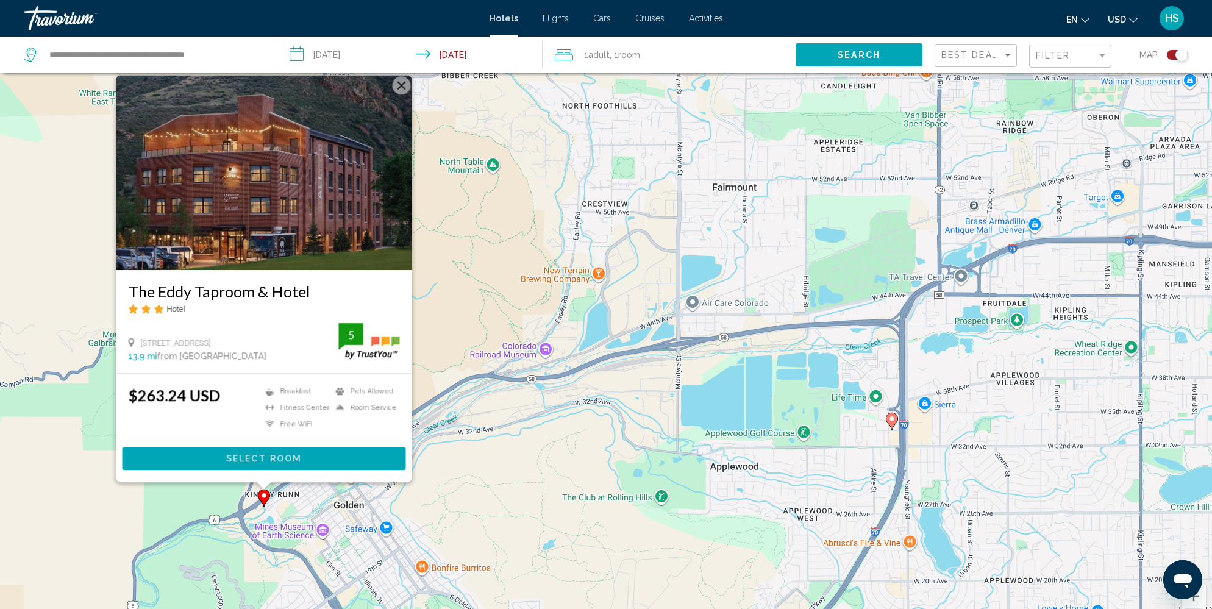
scroll to position [37, 0]
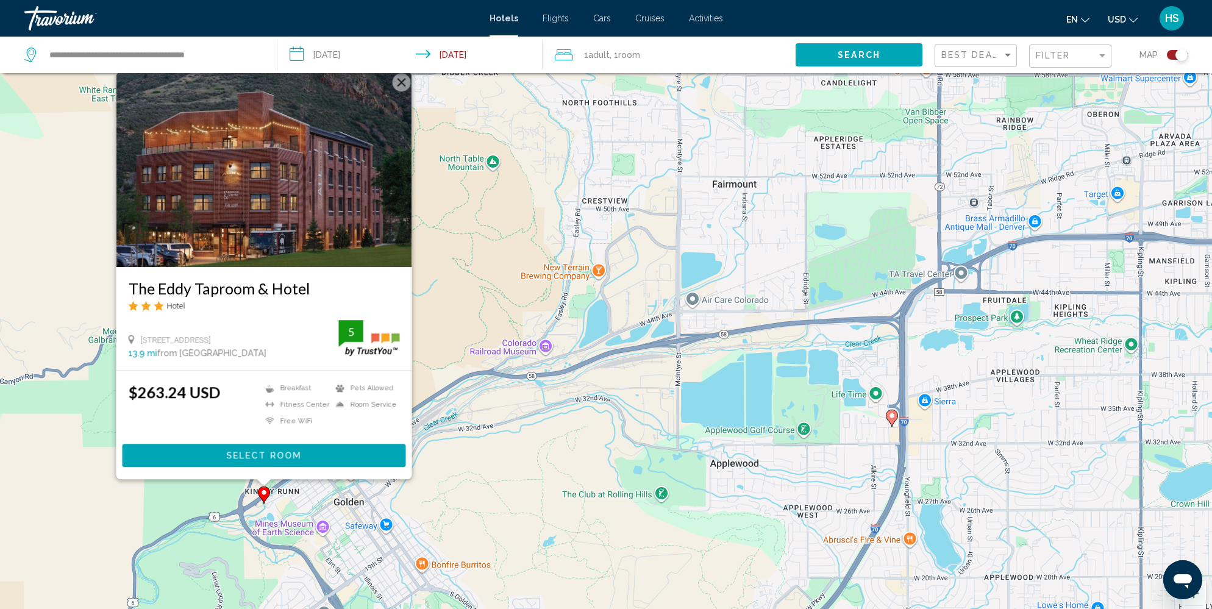
click at [567, 480] on div "To activate drag with keyboard, press Alt + Enter. Once in keyboard drag state,…" at bounding box center [606, 340] width 1212 height 609
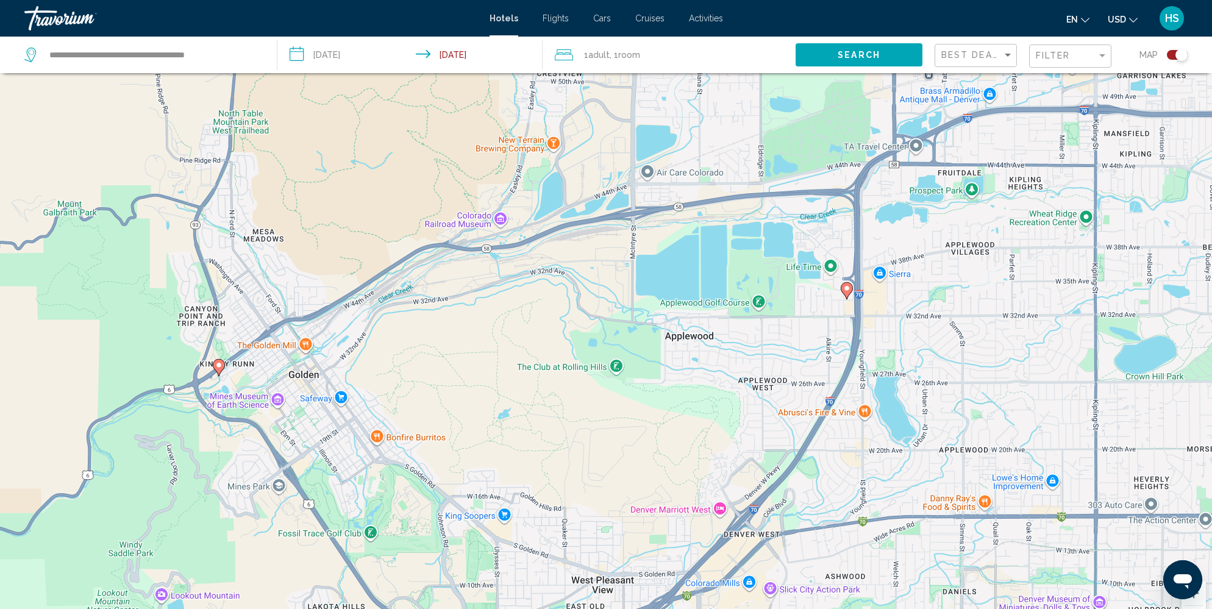
drag, startPoint x: 536, startPoint y: 476, endPoint x: 488, endPoint y: 300, distance: 182.2
click at [488, 300] on div "To activate drag with keyboard, press Alt + Enter. Once in keyboard drag state,…" at bounding box center [606, 340] width 1212 height 609
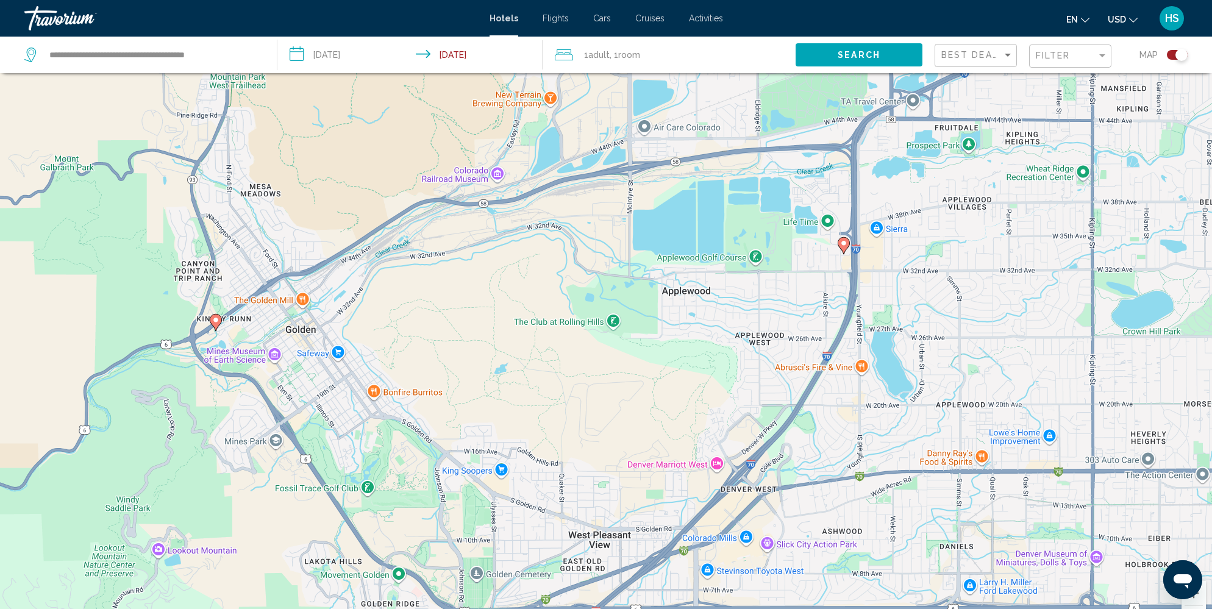
click at [843, 246] on g "Main content" at bounding box center [843, 244] width 12 height 17
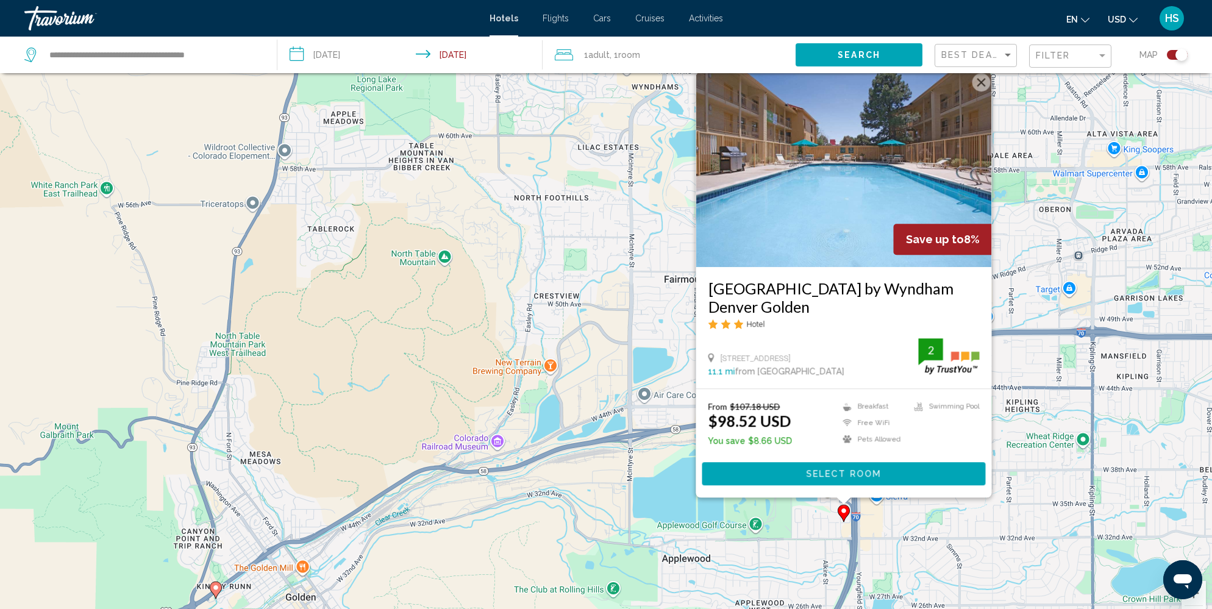
click at [302, 475] on div "To activate drag with keyboard, press Alt + Enter. Once in keyboard drag state,…" at bounding box center [606, 340] width 1212 height 609
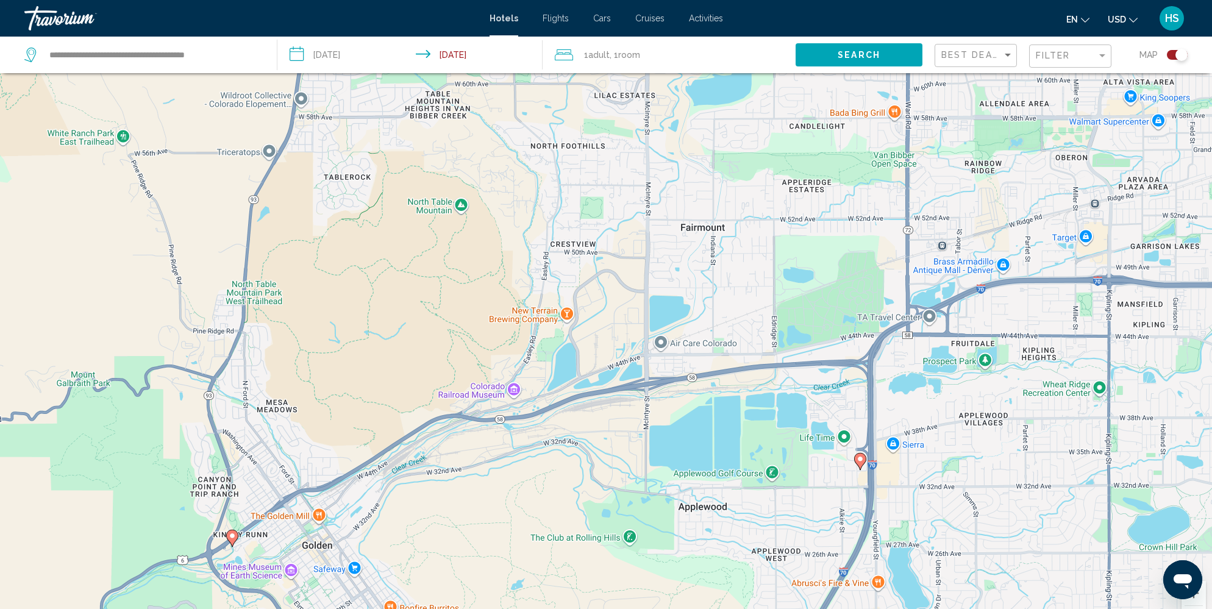
drag, startPoint x: 271, startPoint y: 500, endPoint x: 332, endPoint y: 347, distance: 165.5
click at [332, 346] on div "To activate drag with keyboard, press Alt + Enter. Once in keyboard drag state,…" at bounding box center [606, 340] width 1212 height 609
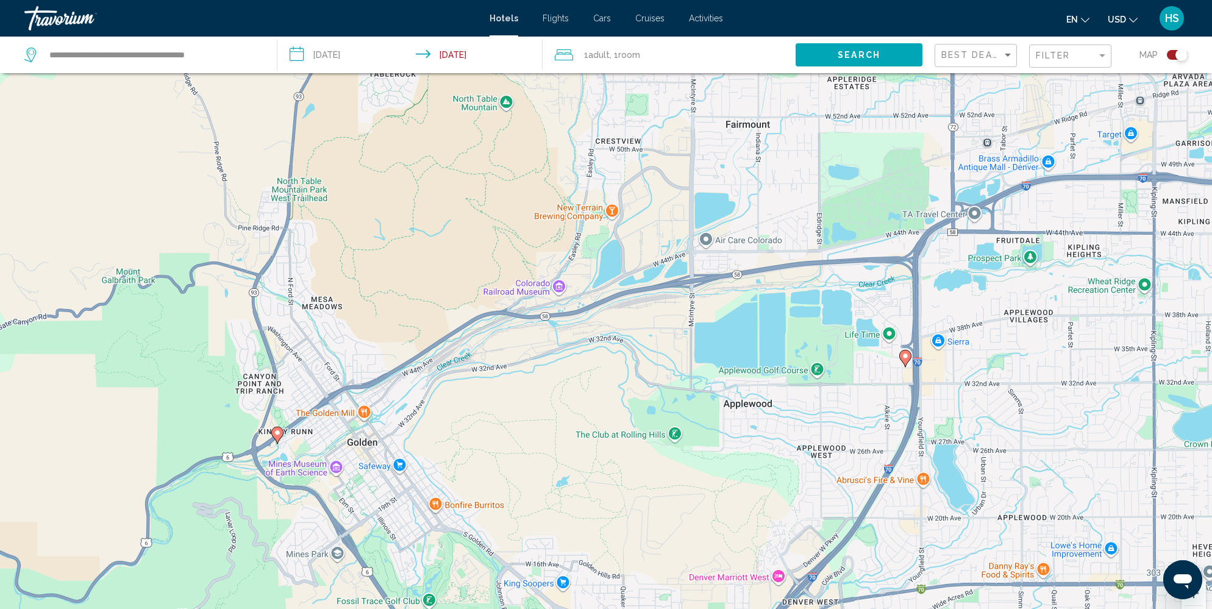
click at [276, 432] on image "Main content" at bounding box center [277, 432] width 7 height 7
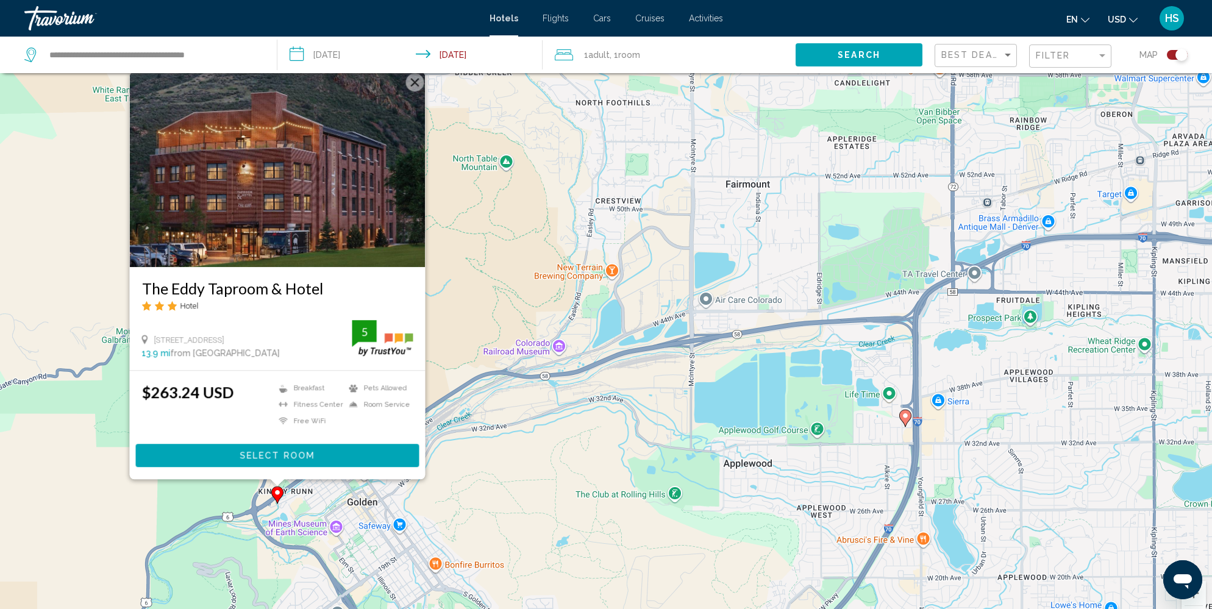
click at [294, 459] on span "Select Room" at bounding box center [277, 456] width 75 height 10
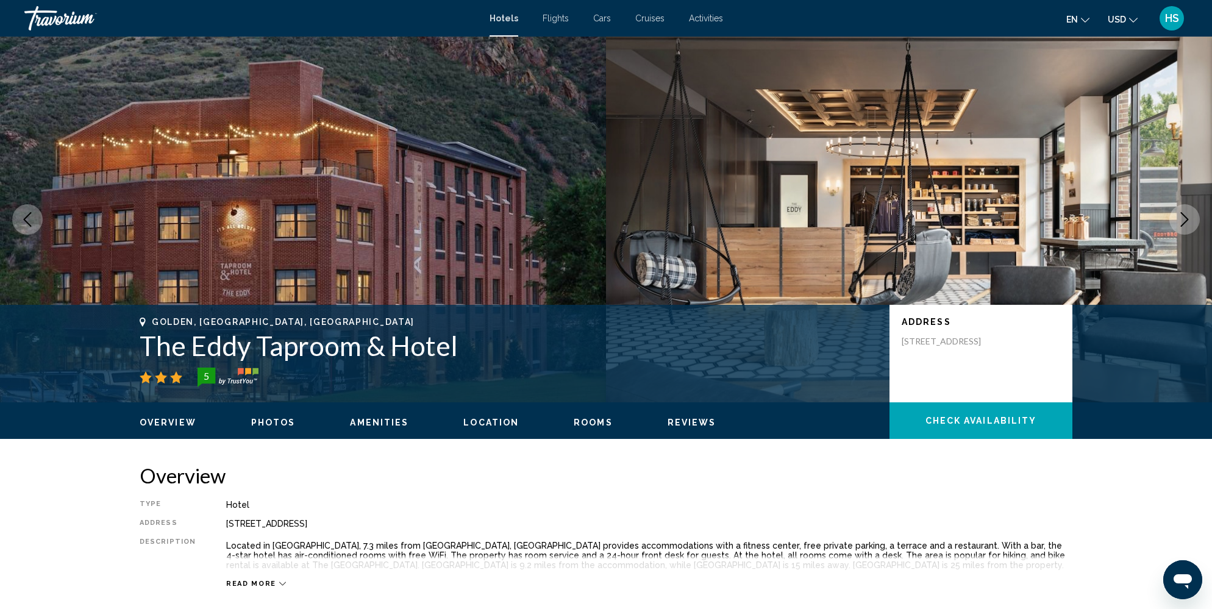
click at [1186, 216] on icon "Next image" at bounding box center [1184, 219] width 15 height 15
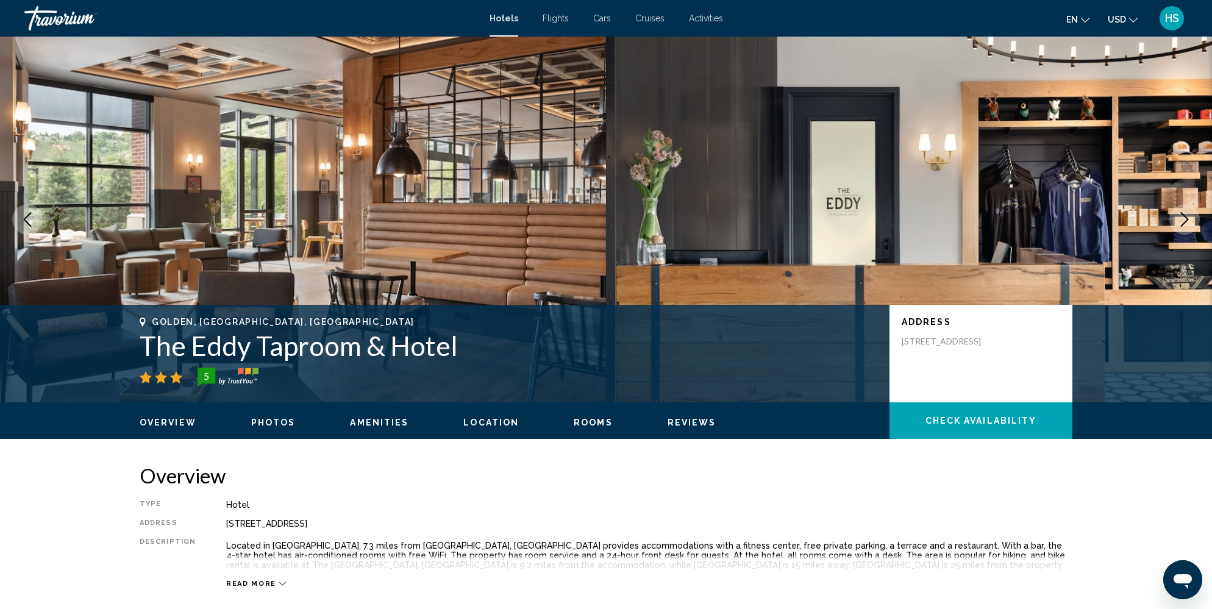
click at [1186, 216] on icon "Next image" at bounding box center [1184, 219] width 15 height 15
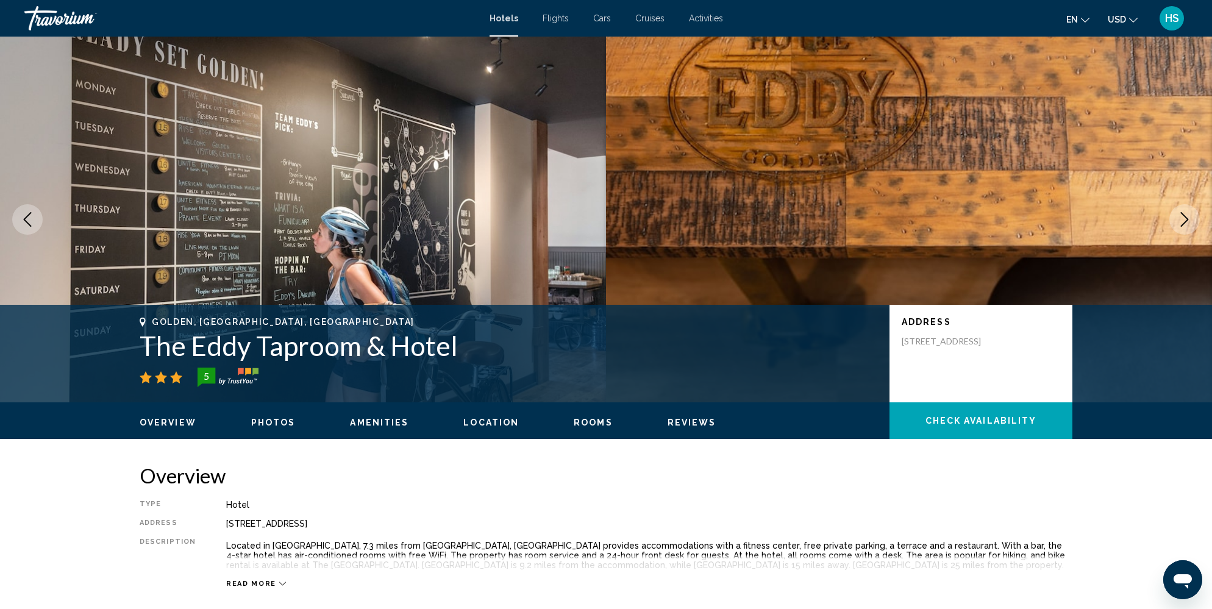
click at [1186, 216] on icon "Next image" at bounding box center [1184, 219] width 15 height 15
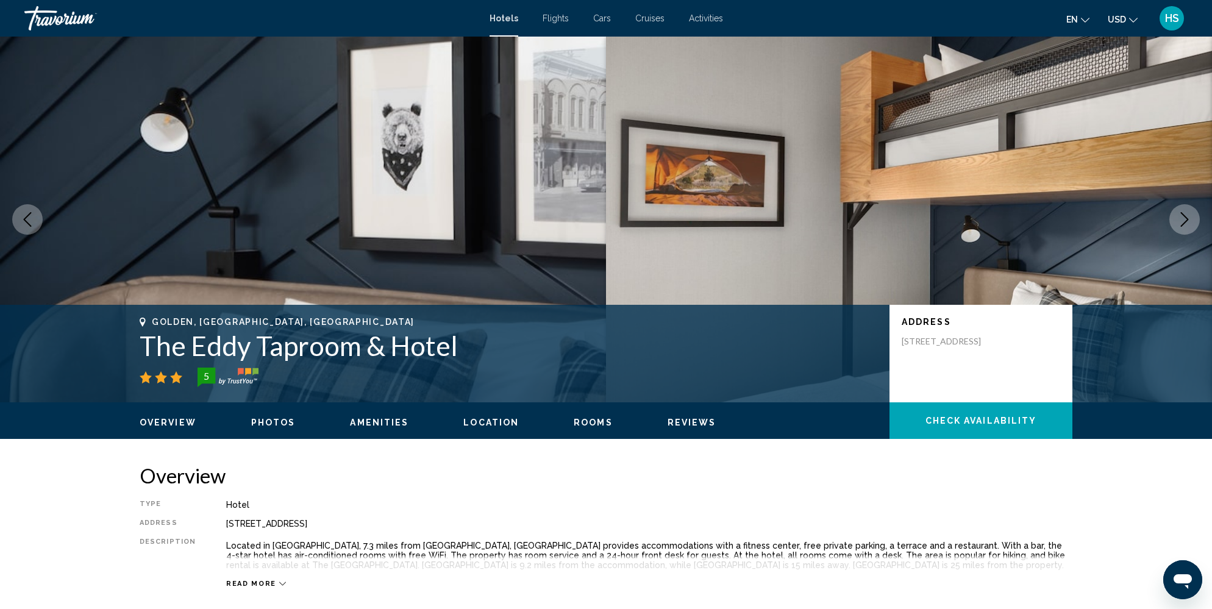
click at [1186, 216] on icon "Next image" at bounding box center [1184, 219] width 15 height 15
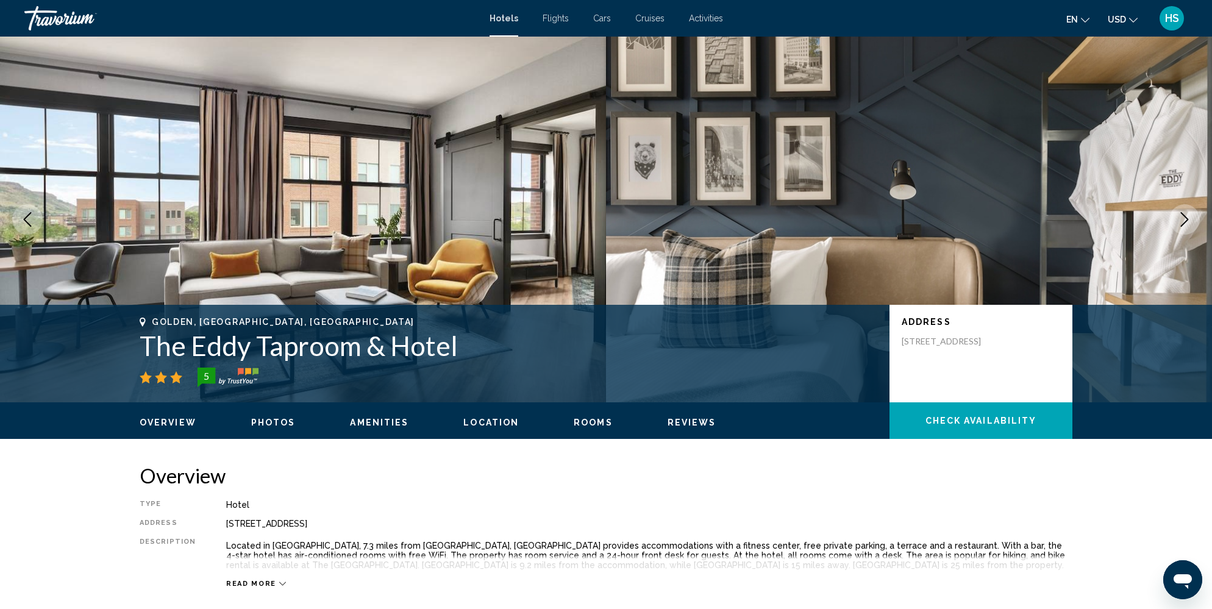
click at [1186, 216] on icon "Next image" at bounding box center [1184, 219] width 15 height 15
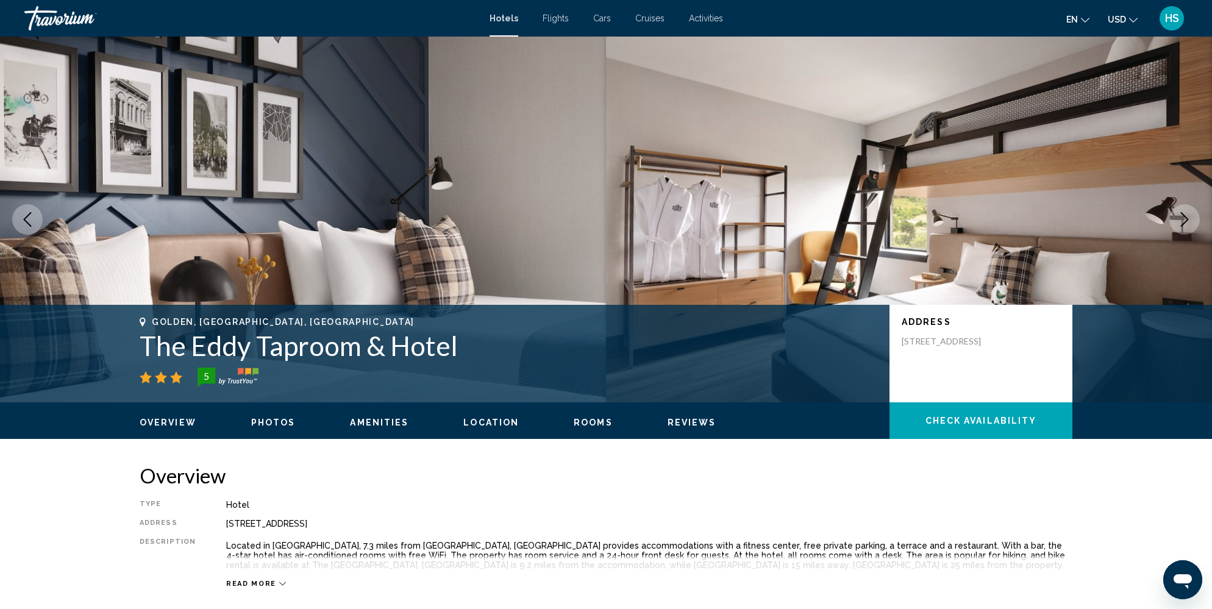
click at [1186, 216] on icon "Next image" at bounding box center [1184, 219] width 15 height 15
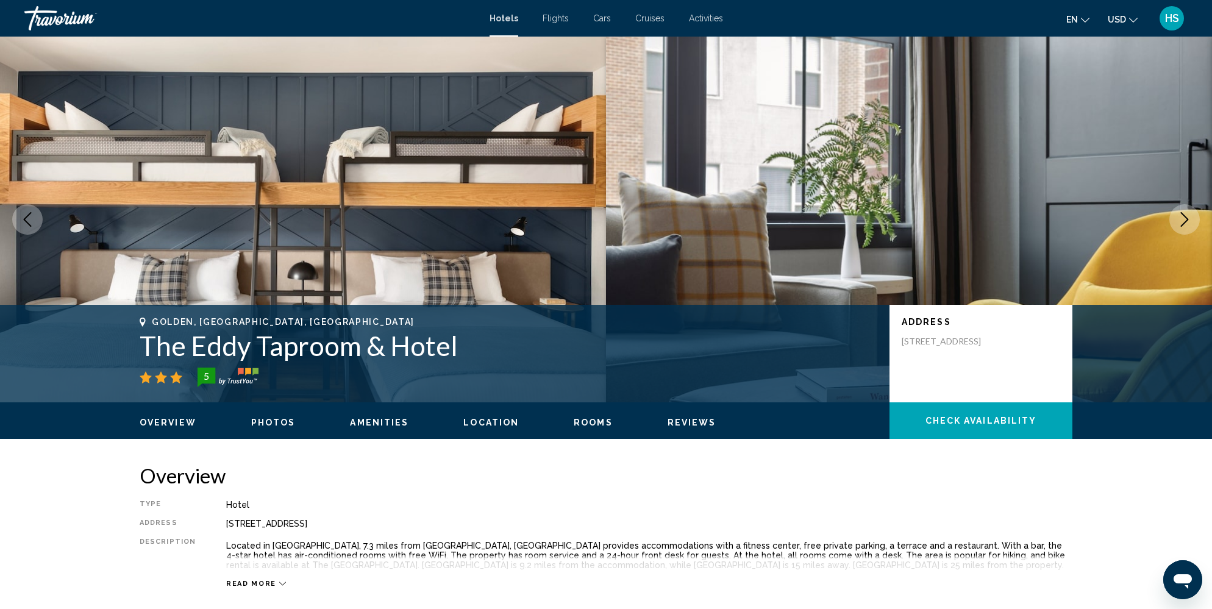
click at [1186, 216] on icon "Next image" at bounding box center [1184, 219] width 15 height 15
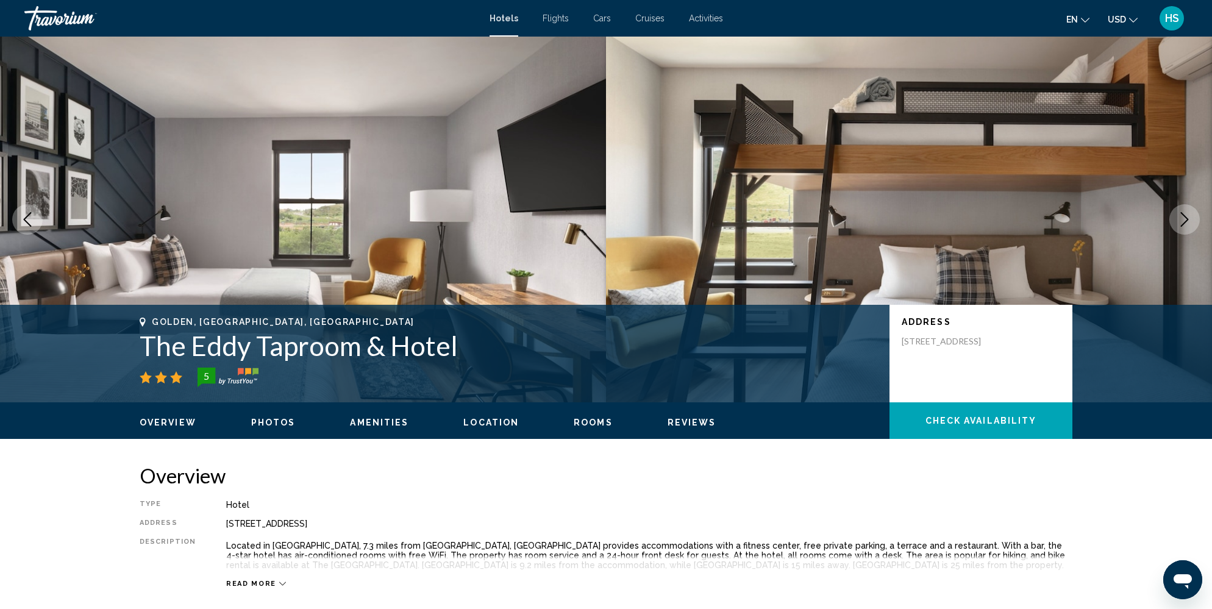
click at [1186, 216] on icon "Next image" at bounding box center [1184, 219] width 15 height 15
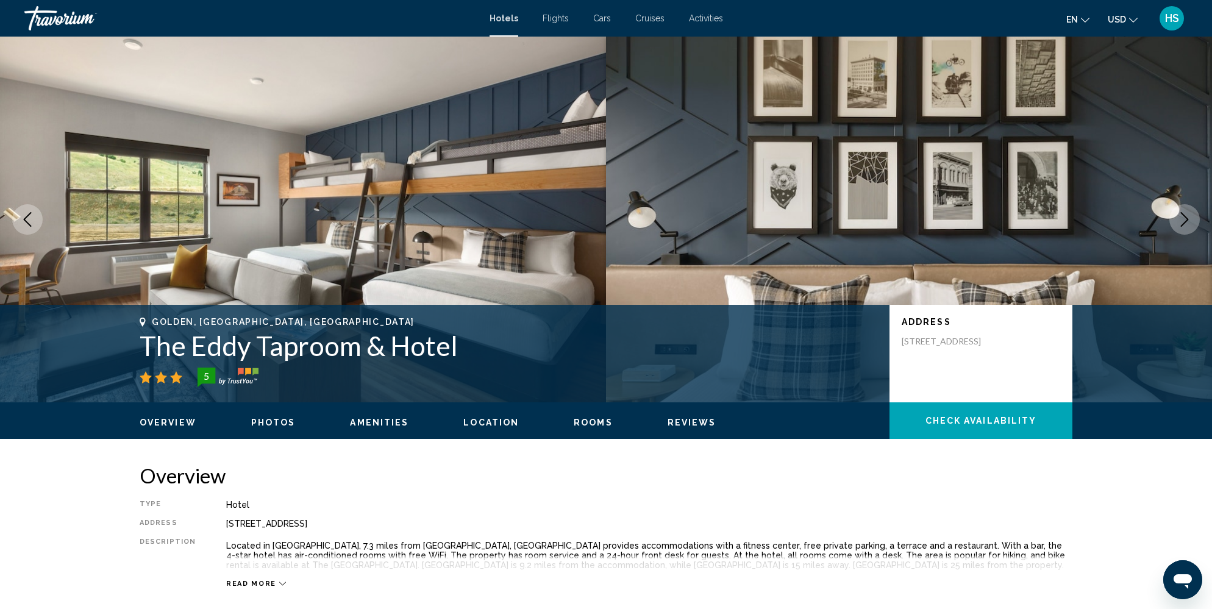
click at [1186, 216] on icon "Next image" at bounding box center [1184, 219] width 15 height 15
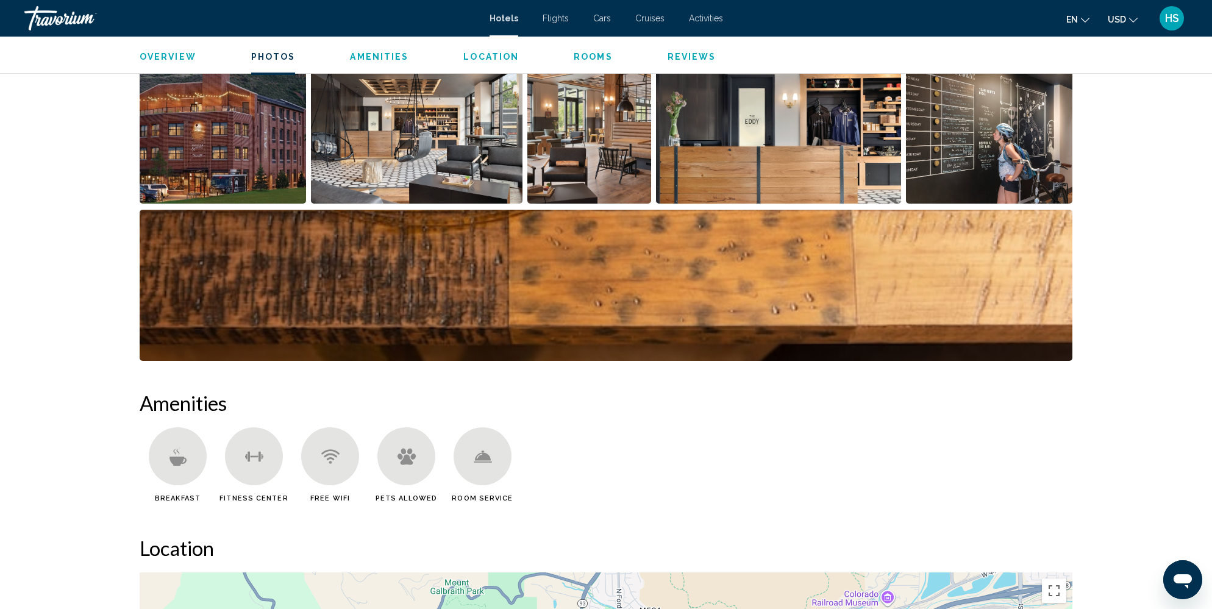
scroll to position [559, 0]
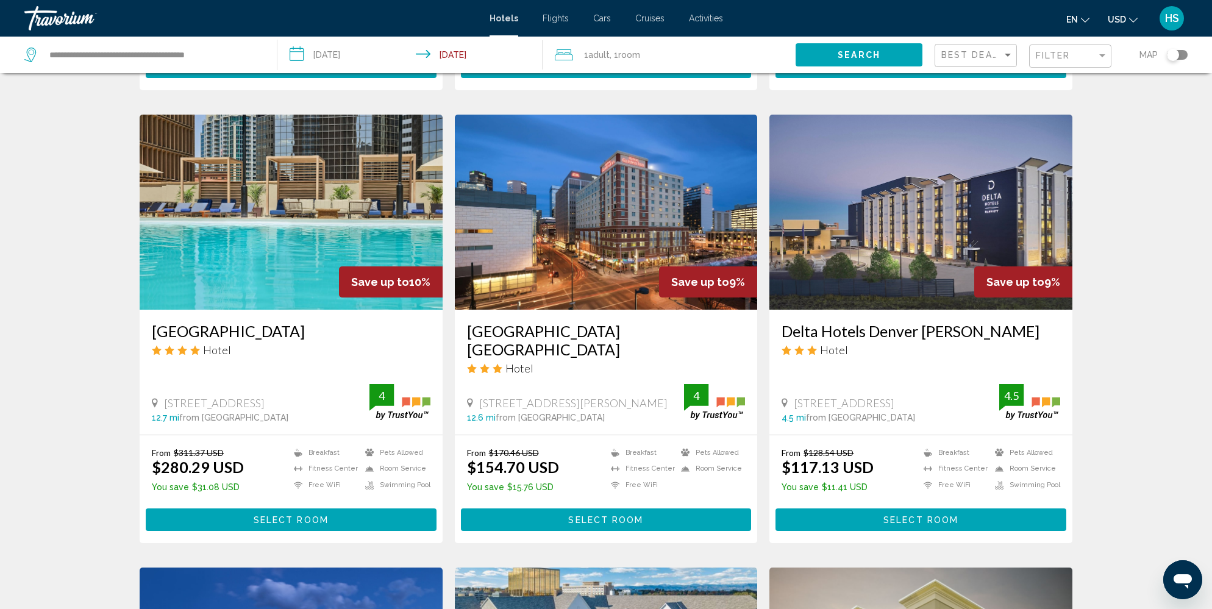
scroll to position [909, 0]
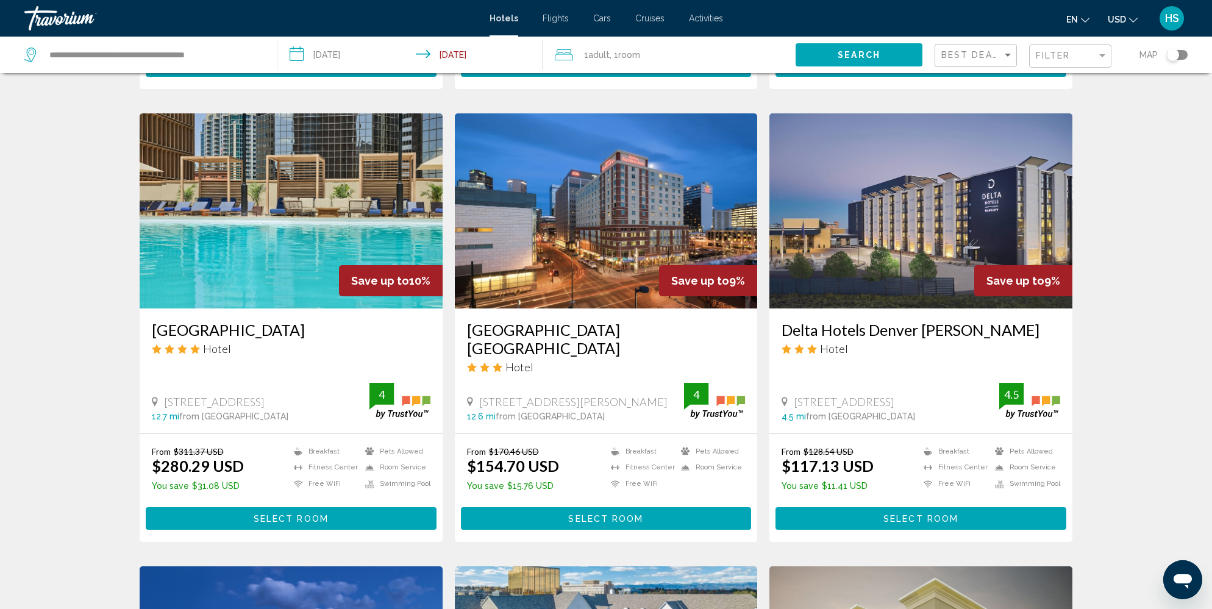
click at [1180, 52] on div "Toggle map" at bounding box center [1177, 55] width 21 height 10
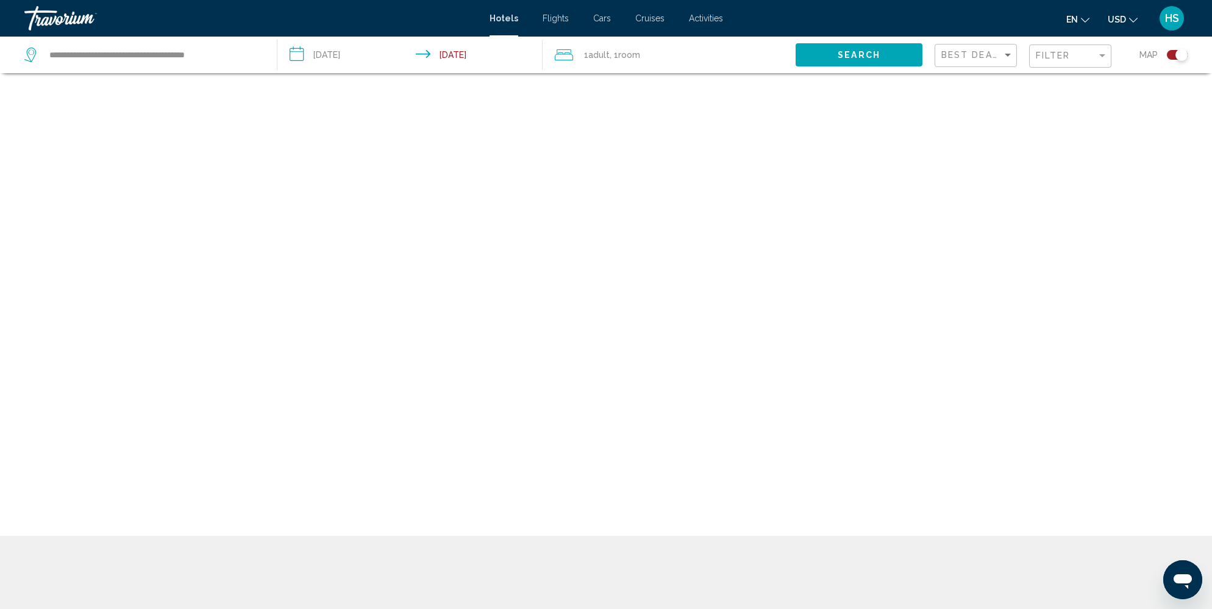
scroll to position [73, 0]
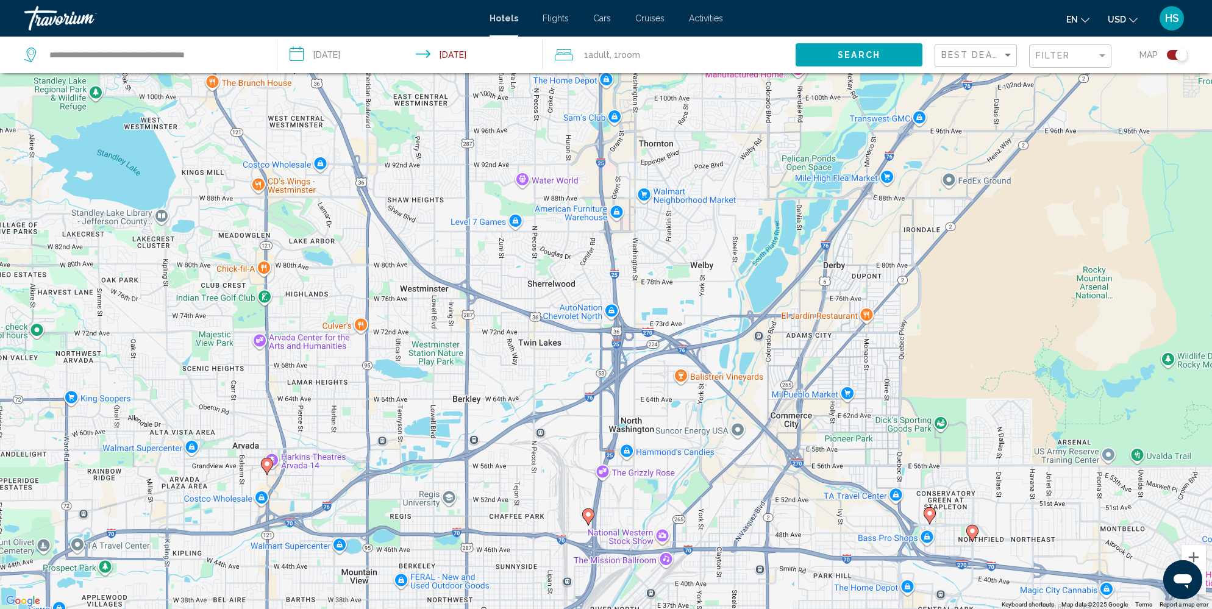
drag, startPoint x: 450, startPoint y: 446, endPoint x: 1000, endPoint y: 202, distance: 601.7
click at [1000, 202] on div "To activate drag with keyboard, press Alt + Enter. Once in keyboard drag state,…" at bounding box center [606, 304] width 1212 height 609
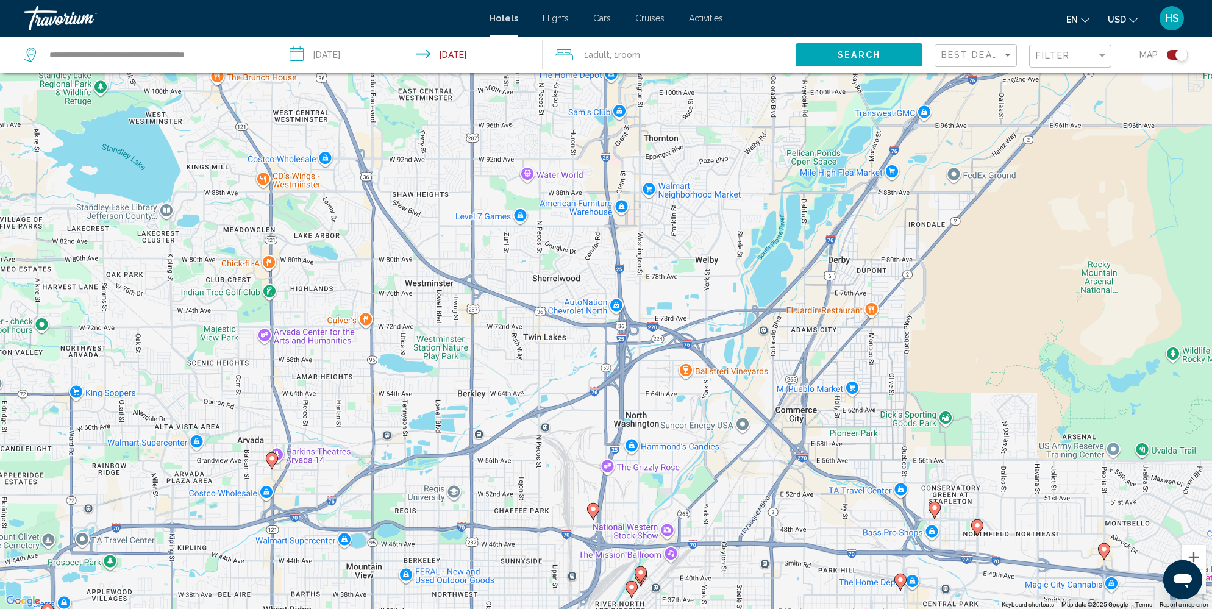
click at [273, 458] on image "Main content" at bounding box center [271, 458] width 7 height 7
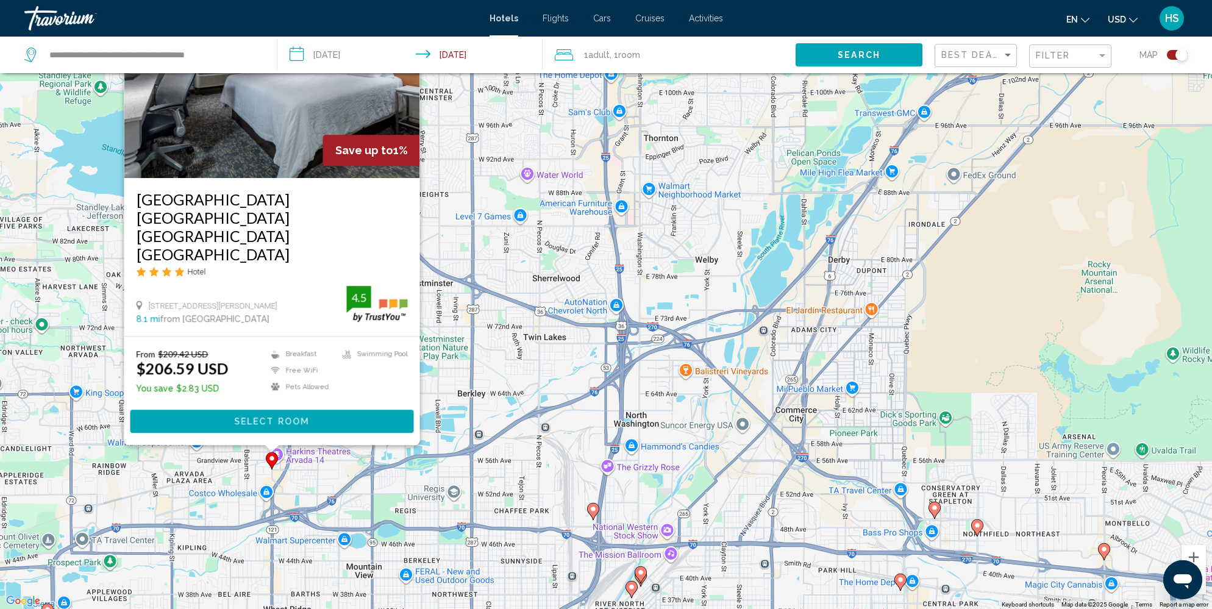
click at [420, 469] on div "To activate drag with keyboard, press Alt + Enter. Once in keyboard drag state,…" at bounding box center [606, 304] width 1212 height 609
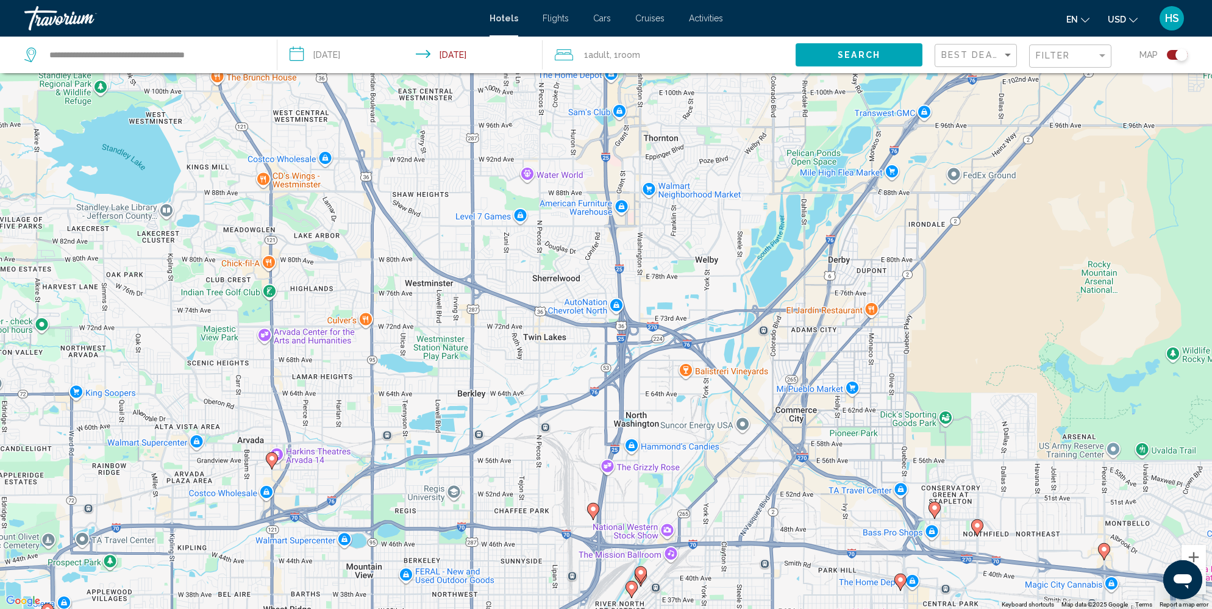
click at [593, 510] on image "Main content" at bounding box center [592, 508] width 7 height 7
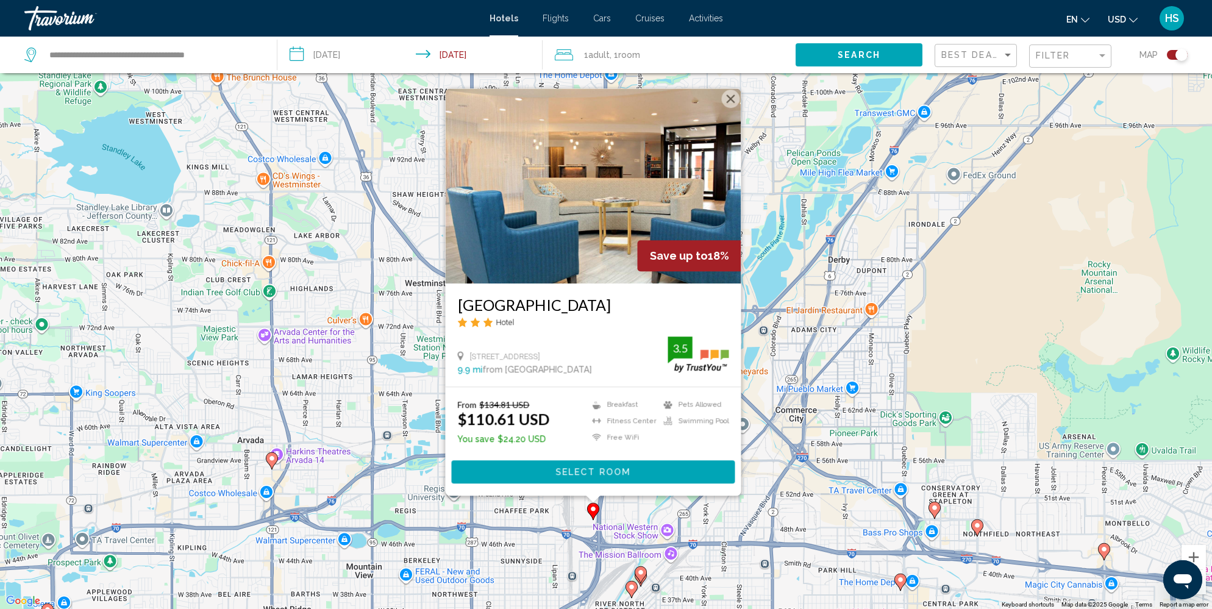
click at [453, 514] on div "To activate drag with keyboard, press Alt + Enter. Once in keyboard drag state,…" at bounding box center [606, 304] width 1212 height 609
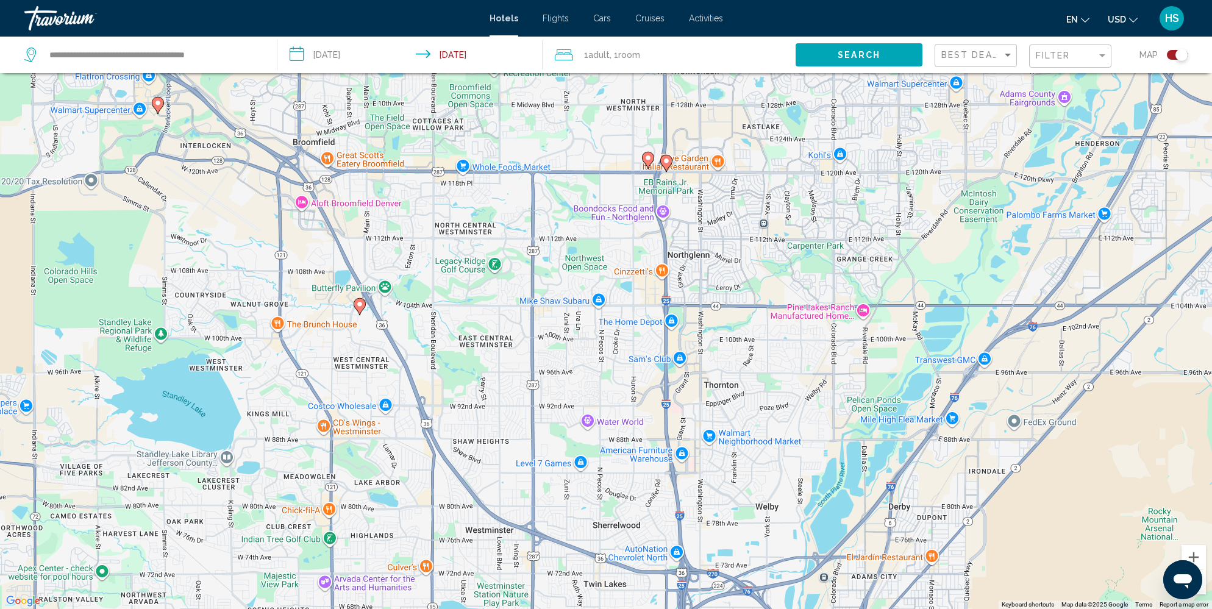
drag, startPoint x: 428, startPoint y: 333, endPoint x: 488, endPoint y: 581, distance: 255.9
click at [488, 581] on div "To activate drag with keyboard, press Alt + Enter. Once in keyboard drag state,…" at bounding box center [606, 304] width 1212 height 609
click at [649, 157] on image "Main content" at bounding box center [647, 157] width 7 height 7
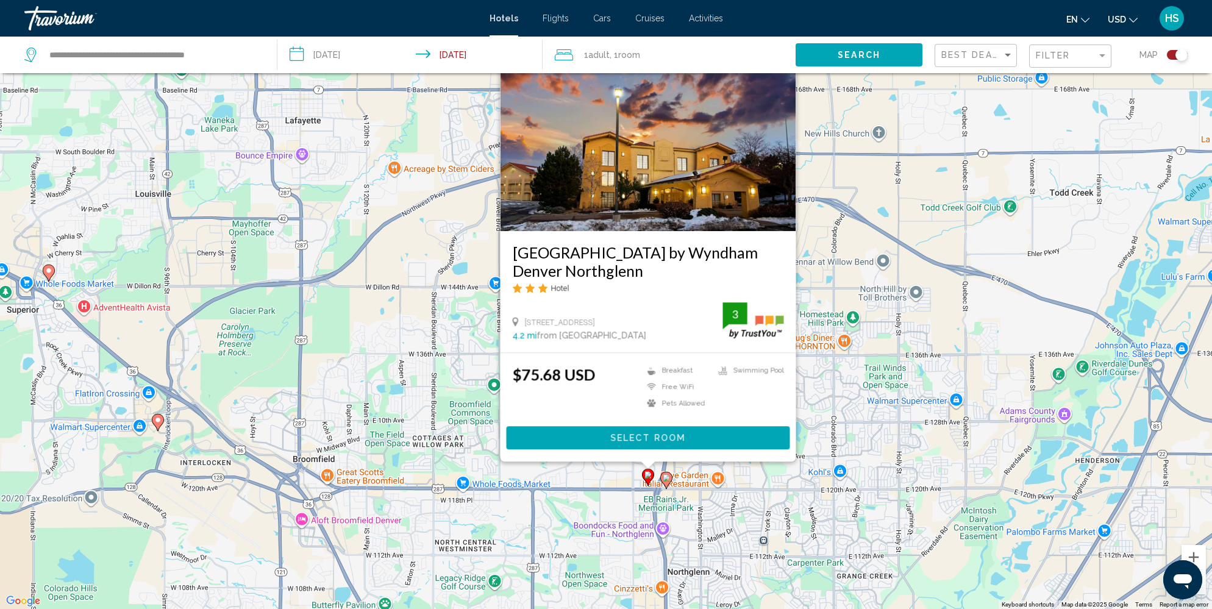
click at [578, 485] on div "To activate drag with keyboard, press Alt + Enter. Once in keyboard drag state,…" at bounding box center [606, 304] width 1212 height 609
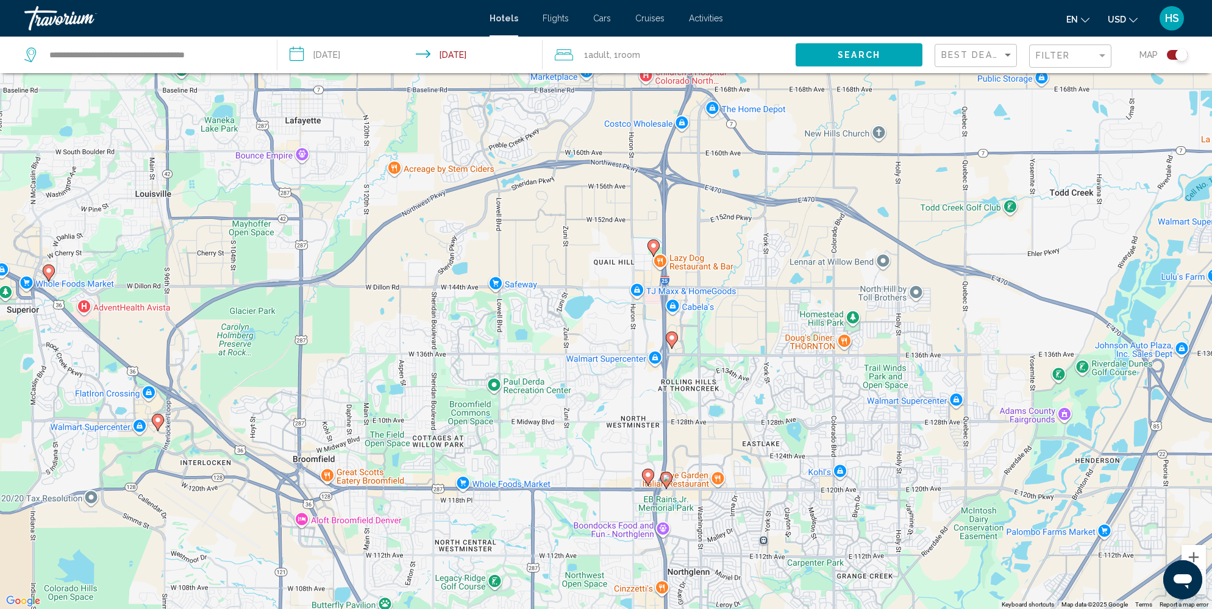
click at [664, 474] on image "Main content" at bounding box center [666, 477] width 7 height 7
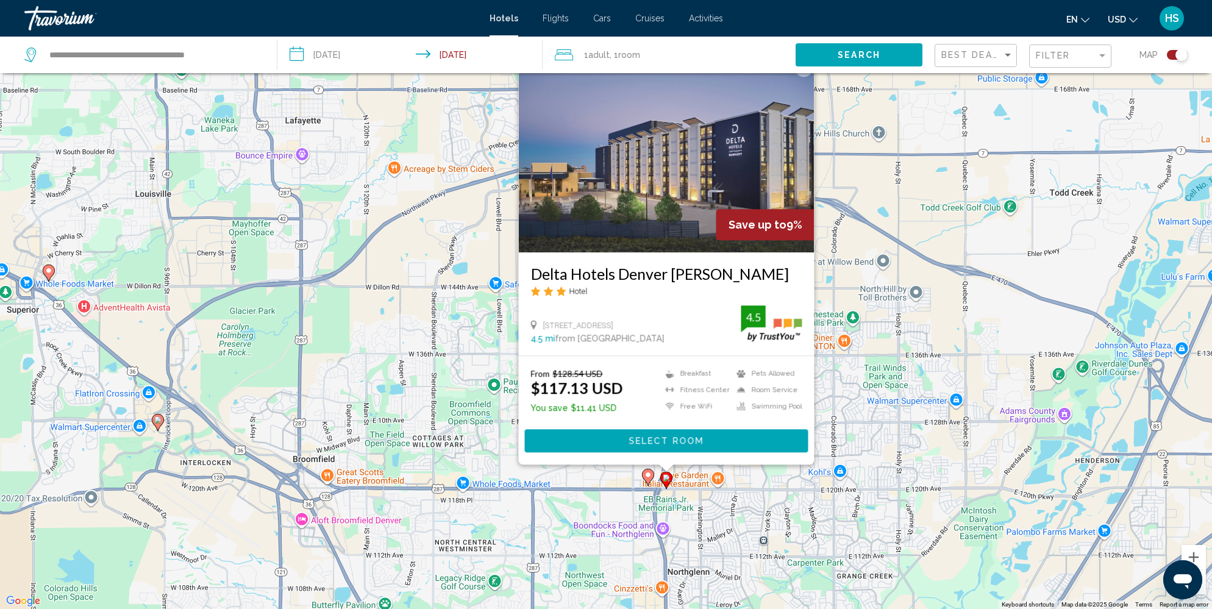
click at [500, 517] on div "To activate drag with keyboard, press Alt + Enter. Once in keyboard drag state,…" at bounding box center [606, 304] width 1212 height 609
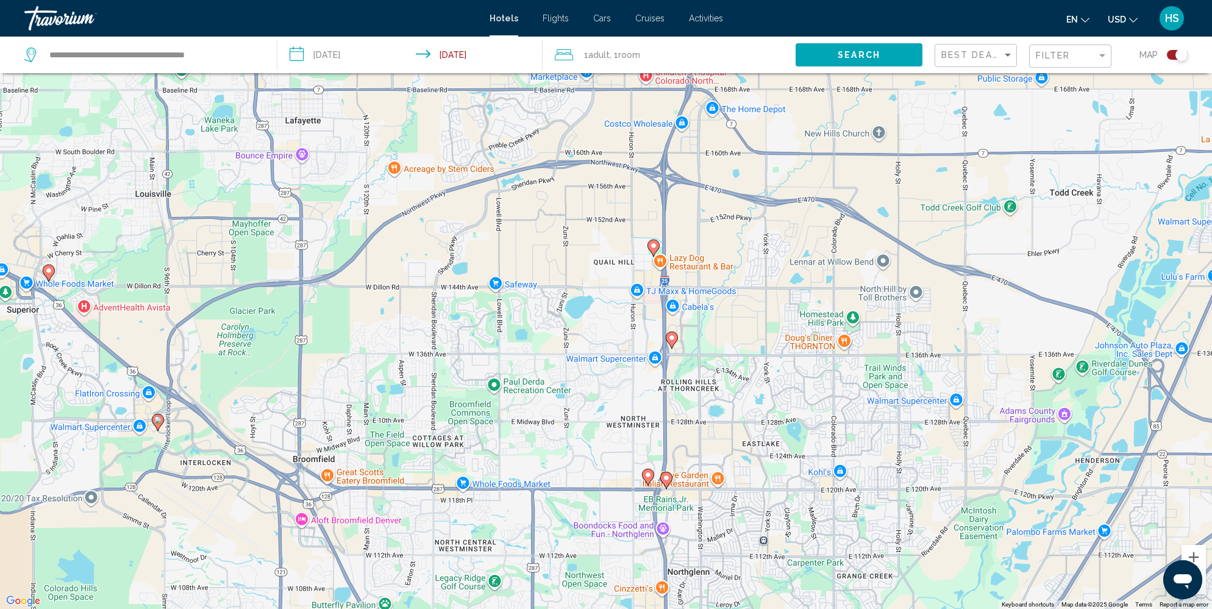
click at [160, 420] on image "Main content" at bounding box center [157, 419] width 7 height 7
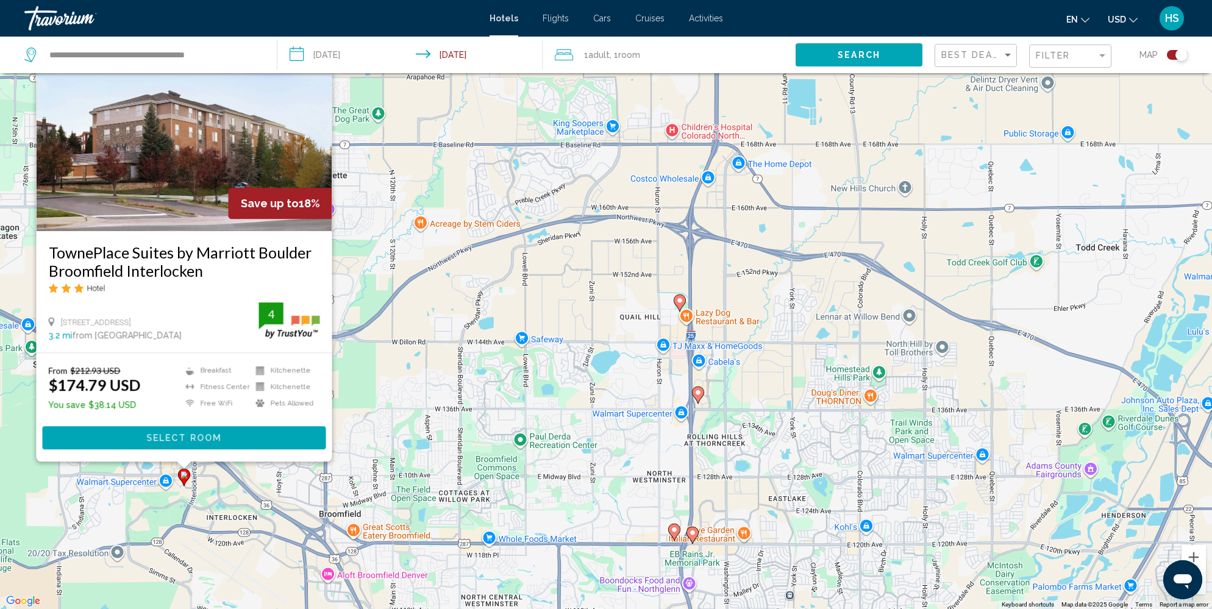
click at [216, 507] on div "To activate drag with keyboard, press Alt + Enter. Once in keyboard drag state,…" at bounding box center [606, 304] width 1212 height 609
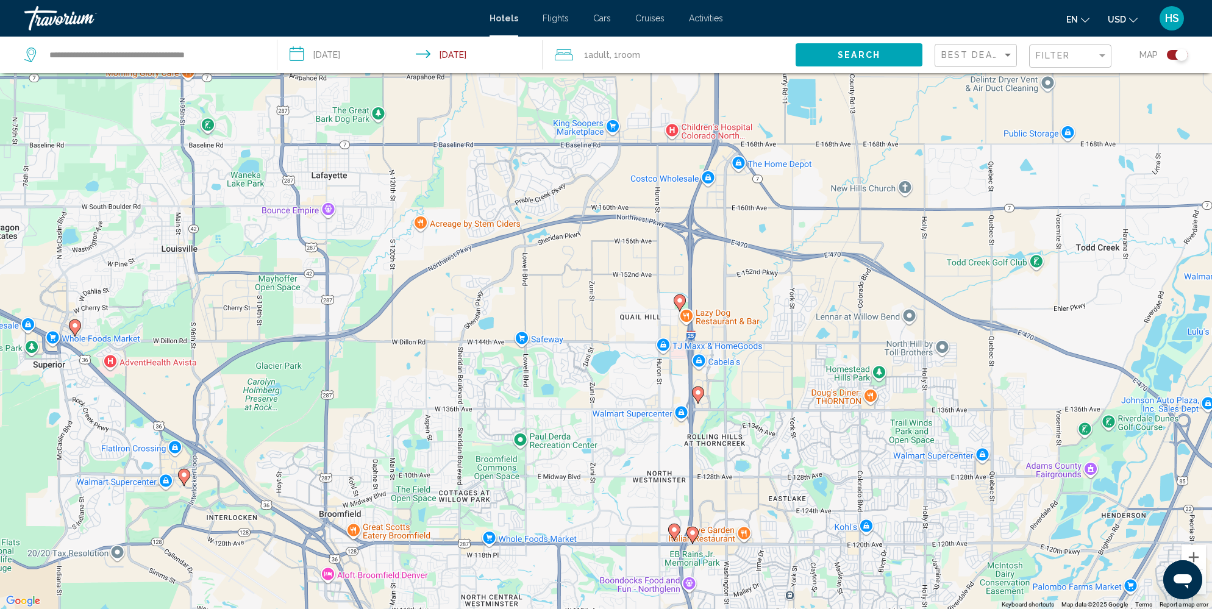
click at [75, 325] on image "Main content" at bounding box center [74, 325] width 7 height 7
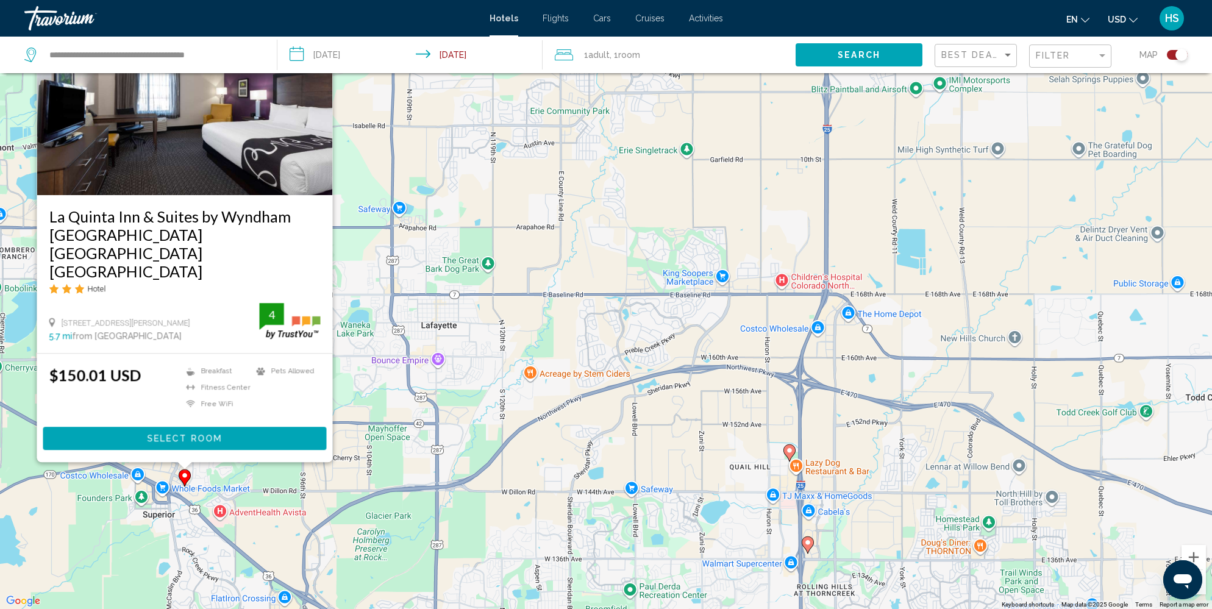
click at [113, 536] on div "To activate drag with keyboard, press Alt + Enter. Once in keyboard drag state,…" at bounding box center [606, 304] width 1212 height 609
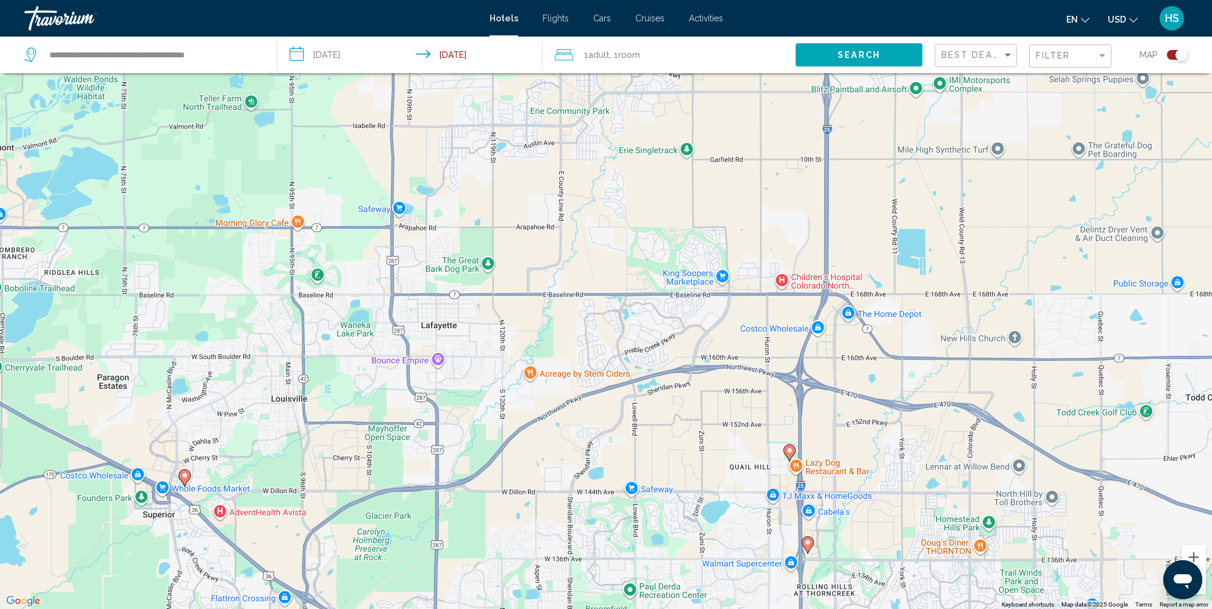
click at [185, 475] on image "Main content" at bounding box center [184, 475] width 7 height 7
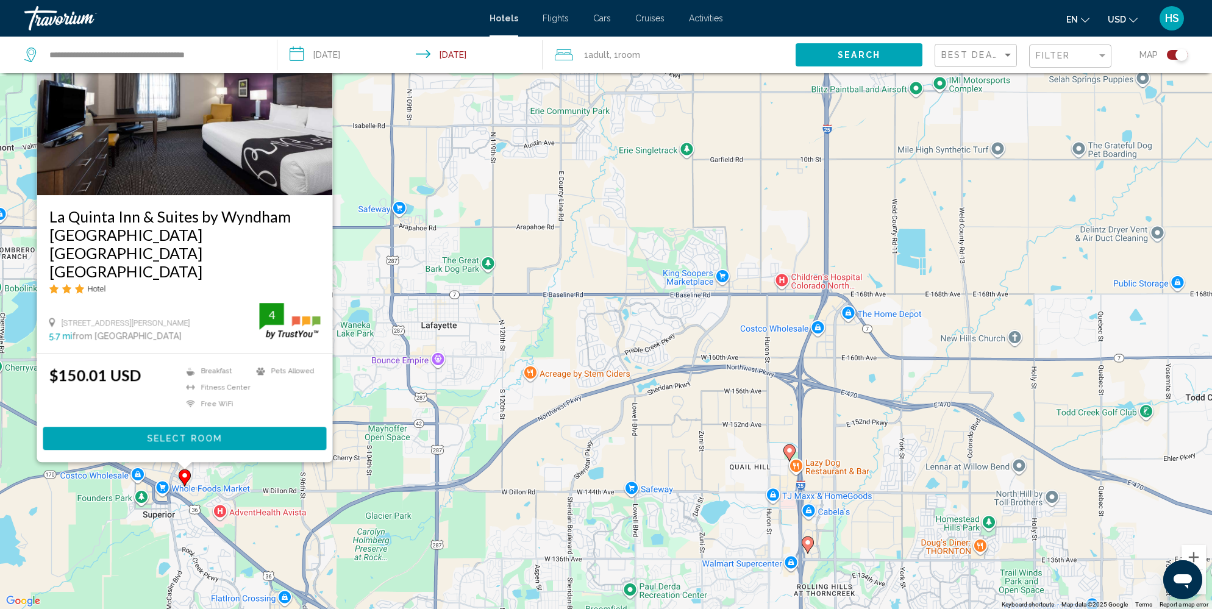
click at [388, 569] on div "To activate drag with keyboard, press Alt + Enter. Once in keyboard drag state,…" at bounding box center [606, 304] width 1212 height 609
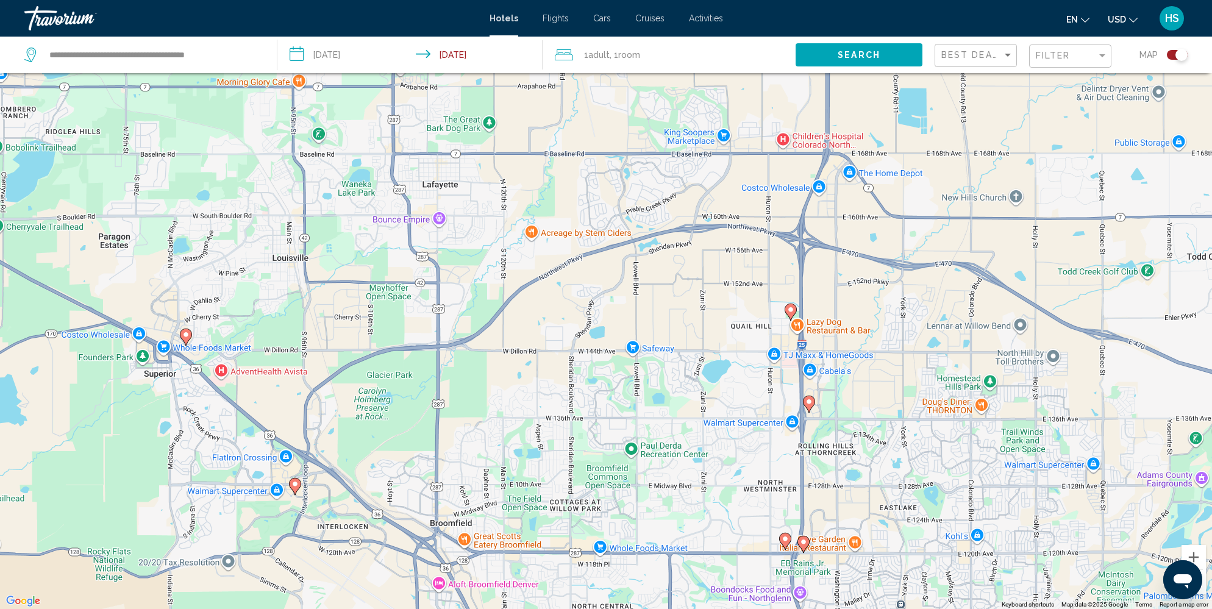
drag, startPoint x: 507, startPoint y: 525, endPoint x: 508, endPoint y: 382, distance: 143.9
click at [508, 381] on div "To activate drag with keyboard, press Alt + Enter. Once in keyboard drag state,…" at bounding box center [606, 304] width 1212 height 609
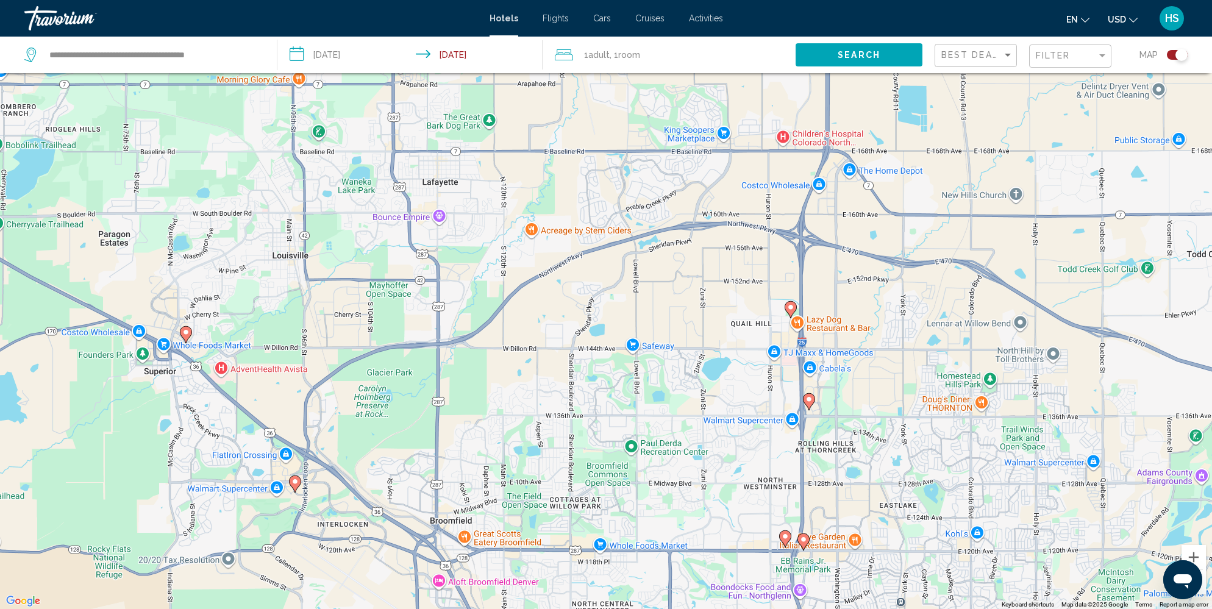
click at [298, 486] on icon "Main content" at bounding box center [295, 483] width 12 height 17
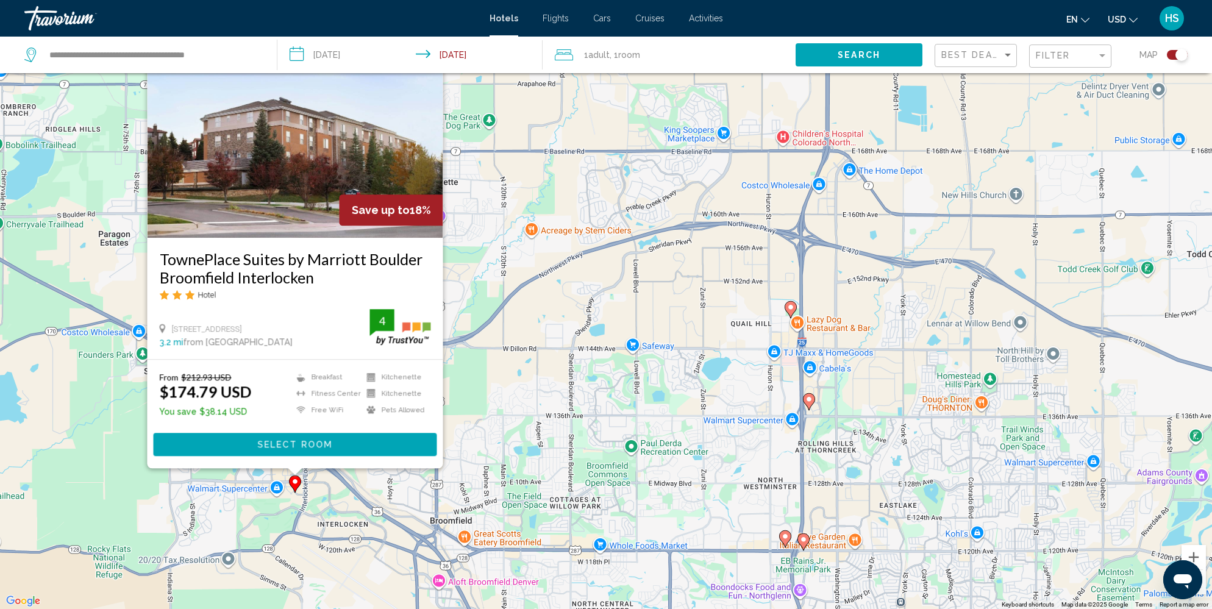
click at [722, 516] on div "To activate drag with keyboard, press Alt + Enter. Once in keyboard drag state,…" at bounding box center [606, 304] width 1212 height 609
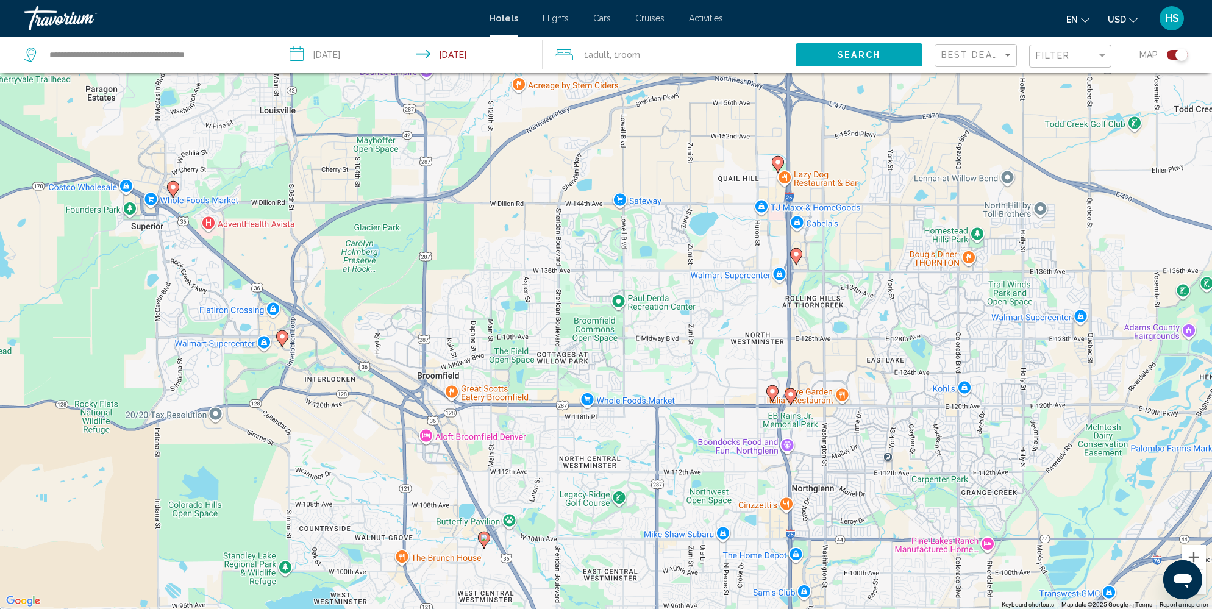
drag, startPoint x: 661, startPoint y: 531, endPoint x: 649, endPoint y: 380, distance: 151.0
click at [649, 380] on div "To activate drag with keyboard, press Alt + Enter. Once in keyboard drag state,…" at bounding box center [606, 304] width 1212 height 609
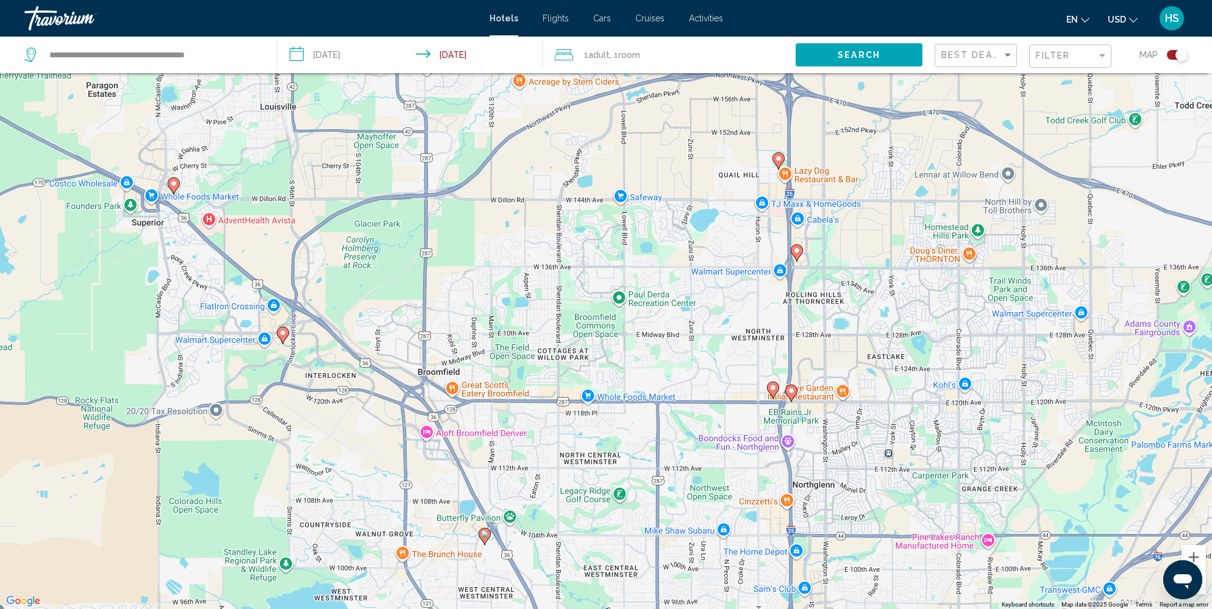
click at [486, 533] on image "Main content" at bounding box center [484, 533] width 7 height 7
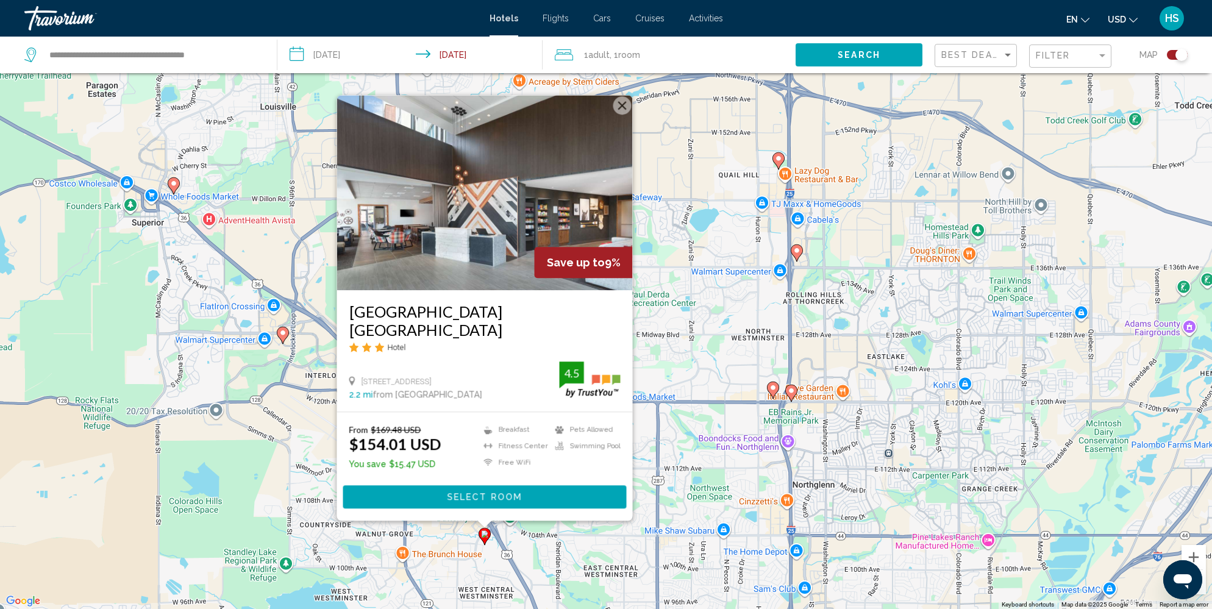
click at [605, 552] on div "To activate drag with keyboard, press Alt + Enter. Once in keyboard drag state,…" at bounding box center [606, 304] width 1212 height 609
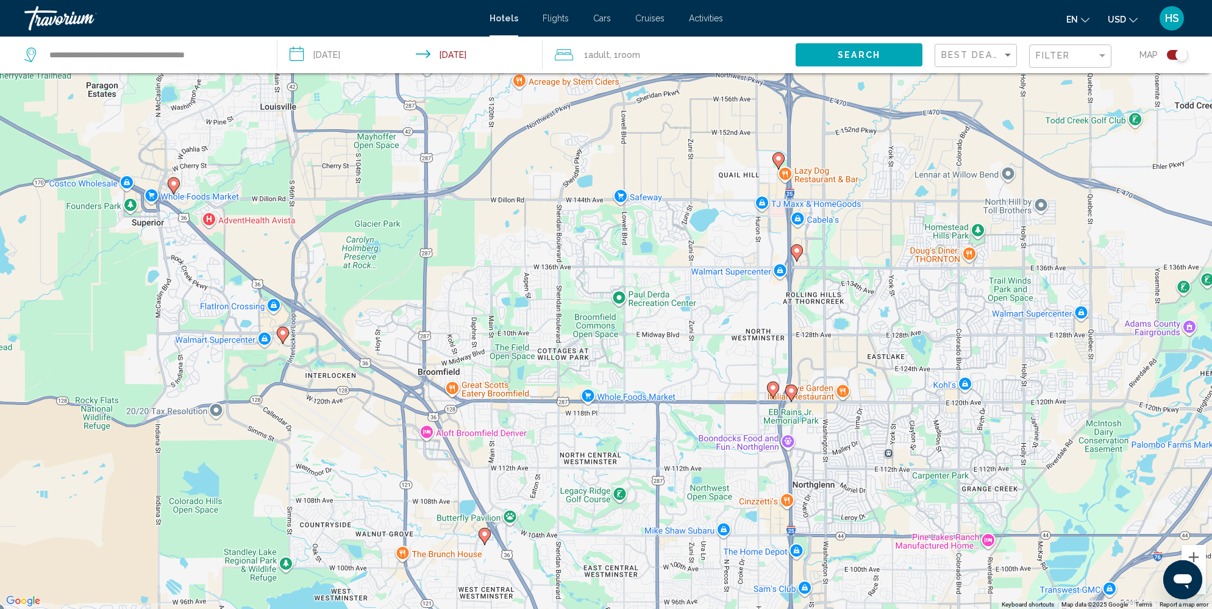
click at [171, 186] on image "Main content" at bounding box center [173, 183] width 7 height 7
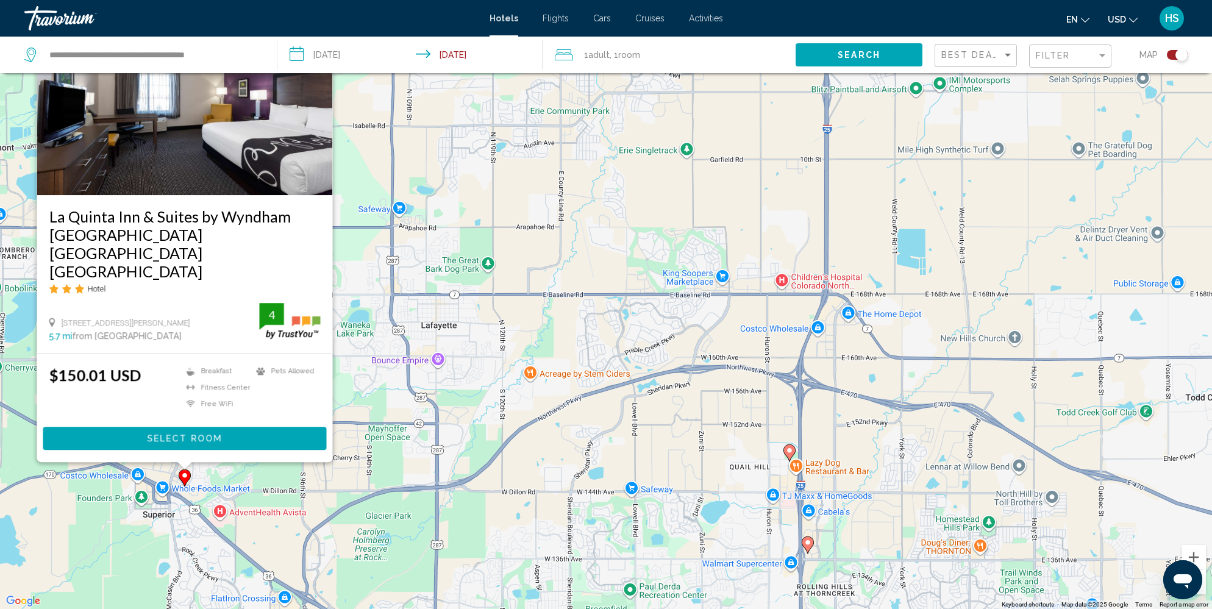
click at [430, 539] on div "To activate drag with keyboard, press Alt + Enter. Once in keyboard drag state,…" at bounding box center [606, 304] width 1212 height 609
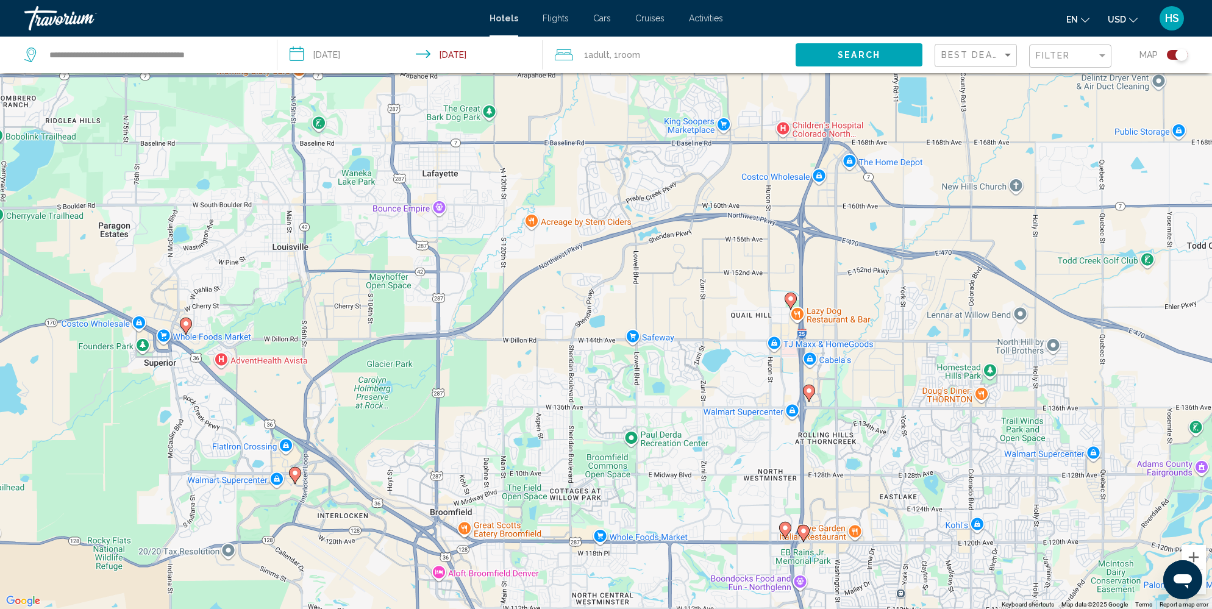
drag, startPoint x: 546, startPoint y: 574, endPoint x: 547, endPoint y: 360, distance: 214.6
click at [547, 360] on div "To activate drag with keyboard, press Alt + Enter. Once in keyboard drag state,…" at bounding box center [606, 304] width 1212 height 609
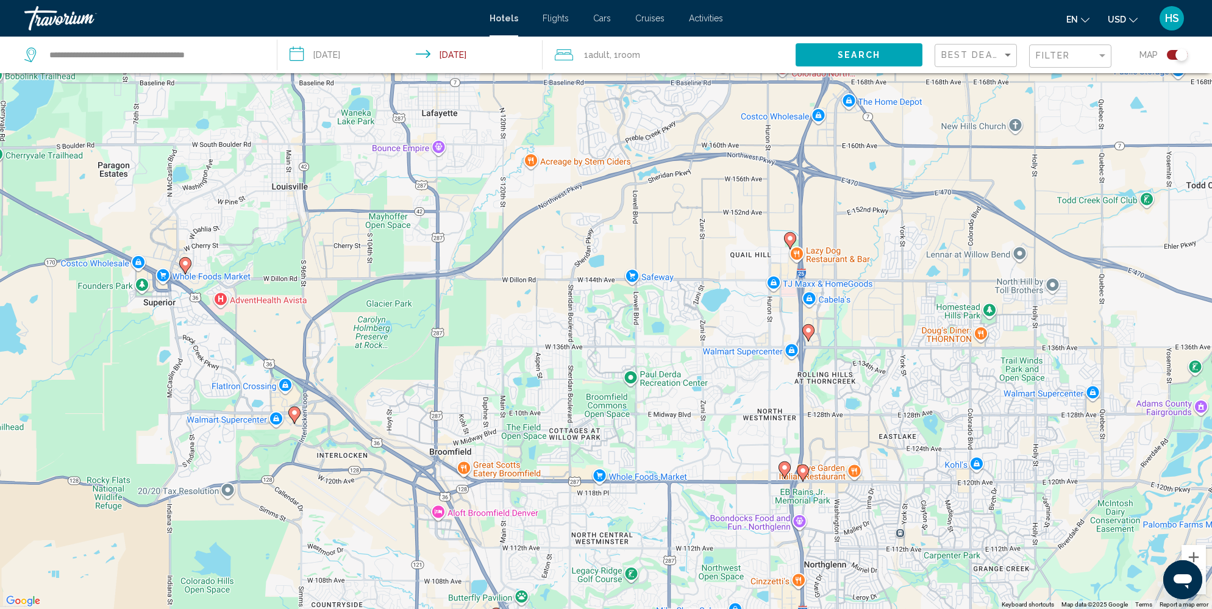
click at [299, 418] on gmp-advanced-marker "Main content" at bounding box center [294, 415] width 12 height 18
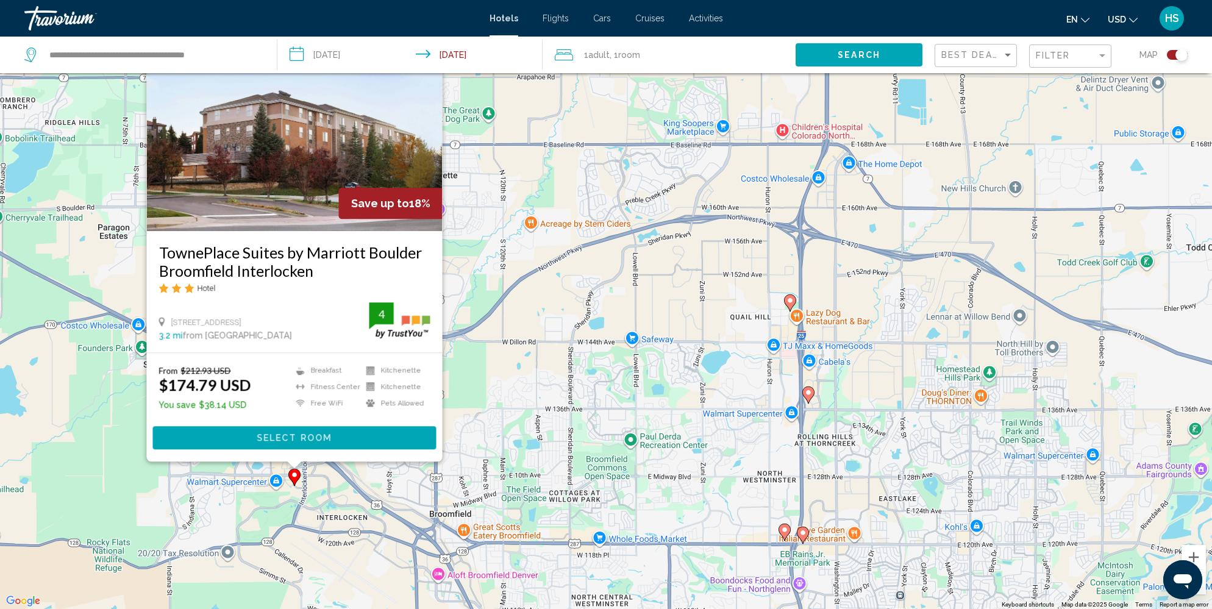
click at [603, 475] on div "To activate drag with keyboard, press Alt + Enter. Once in keyboard drag state,…" at bounding box center [606, 304] width 1212 height 609
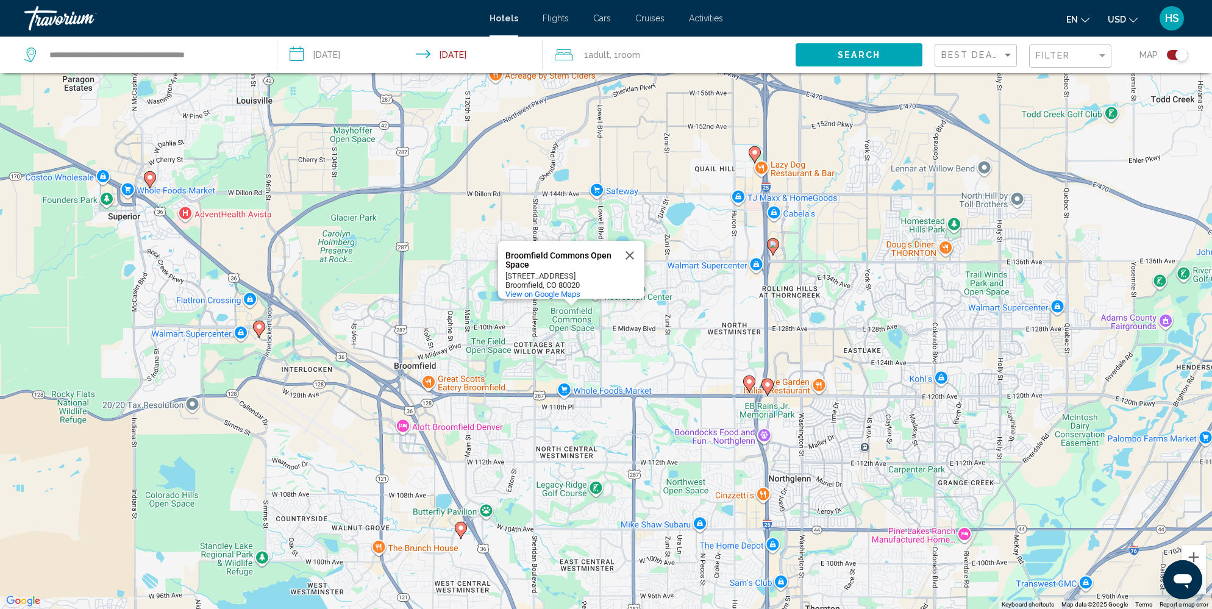
drag, startPoint x: 679, startPoint y: 550, endPoint x: 643, endPoint y: 395, distance: 159.5
click at [643, 395] on div "To activate drag with keyboard, press Alt + Enter. Once in keyboard drag state,…" at bounding box center [606, 304] width 1212 height 609
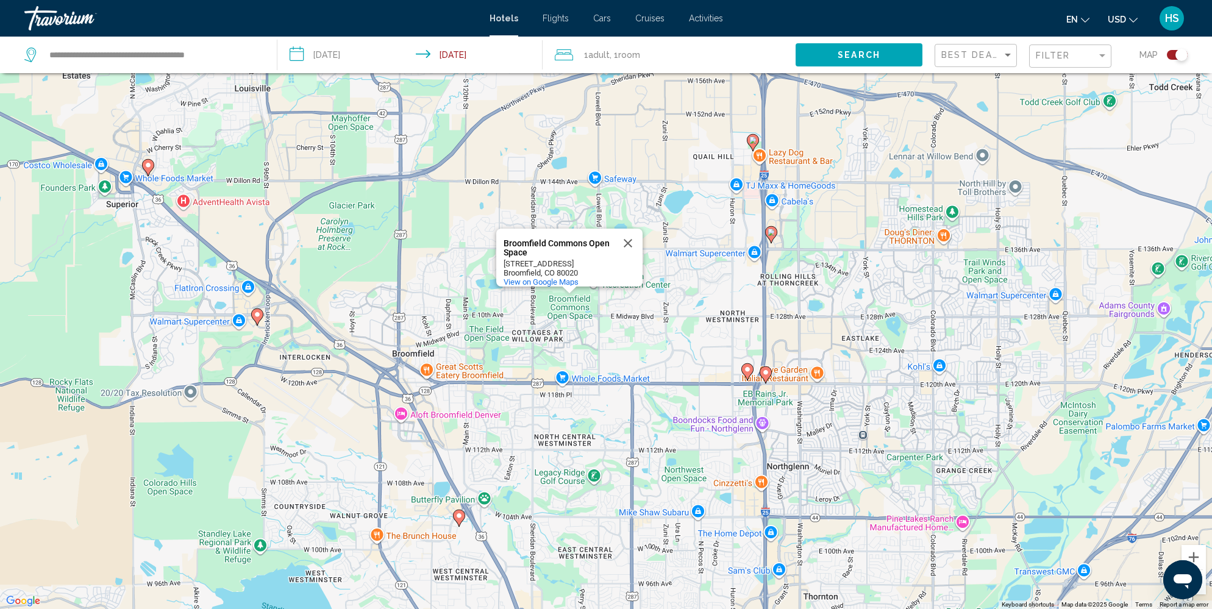
click at [261, 318] on icon "Main content" at bounding box center [257, 316] width 11 height 16
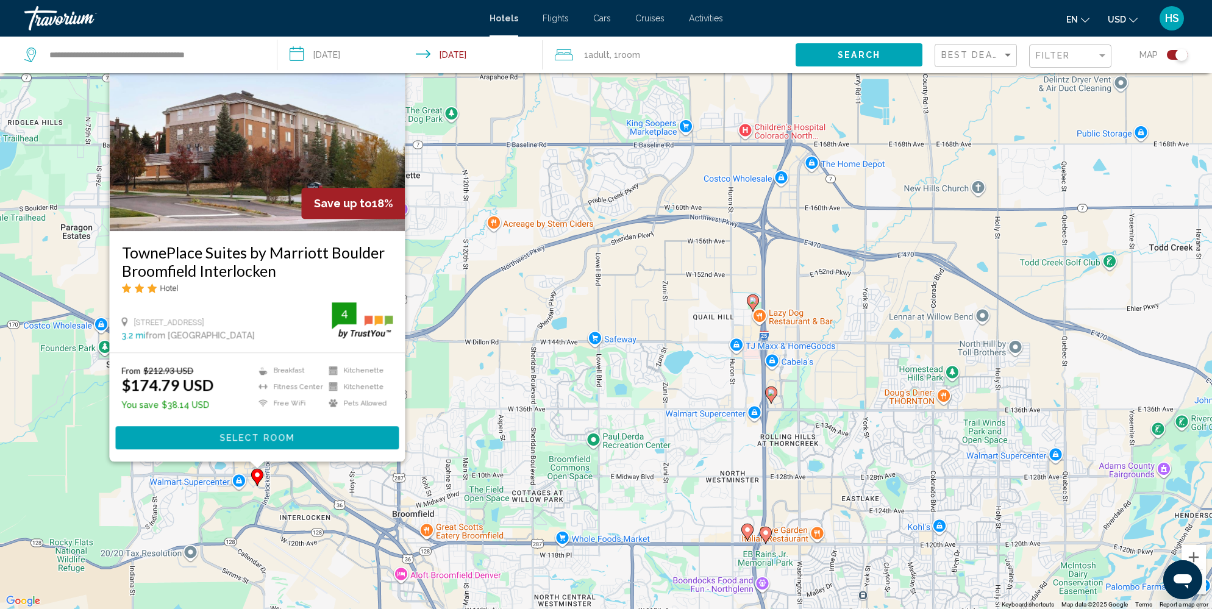
click at [484, 463] on div "To activate drag with keyboard, press Alt + Enter. Once in keyboard drag state,…" at bounding box center [606, 304] width 1212 height 609
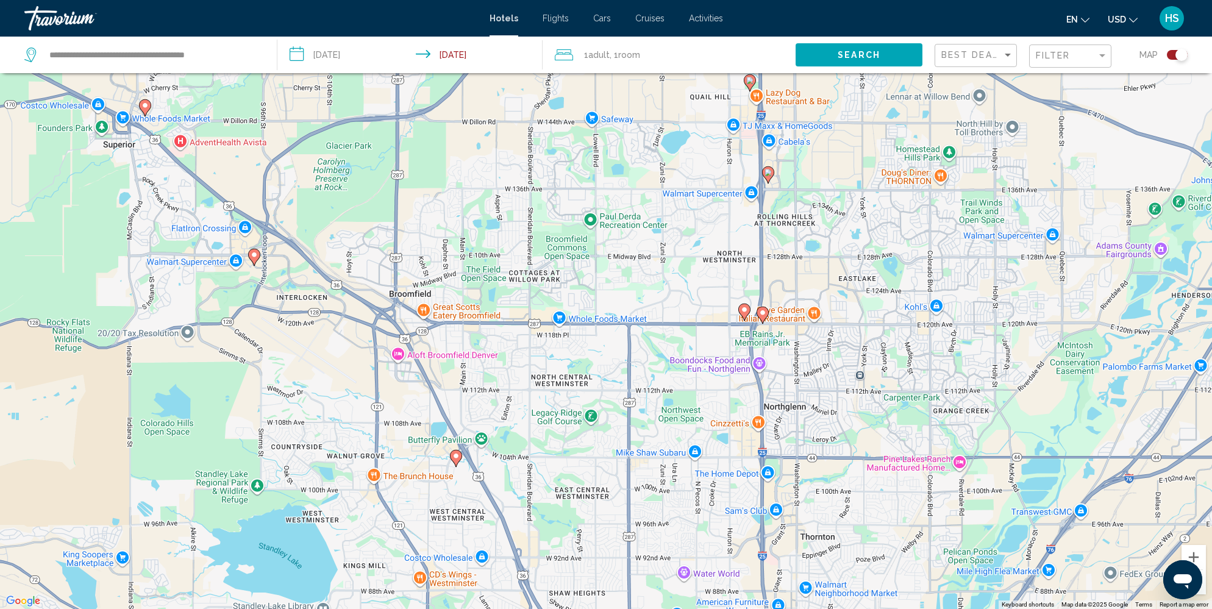
drag, startPoint x: 526, startPoint y: 535, endPoint x: 555, endPoint y: 223, distance: 313.4
click at [555, 223] on div "To activate drag with keyboard, press Alt + Enter. Once in keyboard drag state,…" at bounding box center [606, 304] width 1212 height 609
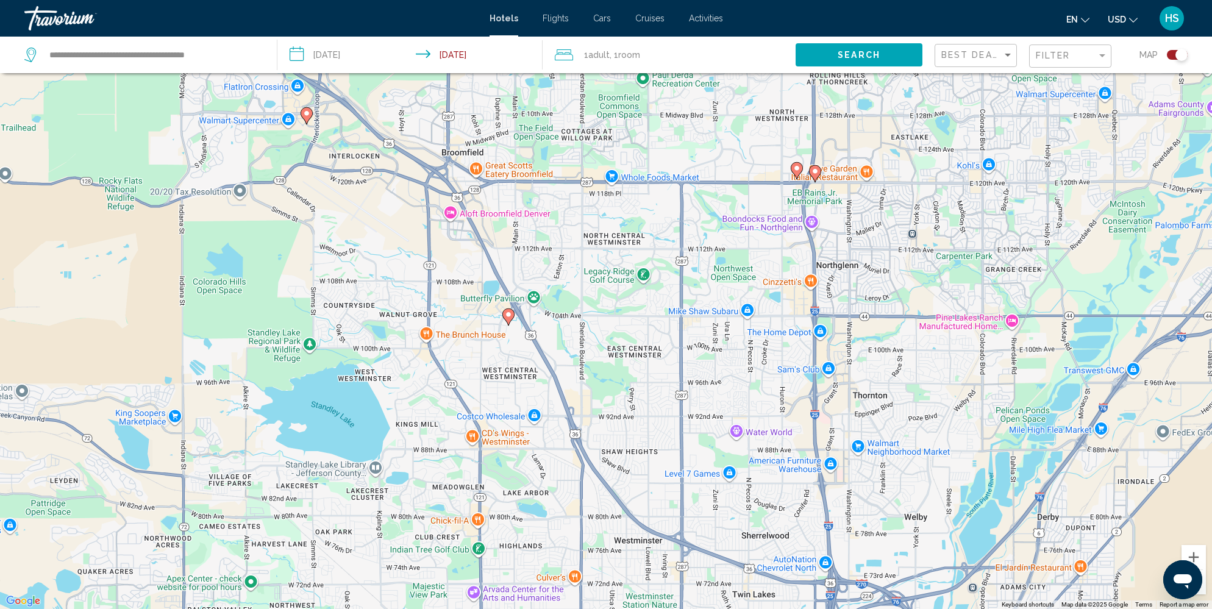
click at [510, 315] on image "Main content" at bounding box center [508, 314] width 7 height 7
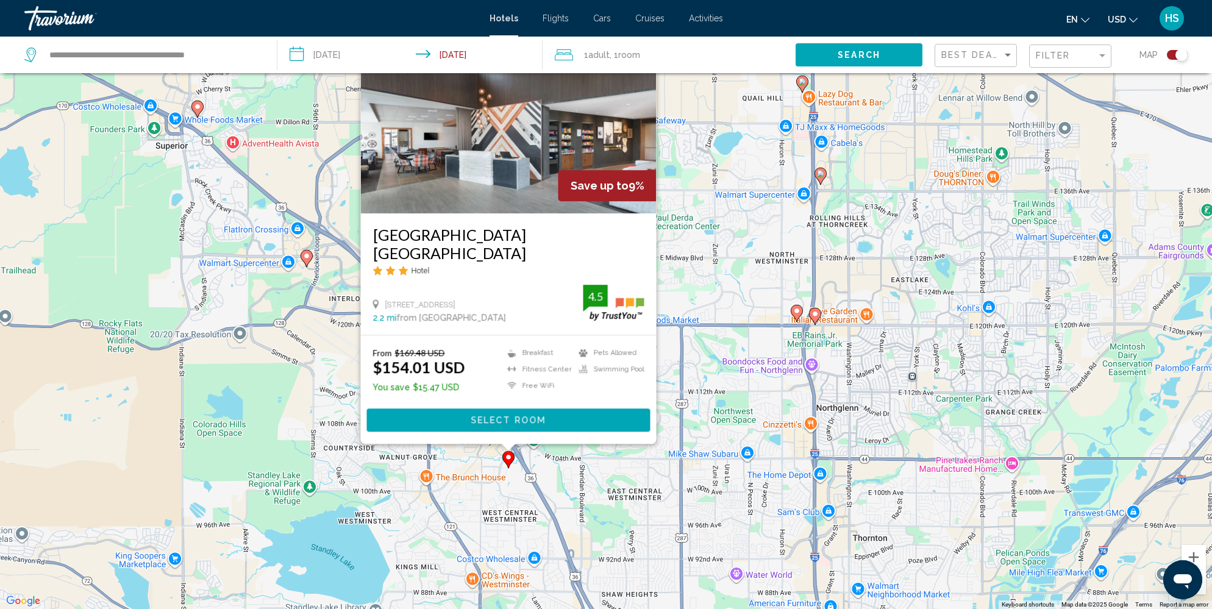
click at [559, 488] on div "To activate drag with keyboard, press Alt + Enter. Once in keyboard drag state,…" at bounding box center [606, 304] width 1212 height 609
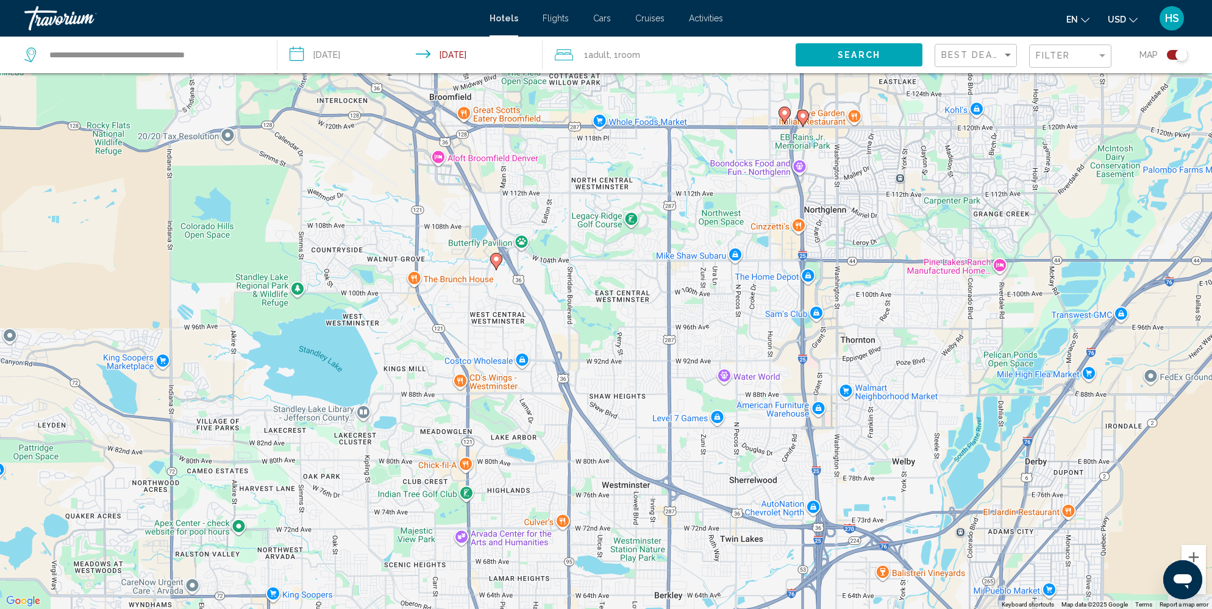
drag, startPoint x: 600, startPoint y: 534, endPoint x: 588, endPoint y: 326, distance: 208.2
click at [588, 326] on div "To activate drag with keyboard, press Alt + Enter. Once in keyboard drag state,…" at bounding box center [606, 304] width 1212 height 609
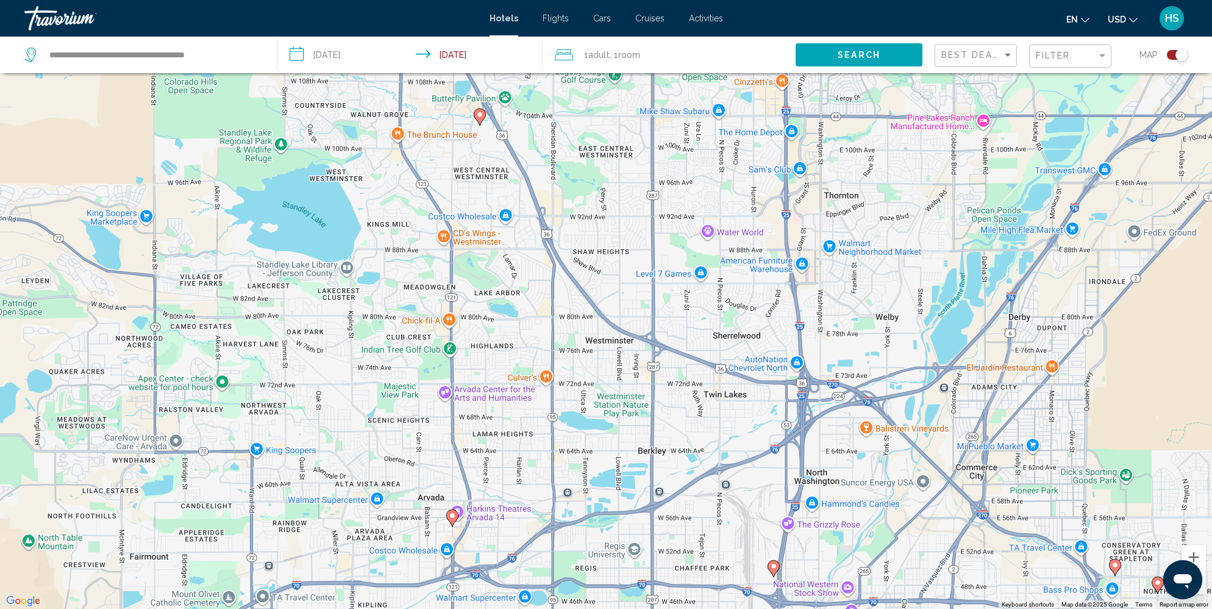
drag, startPoint x: 588, startPoint y: 326, endPoint x: 572, endPoint y: 171, distance: 156.2
click at [572, 171] on div "To activate drag with keyboard, press Alt + Enter. Once in keyboard drag state,…" at bounding box center [606, 304] width 1212 height 609
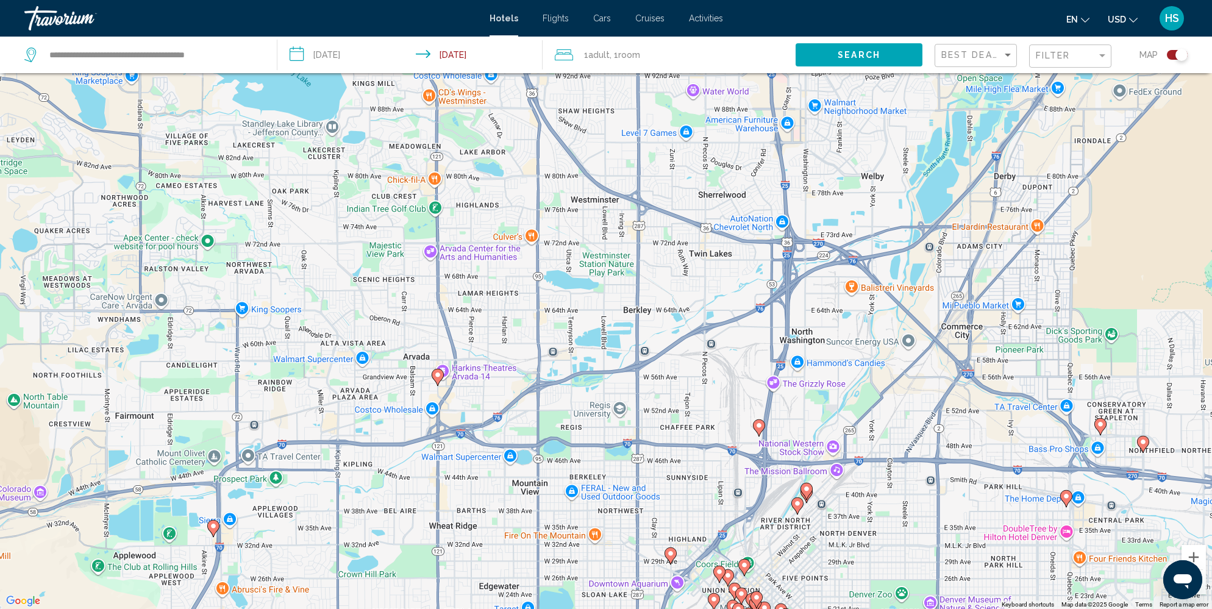
drag, startPoint x: 572, startPoint y: 171, endPoint x: 555, endPoint y: 41, distance: 131.0
click at [555, 41] on div "**********" at bounding box center [606, 341] width 1212 height 682
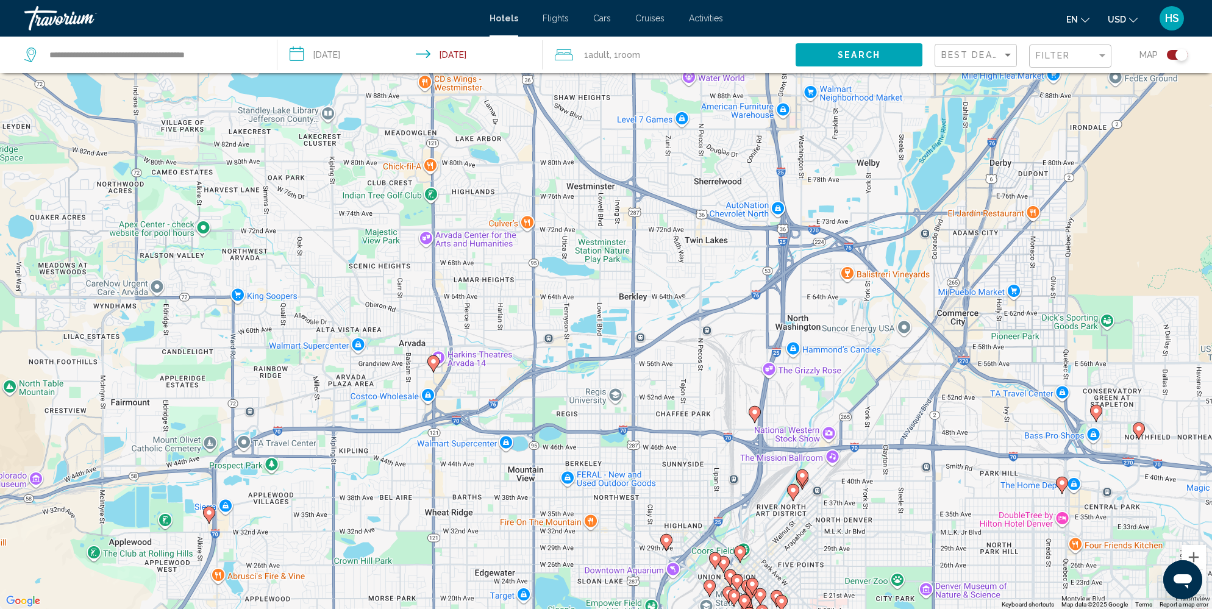
click at [435, 360] on image "Main content" at bounding box center [433, 361] width 7 height 7
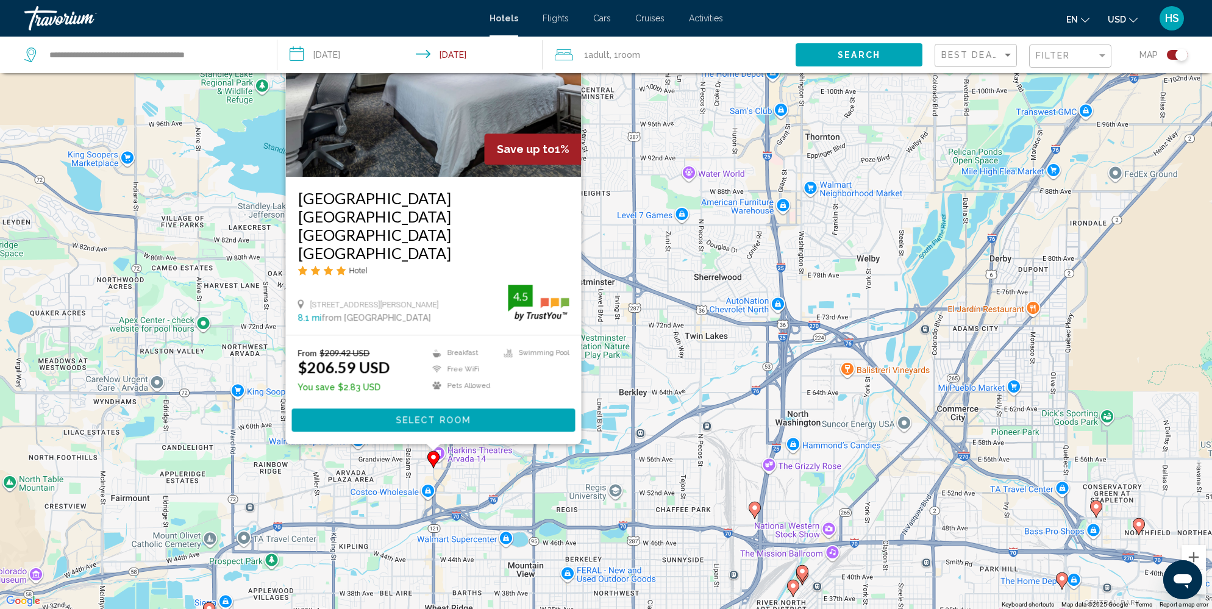
click at [574, 485] on div "To activate drag with keyboard, press Alt + Enter. Once in keyboard drag state,…" at bounding box center [606, 304] width 1212 height 609
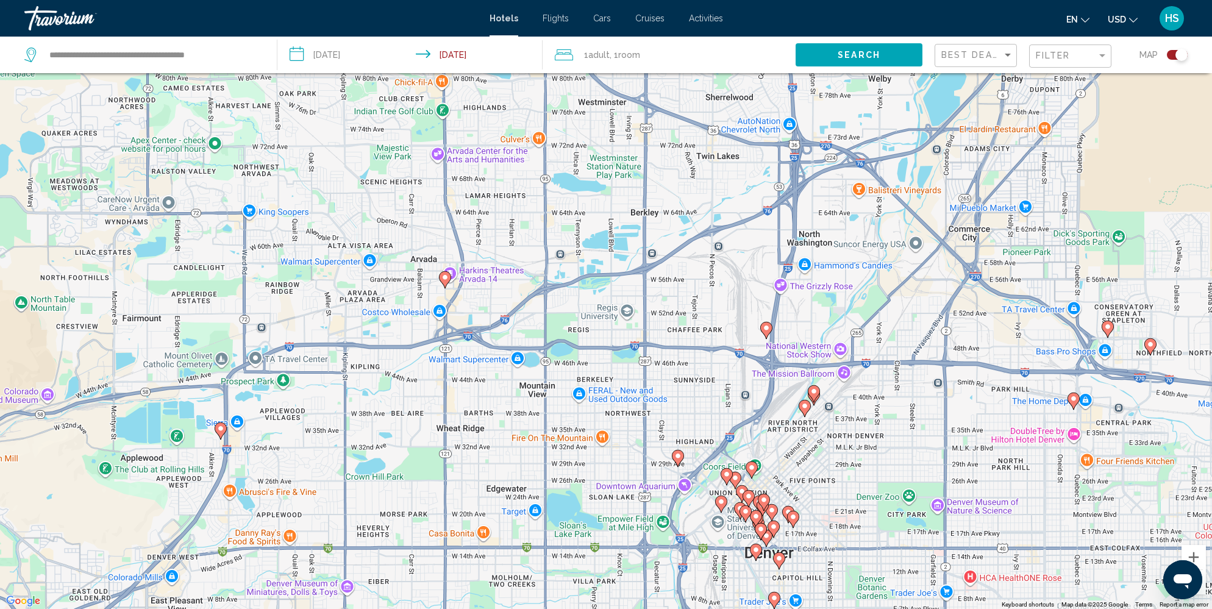
drag, startPoint x: 574, startPoint y: 485, endPoint x: 585, endPoint y: 304, distance: 180.8
click at [585, 304] on div "To activate drag with keyboard, press Alt + Enter. Once in keyboard drag state,…" at bounding box center [606, 304] width 1212 height 609
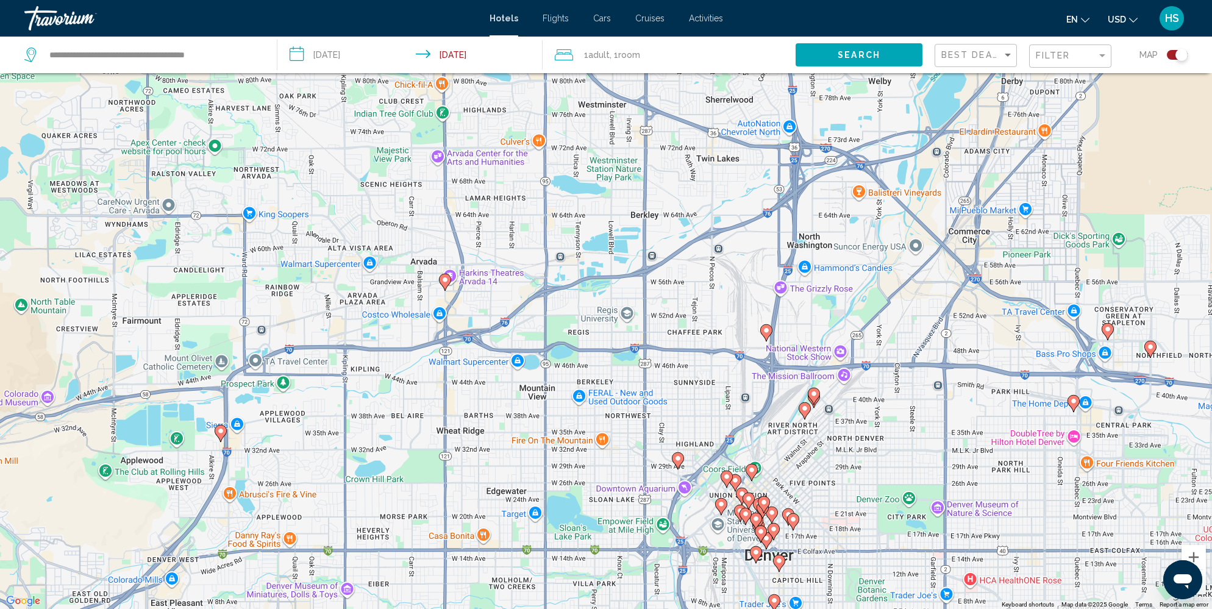
click at [220, 427] on image "Main content" at bounding box center [220, 430] width 7 height 7
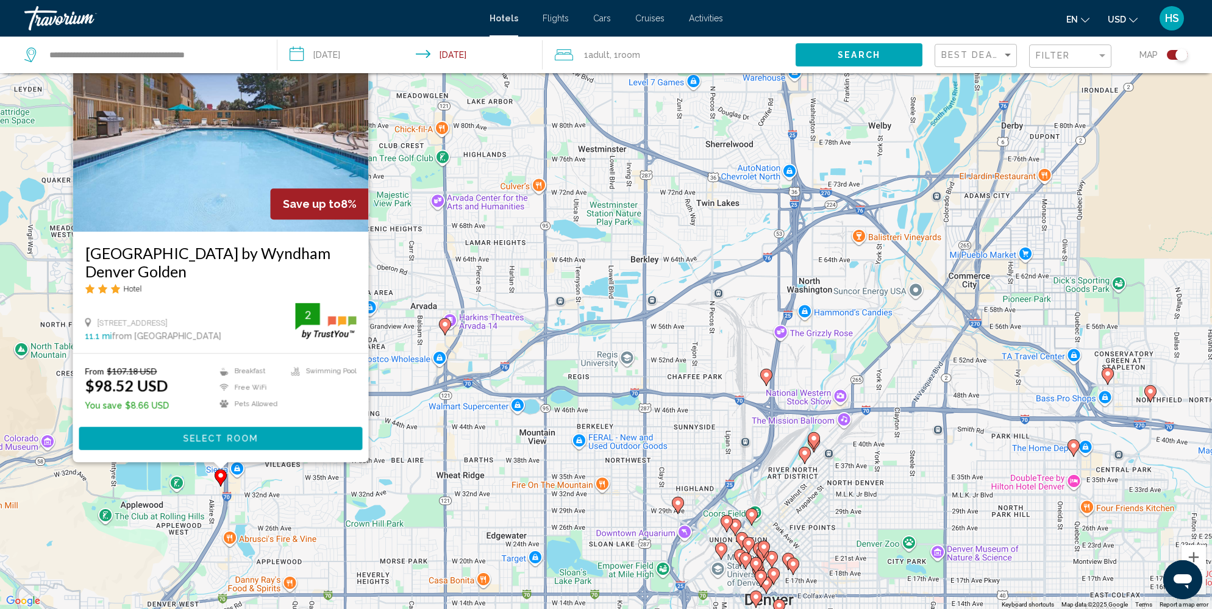
click at [331, 503] on div "To activate drag with keyboard, press Alt + Enter. Once in keyboard drag state,…" at bounding box center [606, 304] width 1212 height 609
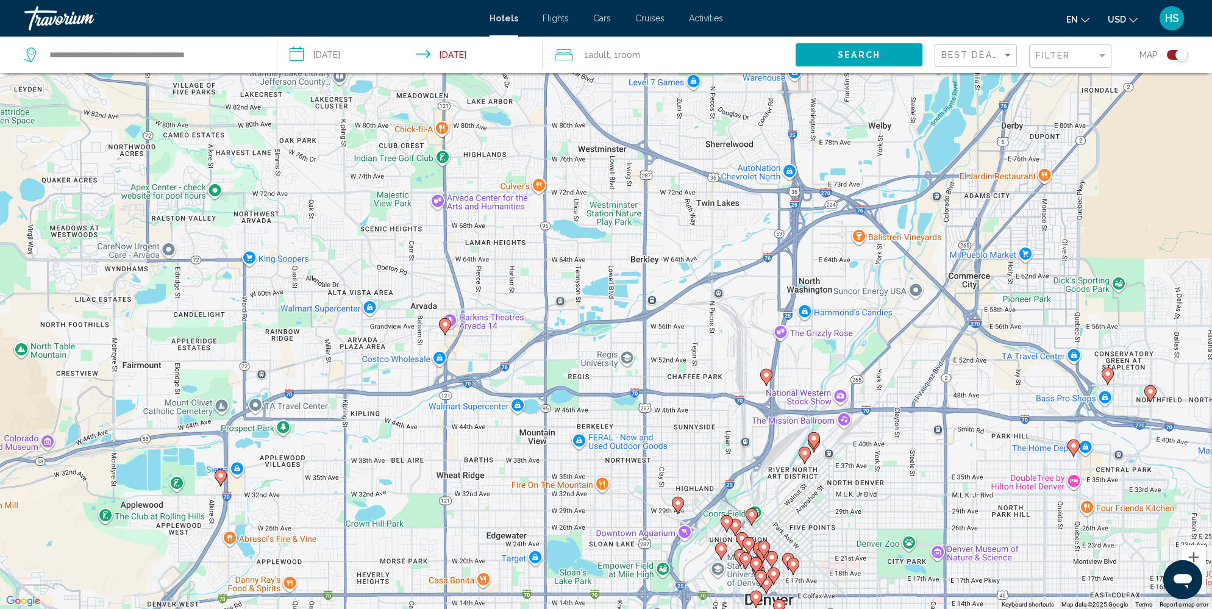
click at [770, 377] on icon "Main content" at bounding box center [766, 377] width 11 height 16
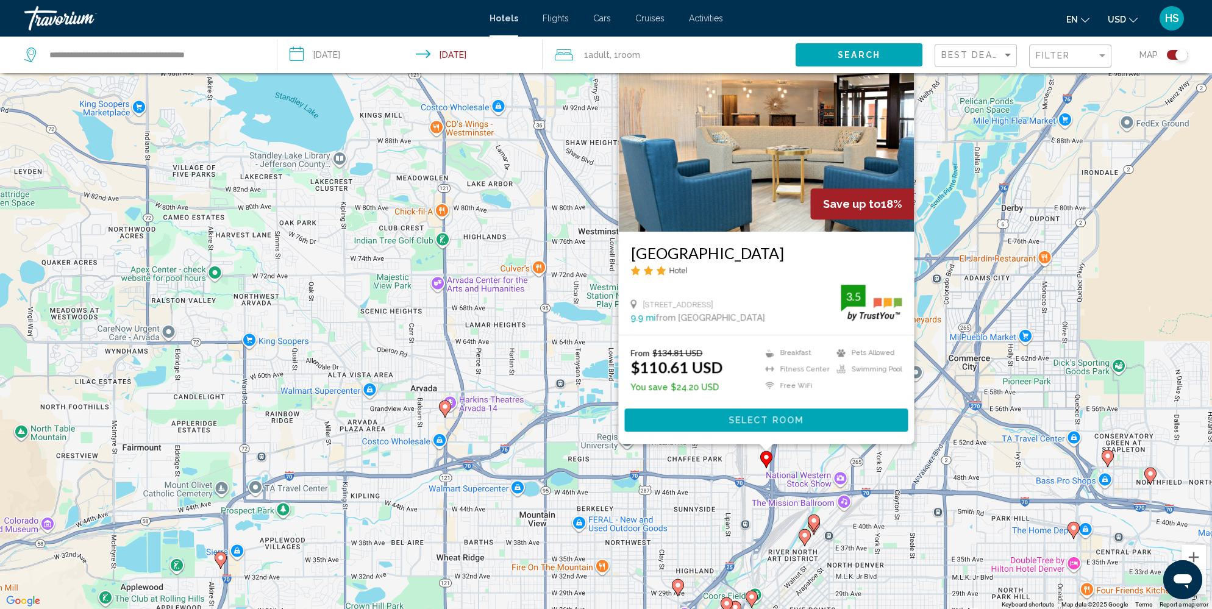
click at [498, 506] on div "To activate drag with keyboard, press Alt + Enter. Once in keyboard drag state,…" at bounding box center [606, 304] width 1212 height 609
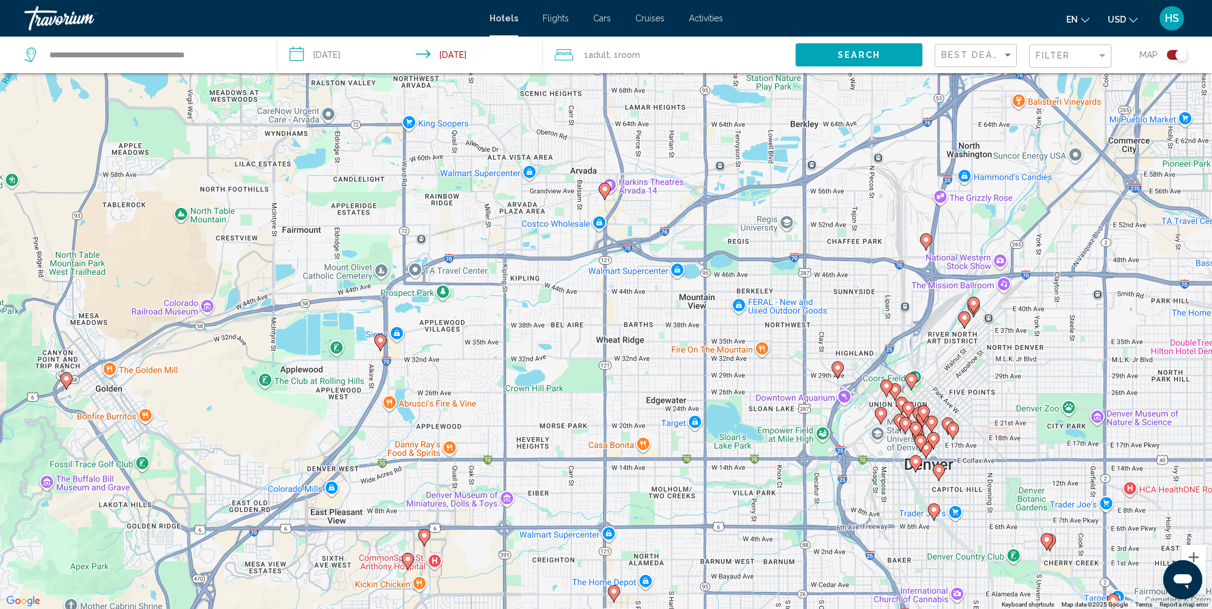
drag, startPoint x: 422, startPoint y: 536, endPoint x: 582, endPoint y: 316, distance: 272.2
click at [582, 316] on div "To activate drag with keyboard, press Alt + Enter. Once in keyboard drag state,…" at bounding box center [606, 304] width 1212 height 609
click at [66, 380] on image "Main content" at bounding box center [66, 379] width 7 height 7
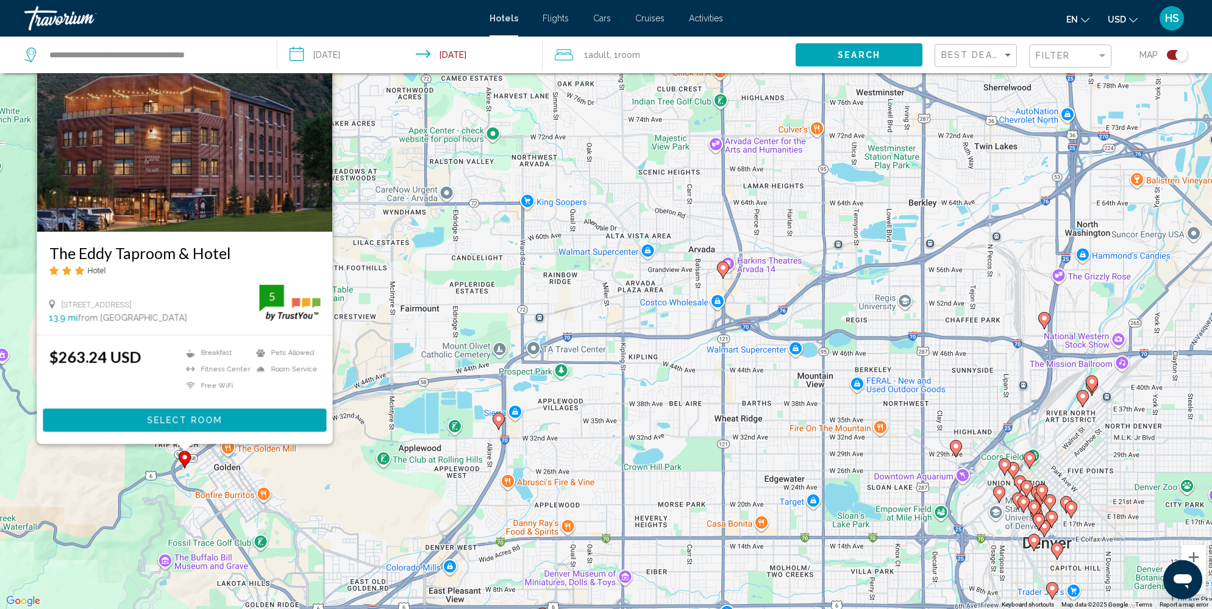
click at [155, 518] on div "To activate drag with keyboard, press Alt + Enter. Once in keyboard drag state,…" at bounding box center [606, 304] width 1212 height 609
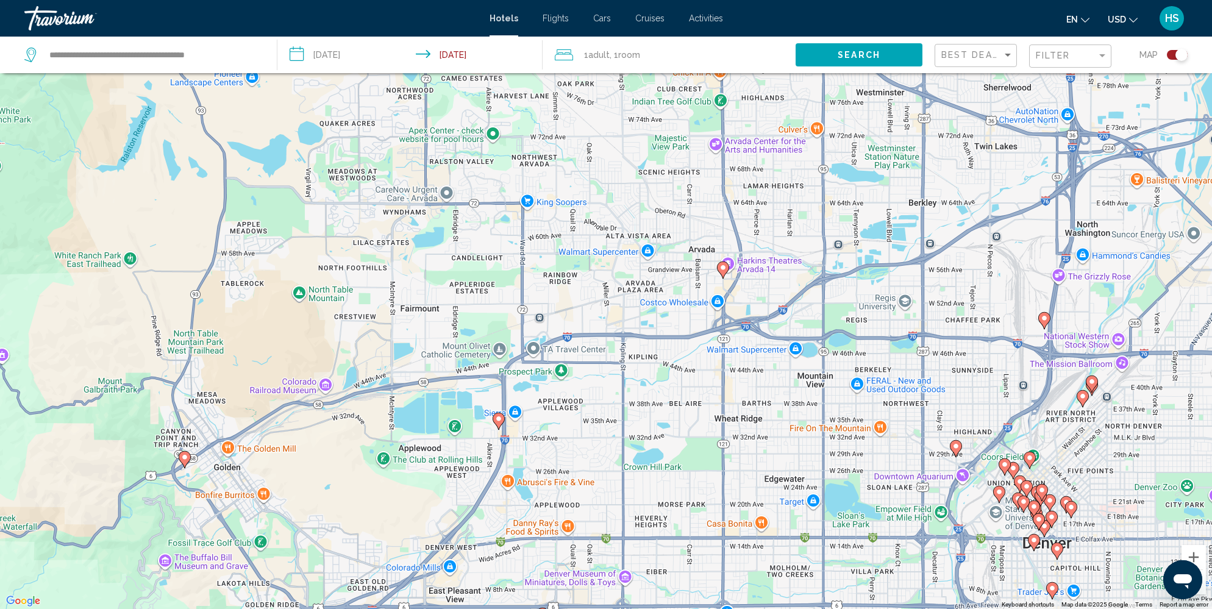
click at [499, 421] on image "Main content" at bounding box center [498, 418] width 7 height 7
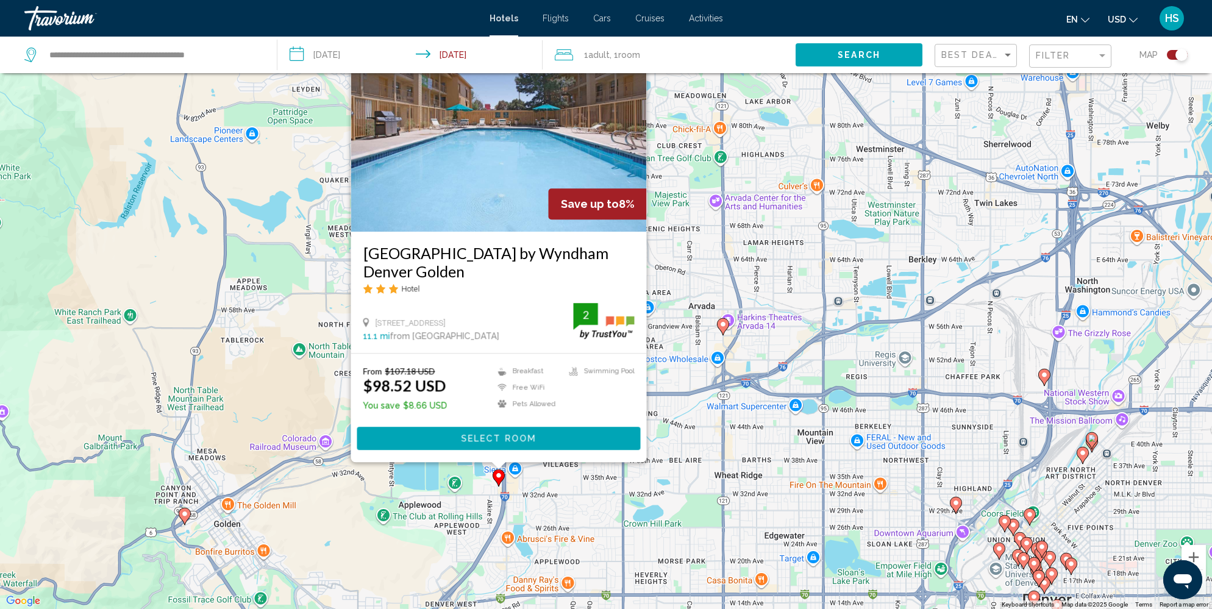
click at [425, 547] on div "To activate drag with keyboard, press Alt + Enter. Once in keyboard drag state,…" at bounding box center [606, 304] width 1212 height 609
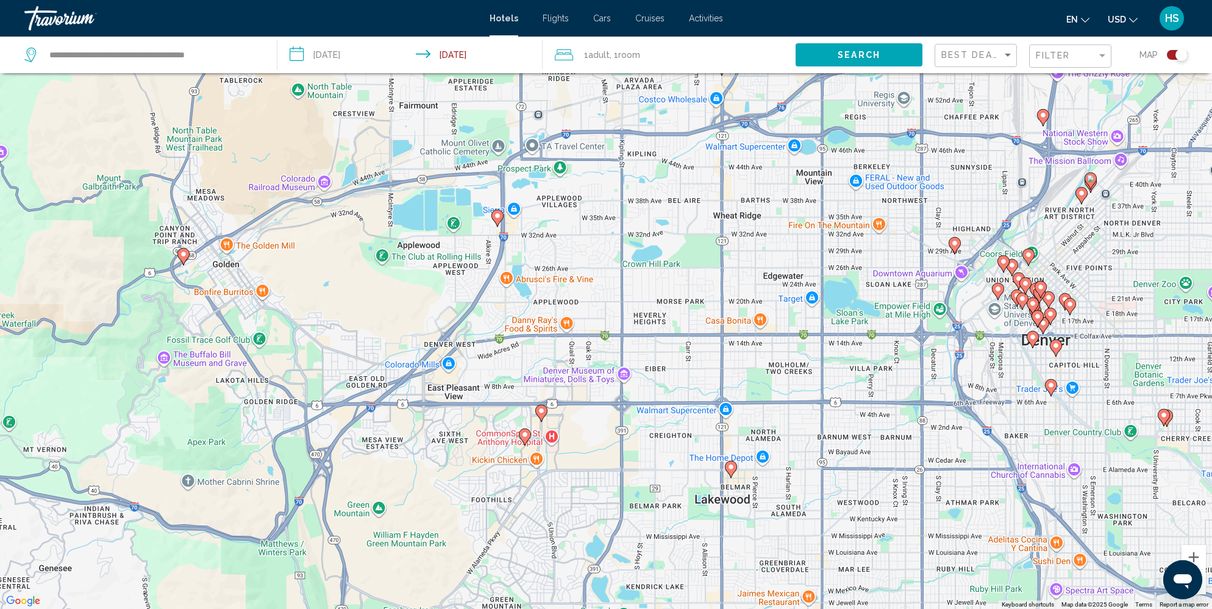
drag, startPoint x: 425, startPoint y: 547, endPoint x: 423, endPoint y: 287, distance: 260.3
click at [423, 287] on div "To activate drag with keyboard, press Alt + Enter. Once in keyboard drag state,…" at bounding box center [606, 304] width 1212 height 609
click at [539, 413] on image "Main content" at bounding box center [540, 411] width 7 height 7
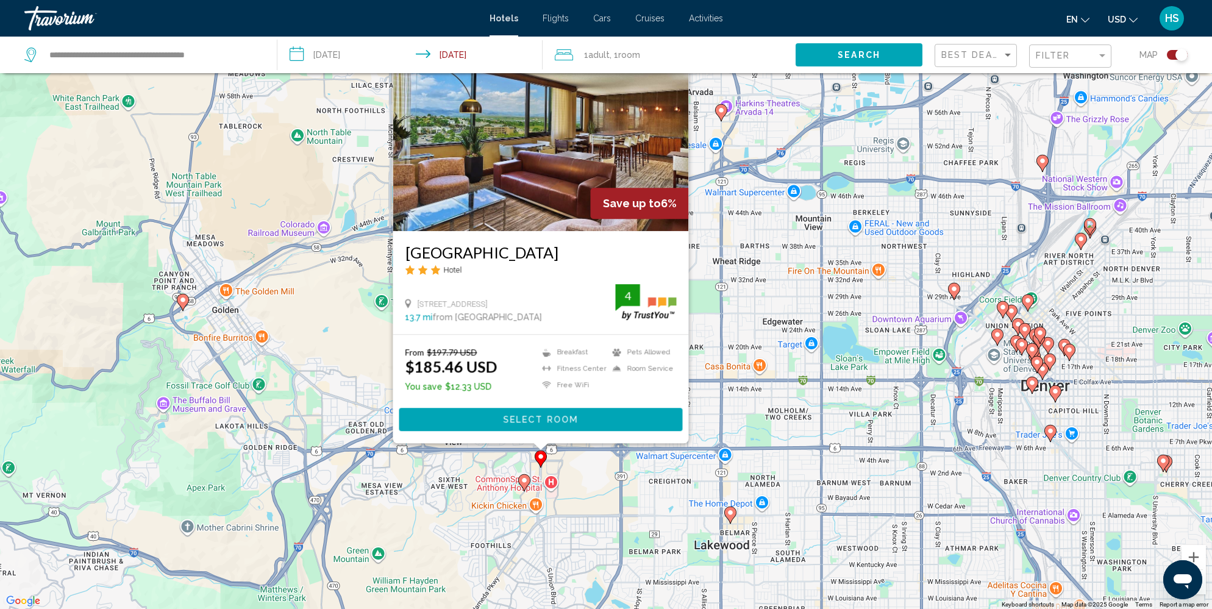
click at [523, 480] on image "Main content" at bounding box center [524, 480] width 7 height 7
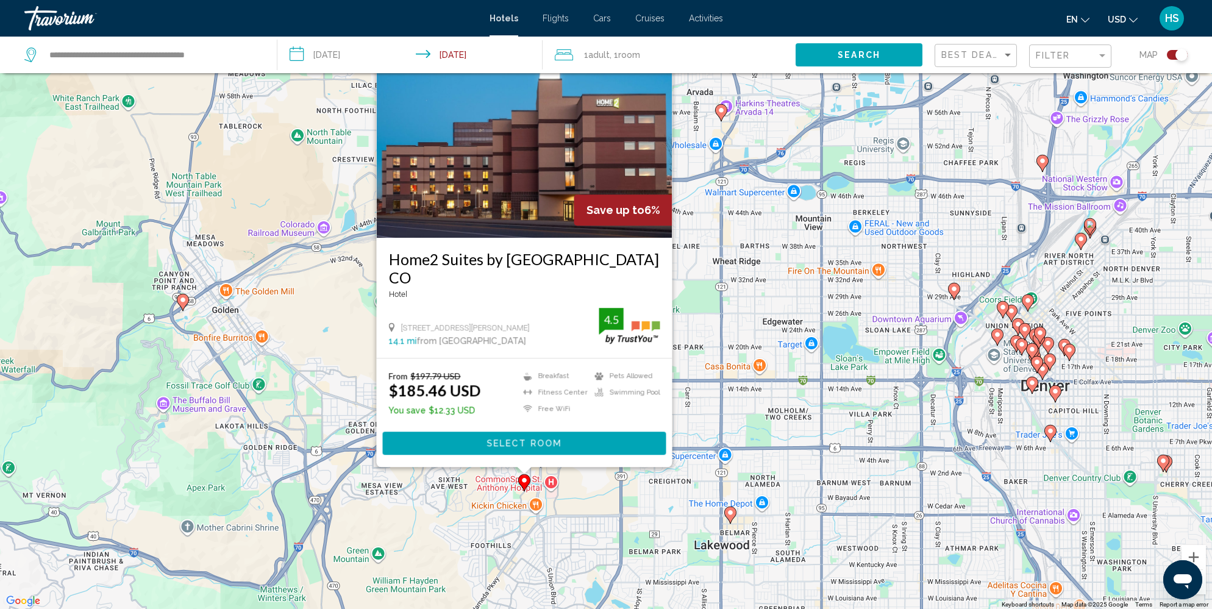
click at [732, 512] on image "Main content" at bounding box center [730, 512] width 7 height 7
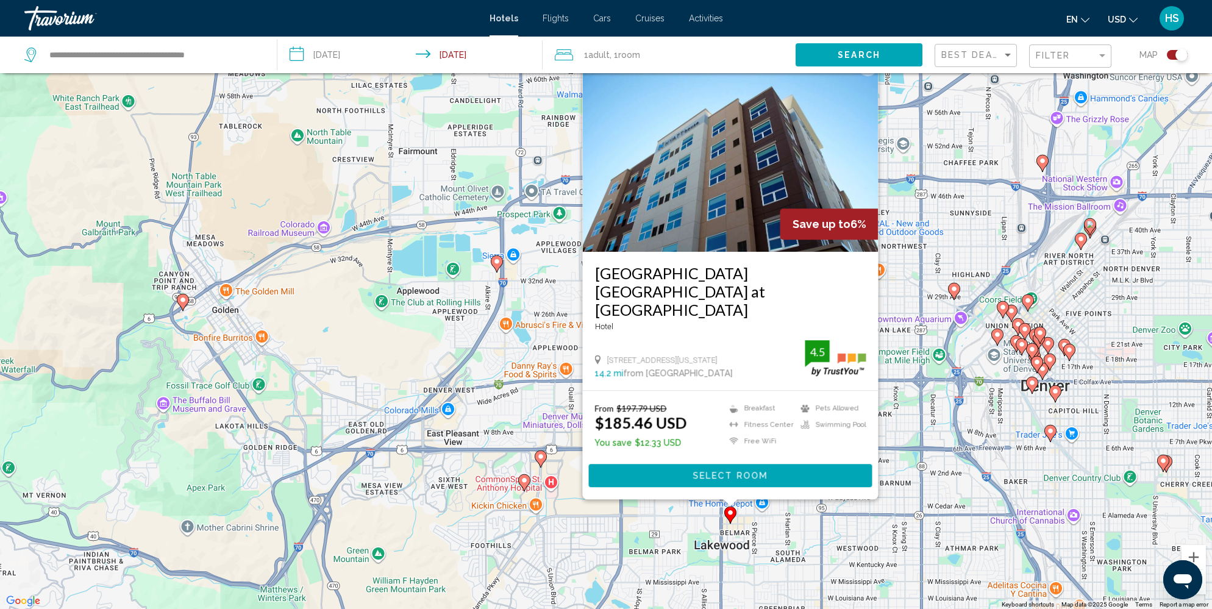
click at [683, 524] on div "To activate drag with keyboard, press Alt + Enter. Once in keyboard drag state,…" at bounding box center [606, 304] width 1212 height 609
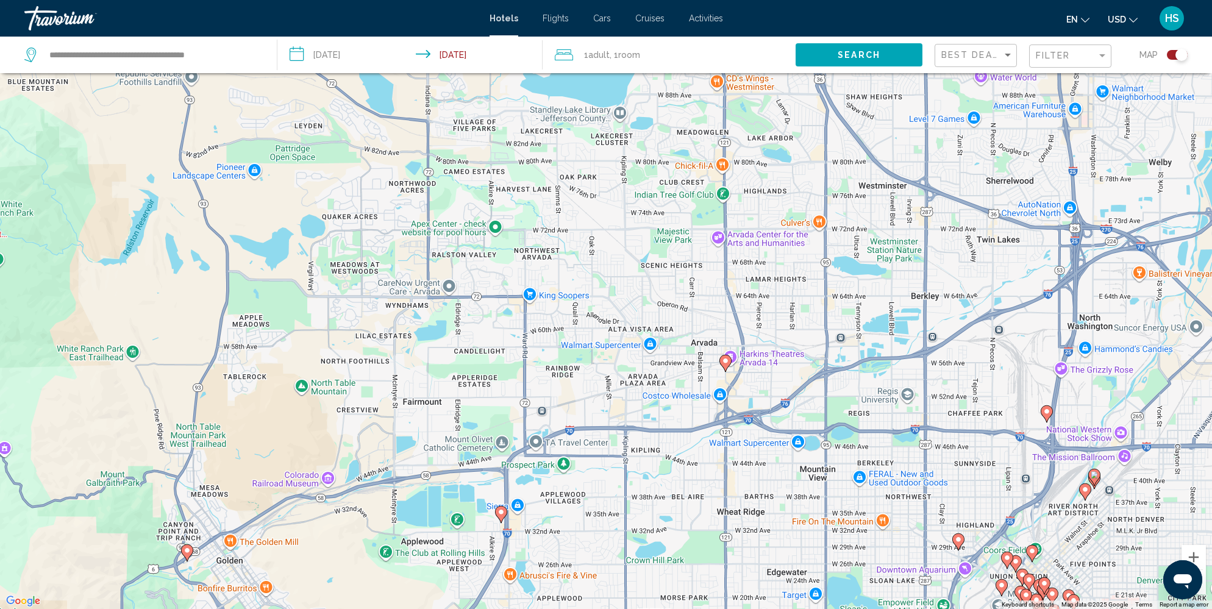
drag, startPoint x: 631, startPoint y: 351, endPoint x: 633, endPoint y: 606, distance: 254.8
click at [633, 606] on div "To activate drag with keyboard, press Alt + Enter. Once in keyboard drag state,…" at bounding box center [606, 304] width 1212 height 609
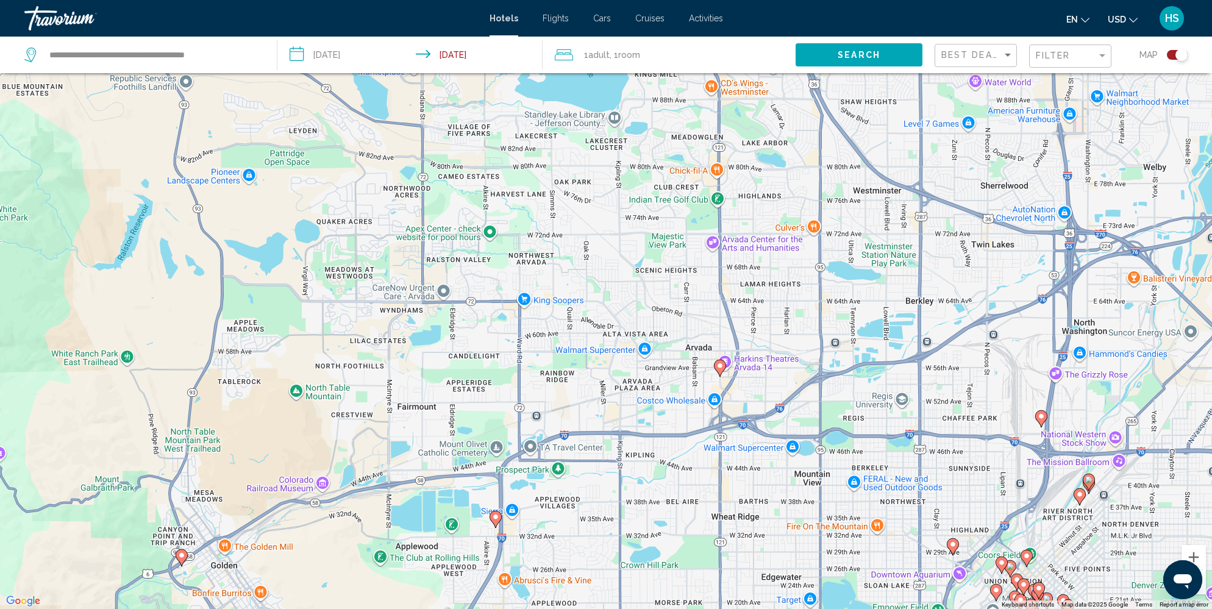
click at [722, 362] on image "Main content" at bounding box center [719, 365] width 7 height 7
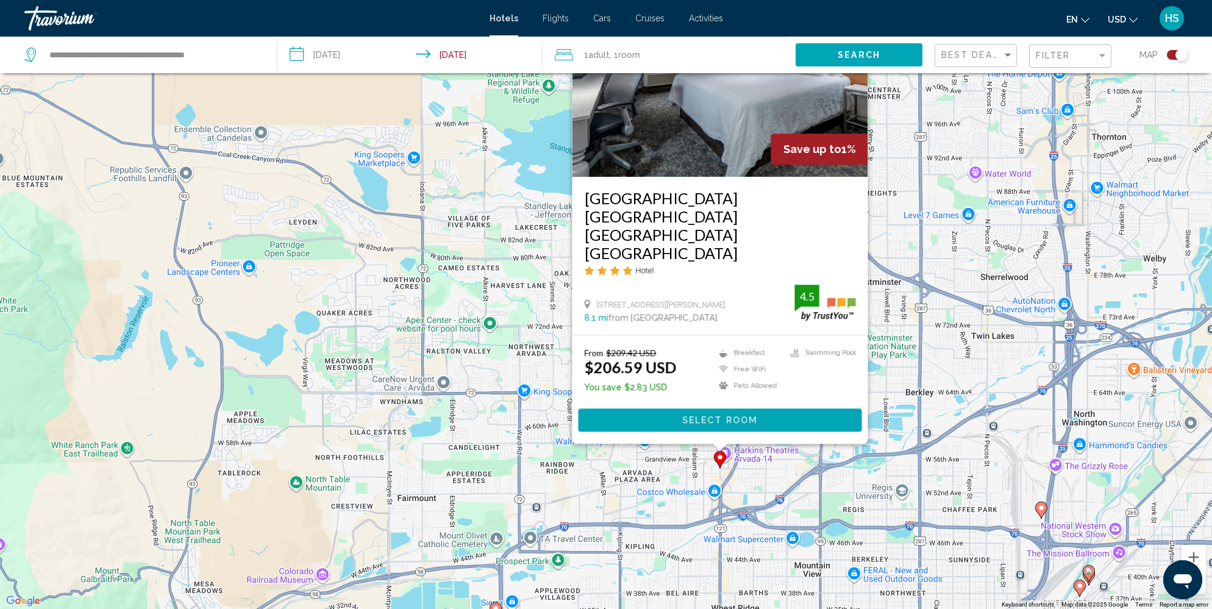
click at [663, 489] on div "To activate drag with keyboard, press Alt + Enter. Once in keyboard drag state,…" at bounding box center [606, 304] width 1212 height 609
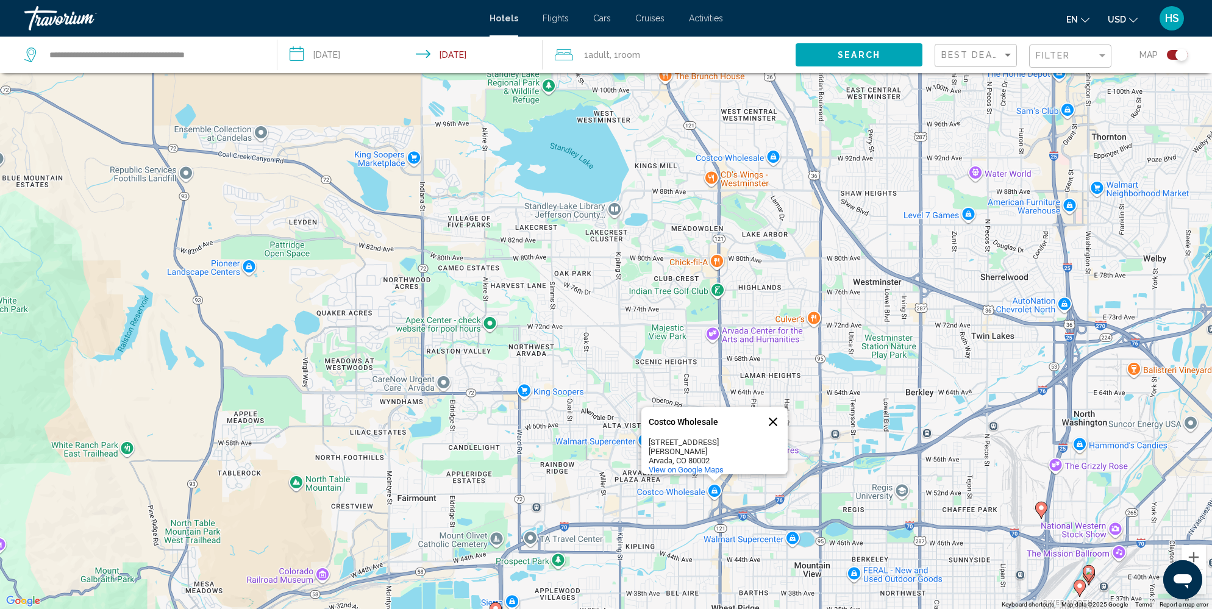
click at [770, 424] on button "Close" at bounding box center [772, 421] width 29 height 29
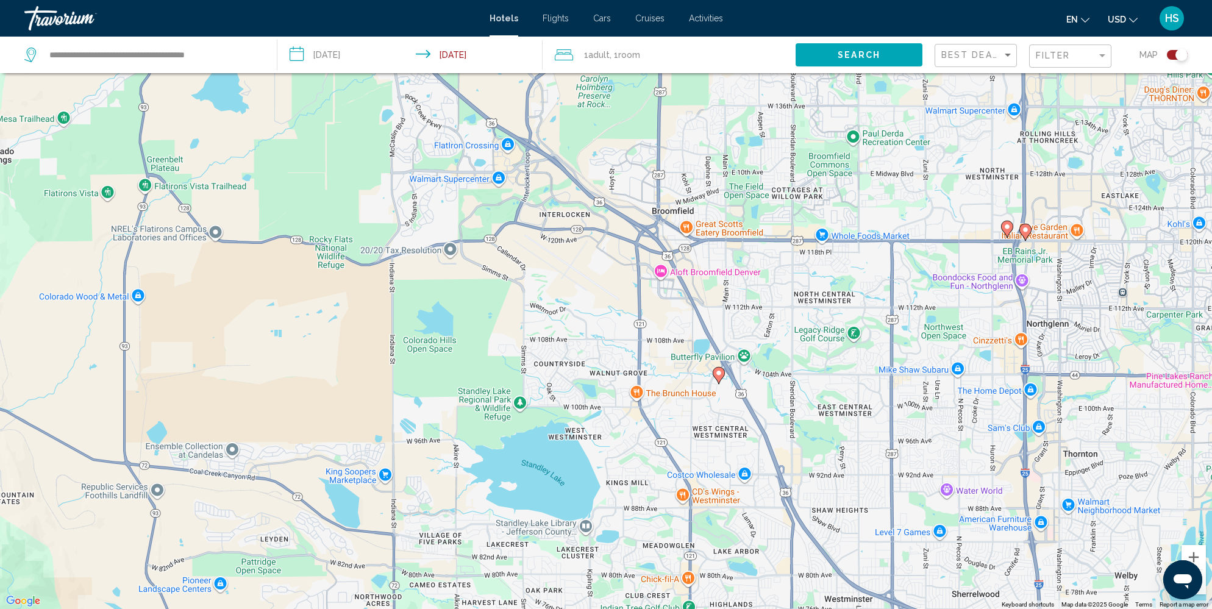
drag, startPoint x: 756, startPoint y: 292, endPoint x: 727, endPoint y: 611, distance: 320.7
click at [727, 536] on html "**********" at bounding box center [606, 231] width 1212 height 609
click at [717, 372] on image "Main content" at bounding box center [717, 372] width 7 height 7
